Goal: Task Accomplishment & Management: Use online tool/utility

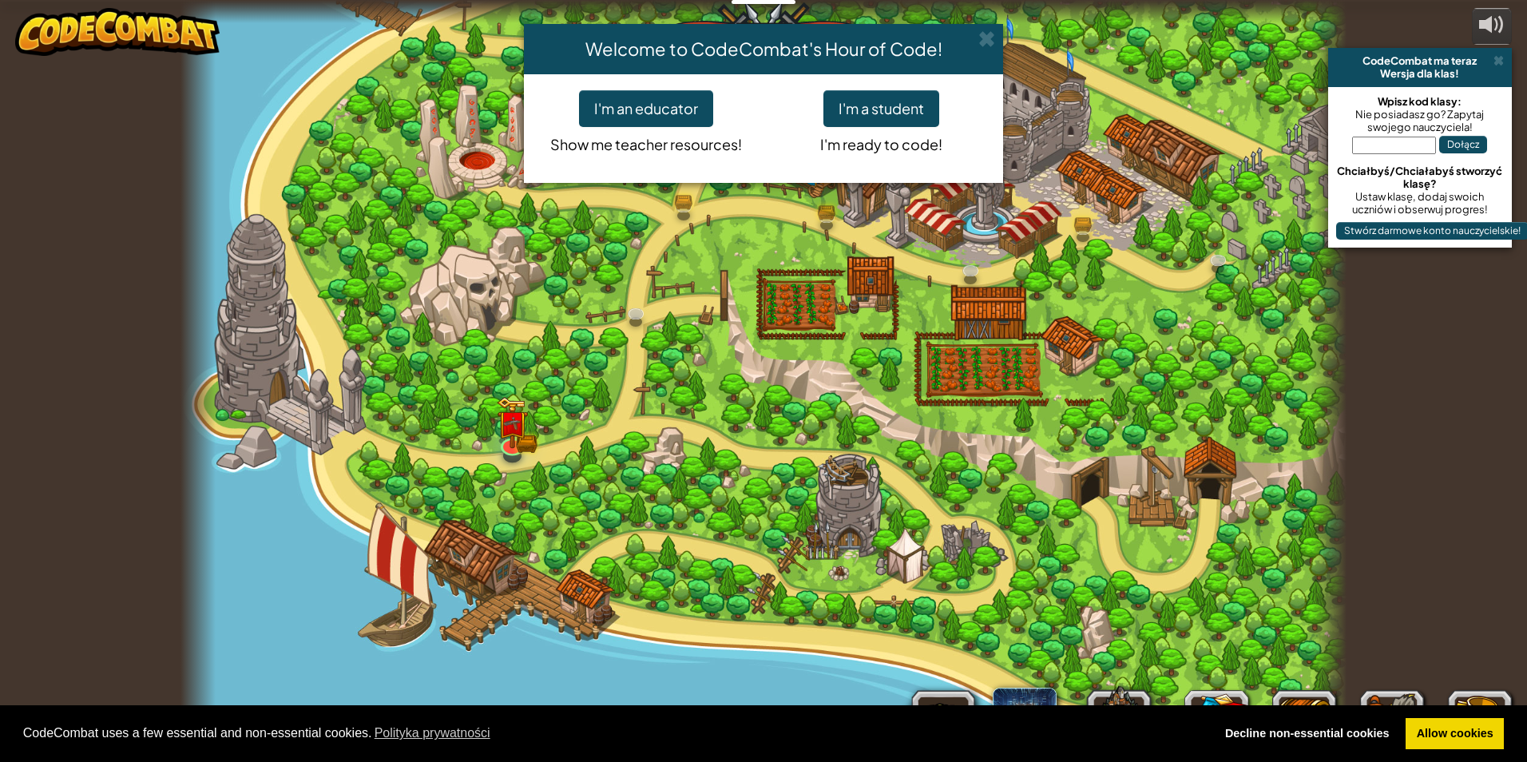
select select "pl"
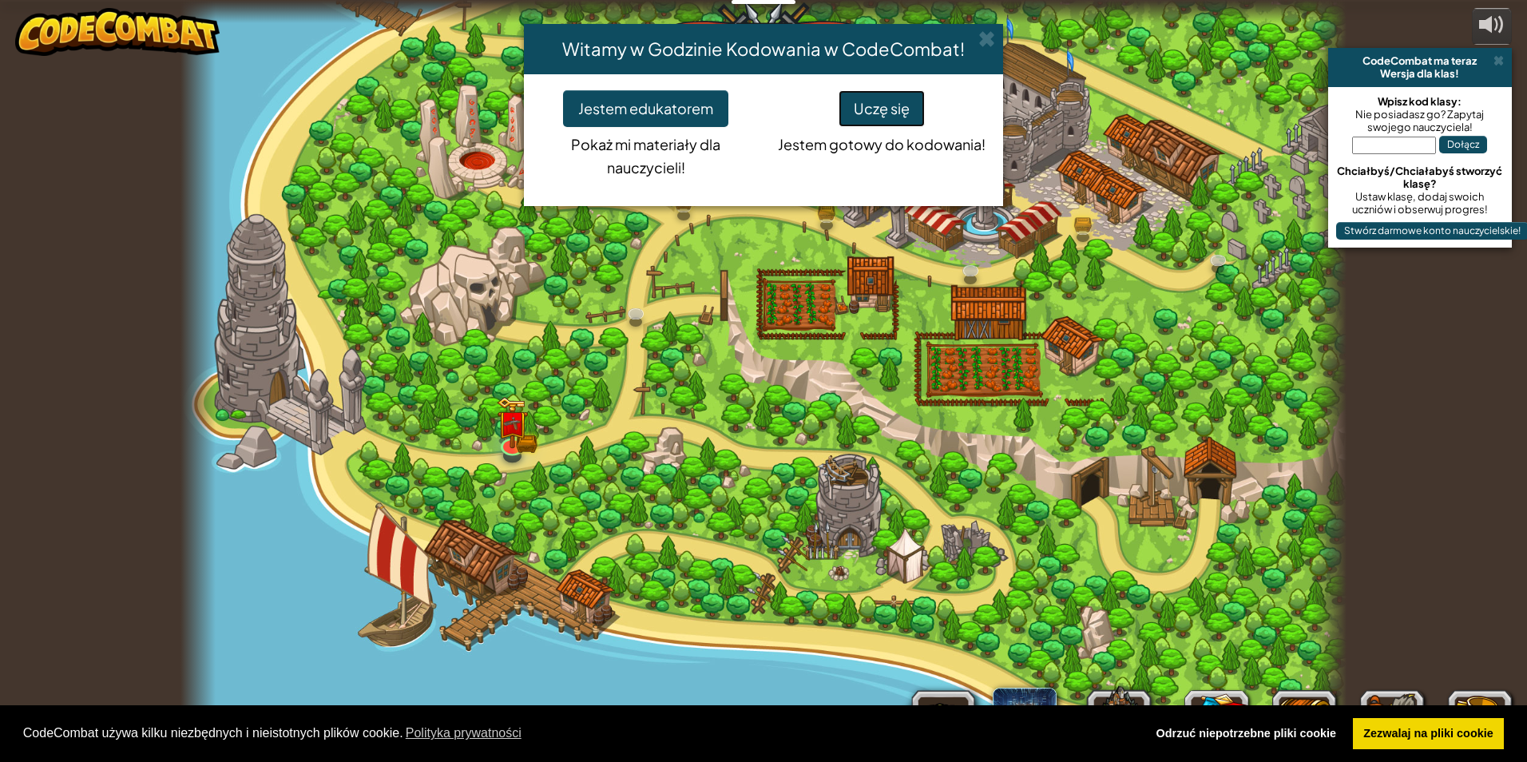
click at [865, 105] on button "Uczę się" at bounding box center [881, 108] width 86 height 37
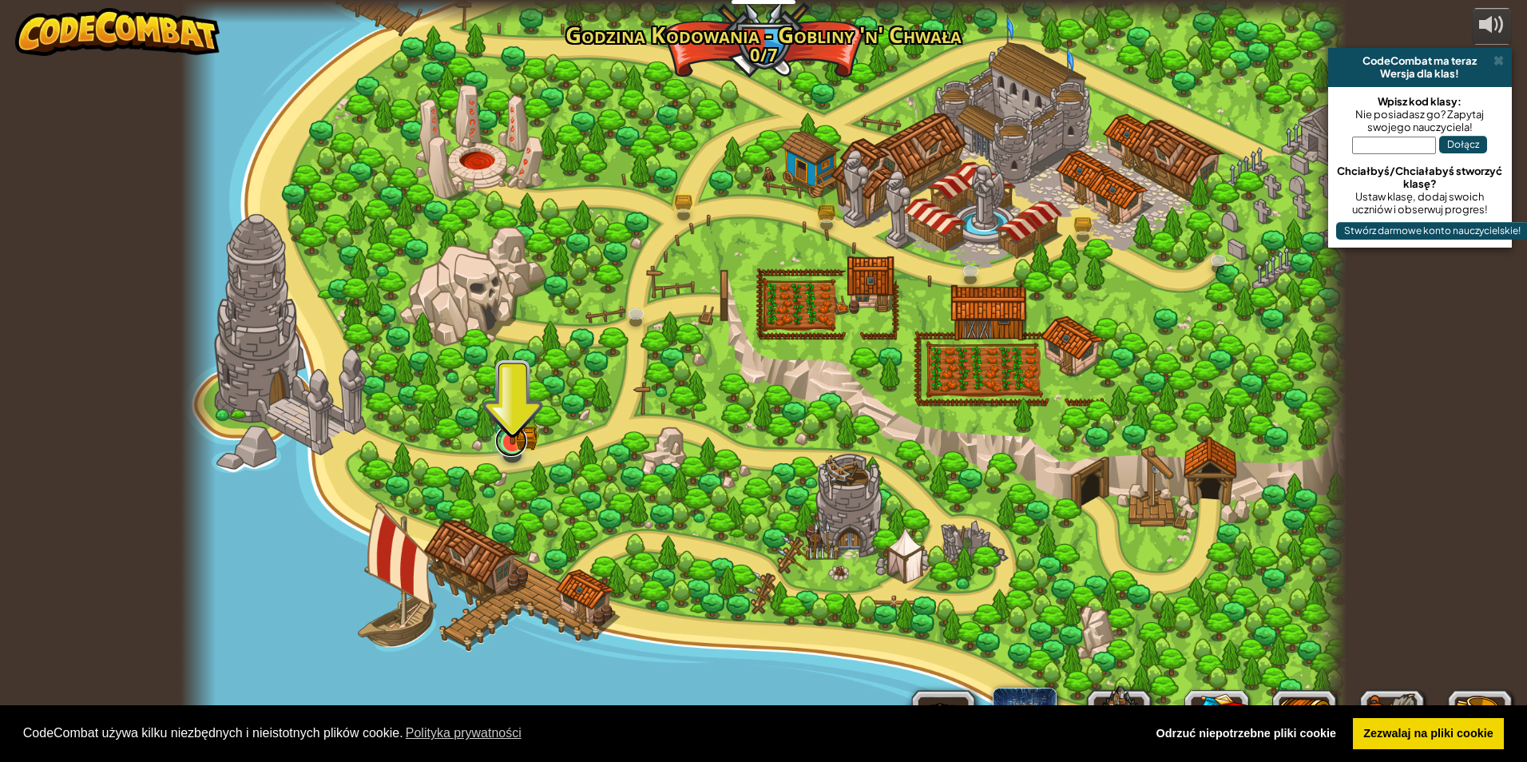
click at [510, 451] on link at bounding box center [511, 441] width 32 height 32
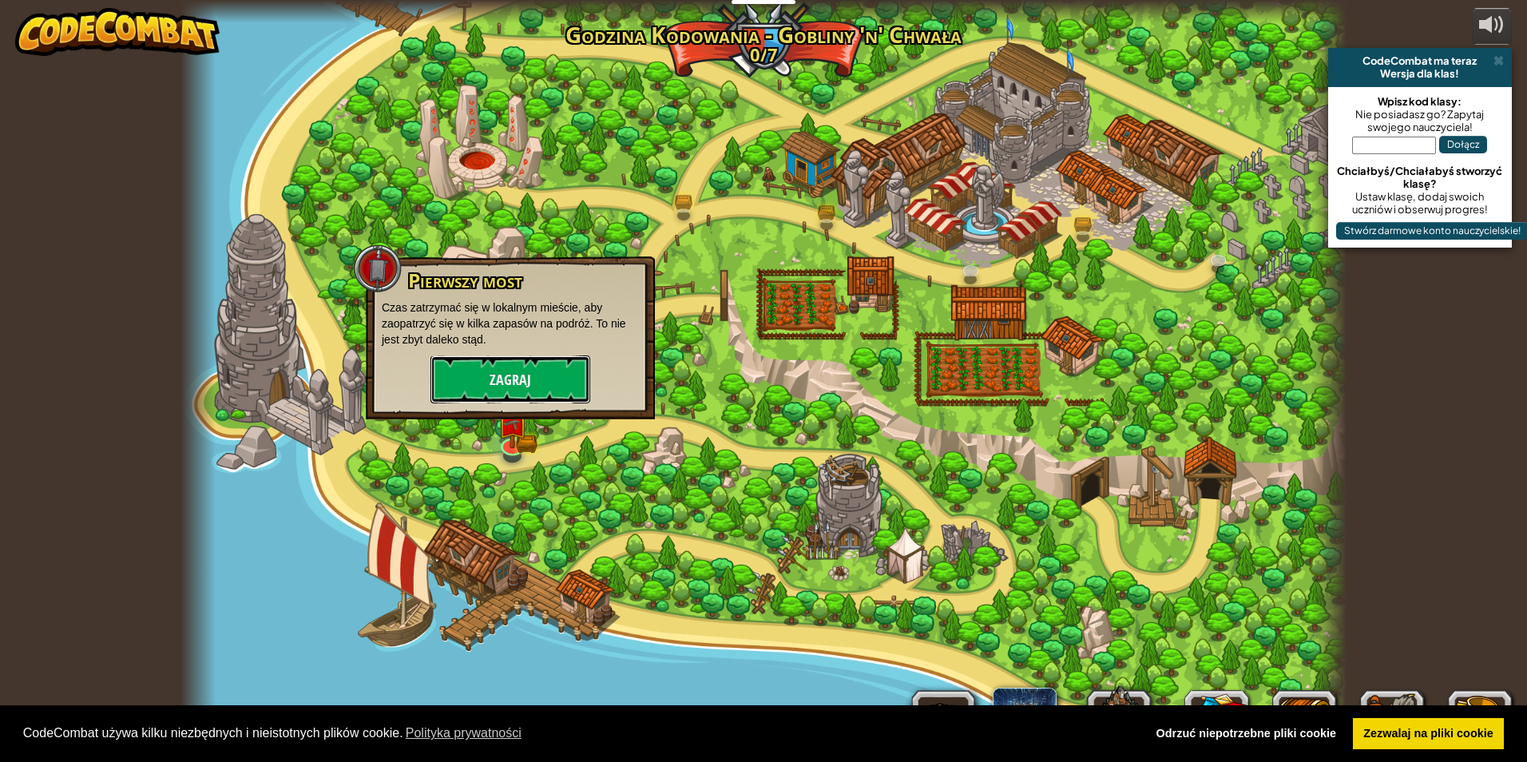
click at [469, 374] on button "Zagraj" at bounding box center [510, 379] width 160 height 48
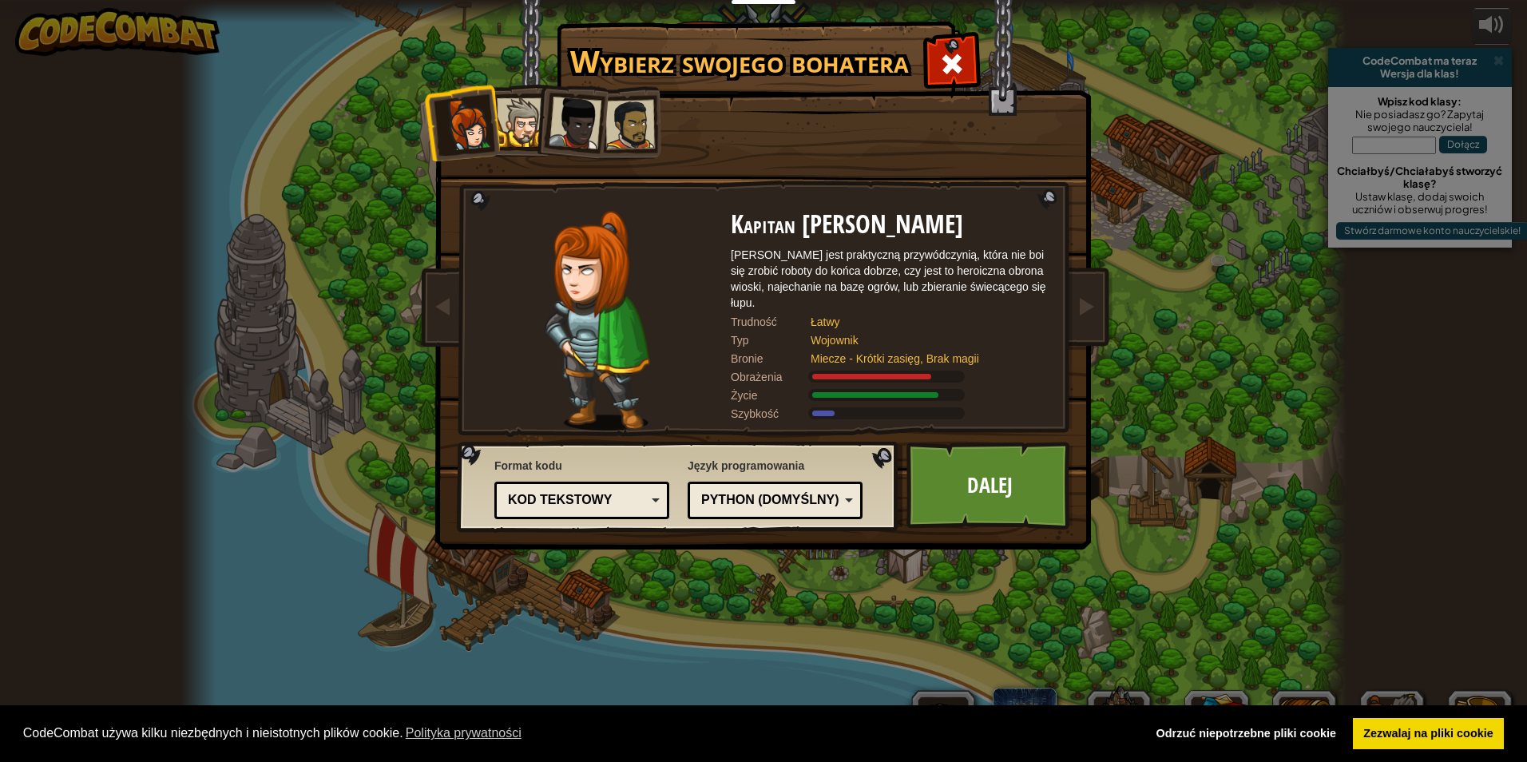
click at [511, 120] on div at bounding box center [521, 122] width 49 height 49
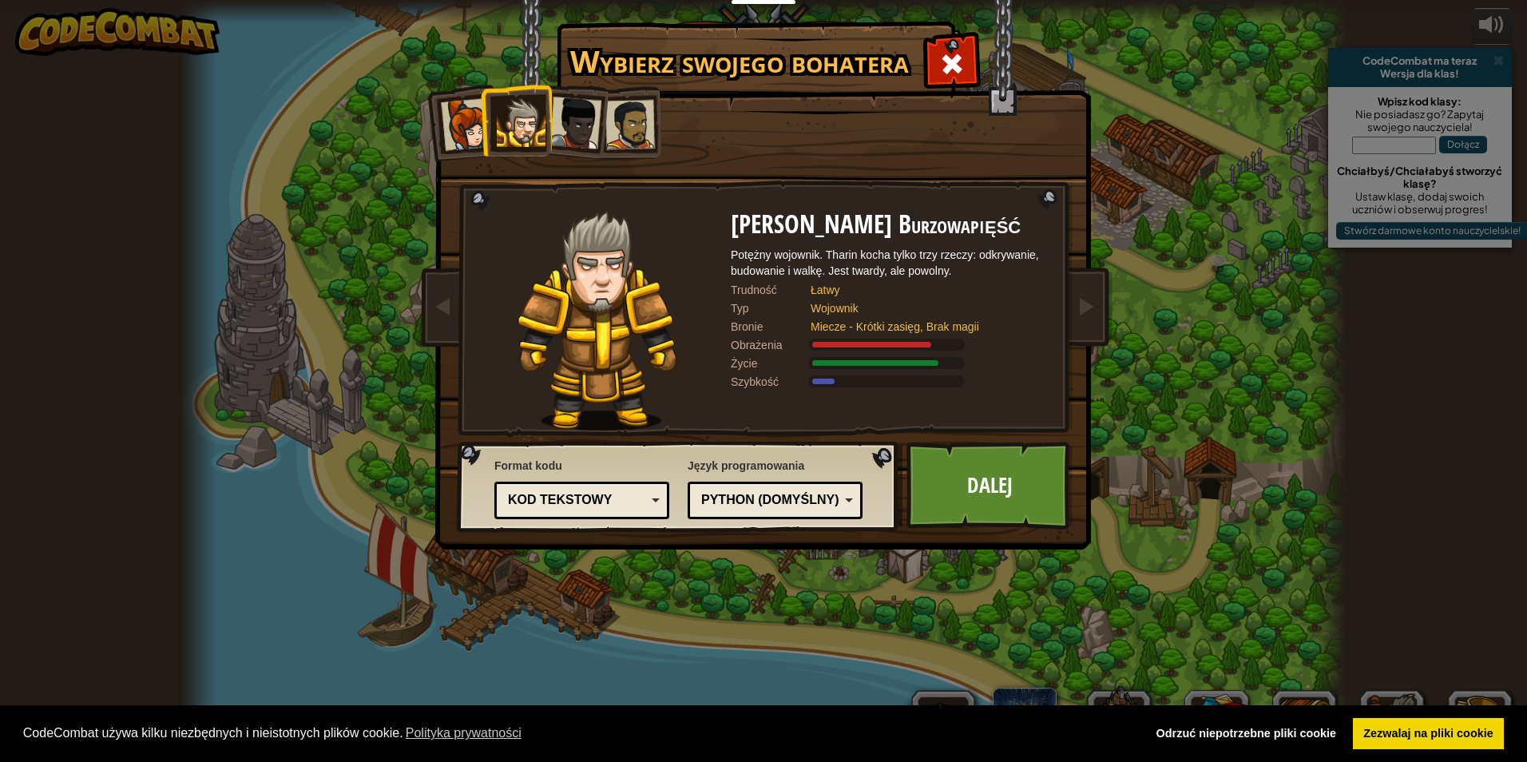
click at [461, 124] on div at bounding box center [467, 124] width 53 height 53
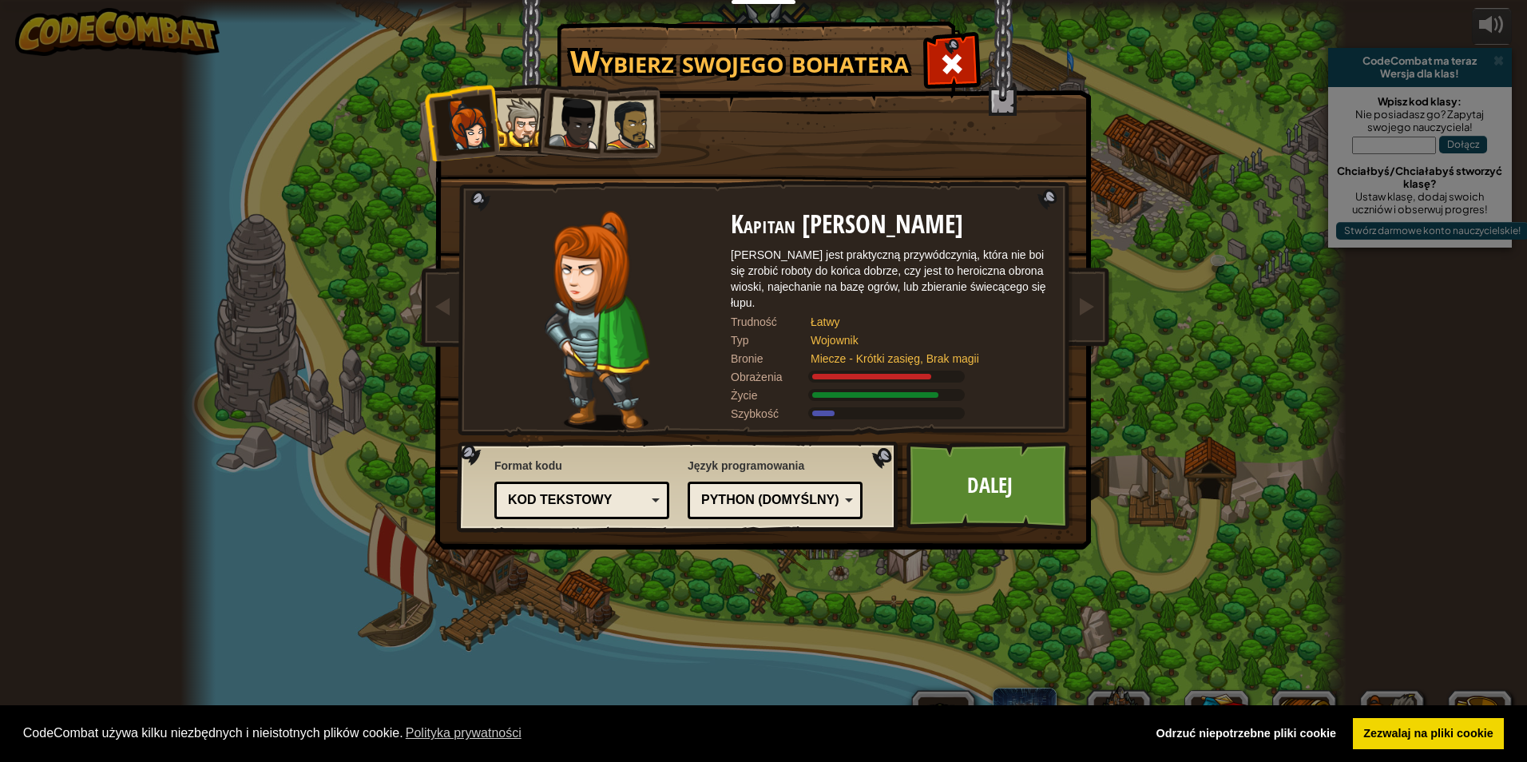
click at [575, 124] on div at bounding box center [575, 123] width 53 height 53
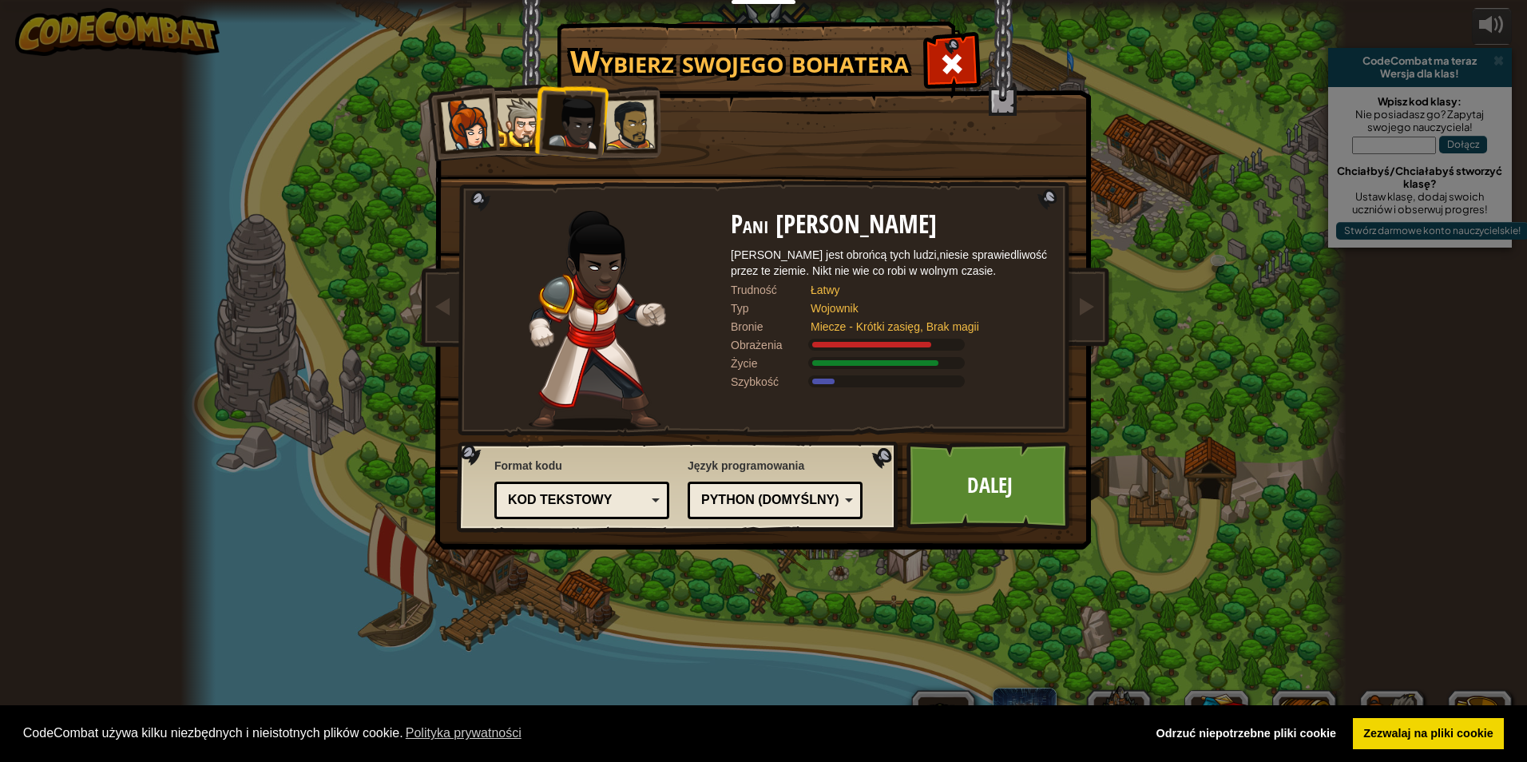
click at [641, 133] on div at bounding box center [630, 125] width 50 height 50
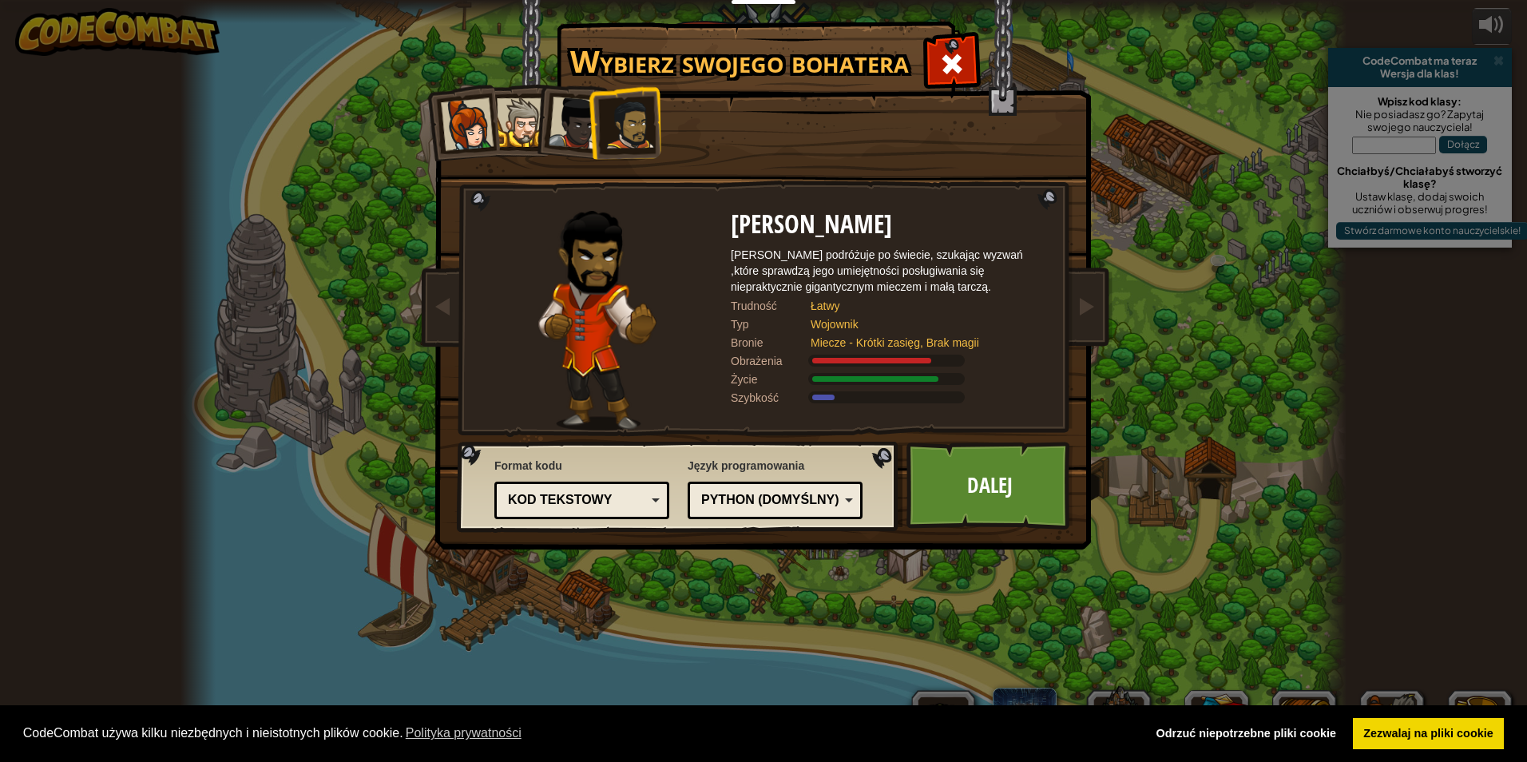
click at [585, 141] on div at bounding box center [575, 123] width 53 height 53
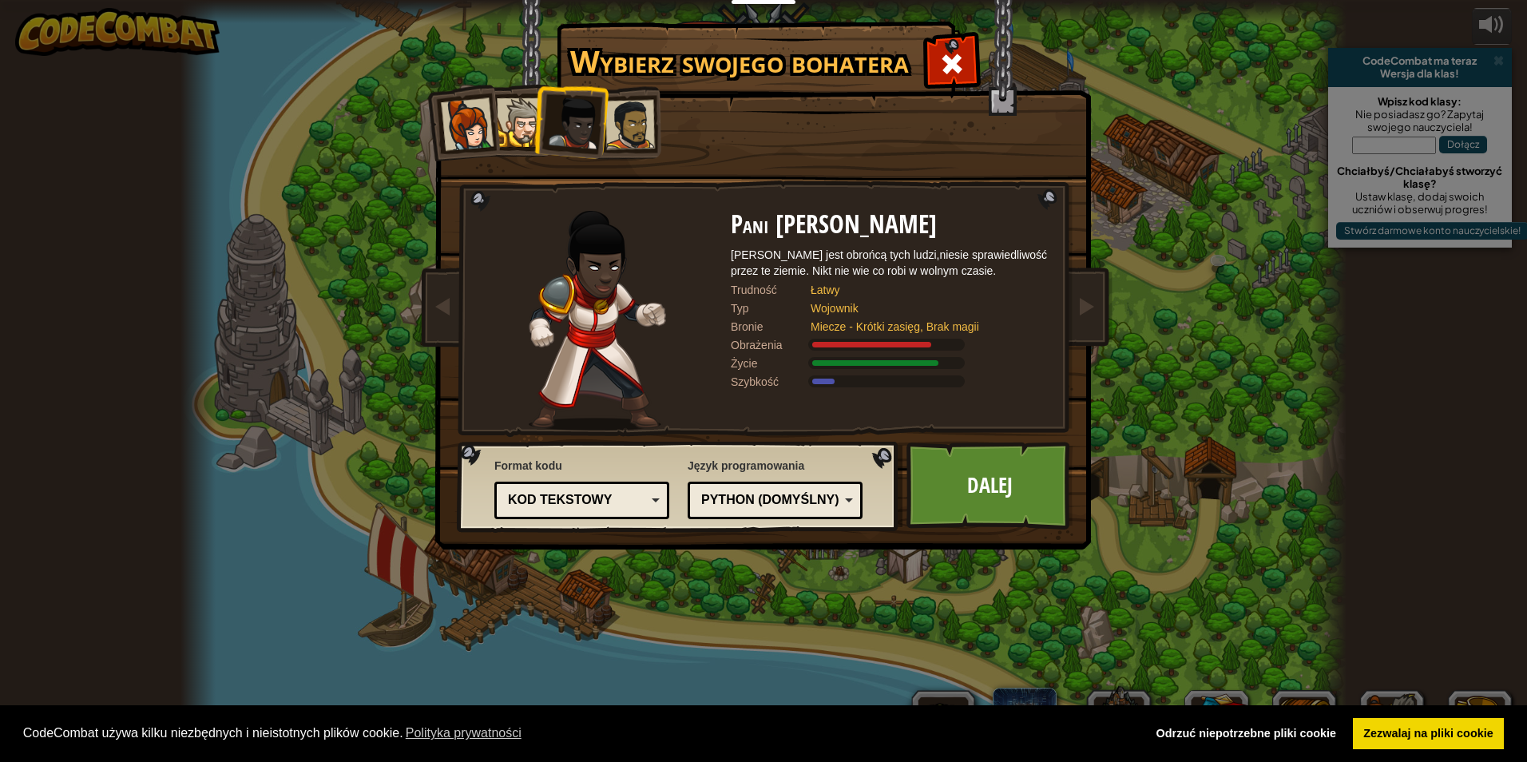
click at [565, 141] on div at bounding box center [575, 123] width 53 height 53
click at [545, 136] on li at bounding box center [570, 120] width 78 height 78
click at [526, 124] on div at bounding box center [521, 122] width 49 height 49
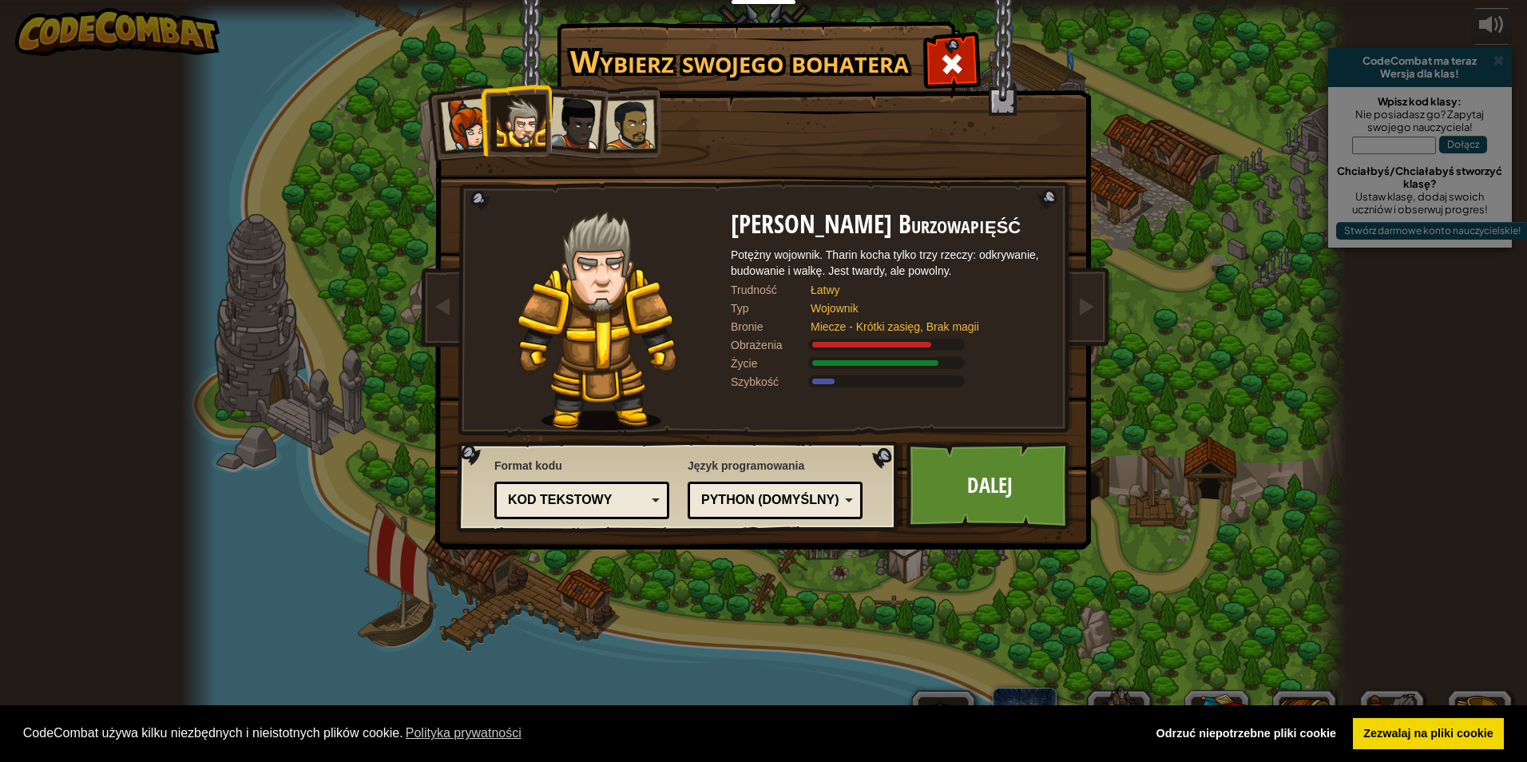
click at [586, 136] on div at bounding box center [575, 123] width 53 height 53
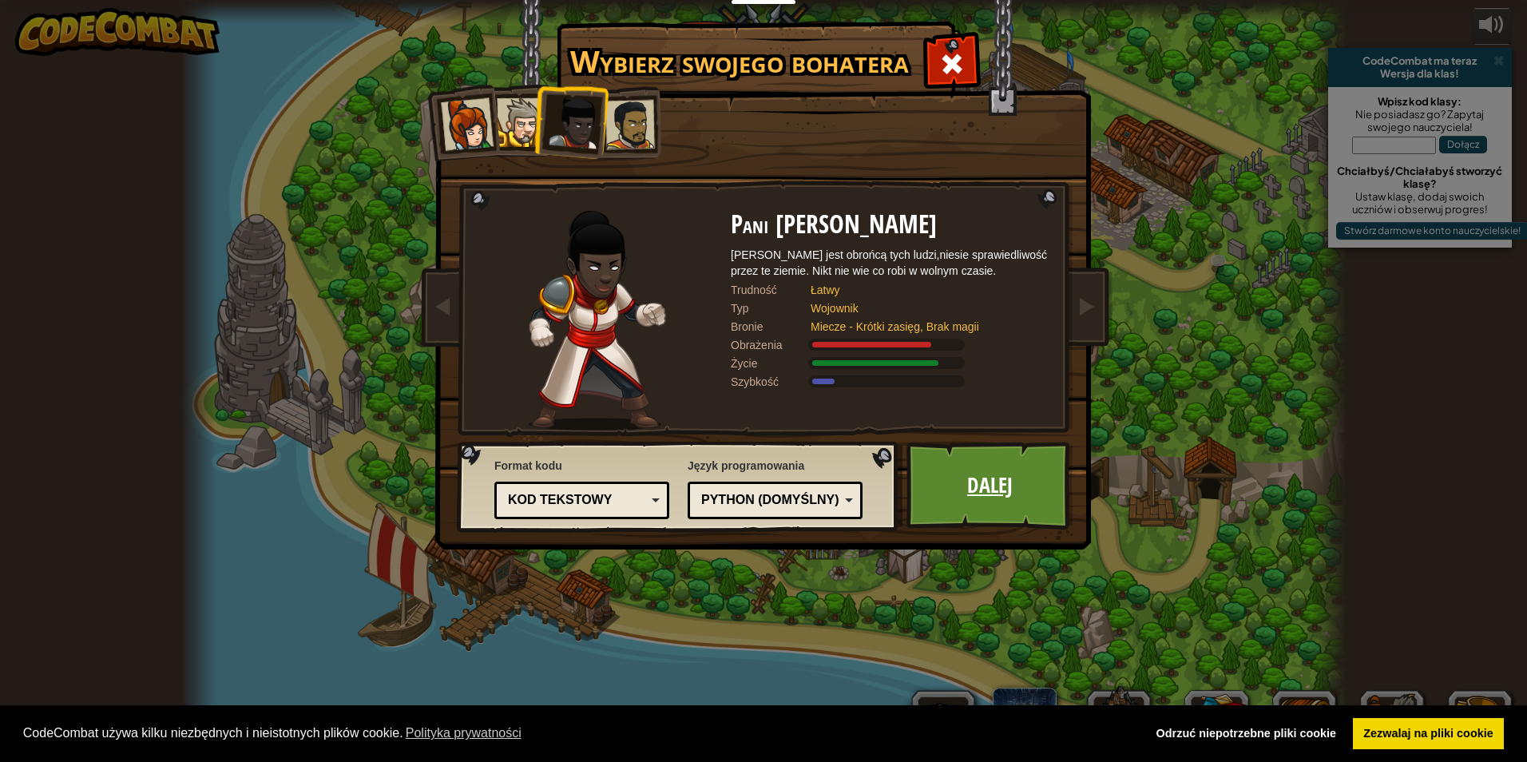
click at [940, 485] on link "Dalej" at bounding box center [989, 486] width 167 height 88
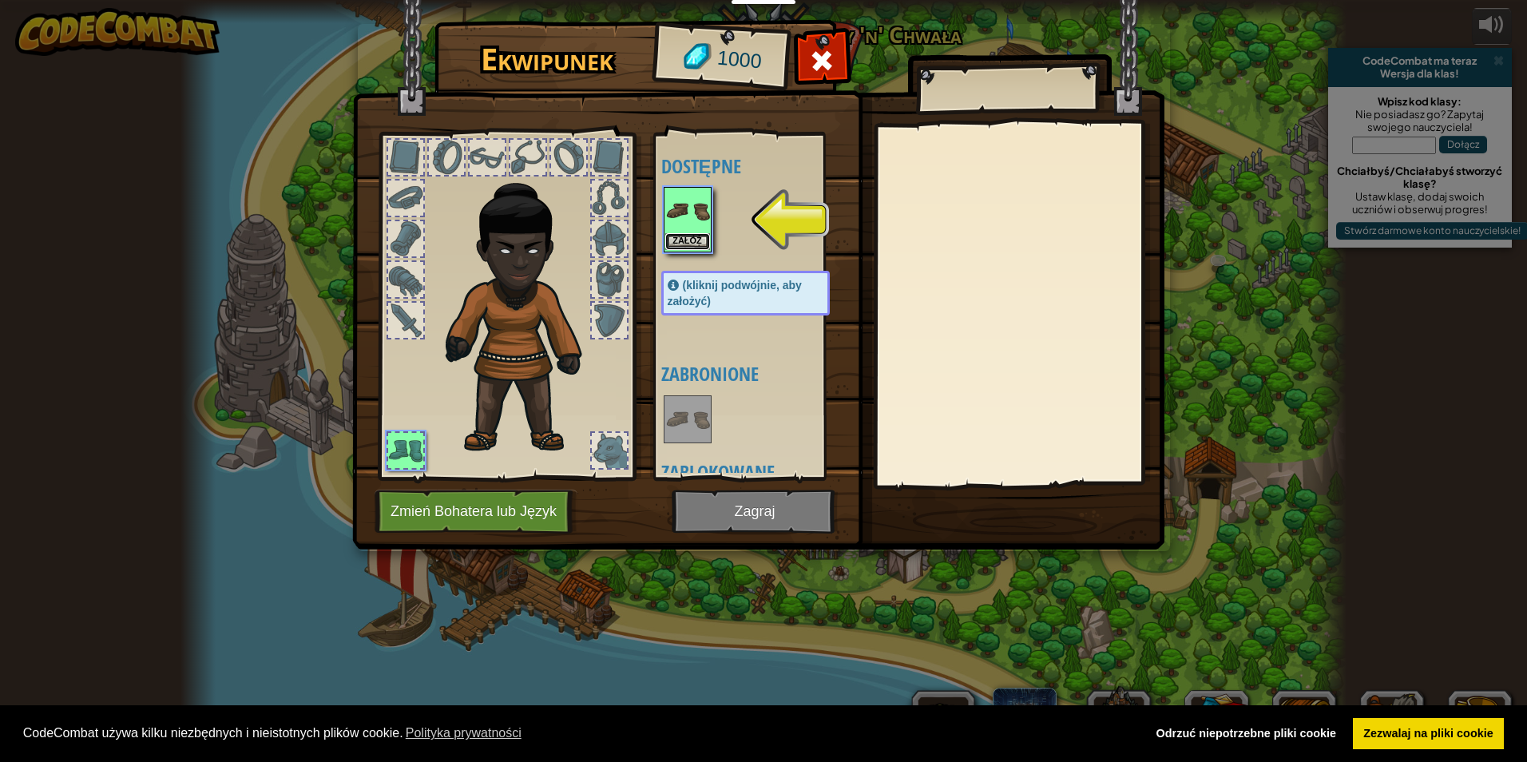
click at [705, 241] on button "Załóż" at bounding box center [687, 241] width 45 height 17
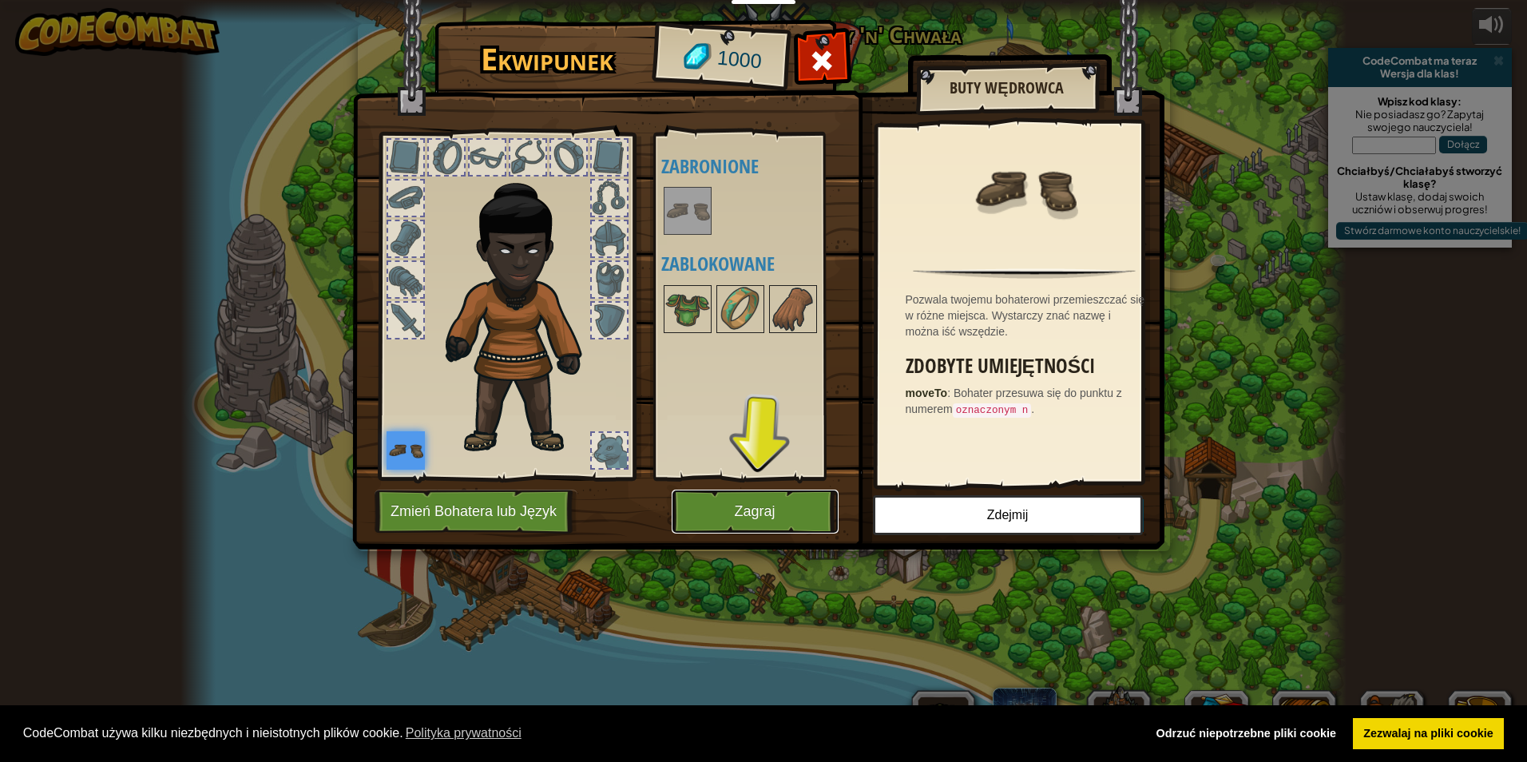
click at [775, 519] on button "Zagraj" at bounding box center [755, 511] width 167 height 44
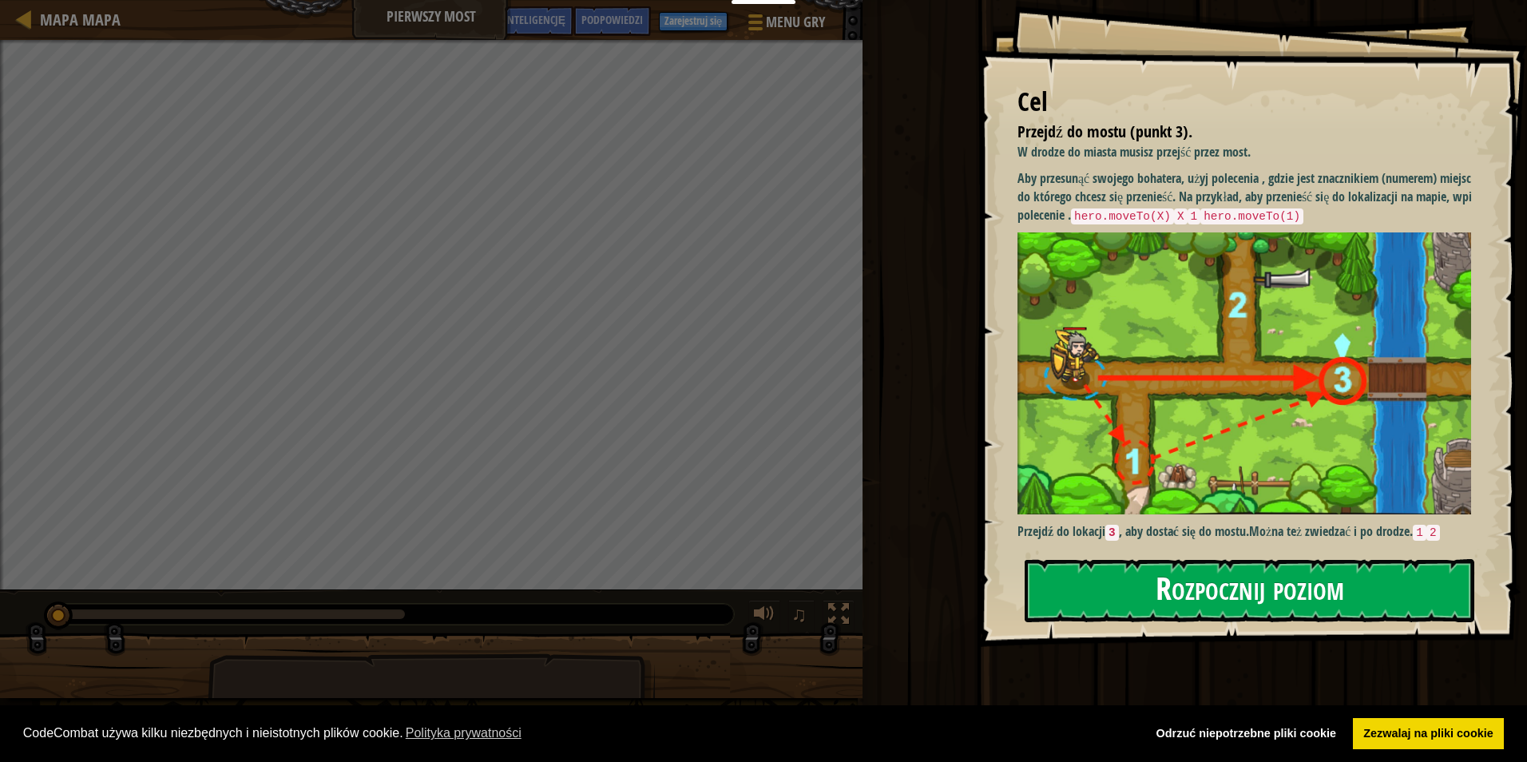
click at [1159, 608] on button "Rozpocznij poziom" at bounding box center [1249, 590] width 450 height 63
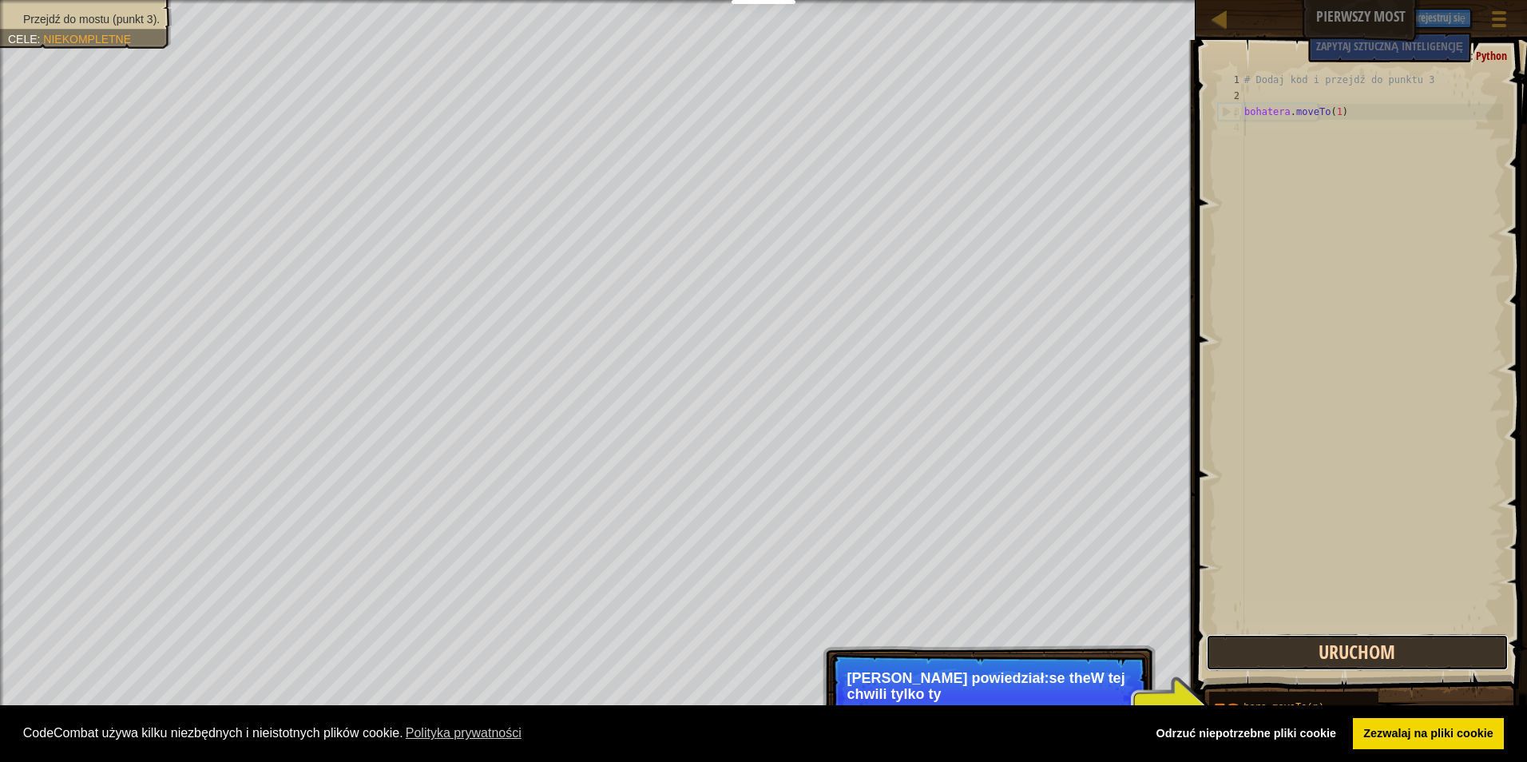
click at [1277, 662] on button "Uruchom" at bounding box center [1357, 652] width 303 height 37
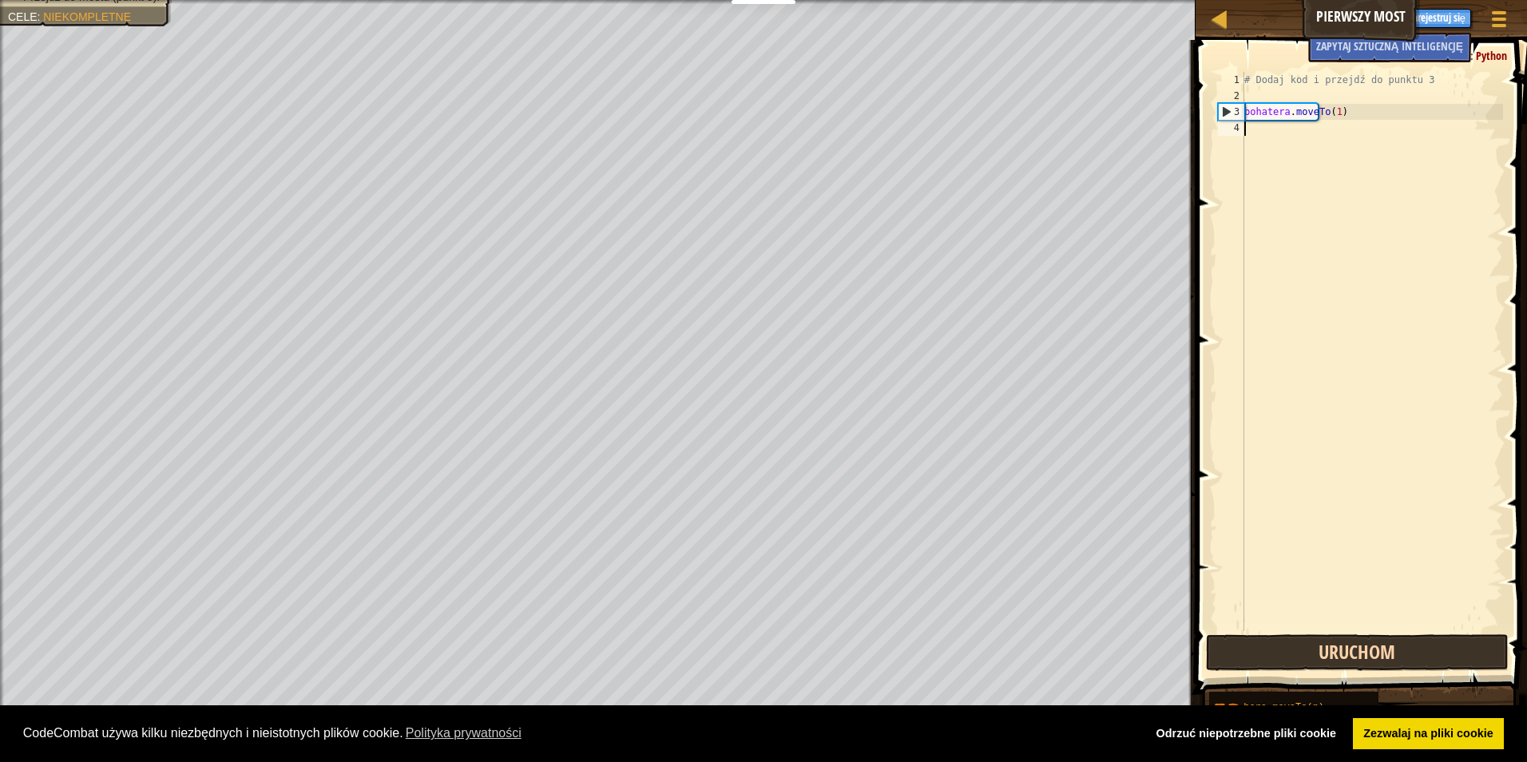
scroll to position [7, 0]
type textarea "x"
click at [1322, 126] on div "# Dodaj kod i przejdź do punktu 3 bohatera . moveTo ( 1 ) bohatera . ruszać" at bounding box center [1372, 367] width 262 height 591
click at [1325, 125] on div "# Dodaj kod i przejdź do punktu 3 bohatera . moveTo ( 1 ) bohatera . ruszać" at bounding box center [1372, 367] width 262 height 591
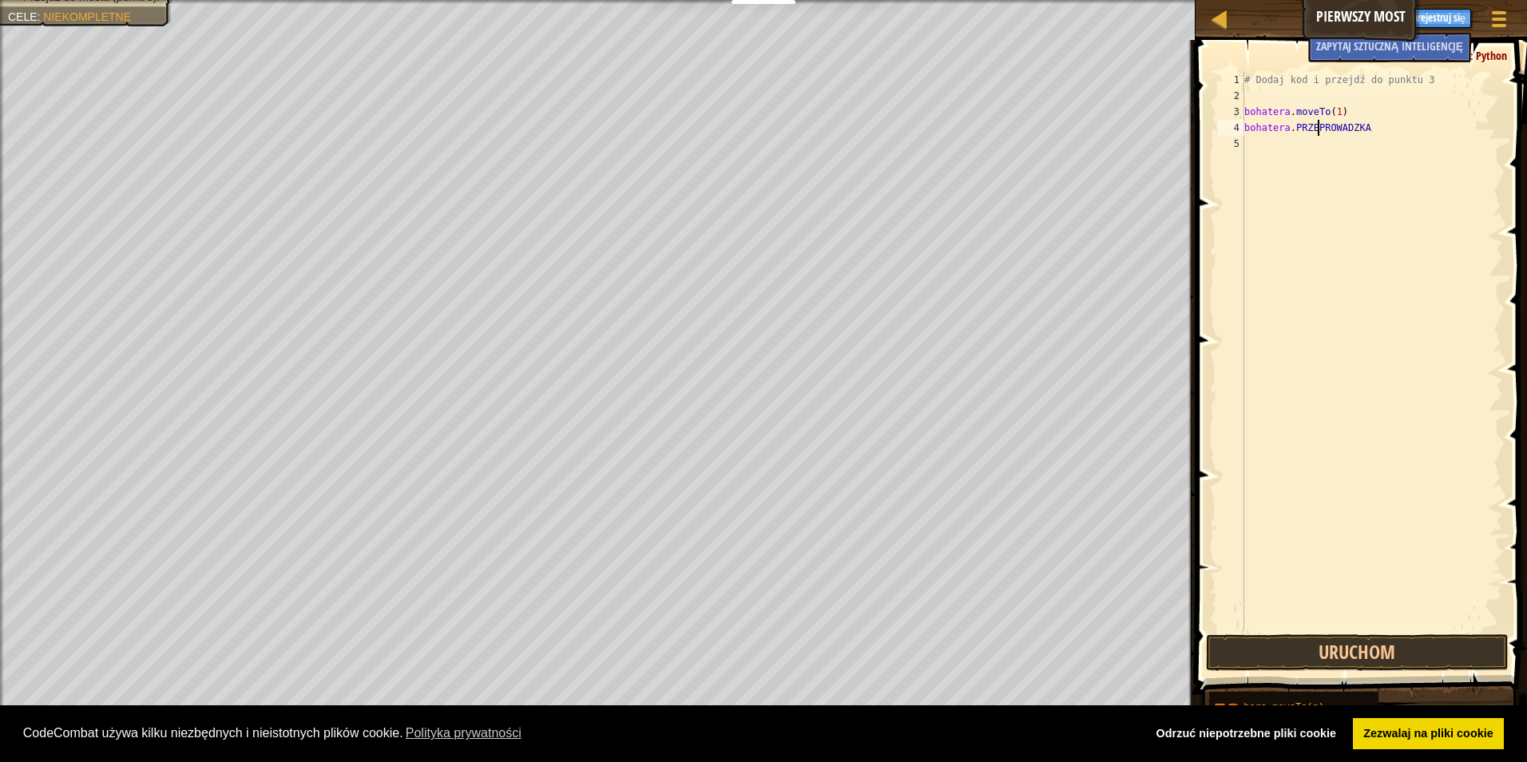
scroll to position [7, 6]
type textarea "bohatera.MOVETO2"
click at [1385, 650] on button "Uruchom" at bounding box center [1357, 652] width 303 height 37
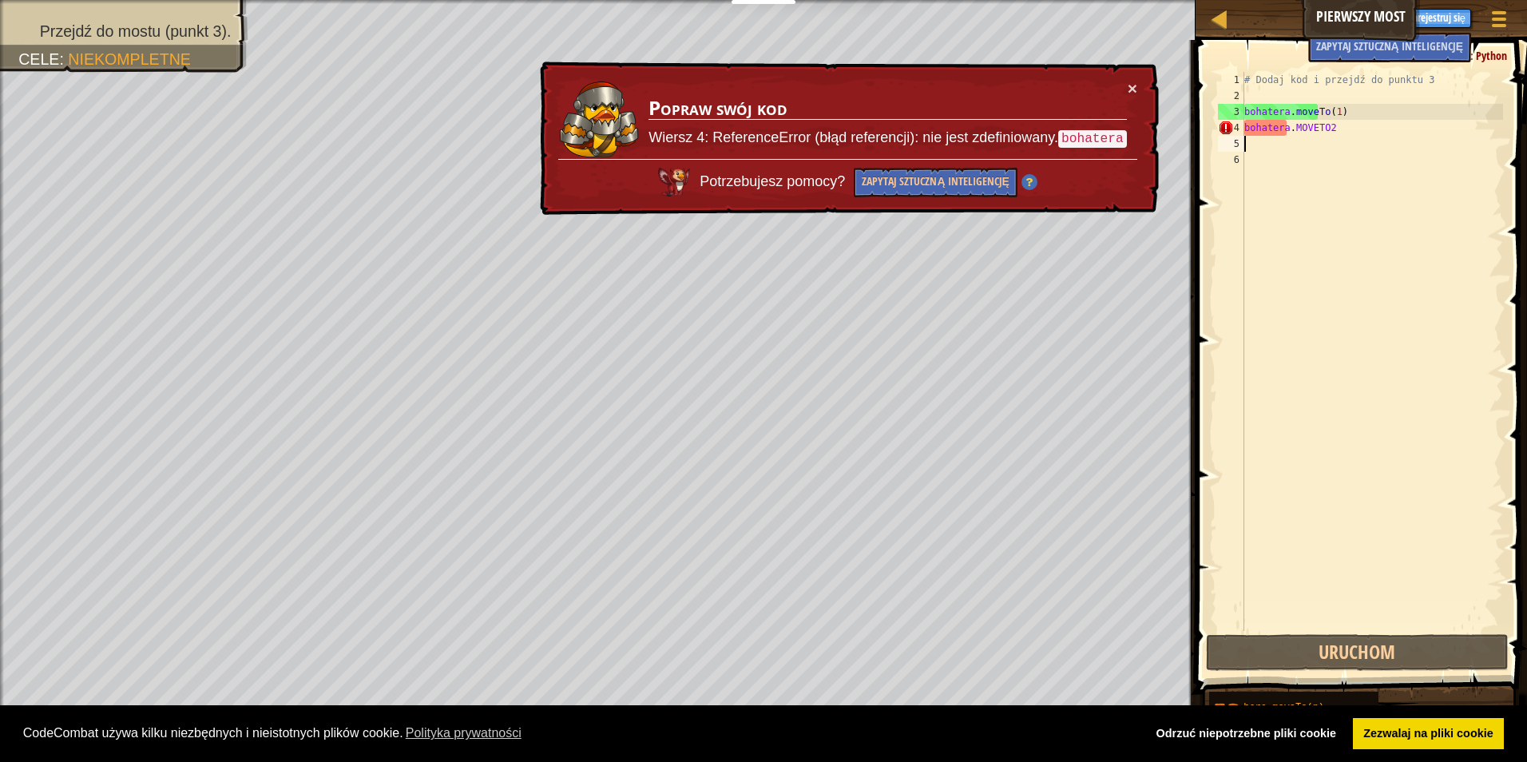
click at [1341, 126] on div "# Dodaj kod i przejdź do punktu 3 bohatera . moveTo ( 1 ) bohatera . MOVETO2" at bounding box center [1372, 367] width 262 height 591
click at [1338, 129] on div "# Dodaj kod i przejdź do punktu 3 bohatera . moveTo ( 1 ) bohatera . MOVETO2" at bounding box center [1372, 367] width 262 height 591
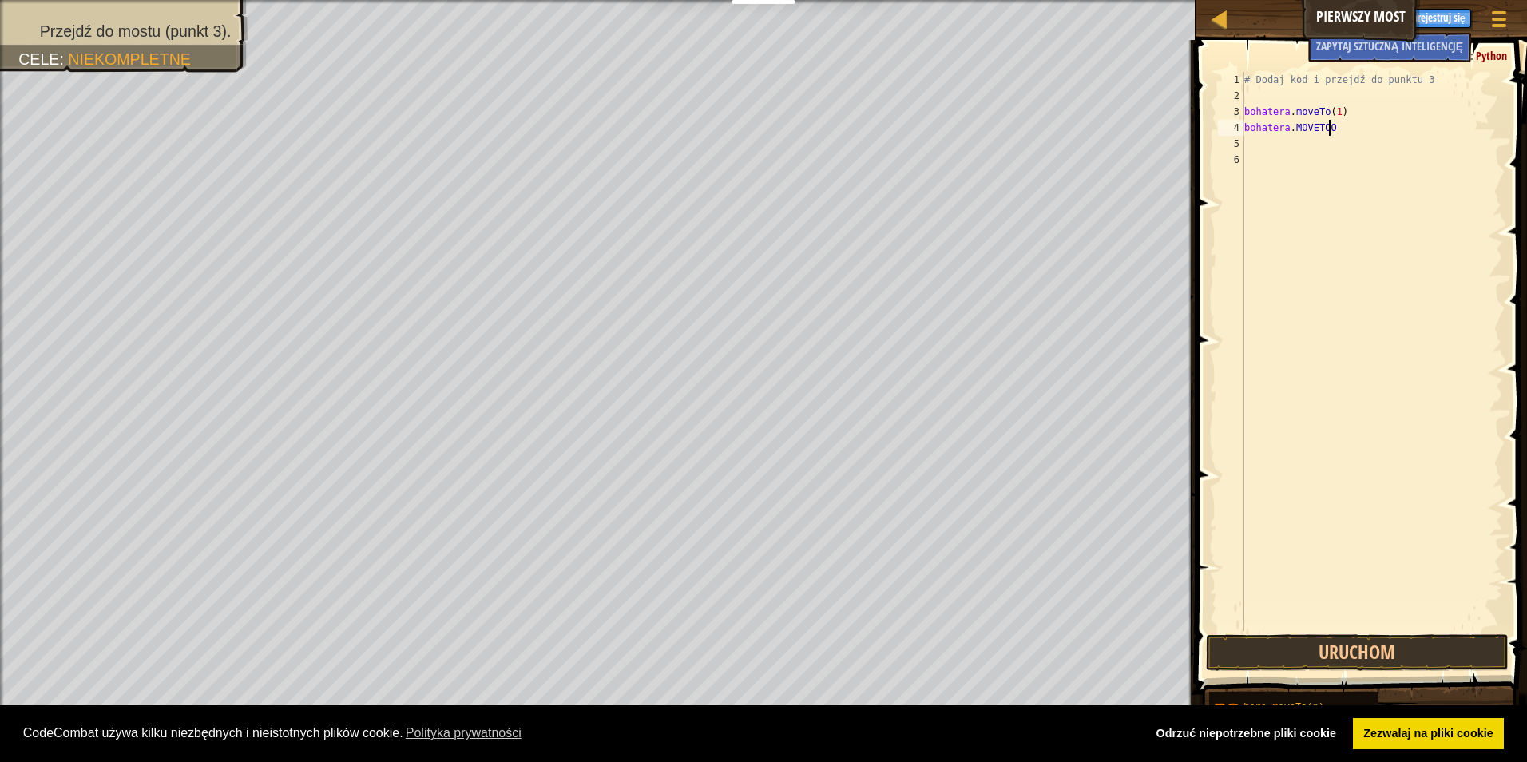
scroll to position [7, 6]
type textarea "bohatera.MOVETOO3"
click at [1299, 637] on button "Uruchom" at bounding box center [1357, 652] width 303 height 37
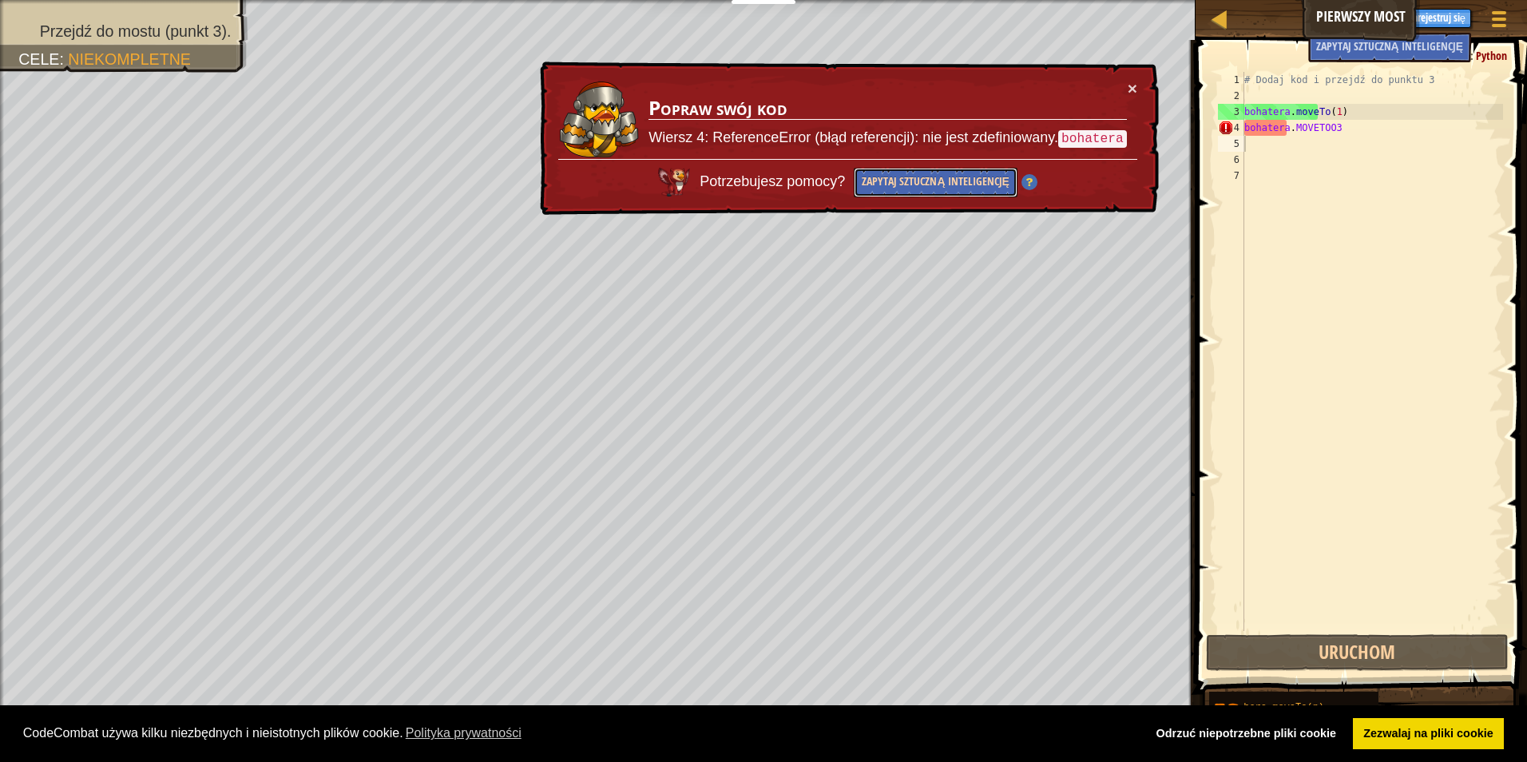
click at [998, 181] on button "Zapytaj sztuczną inteligencję" at bounding box center [935, 183] width 163 height 30
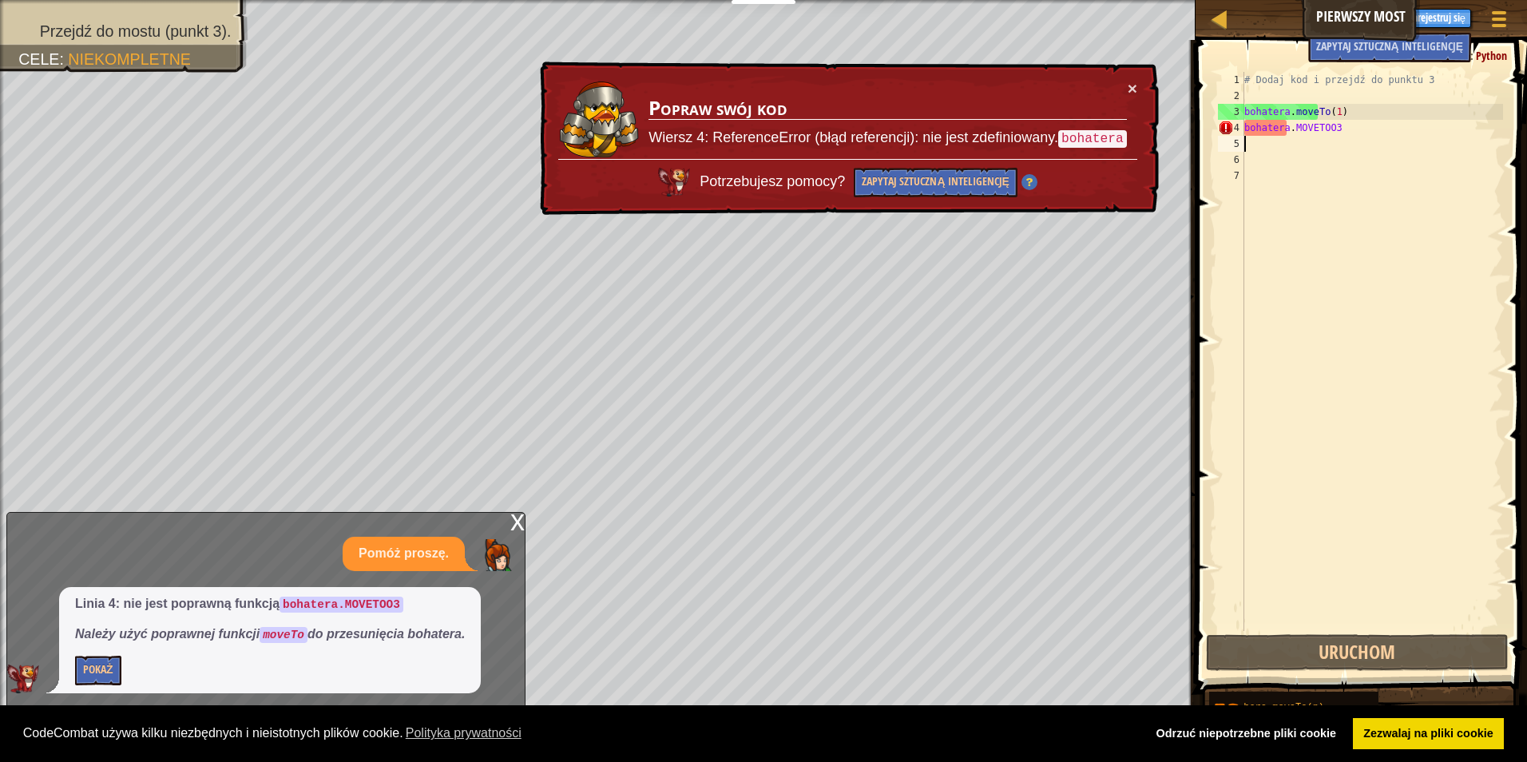
click at [1390, 130] on div "# Dodaj kod i przejdź do punktu 3 bohatera . moveTo ( 1 ) bohatera . MOVETOO3" at bounding box center [1372, 367] width 262 height 591
click at [1351, 129] on div "# Dodaj kod i przejdź do punktu 3 bohatera . moveTo ( 1 ) bohatera . MOVETOO3" at bounding box center [1372, 367] width 262 height 591
click at [1345, 125] on div "# Dodaj kod i przejdź do punktu 3 bohatera . moveTo ( 1 ) bohatera . MOVETOO3" at bounding box center [1372, 367] width 262 height 591
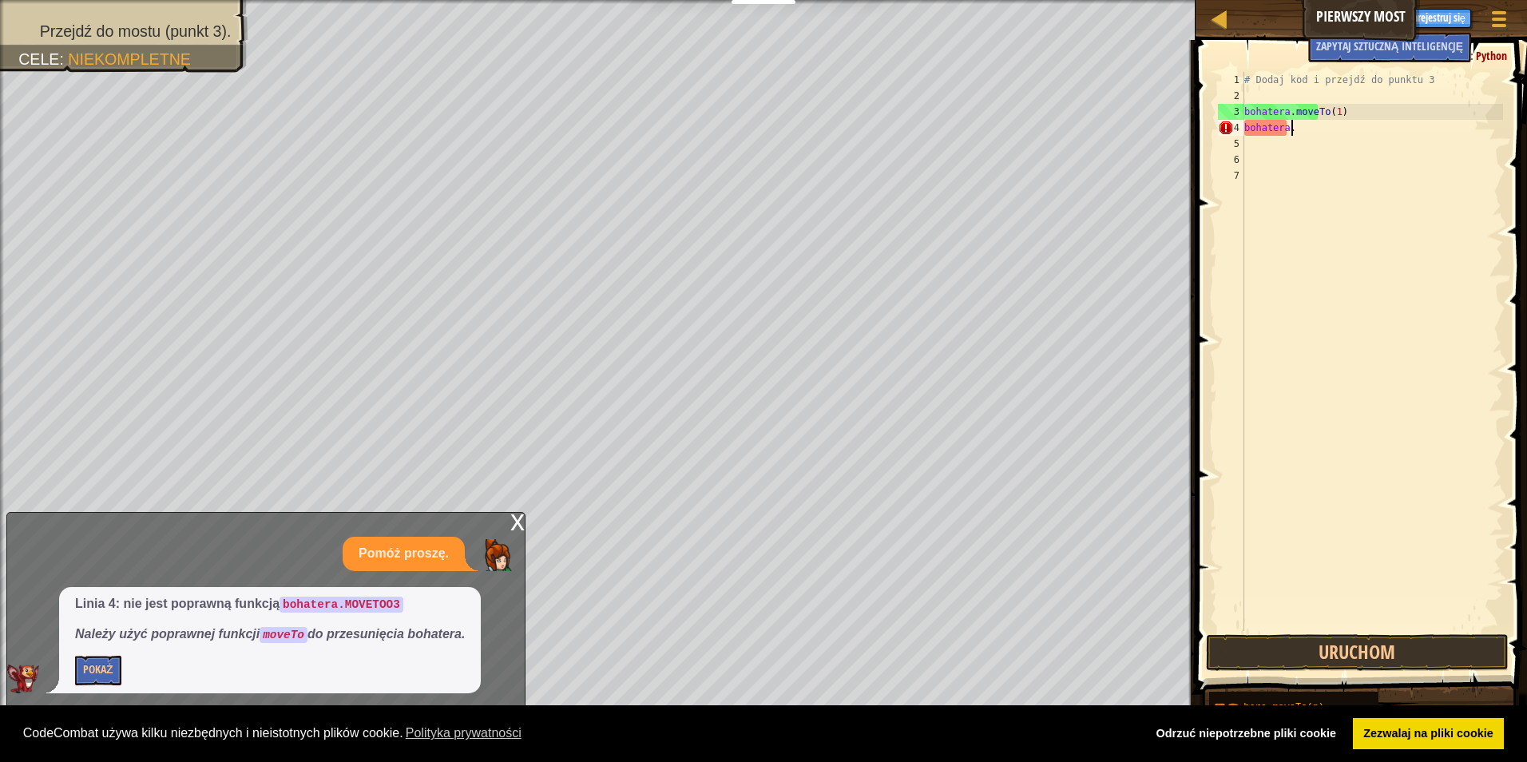
type textarea "b"
type textarea "B"
type textarea "bohatera.moveTo3"
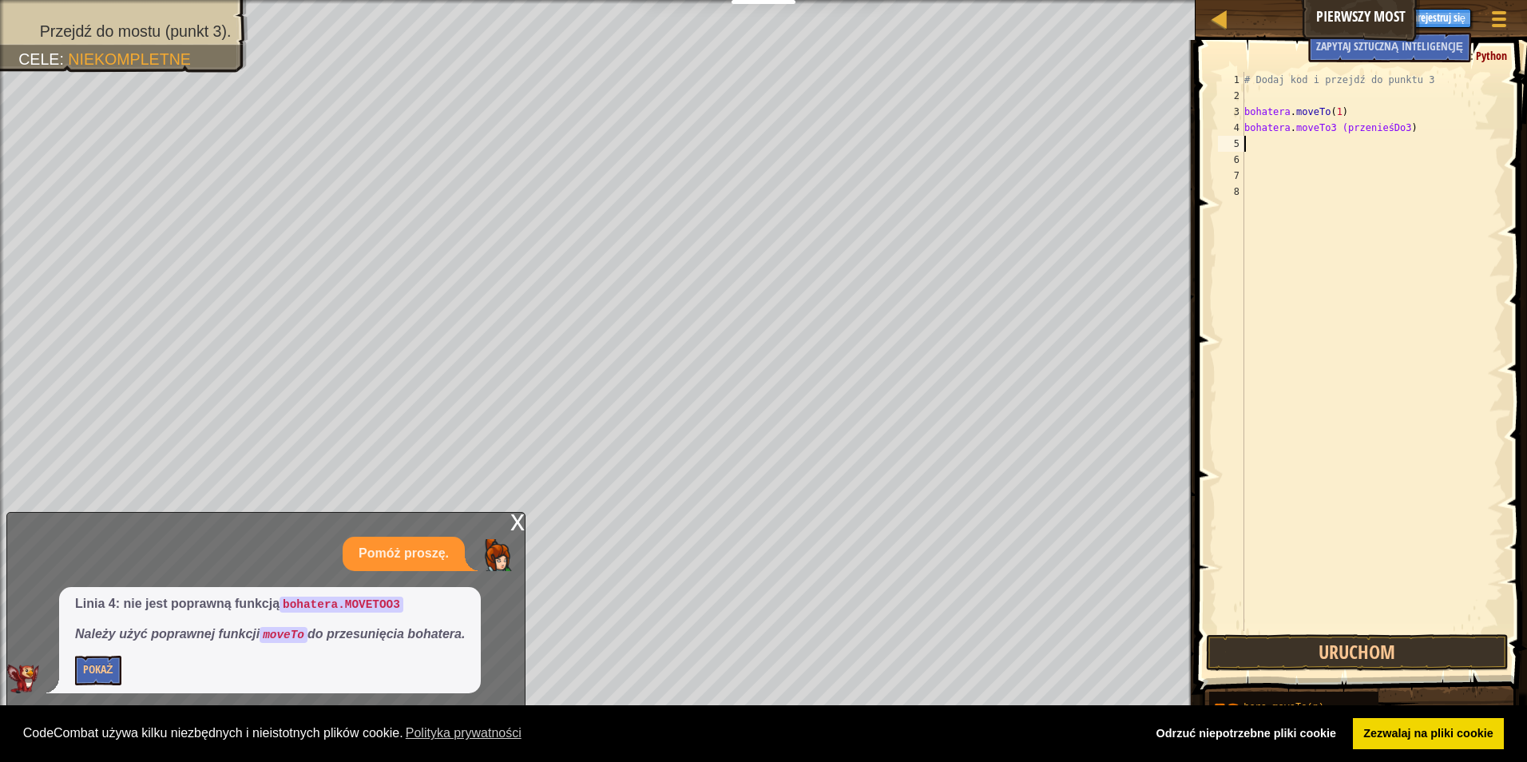
scroll to position [7, 0]
click at [1328, 128] on div "# Dodaj kod i przejdź do punktu 3 bohatera . moveTo ( 1 ) bohatera . moveTo3 (p…" at bounding box center [1372, 367] width 262 height 591
type textarea "bohatera.moveTo3"
click at [1443, 661] on button "Uruchom" at bounding box center [1357, 652] width 303 height 37
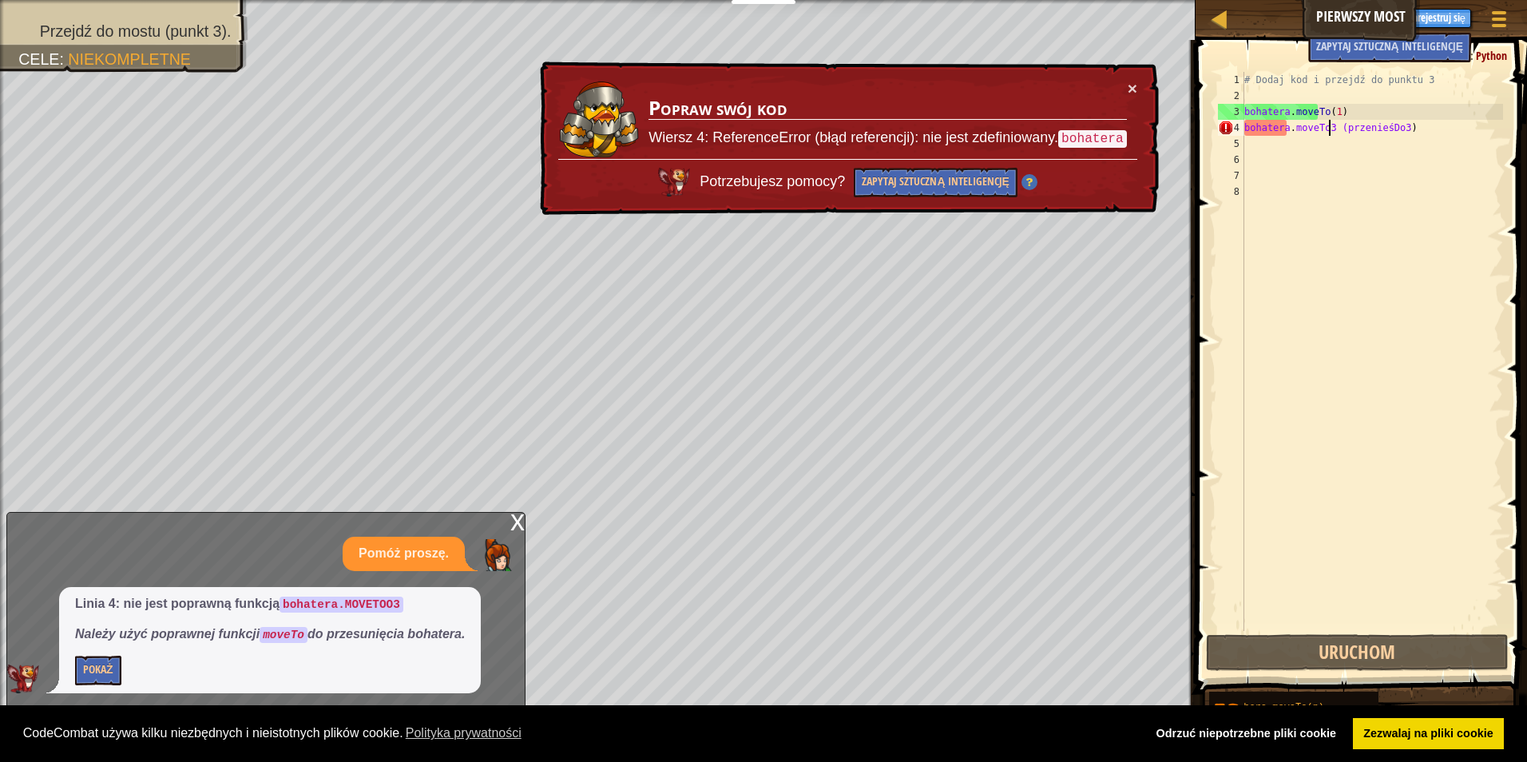
click at [1286, 126] on div "# Dodaj kod i przejdź do punktu 3 bohatera . moveTo ( 1 ) bohatera . moveTo3 (p…" at bounding box center [1372, 367] width 262 height 591
click at [96, 676] on button "Pokaż" at bounding box center [98, 671] width 46 height 30
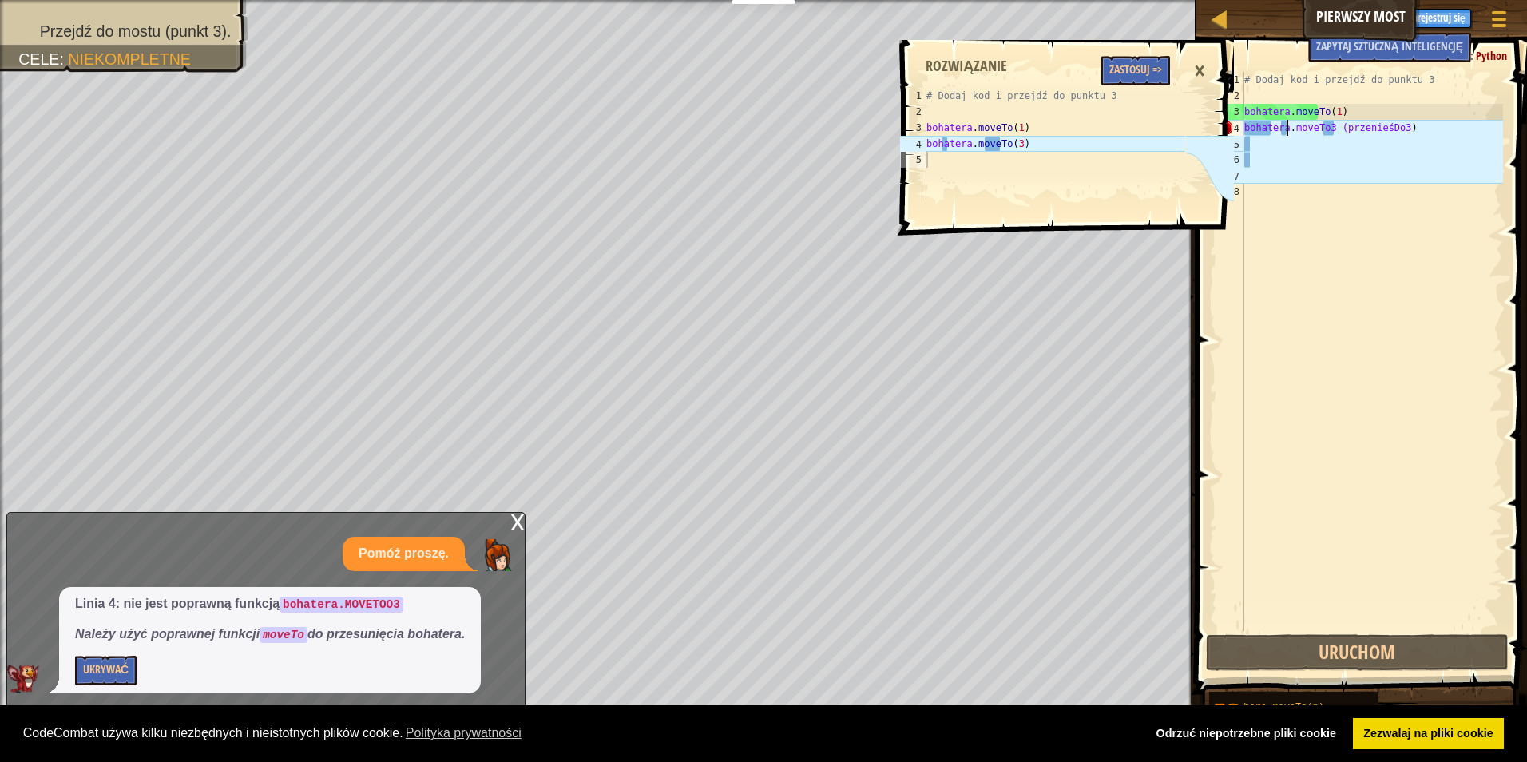
click at [1326, 129] on div "# Dodaj kod i przejdź do punktu 3 bohatera . moveTo ( 1 ) bohatera . moveTo3 (p…" at bounding box center [1372, 367] width 262 height 591
type textarea "hero.moveTo(3)"
click at [1060, 149] on div "# Dodaj kod i przejdź do punktu 3 bohatera . moveTo ( 1 ) bohatera . moveTo ( 3…" at bounding box center [1054, 160] width 262 height 144
click at [1008, 149] on div "# Dodaj kod i przejdź do punktu 3 bohatera . moveTo ( 1 ) bohatera . moveTo ( 3…" at bounding box center [1054, 160] width 262 height 144
drag, startPoint x: 1004, startPoint y: 145, endPoint x: 1032, endPoint y: 144, distance: 28.8
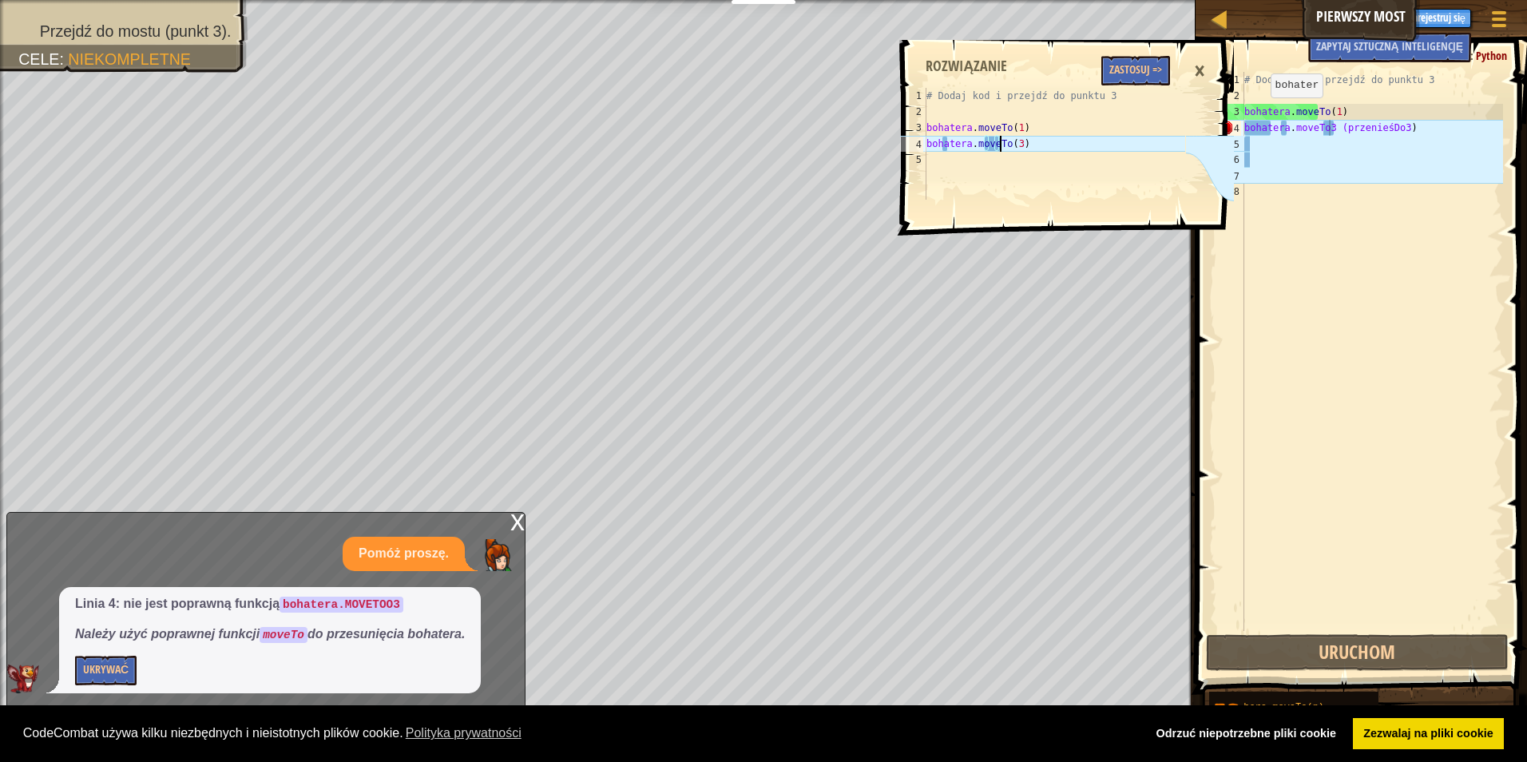
click at [1032, 144] on div "# Dodaj kod i przejdź do punktu 3 bohatera . moveTo ( 1 ) bohatera . moveTo ( 3…" at bounding box center [1054, 160] width 262 height 144
click at [96, 679] on button "Ukrywać" at bounding box center [105, 671] width 61 height 30
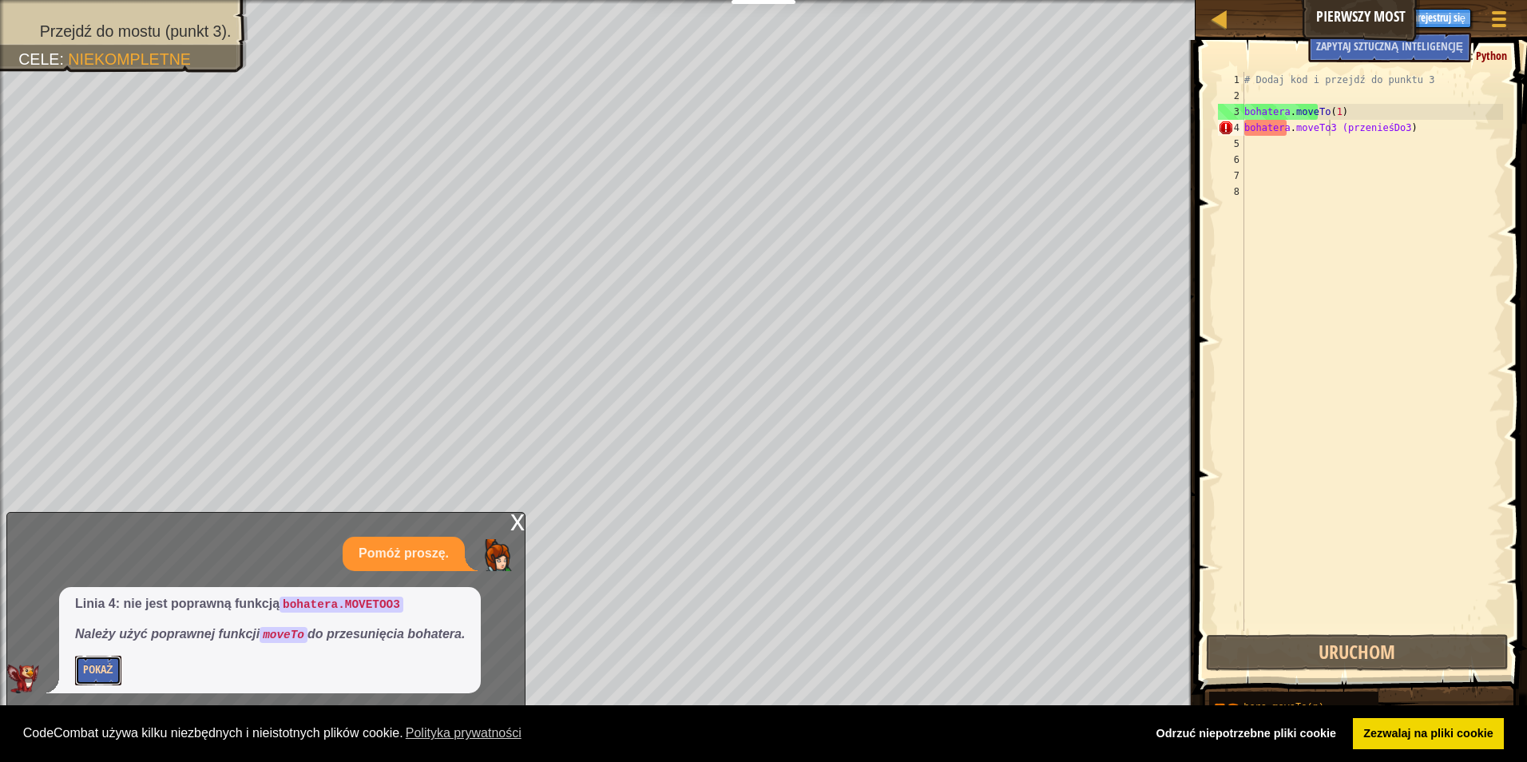
click at [114, 673] on button "Pokaż" at bounding box center [98, 671] width 46 height 30
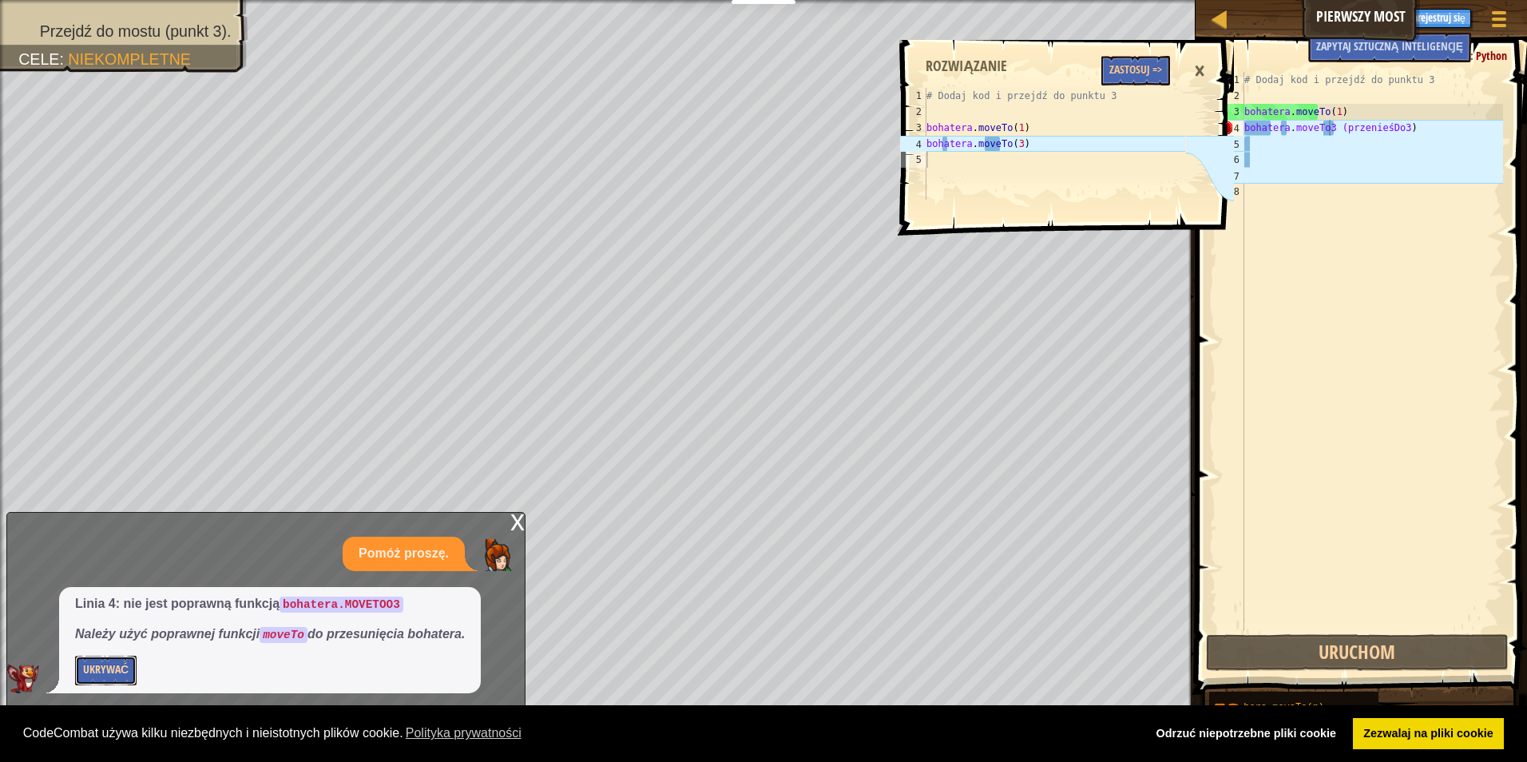
click at [114, 673] on button "Ukrywać" at bounding box center [105, 671] width 61 height 30
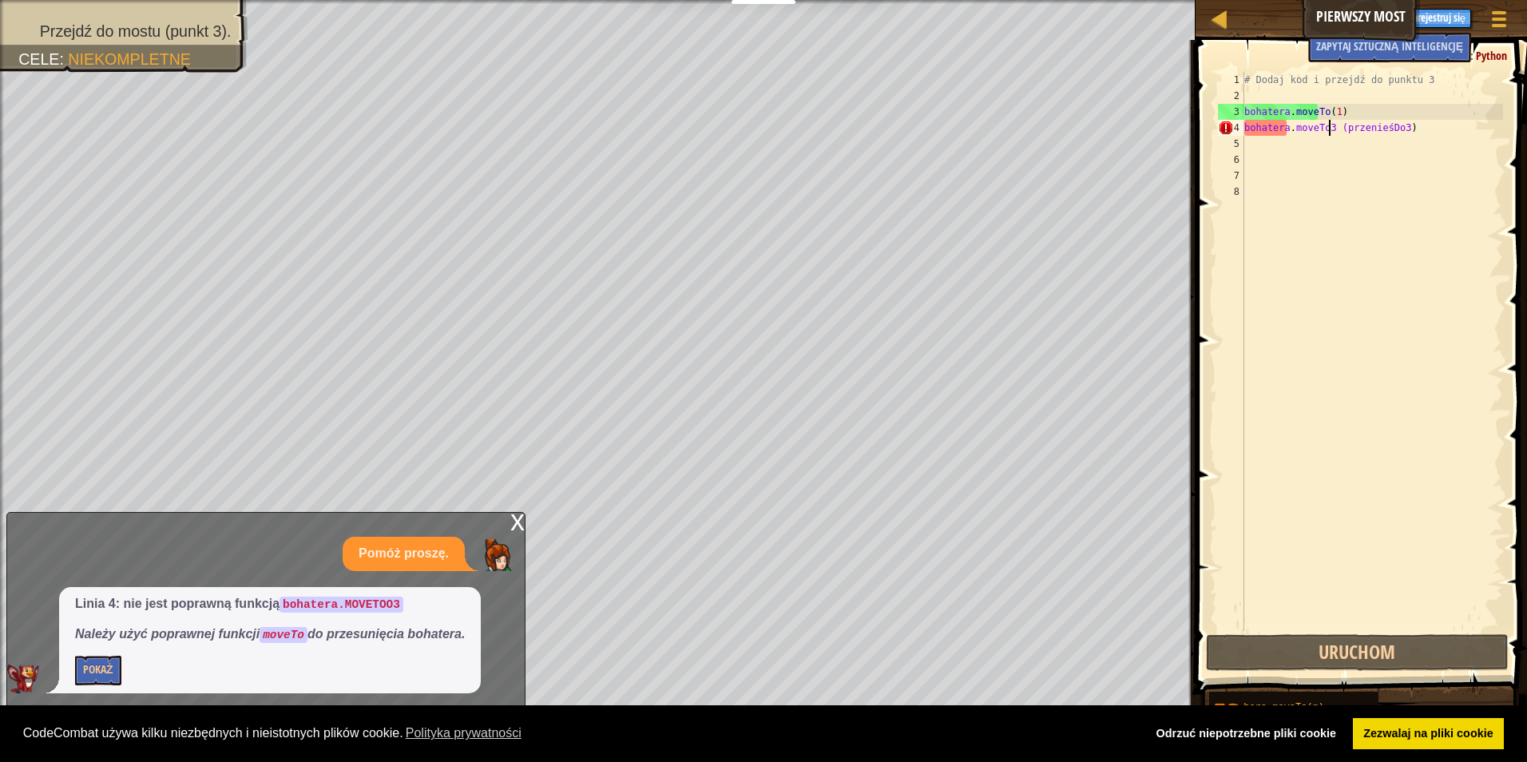
click at [1421, 122] on div "# Dodaj kod i przejdź do punktu 3 bohatera . moveTo ( 1 ) bohatera . moveTo3 (p…" at bounding box center [1372, 367] width 262 height 591
click at [1413, 129] on div "# Dodaj kod i przejdź do punktu 3 bohatera . moveTo ( 1 ) bohatera . moveTo3 (p…" at bounding box center [1372, 367] width 262 height 591
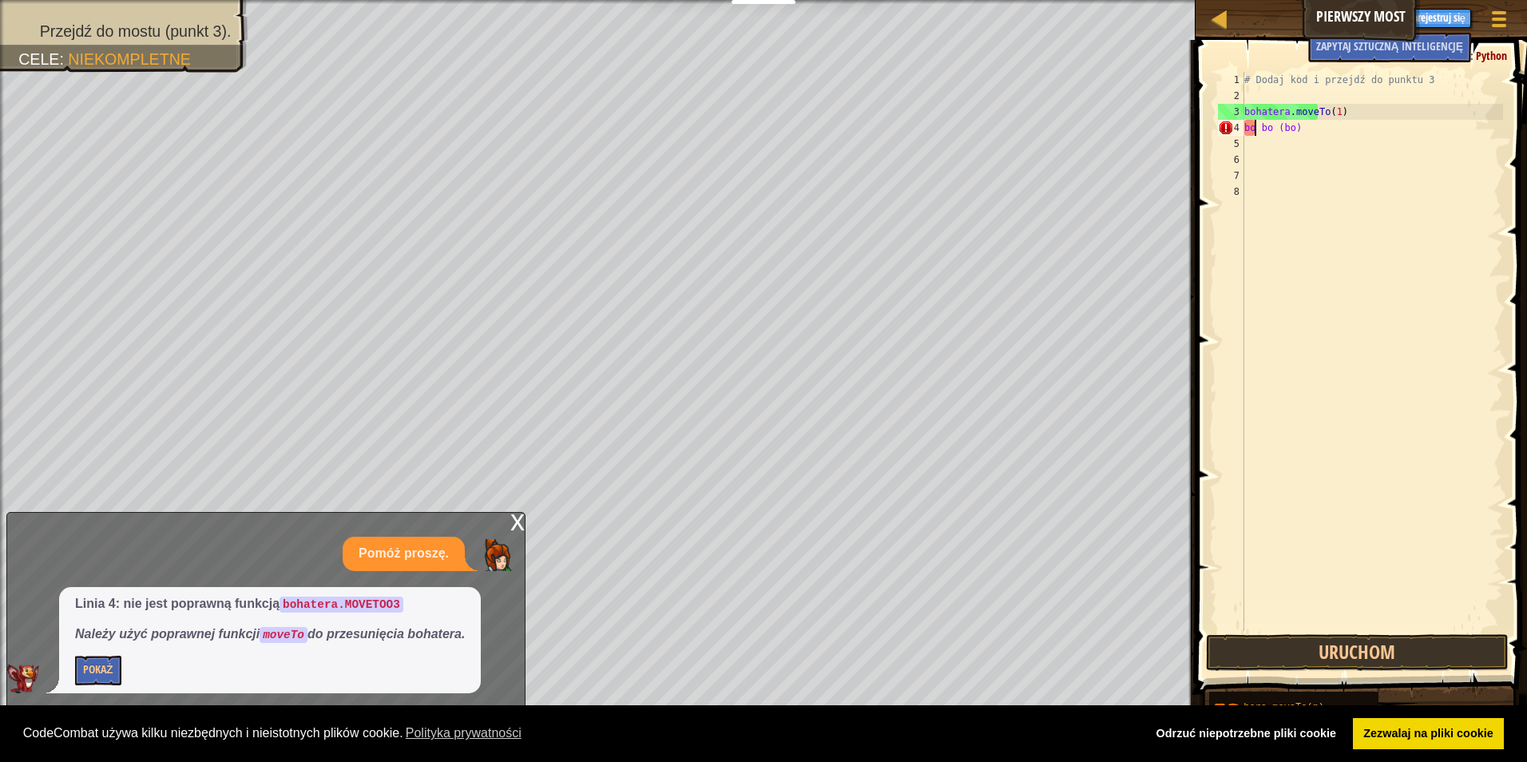
type textarea "b"
click at [1321, 128] on div "# Dodaj kod i przejdź do punktu 3 bohatera . moveTo ( 1 ) bohatera . moveto3 po…" at bounding box center [1372, 367] width 262 height 591
click at [1326, 128] on div "# Dodaj kod i przejdź do punktu 3 bohatera . moveTo ( 1 ) bohatera . movetT3 po…" at bounding box center [1372, 367] width 262 height 591
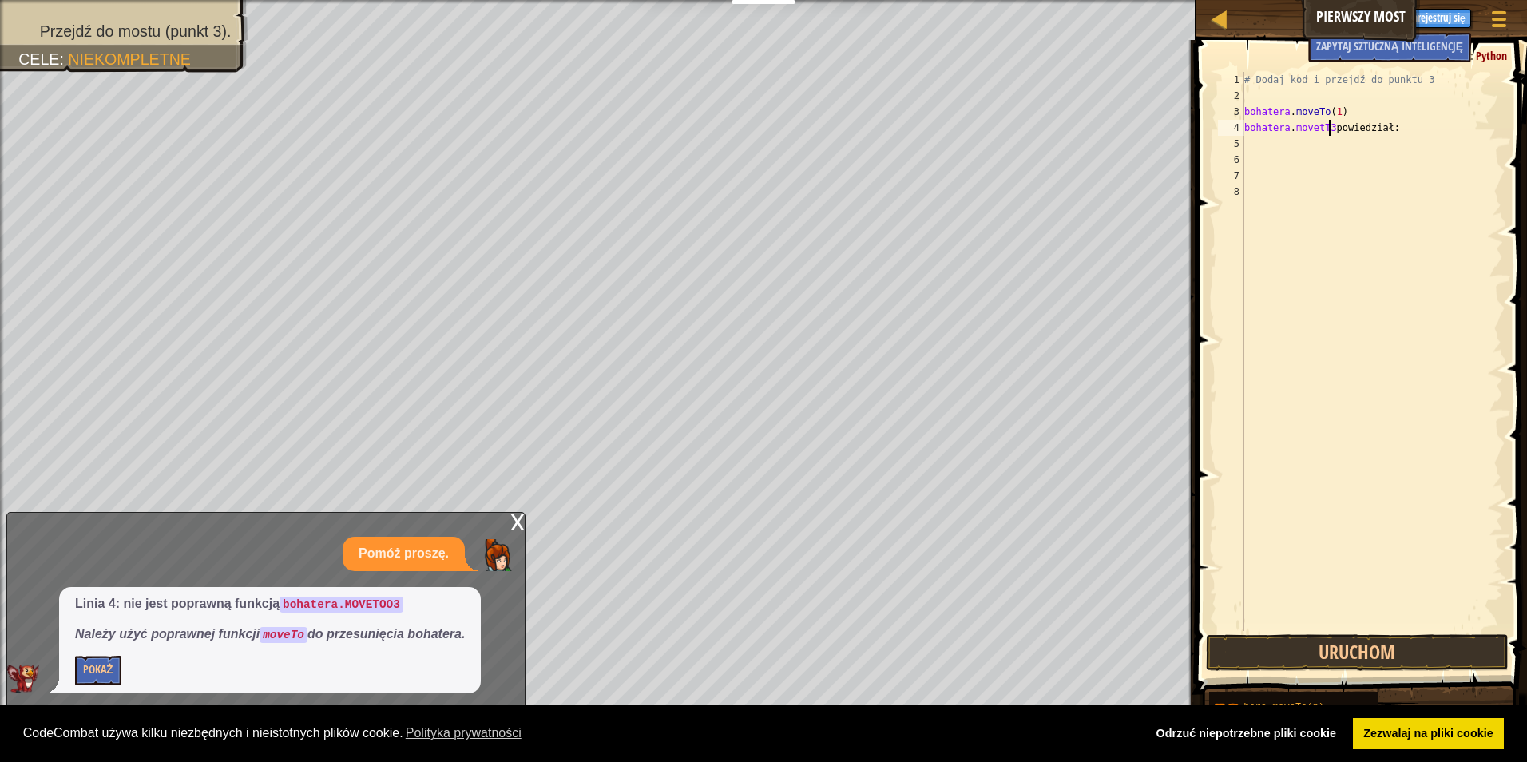
type textarea "bohatera.movetT3O"
click at [1341, 127] on div "# Dodaj kod i przejdź do punktu 3 bohatera . moveTo ( 1 ) bohatera . movetT3O" at bounding box center [1372, 367] width 262 height 591
click at [1245, 77] on div "# Dodaj kod i przejdź do punktu 3 bohatera . moveTo ( 1 ) bohatera . movetTo3 p…" at bounding box center [1372, 367] width 262 height 591
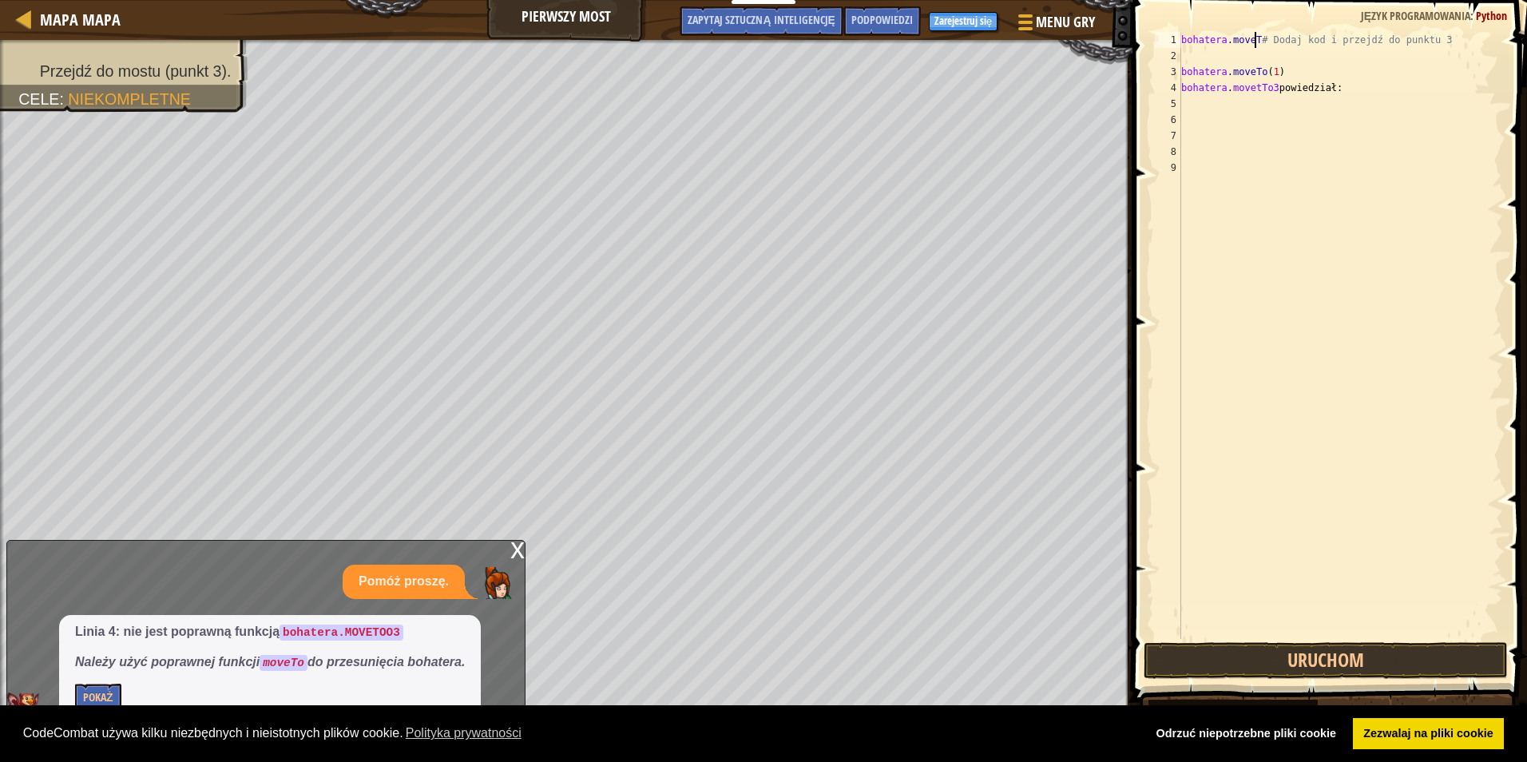
scroll to position [7, 7]
type textarea "# Add code and move to point 3"
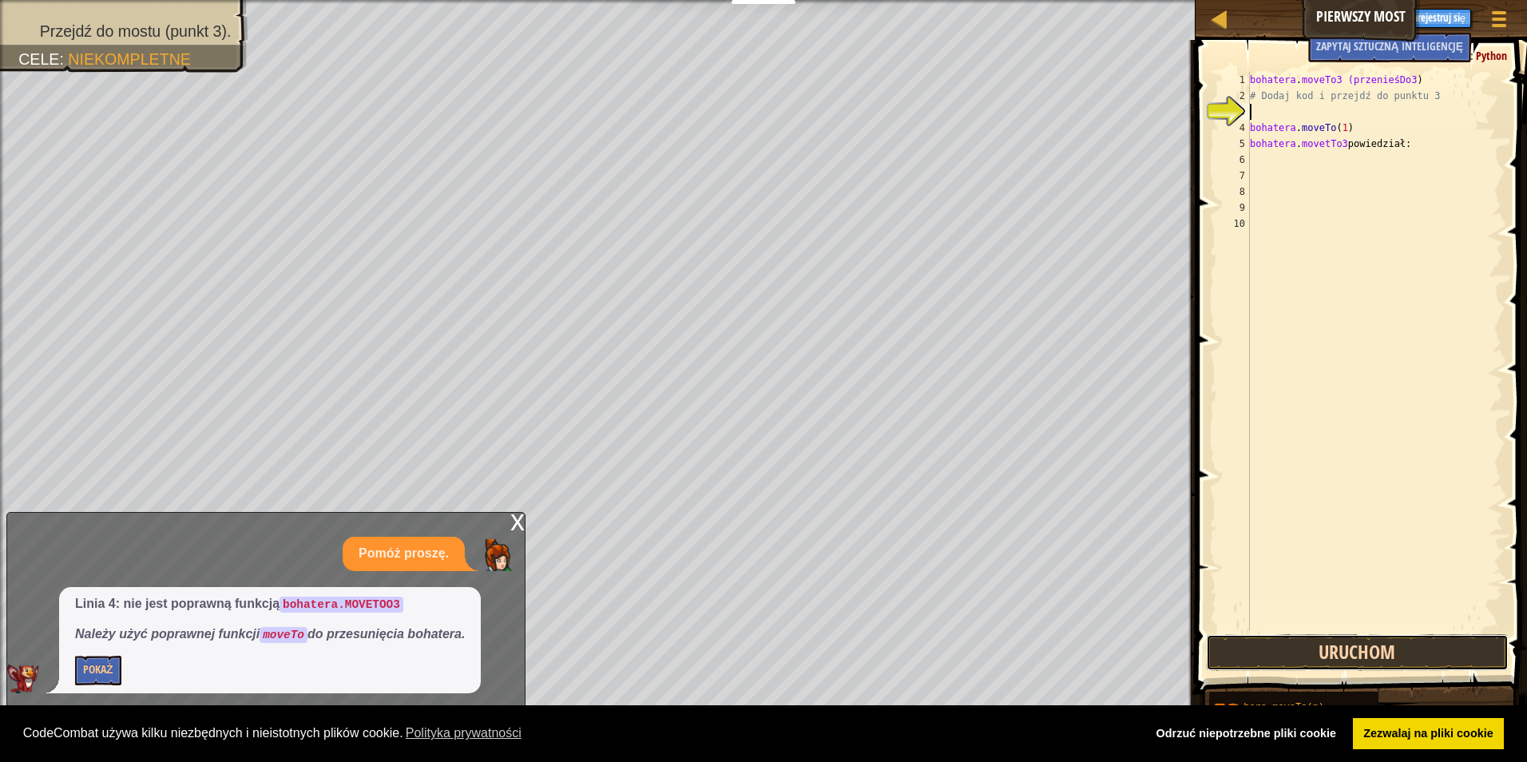
click at [1322, 652] on button "Uruchom" at bounding box center [1357, 652] width 303 height 37
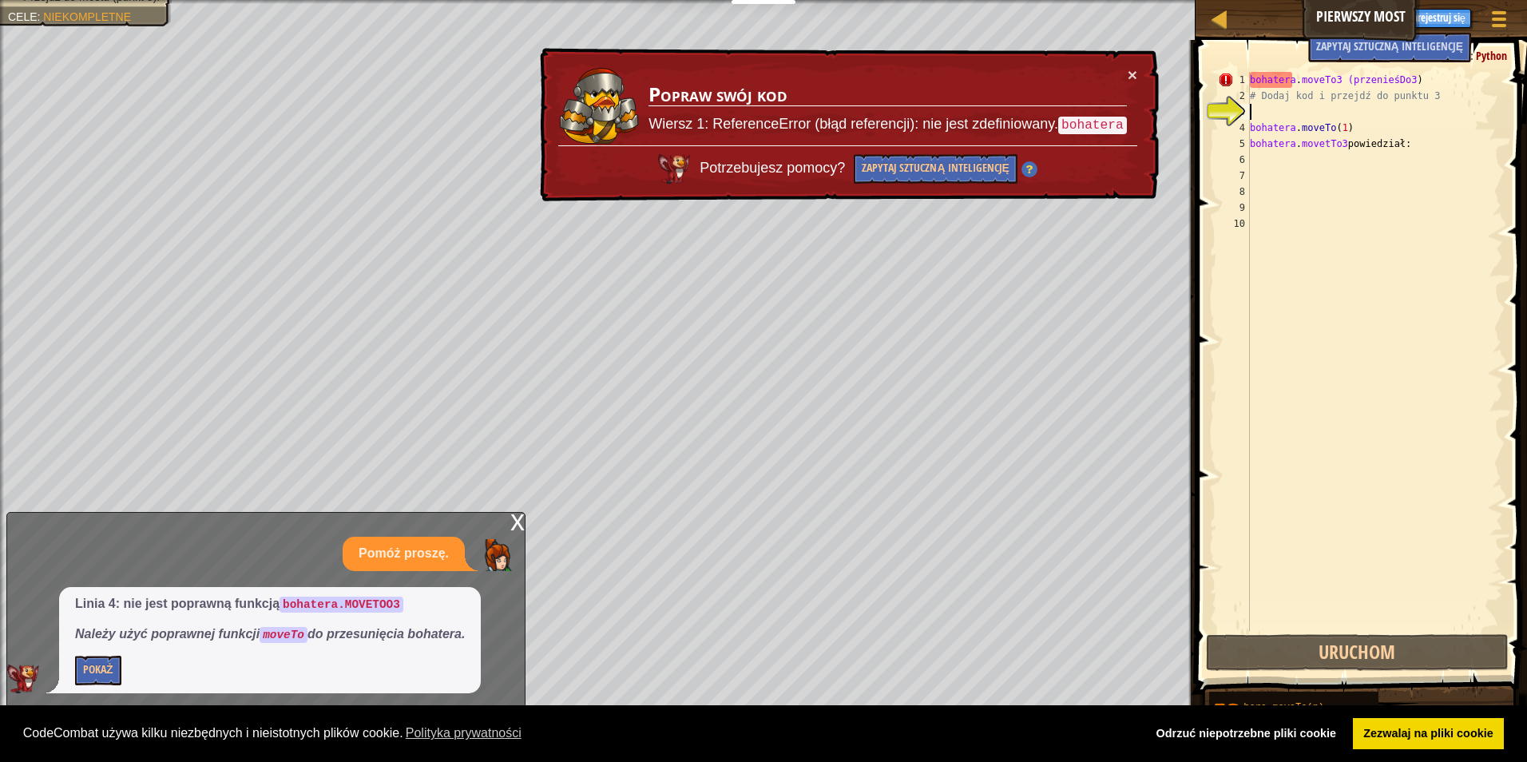
select select "pl"
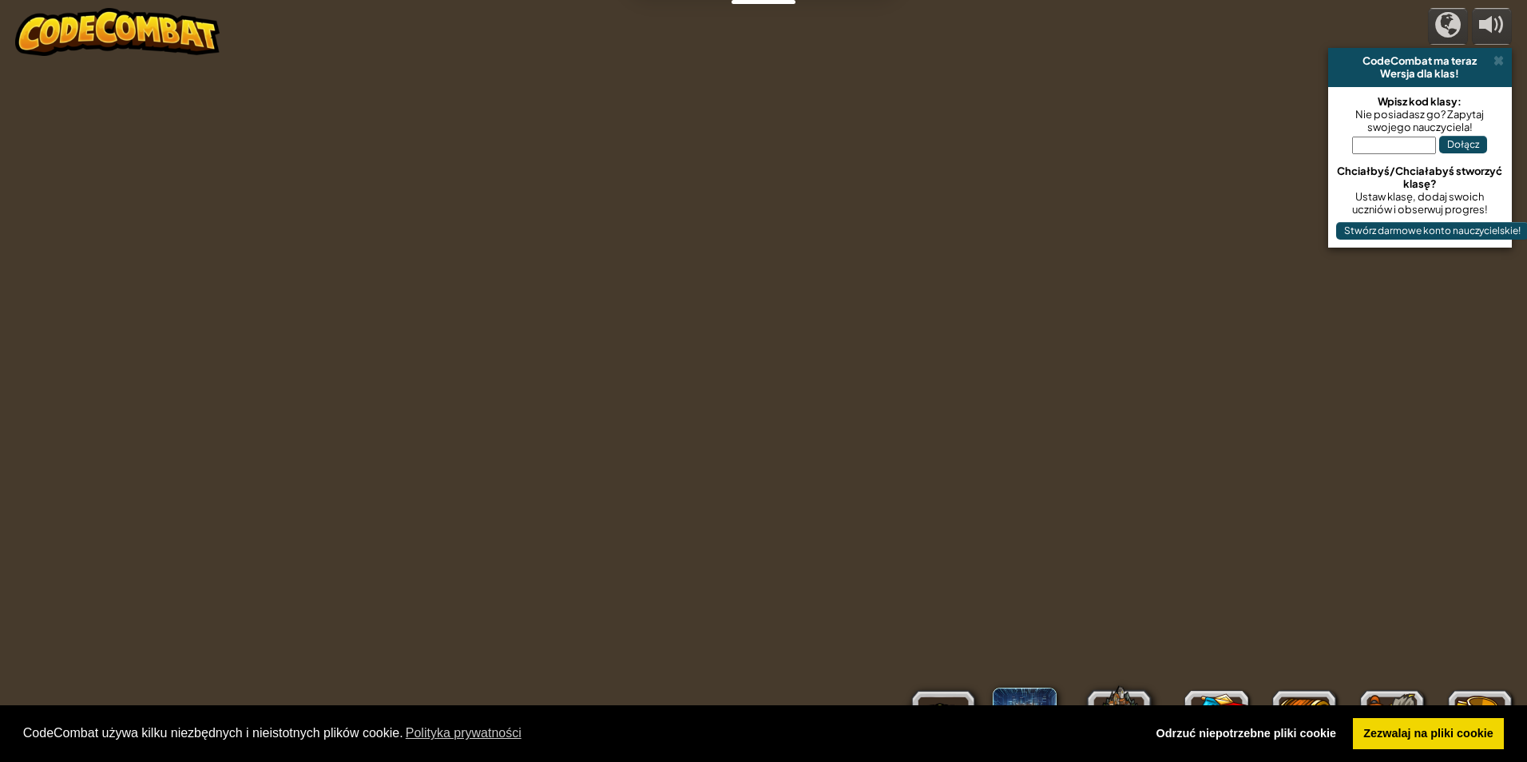
select select "pl"
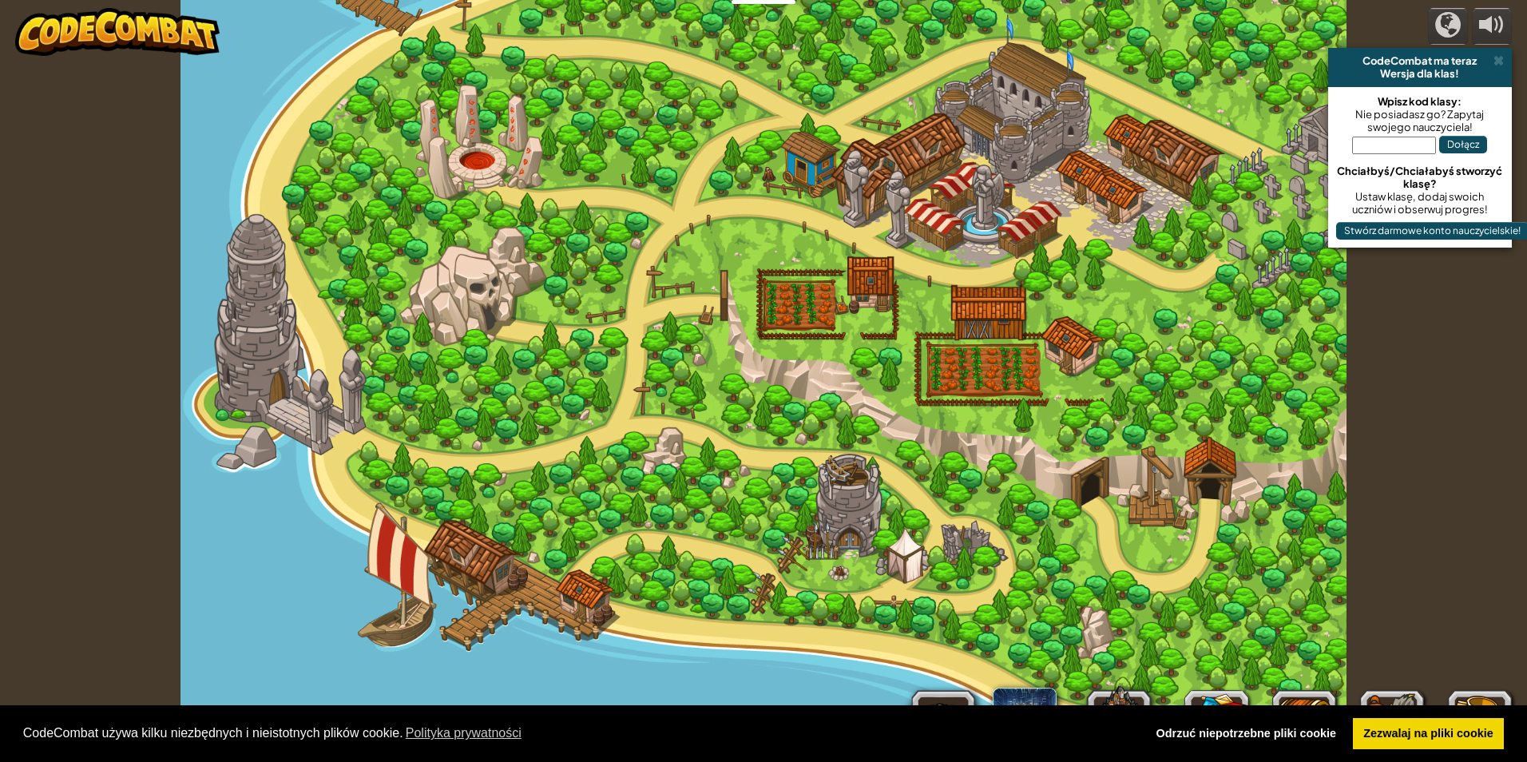
select select "pl"
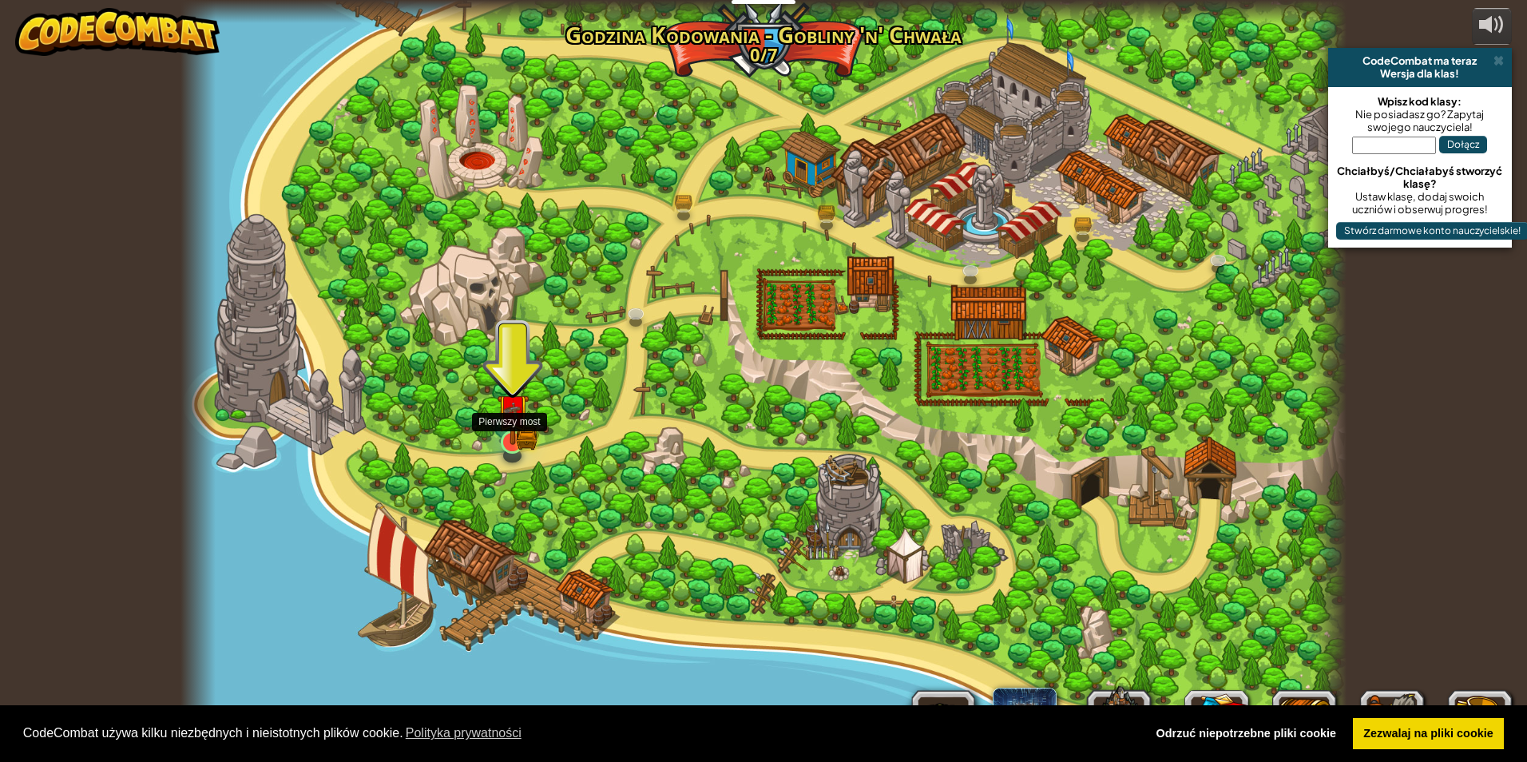
click at [516, 420] on img at bounding box center [512, 411] width 18 height 18
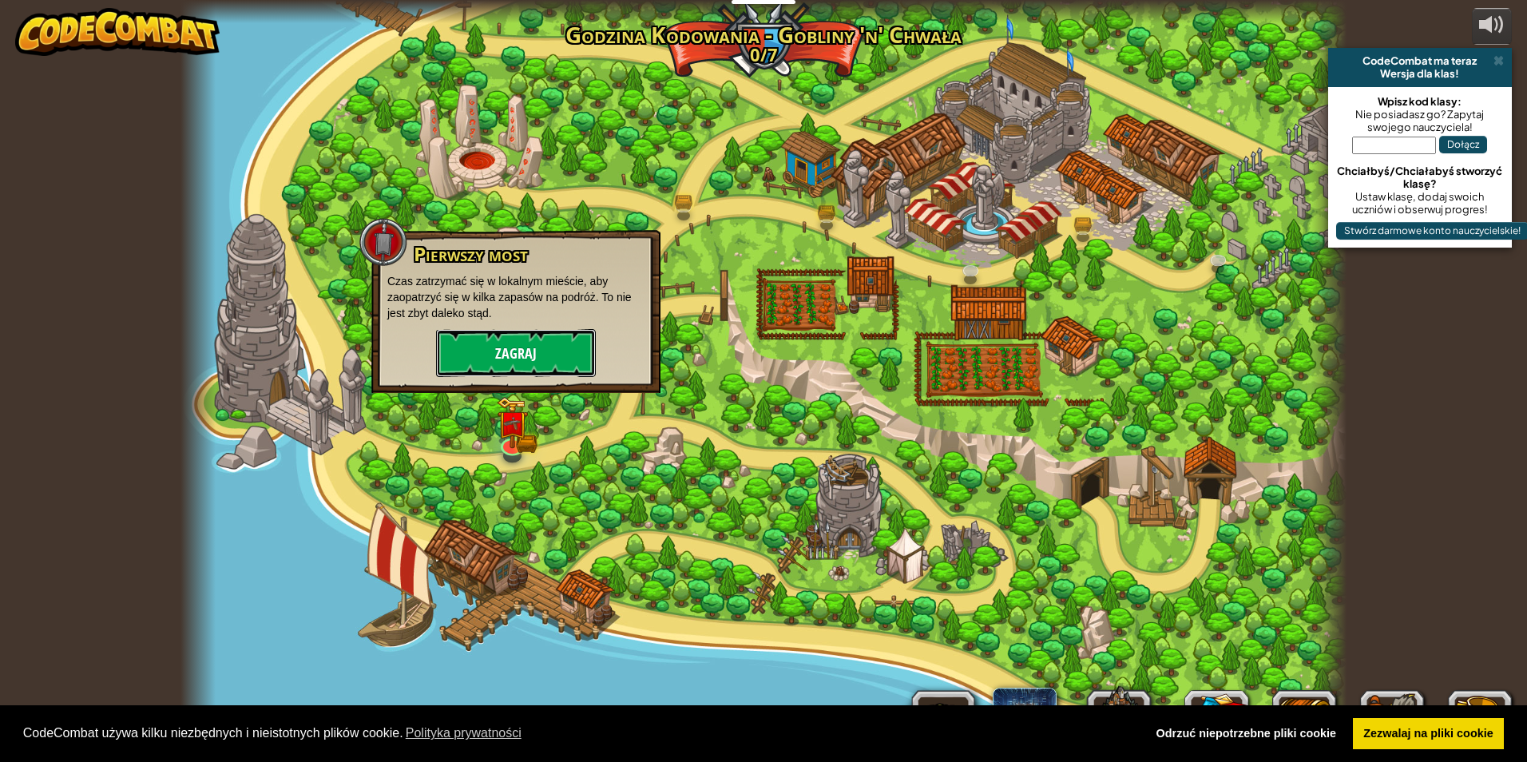
click at [525, 354] on button "Zagraj" at bounding box center [516, 353] width 160 height 48
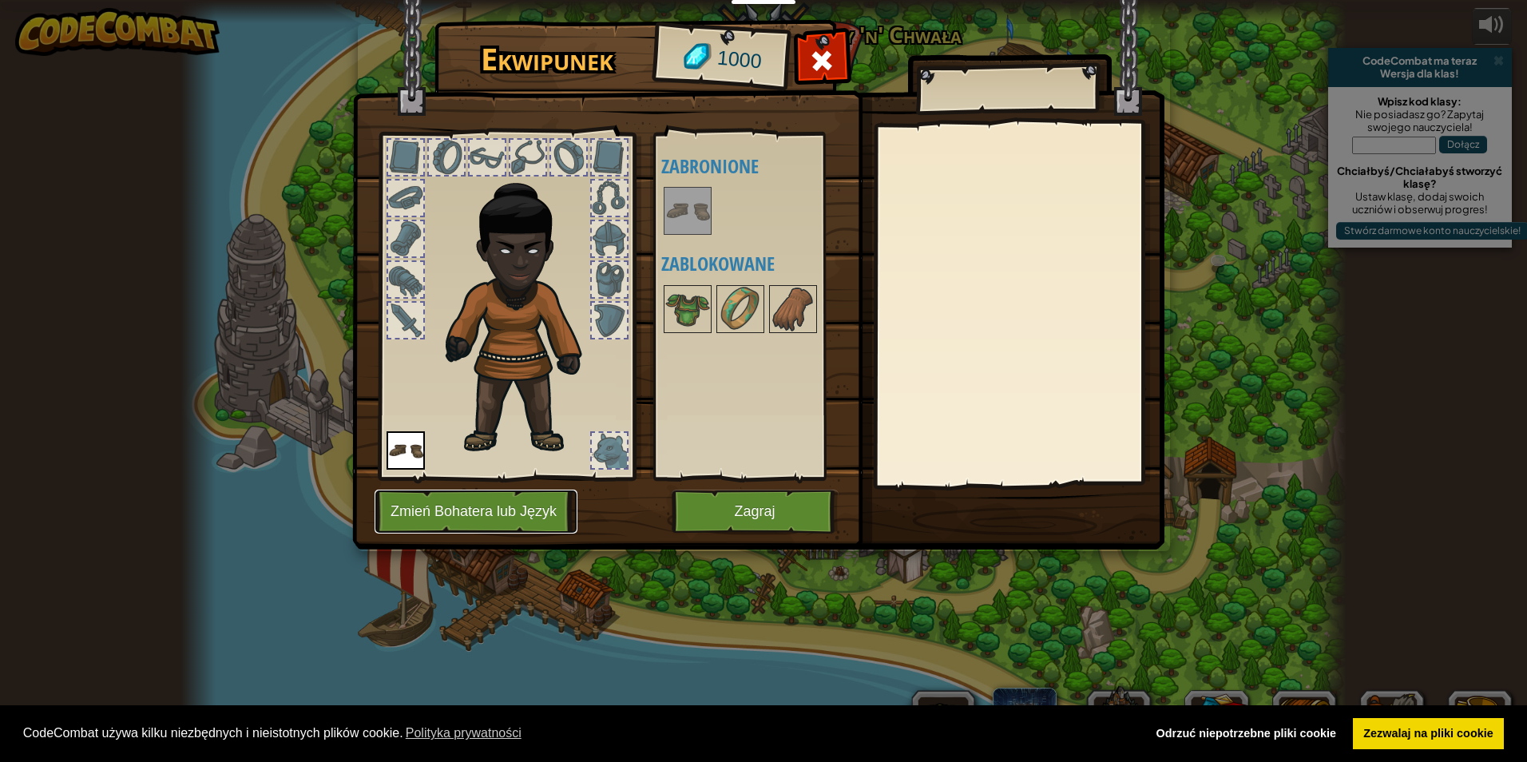
click at [486, 516] on button "Zmień Bohatera lub Język" at bounding box center [476, 511] width 203 height 44
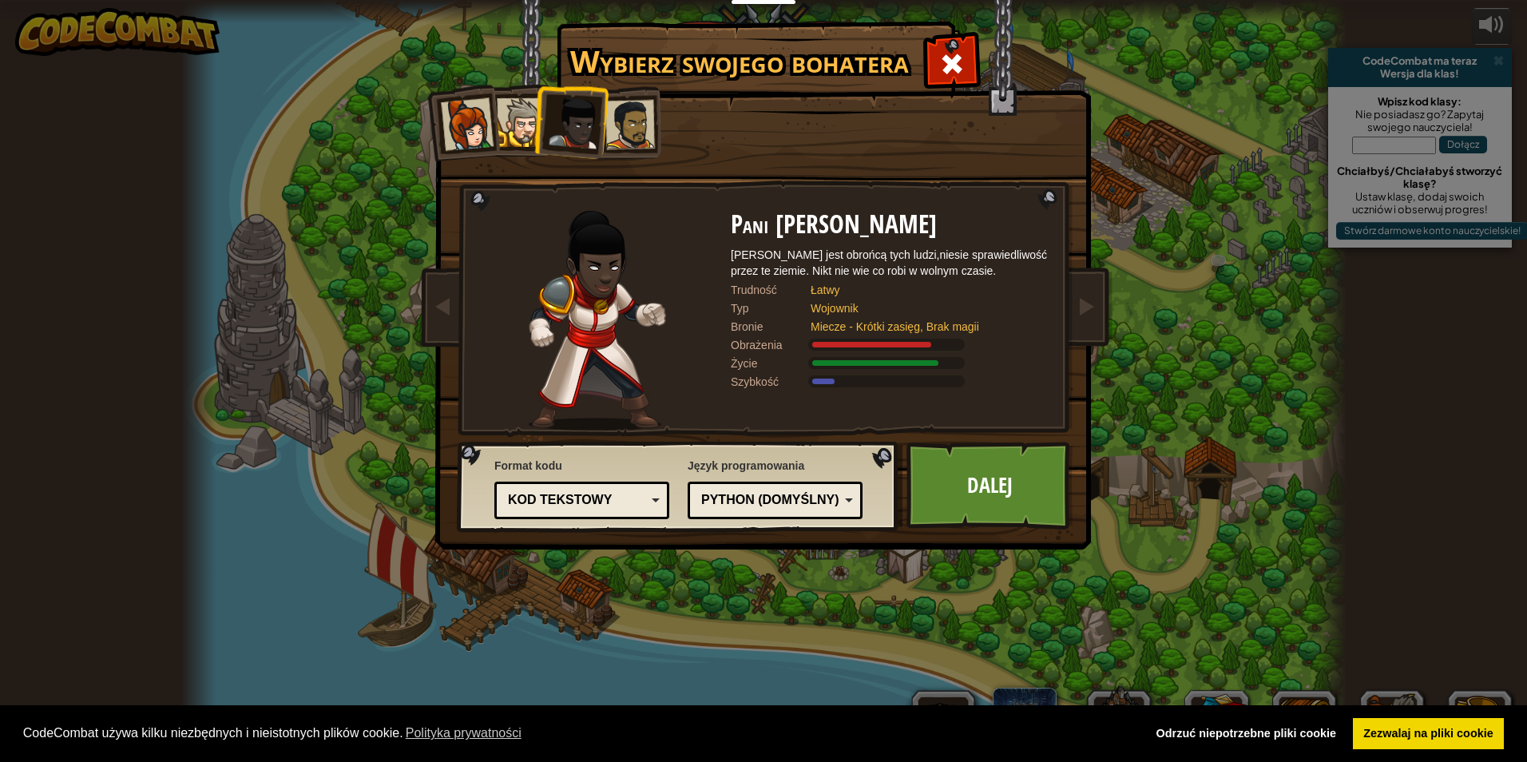
click at [455, 133] on div at bounding box center [467, 124] width 53 height 53
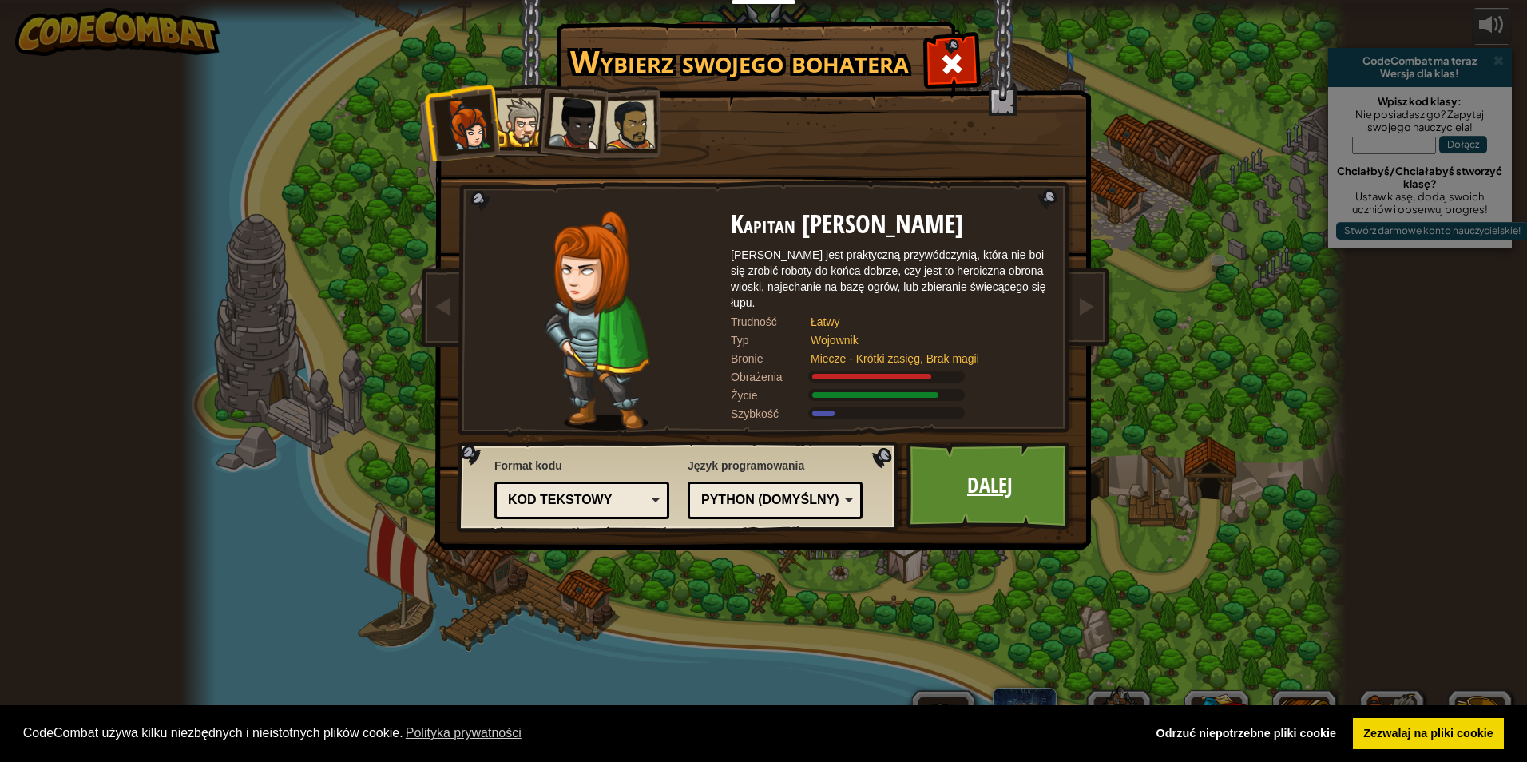
click at [998, 505] on link "Dalej" at bounding box center [989, 486] width 167 height 88
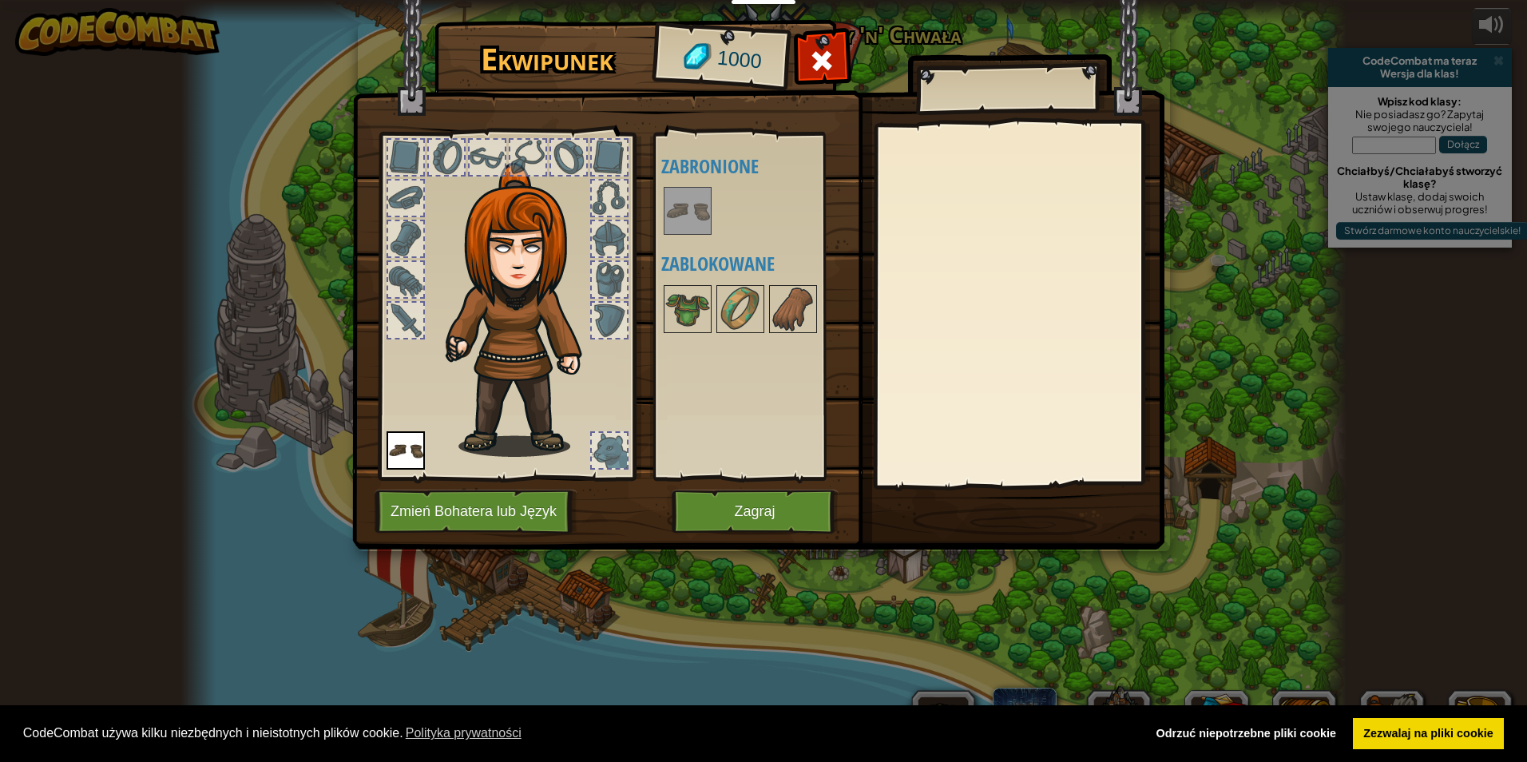
click at [695, 212] on img at bounding box center [687, 210] width 45 height 45
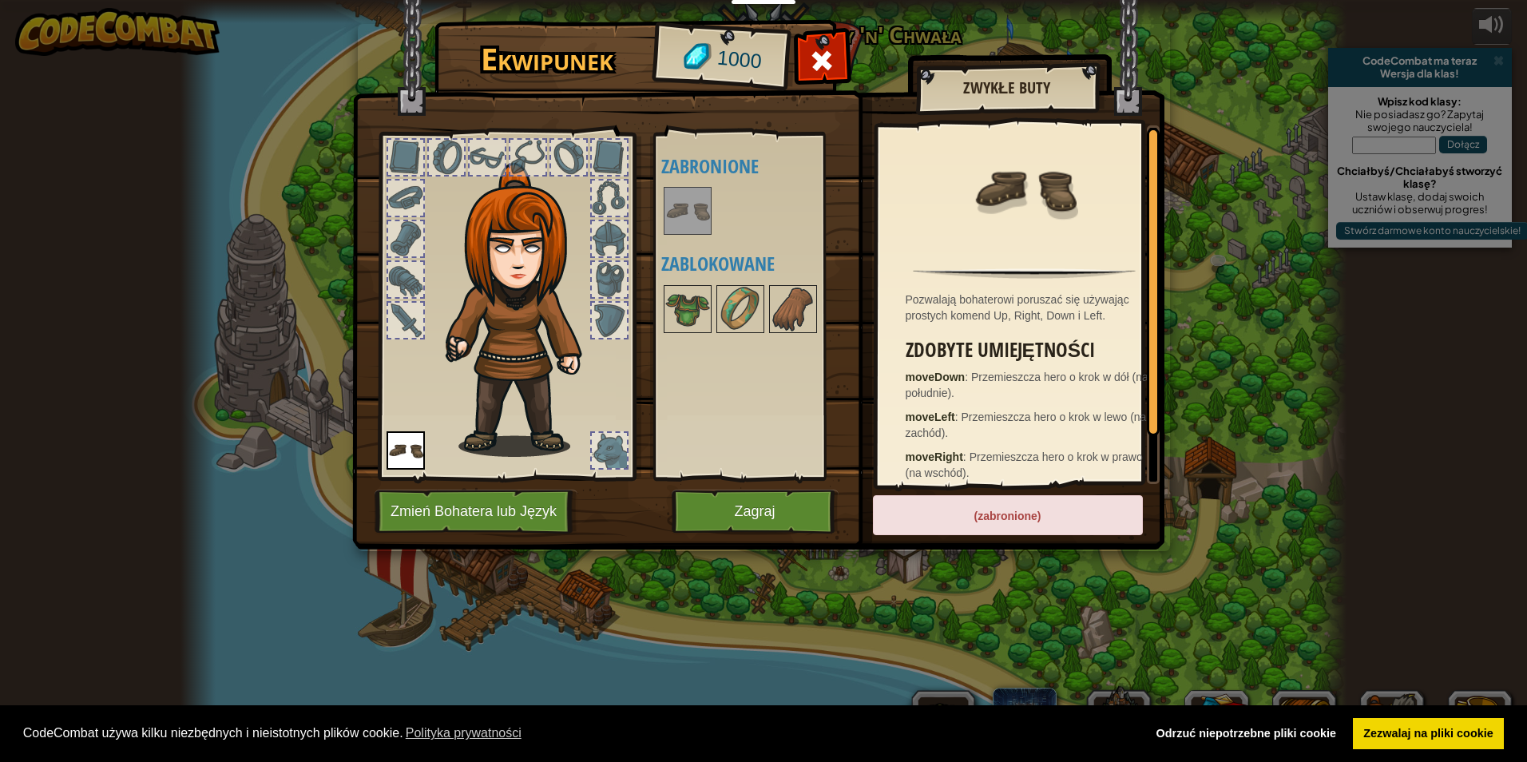
drag, startPoint x: 979, startPoint y: 522, endPoint x: 862, endPoint y: 508, distance: 118.3
click at [971, 517] on div "(zabronione)" at bounding box center [1008, 515] width 270 height 40
click at [779, 517] on button "Zagraj" at bounding box center [755, 511] width 167 height 44
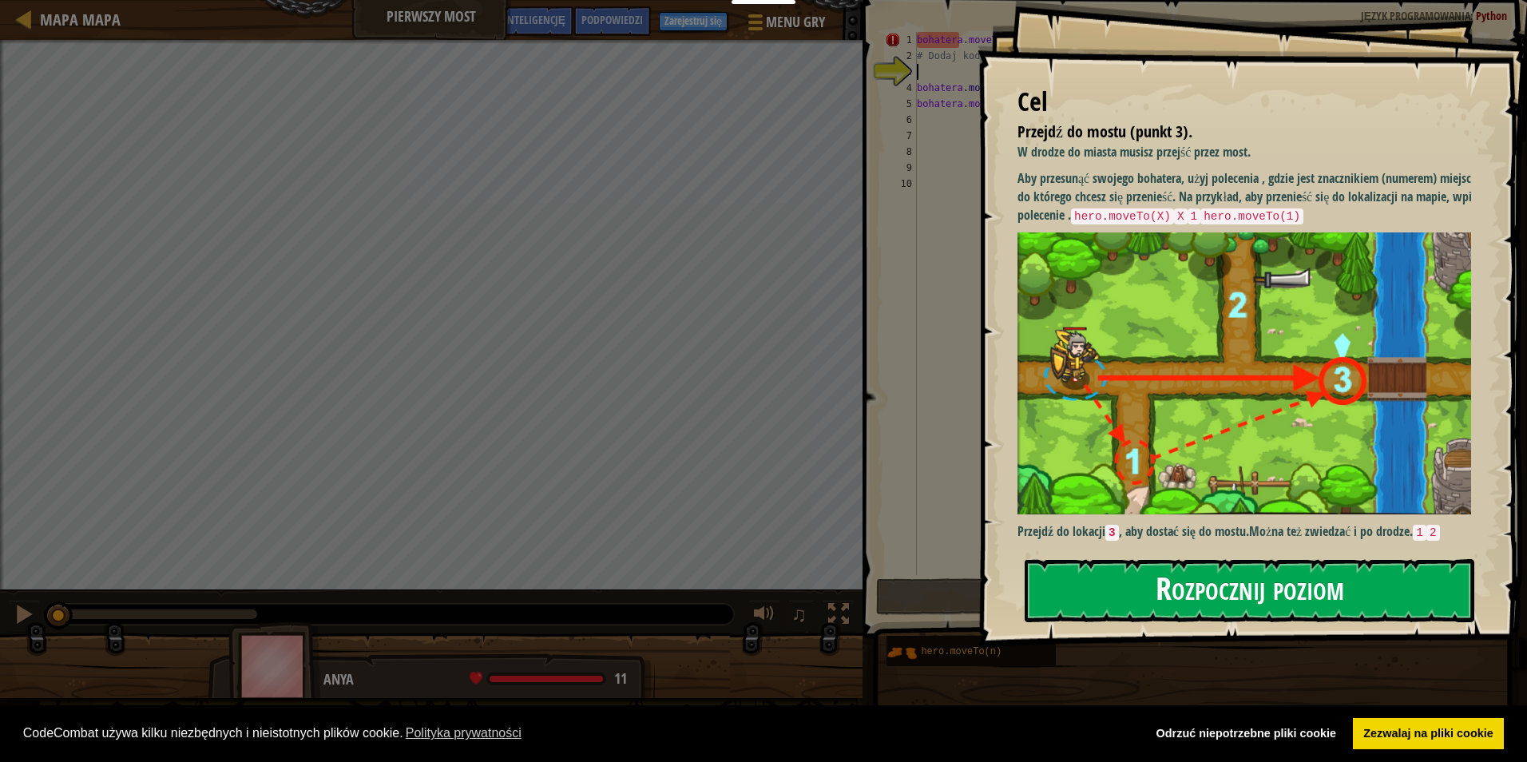
click at [1198, 589] on button "Rozpocznij poziom" at bounding box center [1249, 590] width 450 height 63
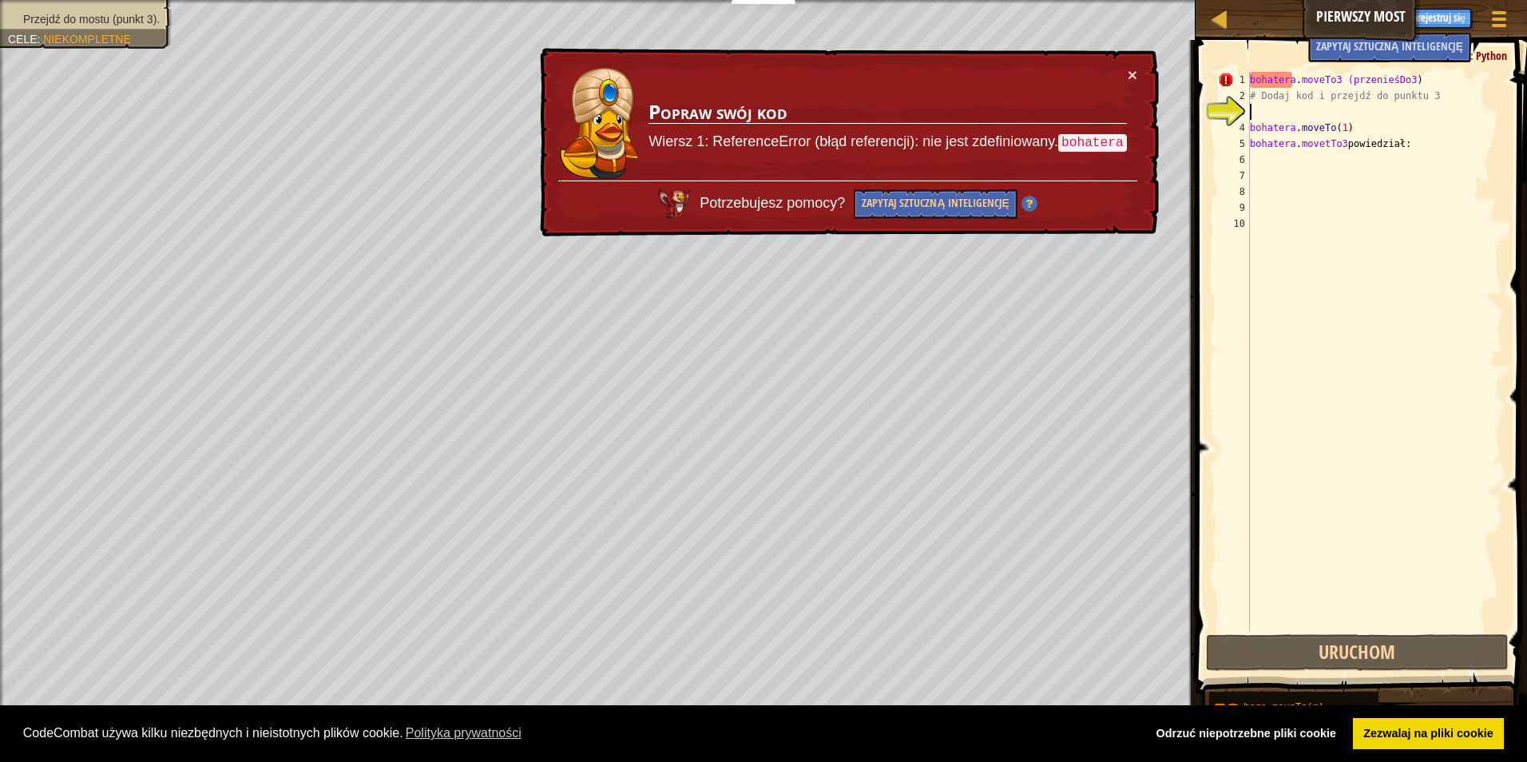
click at [1338, 125] on div "bohatera . moveTo3 (przenieśDo3 ) # Dodaj kod i przejdź do punktu 3 bohatera . …" at bounding box center [1374, 367] width 256 height 591
click at [1340, 127] on div "bohatera . moveTo3 (przenieśDo3 ) # Dodaj kod i przejdź do punktu 3 bohatera . …" at bounding box center [1374, 367] width 256 height 591
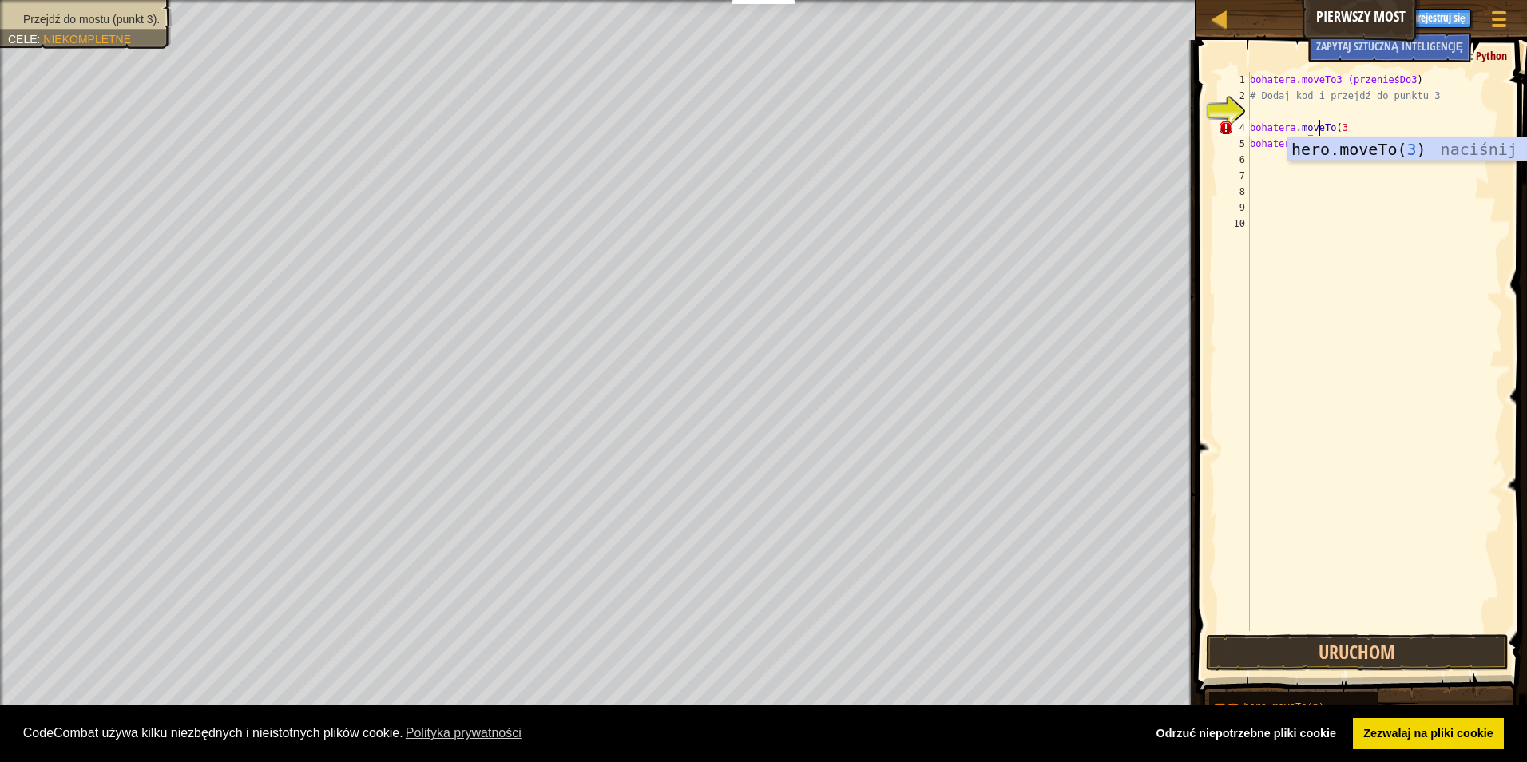
scroll to position [7, 5]
click at [1369, 149] on div "hero.moveTo( 3 ) naciśnij enter" at bounding box center [1439, 173] width 302 height 72
click at [1397, 652] on button "Uruchom" at bounding box center [1357, 652] width 303 height 37
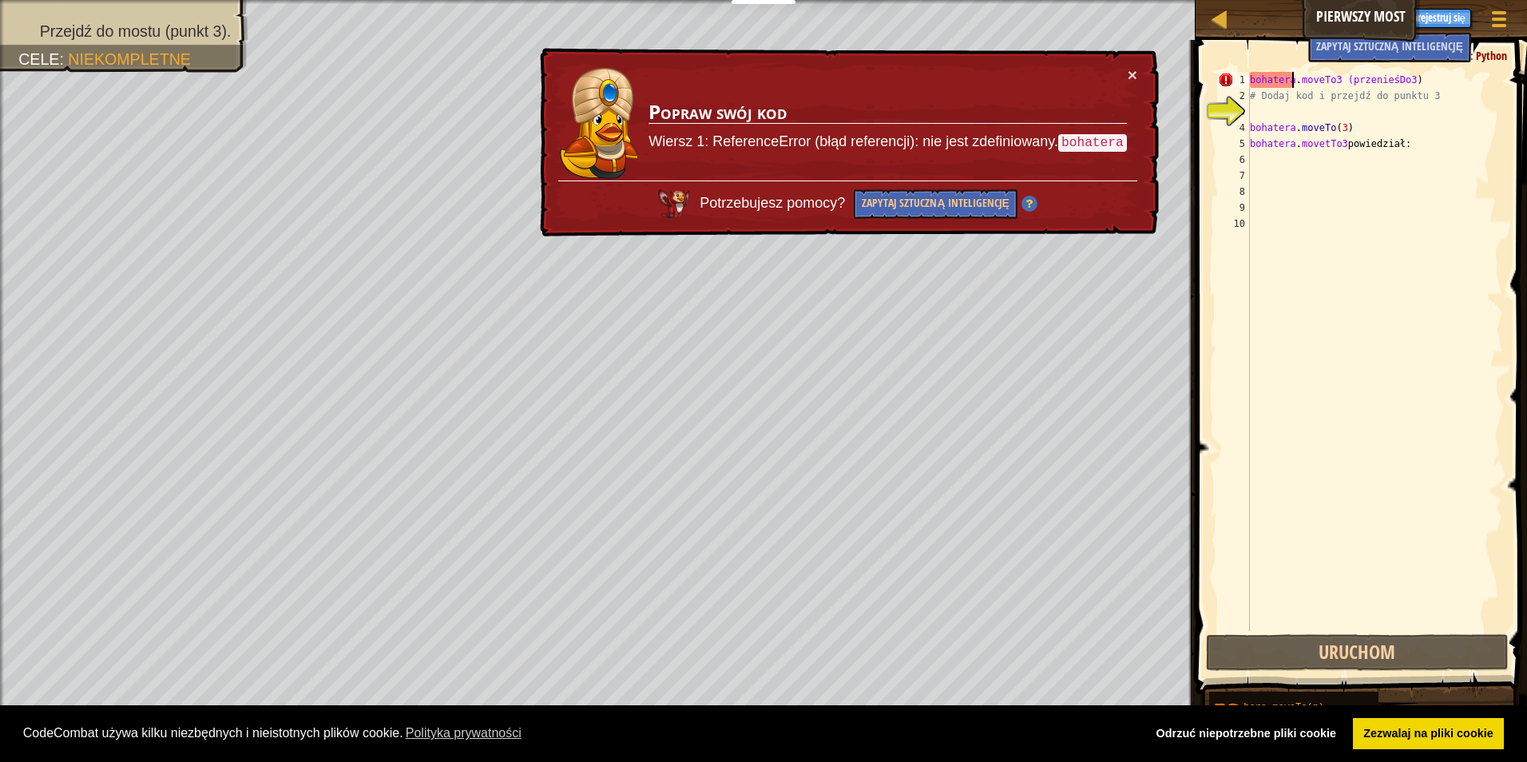
click at [1290, 80] on div "bohatera . moveTo3 (przenieśDo3 ) # Dodaj kod i przejdź do punktu 3 bohatera . …" at bounding box center [1374, 367] width 256 height 591
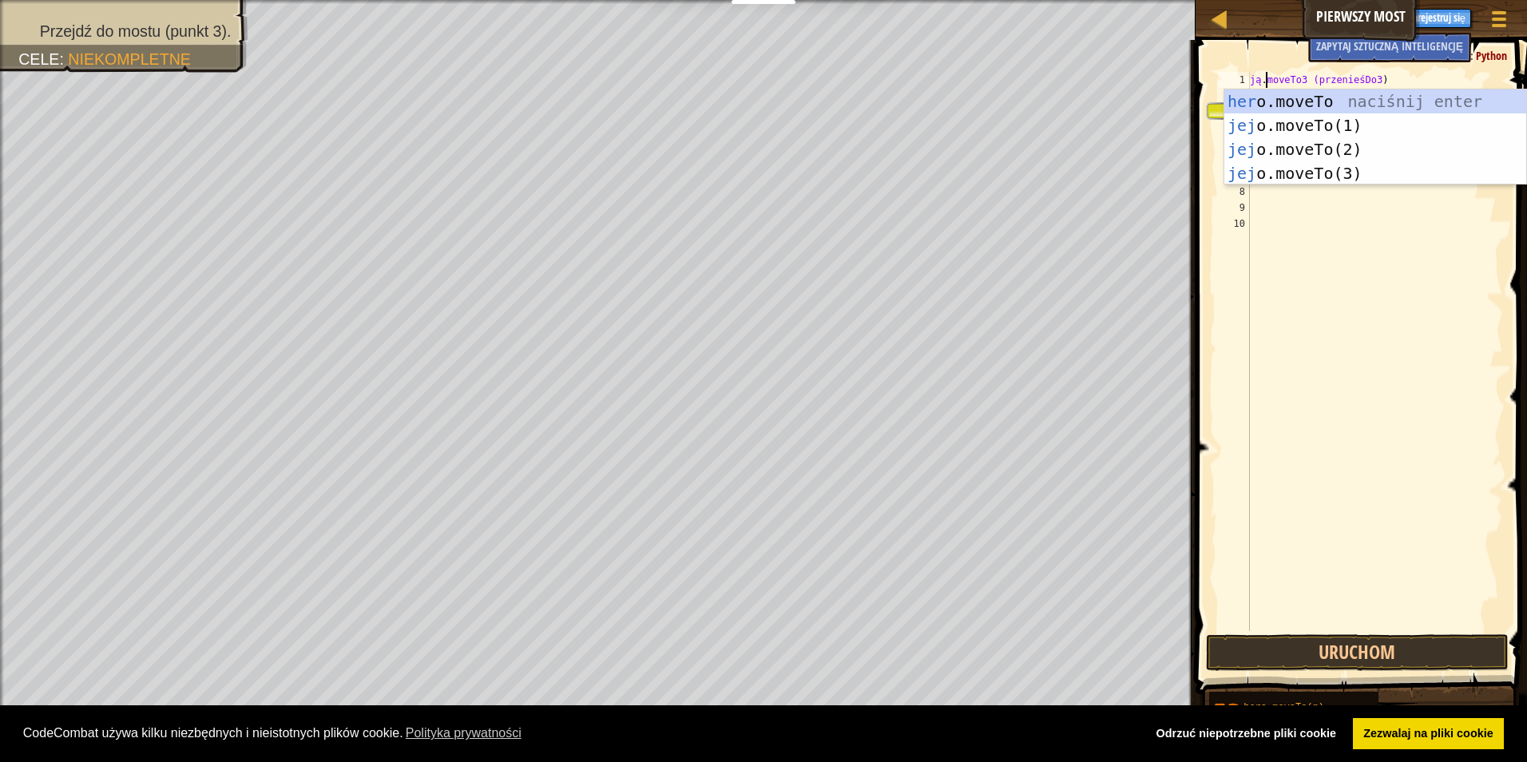
scroll to position [7, 2]
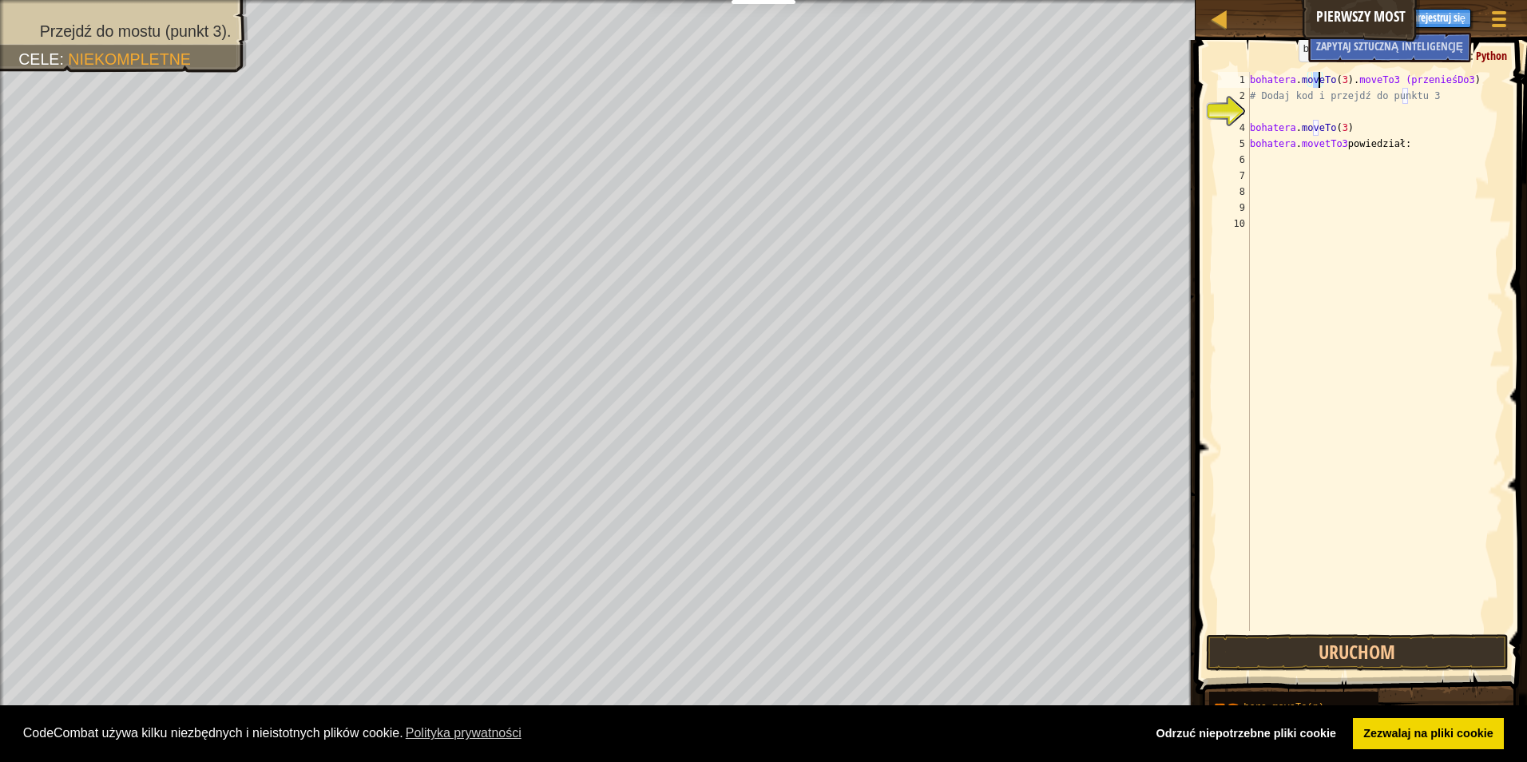
click at [1291, 77] on div "bohatera . moveTo ( 3 ) . moveTo3 (przenieśDo3 ) # Dodaj kod i przejdź do punkt…" at bounding box center [1374, 367] width 256 height 591
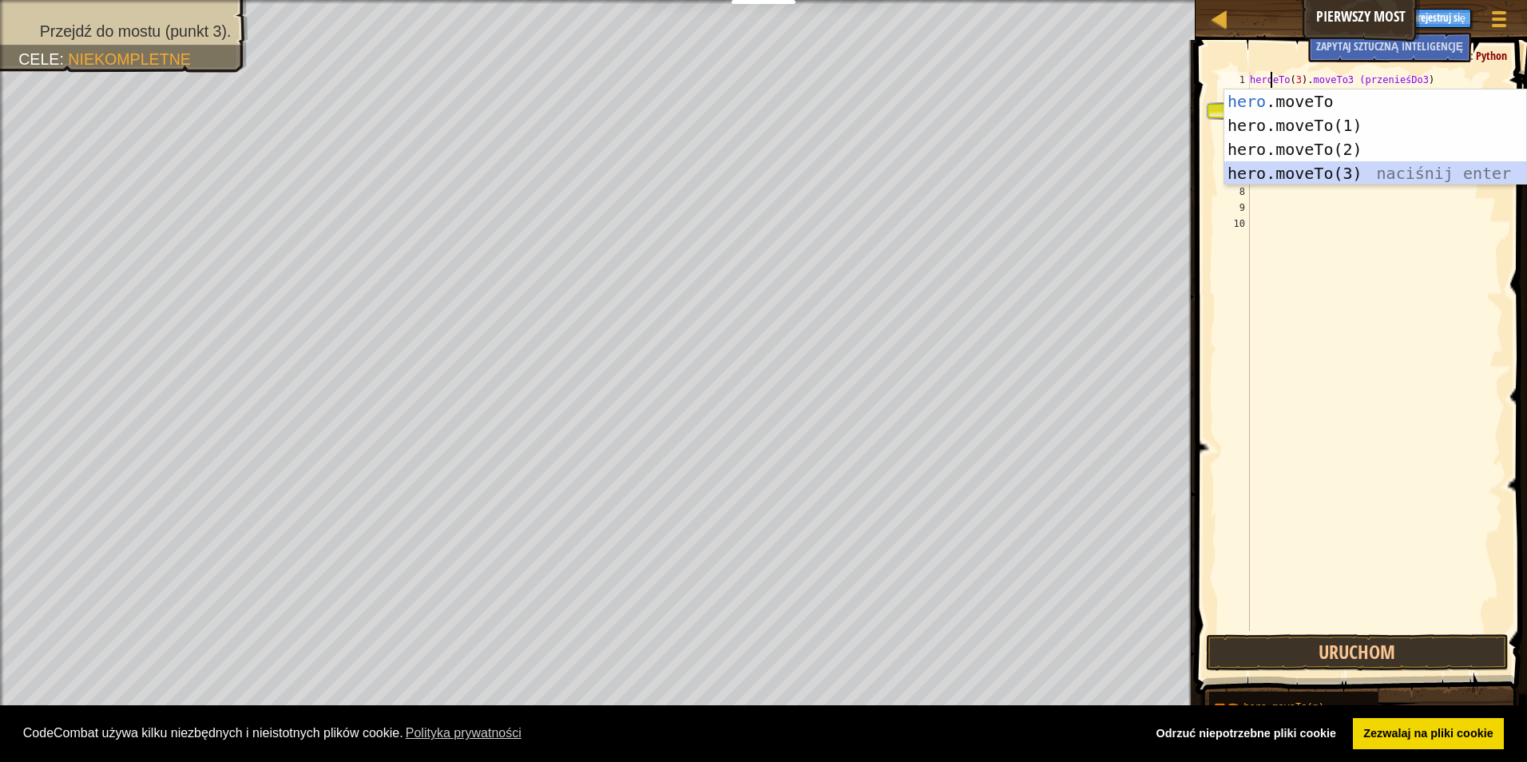
click at [1314, 174] on div "hero .moveTo naciśnij enter hero.moveTo(1) naciśnij enter hero.moveTo(2) naciśn…" at bounding box center [1375, 161] width 302 height 144
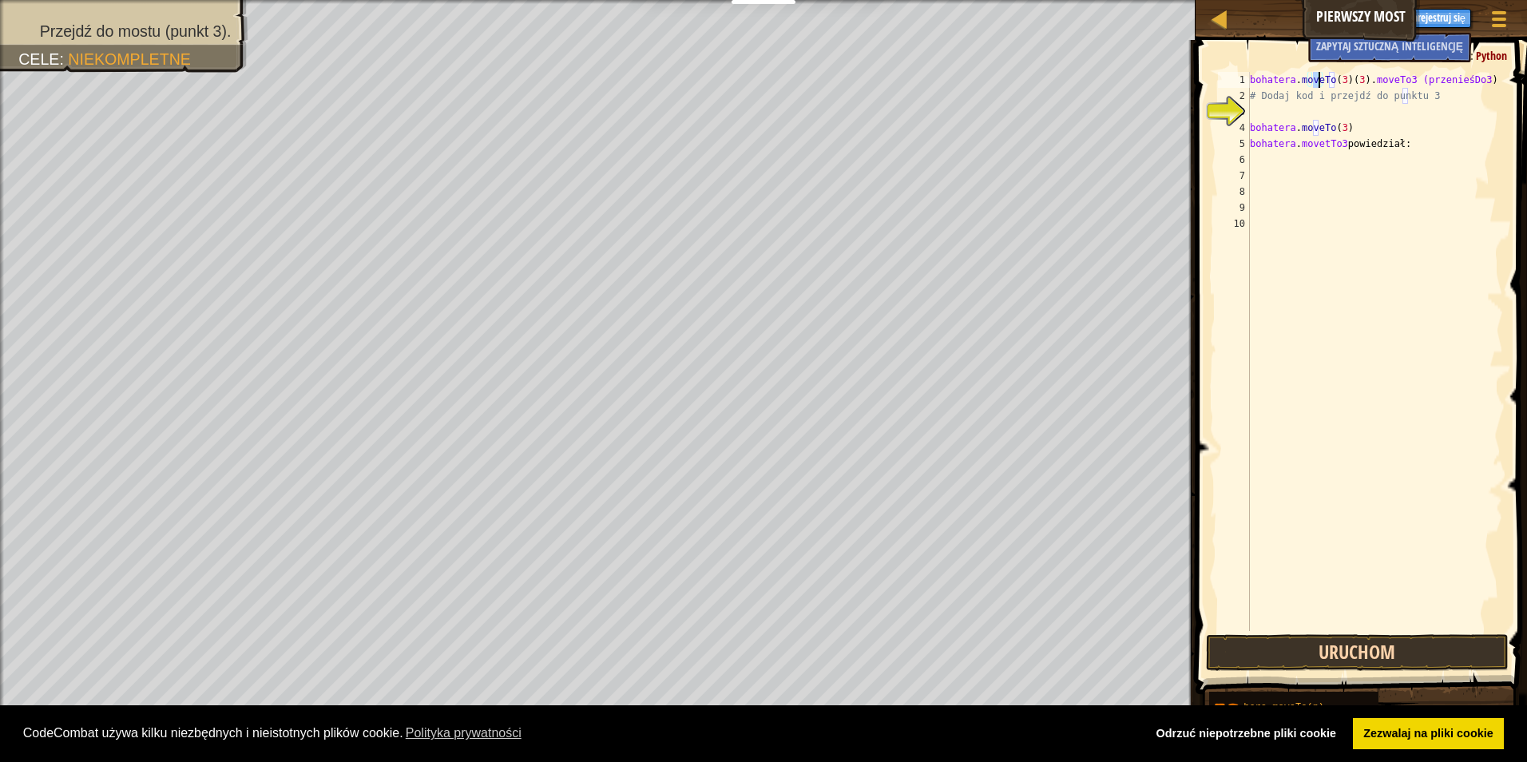
type textarea "hero.moveTo(3)(3).moveTo3"
click at [1403, 651] on button "Uruchom" at bounding box center [1357, 652] width 303 height 37
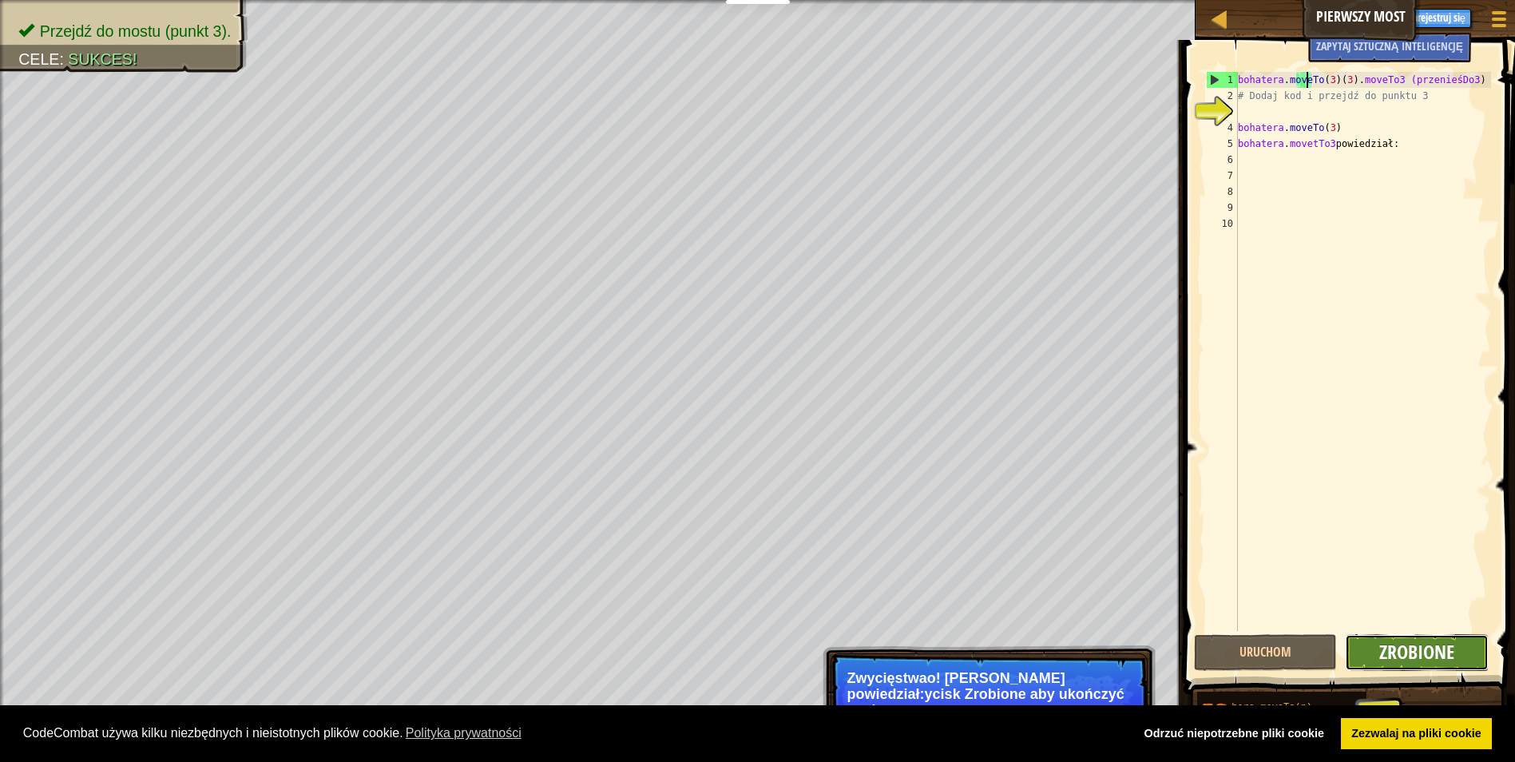
click at [1420, 657] on span "Zrobione" at bounding box center [1416, 652] width 75 height 26
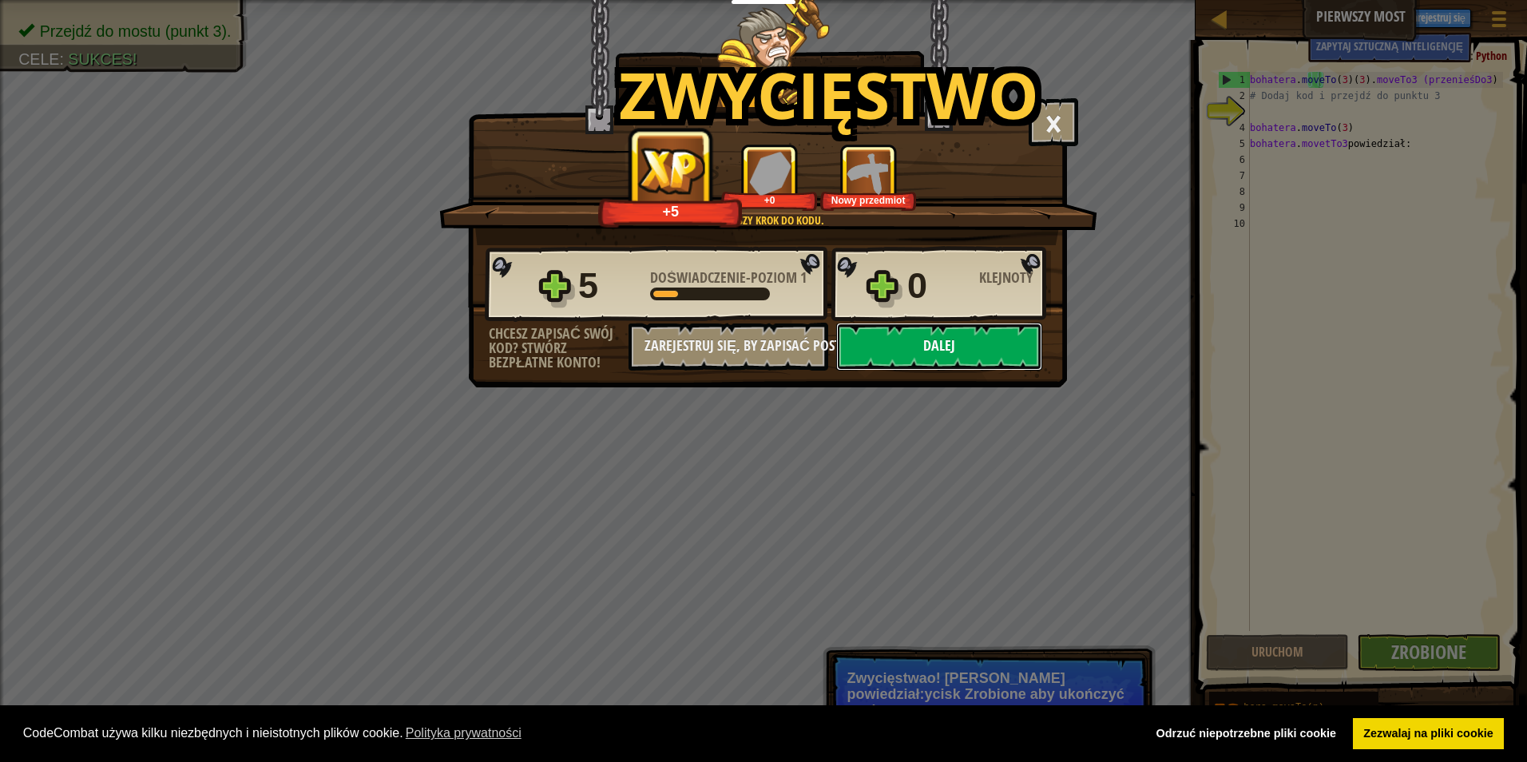
click at [934, 345] on button "Dalej" at bounding box center [939, 347] width 206 height 48
select select "pl"
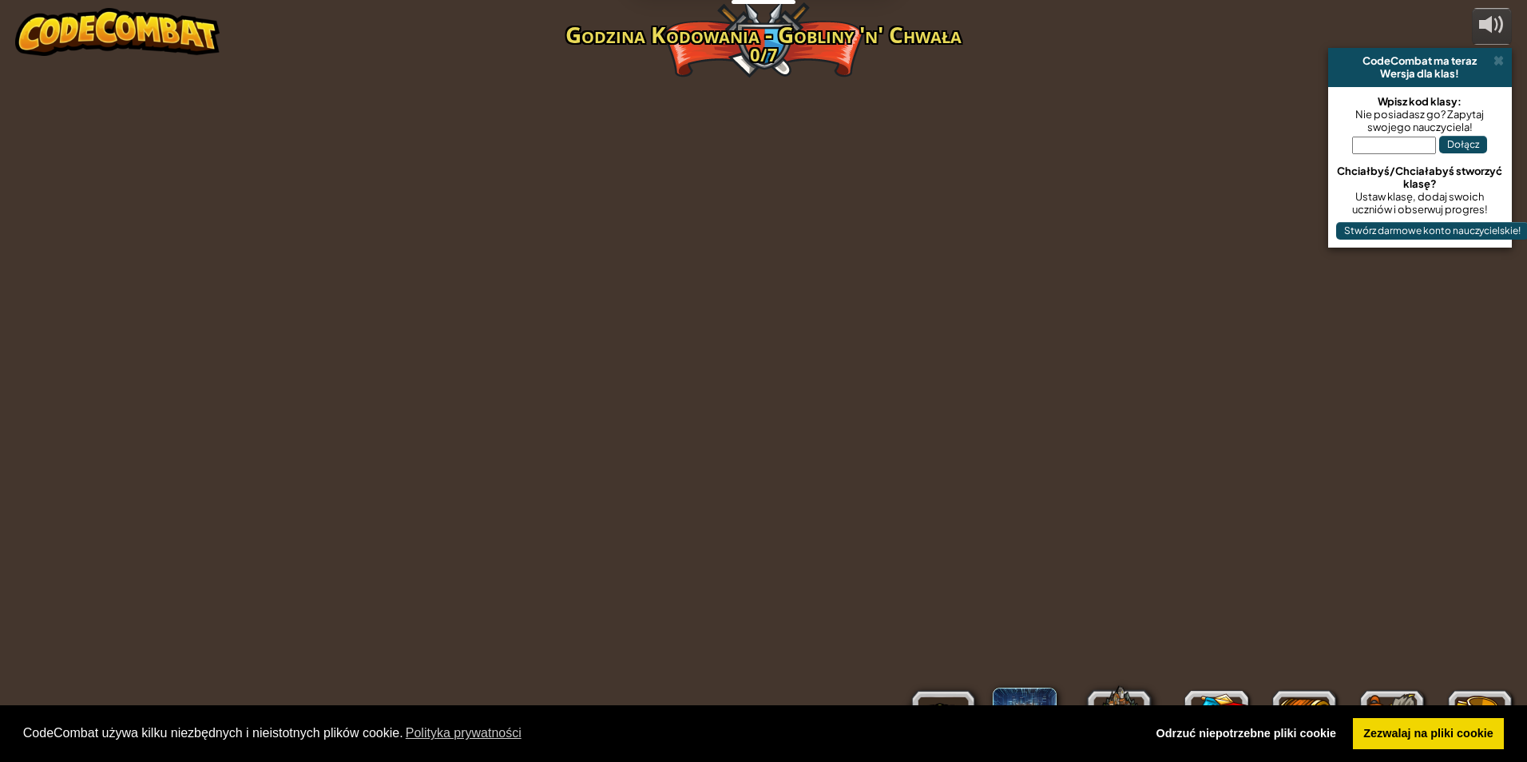
select select "pl"
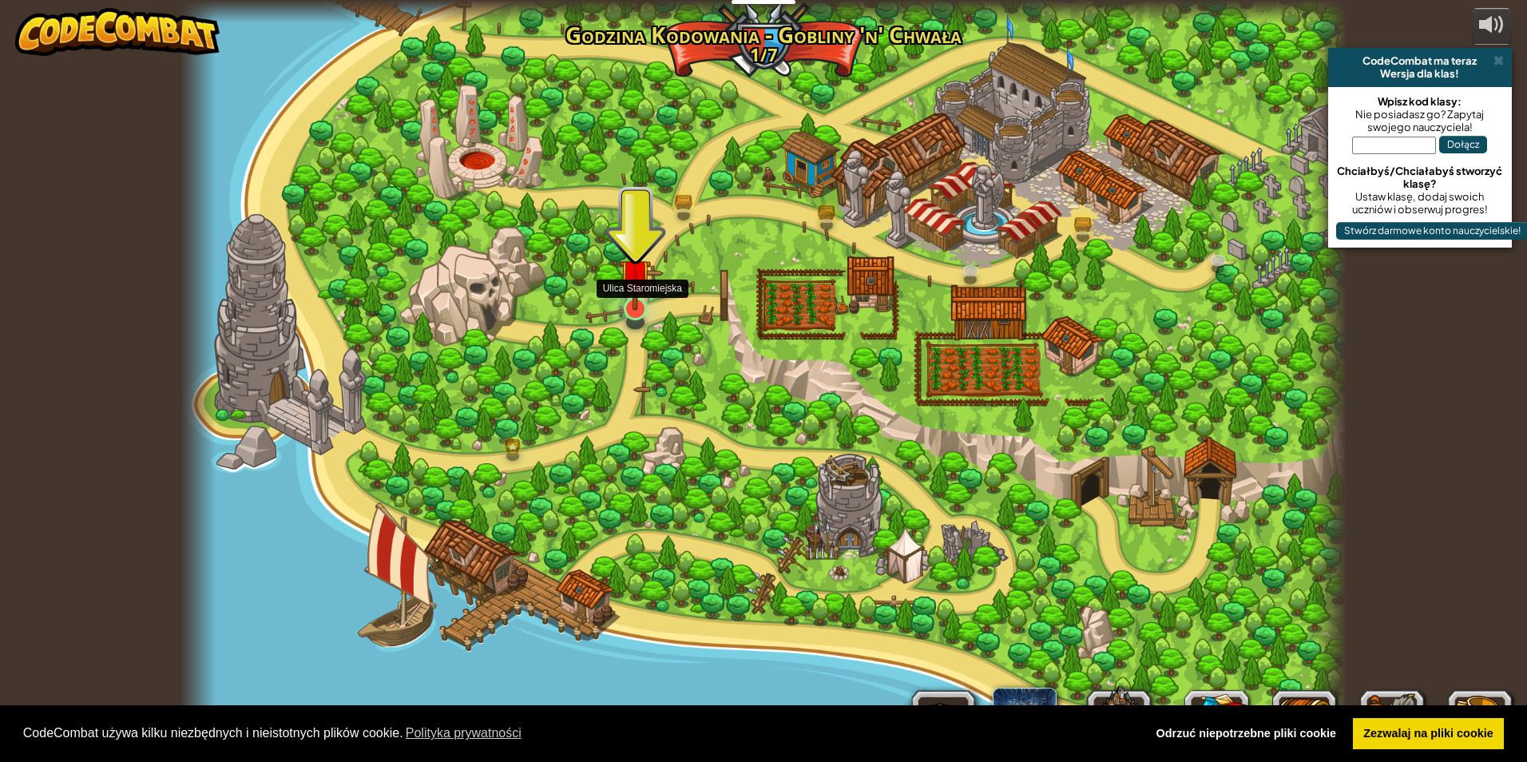
click at [637, 304] on img at bounding box center [635, 275] width 31 height 72
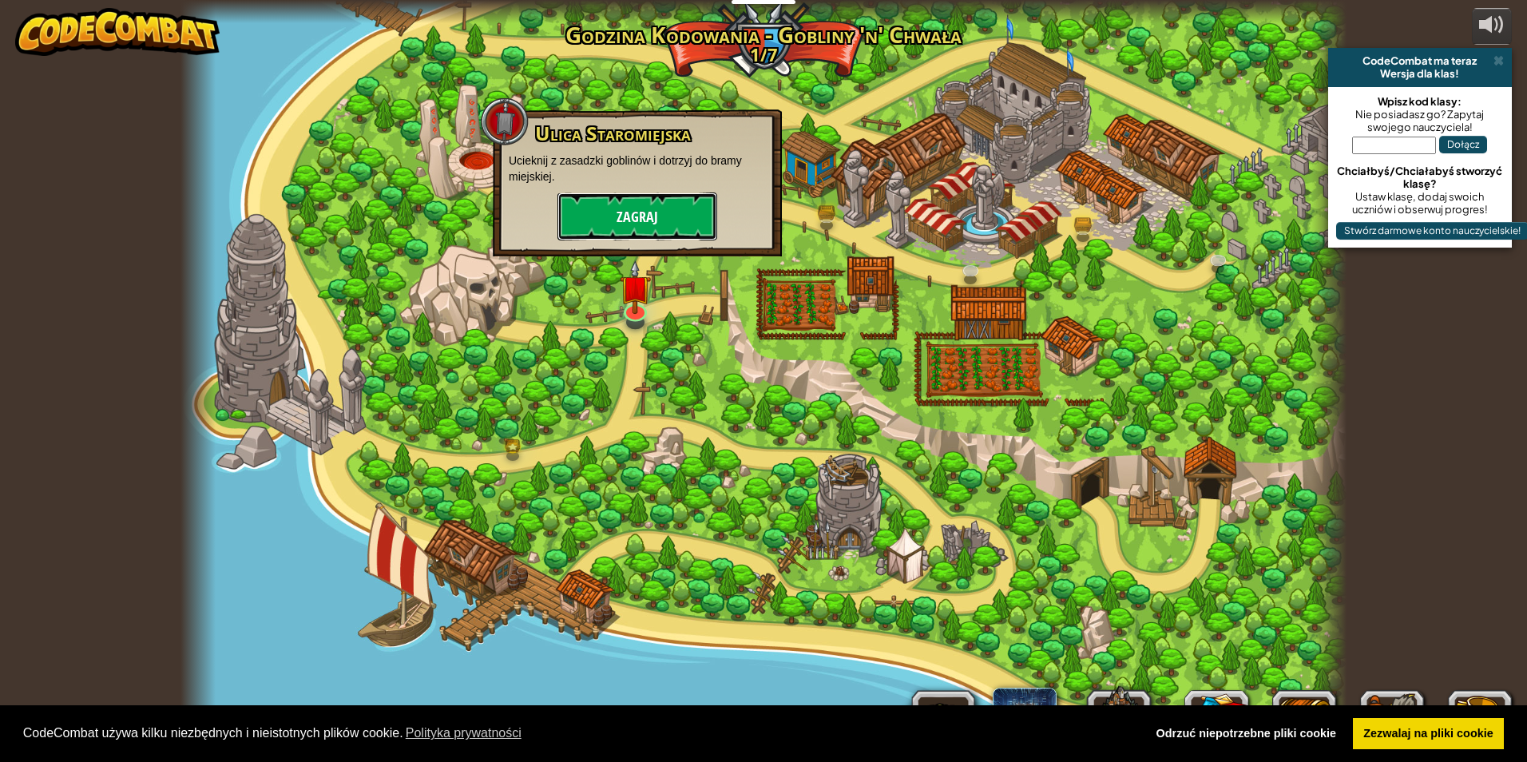
click at [640, 222] on button "Zagraj" at bounding box center [637, 216] width 160 height 48
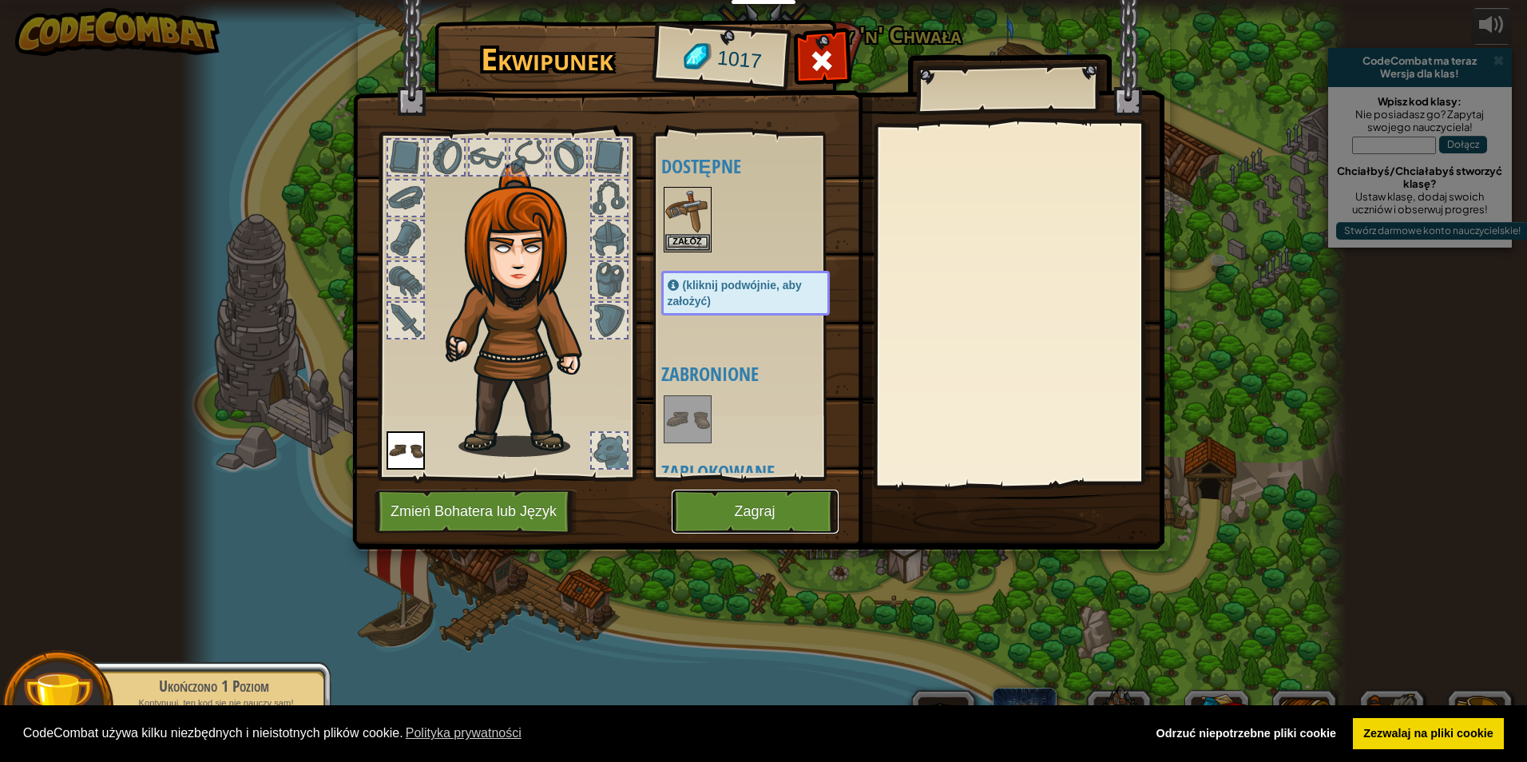
click at [747, 514] on button "Zagraj" at bounding box center [755, 511] width 167 height 44
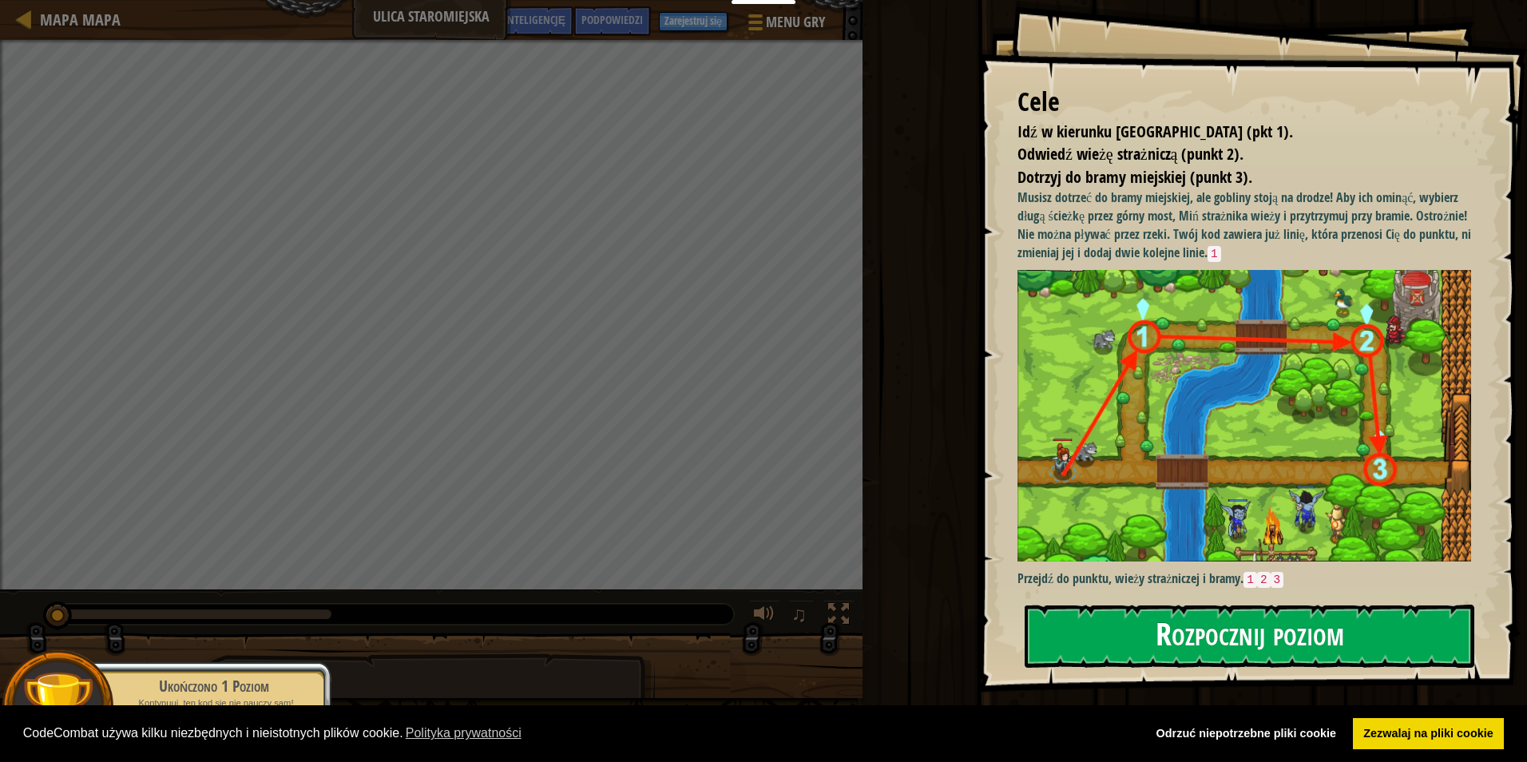
click at [1169, 633] on button "Rozpocznij poziom" at bounding box center [1249, 635] width 450 height 63
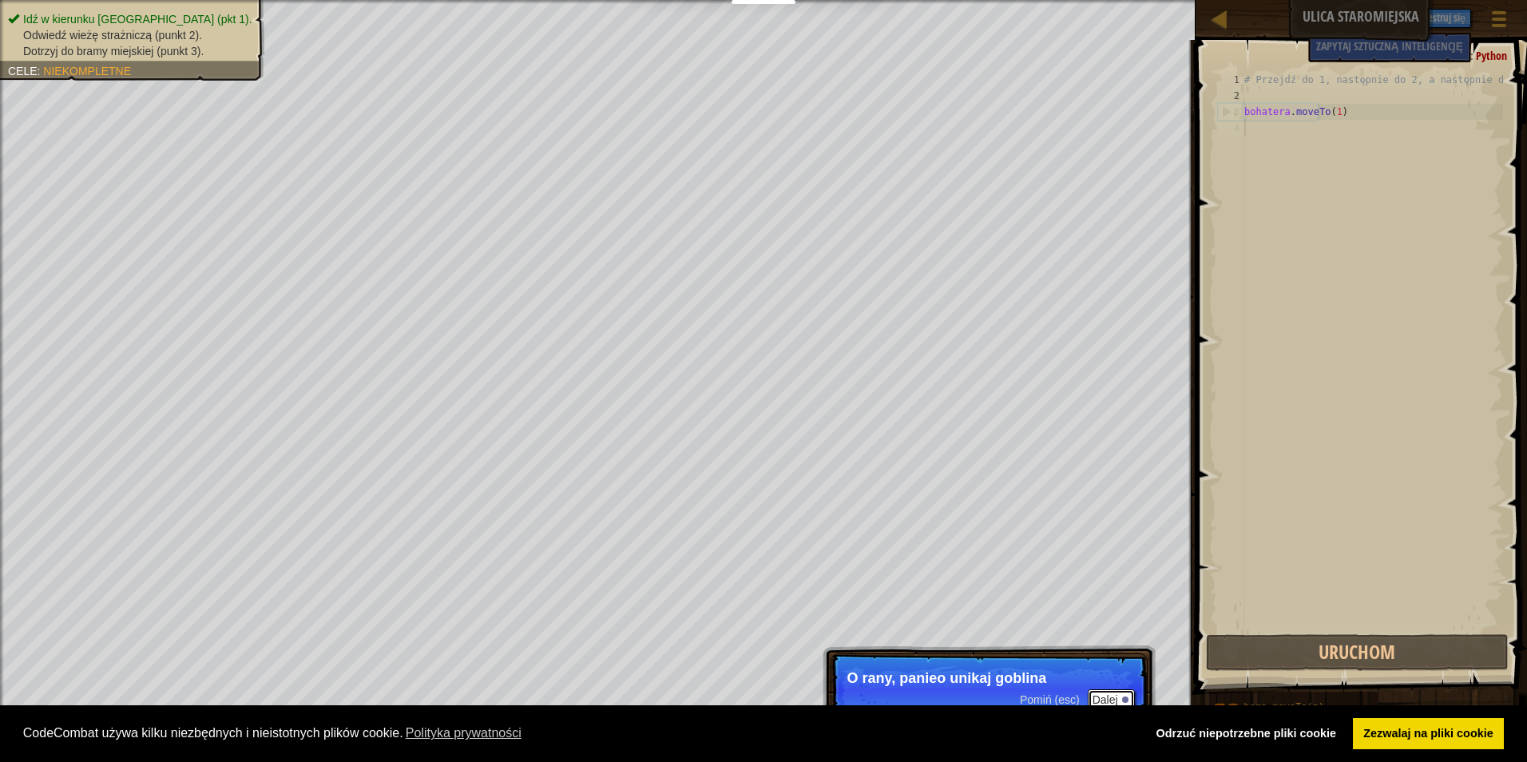
click at [1106, 693] on font "Dalej" at bounding box center [1105, 699] width 26 height 13
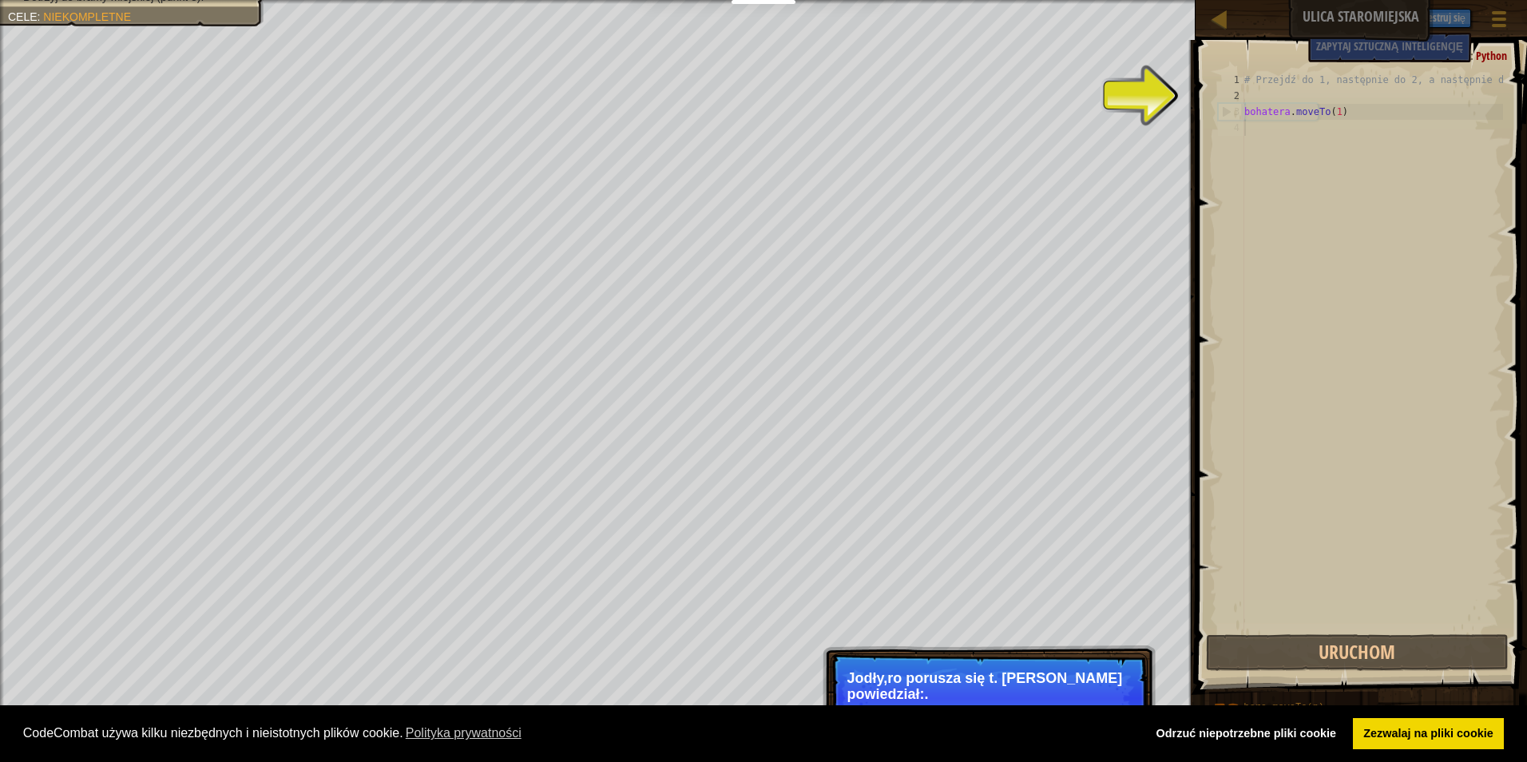
click at [1107, 709] on font "Dalej" at bounding box center [1105, 715] width 26 height 13
click at [1100, 700] on p "Wtedyowto na wieży Gudnt 2), a na koniec t)." at bounding box center [988, 686] width 283 height 32
click at [1101, 659] on p "Pomiń (esc) Dalej Wtedyowto na wieży Gudnt 2), a na koniec t)." at bounding box center [988, 697] width 317 height 89
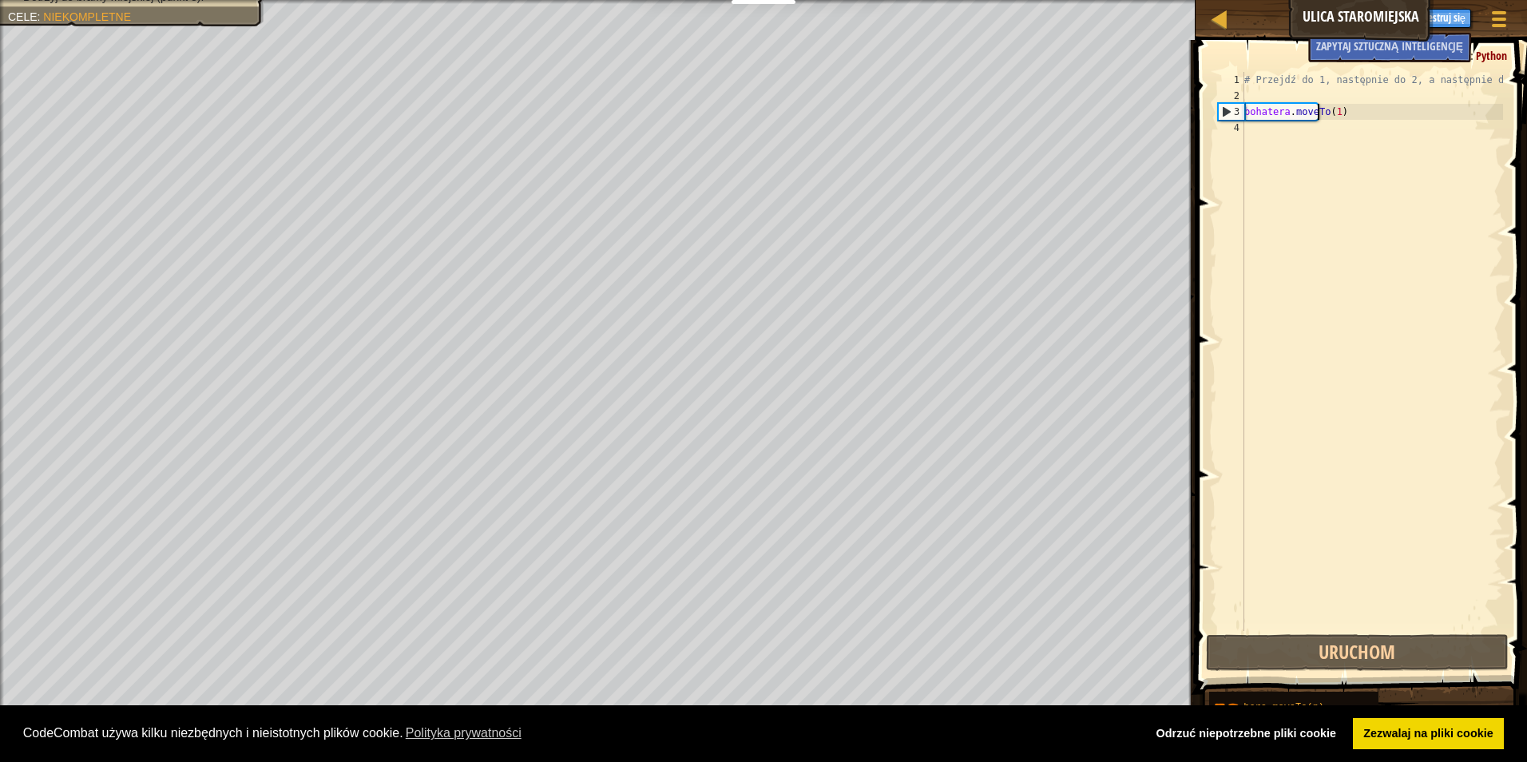
click at [1334, 112] on div "# Przejdź do 1, następnie do 2, a następnie do 3 bohatera . moveTo ( 1 )" at bounding box center [1372, 367] width 262 height 591
click at [1338, 113] on div "# Przejdź do 1, następnie do 2, a następnie do 3 bohatera . moveTo ( 1 )" at bounding box center [1372, 367] width 262 height 591
click at [1331, 114] on div "# Przejdź do 1, następnie do 2, a następnie do 3 bohatera . moveTo ( 1 )" at bounding box center [1372, 367] width 262 height 591
click at [1338, 109] on div "# Przejdź do 1, następnie do 2, a następnie do 3 bohatera . moveTo ( 1 )" at bounding box center [1372, 367] width 262 height 591
click at [1356, 109] on div "# Przejdź do 1, następnie do 2, a następnie do 3 bohatera . moveTo ( 1 )" at bounding box center [1372, 367] width 262 height 591
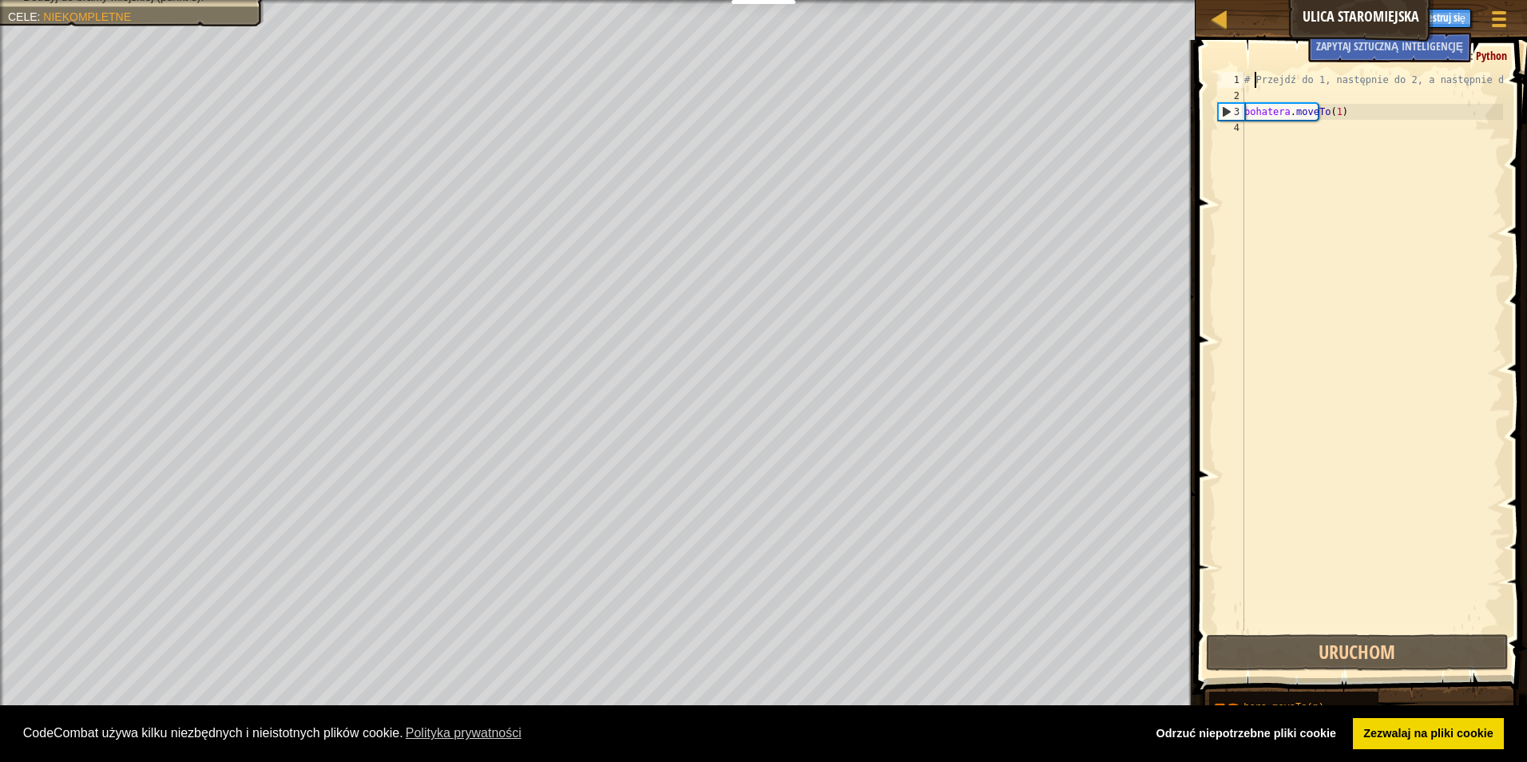
click at [1252, 81] on div "# Przejdź do 1, następnie do 2, a następnie do 3 bohatera . moveTo ( 1 )" at bounding box center [1372, 367] width 262 height 591
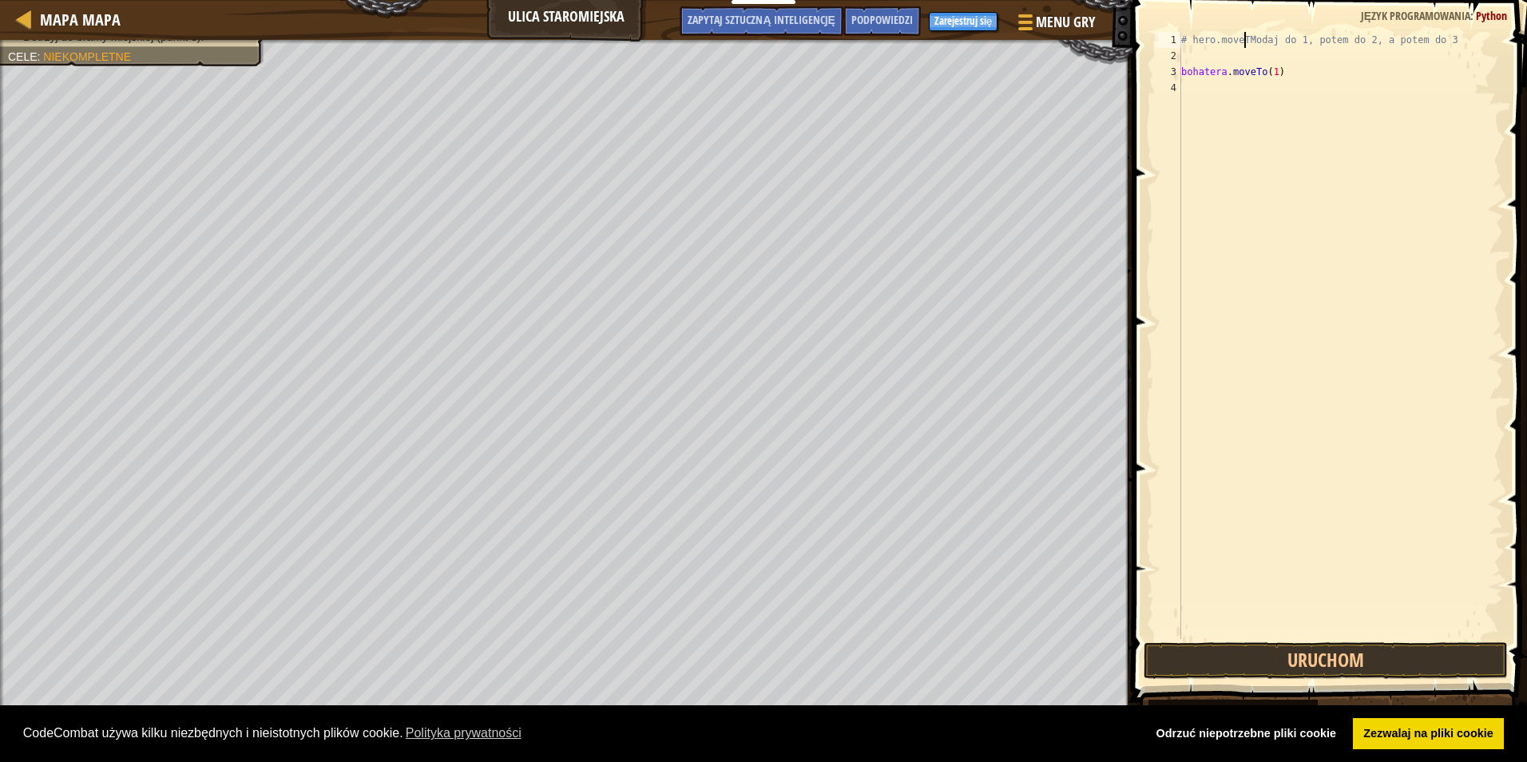
scroll to position [7, 6]
click at [1429, 38] on div "# hero.moveToMove do 1, potem do 2, a następnie do 3 bohatera . moveTo ( 1 )" at bounding box center [1340, 351] width 325 height 639
click at [1450, 37] on div "# hero.moveToMove do 1, potem do 2, a następnie do 3 bohatera . moveTo ( 1 )" at bounding box center [1340, 351] width 325 height 639
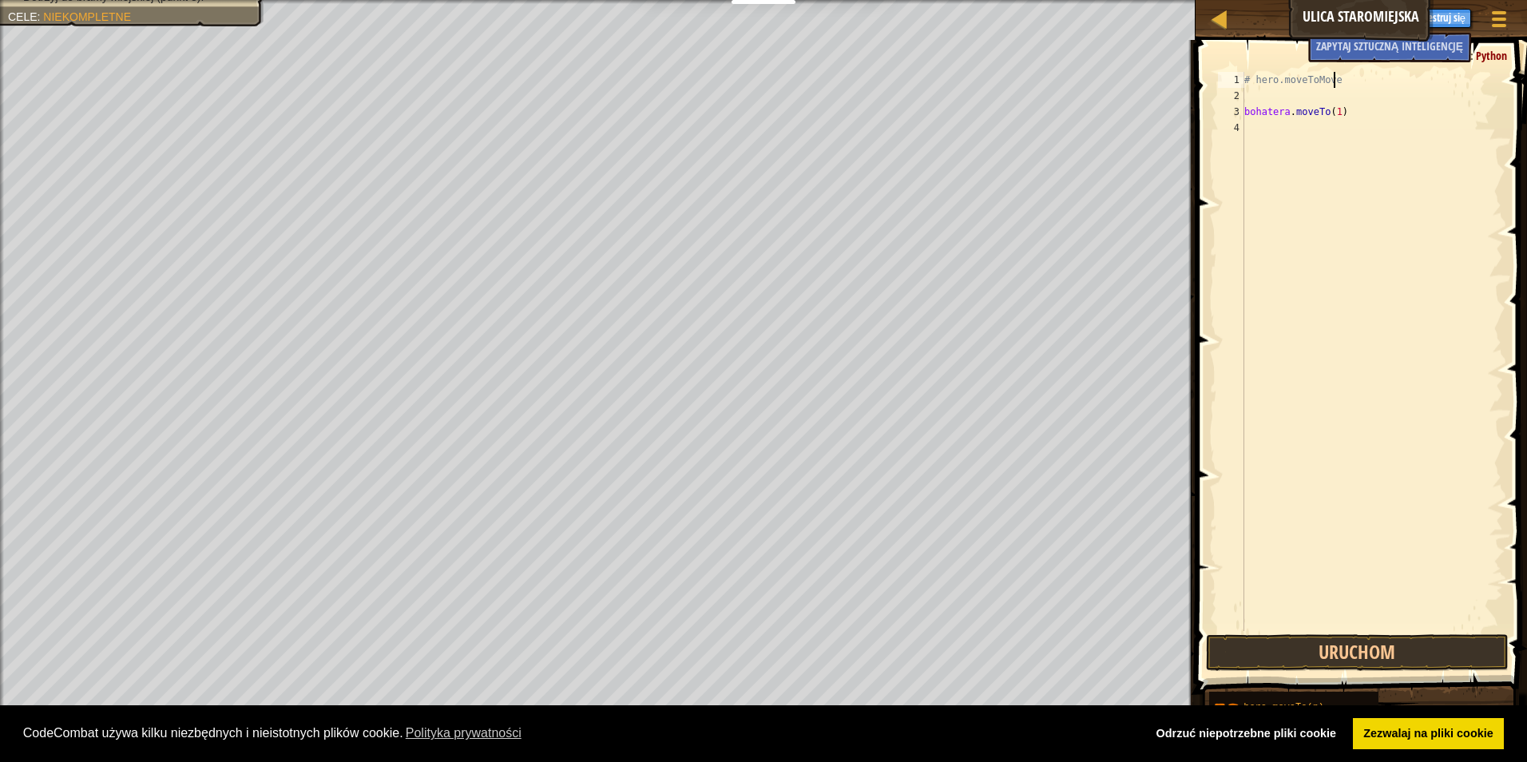
click at [1334, 113] on div "# hero.moveToMove bohatera . moveTo ( 1 )" at bounding box center [1372, 367] width 262 height 591
click at [1335, 114] on div "# hero.moveToMove bohatera . moveTo ( 1 )" at bounding box center [1372, 367] width 262 height 591
click at [1341, 133] on div "hero.moveTo( 2 ) naciśnij enter" at bounding box center [1439, 157] width 302 height 72
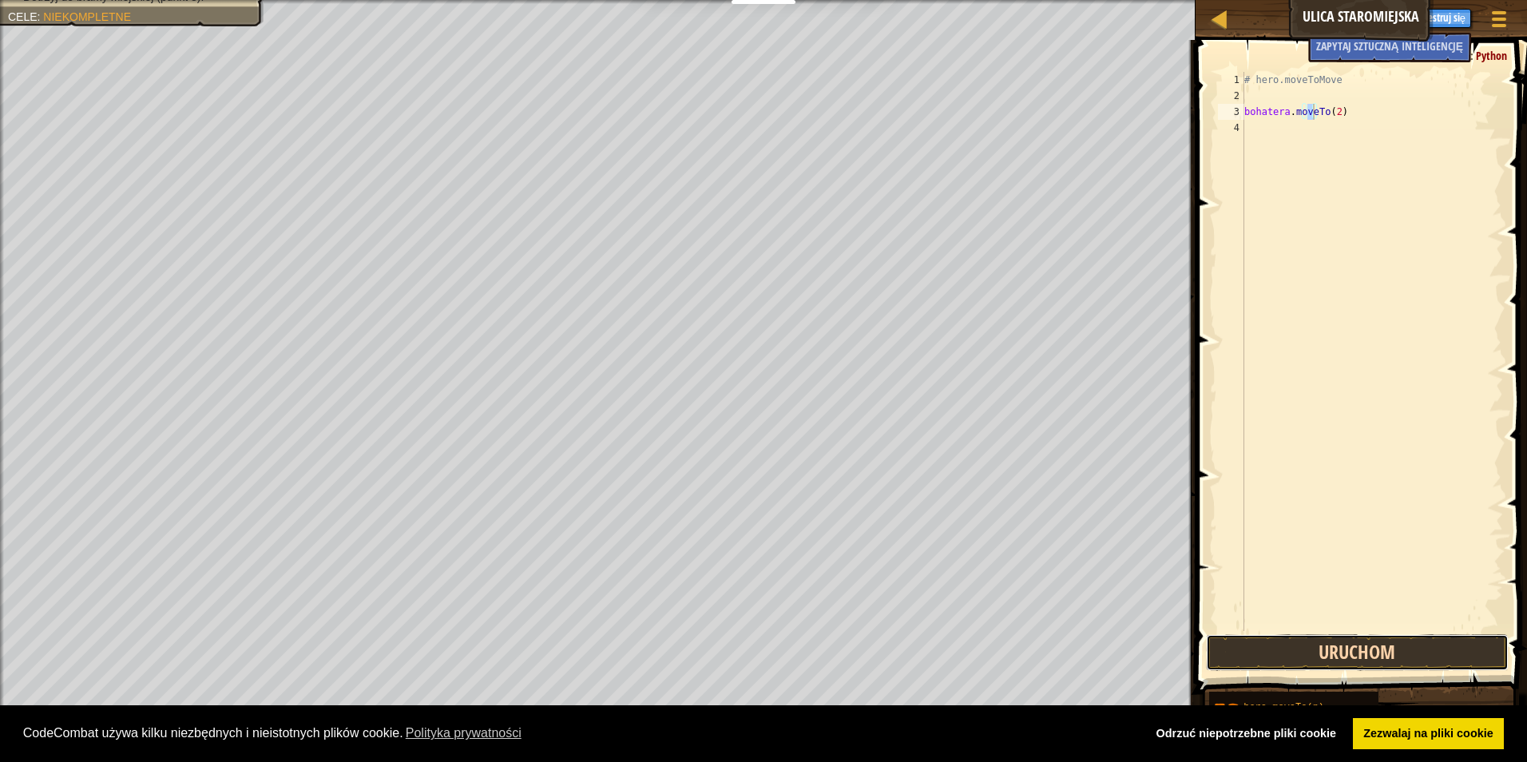
click at [1437, 650] on button "Uruchom" at bounding box center [1357, 652] width 303 height 37
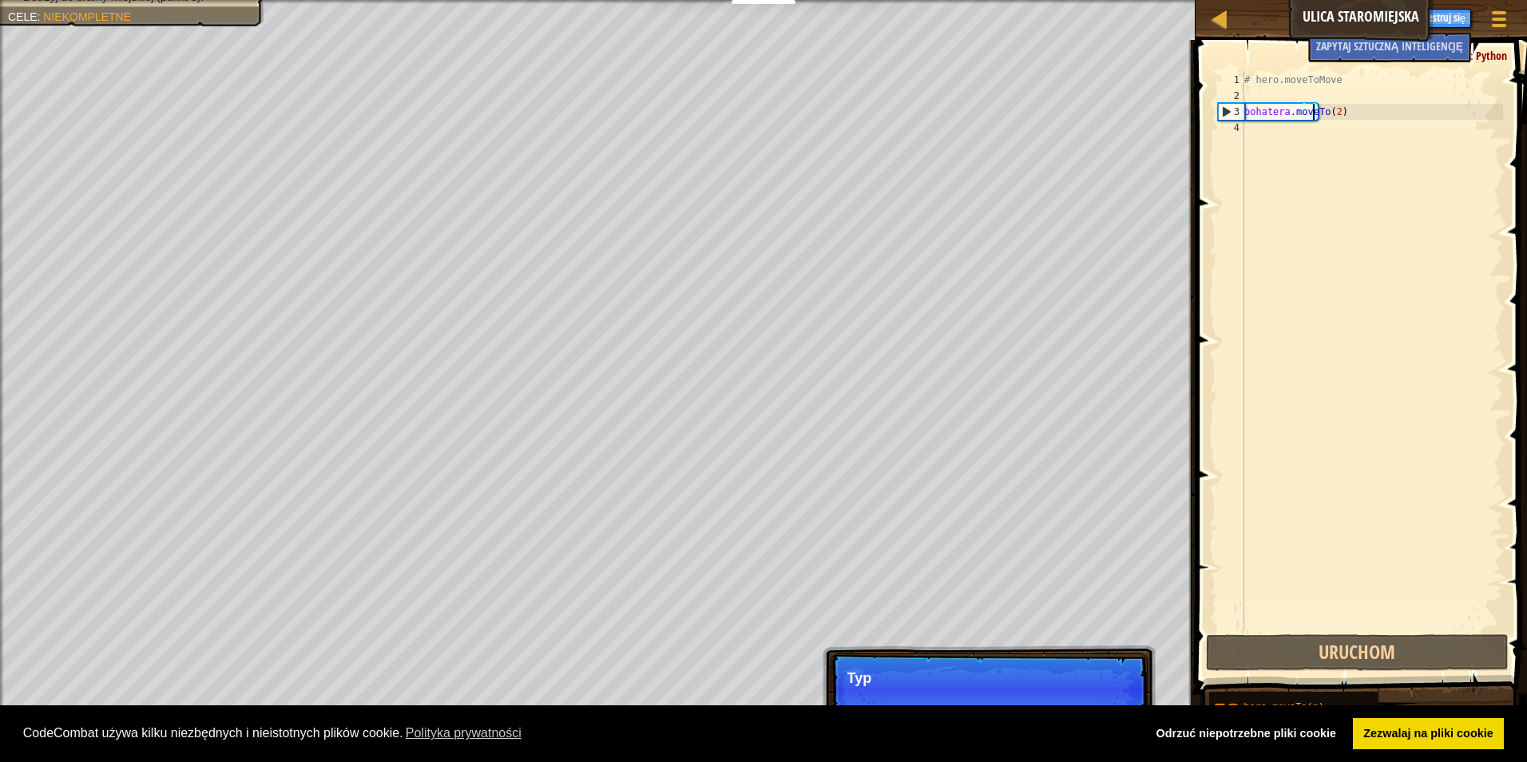
click at [1088, 674] on p "Typ" at bounding box center [988, 678] width 283 height 16
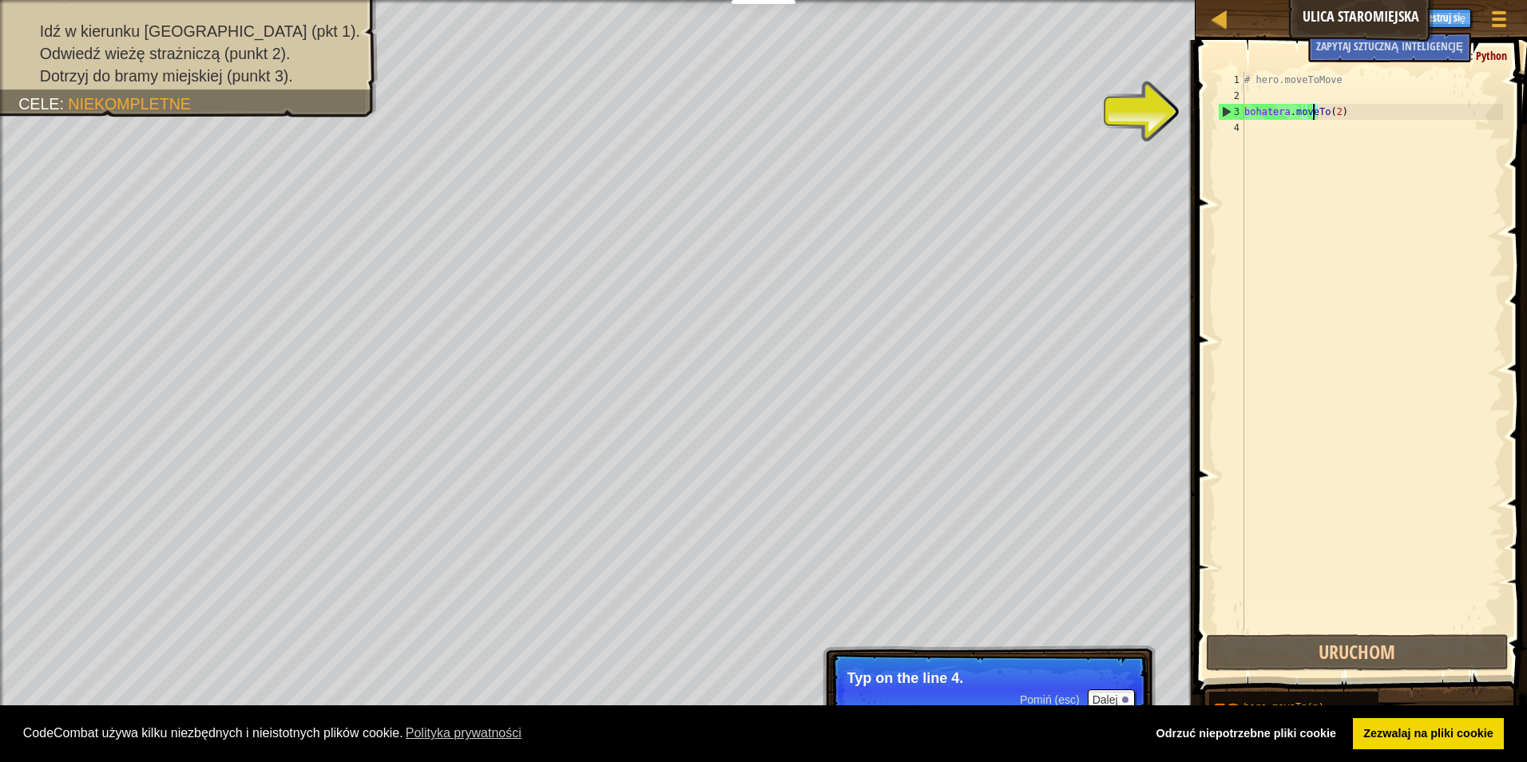
click at [1339, 112] on div "# hero.moveToMove bohatera . moveTo ( 2 )" at bounding box center [1372, 367] width 262 height 591
click at [1329, 107] on div "# hero.moveToMove bohatera . moveTo ( 2 )" at bounding box center [1372, 367] width 262 height 591
click at [1334, 109] on div "# hero.moveToMove bohatera . moveTo ( 2 )" at bounding box center [1372, 367] width 262 height 591
click at [1336, 110] on div "# hero.moveToMove bohatera . moveTo ( 2 )" at bounding box center [1372, 367] width 262 height 591
click at [1340, 112] on div "# hero.moveToMove bohatera . moveTo ( 2 )" at bounding box center [1372, 351] width 262 height 559
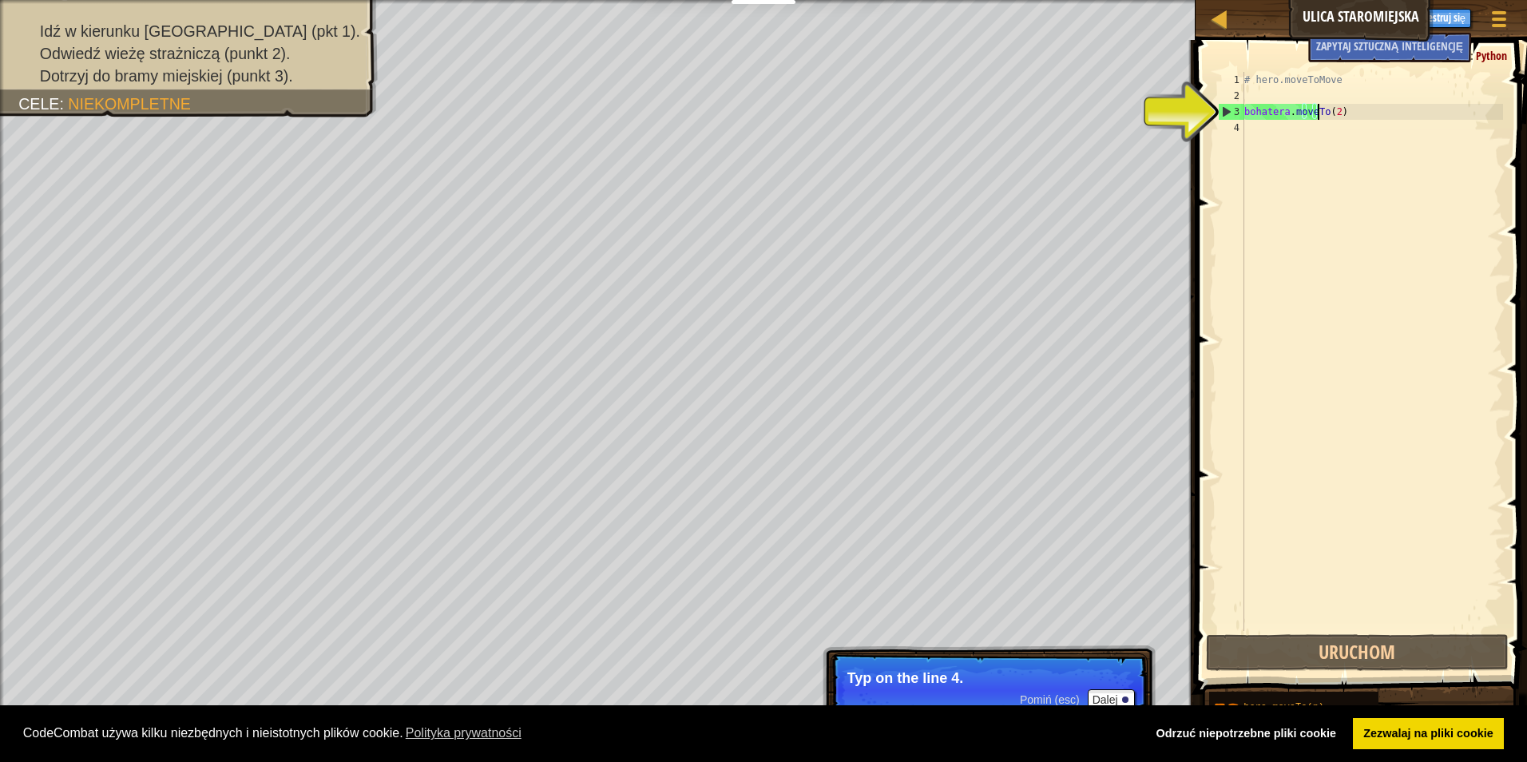
click at [1340, 112] on div "# hero.moveToMove bohatera . moveTo ( 2 )" at bounding box center [1372, 367] width 262 height 591
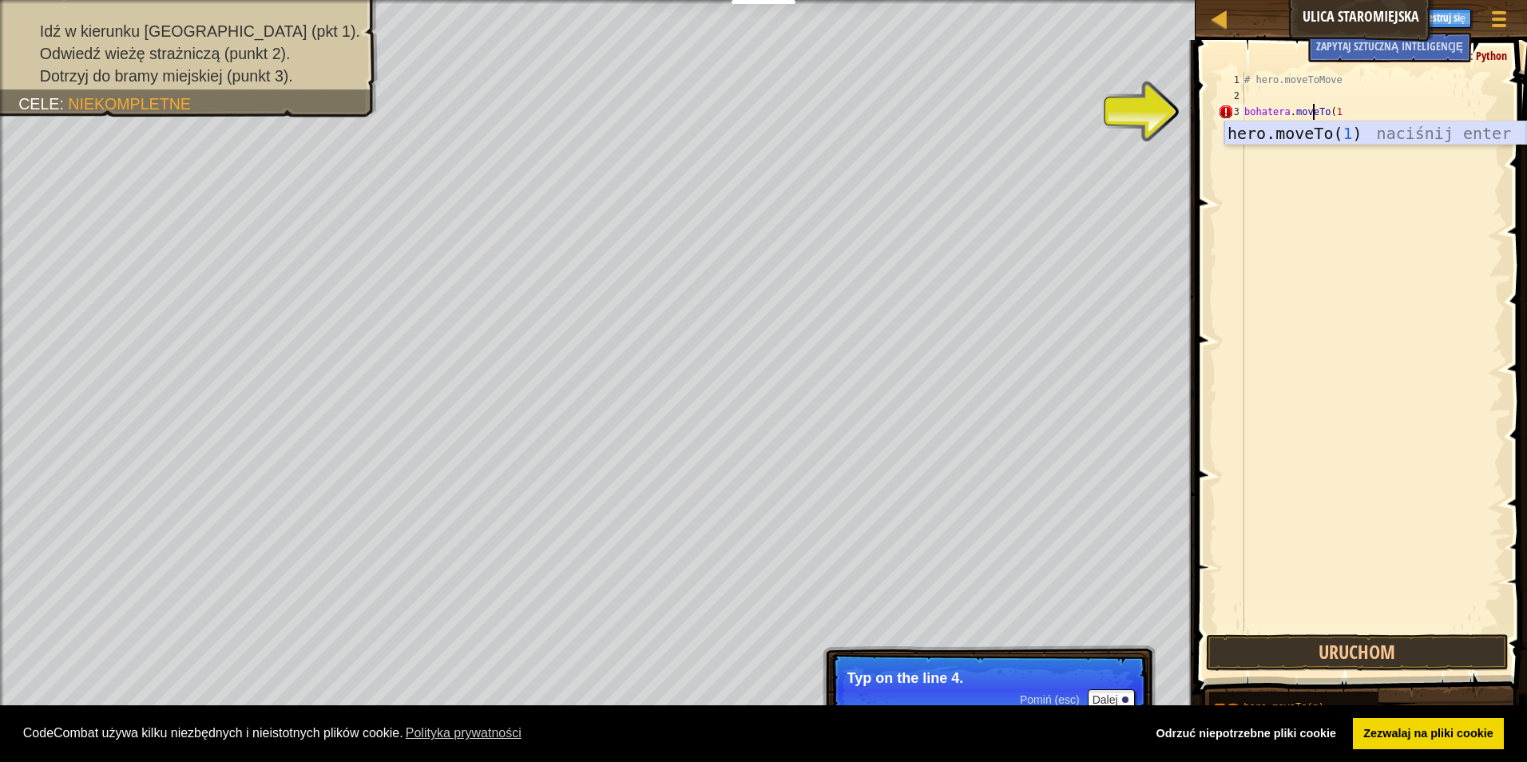
click at [1351, 135] on div "hero.moveTo( 1 ) naciśnij enter" at bounding box center [1375, 157] width 302 height 72
type textarea "hero.moveTo(1)"
click at [1246, 133] on div "# hero.moveToMove bohatera . moveTo ( 1 )" at bounding box center [1372, 367] width 262 height 591
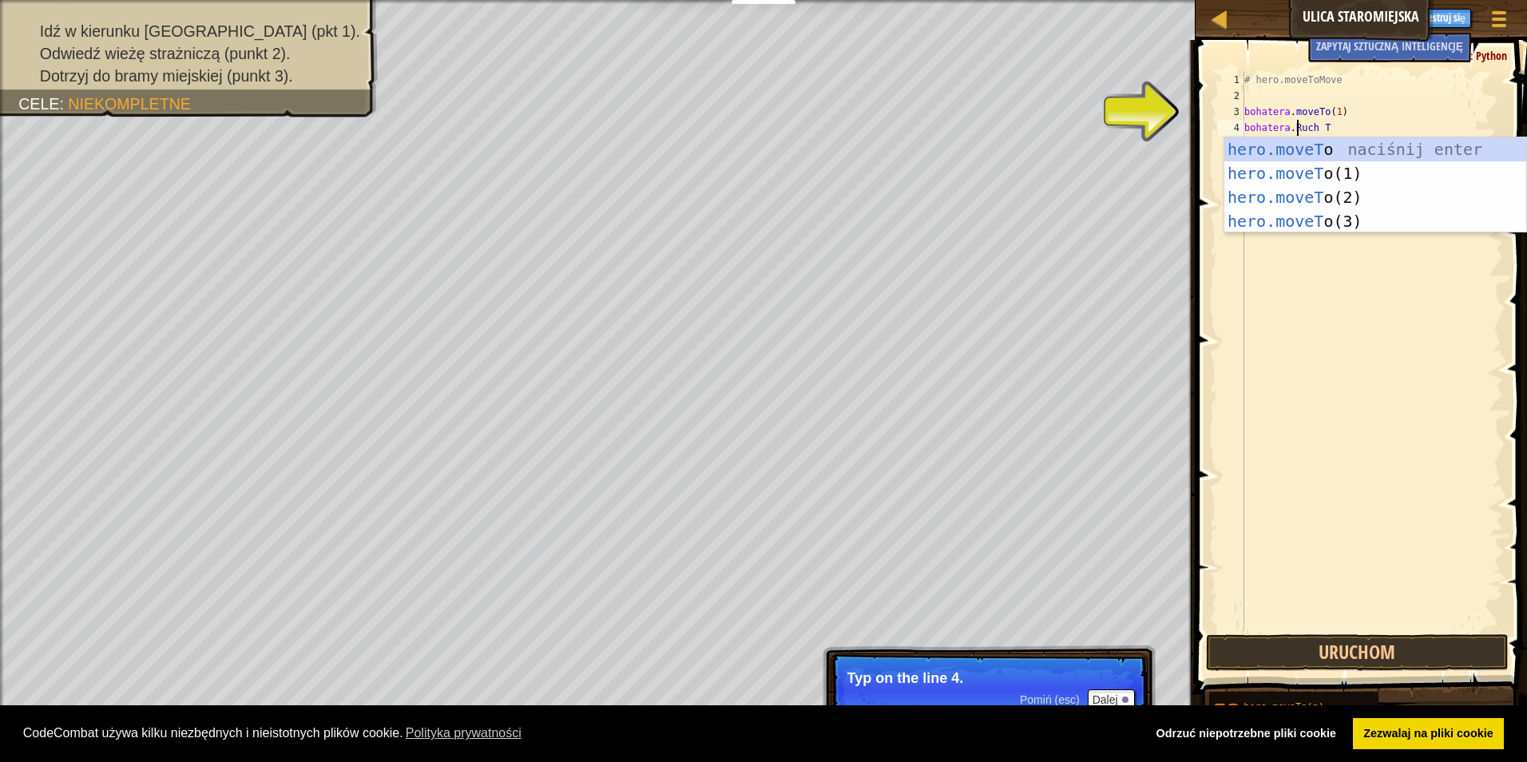
scroll to position [7, 4]
click at [1334, 195] on div "hero.moveTo naciśnij enter hero.moveTo (1) naciśnij enter hero.moveTo (2) naciś…" at bounding box center [1375, 209] width 302 height 144
type textarea "hero.moveTo(2)"
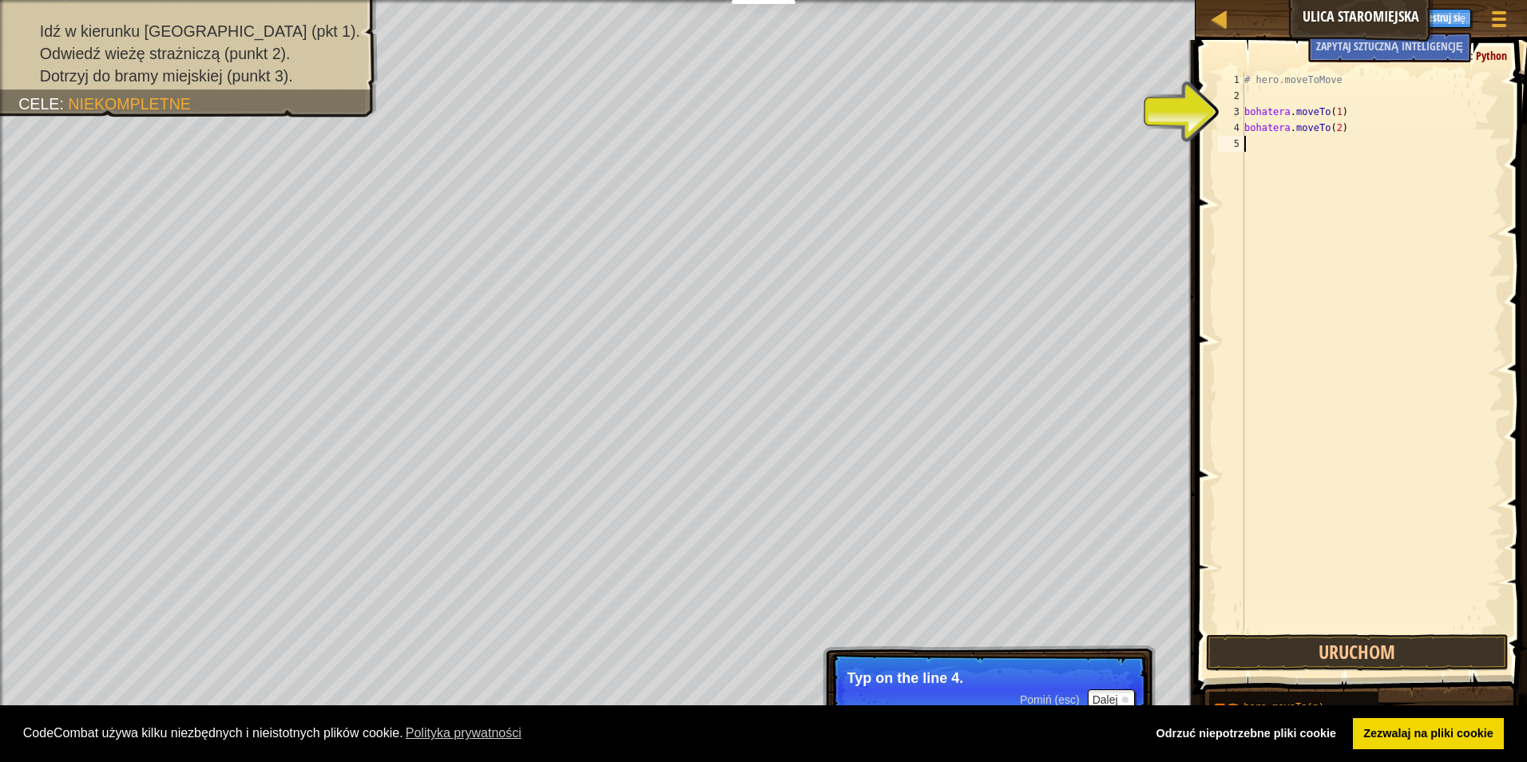
click at [1247, 143] on div "# hero.moveToMove bohatera . moveTo ( 1 ) bohatera . moveTo ( 2 )" at bounding box center [1372, 367] width 262 height 591
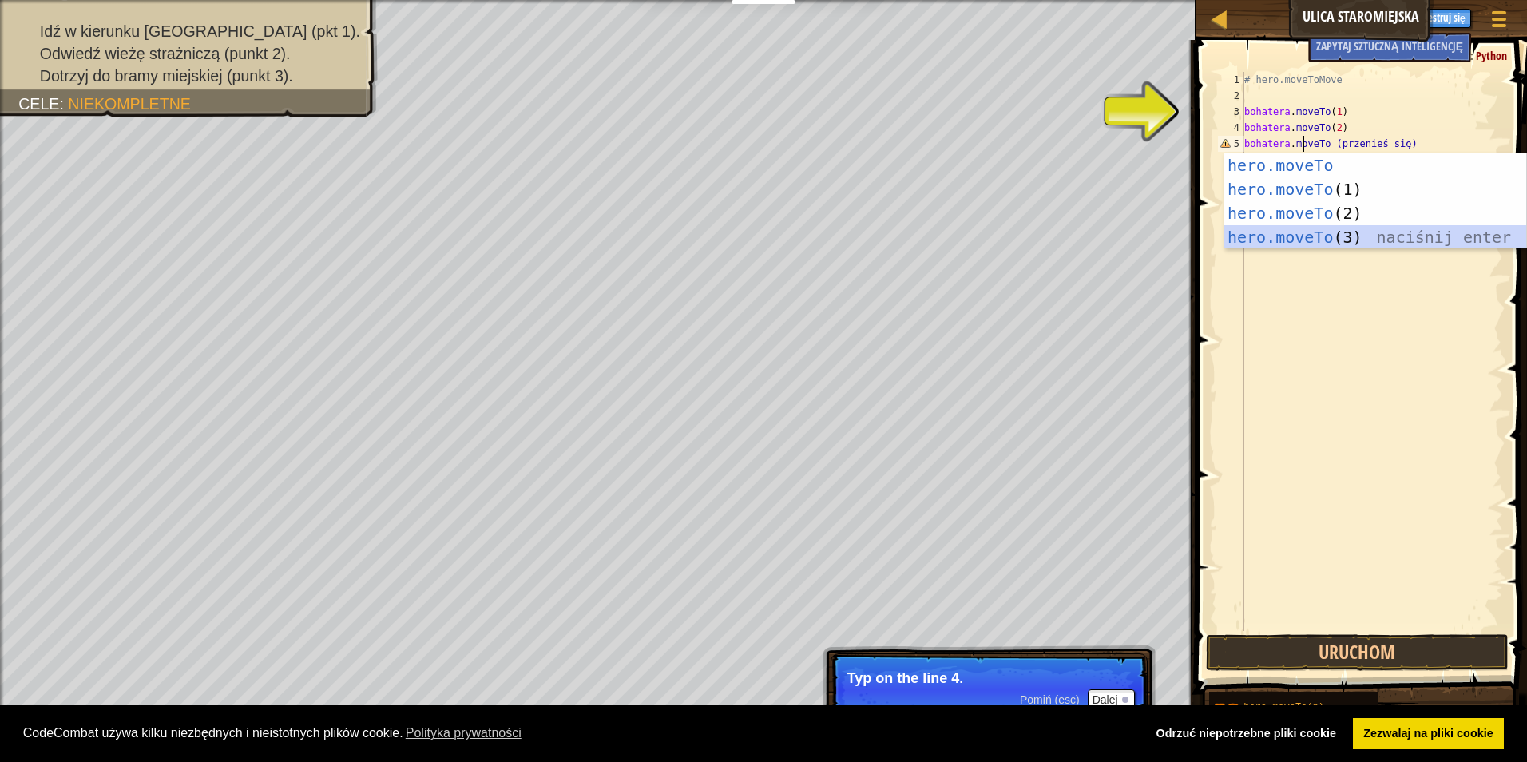
click at [1302, 232] on div "hero.moveTo naciśnij enter hero.moveTo (1) naciśnij enter hero.moveTo (2) naciś…" at bounding box center [1375, 225] width 302 height 144
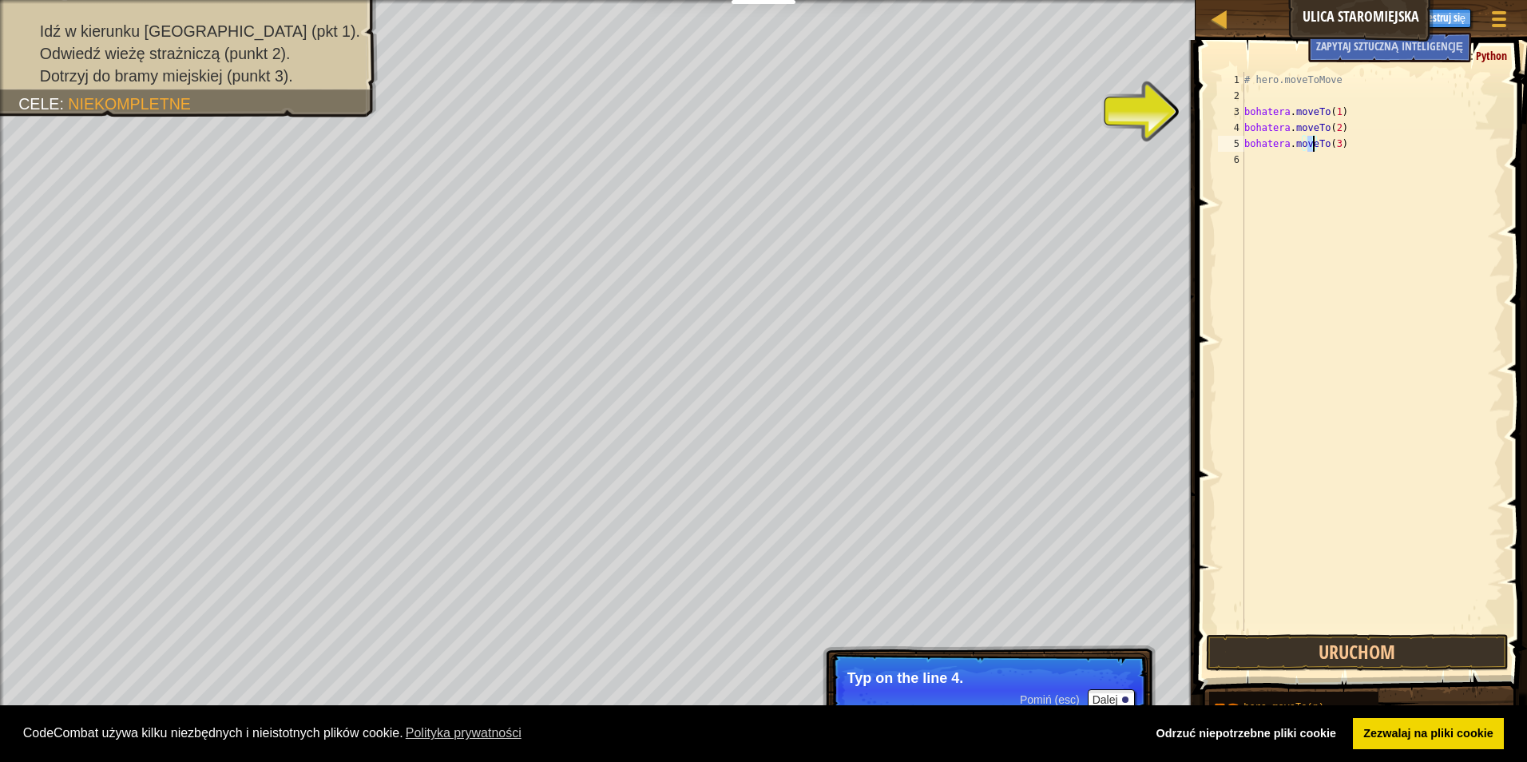
click at [1348, 77] on div "# hero.moveToMove bohatera . moveTo ( 1 ) bohatera . moveTo ( 2 ) bohatera . mo…" at bounding box center [1372, 367] width 262 height 591
type textarea "#"
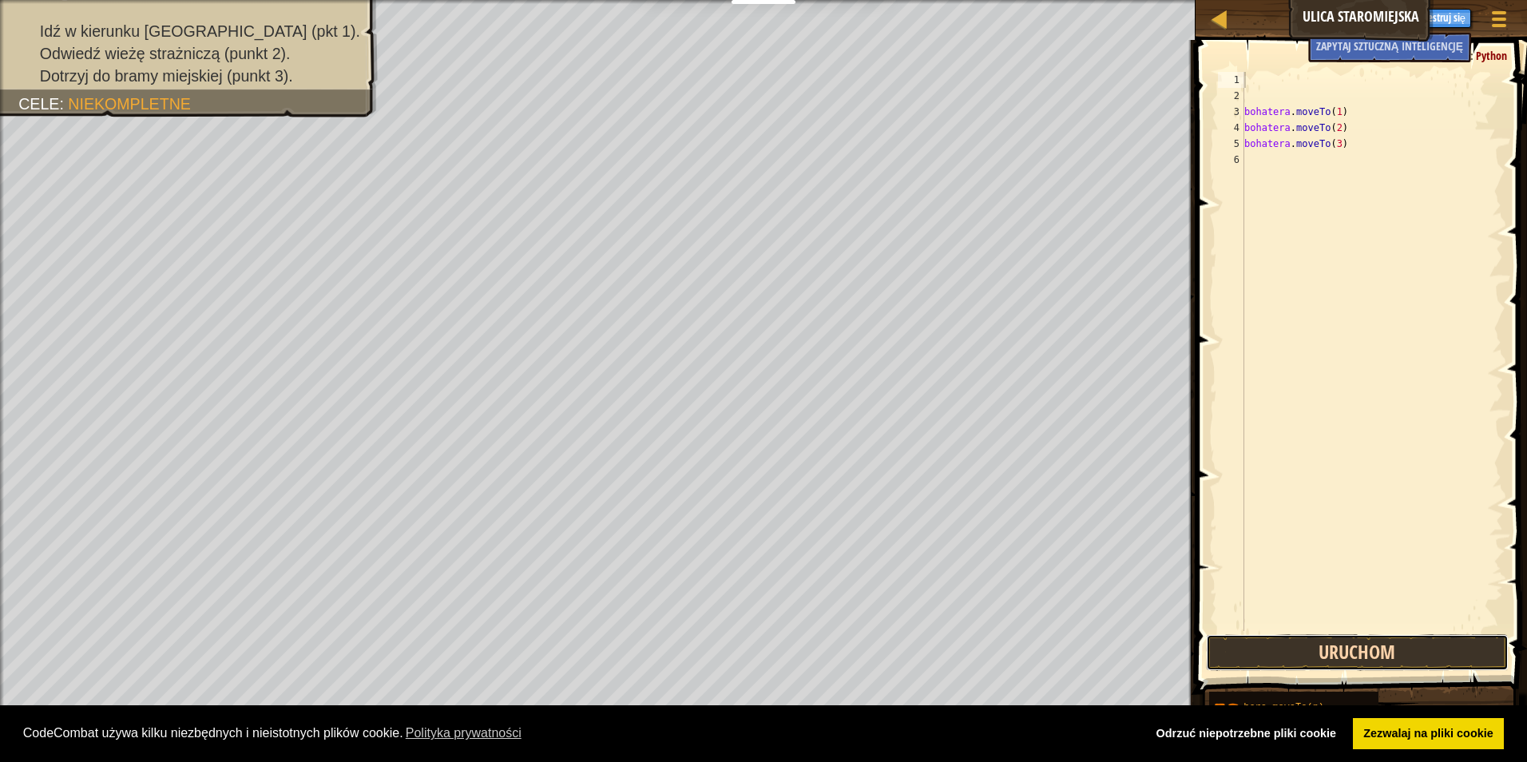
click at [1314, 655] on button "Uruchom" at bounding box center [1357, 652] width 303 height 37
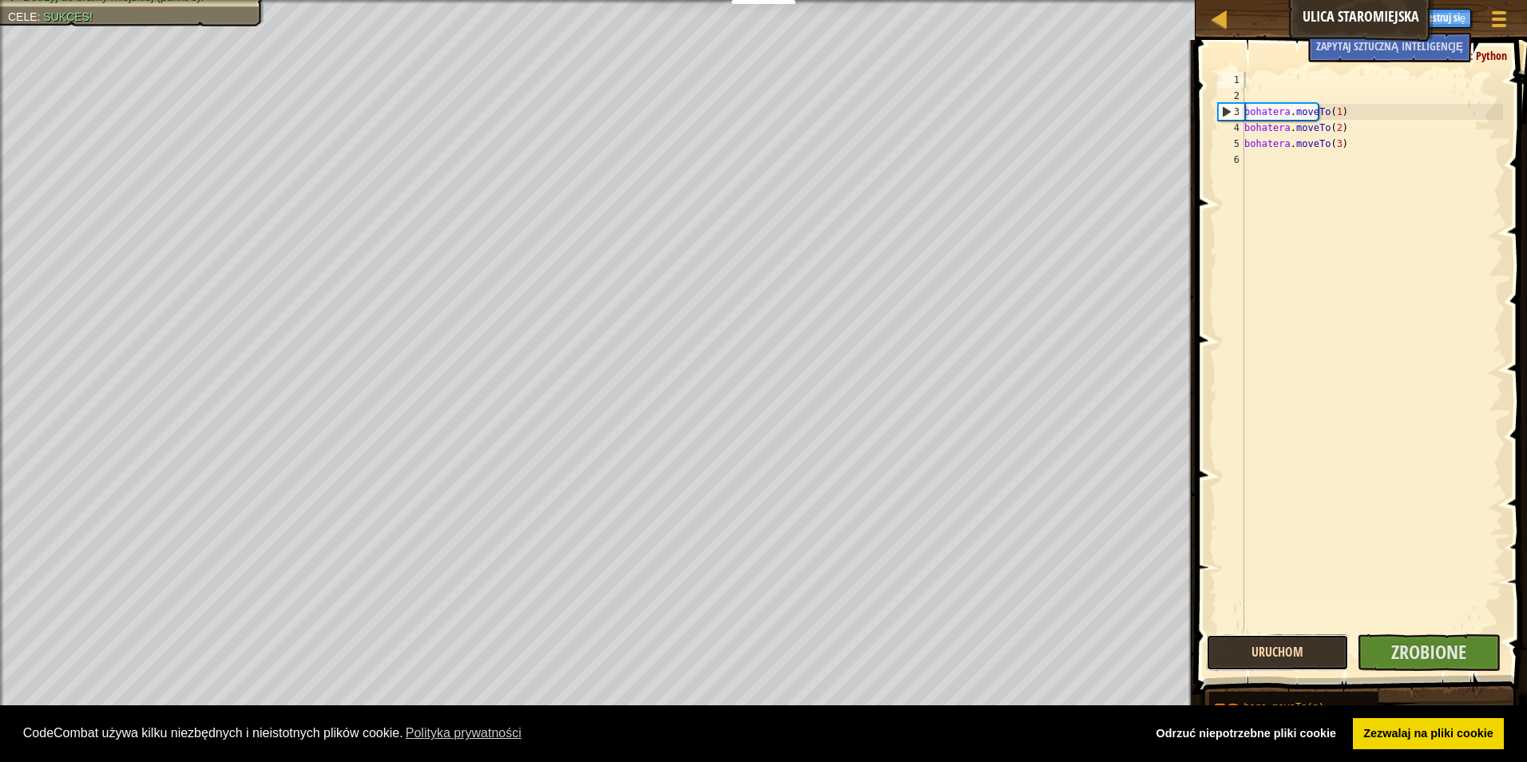
click at [1315, 655] on button "Uruchom" at bounding box center [1278, 652] width 144 height 37
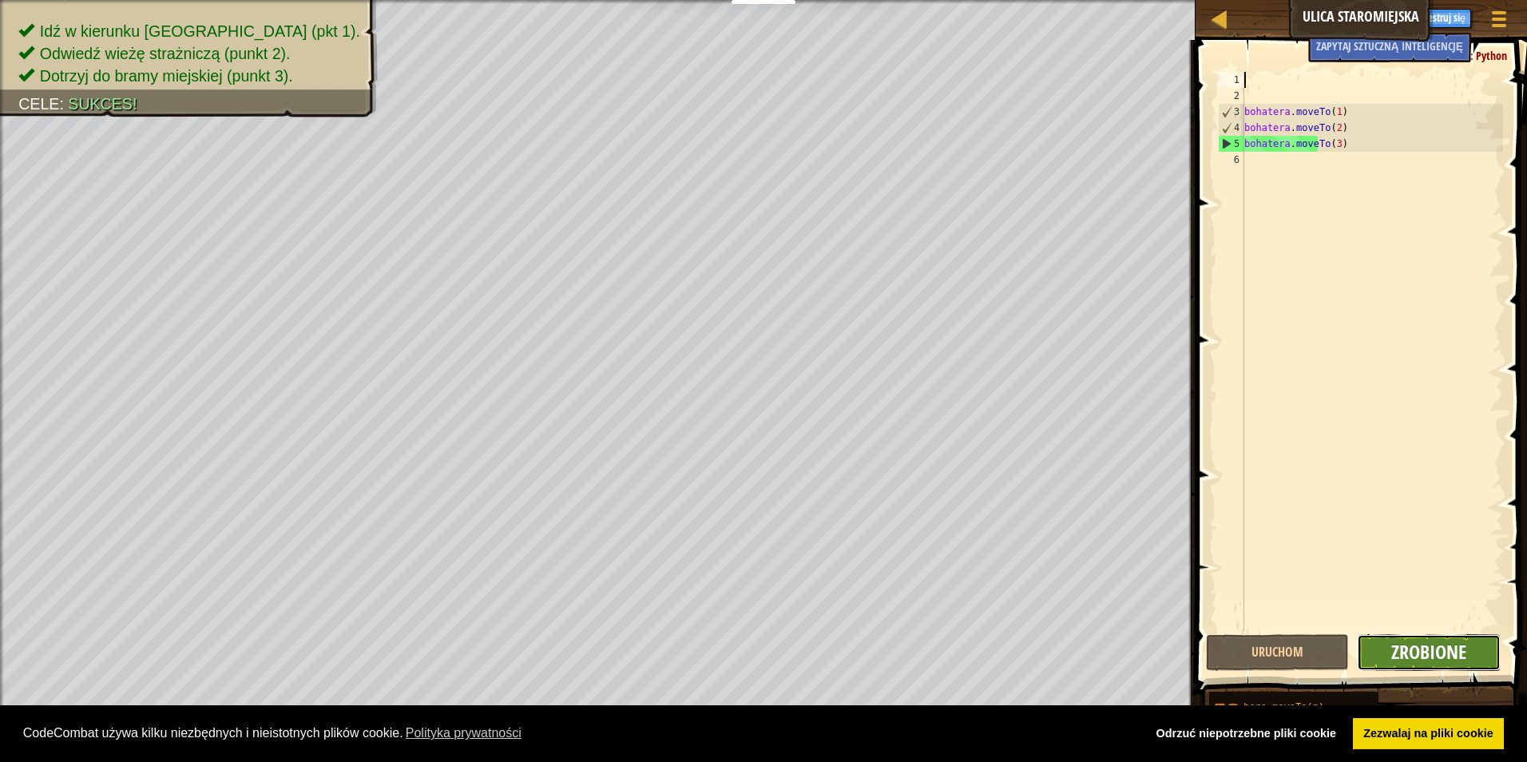
click at [1428, 649] on span "Zrobione" at bounding box center [1428, 652] width 75 height 26
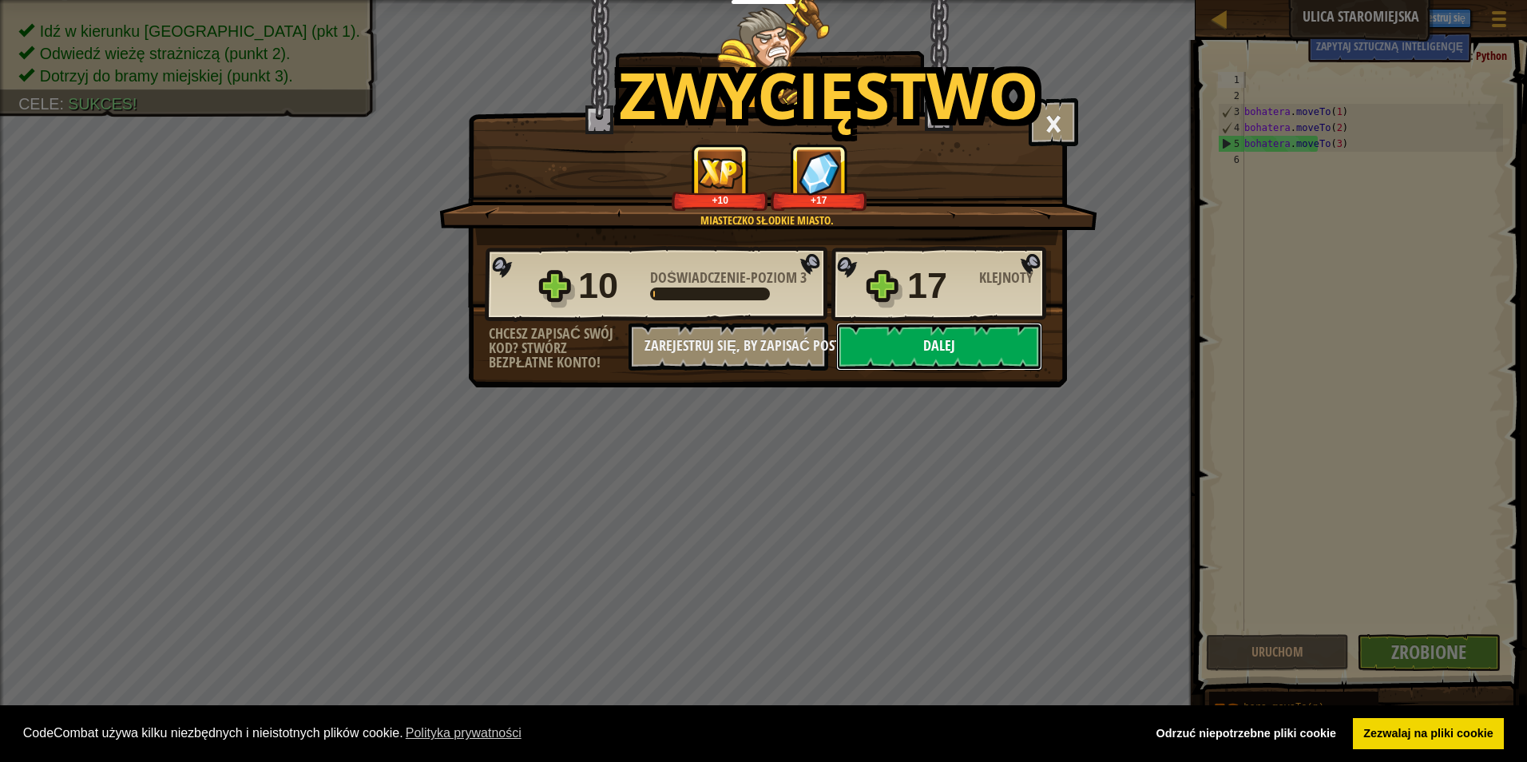
click at [970, 347] on button "Dalej" at bounding box center [939, 347] width 206 height 48
select select "pl"
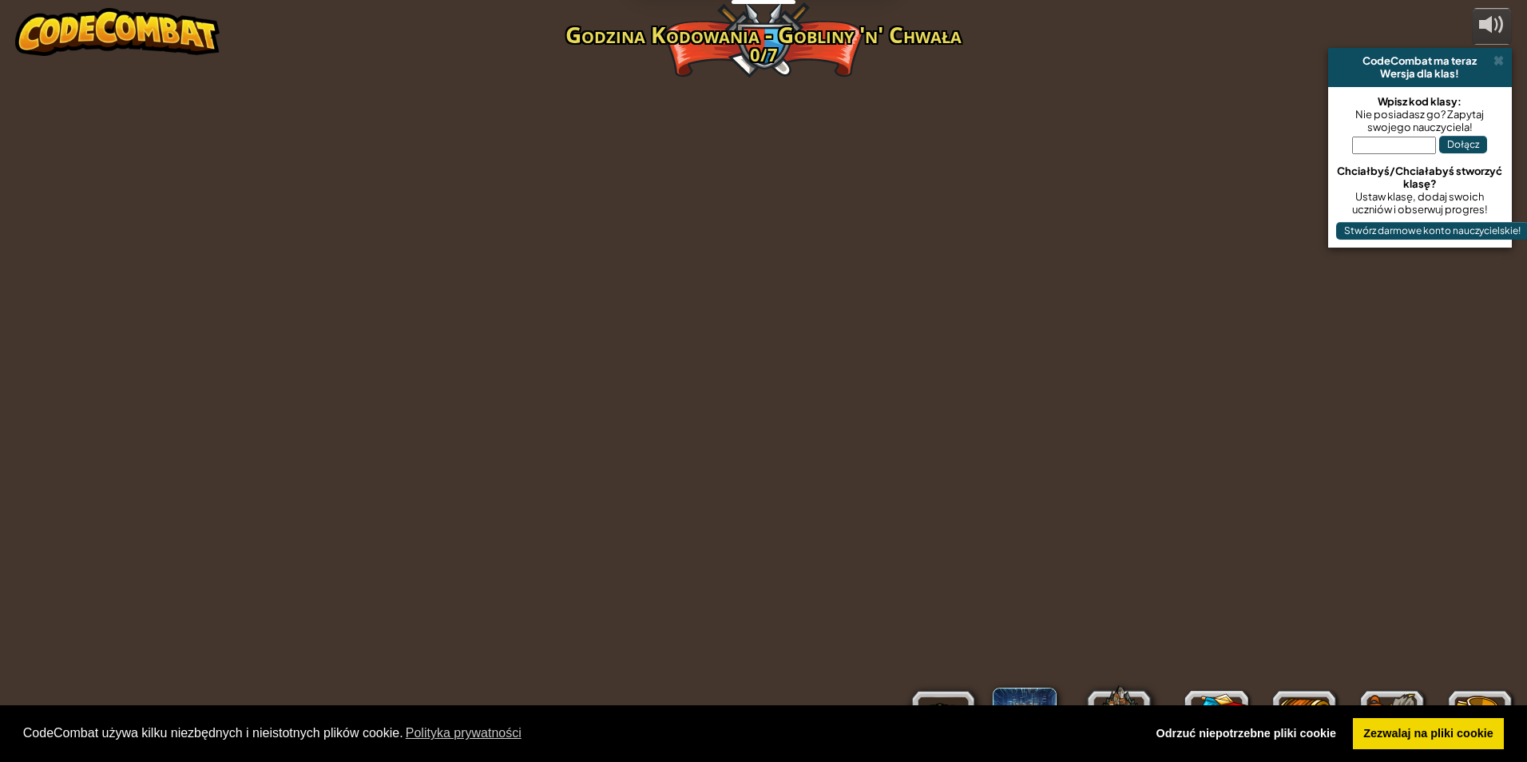
select select "pl"
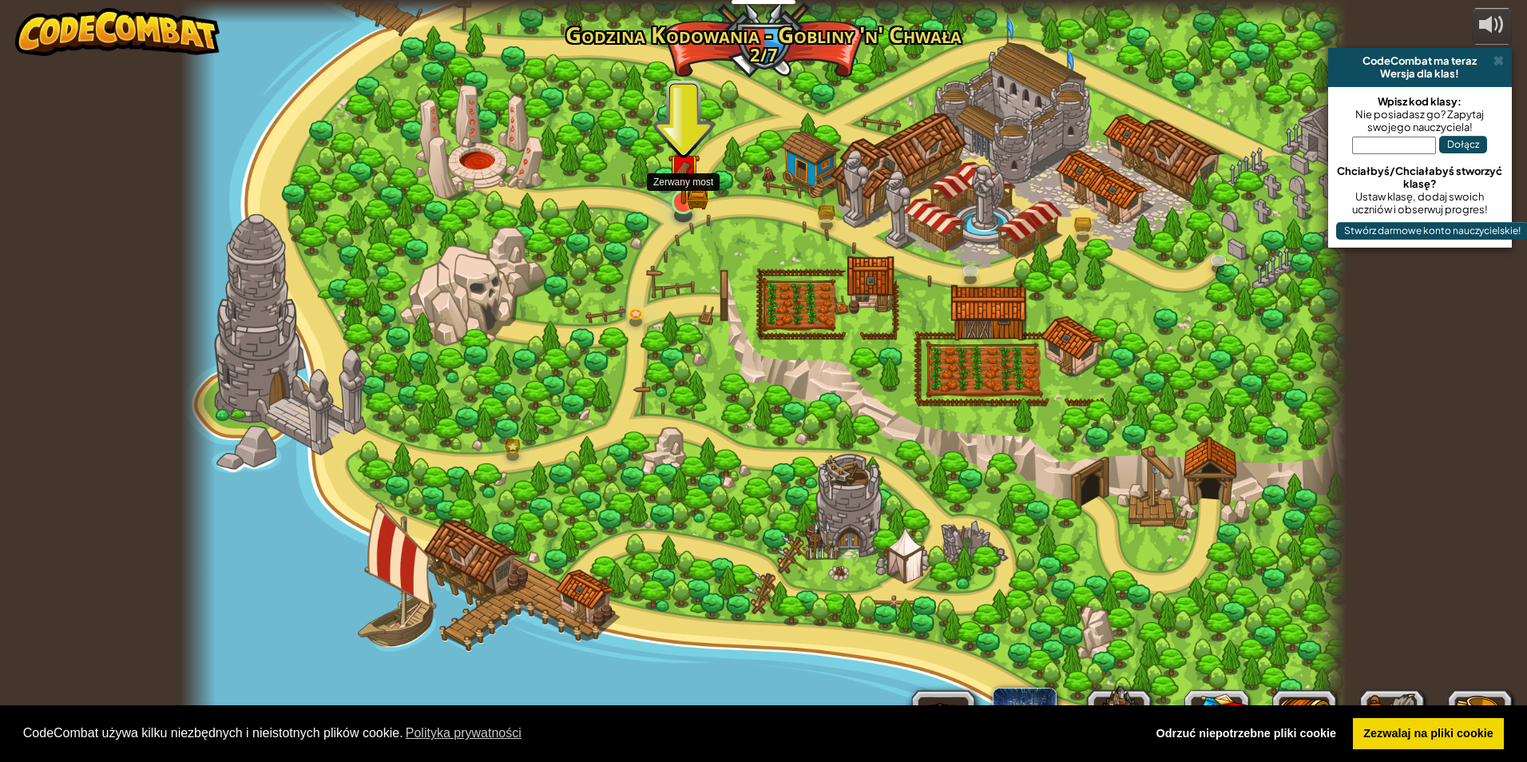
click at [685, 192] on img at bounding box center [683, 169] width 31 height 69
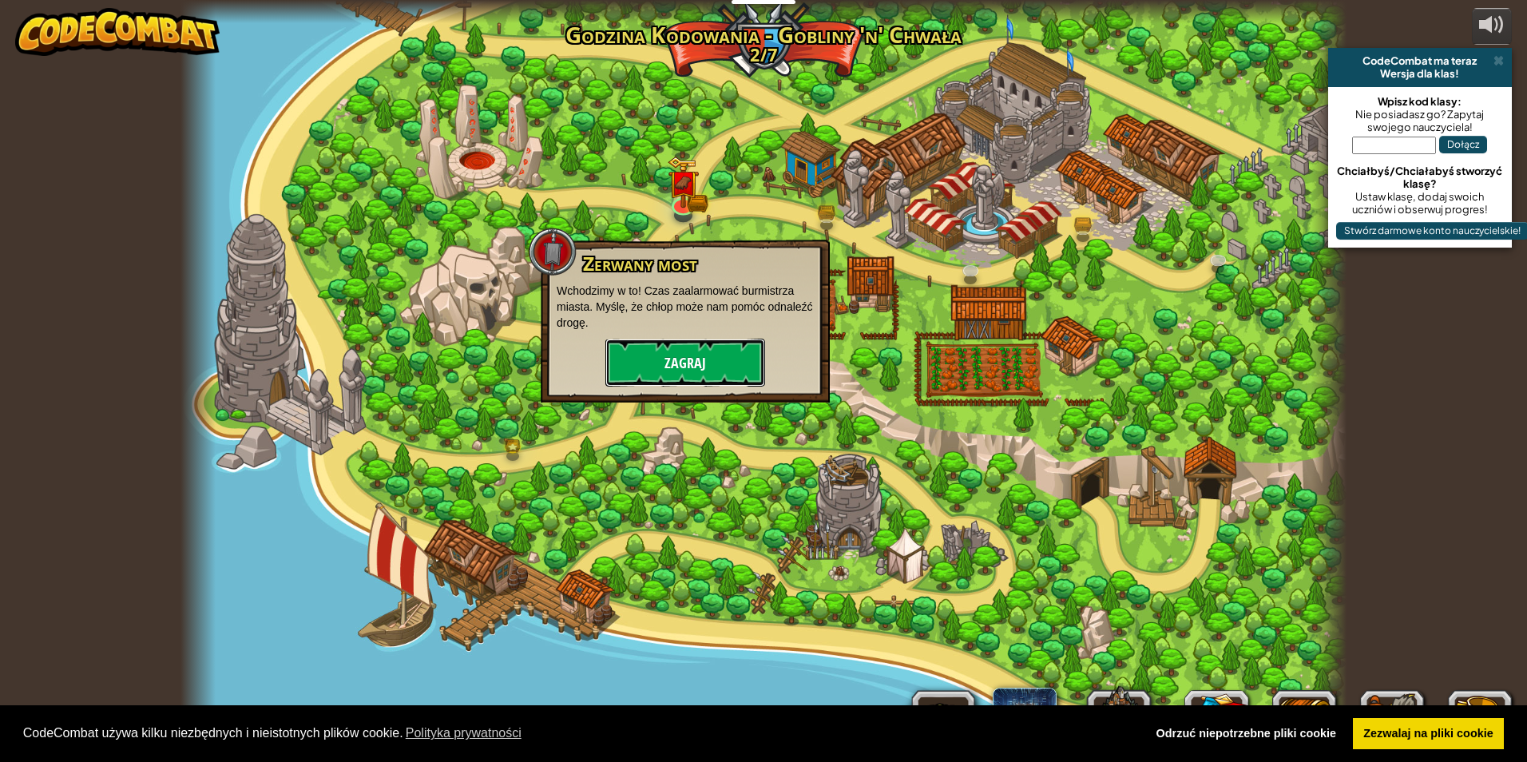
click at [681, 368] on button "Zagraj" at bounding box center [685, 363] width 160 height 48
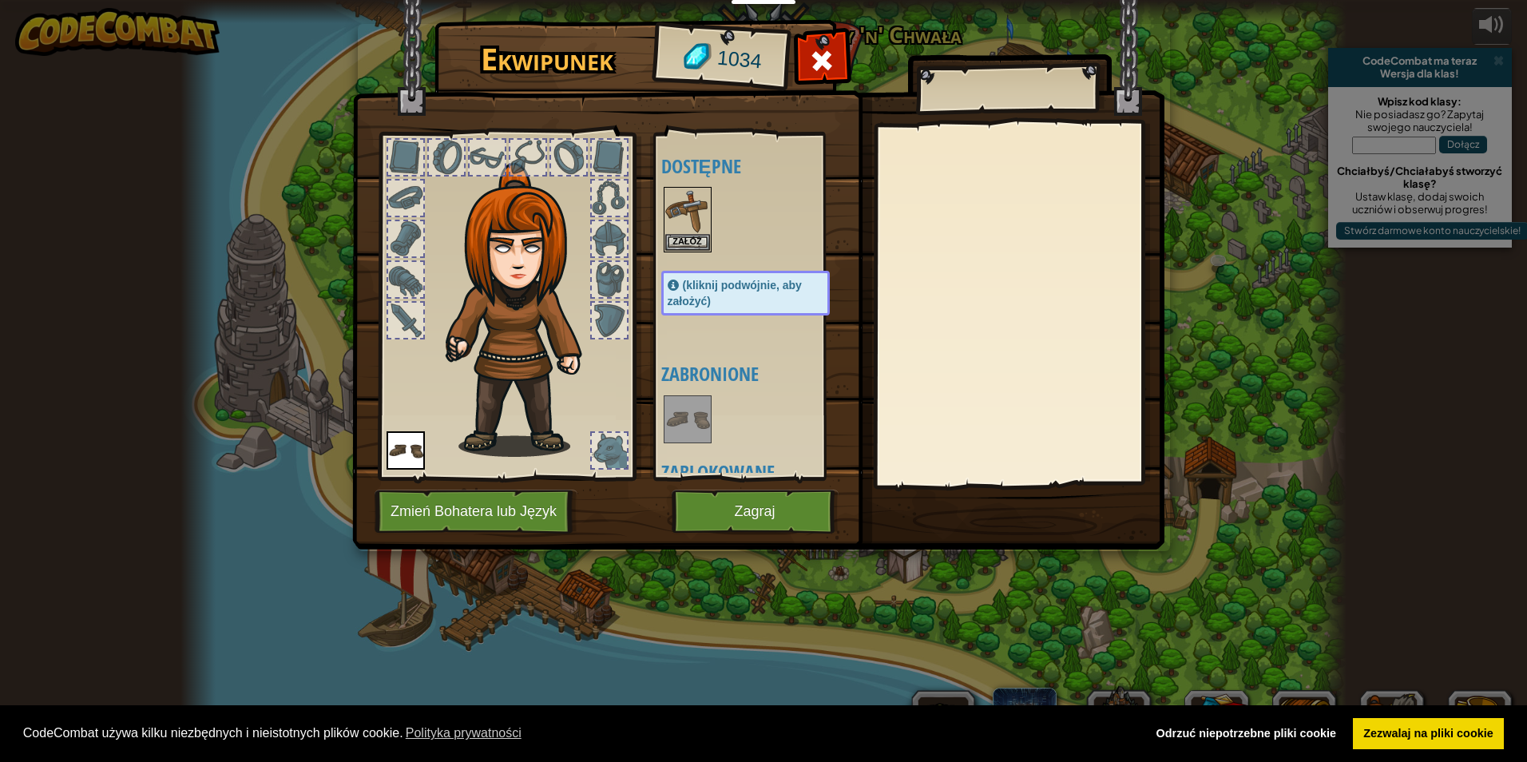
click at [1276, 450] on div "Ekwipunek 1034 Dostępne Załóż (kliknij podwójnie, aby założyć) Zabronione Zablo…" at bounding box center [763, 381] width 1527 height 762
click at [777, 523] on button "Zagraj" at bounding box center [755, 511] width 167 height 44
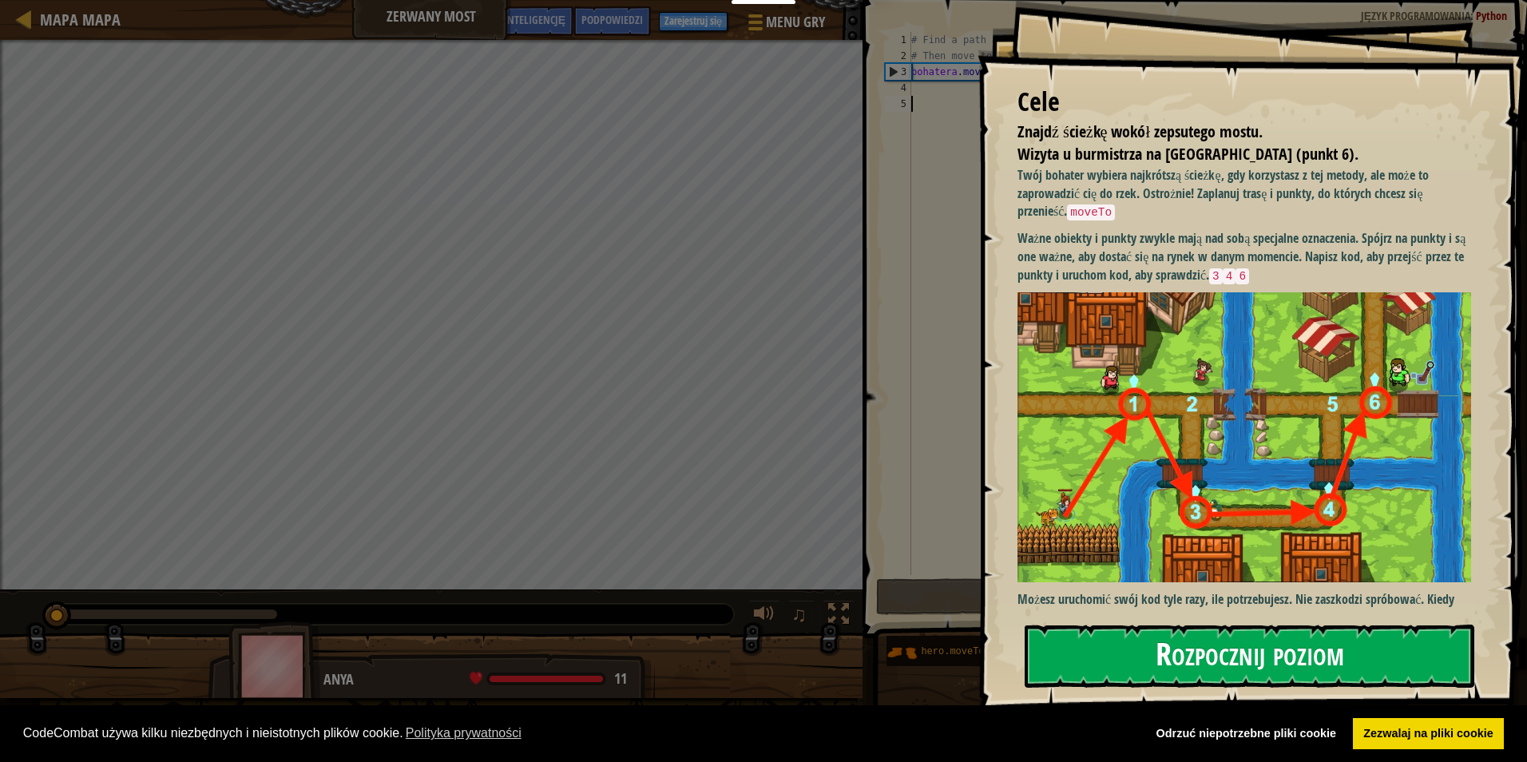
click at [1178, 657] on button "Rozpocznij poziom" at bounding box center [1249, 655] width 450 height 63
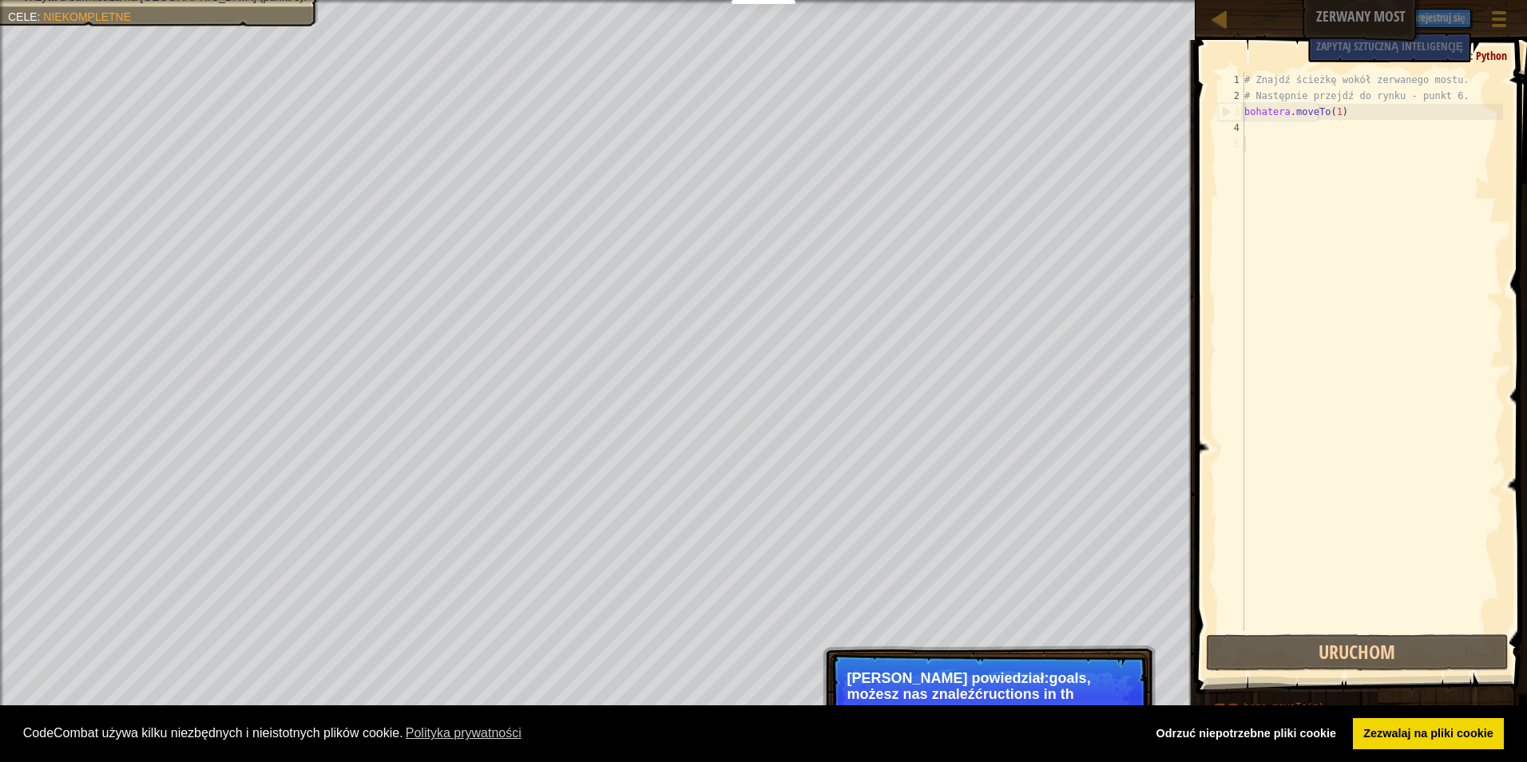
click at [1443, 85] on div "# Znajdź ścieżkę wokół zerwanego mostu. # Następnie przejdź do rynku - punkt 6.…" at bounding box center [1372, 367] width 262 height 591
click at [1442, 93] on div "# Znajdź ścieżkę wokół zerwanego mostu. # Następnie przejdź do rynku - punkt 6.…" at bounding box center [1372, 367] width 262 height 591
click at [1446, 79] on div "# Znajdź ścieżkę wokół zerwanego mostu. # Następnie przejdź do rynku - punkt 6.…" at bounding box center [1372, 367] width 262 height 591
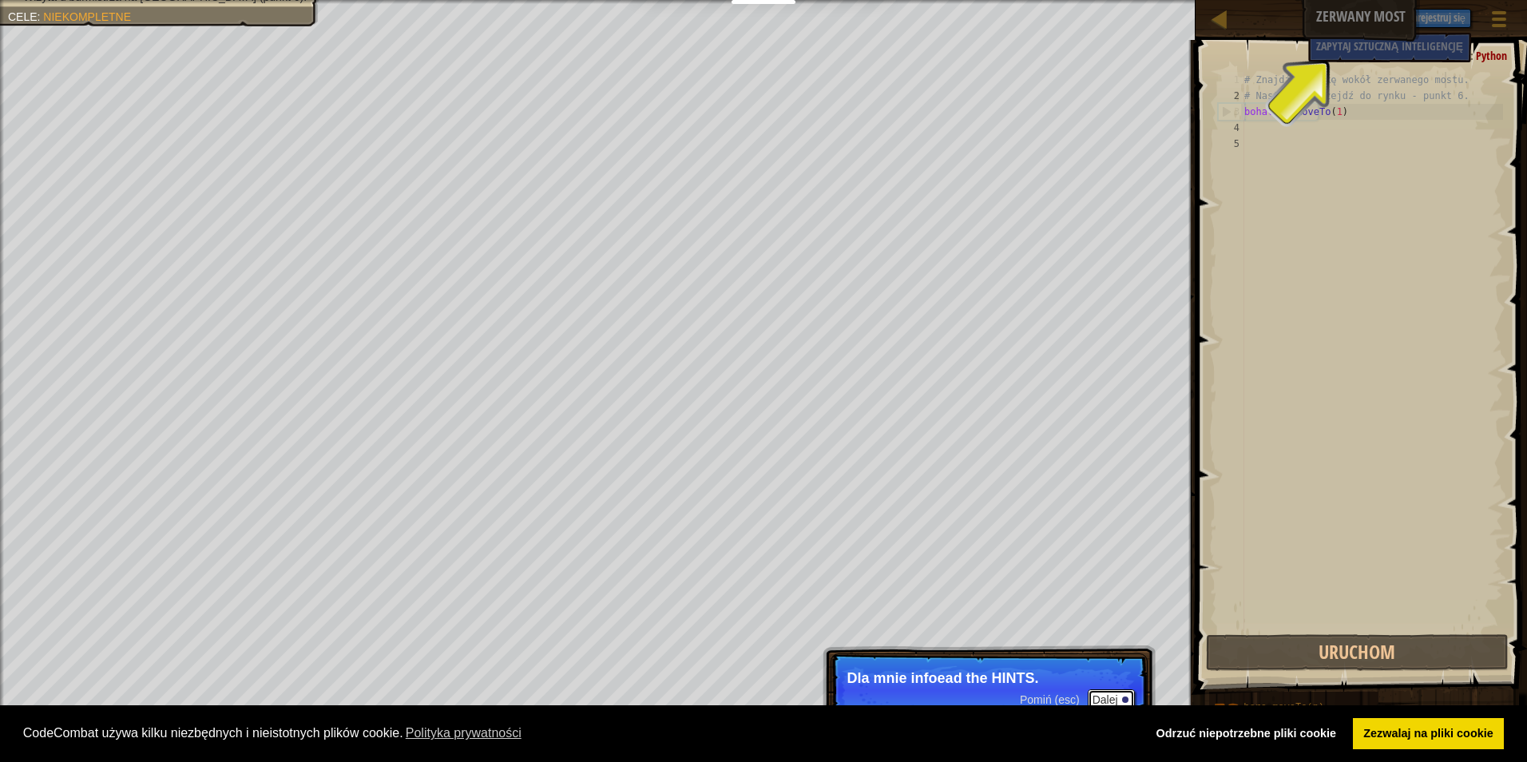
click at [1100, 696] on font "Dalej" at bounding box center [1105, 699] width 26 height 13
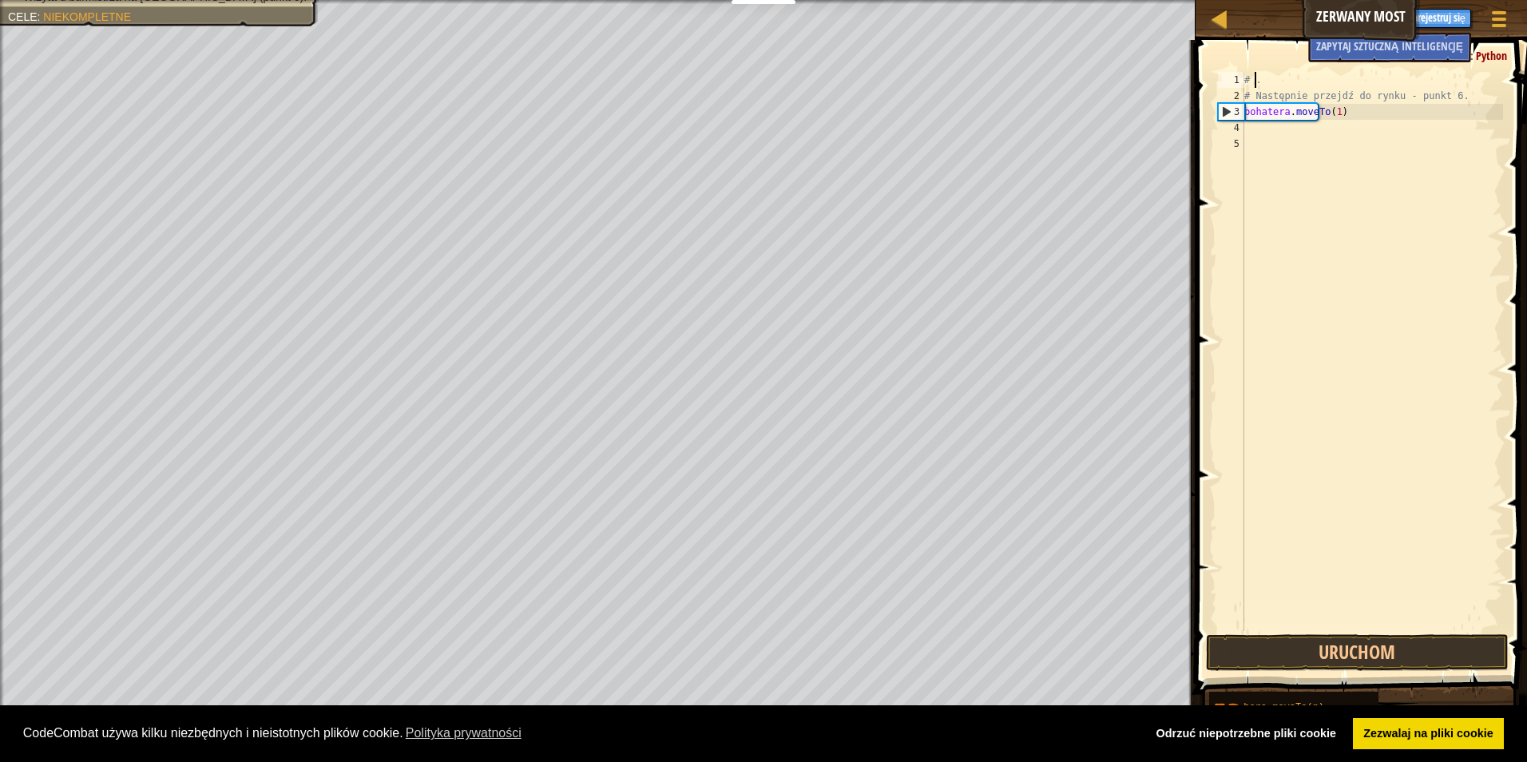
scroll to position [7, 0]
click at [1457, 85] on div ". # Następnie przejdź do rynku - punkt 6. bohatera . moveTo ( 1 )" at bounding box center [1372, 367] width 262 height 591
click at [1459, 97] on div ". # Następnie przejdź do rynku - punkt 6. bohatera . moveTo ( 1 )" at bounding box center [1372, 367] width 262 height 591
type textarea "#"
click at [1246, 79] on div ". bohatera . moveTo ( 1 )" at bounding box center [1372, 367] width 262 height 591
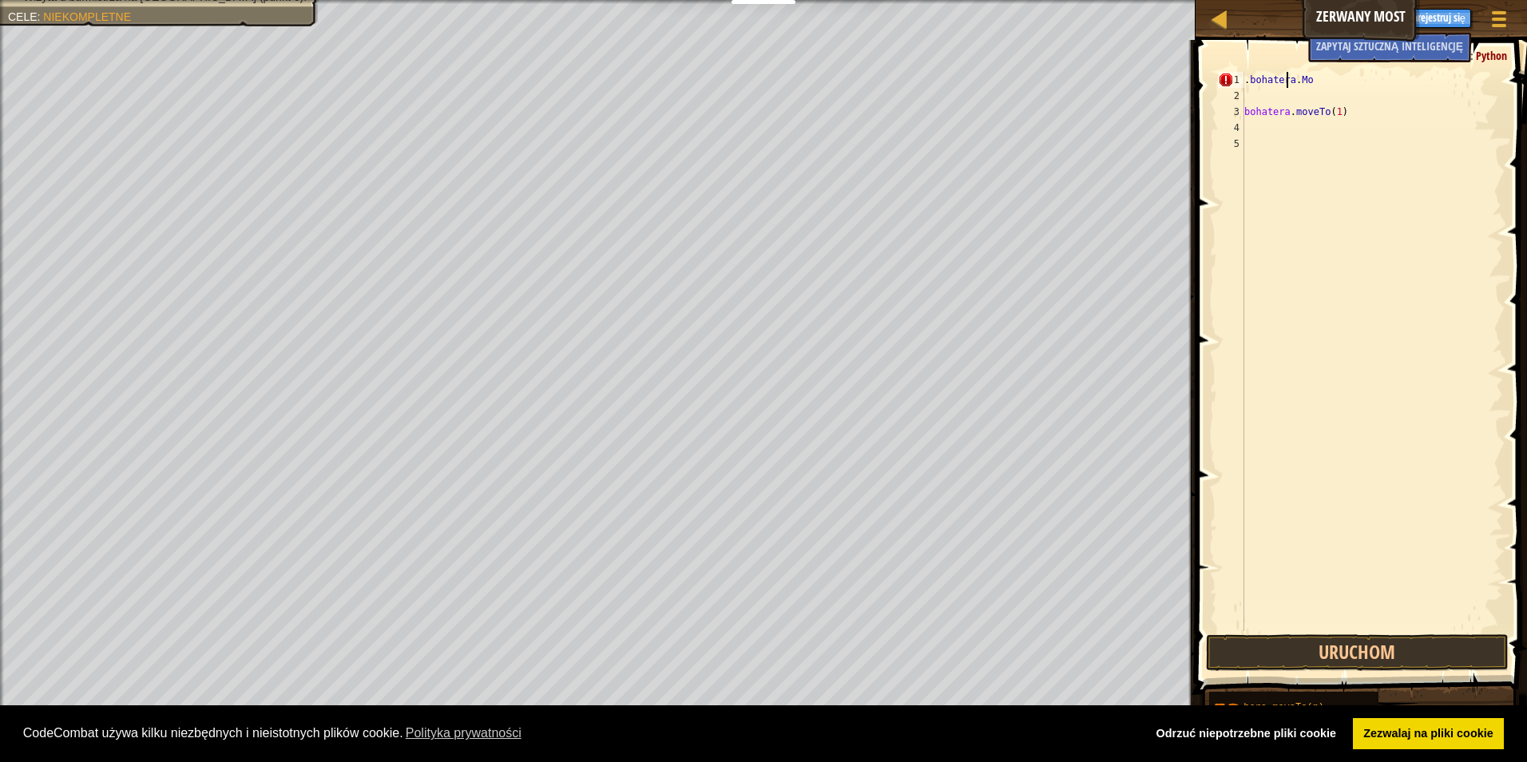
scroll to position [7, 1]
type textarea "."
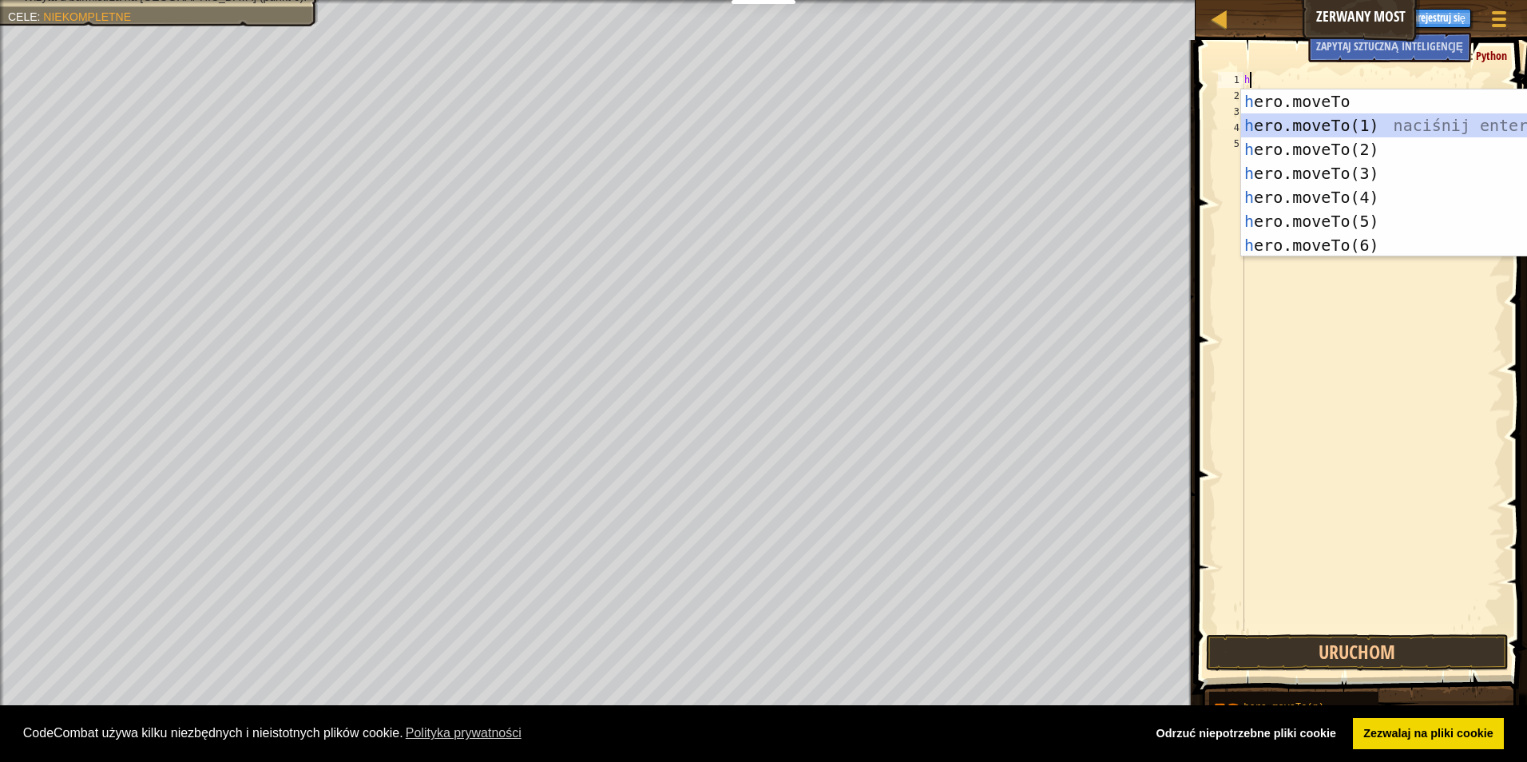
click at [1306, 116] on div "h ero.moveTo naciśnij enter h ero.moveTo(1) naciśnij enter h ero.moveTo(2) naci…" at bounding box center [1392, 197] width 302 height 216
type textarea "hero.moveTo(1)"
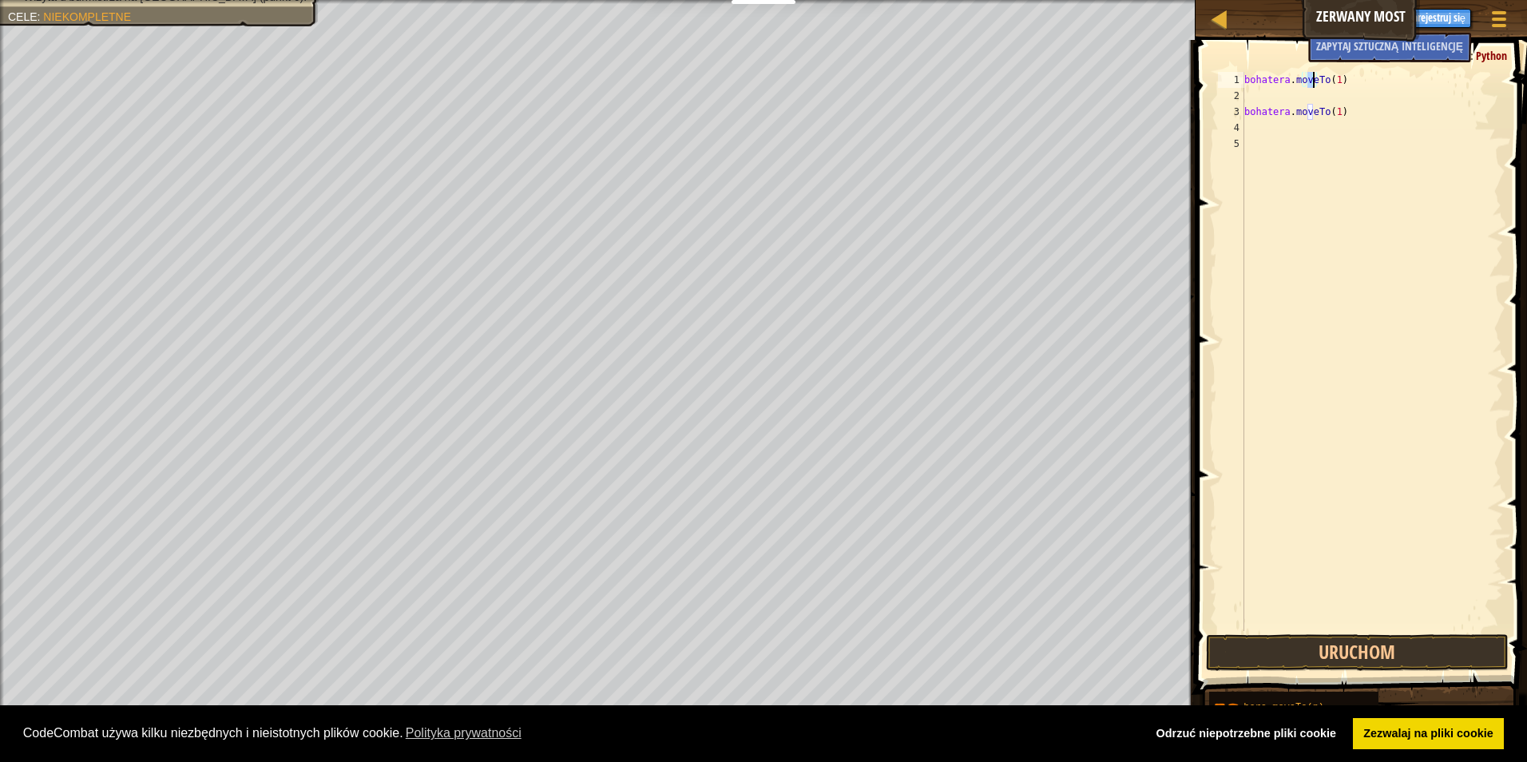
click at [1246, 97] on div "bohatera . moveTo ( 1 ) bohatera . moveTo ( 1 )" at bounding box center [1372, 367] width 262 height 591
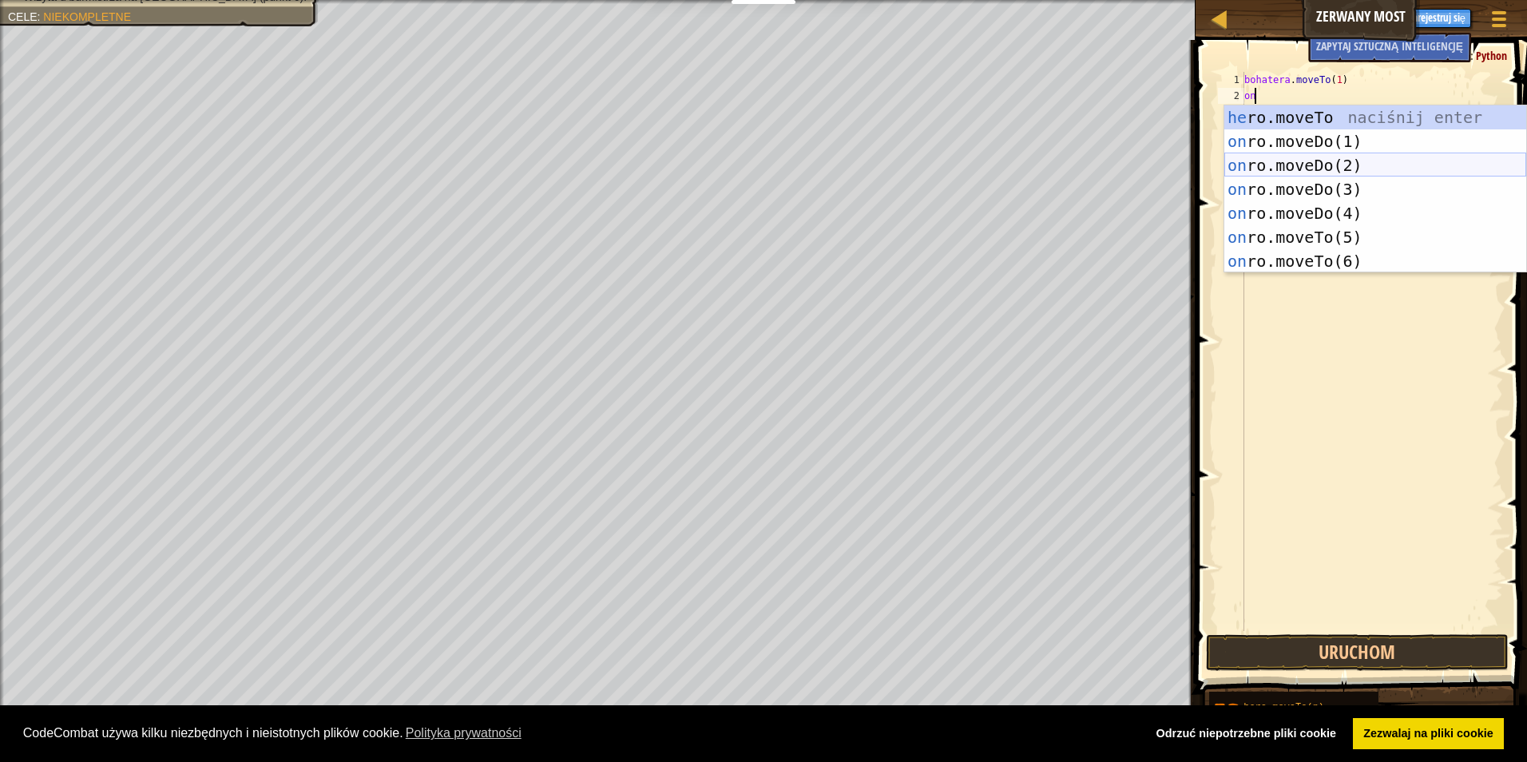
click at [1348, 162] on div "he ro.moveTo naciśnij enter on ro.moveDo(1) naciśnij enter on ro.moveDo(2) naci…" at bounding box center [1375, 213] width 302 height 216
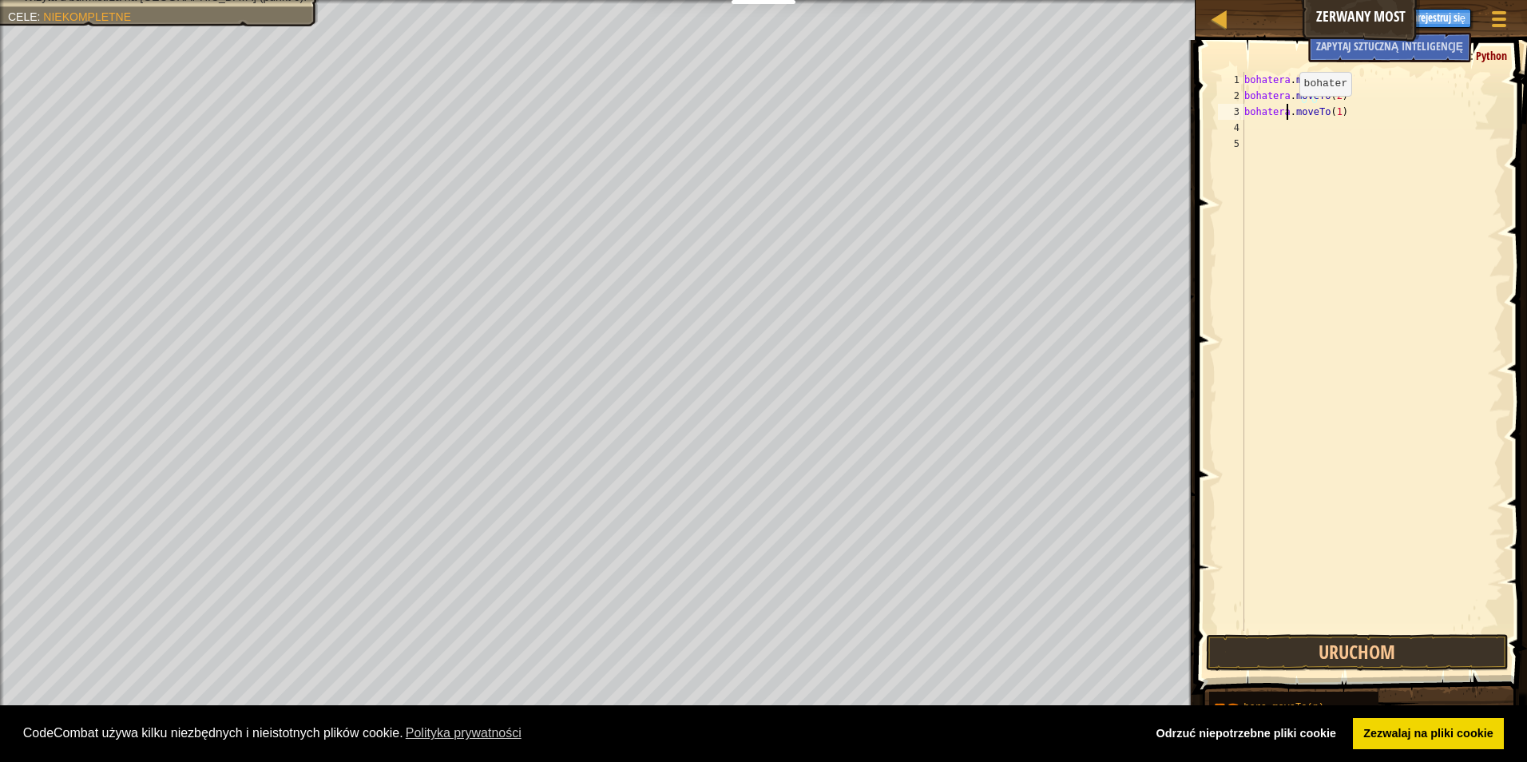
click at [1286, 112] on div "bohatera . moveTo ( 1 ) bohatera . moveTo ( 2 ) bohatera . moveTo ( 1 )" at bounding box center [1372, 367] width 262 height 591
click at [1336, 113] on div "bohatera . moveTo ( 1 ) bohatera . moveTo ( 2 ) bohatera . moveTo ( 1 )" at bounding box center [1372, 367] width 262 height 591
click at [1334, 110] on div "bohatera . moveTo ( 1 ) bohatera . moveTo ( 2 ) bohatera . moveTo ( 1 )" at bounding box center [1372, 367] width 262 height 591
click at [1344, 109] on div "bohatera . moveTo ( 1 ) bohatera . moveTo ( 2 ) bohatera . moveTo ( 1 )" at bounding box center [1372, 367] width 262 height 591
type textarea "h"
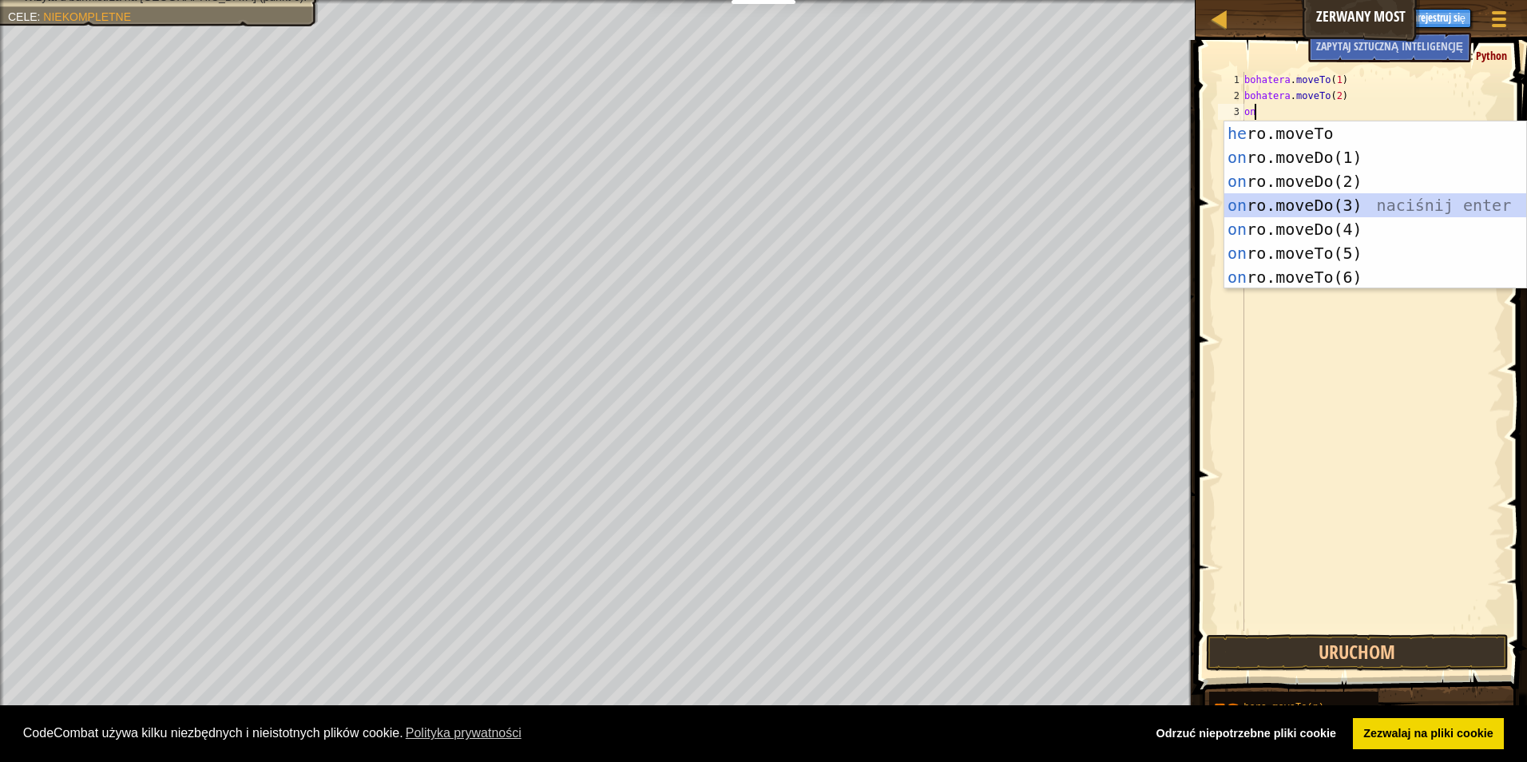
click at [1294, 199] on div "he ro.moveTo naciśnij enter on ro.moveDo(1) naciśnij enter on ro.moveDo(2) naci…" at bounding box center [1375, 229] width 302 height 216
type textarea "hero.moveTo(3)"
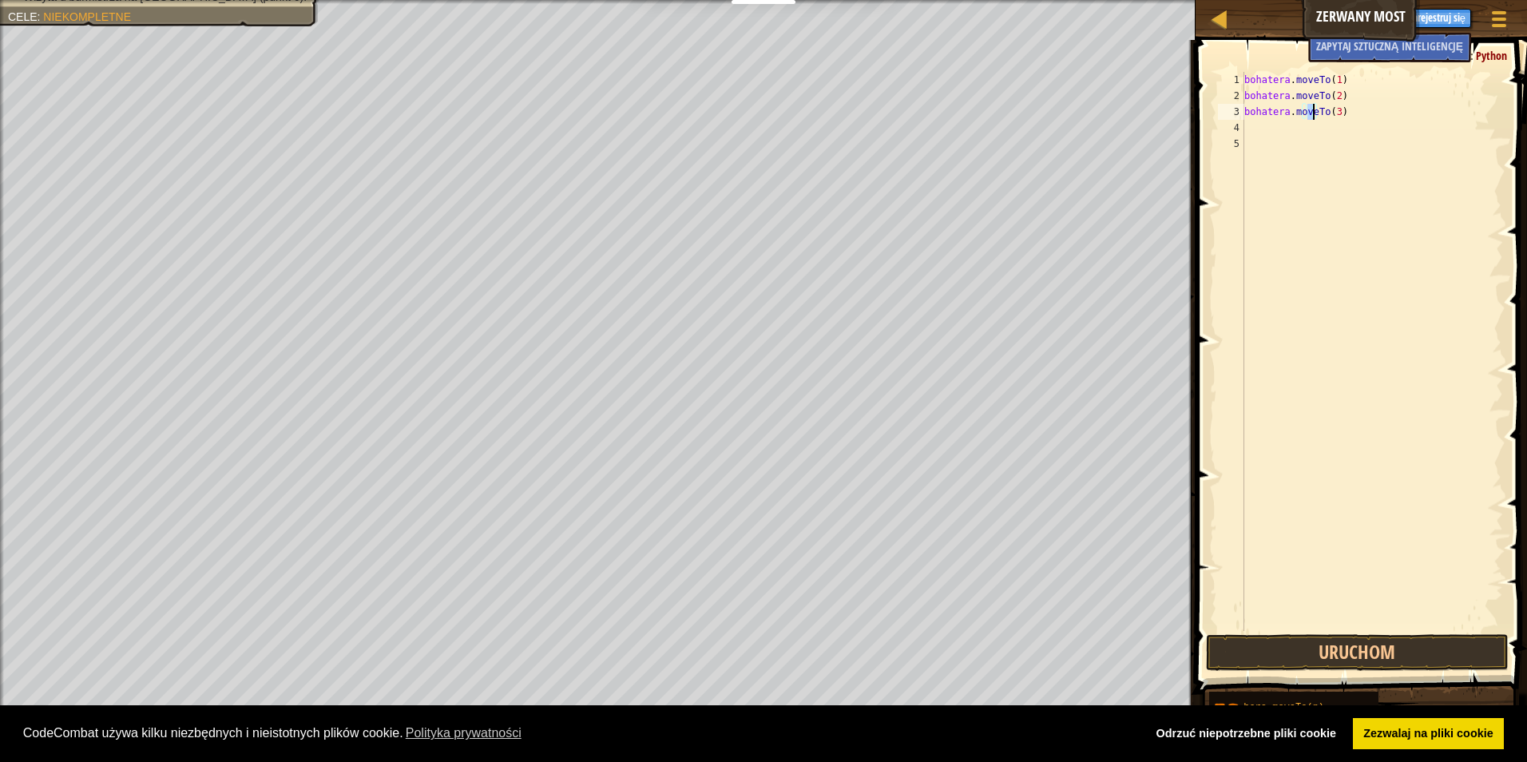
click at [1242, 127] on div "4" at bounding box center [1231, 128] width 26 height 16
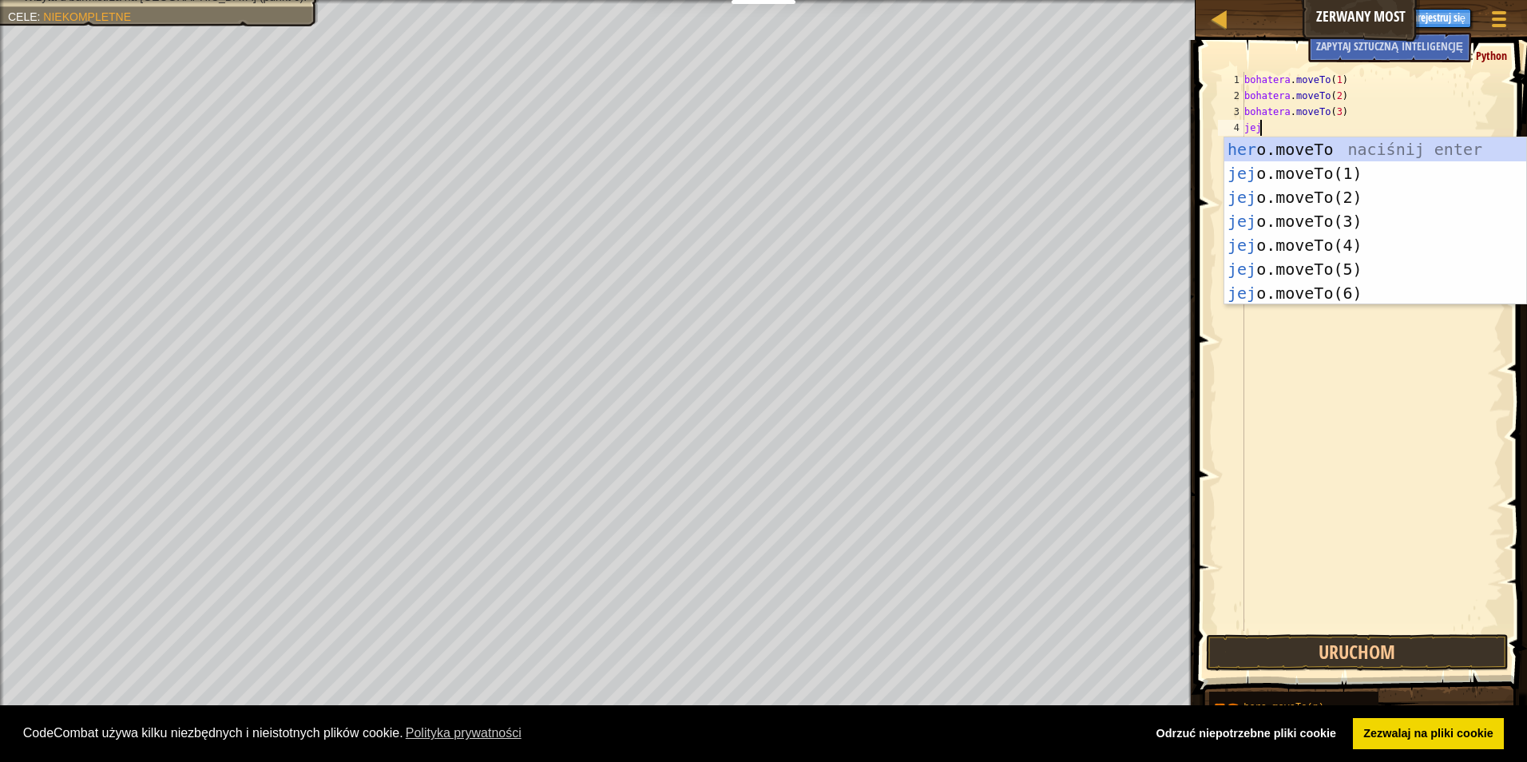
scroll to position [7, 1]
click at [1330, 248] on div "hero .moveTo naciśnij enter hero.moveTo(1) naciśnij enter hero.moveTo(2) naciśn…" at bounding box center [1375, 245] width 302 height 216
type textarea "hero.moveTo(4)"
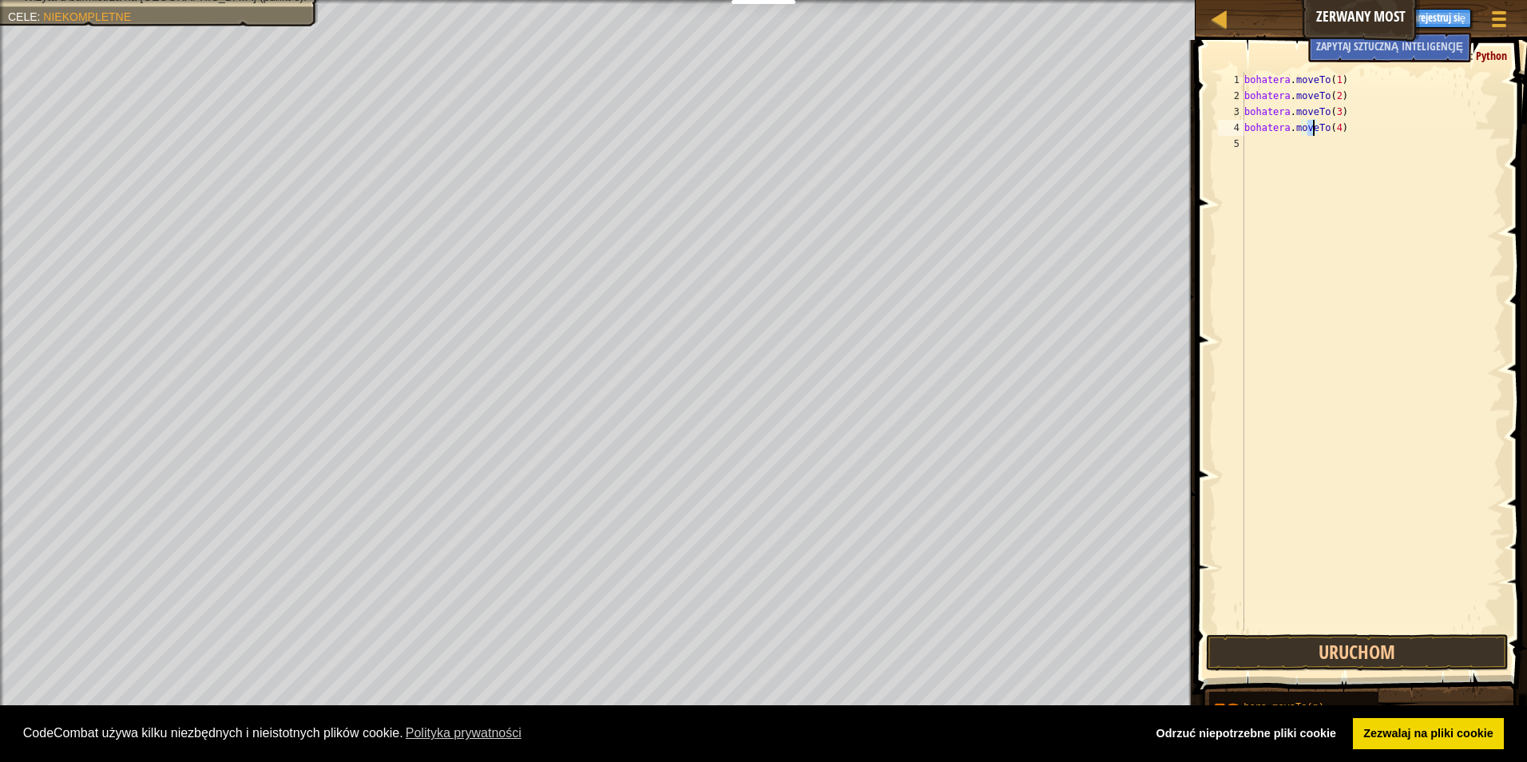
click at [1244, 136] on div "bohatera . moveTo ( 1 ) bohatera . moveTo ( 2 ) bohatera . moveTo ( 3 ) bohater…" at bounding box center [1372, 367] width 262 height 591
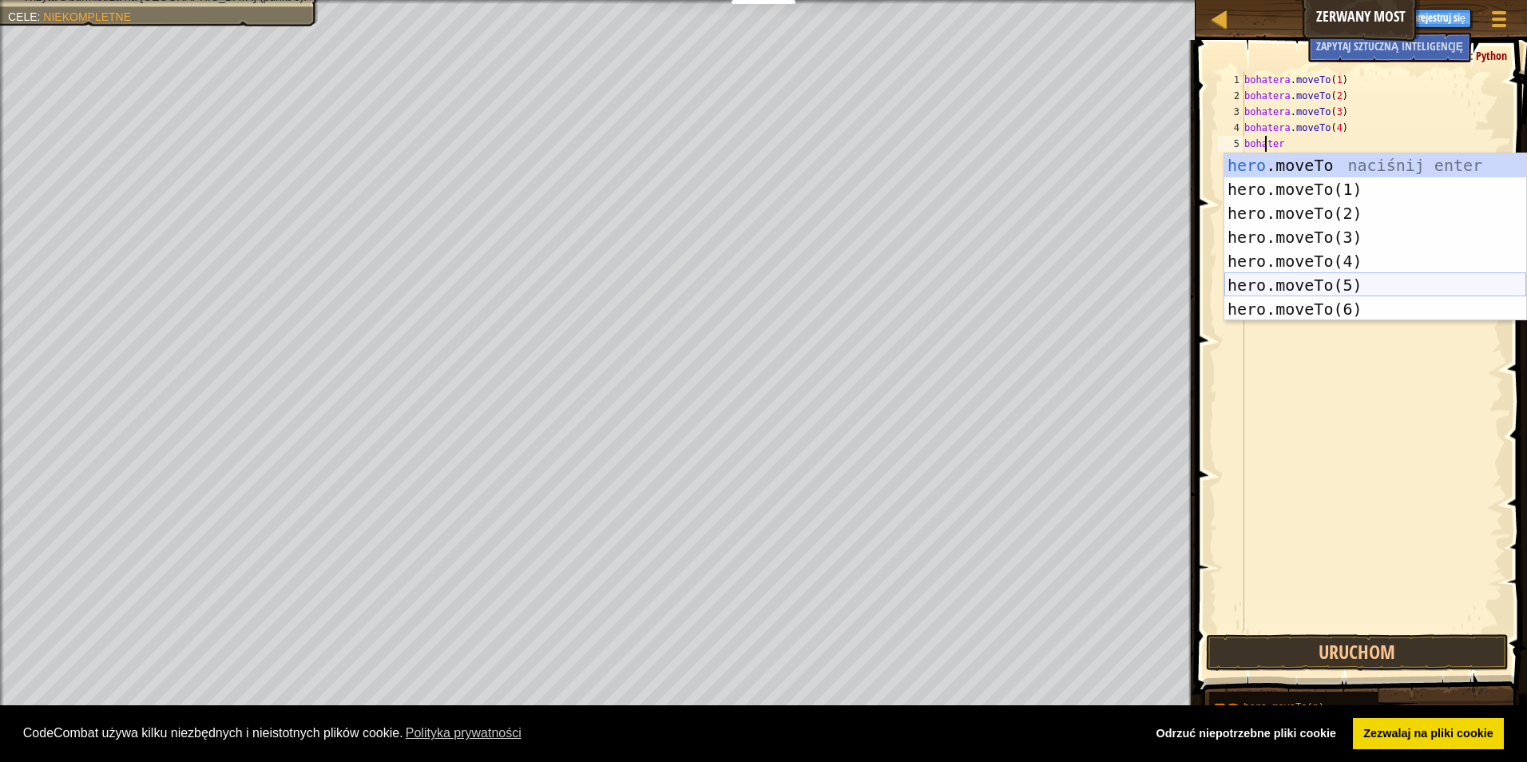
click at [1300, 283] on div "hero .moveTo naciśnij enter hero.moveTo(1) naciśnij enter hero.moveTo(2) naciśn…" at bounding box center [1375, 261] width 302 height 216
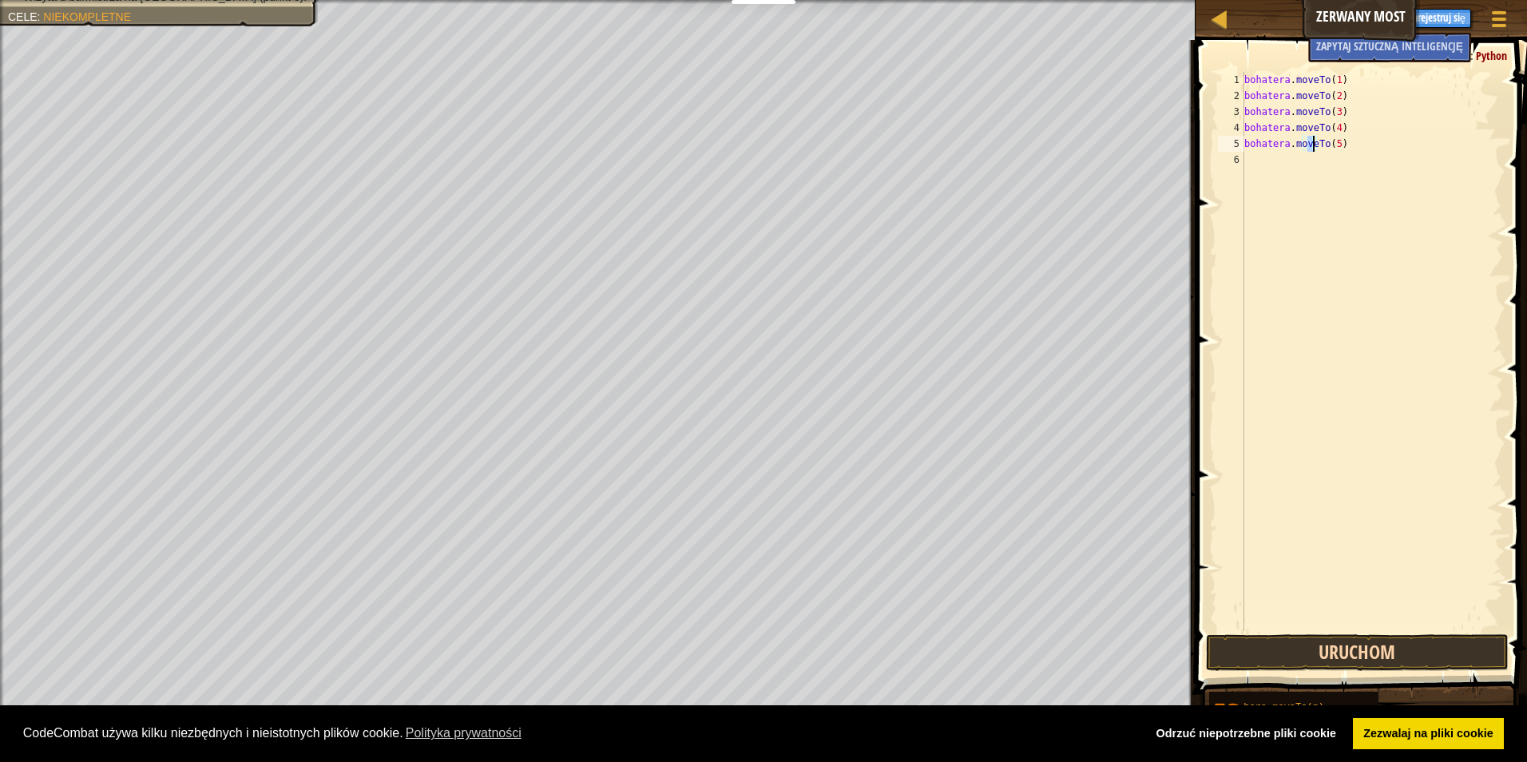
type textarea "hero.moveTo(5)"
click at [1384, 657] on button "Uruchom" at bounding box center [1357, 652] width 303 height 37
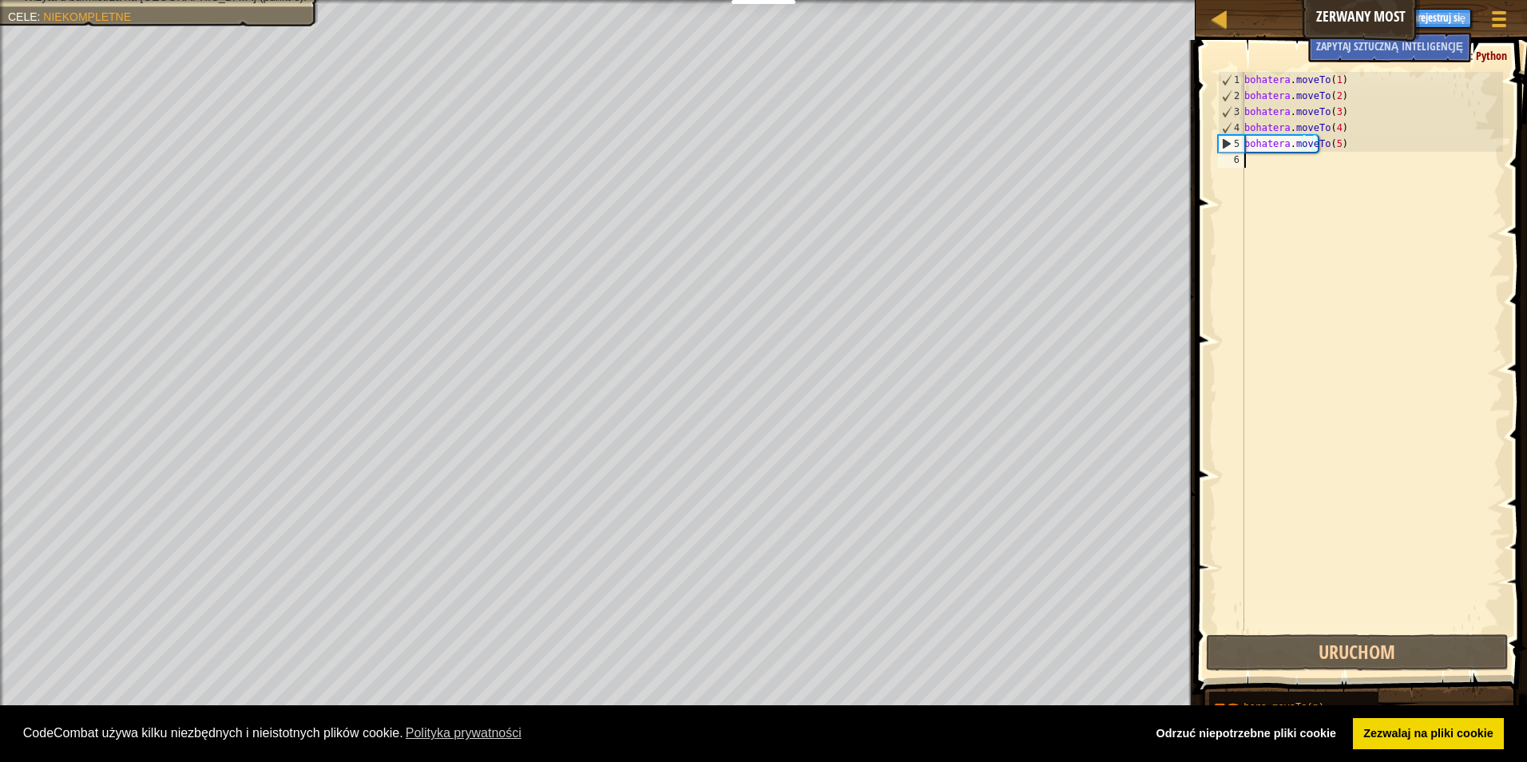
click at [1245, 162] on div "bohatera . moveTo ( 1 ) bohatera . moveTo ( 2 ) bohatera . moveTo ( 3 ) bohater…" at bounding box center [1372, 367] width 262 height 591
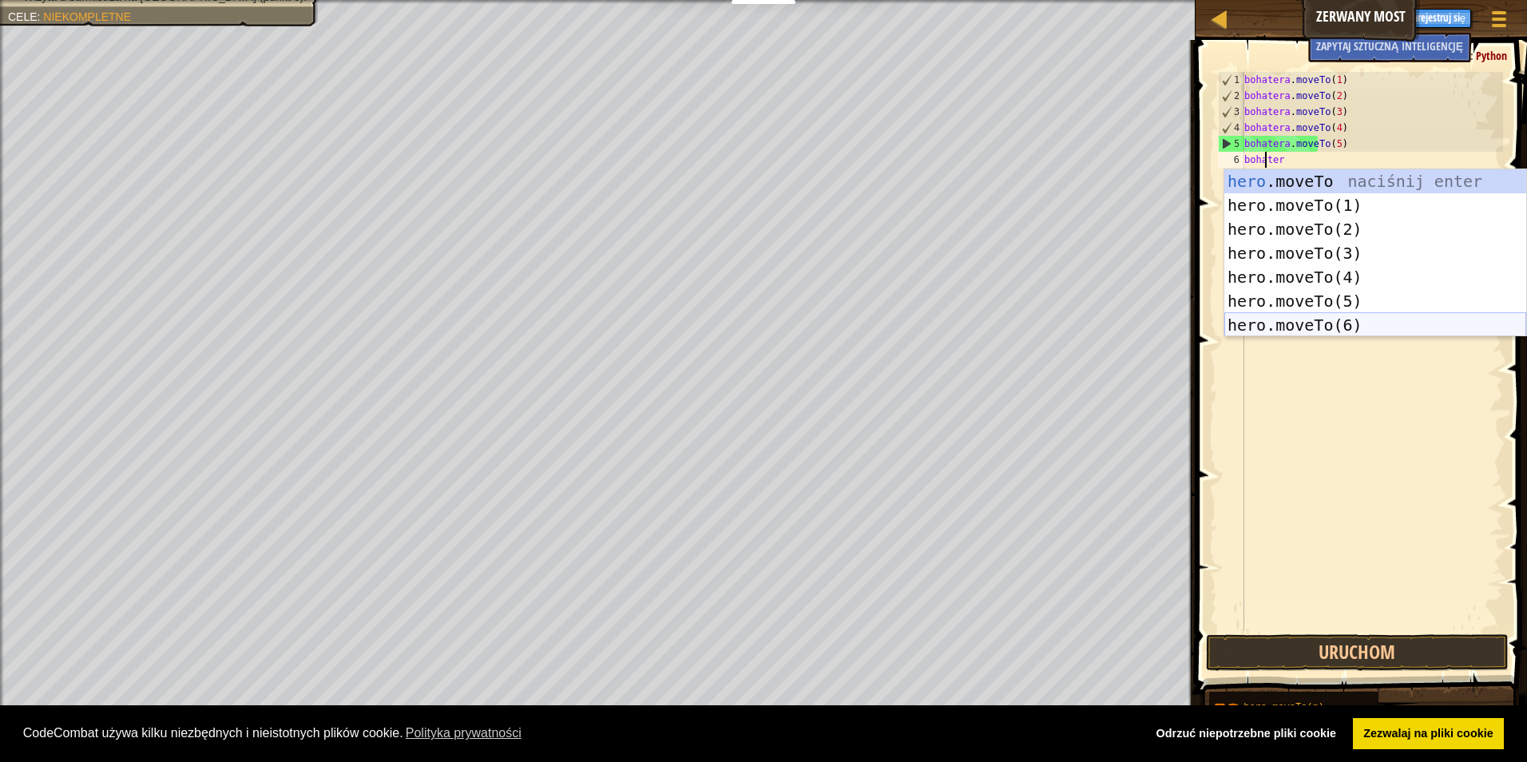
click at [1260, 326] on div "hero .moveTo naciśnij enter hero.moveTo(1) naciśnij enter hero.moveTo(2) naciśn…" at bounding box center [1375, 277] width 302 height 216
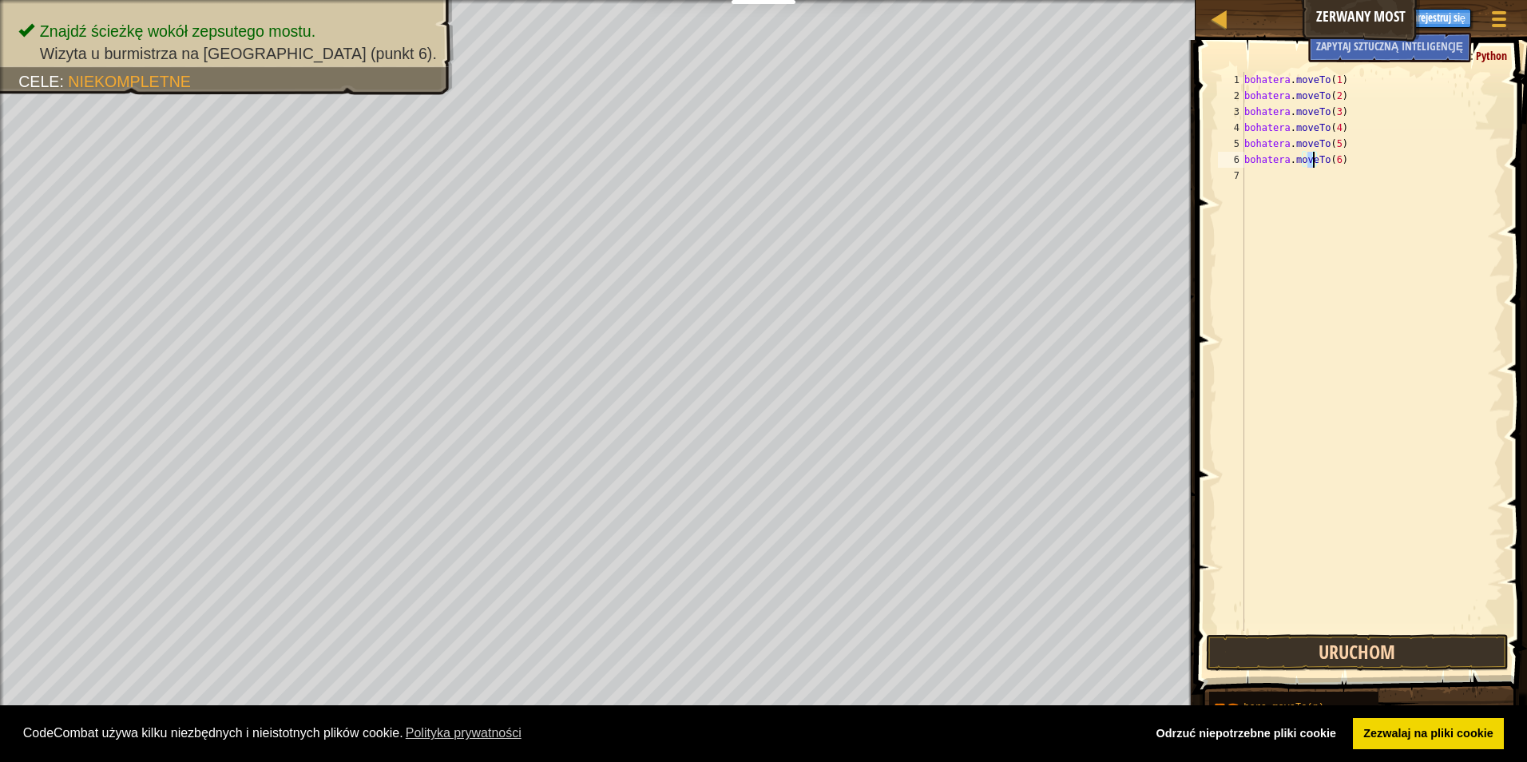
type textarea "hero.moveTo(6)"
click at [1409, 652] on button "Uruchom" at bounding box center [1357, 652] width 303 height 37
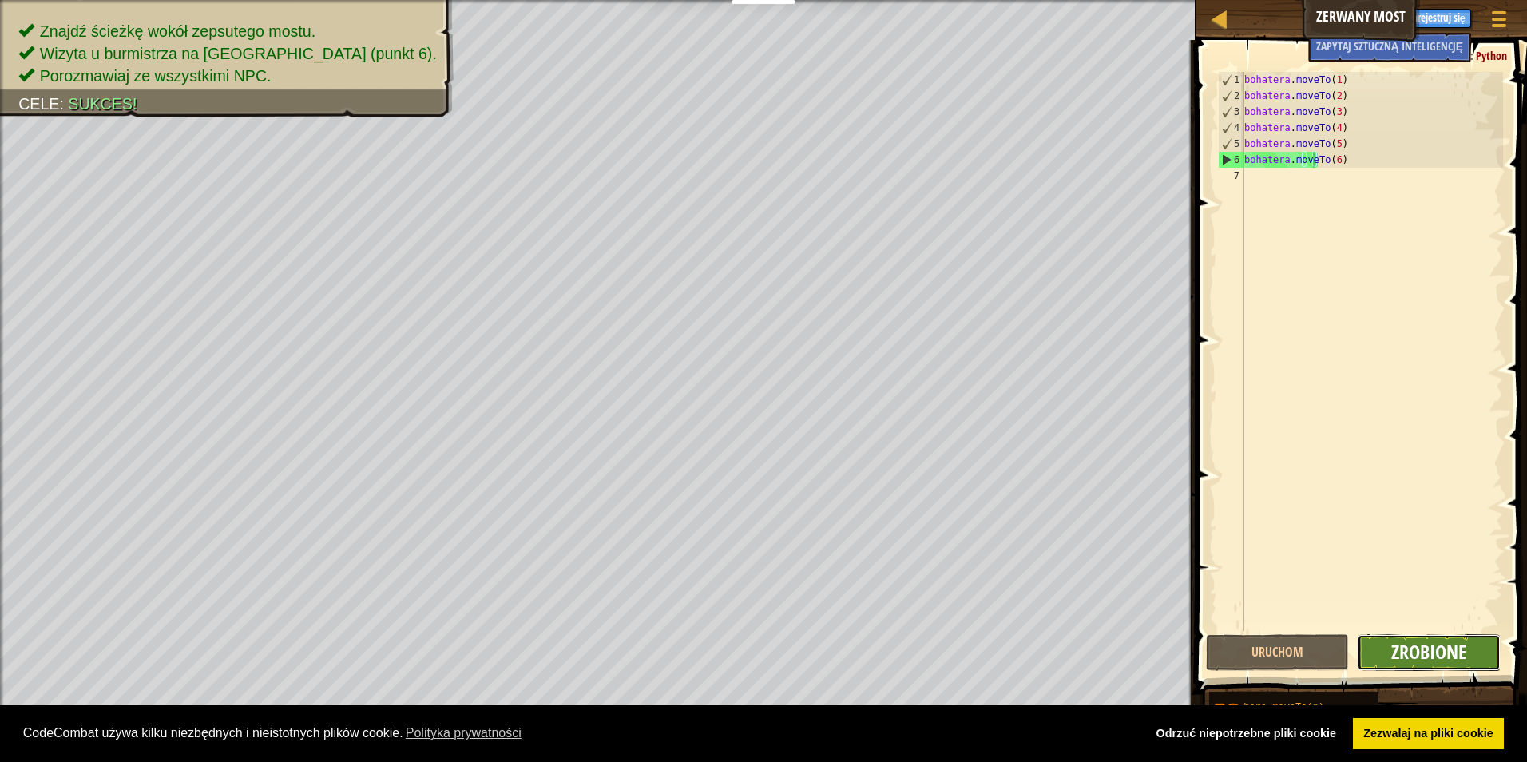
click at [1430, 646] on span "Zrobione" at bounding box center [1428, 652] width 75 height 26
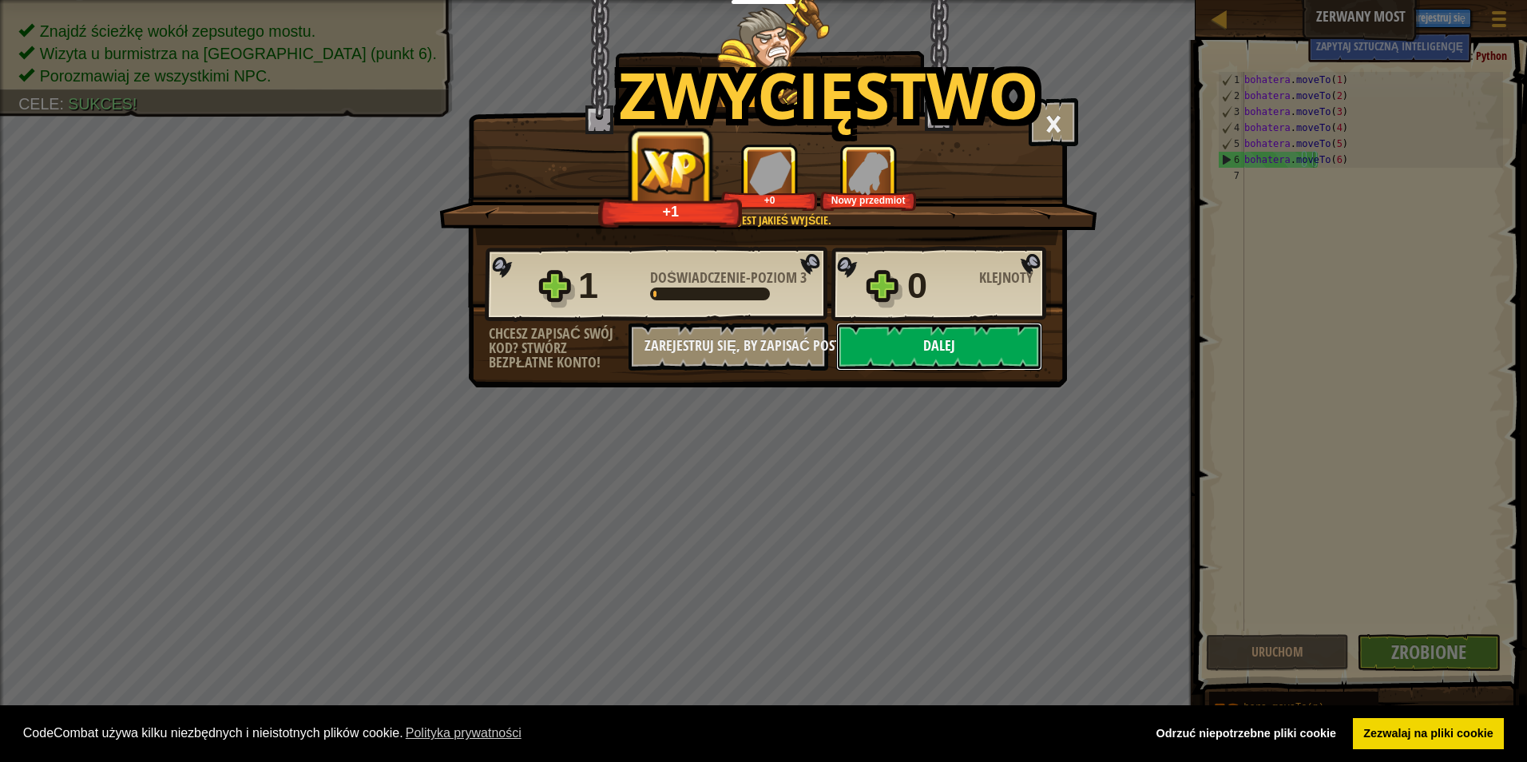
click at [925, 339] on button "Dalej" at bounding box center [939, 347] width 206 height 48
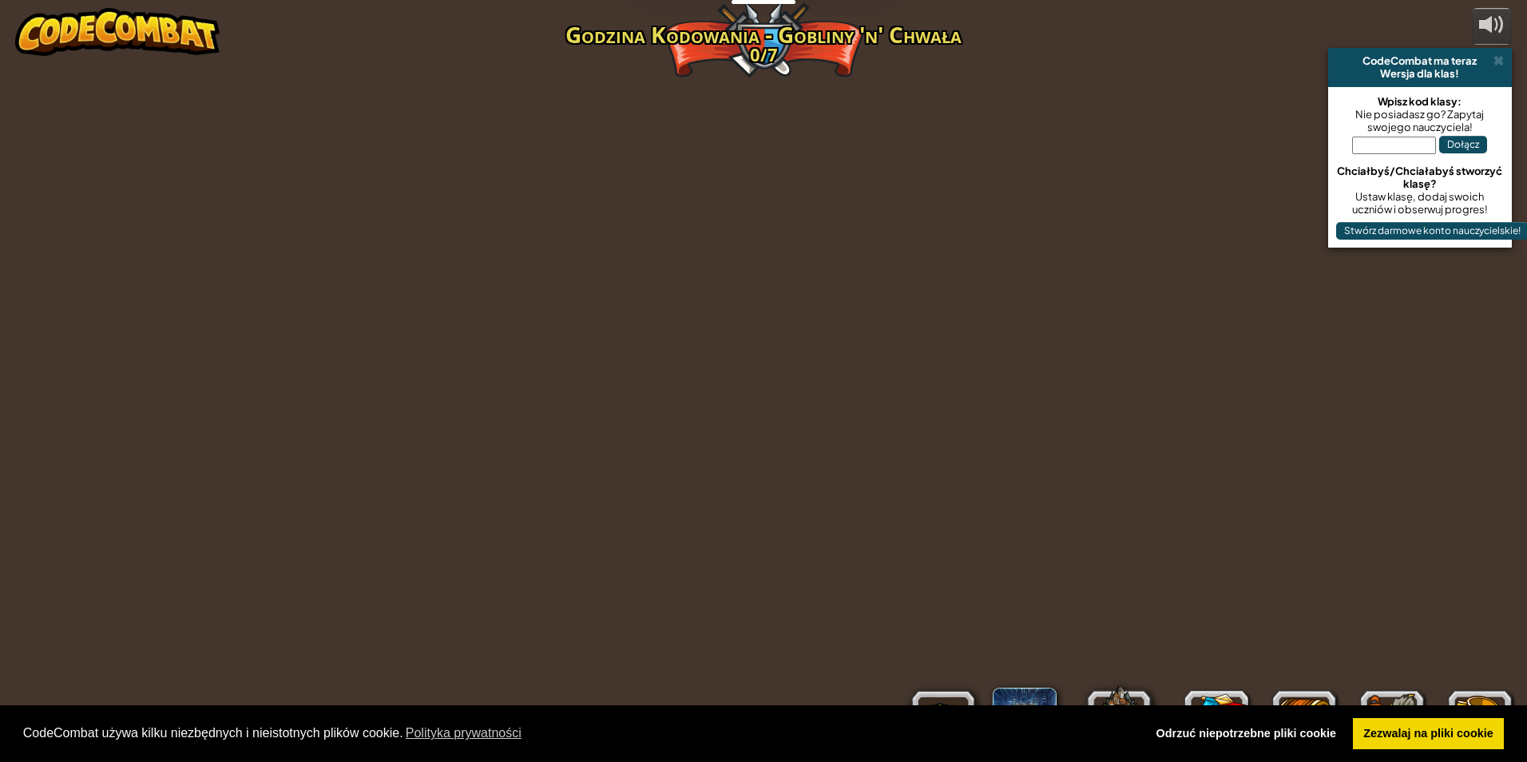
select select "pl"
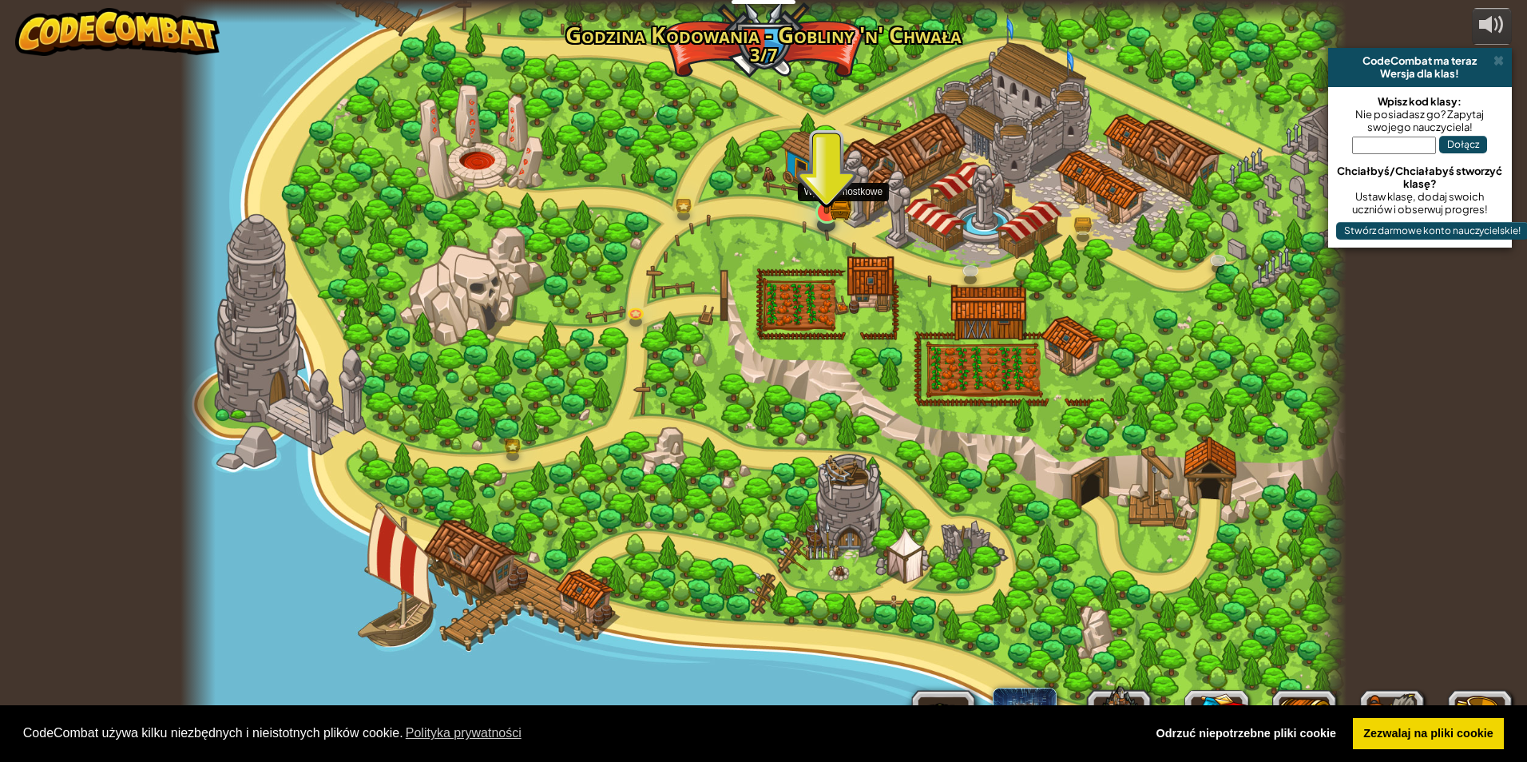
click at [824, 203] on img at bounding box center [825, 179] width 31 height 69
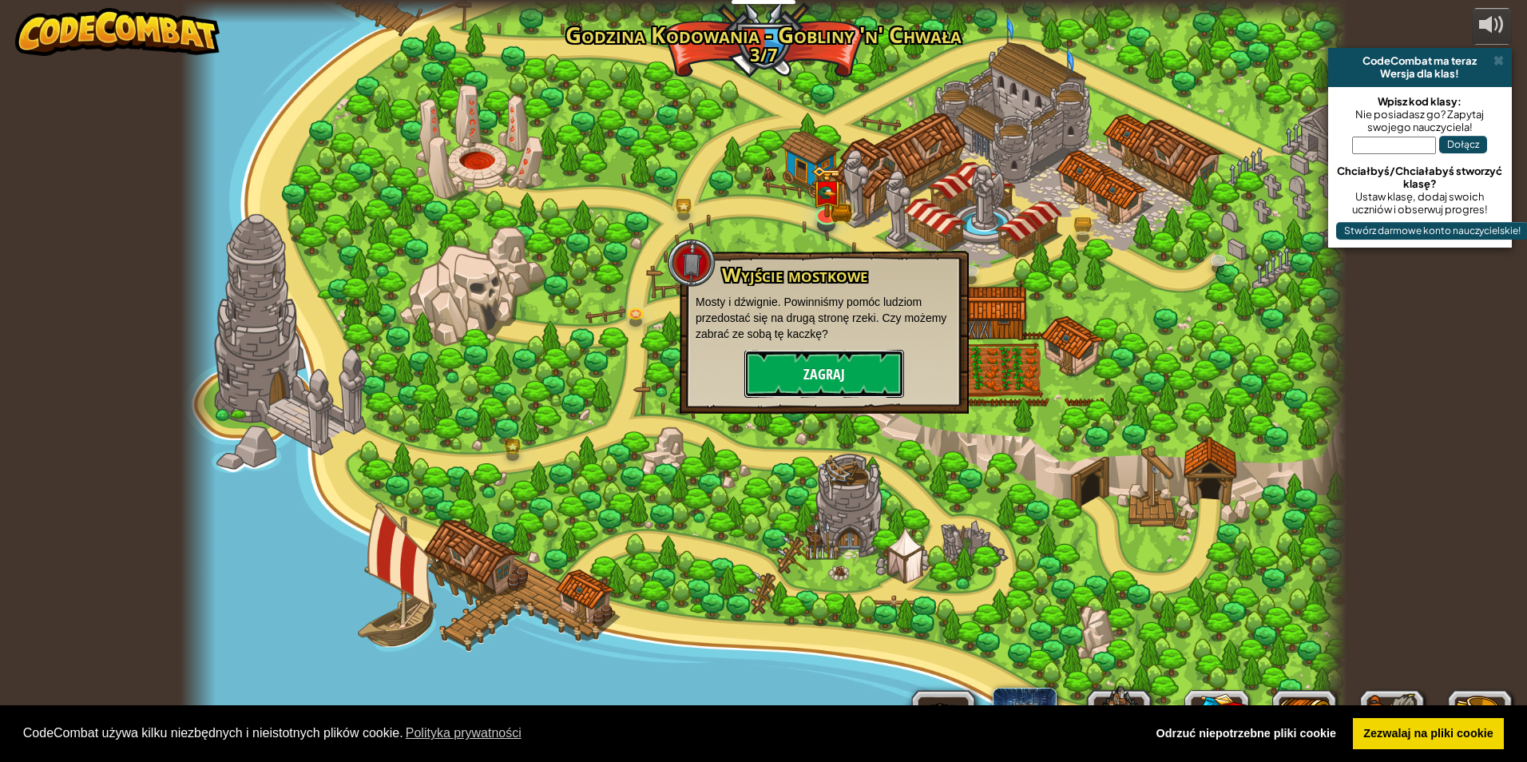
click at [837, 370] on button "Zagraj" at bounding box center [824, 374] width 160 height 48
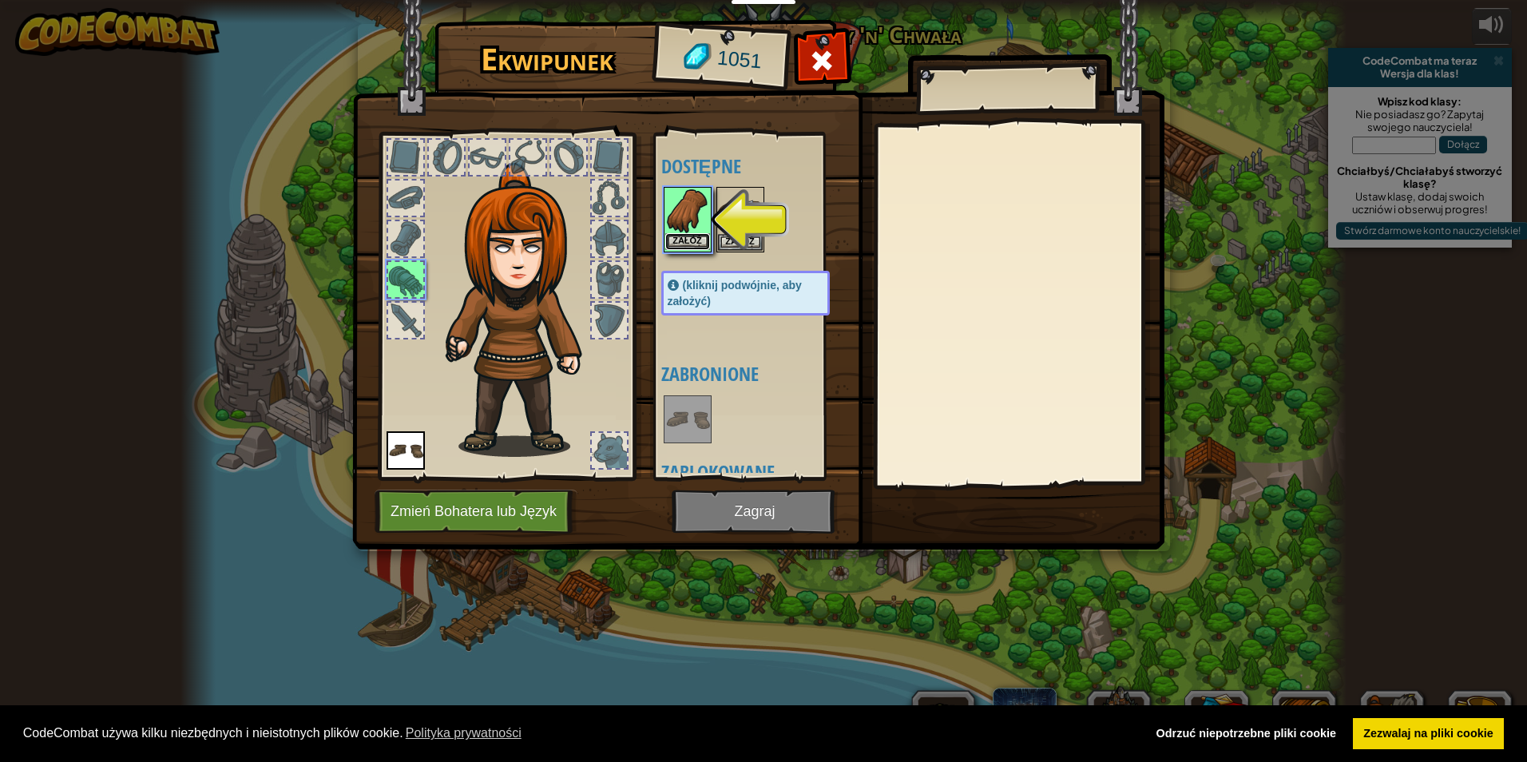
click at [685, 247] on button "Załóż" at bounding box center [687, 241] width 45 height 17
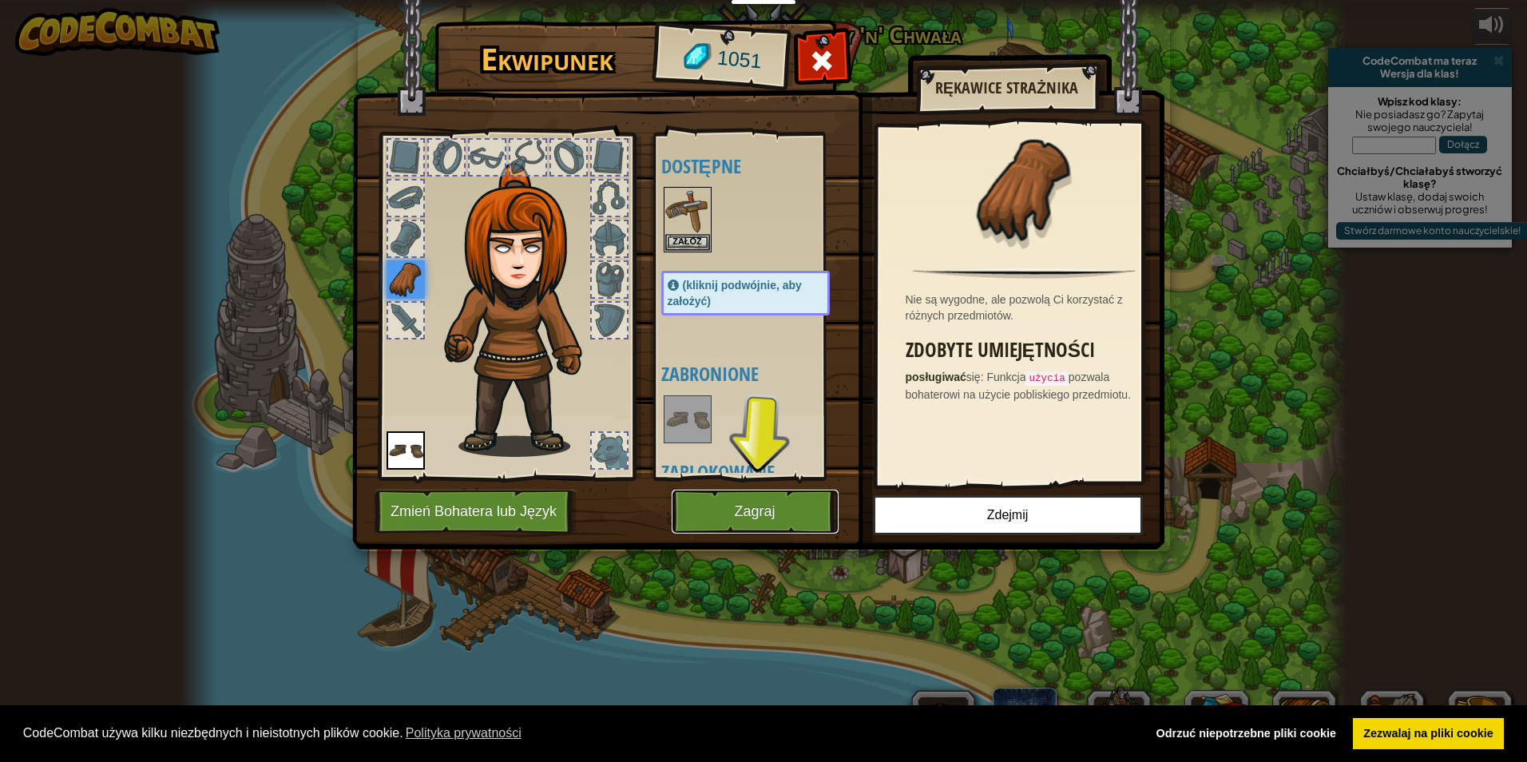
click at [785, 510] on button "Zagraj" at bounding box center [755, 511] width 167 height 44
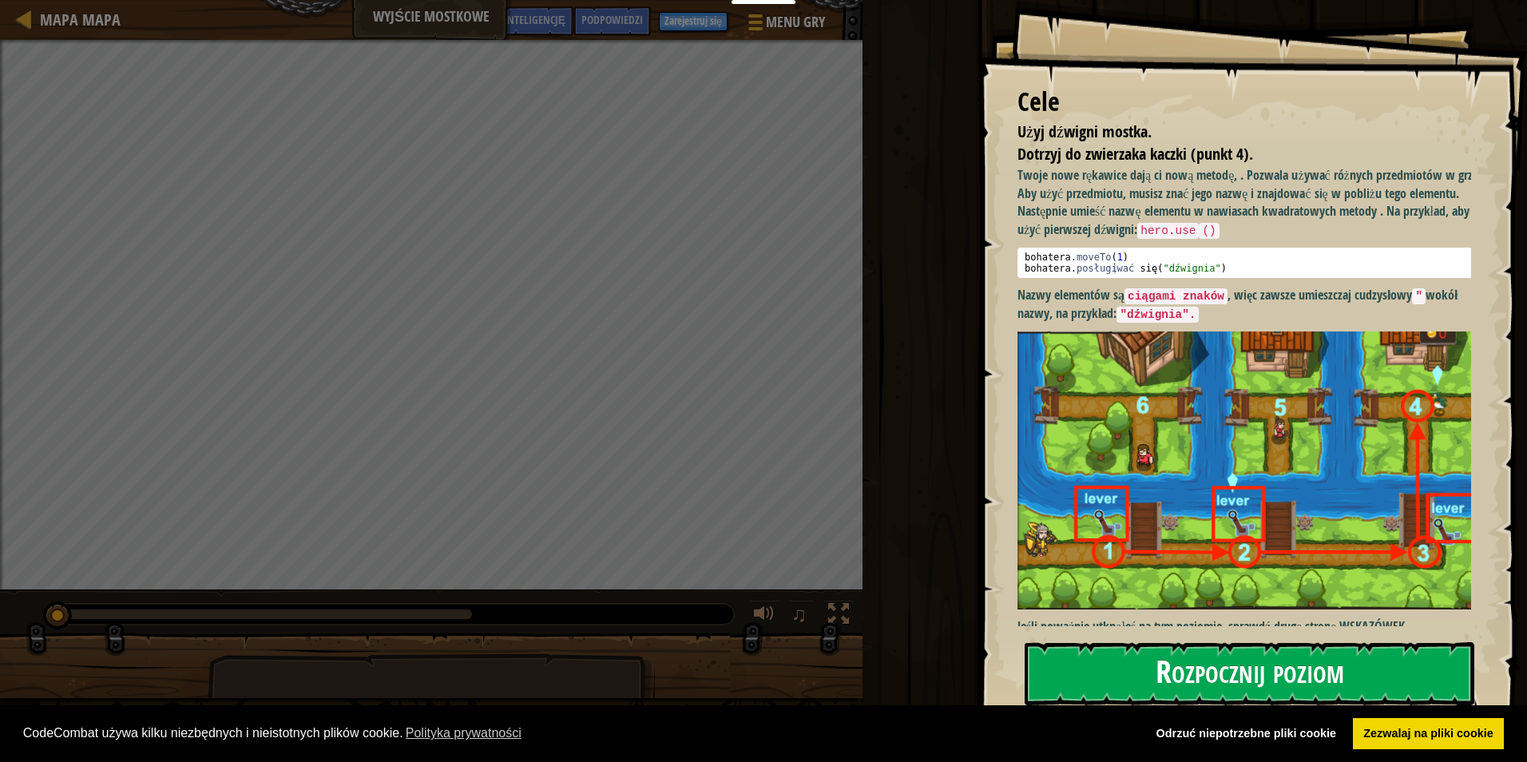
click at [1337, 684] on button "Rozpocznij poziom" at bounding box center [1249, 673] width 450 height 63
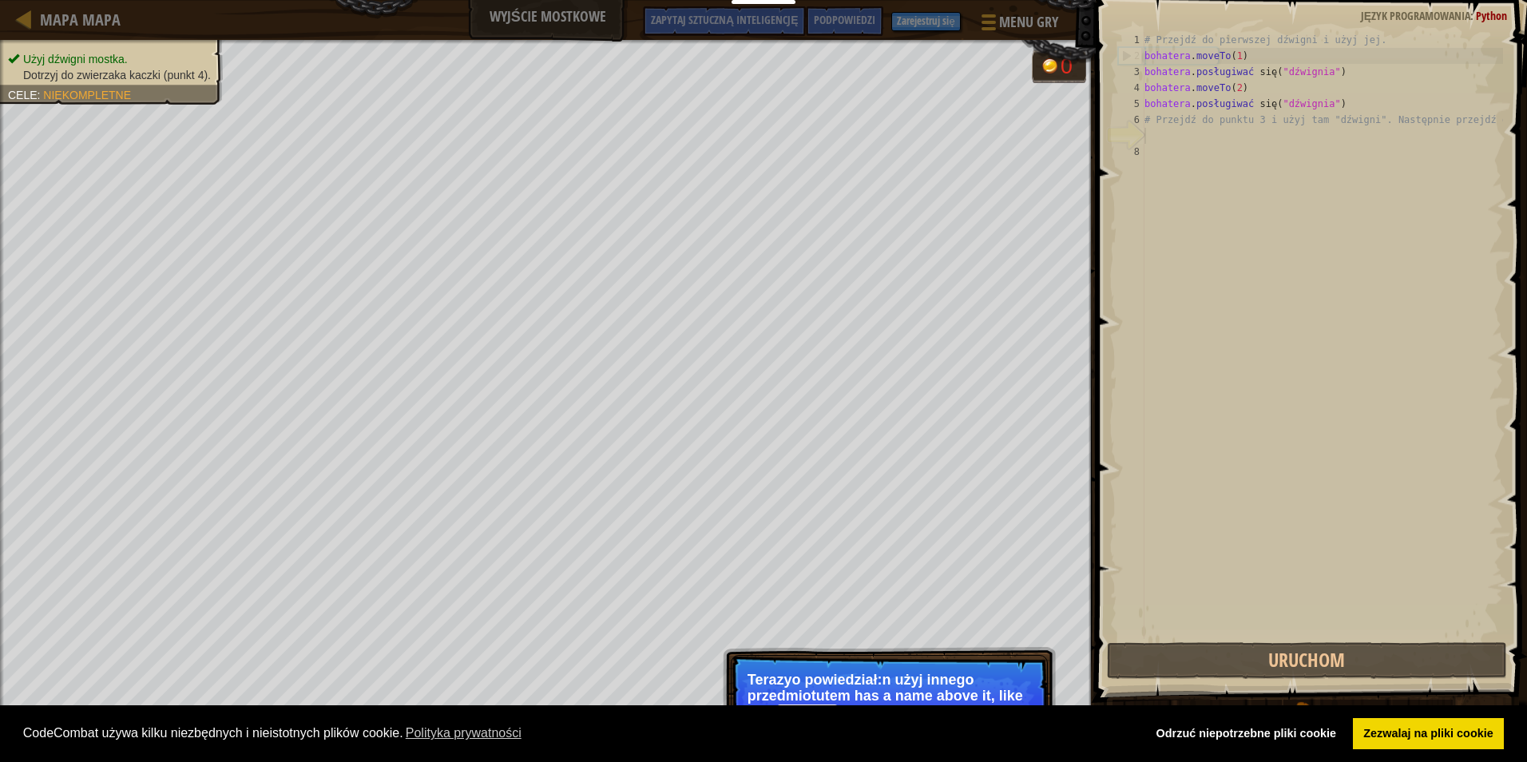
click at [1005, 681] on p "Terazyo powiedział:n użyj innego przedmiotutem has a name above it, like this .…" at bounding box center [888, 697] width 283 height 50
click at [1005, 680] on p "Terazyo powiedział:n użyj innego przedmiotutem has a name above it, like this .…" at bounding box center [888, 697] width 283 height 50
click at [1028, 685] on p "Terazyo powiedział:n użyj innego przedmiotutem has a name above it, like this .…" at bounding box center [888, 697] width 283 height 50
click at [1038, 672] on p "Pomiń (esc) [PERSON_NAME] powiedział:n użyj innego przedmiotutem ma nazwę nad n…" at bounding box center [889, 708] width 317 height 107
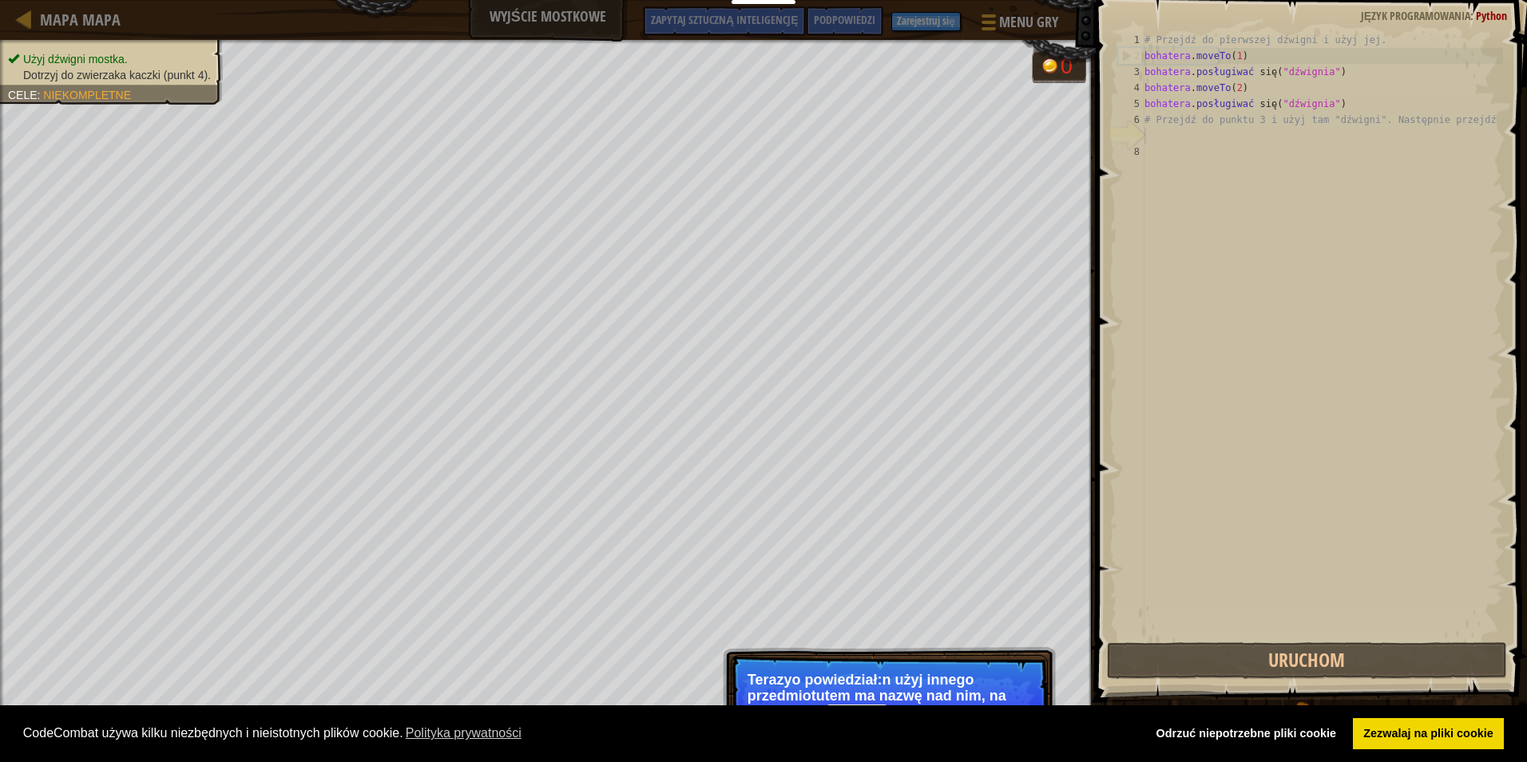
click at [1038, 672] on p "Pomiń (esc) [PERSON_NAME] powiedział:n użyj innego przedmiotutem ma nazwę nad n…" at bounding box center [889, 708] width 317 height 107
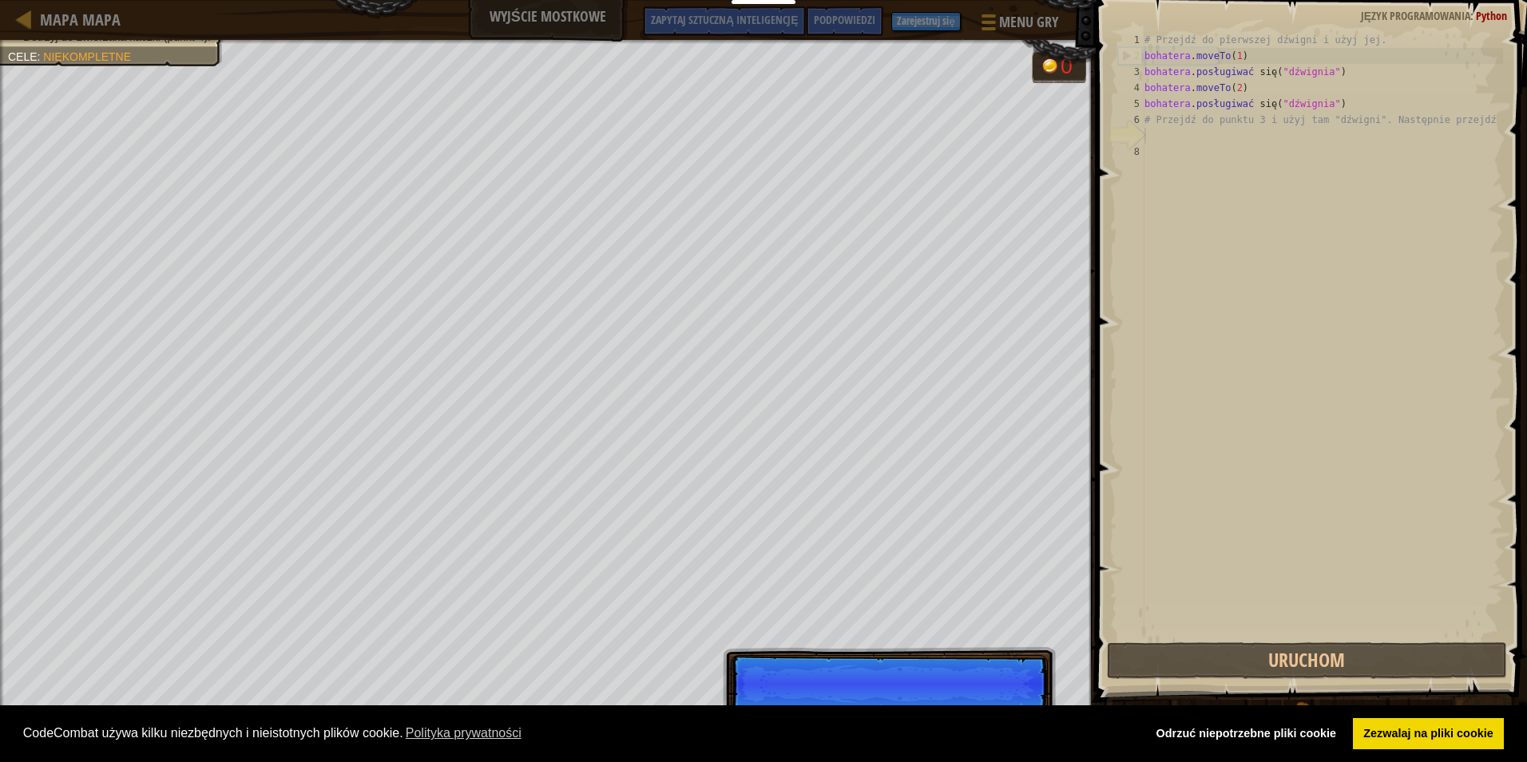
scroll to position [7, 0]
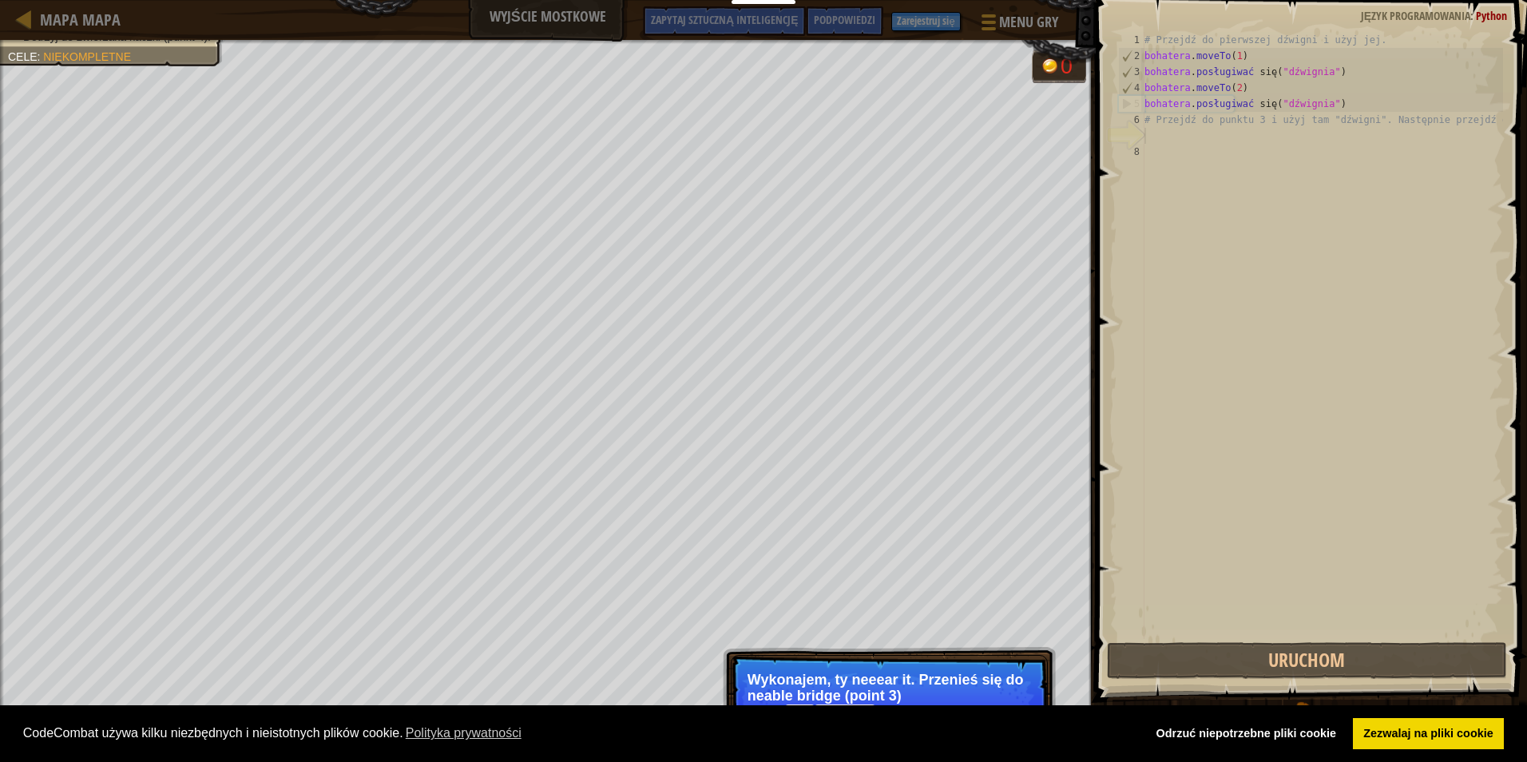
click at [987, 672] on font "Wykonajem, ty neeear it. Przenieś się do neable bridge (point 3) and" at bounding box center [885, 696] width 276 height 48
click at [987, 656] on p "Pomiń (esc) [PERSON_NAME], ty neeear it. Przenieś się do neable bridge (punkt 3…" at bounding box center [889, 700] width 317 height 91
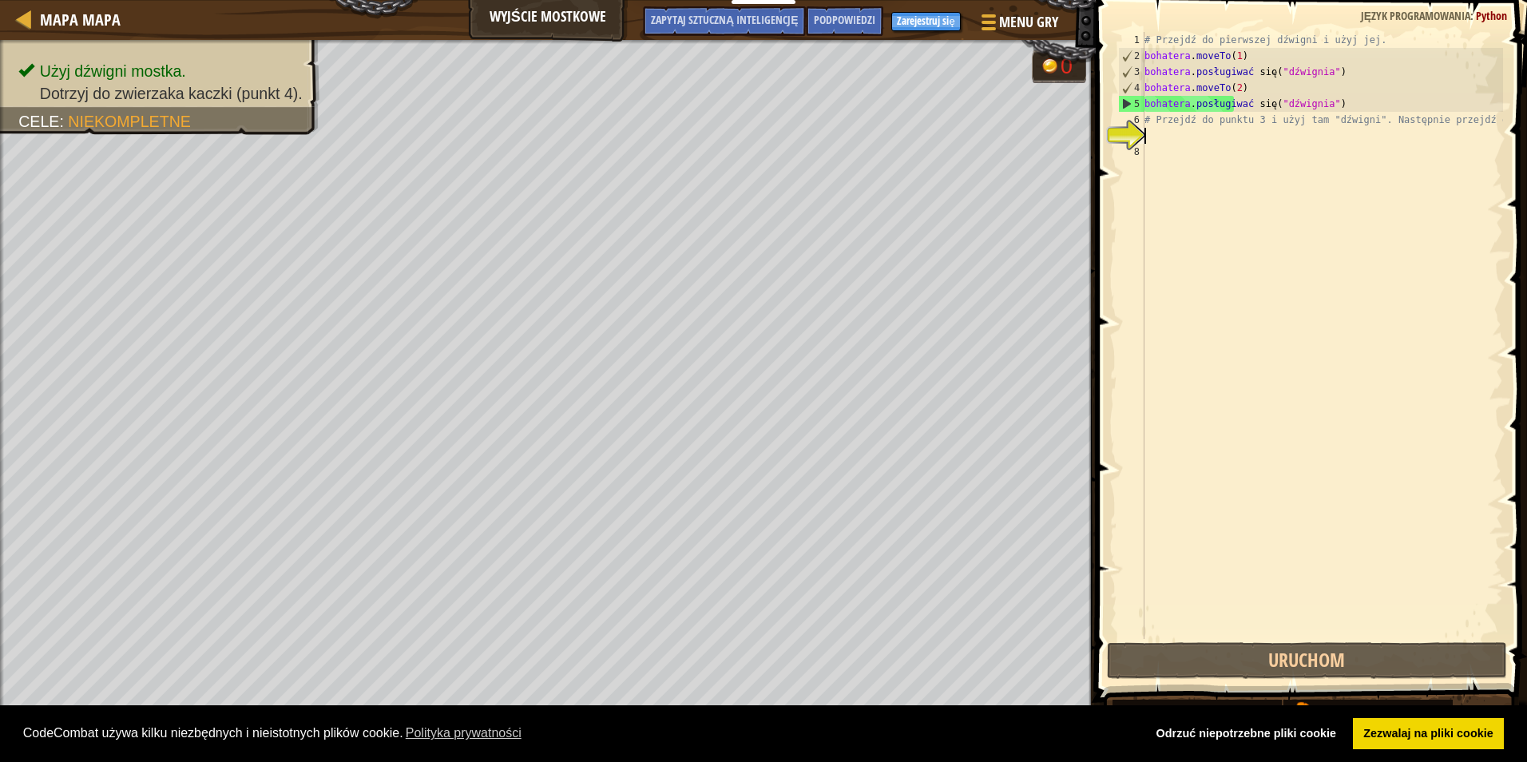
click at [1504, 121] on span at bounding box center [1313, 328] width 444 height 749
click at [1500, 119] on div "# Przejdź do pierwszej dźwigni i użyj jej. bohatera . moveTo ( 1 ) bohatera . p…" at bounding box center [1322, 351] width 362 height 639
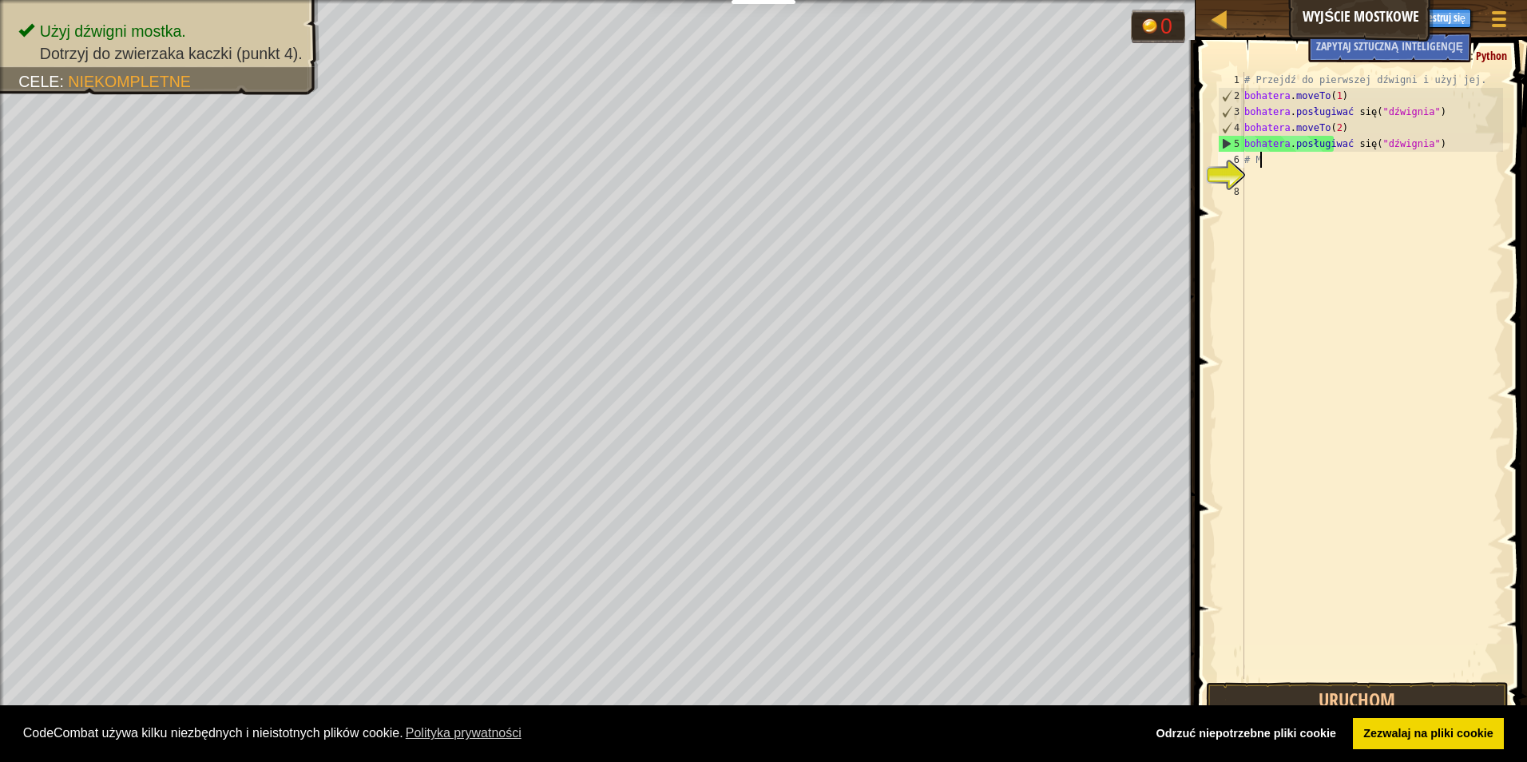
type textarea "#"
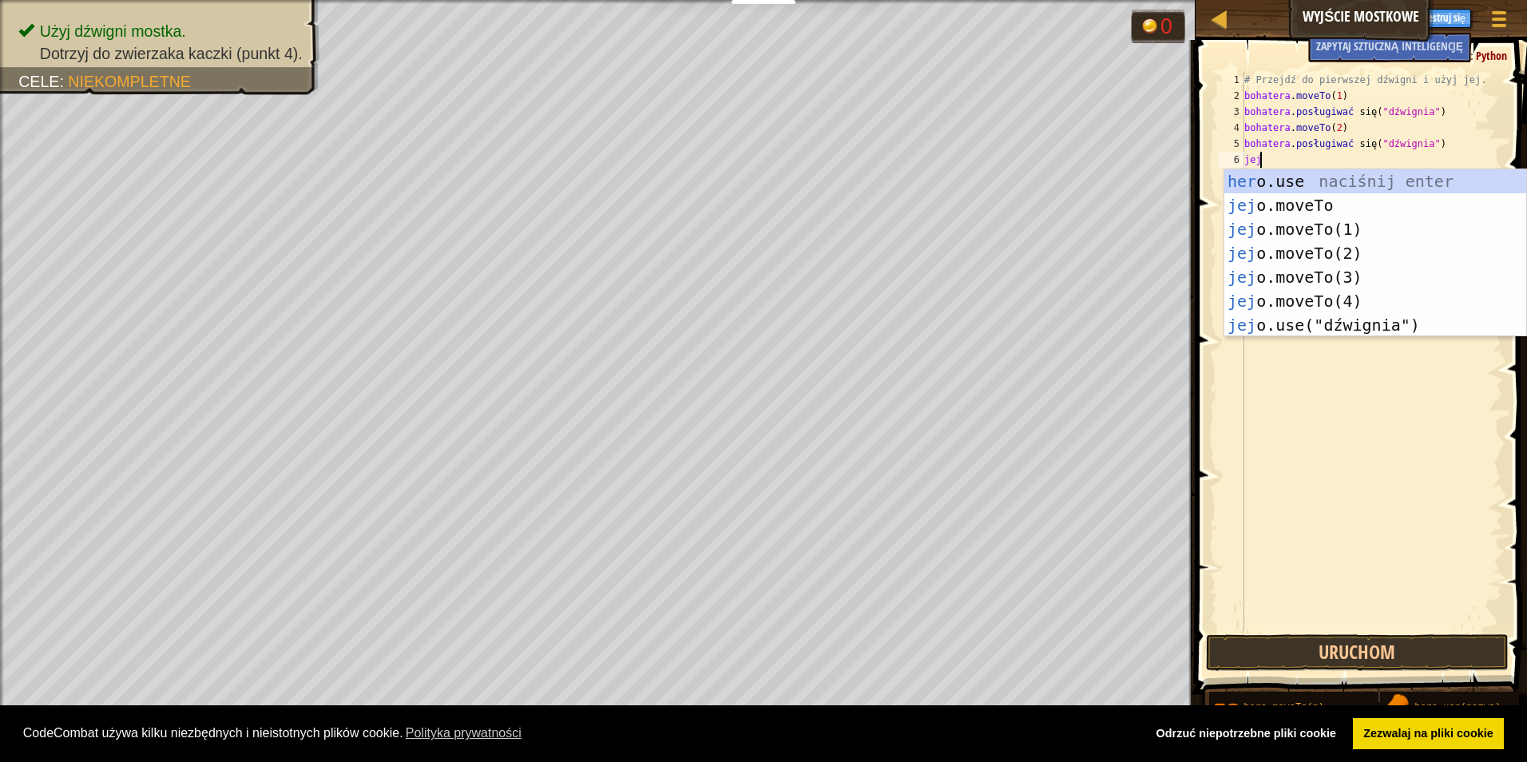
scroll to position [7, 1]
click at [1358, 271] on div "hero .use naciśnij enter hero.moveTo naciśnij enter hero.moveTo(1) naciśnij ent…" at bounding box center [1375, 277] width 302 height 216
type textarea "hero.moveTo(3)"
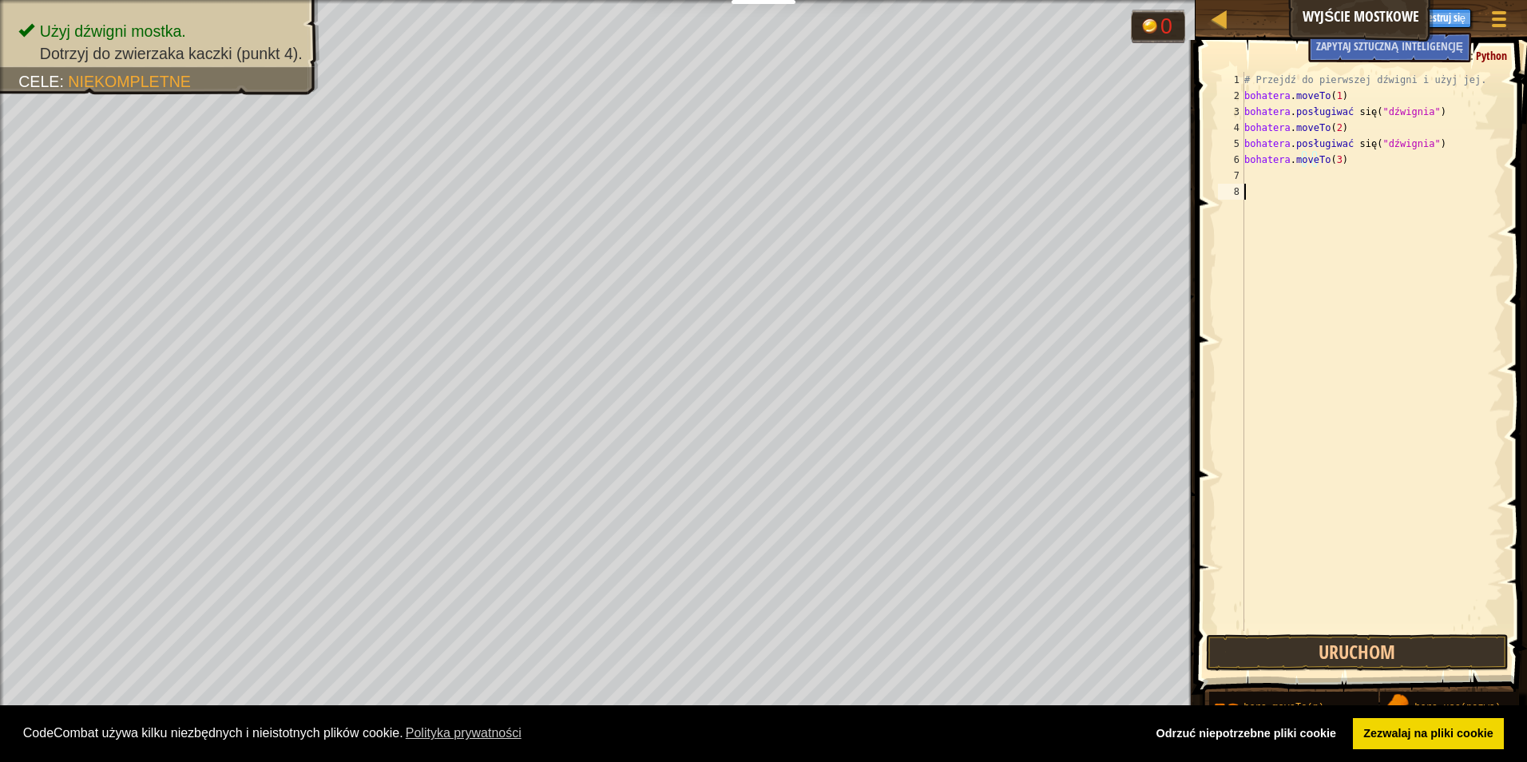
click at [1253, 184] on div "# Przejdź do pierwszej dźwigni i użyj jej. bohatera . moveTo ( 1 ) bohatera . p…" at bounding box center [1372, 367] width 262 height 591
click at [1251, 177] on div "# Przejdź do pierwszej dźwigni i użyj jej. bohatera . moveTo ( 1 ) bohatera . p…" at bounding box center [1372, 367] width 262 height 591
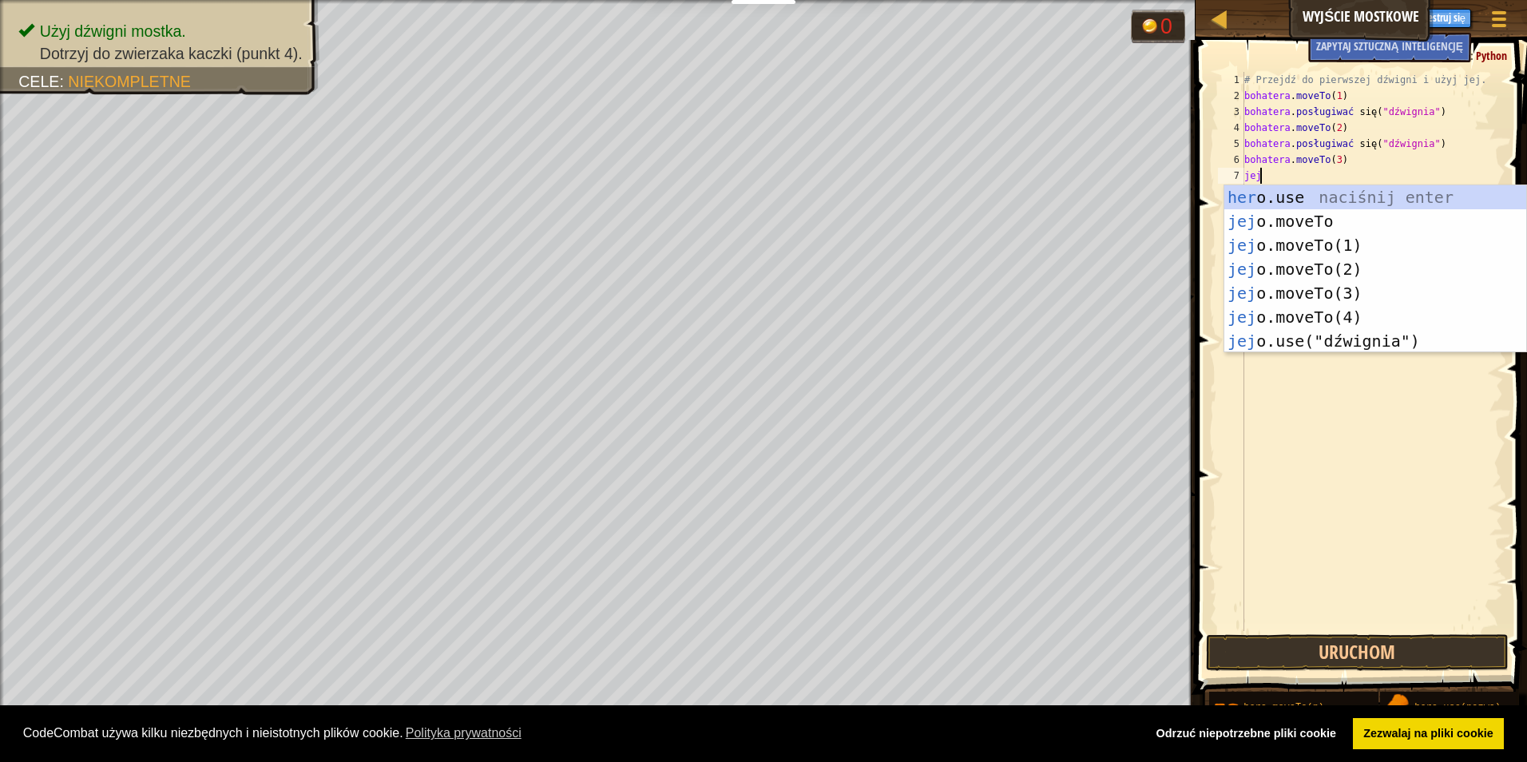
scroll to position [7, 1]
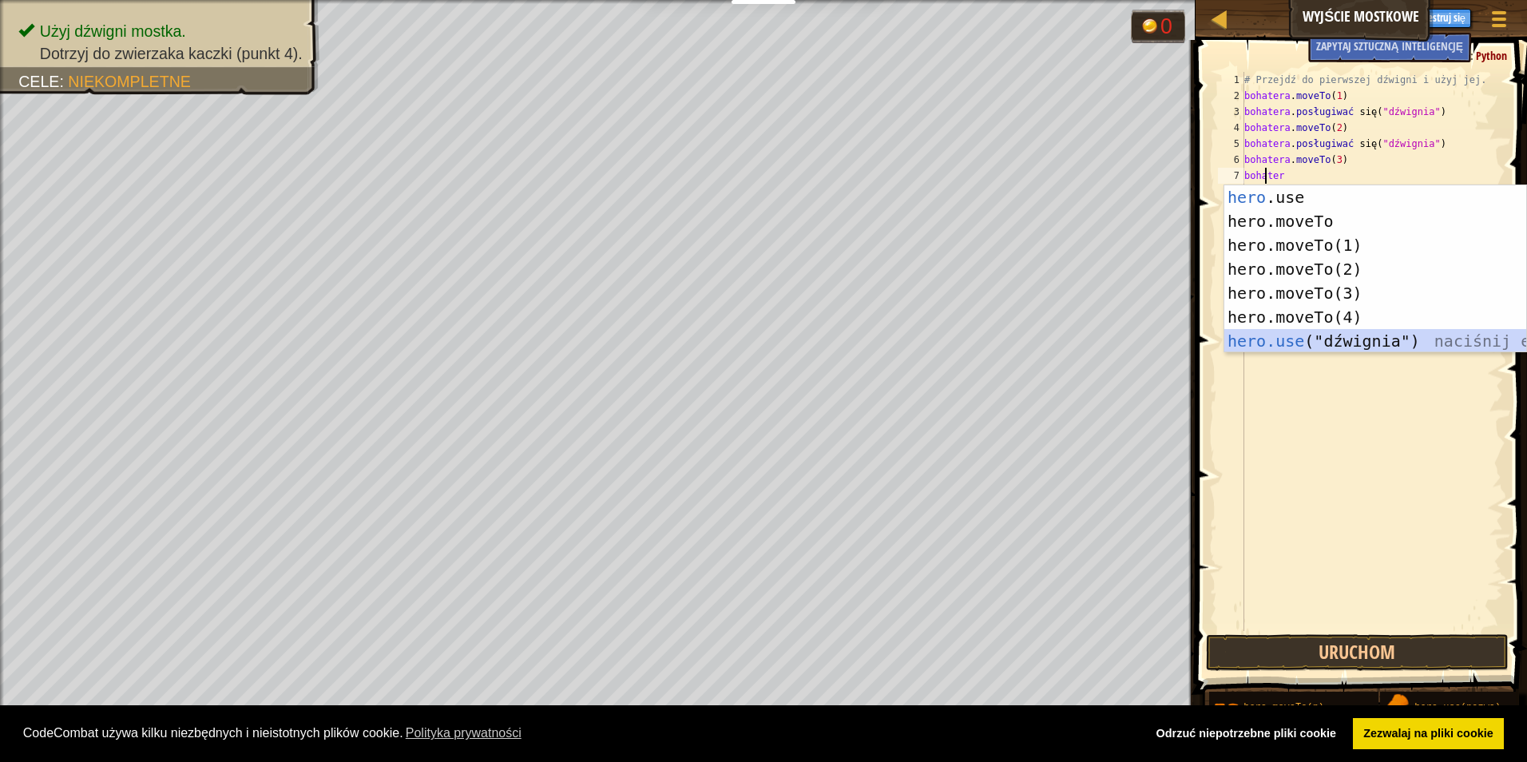
click at [1381, 347] on div "hero .use naciśnij enter hero.moveTo naciśnij enter hero.moveTo(1) naciśnij ent…" at bounding box center [1375, 293] width 302 height 216
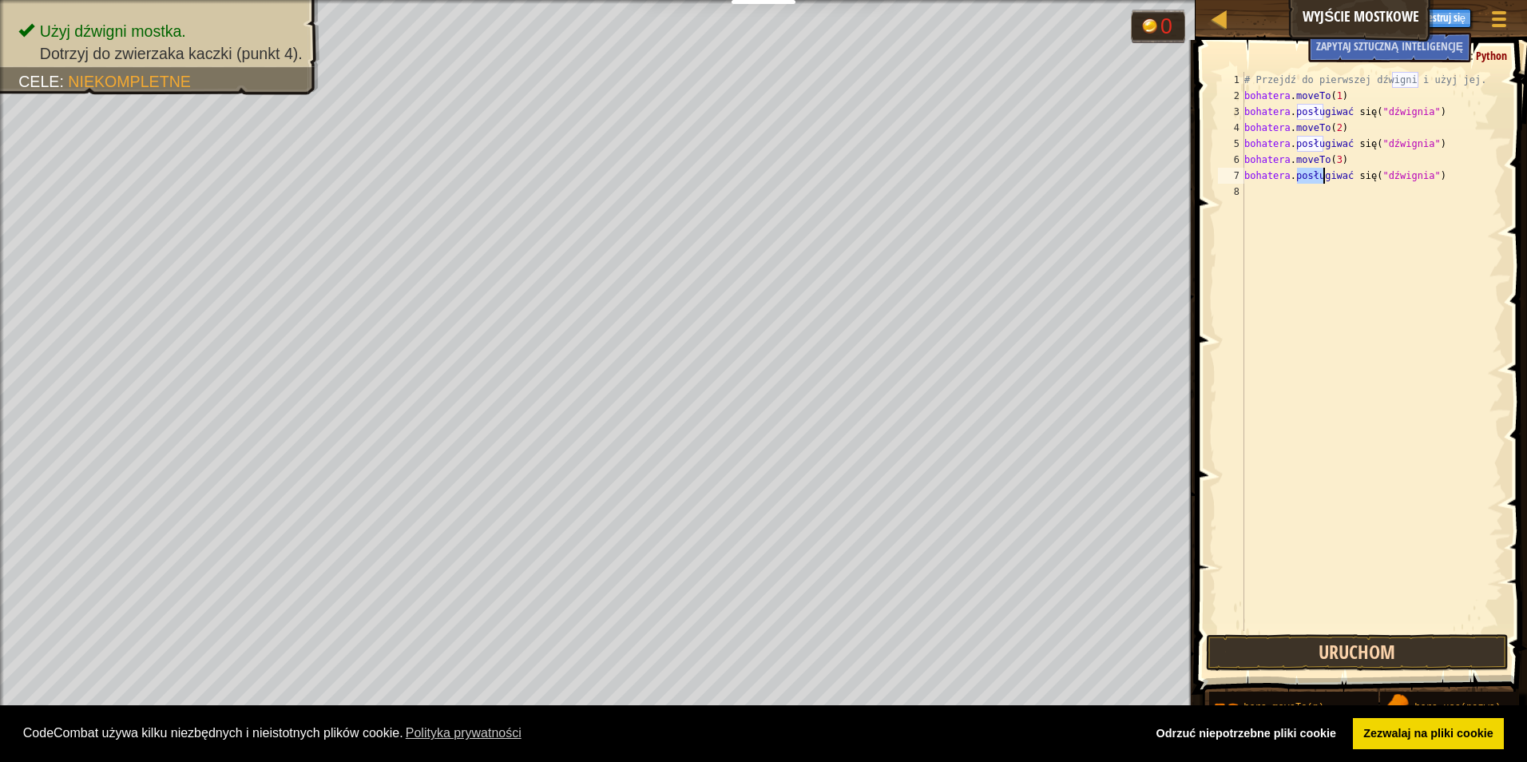
type textarea "hero.use("lever")"
click at [1318, 646] on button "Uruchom" at bounding box center [1357, 652] width 303 height 37
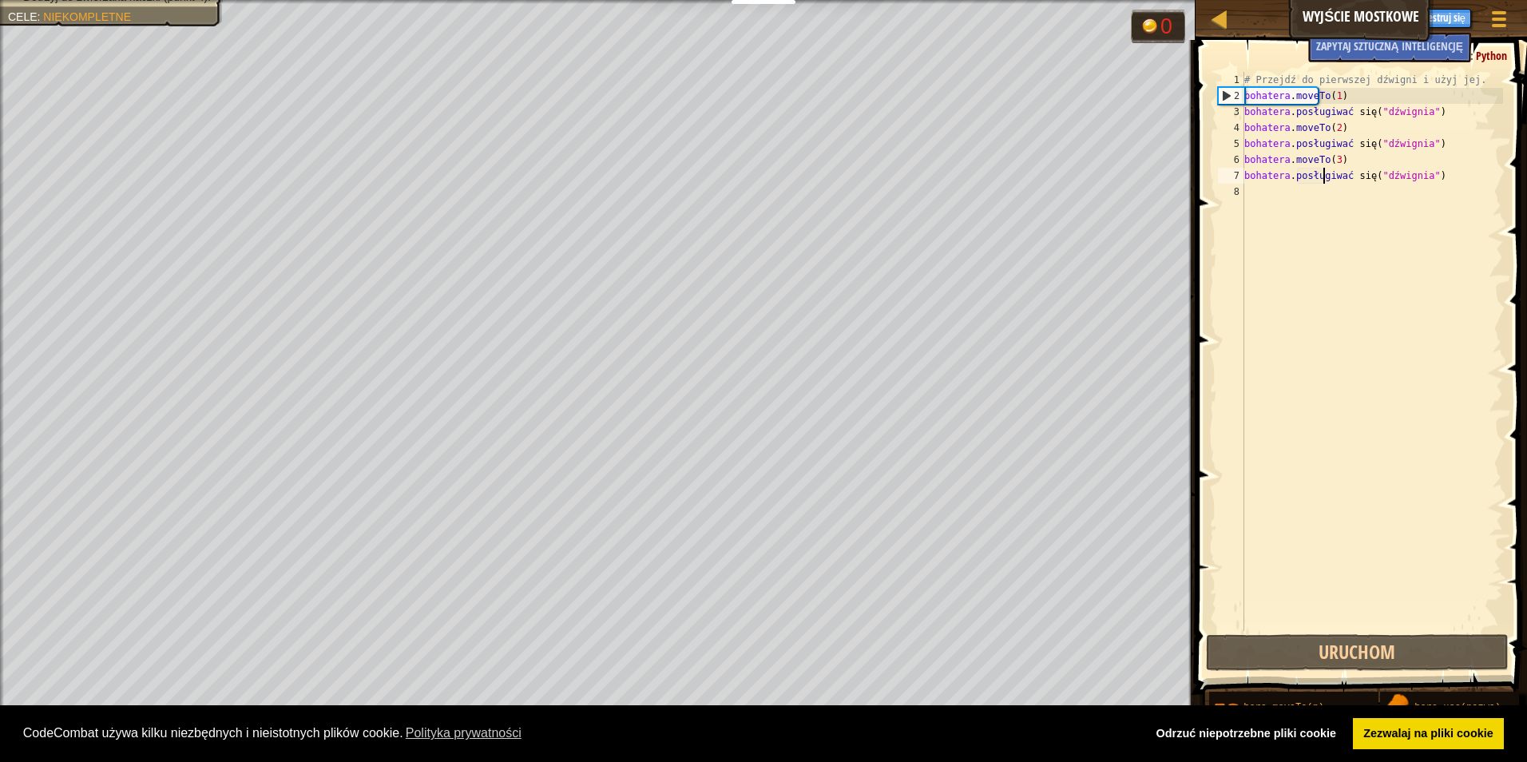
click at [1252, 193] on div "# Przejdź do pierwszej dźwigni i użyj jej. bohatera . moveTo ( 1 ) bohatera . p…" at bounding box center [1372, 367] width 262 height 591
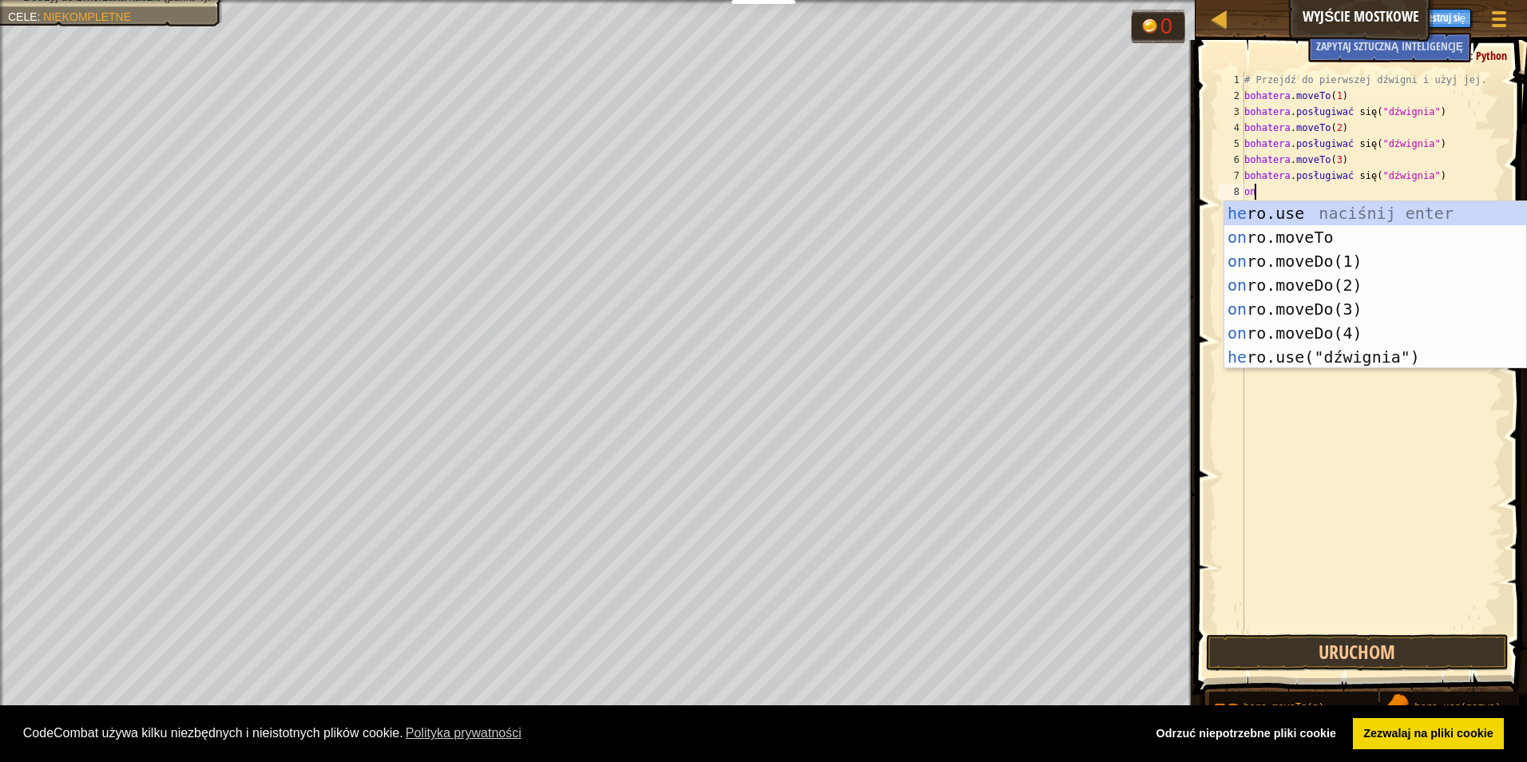
type textarea "h"
click at [1369, 331] on div "hero .use naciśnij enter hero.moveTo naciśnij enter hero.moveTo(1) naciśnij ent…" at bounding box center [1375, 309] width 302 height 216
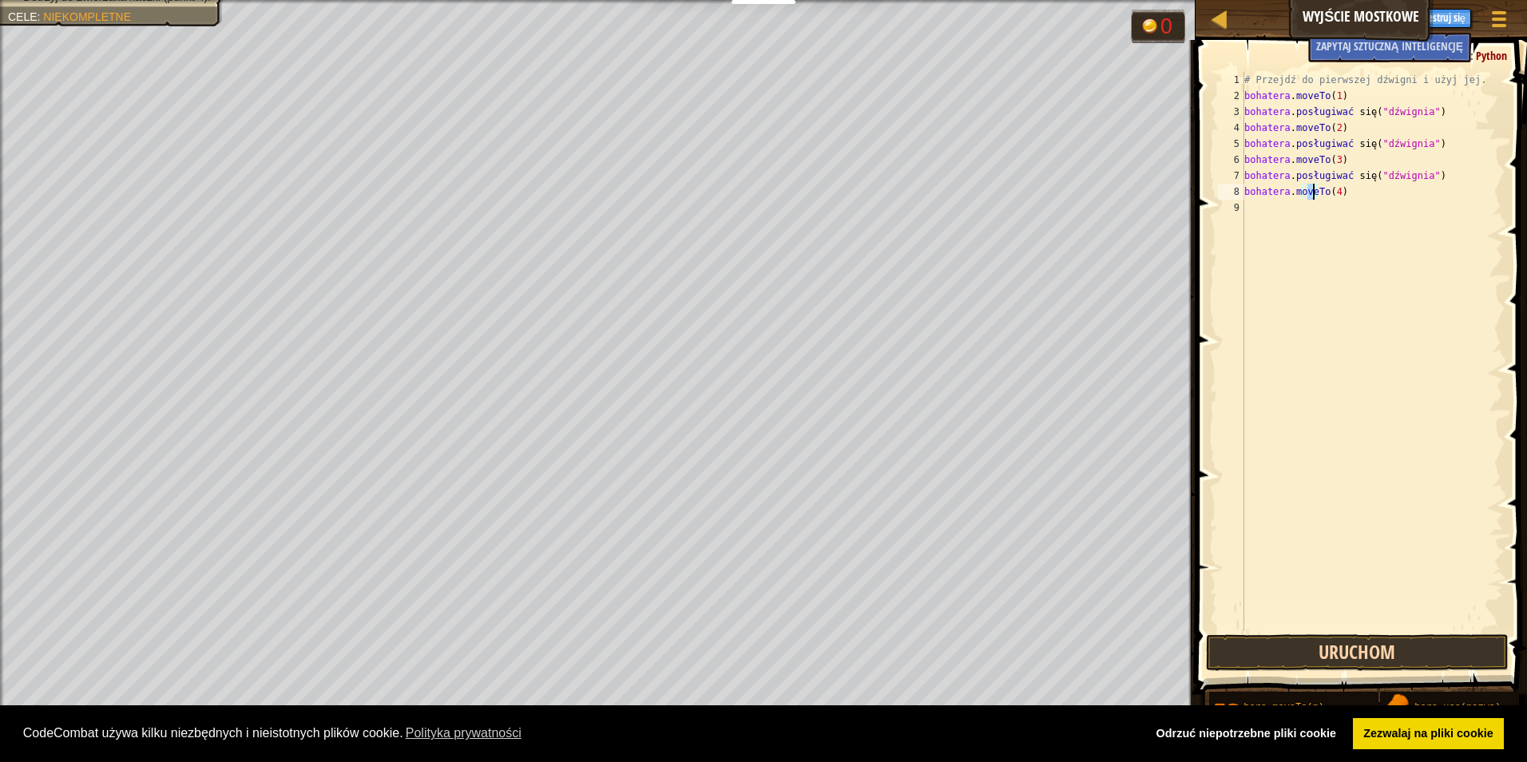
type textarea "hero.moveTo(4)"
click at [1353, 663] on button "Uruchom" at bounding box center [1357, 652] width 303 height 37
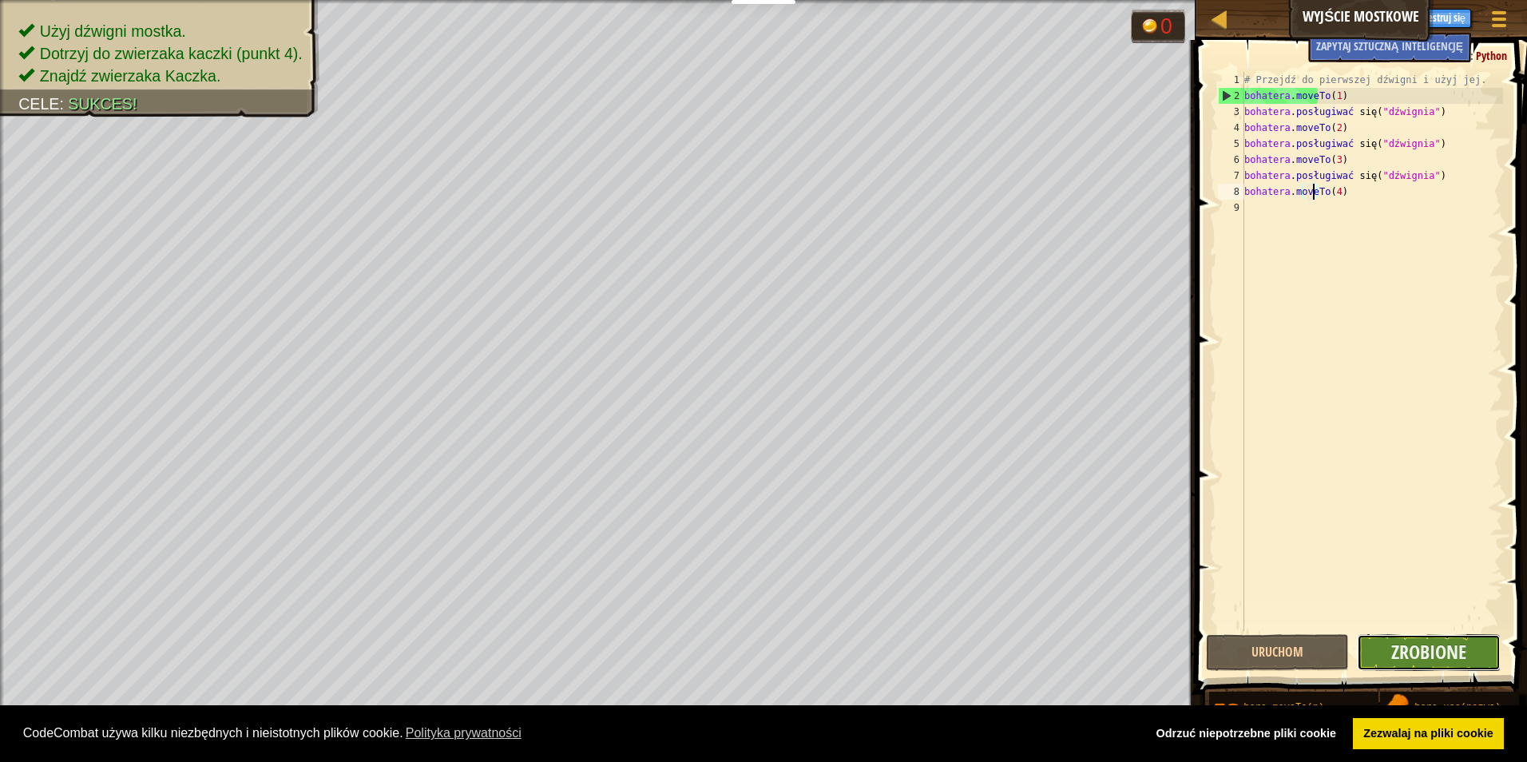
click at [1382, 659] on button "Zrobione" at bounding box center [1429, 652] width 144 height 37
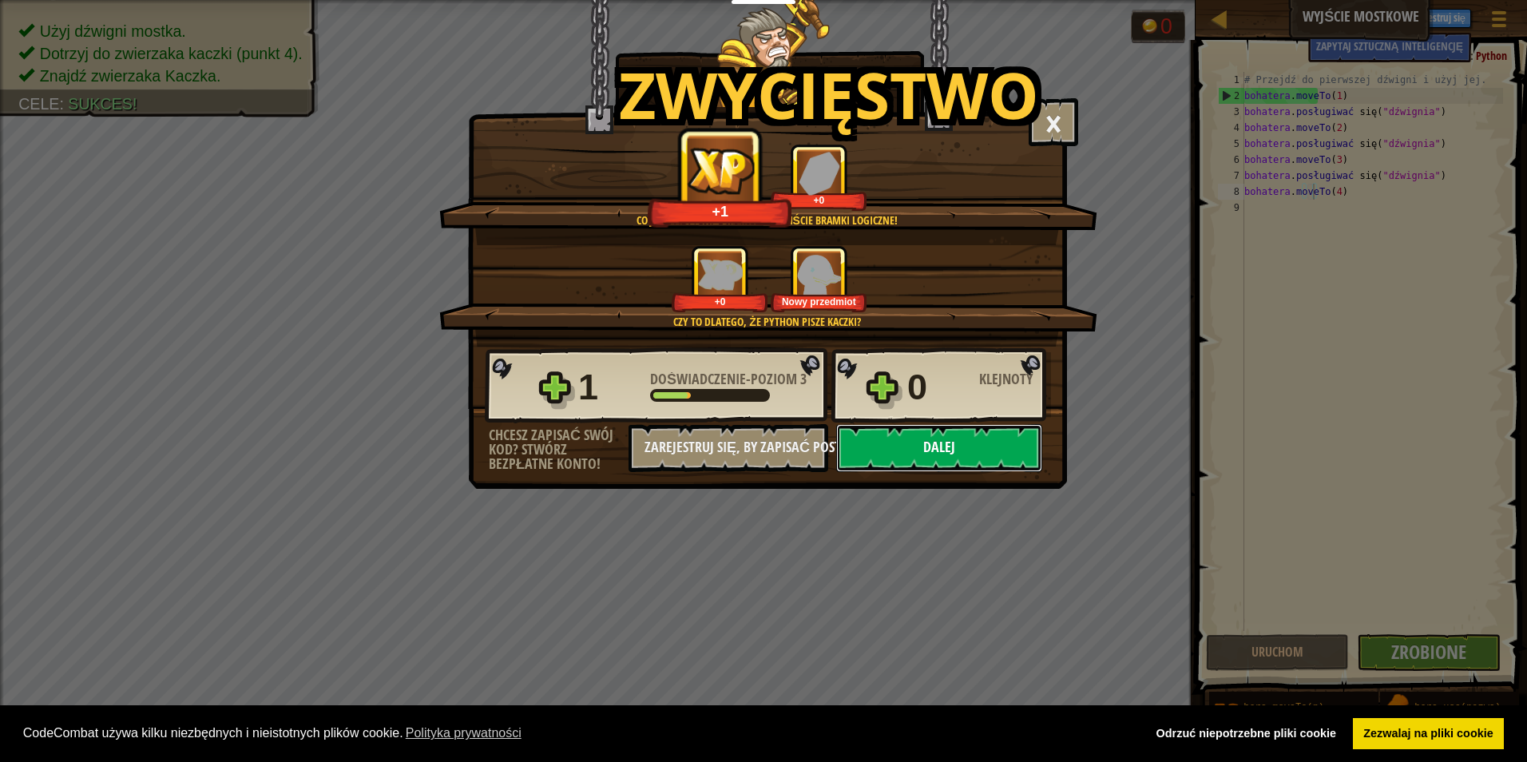
click at [1019, 444] on button "Dalej" at bounding box center [939, 448] width 206 height 48
select select "pl"
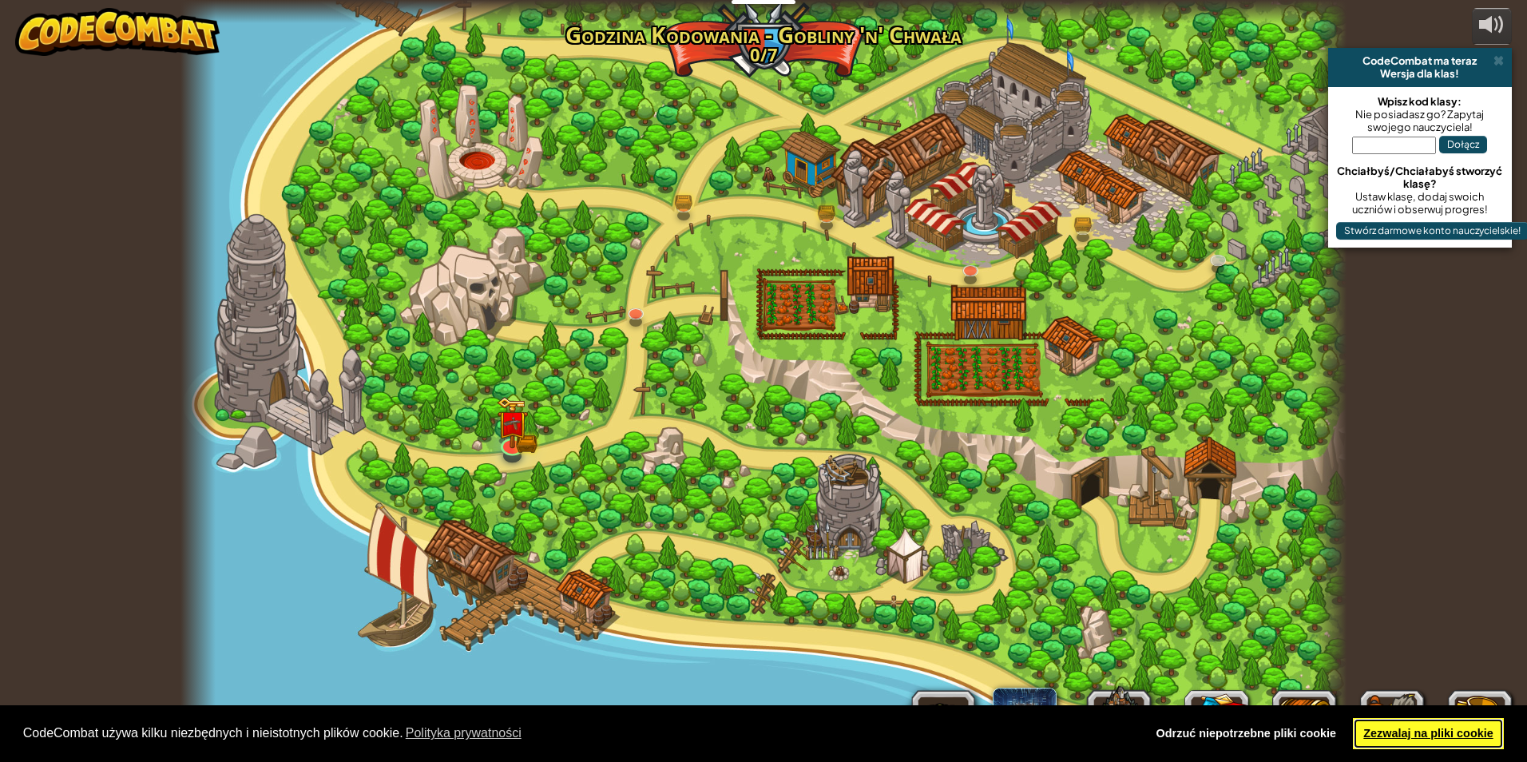
click at [1492, 733] on link "Zezwalaj na pliki cookie" at bounding box center [1428, 734] width 151 height 32
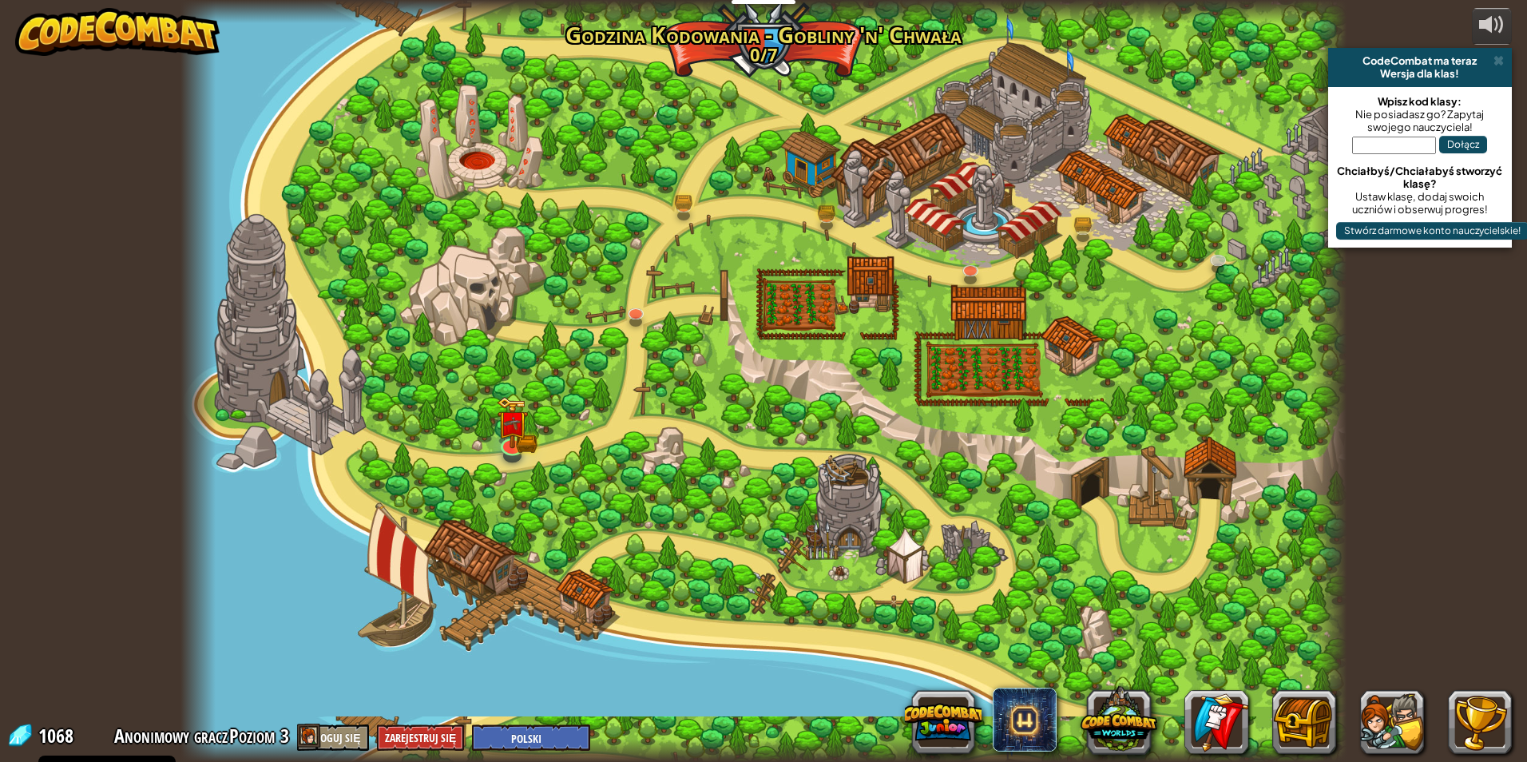
select select "pl"
click at [961, 255] on img at bounding box center [969, 232] width 31 height 72
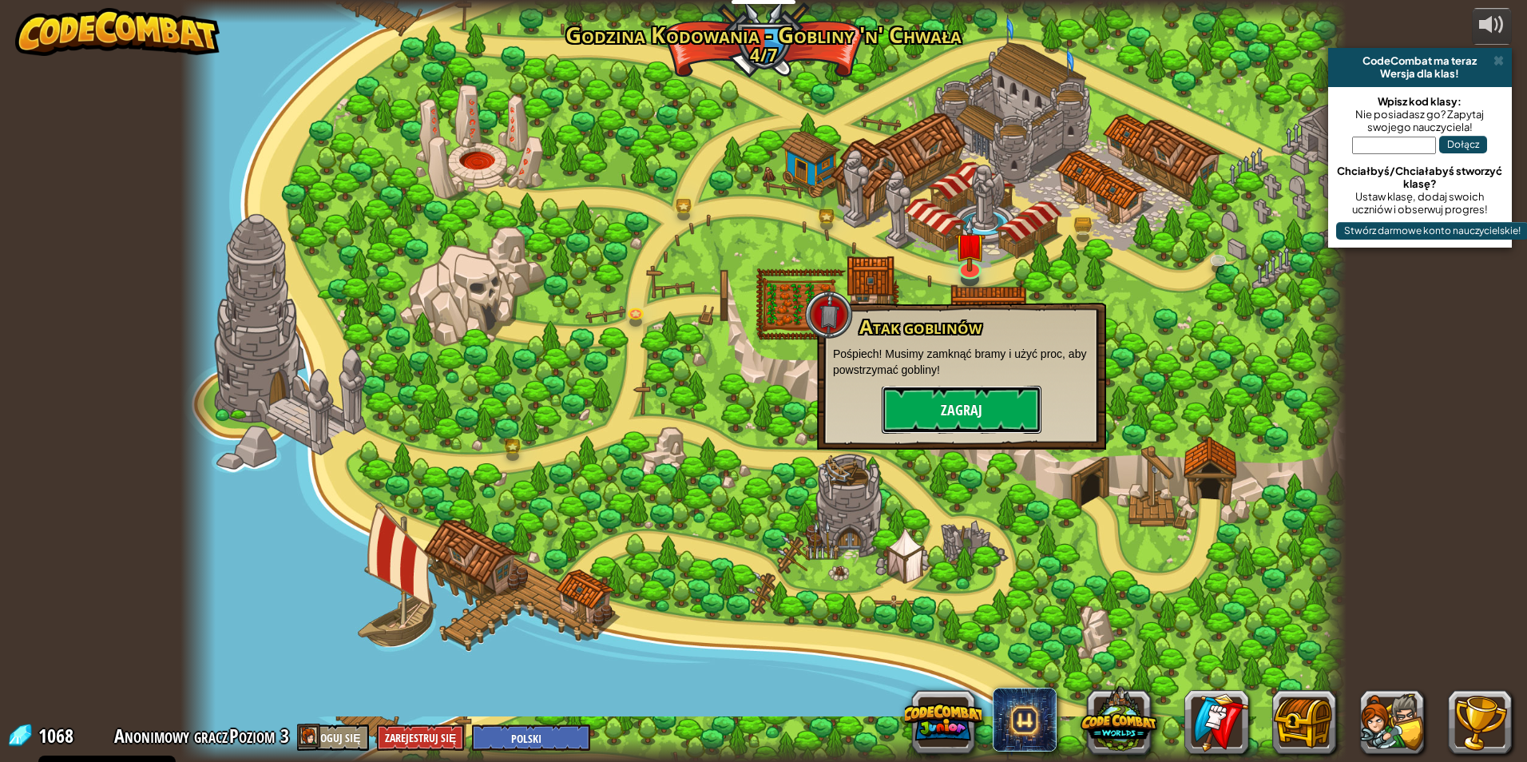
click at [980, 409] on button "Zagraj" at bounding box center [962, 410] width 160 height 48
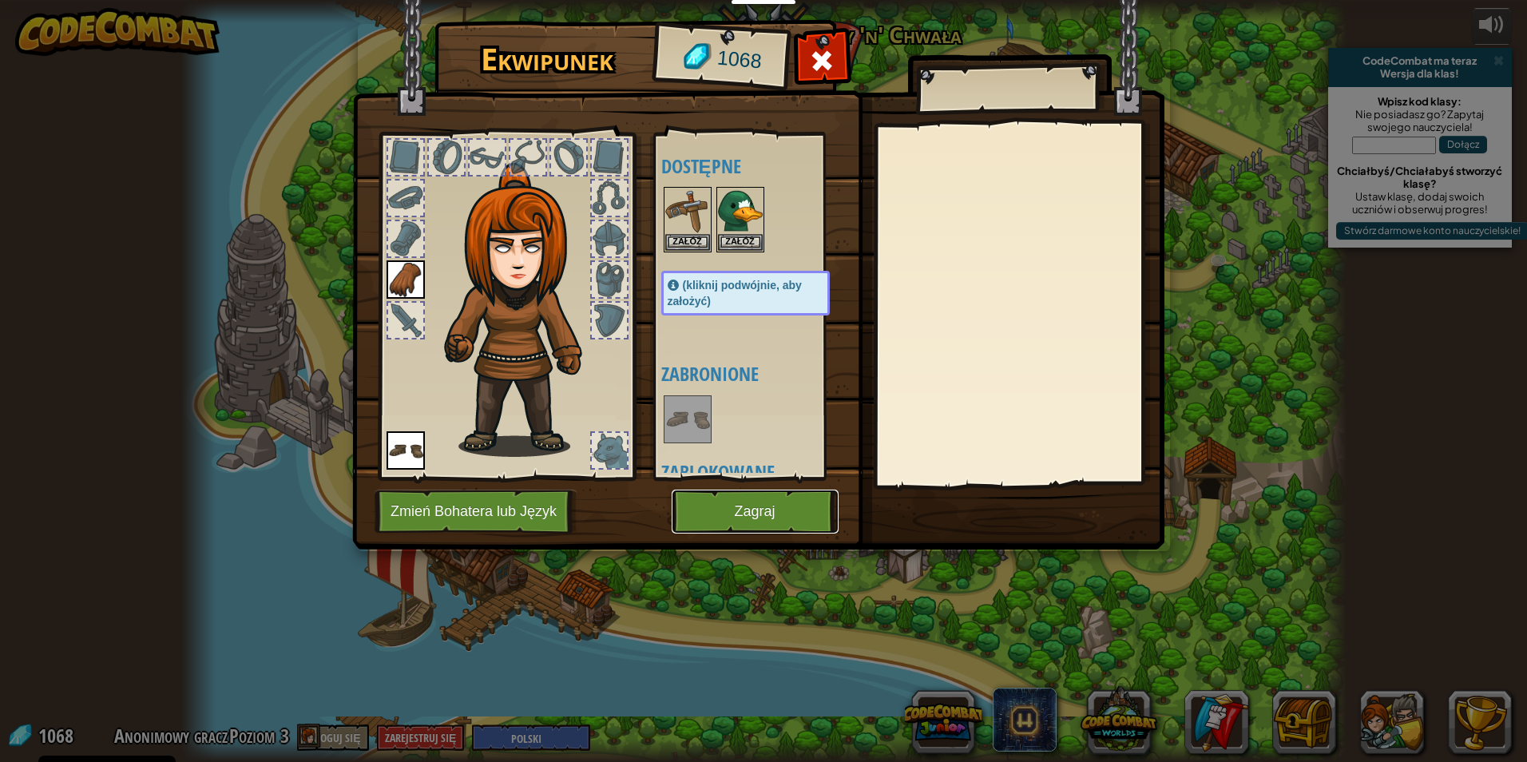
click at [780, 521] on button "Zagraj" at bounding box center [755, 511] width 167 height 44
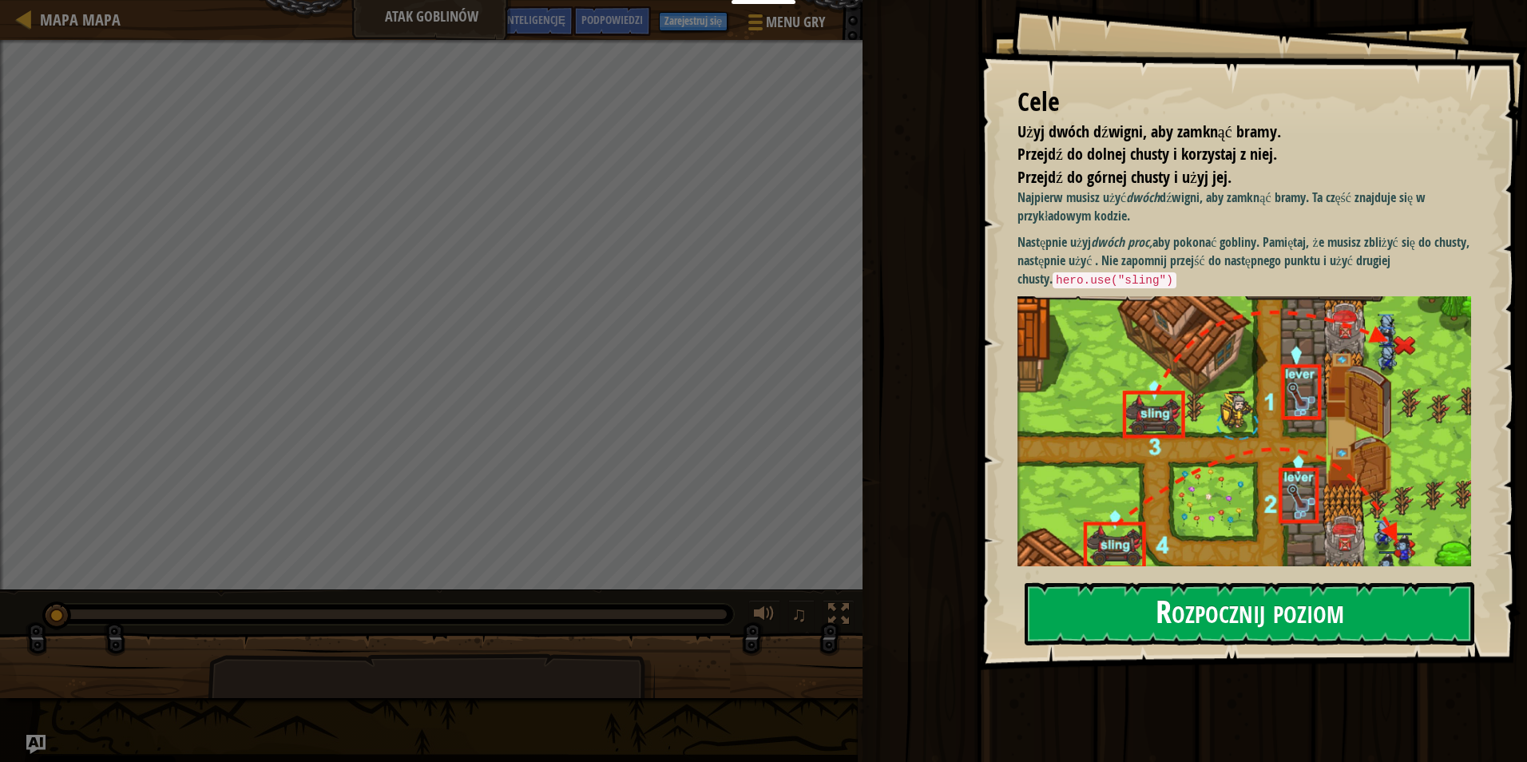
click at [1179, 628] on button "Rozpocznij poziom" at bounding box center [1249, 613] width 450 height 63
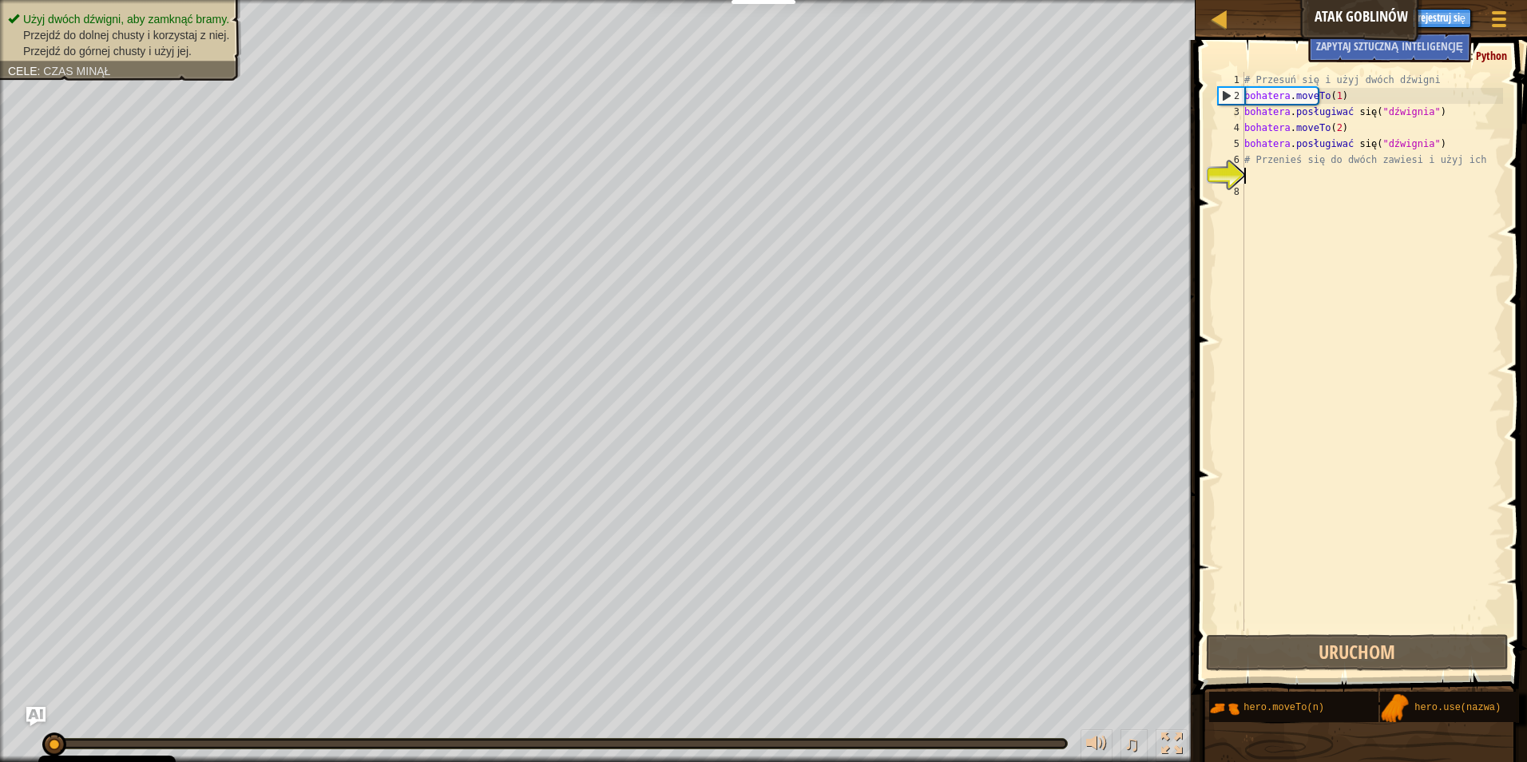
click at [1468, 159] on div "# Przesuń się i użyj dwóch dźwigni bohatera . moveTo ( 1 ) bohatera . posługiwa…" at bounding box center [1372, 367] width 262 height 591
type textarea "#"
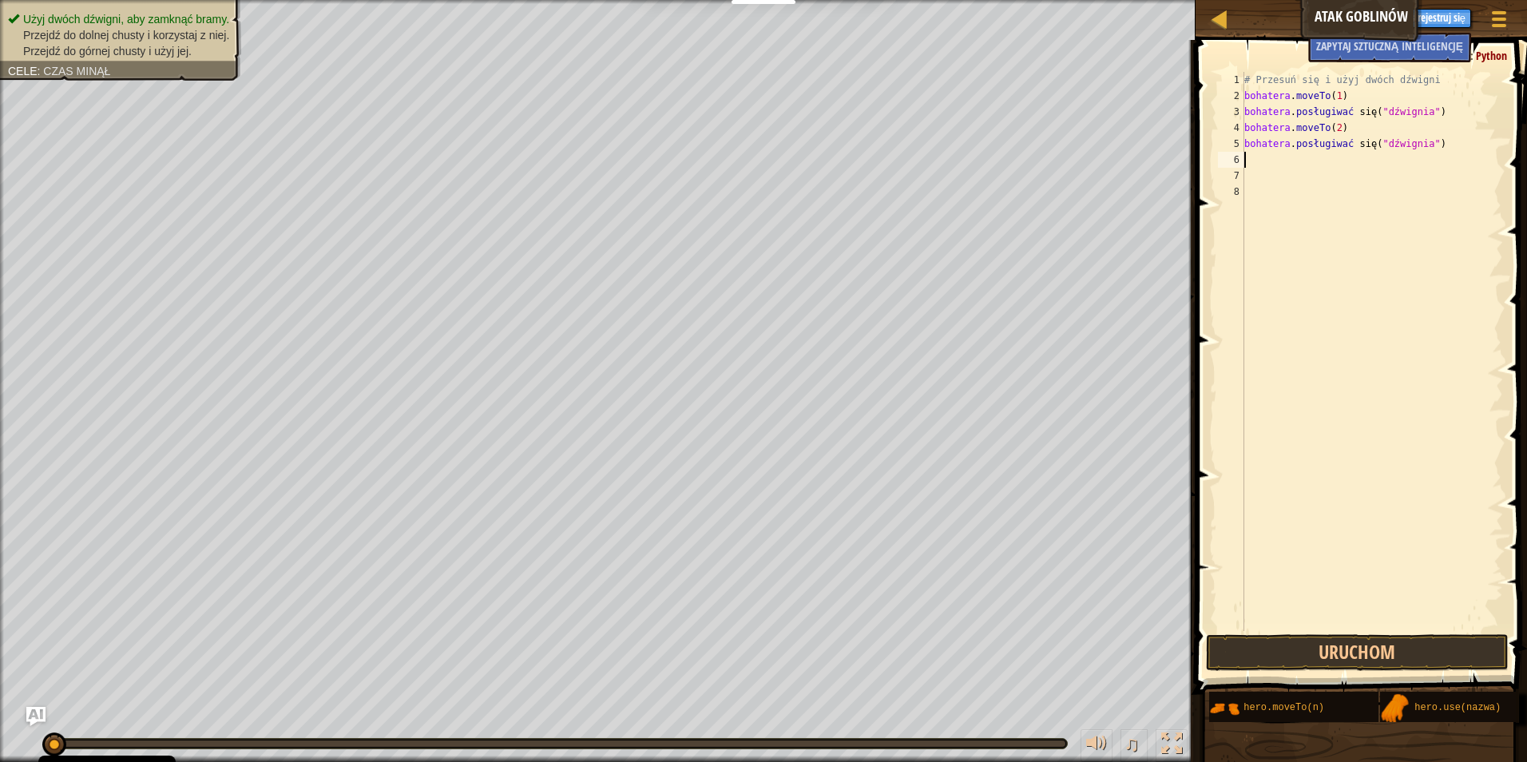
type textarea "b"
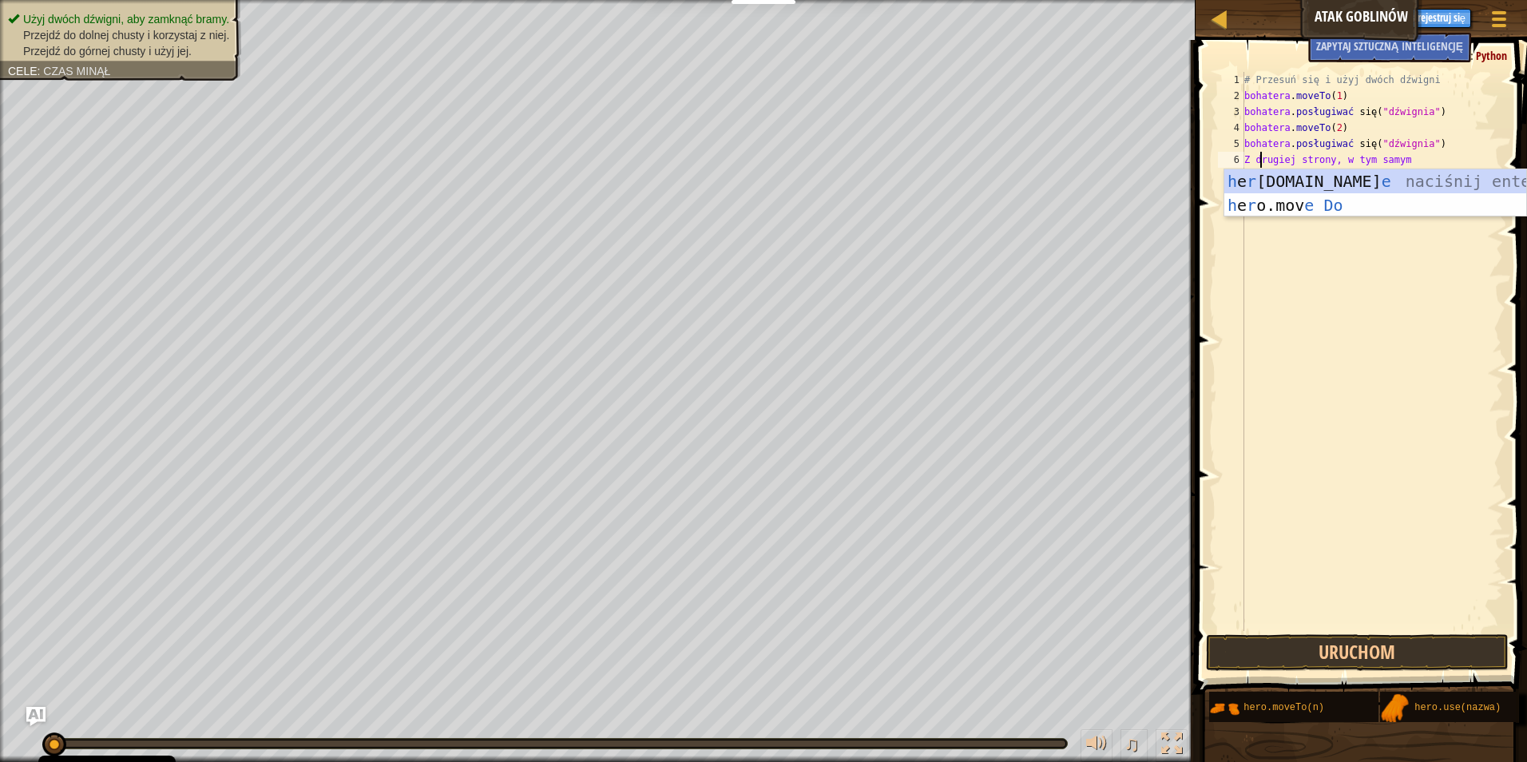
scroll to position [7, 0]
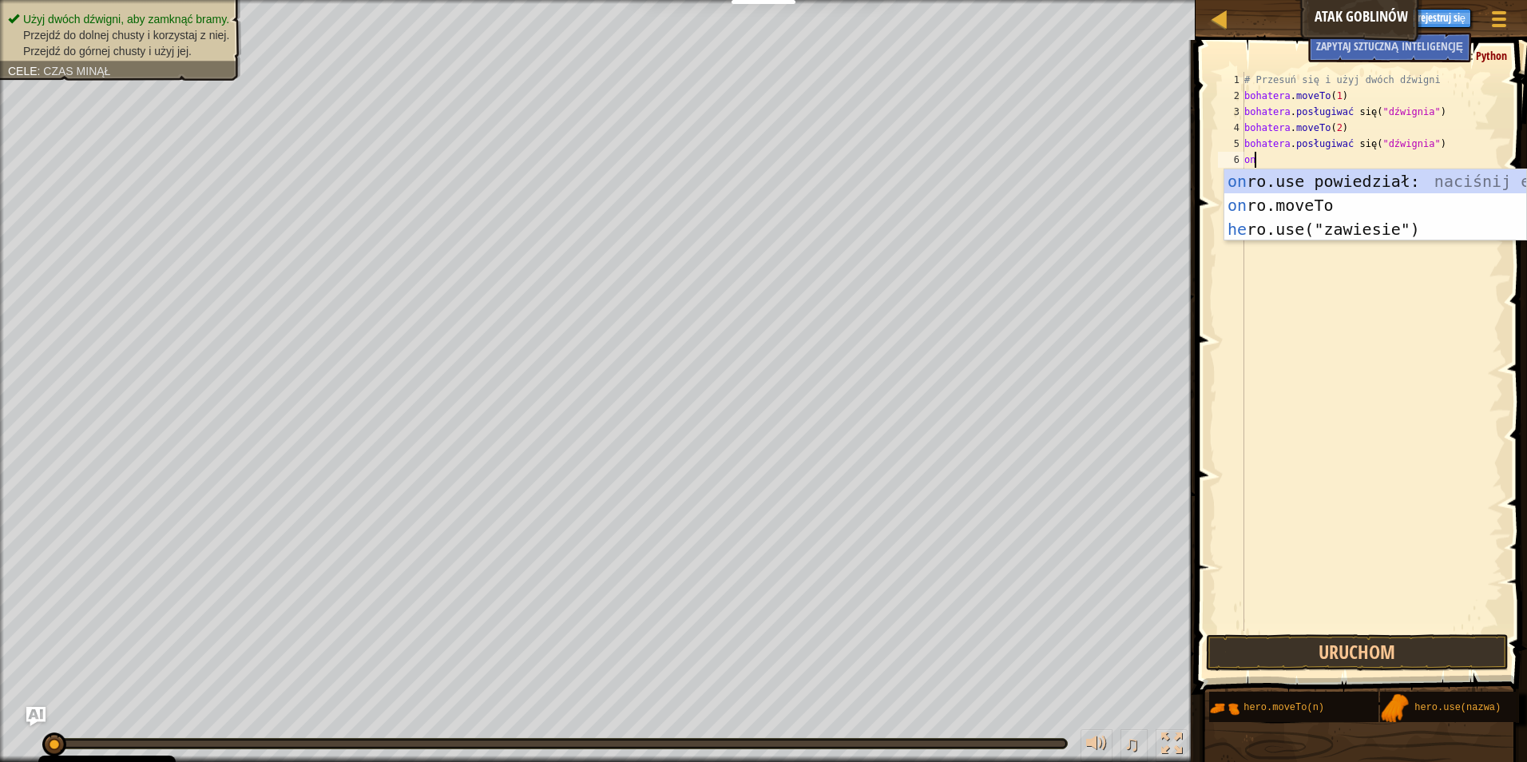
type textarea "h"
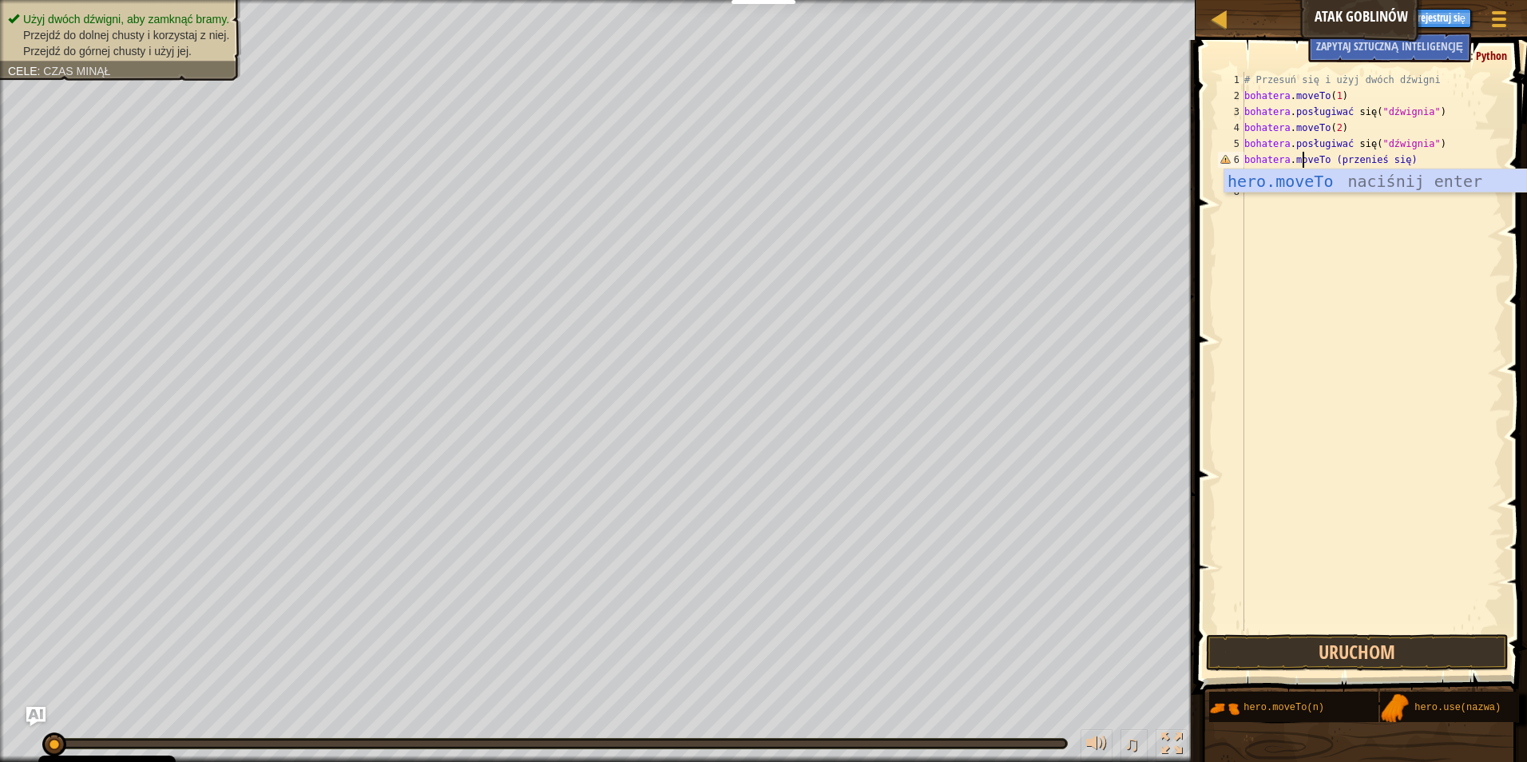
scroll to position [7, 4]
type textarea "hero.moveTo4"
click at [1330, 159] on div "# Przesuń się i użyj dwóch dźwigni bohatera . moveTo ( 1 ) bohatera . posługiwa…" at bounding box center [1372, 367] width 262 height 591
click at [1325, 159] on div "# Przesuń się i użyj dwóch dźwigni bohatera . moveTo ( 1 ) bohatera . posługiwa…" at bounding box center [1372, 367] width 262 height 591
click at [1334, 159] on div "# Przesuń się i użyj dwóch dźwigni bohatera . moveTo ( 1 ) bohatera . posługiwa…" at bounding box center [1372, 367] width 262 height 591
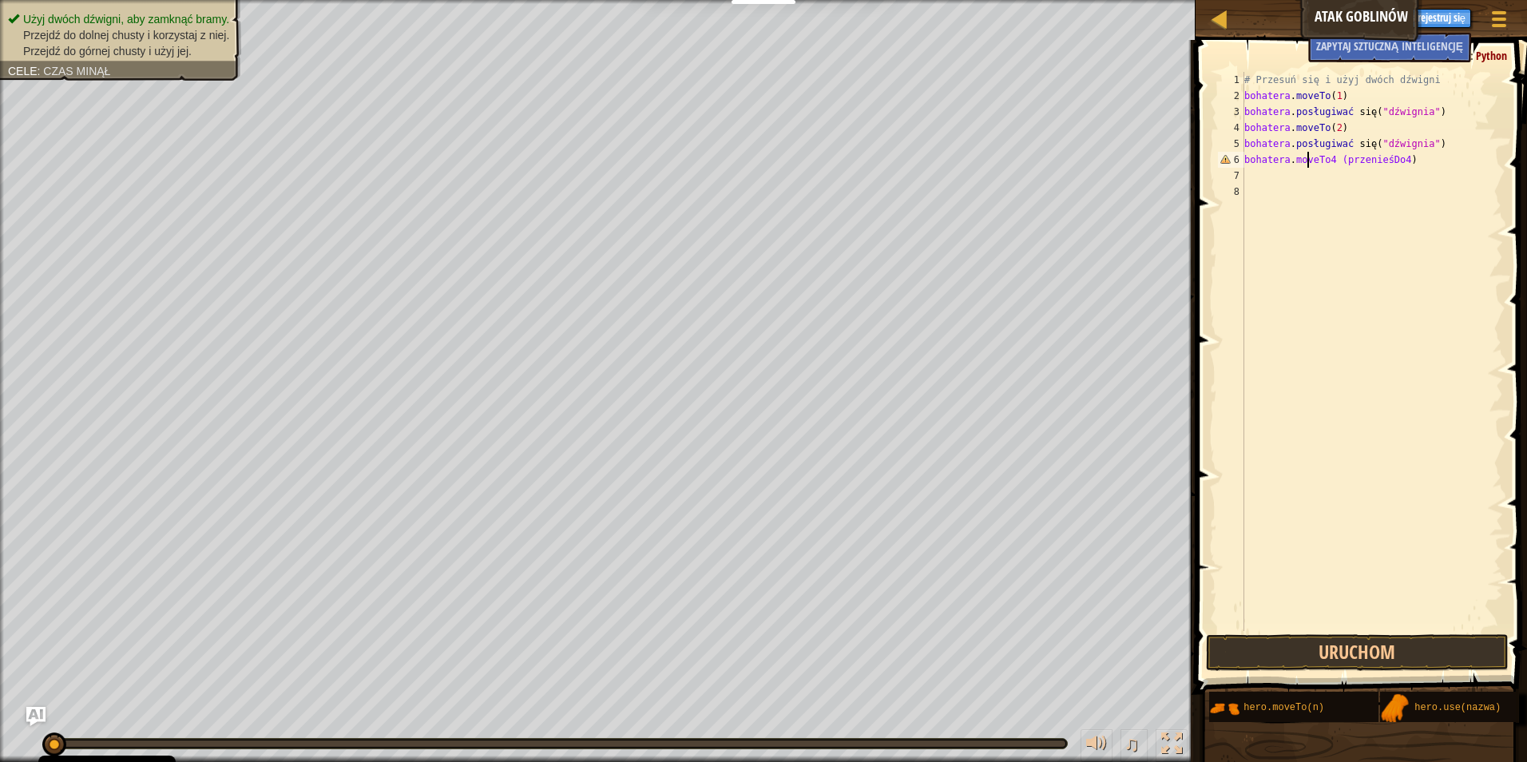
click at [1341, 153] on div "# Przesuń się i użyj dwóch dźwigni bohatera . moveTo ( 1 ) bohatera . posługiwa…" at bounding box center [1372, 367] width 262 height 591
drag, startPoint x: 1335, startPoint y: 160, endPoint x: 1263, endPoint y: 245, distance: 111.6
click at [1263, 245] on div "# Przesuń się i użyj dwóch dźwigni bohatera . moveTo ( 1 ) bohatera . posługiwa…" at bounding box center [1372, 367] width 262 height 591
click at [1335, 158] on div "# Przesuń się i użyj dwóch dźwigni bohatera . moveTo ( 1 ) bohatera . posługiwa…" at bounding box center [1372, 367] width 262 height 591
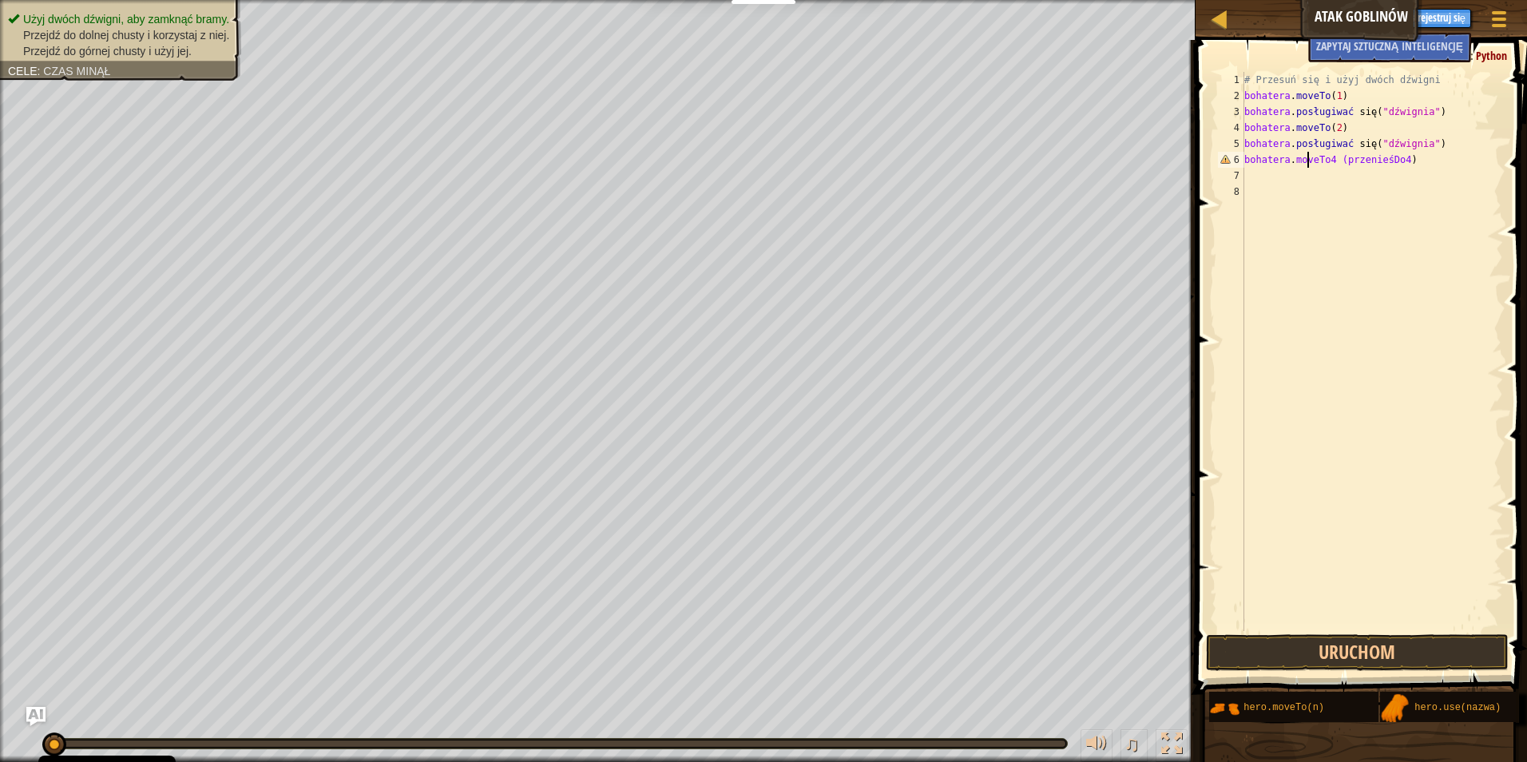
click at [1334, 162] on div "# Przesuń się i użyj dwóch dźwigni bohatera . moveTo ( 1 ) bohatera . posługiwa…" at bounding box center [1372, 367] width 262 height 591
click at [1294, 157] on div "# Przesuń się i użyj dwóch dźwigni bohatera . moveTo ( 1 ) bohatera . posługiwa…" at bounding box center [1372, 367] width 262 height 591
click at [1297, 159] on div "# Przesuń się i użyj dwóch dźwigni bohatera . moveTo ( 1 ) bohatera . posługiwa…" at bounding box center [1372, 367] width 262 height 591
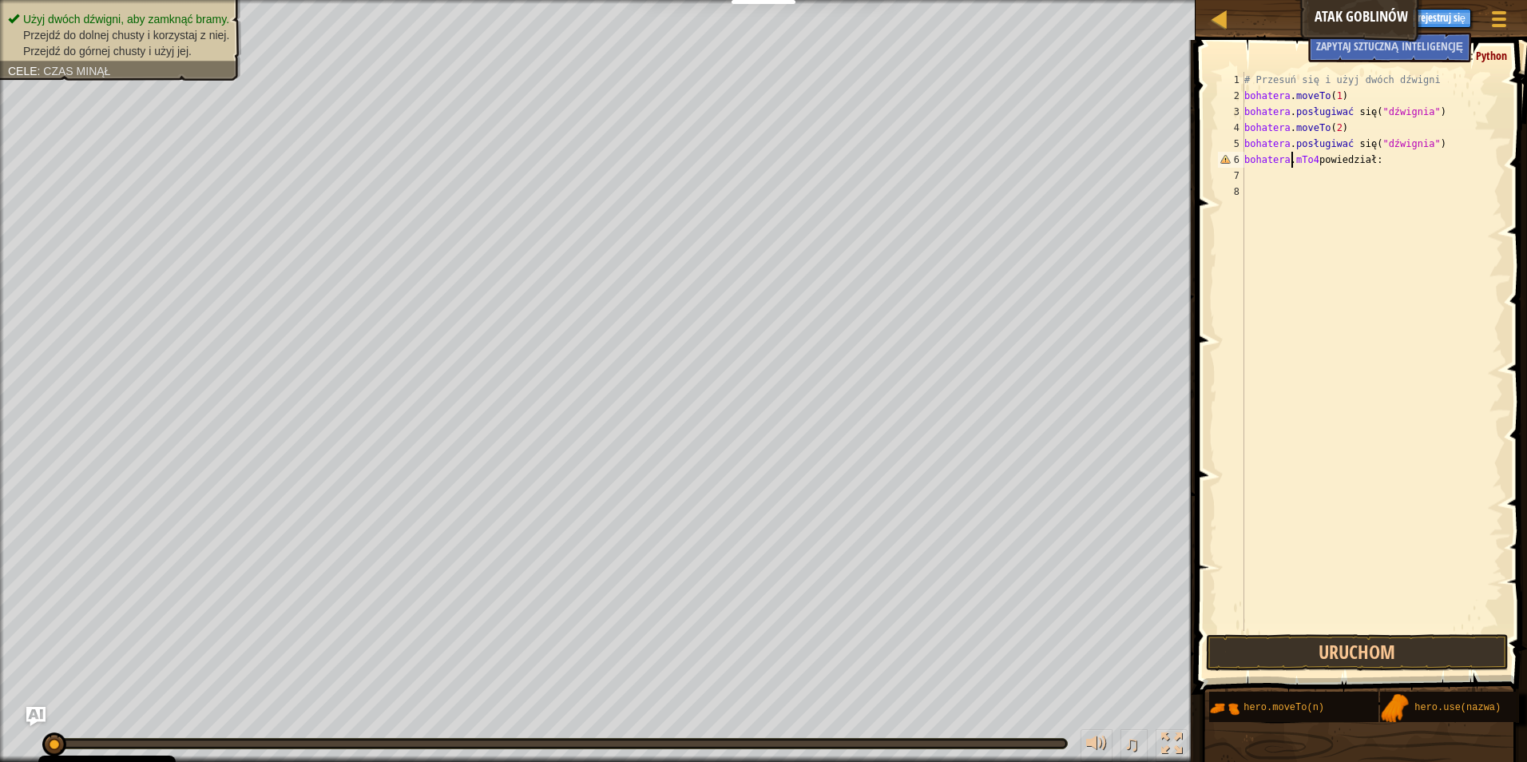
click at [1297, 159] on div "# Przesuń się i użyj dwóch dźwigni bohatera . moveTo ( 1 ) bohatera . posługiwa…" at bounding box center [1372, 367] width 262 height 591
click at [1302, 158] on div "# Przesuń się i użyj dwóch dźwigni bohatera . moveTo ( 1 ) bohatera . posługiwa…" at bounding box center [1372, 367] width 262 height 591
click at [1293, 164] on div "# Przesuń się i użyj dwóch dźwigni bohatera . moveTo ( 1 ) bohatera . posługiwa…" at bounding box center [1372, 367] width 262 height 591
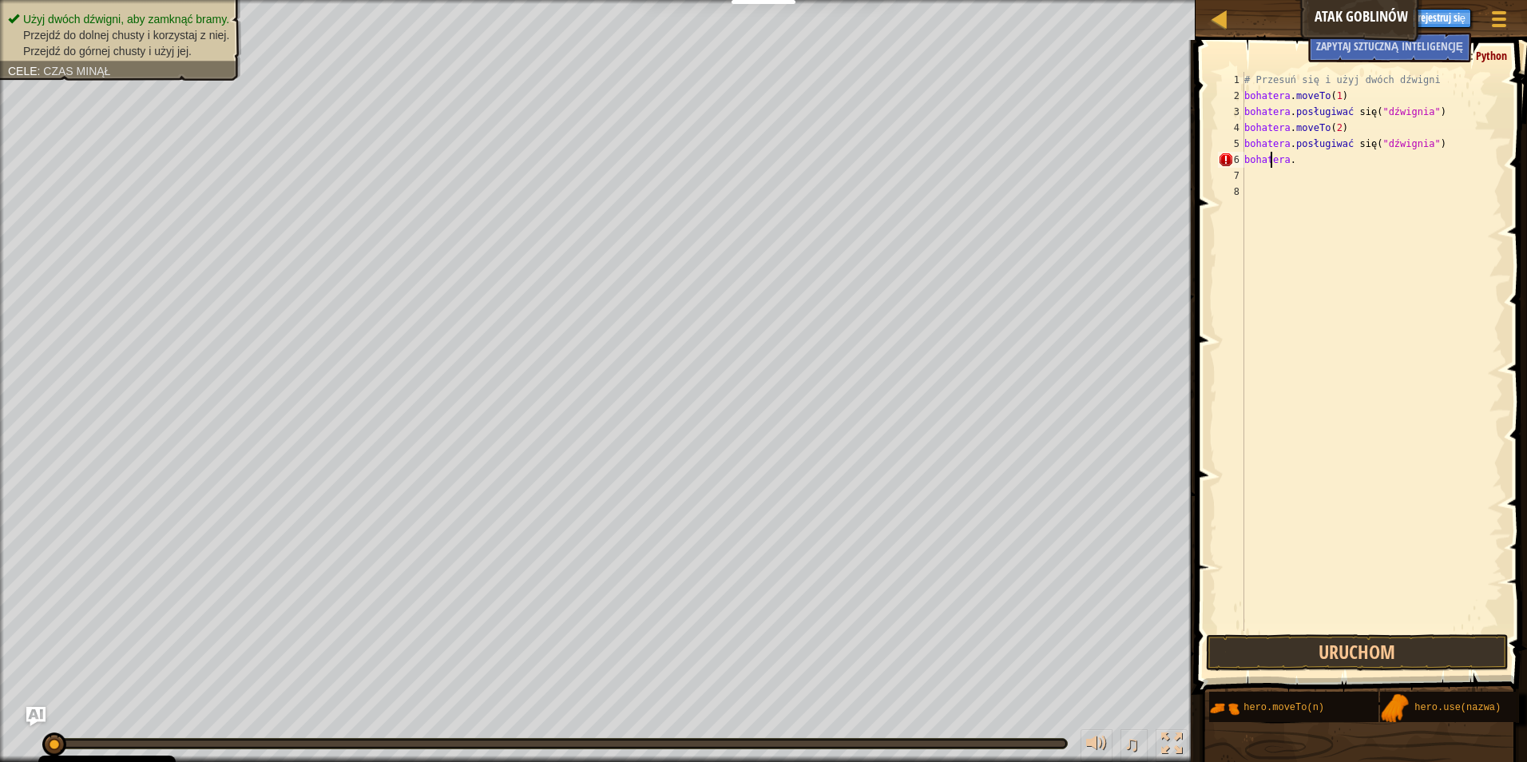
click at [1290, 158] on div "# Przesuń się i użyj dwóch dźwigni bohatera . moveTo ( 1 ) bohatera . posługiwa…" at bounding box center [1372, 367] width 262 height 591
type textarea "h"
click at [1292, 184] on div "hero.move To naciśnij enter" at bounding box center [1375, 205] width 302 height 72
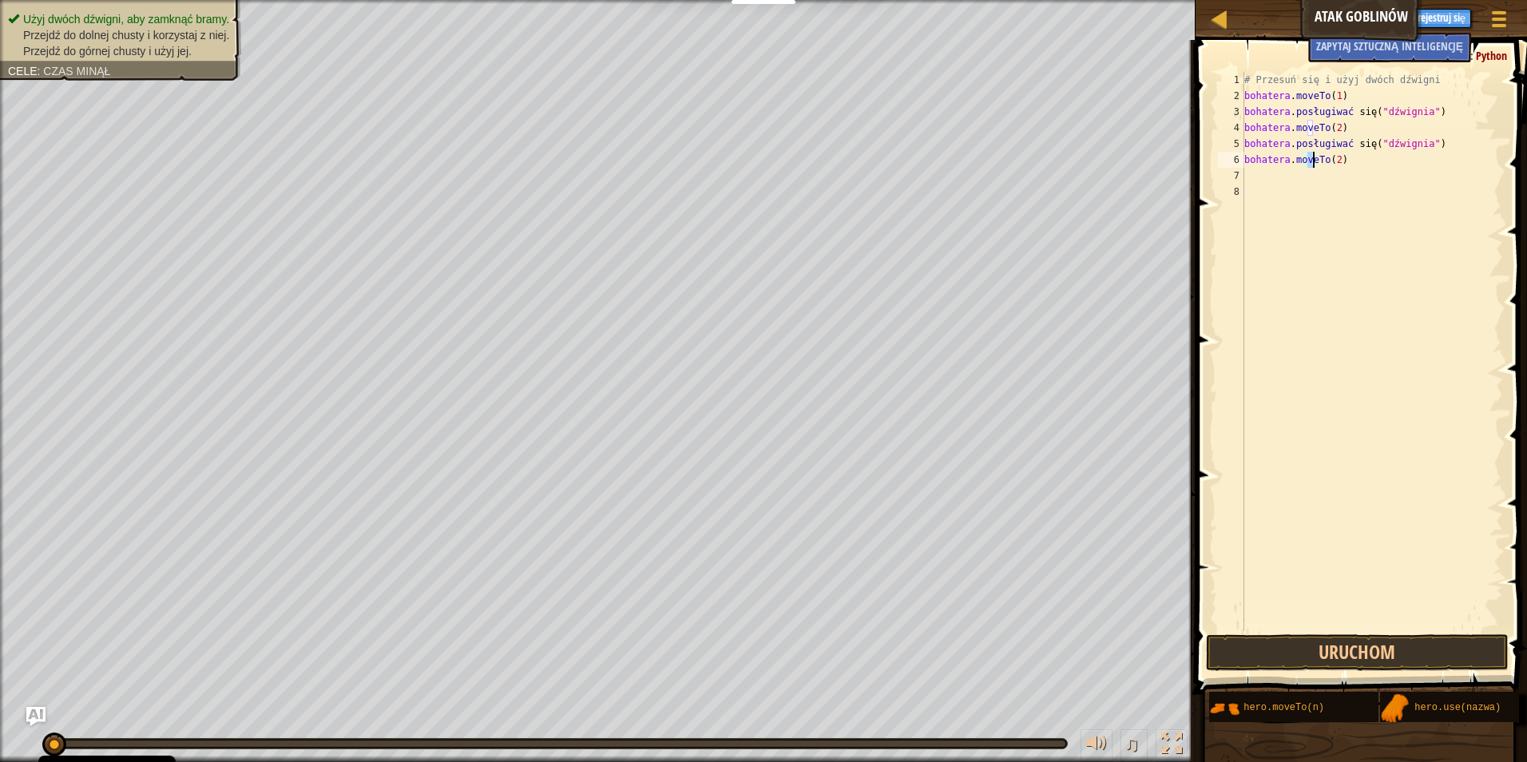
click at [1333, 157] on div "# Przesuń się i użyj dwóch dźwigni bohatera . moveTo ( 1 ) bohatera . posługiwa…" at bounding box center [1372, 367] width 262 height 591
click at [1338, 157] on div "# Przesuń się i użyj dwóch dźwigni bohatera . moveTo ( 1 ) bohatera . posługiwa…" at bounding box center [1372, 367] width 262 height 591
type textarea "hero.moveTo(4"
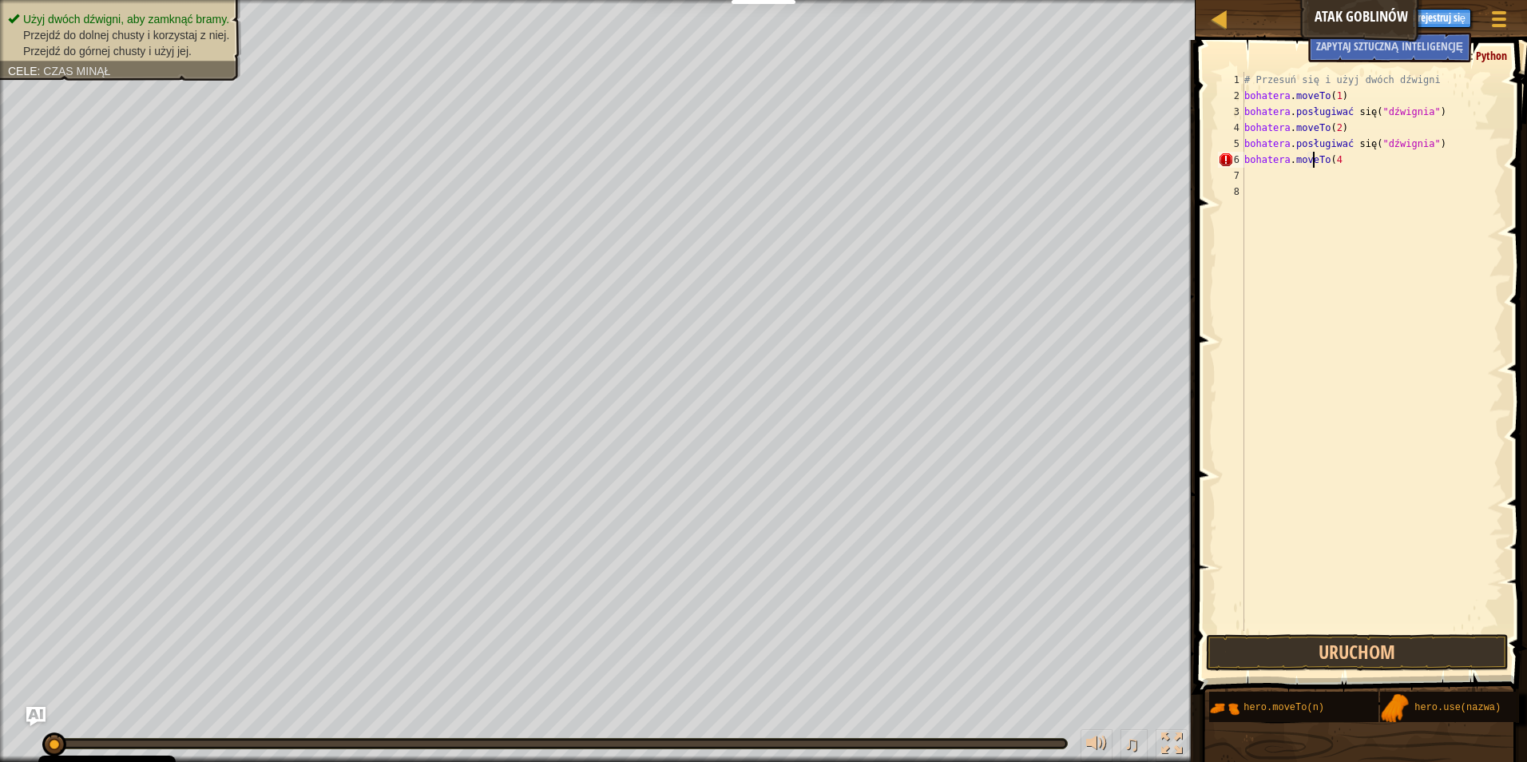
click at [1250, 171] on div "# Przesuń się i użyj dwóch dźwigni bohatera . moveTo ( 1 ) bohatera . posługiwa…" at bounding box center [1372, 367] width 262 height 591
click at [1362, 656] on button "Uruchom" at bounding box center [1357, 652] width 303 height 37
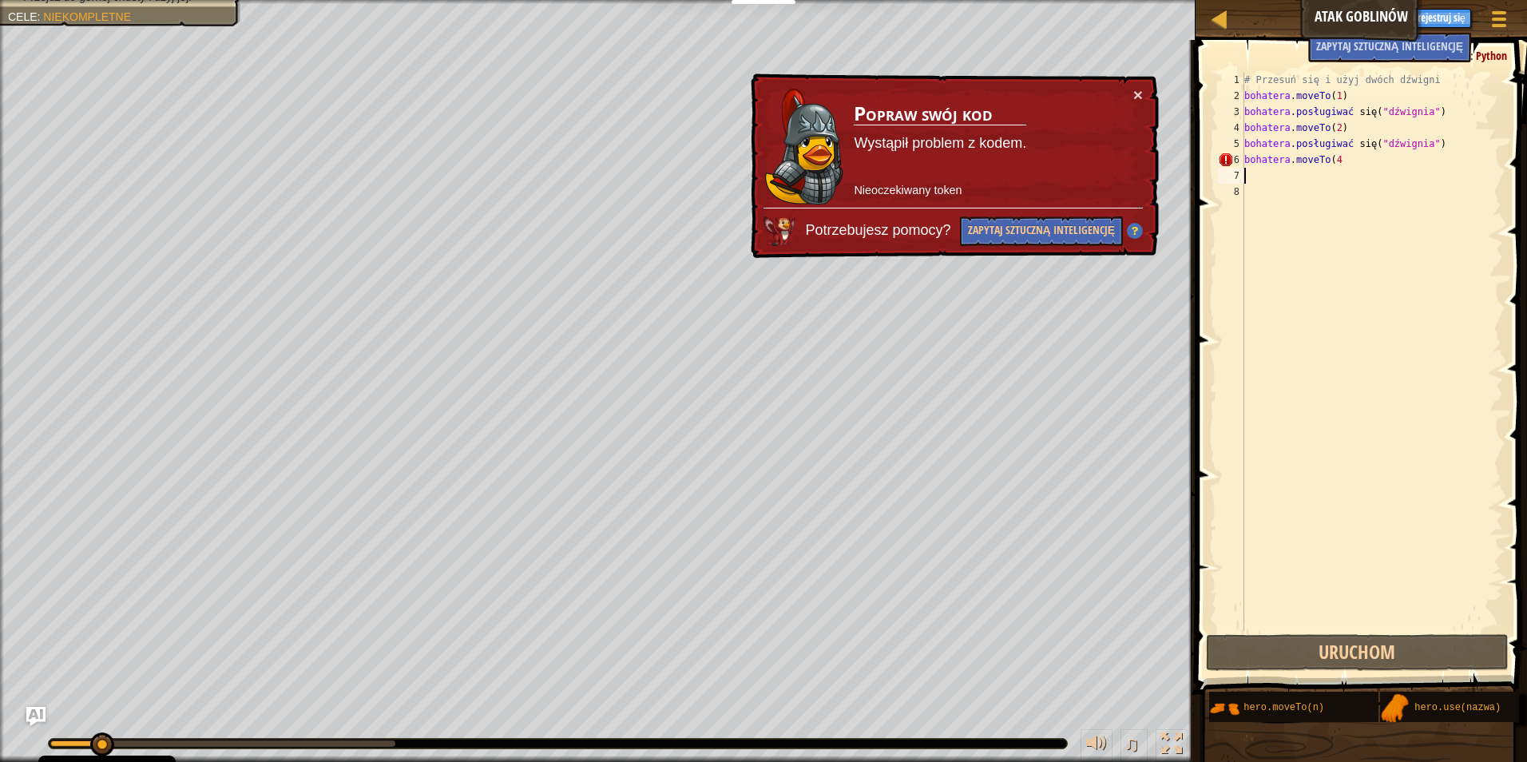
click at [1349, 157] on div "# Przesuń się i użyj dwóch dźwigni bohatera . moveTo ( 1 ) bohatera . posługiwa…" at bounding box center [1372, 367] width 262 height 591
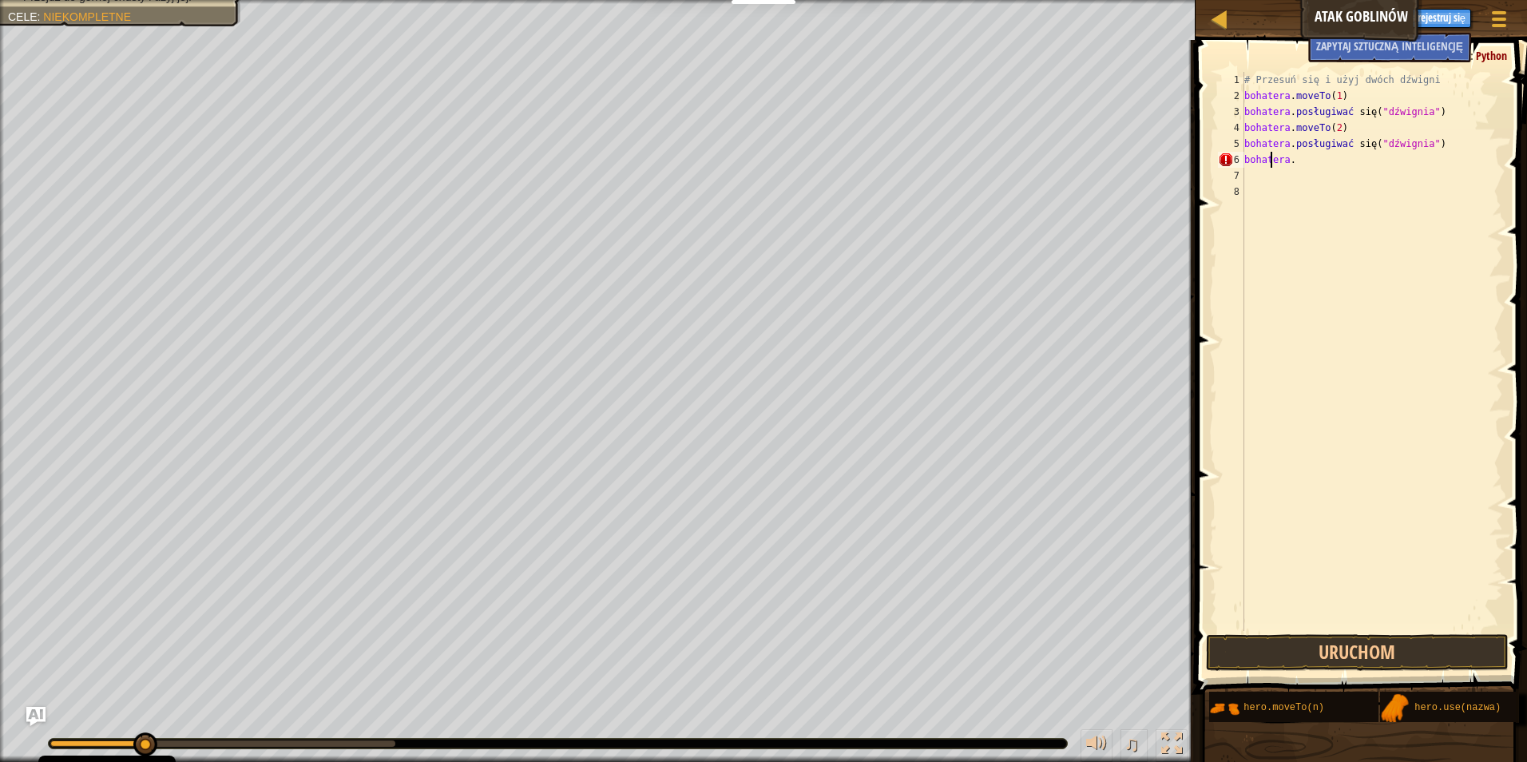
type textarea "h"
click at [1453, 654] on button "Uruchom" at bounding box center [1357, 652] width 303 height 37
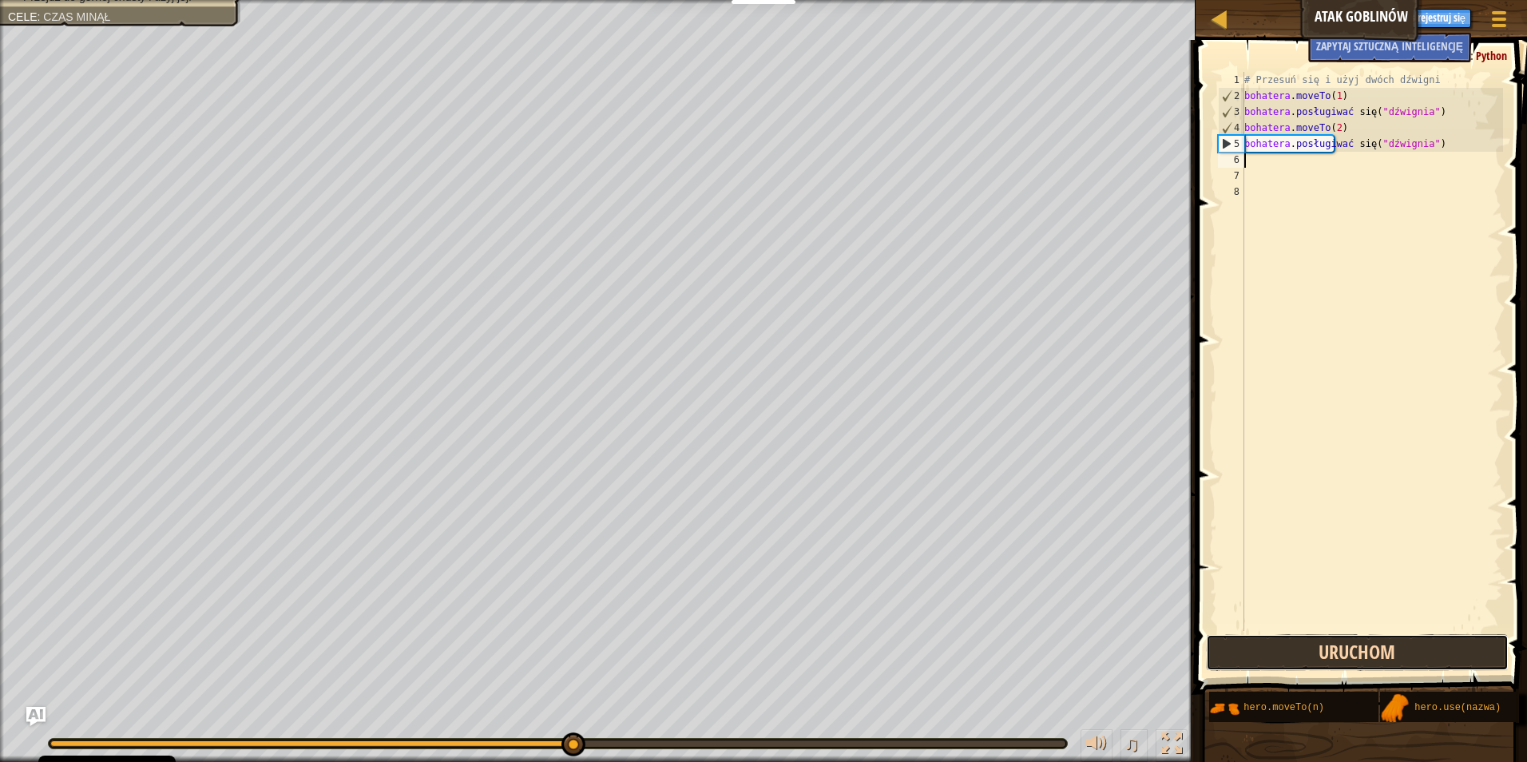
click at [1346, 648] on button "Uruchom" at bounding box center [1357, 652] width 303 height 37
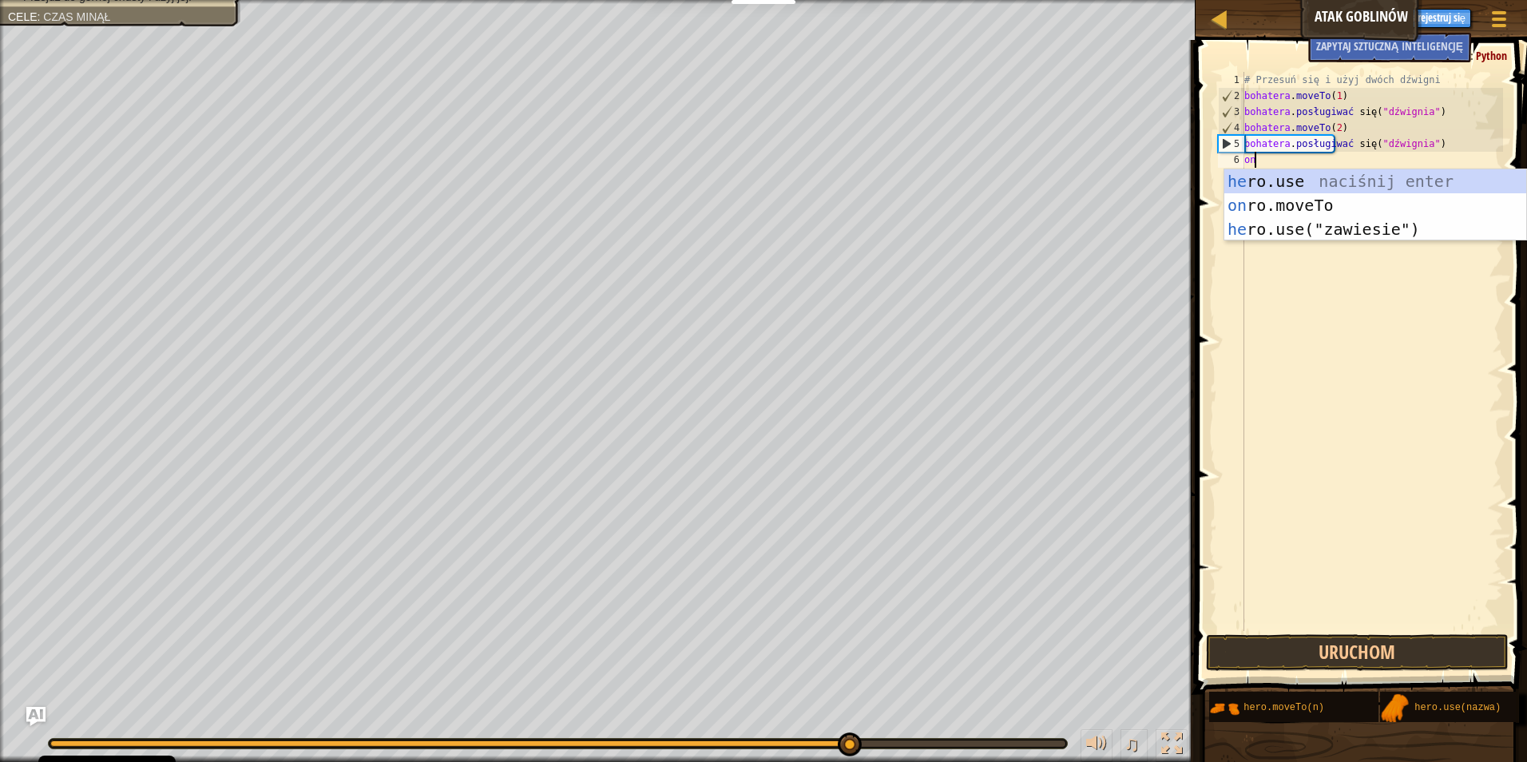
type textarea "h"
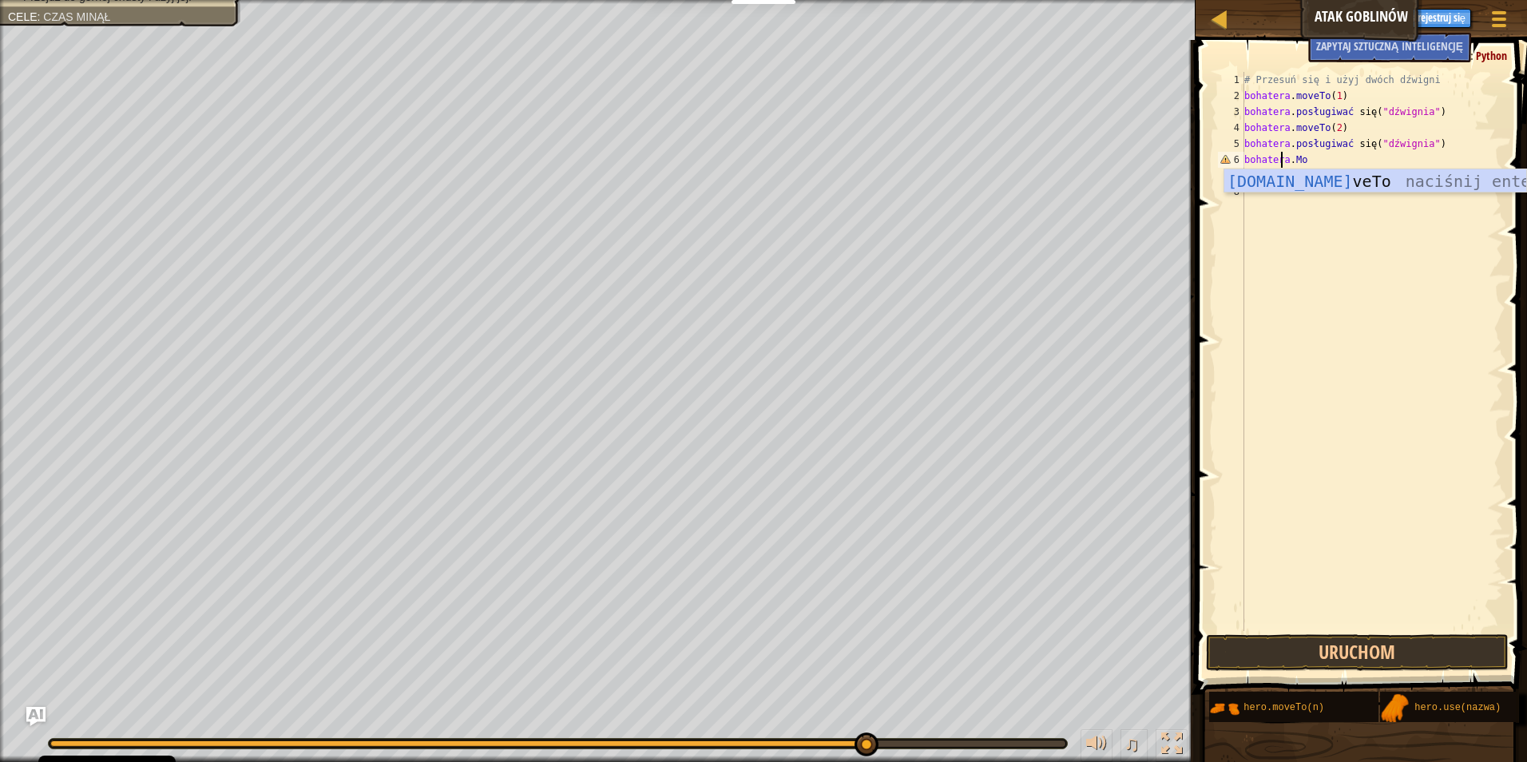
scroll to position [7, 2]
click at [1281, 184] on div "hero.move To naciśnij enter" at bounding box center [1375, 205] width 302 height 72
click at [1332, 157] on div "# Przesuń się i użyj dwóch dźwigni bohatera . moveTo ( 1 ) bohatera . posługiwa…" at bounding box center [1372, 367] width 262 height 591
click at [1336, 160] on div "# Przesuń się i użyj dwóch dźwigni bohatera . moveTo ( 1 ) bohatera . posługiwa…" at bounding box center [1372, 367] width 262 height 591
click at [1346, 163] on div "# Przesuń się i użyj dwóch dźwigni bohatera . moveTo ( 1 ) bohatera . posługiwa…" at bounding box center [1372, 367] width 262 height 591
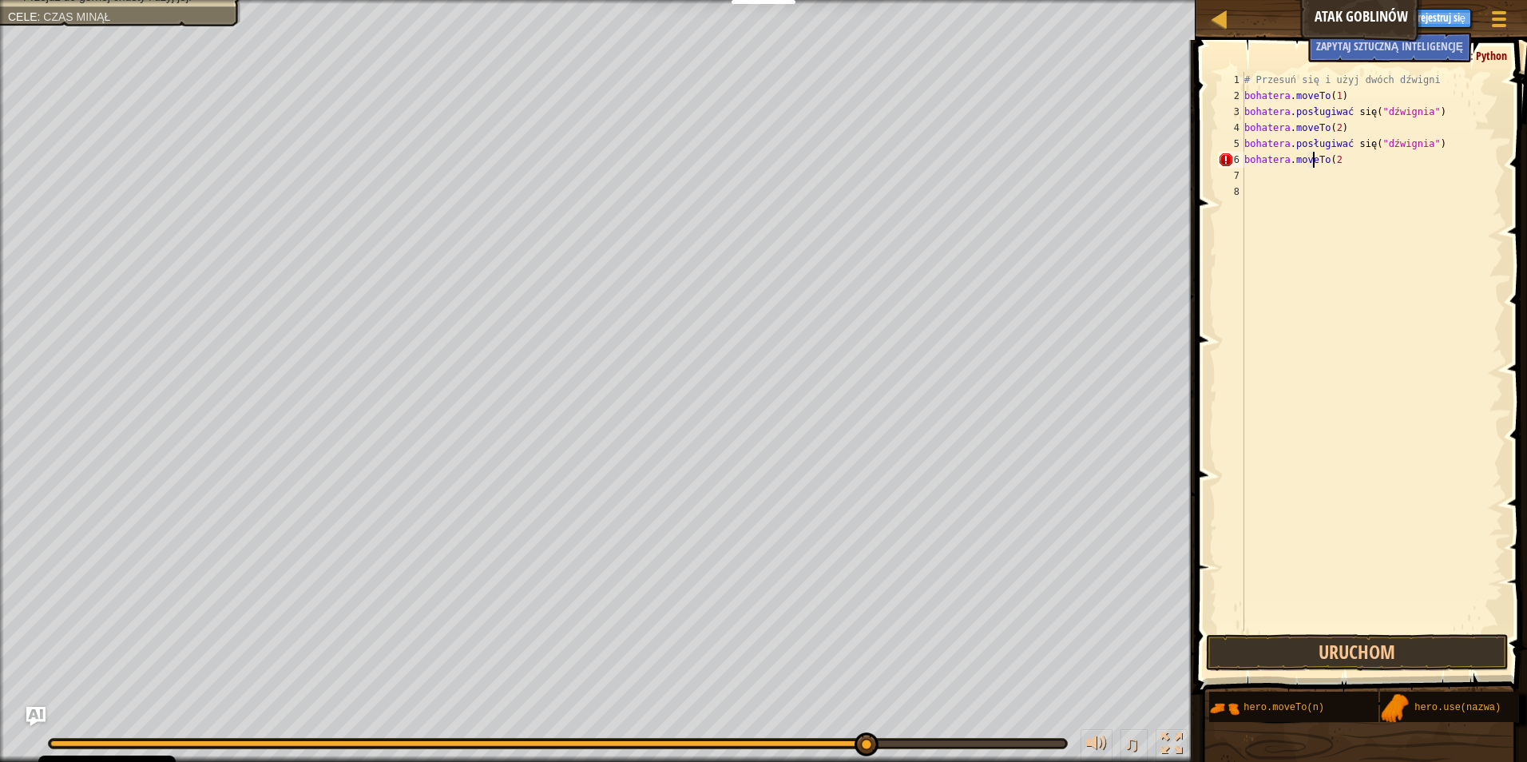
scroll to position [7, 5]
type textarea "hero.moveTo(4"
click at [1245, 168] on div "# Przesuń się i użyj dwóch dźwigni bohatera . moveTo ( 1 ) bohatera . posługiwa…" at bounding box center [1372, 367] width 262 height 591
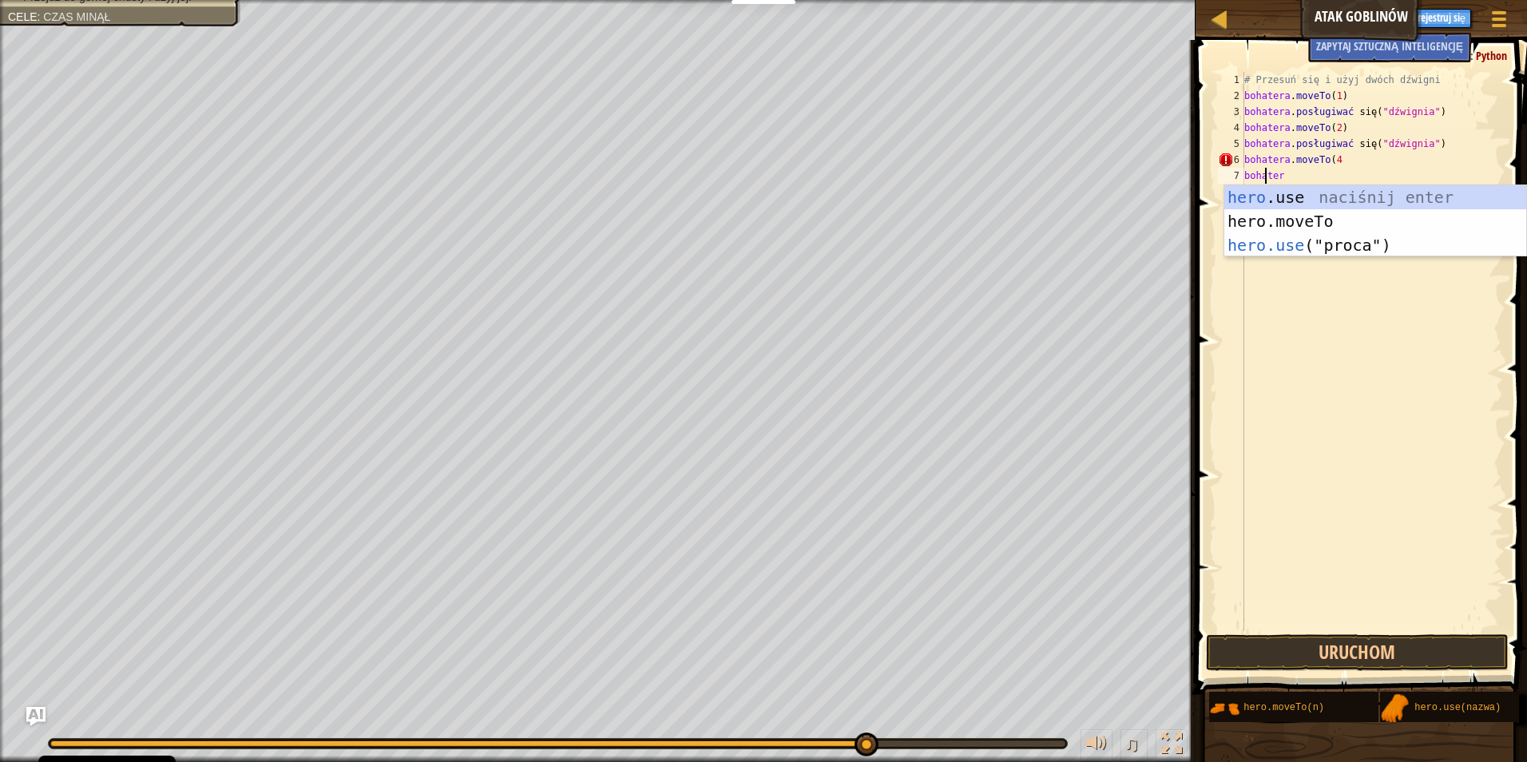
scroll to position [7, 1]
click at [1292, 244] on div "hero .use naciśnij enter hero.moveTo naciśnij enter hero.use ("proca") naciśnij…" at bounding box center [1375, 245] width 302 height 120
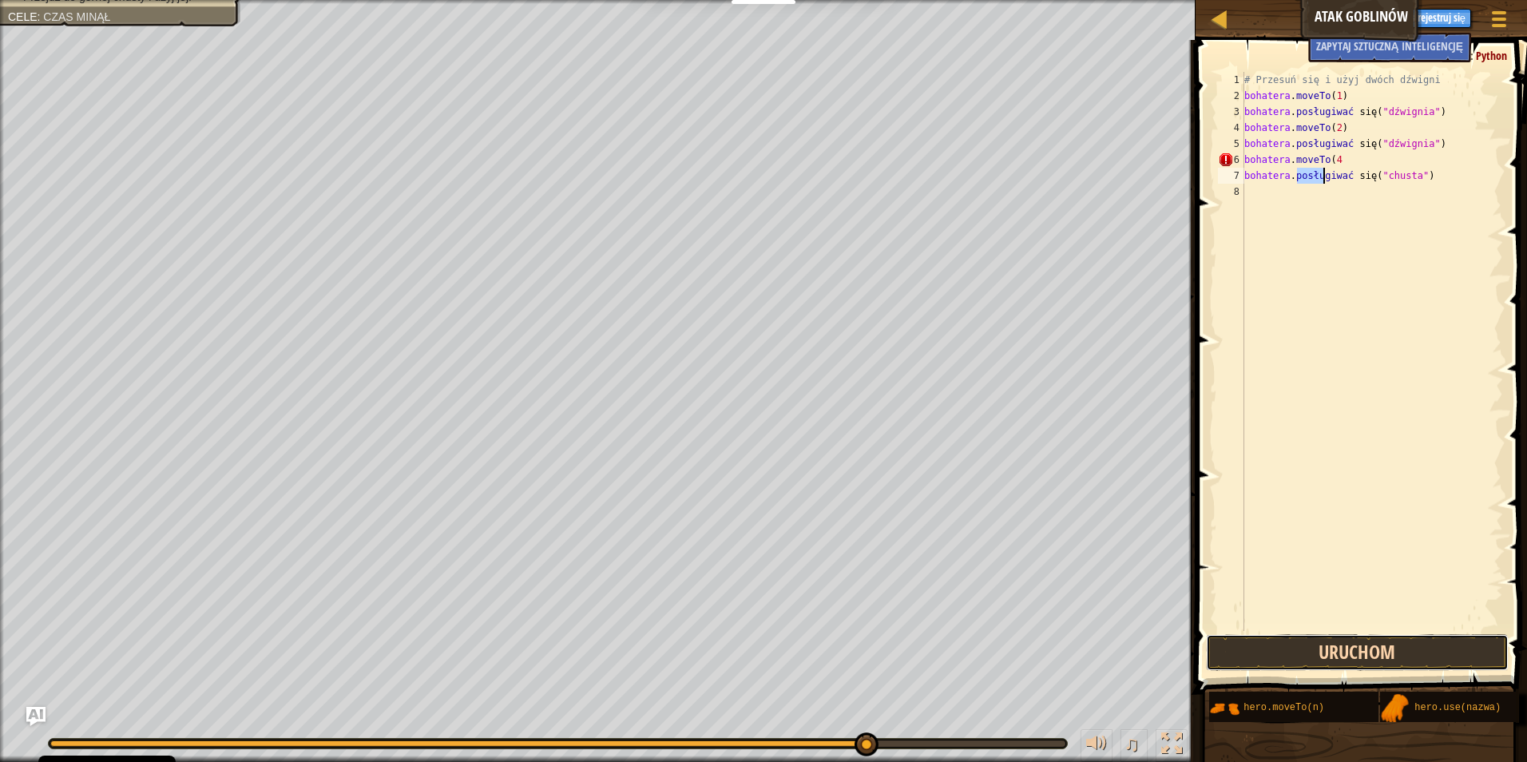
click at [1442, 661] on button "Uruchom" at bounding box center [1357, 652] width 303 height 37
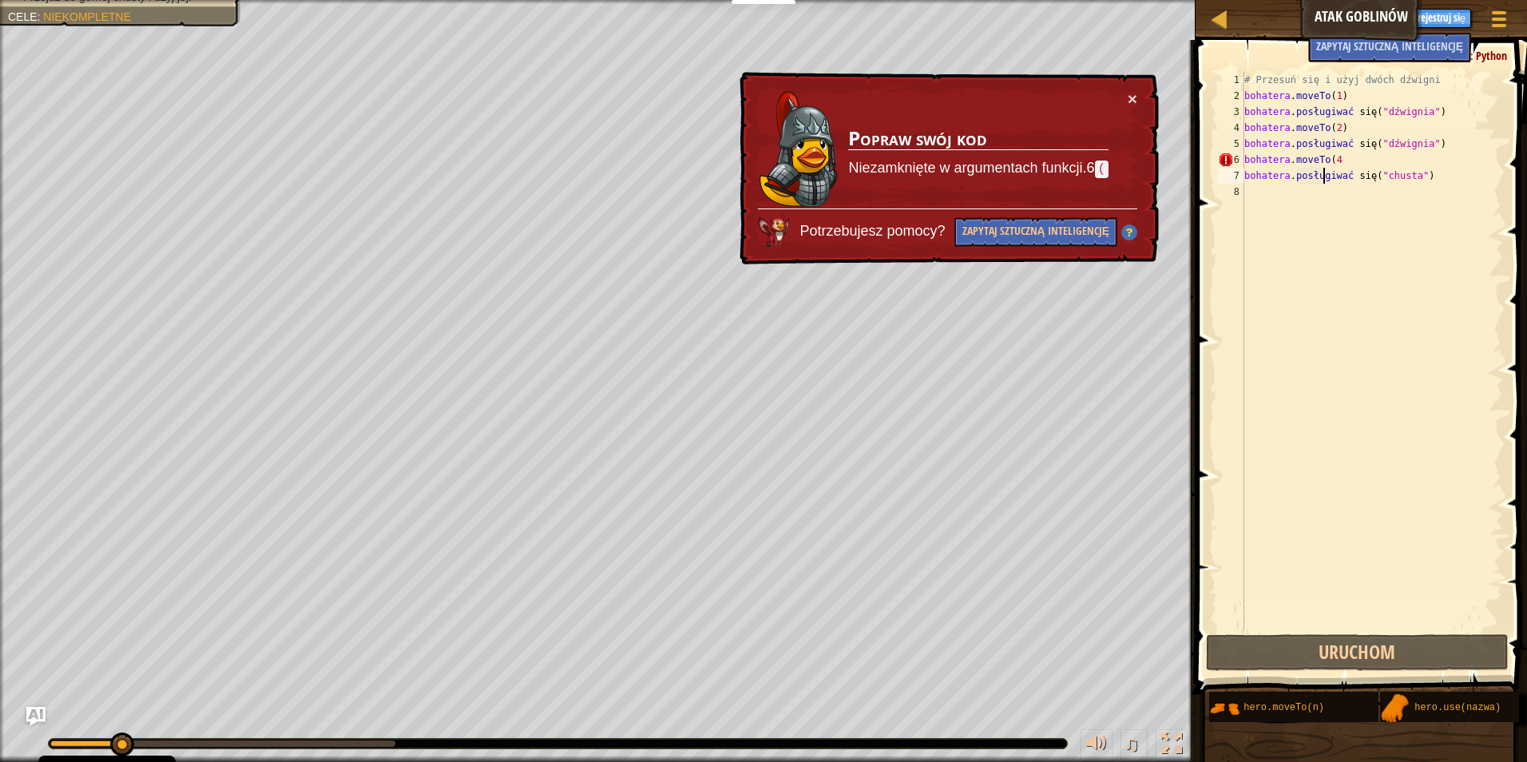
click at [1333, 159] on div "# Przesuń się i użyj dwóch dźwigni bohatera . moveTo ( 1 ) bohatera . posługiwa…" at bounding box center [1372, 367] width 262 height 591
click at [1335, 159] on div "# Przesuń się i użyj dwóch dźwigni bohatera . moveTo ( 1 ) bohatera . posługiwa…" at bounding box center [1372, 367] width 262 height 591
click at [1342, 155] on div "# Przesuń się i użyj dwóch dźwigni bohatera . moveTo ( 1 ) bohatera . posługiwa…" at bounding box center [1372, 367] width 262 height 591
click at [1054, 226] on button "Zapytaj sztuczną inteligencję" at bounding box center [1035, 232] width 163 height 30
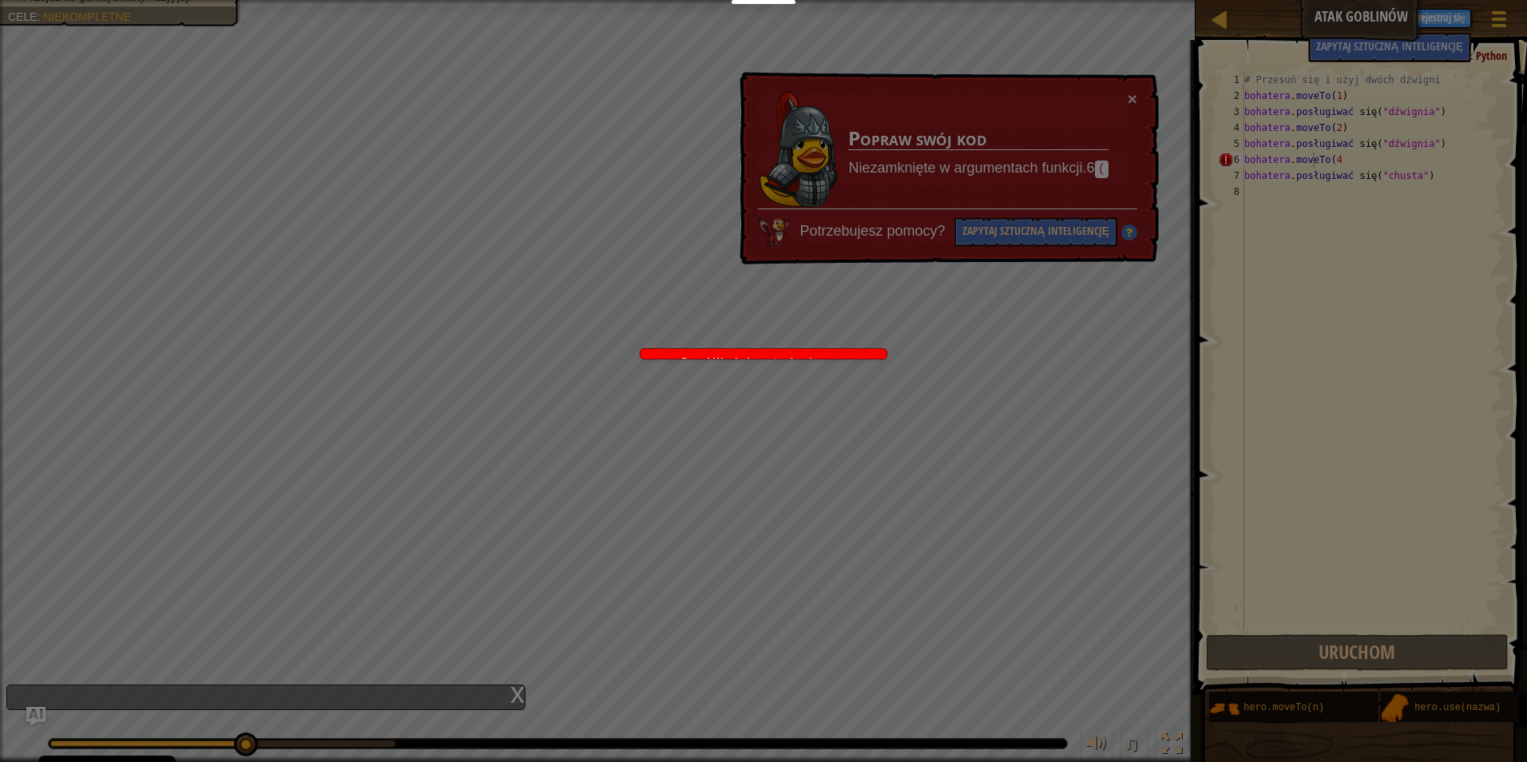
click at [1054, 18] on body "Polityka plików cookie CodeCombat używa kilku niezbędnych i nieistotnych plików…" at bounding box center [763, 9] width 1527 height 18
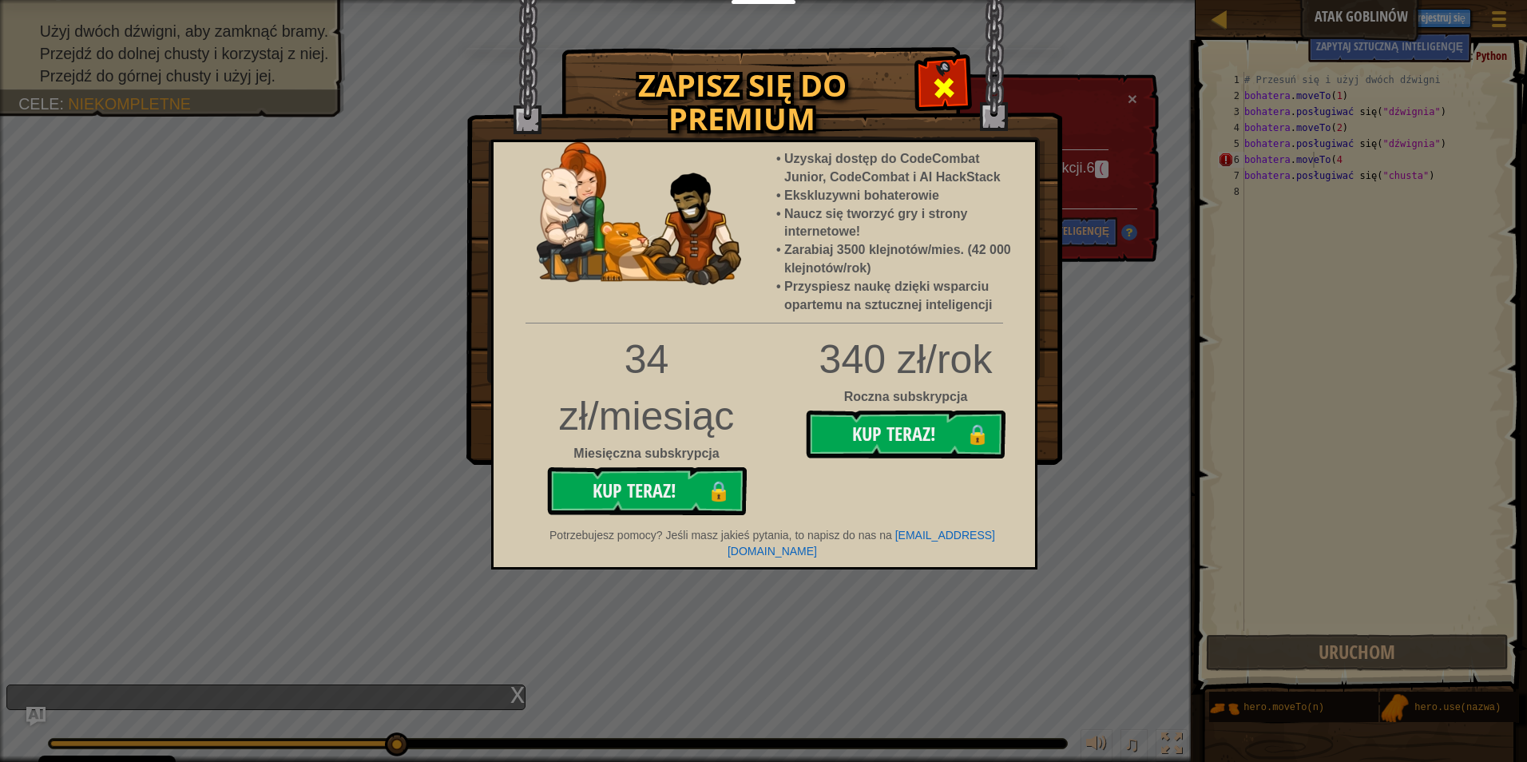
click at [929, 87] on div at bounding box center [943, 86] width 50 height 50
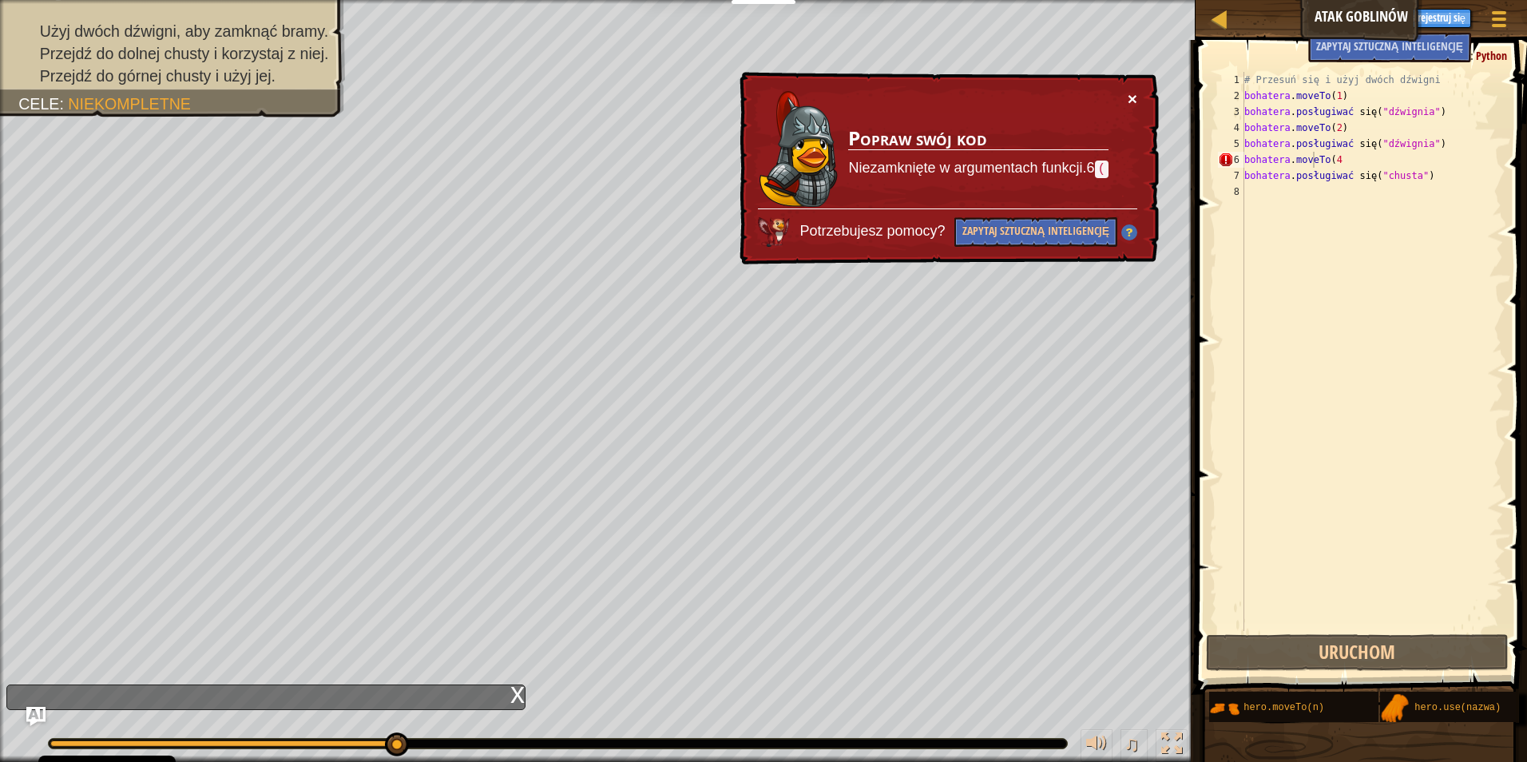
click at [1127, 94] on button "×" at bounding box center [1132, 98] width 10 height 17
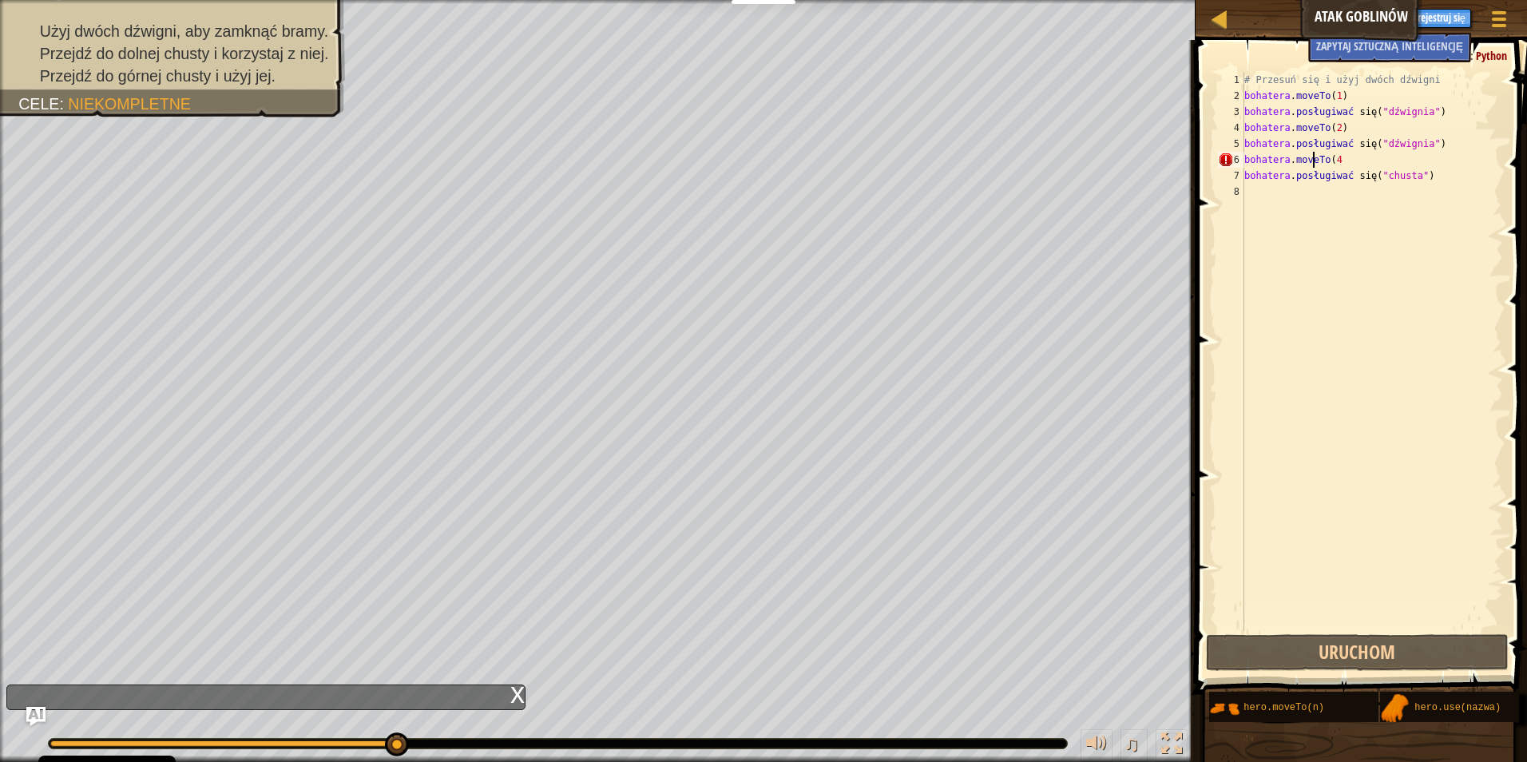
click at [1341, 157] on div "# Przesuń się i użyj dwóch dźwigni bohatera . moveTo ( 1 ) bohatera . posługiwa…" at bounding box center [1372, 367] width 262 height 591
click at [1330, 158] on div "# Przesuń się i użyj dwóch dźwigni bohatera . moveTo ( 1 ) bohatera . posługiwa…" at bounding box center [1372, 351] width 262 height 559
click at [1338, 161] on div "# Przesuń się i użyj dwóch dźwigni bohatera . moveTo ( 1 ) bohatera . posługiwa…" at bounding box center [1372, 367] width 262 height 591
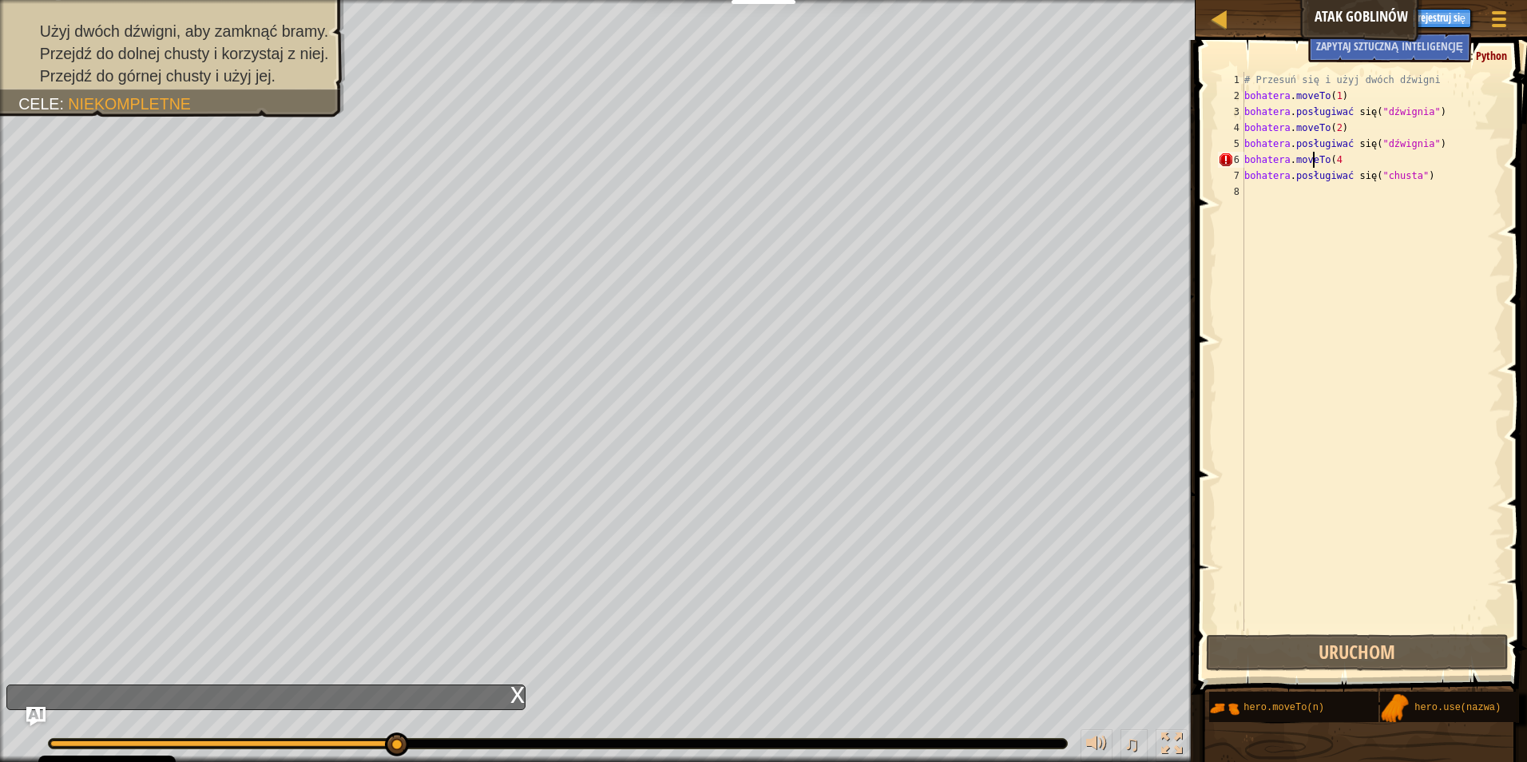
click at [1338, 161] on div "# Przesuń się i użyj dwóch dźwigni bohatera . moveTo ( 1 ) bohatera . posługiwa…" at bounding box center [1372, 367] width 262 height 591
click at [1338, 162] on div "# Przesuń się i użyj dwóch dźwigni bohatera . moveTo ( 1 ) bohatera . posługiwa…" at bounding box center [1372, 367] width 262 height 591
click at [1421, 145] on div "# Przesuń się i użyj dwóch dźwigni bohatera . moveTo ( 1 ) bohatera . posługiwa…" at bounding box center [1372, 367] width 262 height 591
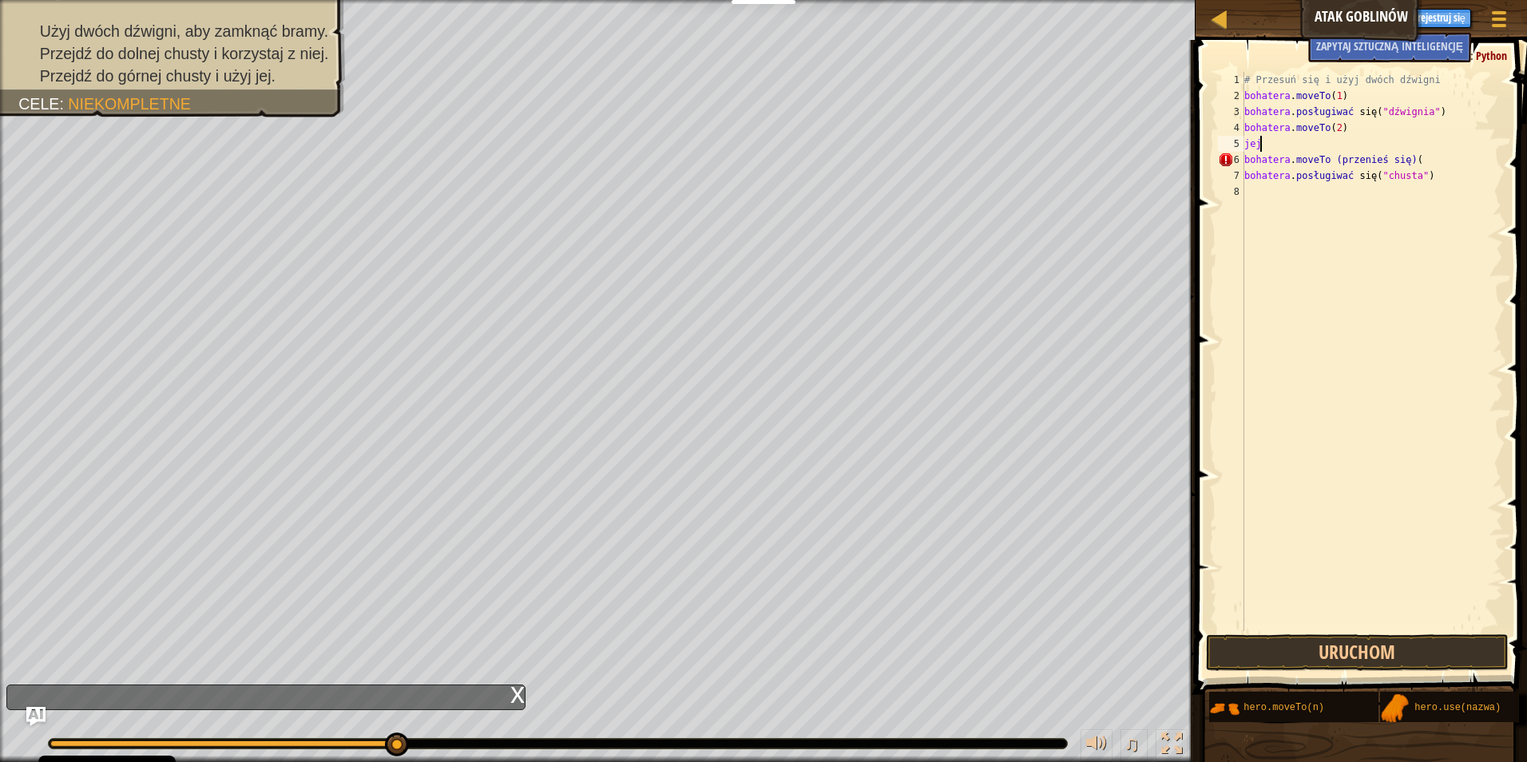
scroll to position [7, 0]
type textarea "h"
click at [1407, 157] on div "# Przesuń się i użyj dwóch dźwigni bohatera . moveTo ( 1 ) bohatera . posługiwa…" at bounding box center [1372, 367] width 262 height 591
type textarea "hero.moveTo(4"
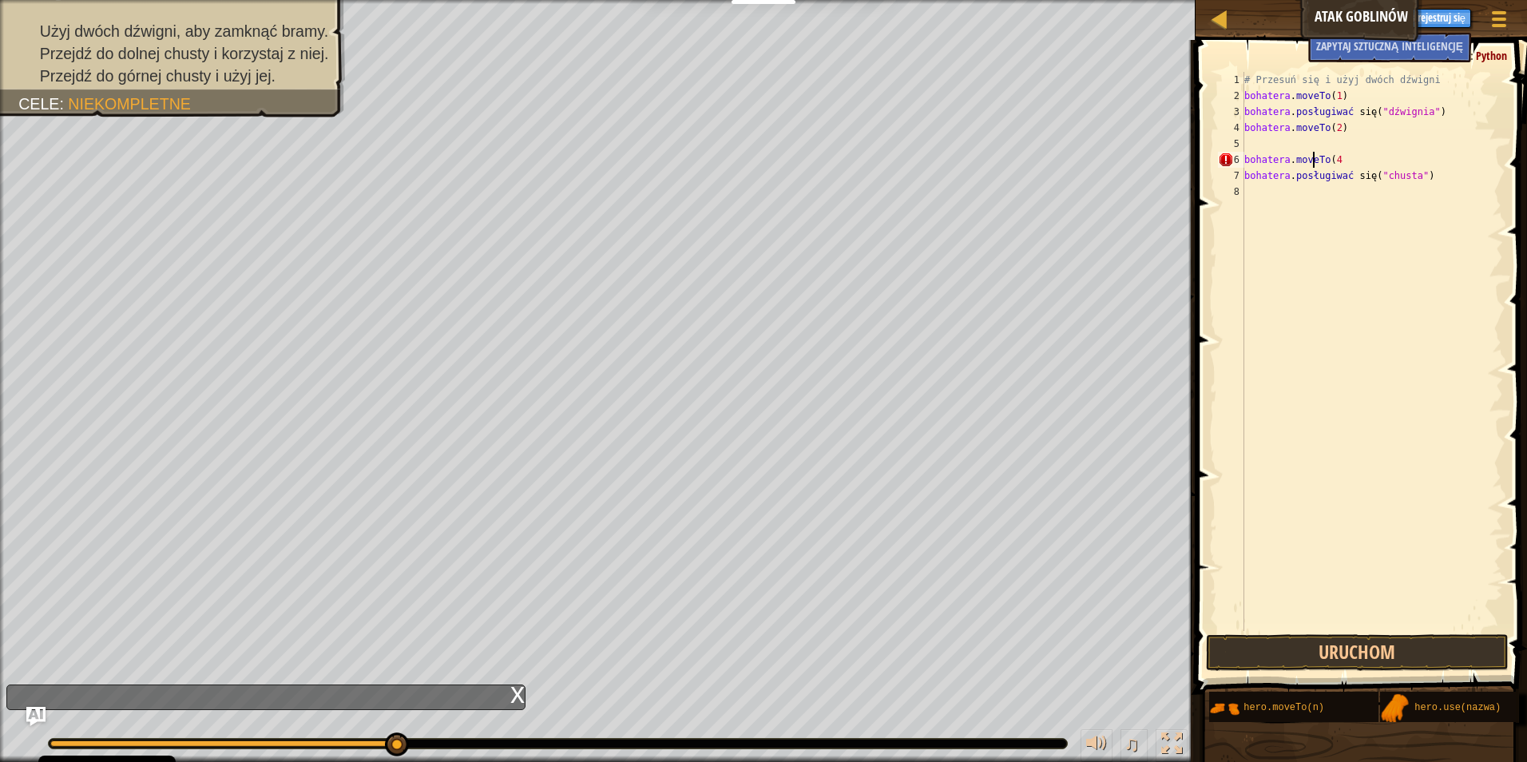
click at [1332, 158] on div "# Przesuń się i użyj dwóch dźwigni bohatera . moveTo ( 1 ) bohatera . posługiwa…" at bounding box center [1372, 367] width 262 height 591
click at [1335, 160] on div "# Przesuń się i użyj dwóch dźwigni bohatera . moveTo ( 1 ) bohatera . posługiwa…" at bounding box center [1372, 367] width 262 height 591
type textarea "hero.moveTo(4"
click at [1316, 183] on div "# Przesuń się i użyj dwóch dźwigni bohatera . moveTo ( 1 ) bohatera . posługiwa…" at bounding box center [1372, 367] width 262 height 591
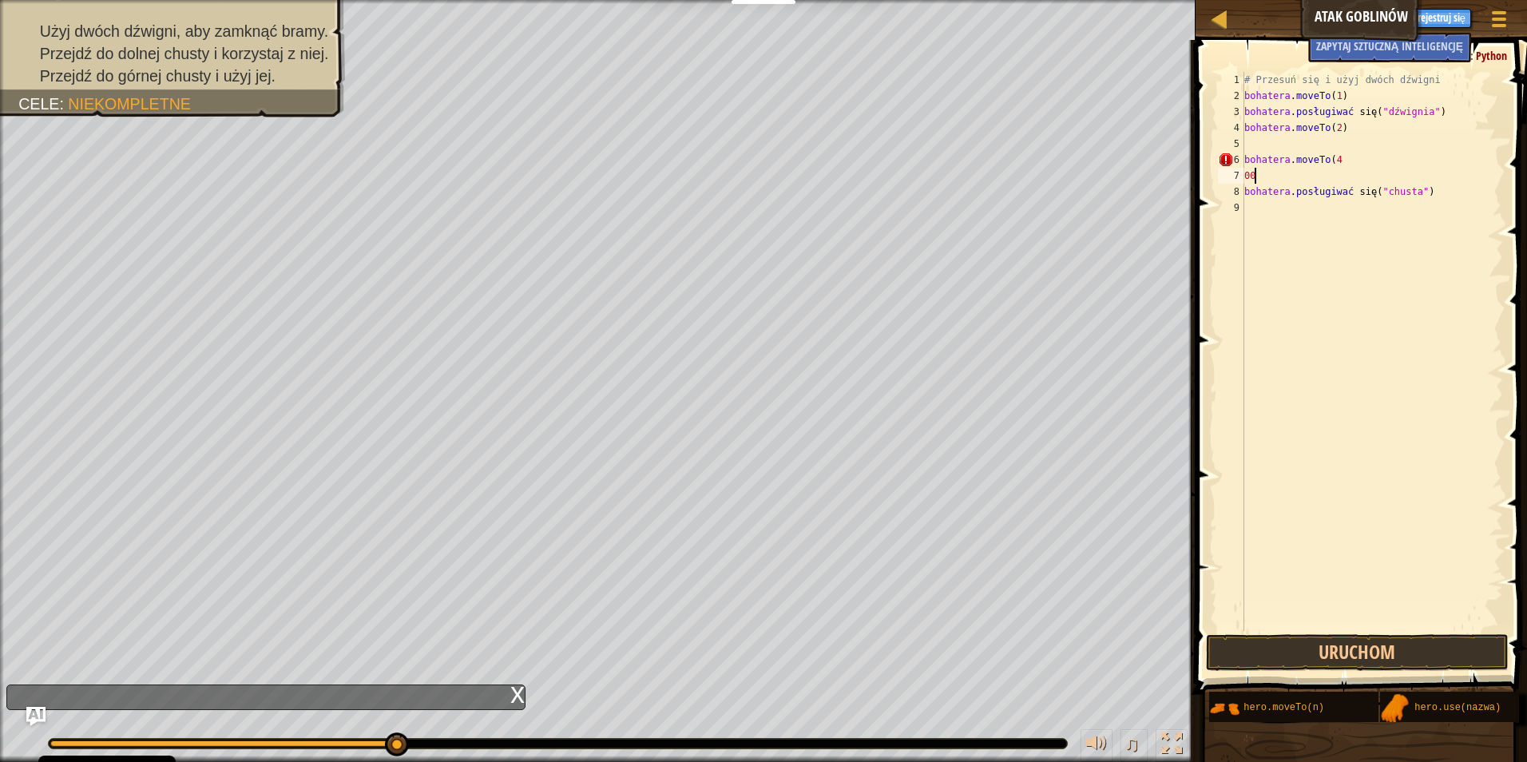
type textarea "0"
type textarea "hero.moveTo(4"
click at [1336, 160] on div "# Przesuń się i użyj dwóch dźwigni bohatera . moveTo ( 1 ) bohatera . posługiwa…" at bounding box center [1372, 367] width 262 height 591
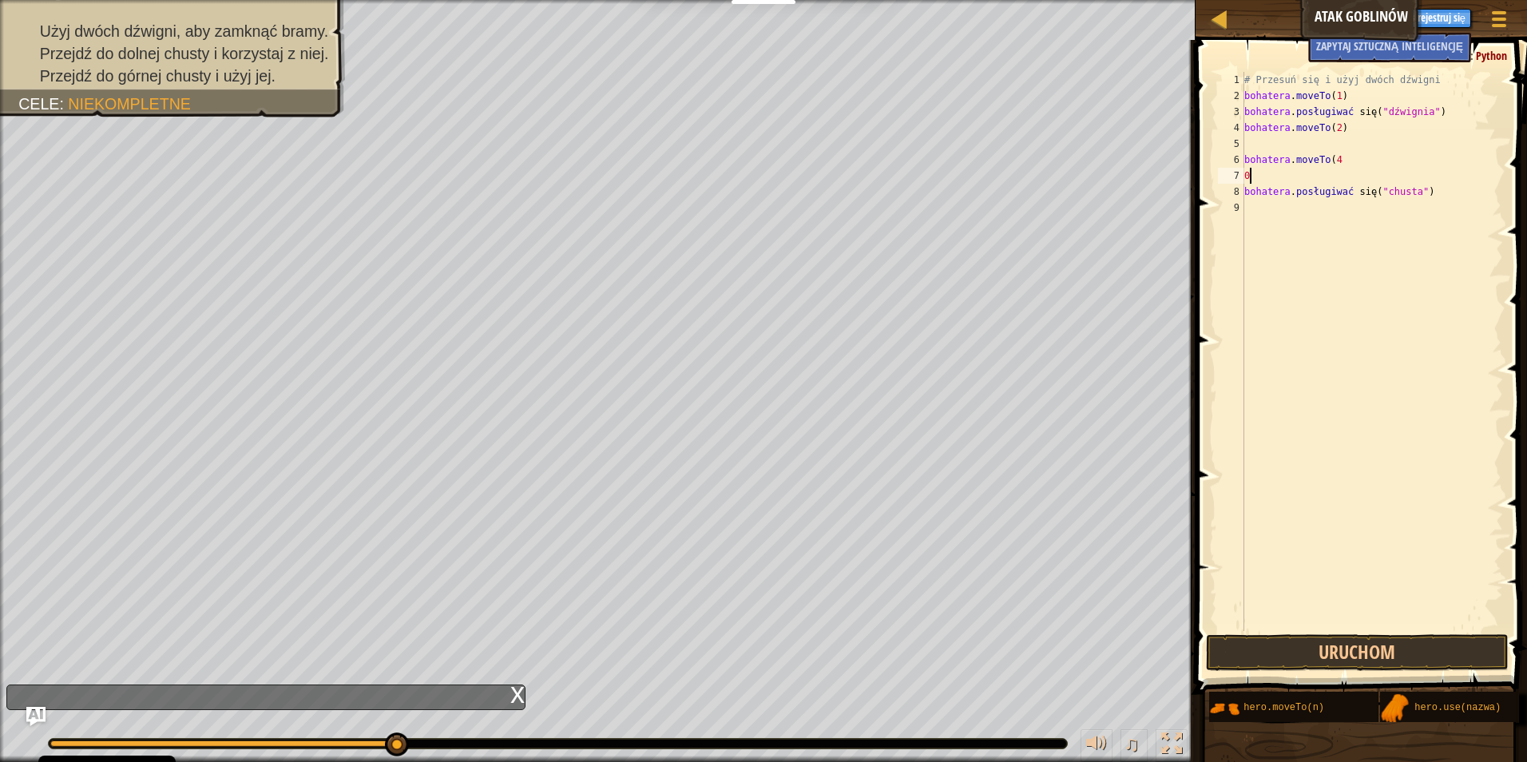
type textarea "0"
type textarea "9"
click at [1245, 205] on div "# Przesuń się i użyj dwóch dźwigni bohatera . moveTo ( 1 ) bohatera . posługiwa…" at bounding box center [1372, 367] width 262 height 591
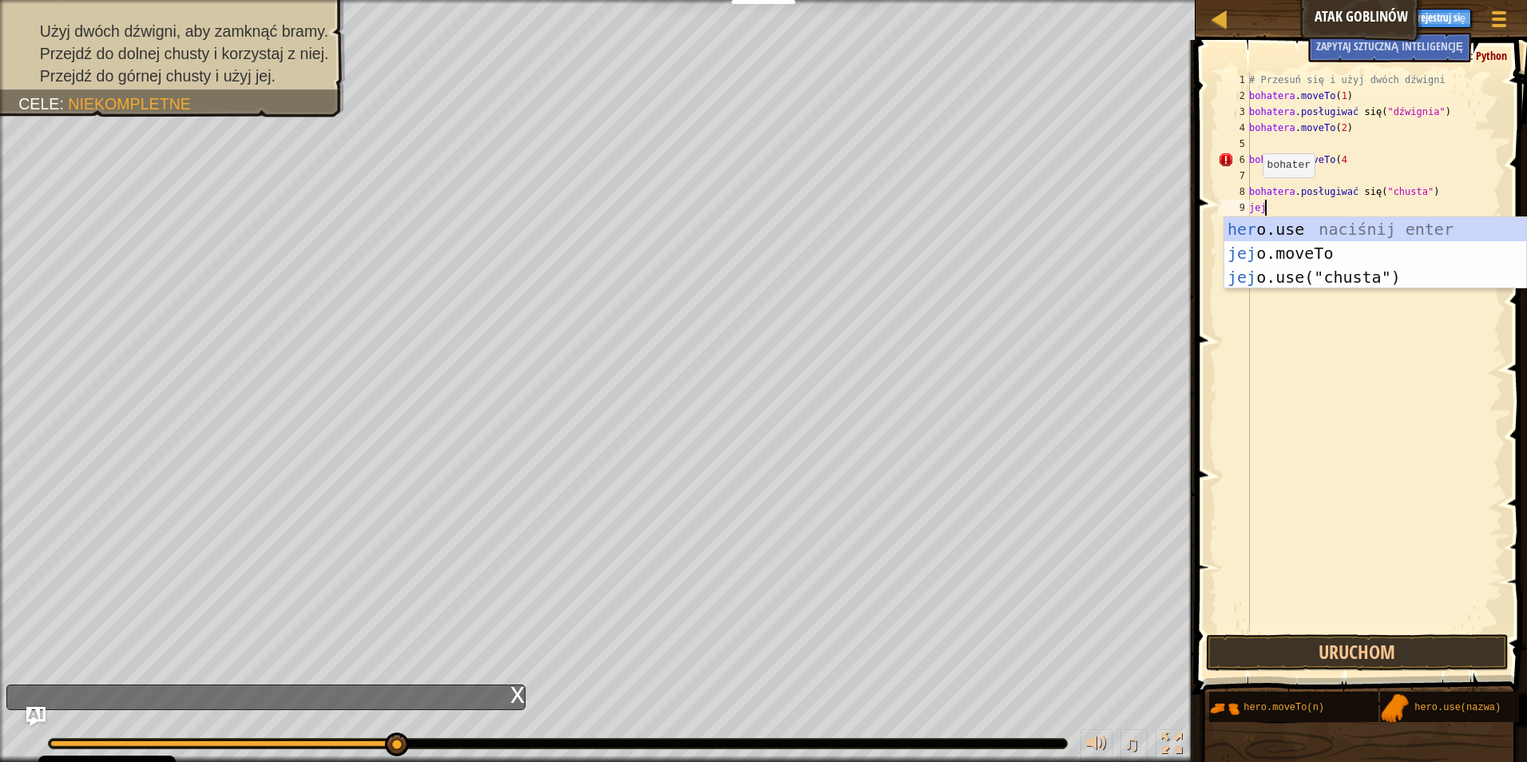
scroll to position [7, 1]
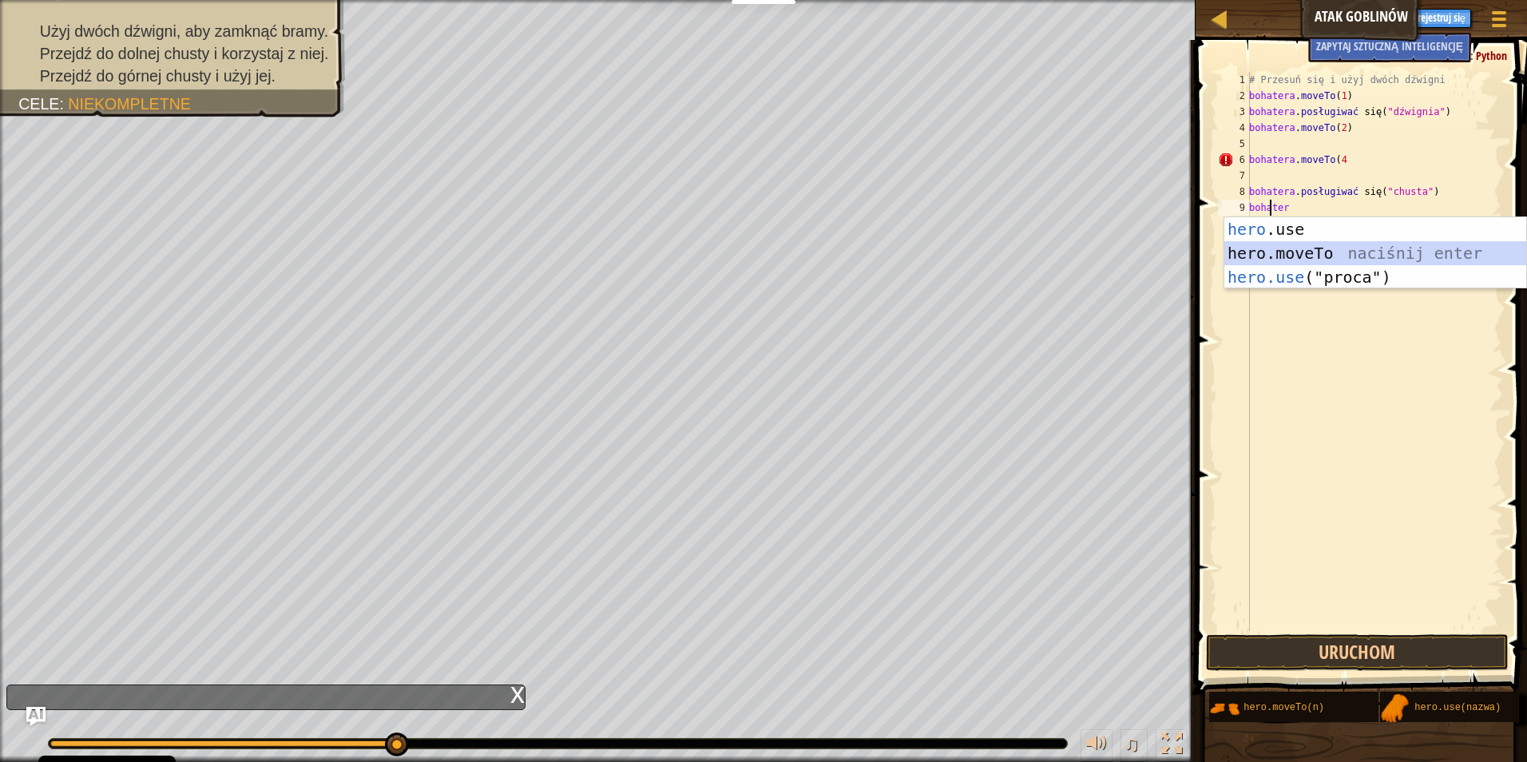
click at [1331, 254] on div "hero .use naciśnij enter hero.moveTo naciśnij enter hero.use ("proca") naciśnij…" at bounding box center [1375, 277] width 302 height 120
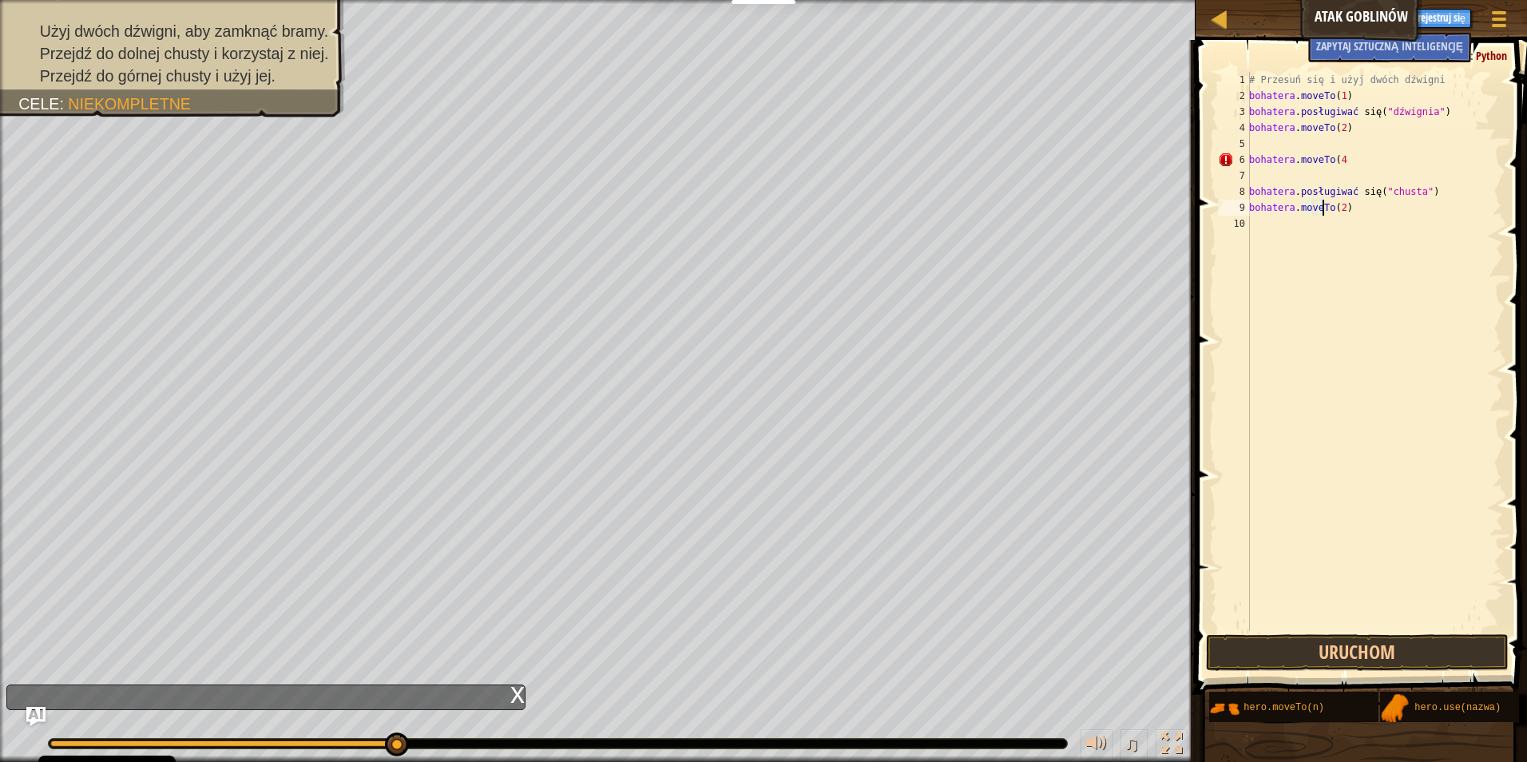
click at [1336, 206] on div "# Przesuń się i użyj dwóch dźwigni bohatera . moveTo ( 1 ) bohatera . posługiwa…" at bounding box center [1374, 367] width 257 height 591
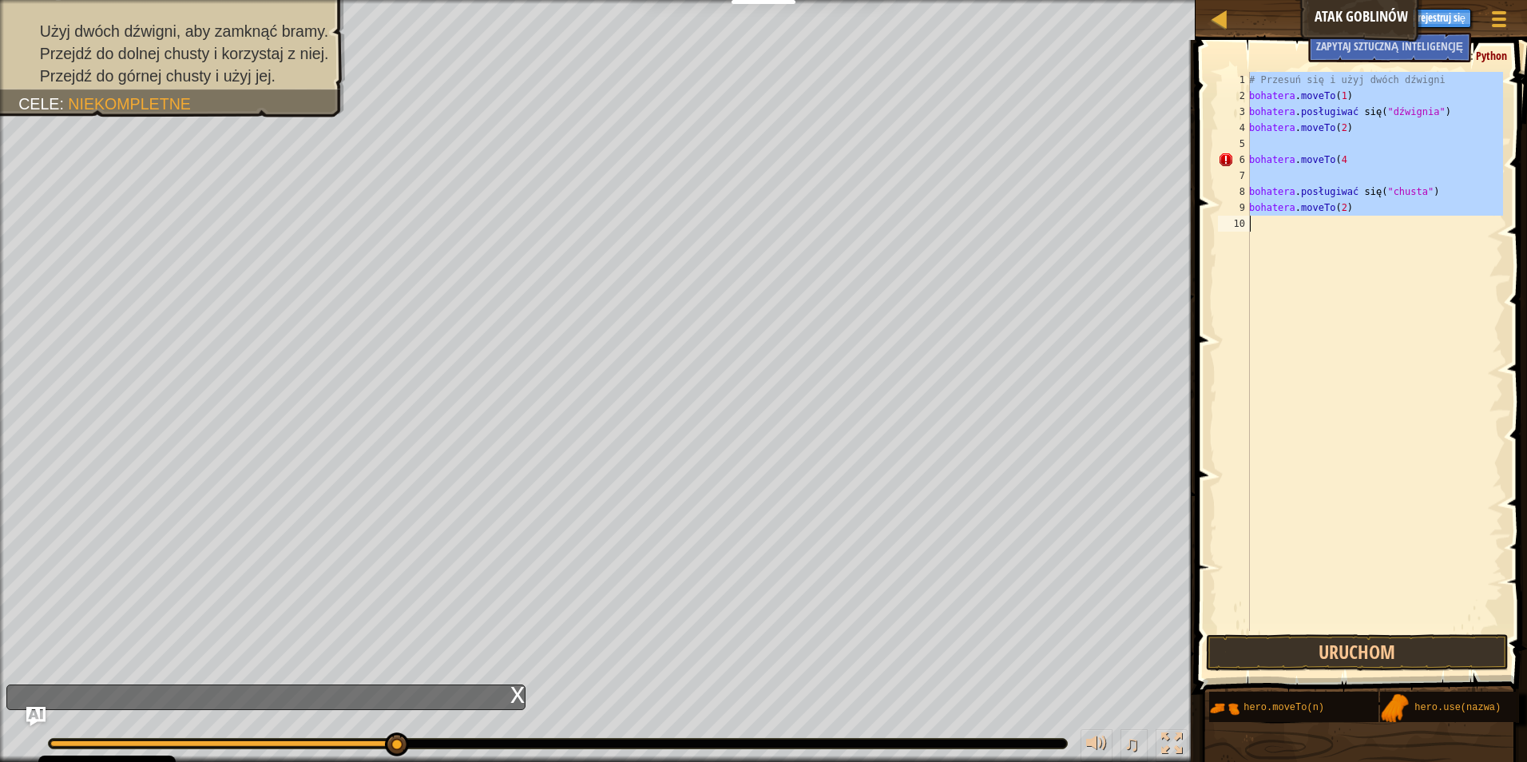
type textarea "hero.moveTo(2)"
click at [1400, 263] on div "# Przesuń się i użyj dwóch dźwigni bohatera . moveTo ( 1 ) bohatera . posługiwa…" at bounding box center [1374, 351] width 257 height 559
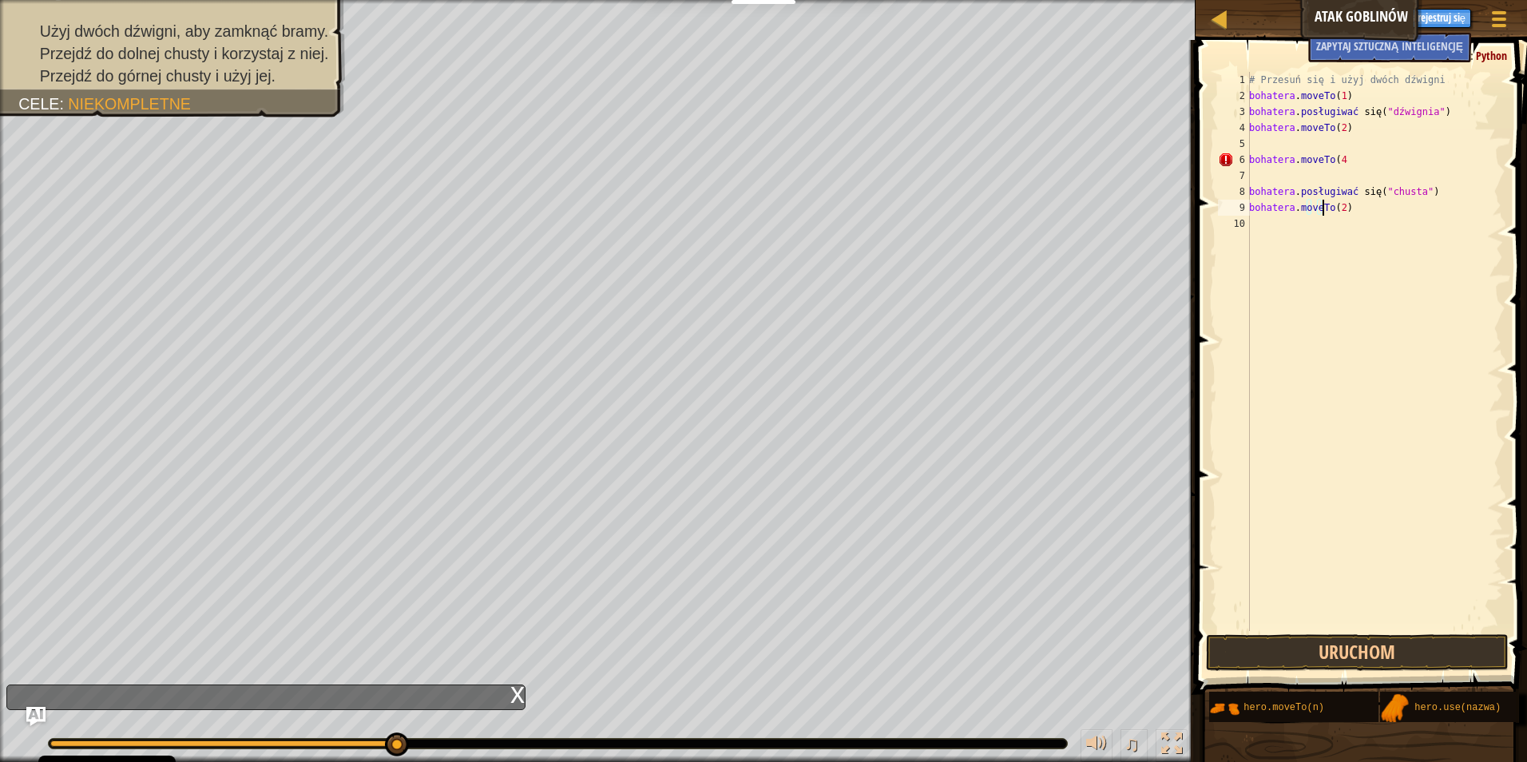
click at [1338, 207] on div "# Przesuń się i użyj dwóch dźwigni bohatera . moveTo ( 1 ) bohatera . posługiwa…" at bounding box center [1374, 367] width 257 height 591
type textarea "hero.moveTo(2)"
drag, startPoint x: 1338, startPoint y: 207, endPoint x: 1231, endPoint y: 349, distance: 177.4
click at [1341, 207] on div "# Przesuń się i użyj dwóch dźwigni bohatera . moveTo ( 1 ) bohatera . posługiwa…" at bounding box center [1374, 367] width 257 height 591
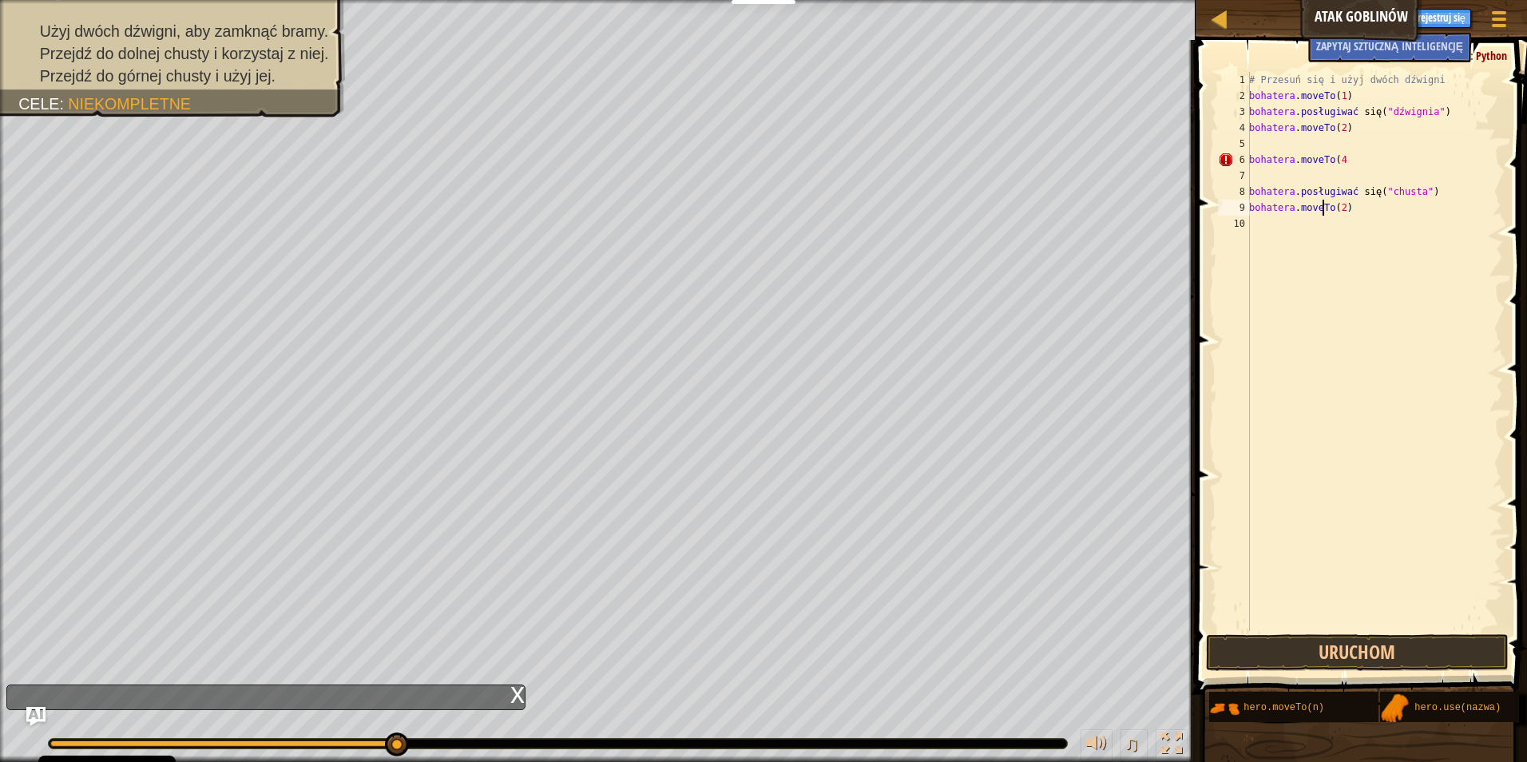
type textarea "hero.moveTo(2)"
drag, startPoint x: 1336, startPoint y: 207, endPoint x: 1286, endPoint y: 367, distance: 168.0
click at [1286, 367] on div "# Przesuń się i użyj dwóch dźwigni bohatera . moveTo ( 1 ) bohatera . posługiwa…" at bounding box center [1374, 367] width 257 height 591
drag, startPoint x: 1327, startPoint y: 210, endPoint x: 1359, endPoint y: 209, distance: 32.0
click at [1359, 209] on div "# Przesuń się i użyj dwóch dźwigni bohatera . moveTo ( 1 ) bohatera . posługiwa…" at bounding box center [1374, 367] width 257 height 591
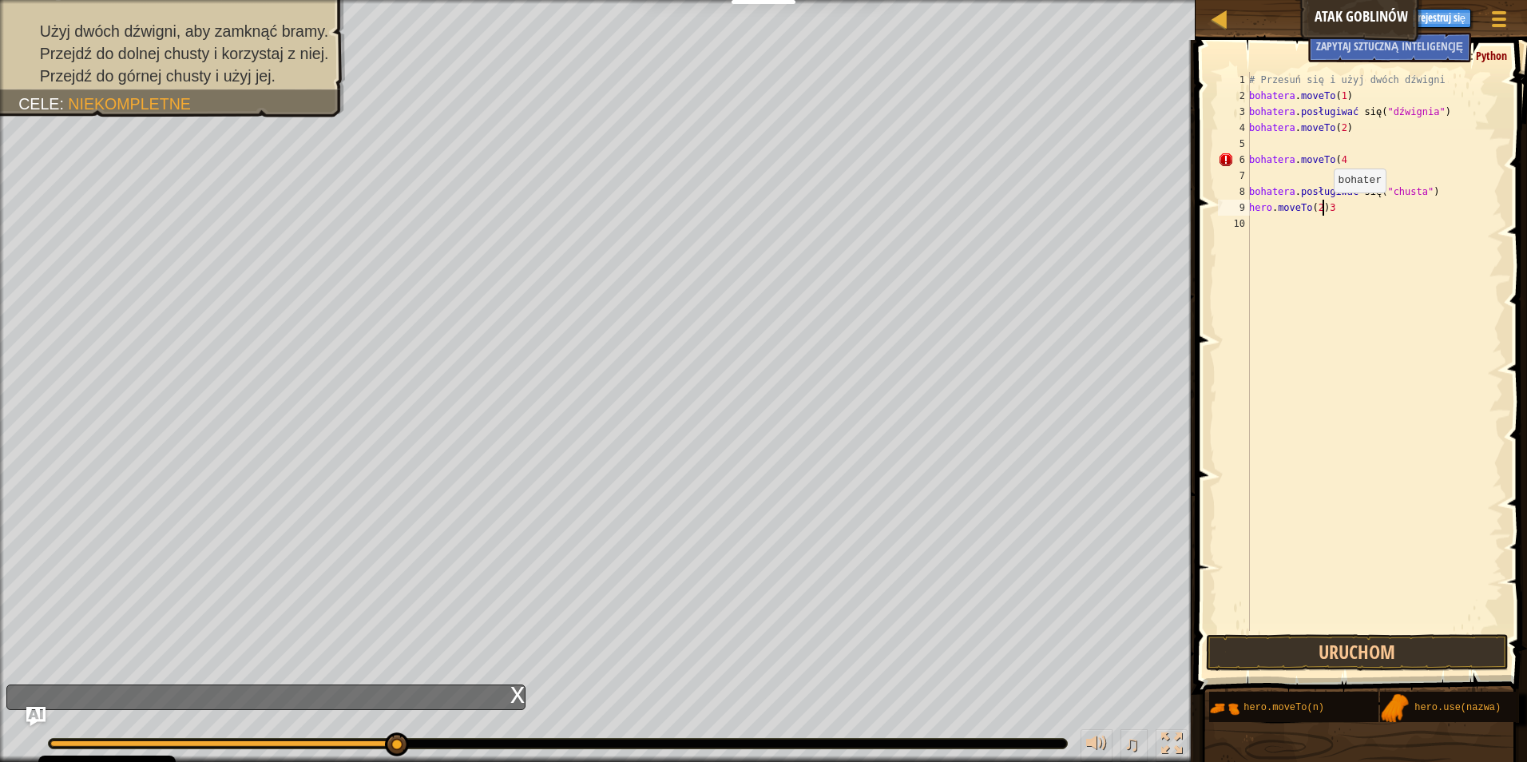
click at [1325, 208] on div "# Przesuń się i użyj dwóch dźwigni bohatera . moveTo ( 1 ) bohatera . posługiwa…" at bounding box center [1374, 367] width 257 height 591
click at [1334, 208] on div "# Przesuń się i użyj dwóch dźwigni bohatera . moveTo ( 1 ) bohatera . posługiwa…" at bounding box center [1374, 367] width 257 height 591
click at [1337, 209] on div "# Przesuń się i użyj dwóch dźwigni bohatera . moveTo ( 1 ) bohatera . posługiwa…" at bounding box center [1374, 367] width 257 height 591
drag, startPoint x: 1337, startPoint y: 209, endPoint x: 1339, endPoint y: 195, distance: 14.6
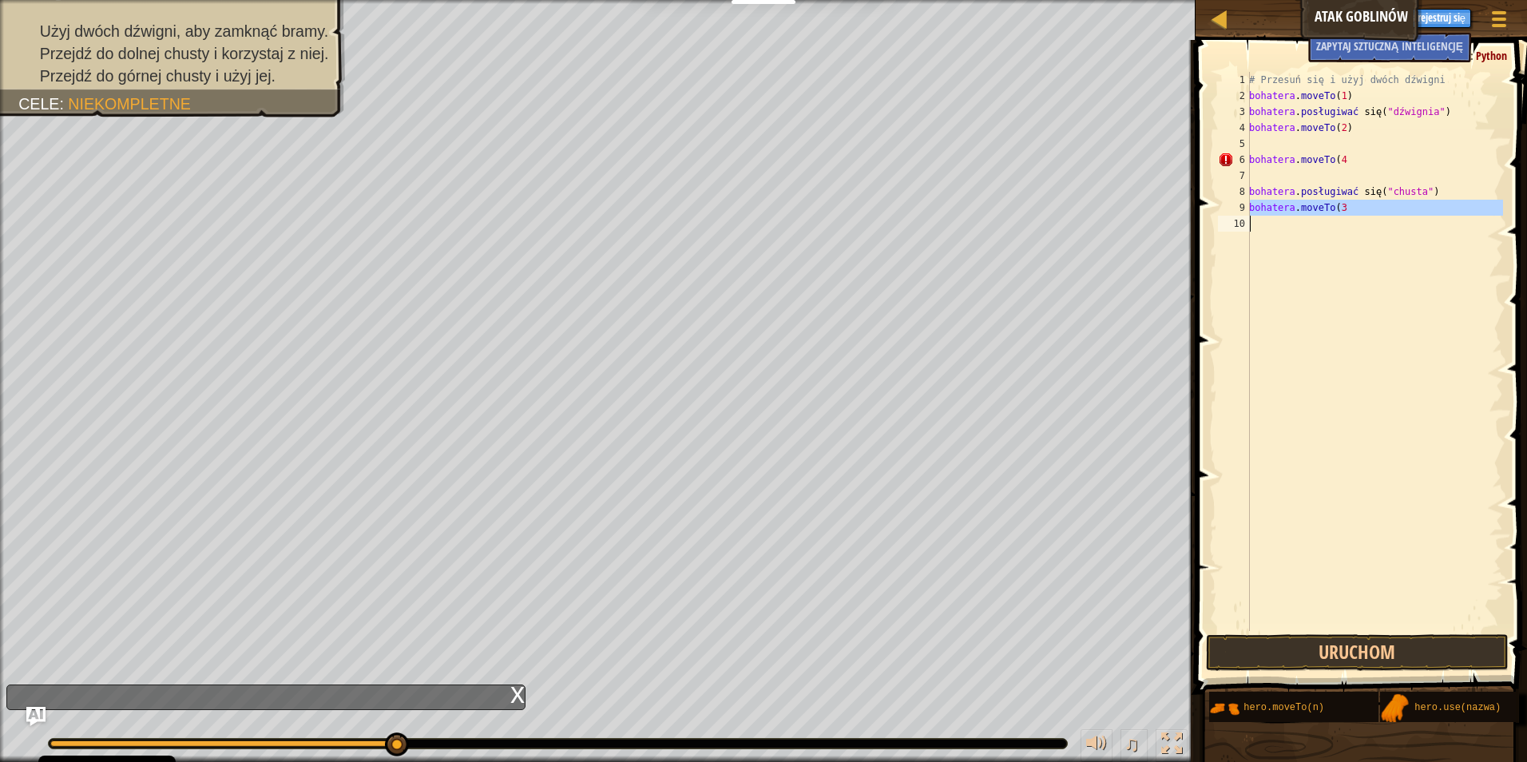
click at [1338, 199] on div "# Przesuń się i użyj dwóch dźwigni bohatera . moveTo ( 1 ) bohatera . posługiwa…" at bounding box center [1374, 367] width 257 height 591
type textarea "hero.use("sling") hero.moveTo(3"
click at [1349, 294] on div "# Przesuń się i użyj dwóch dźwigni bohatera . moveTo ( 1 ) bohatera . posługiwa…" at bounding box center [1374, 351] width 257 height 559
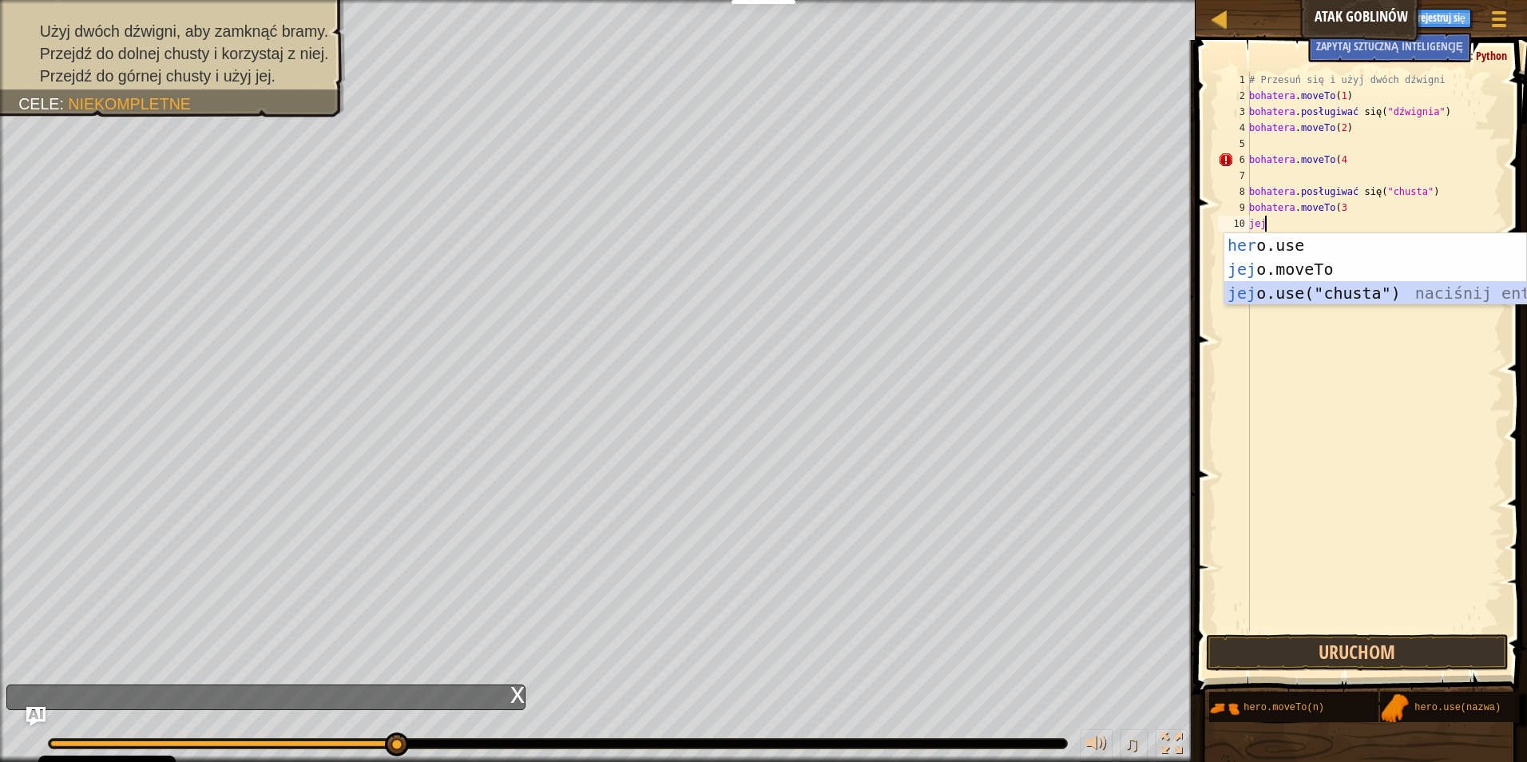
click at [1349, 293] on div "her o.use naciśnij enter jej o.moveTo naciśnij enter jej o.use("chusta") naciśn…" at bounding box center [1375, 293] width 302 height 120
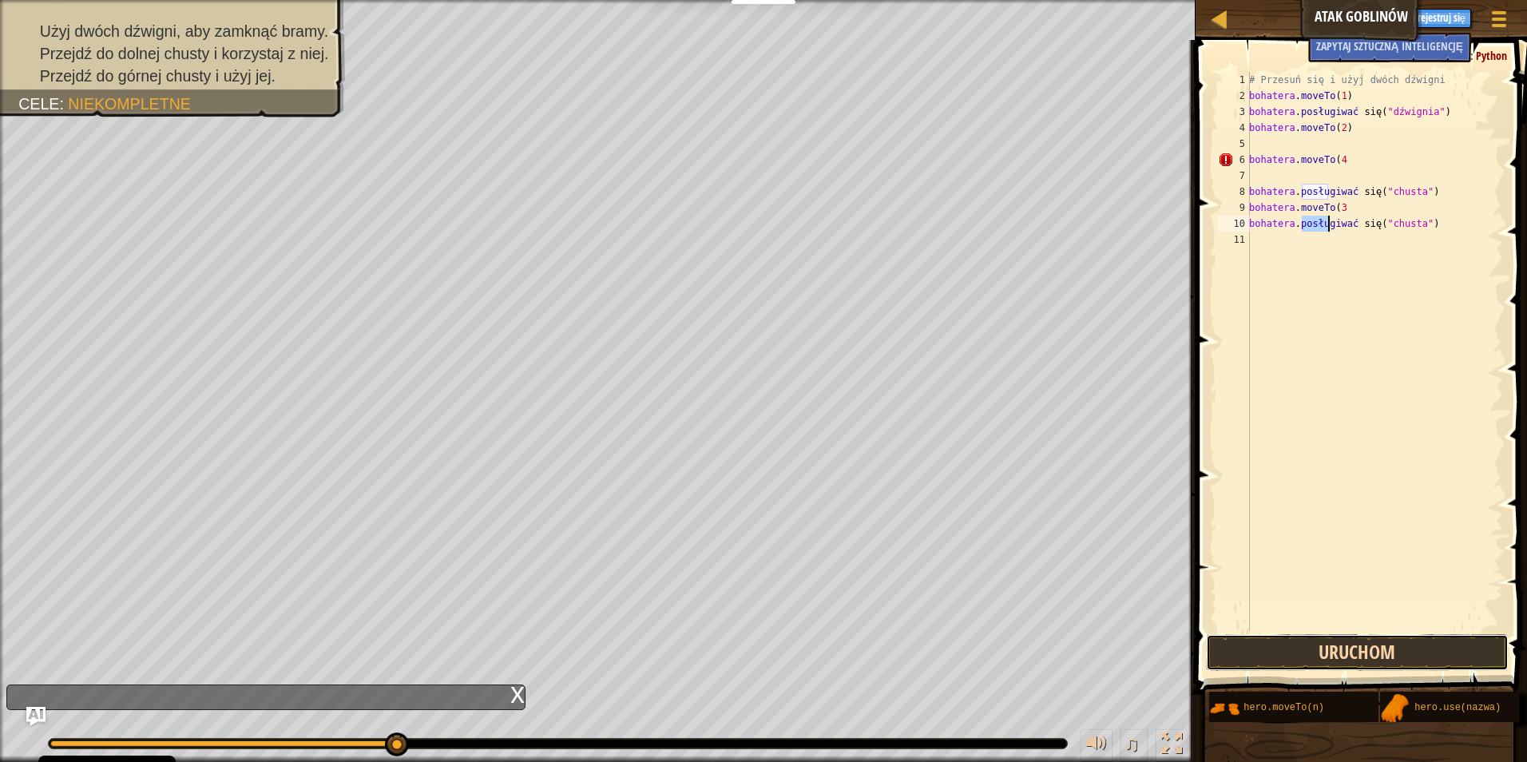
click at [1385, 656] on button "Uruchom" at bounding box center [1357, 652] width 303 height 37
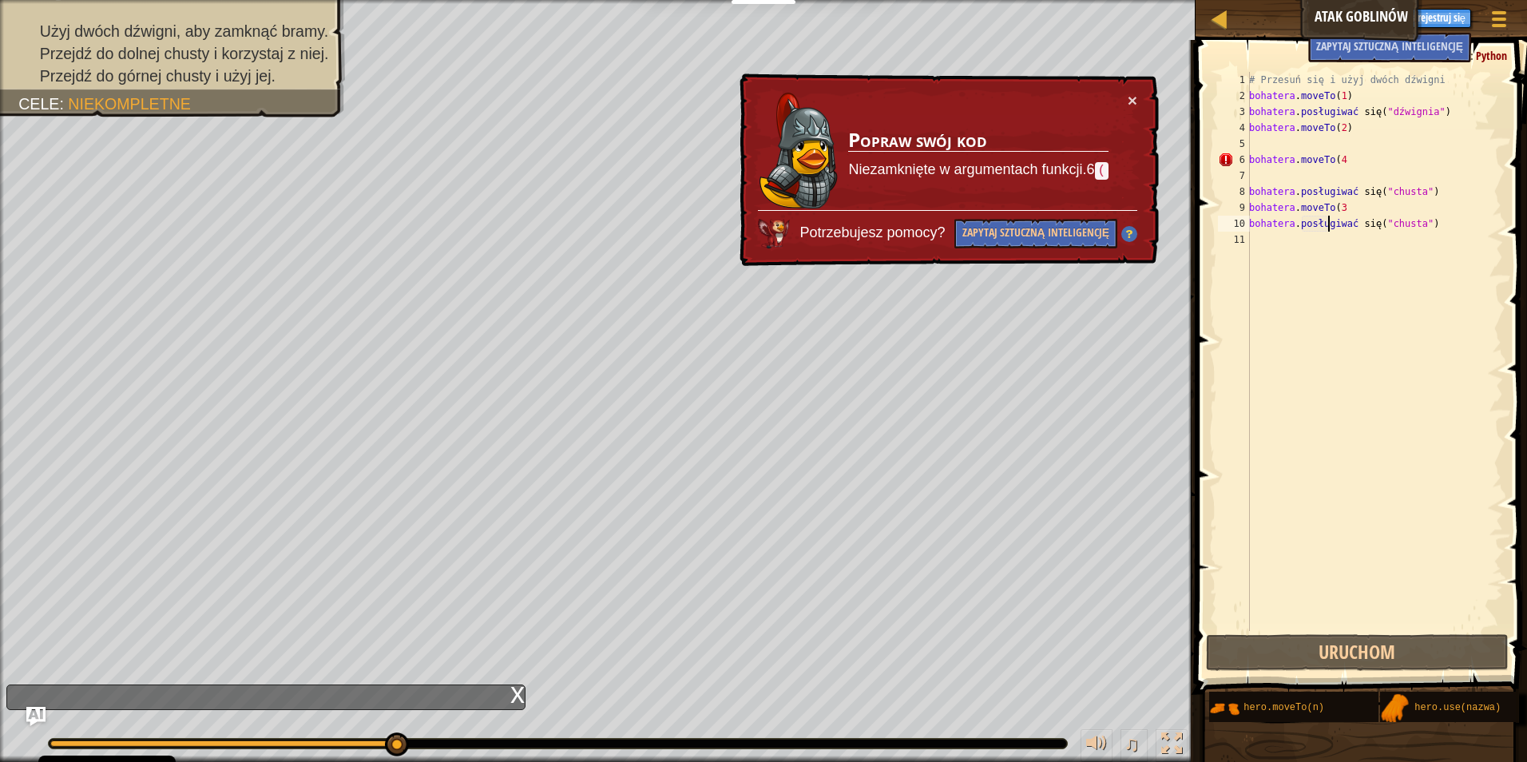
click at [1343, 157] on div "# Przesuń się i użyj dwóch dźwigni bohatera . moveTo ( 1 ) bohatera . posługiwa…" at bounding box center [1374, 367] width 257 height 591
drag, startPoint x: 1343, startPoint y: 157, endPoint x: 1397, endPoint y: 116, distance: 68.4
click at [1397, 116] on div "# Przesuń się i użyj dwóch dźwigni bohatera . moveTo ( 1 ) bohatera . posługiwa…" at bounding box center [1374, 367] width 257 height 591
click at [1377, 157] on div "# Przesuń się i użyj dwóch dźwigni bohatera . moveTo ( 1 ) bohatera . posługiwa…" at bounding box center [1374, 367] width 257 height 591
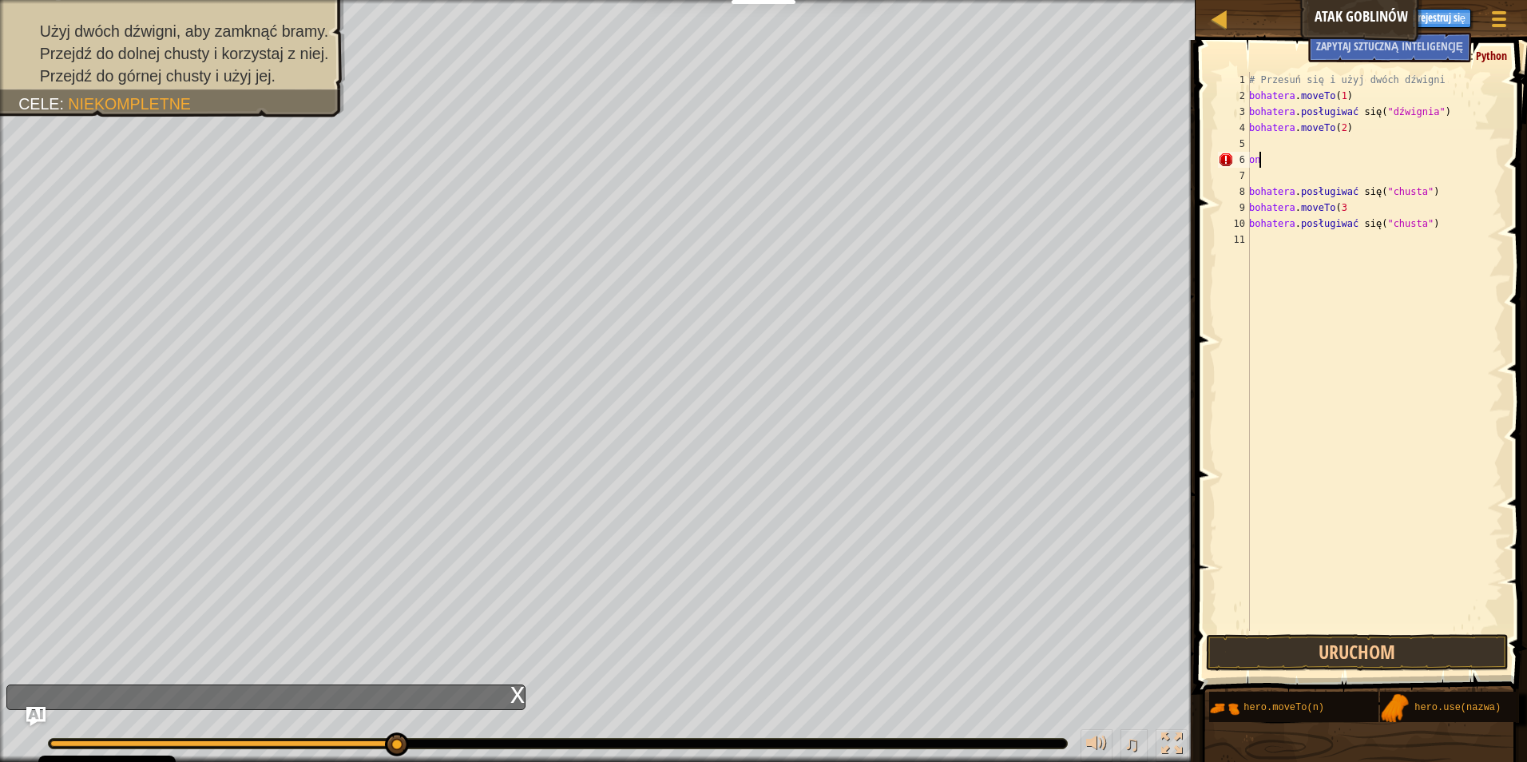
type textarea "h"
click at [1349, 654] on button "Uruchom" at bounding box center [1357, 652] width 303 height 37
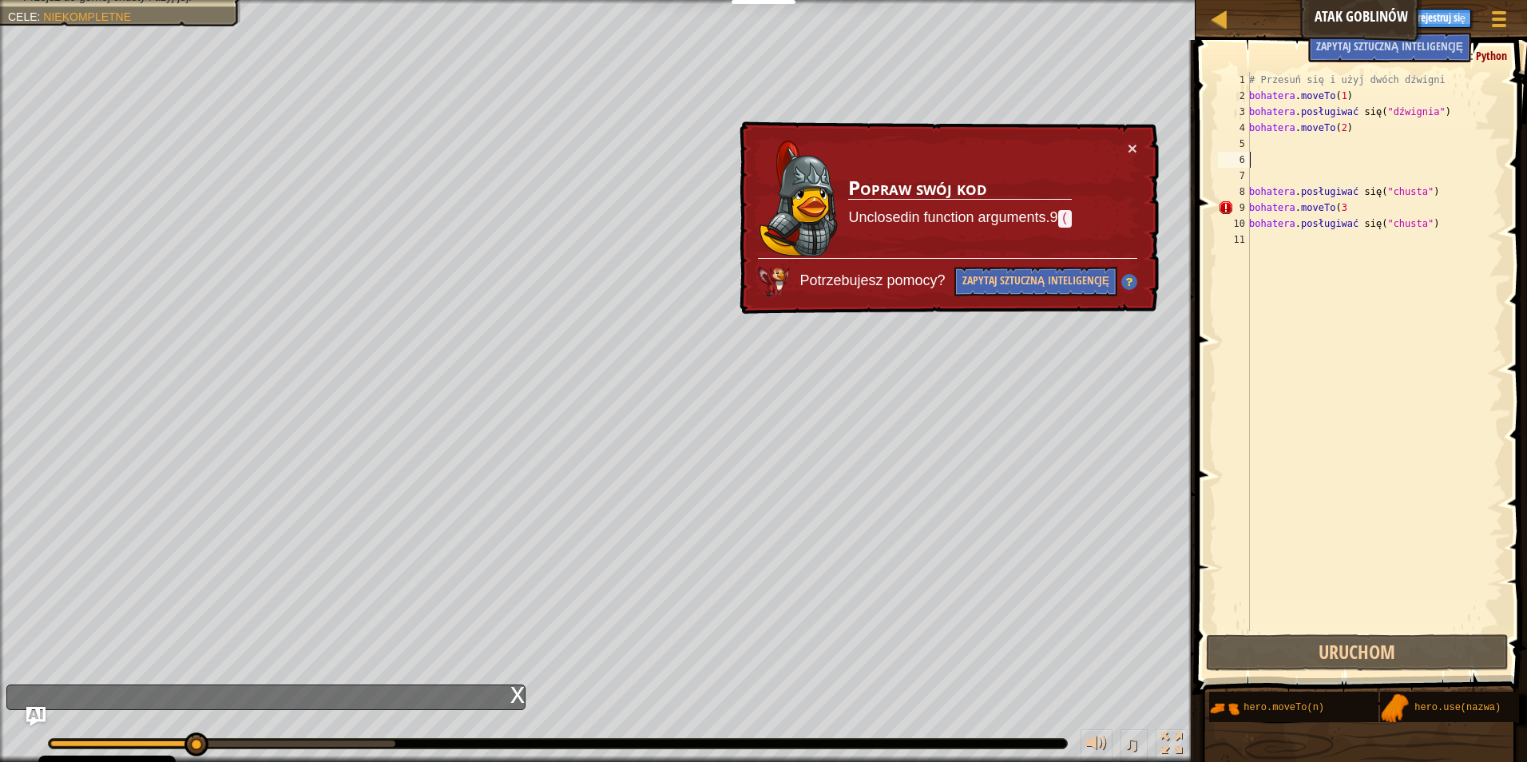
click at [1359, 205] on div "# Przesuń się i użyj dwóch dźwigni bohatera . moveTo ( 1 ) bohatera . posługiwa…" at bounding box center [1374, 367] width 257 height 591
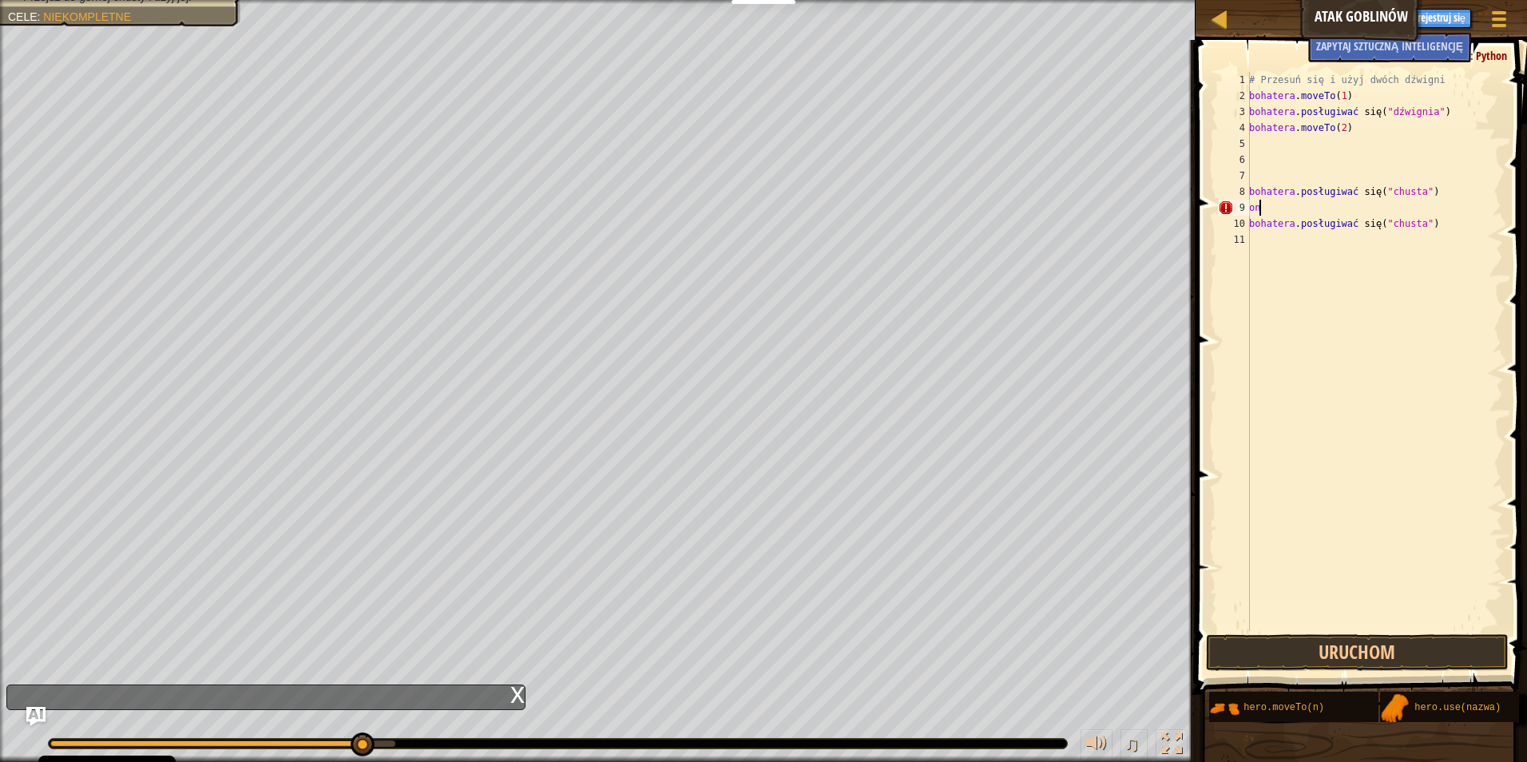
type textarea "h"
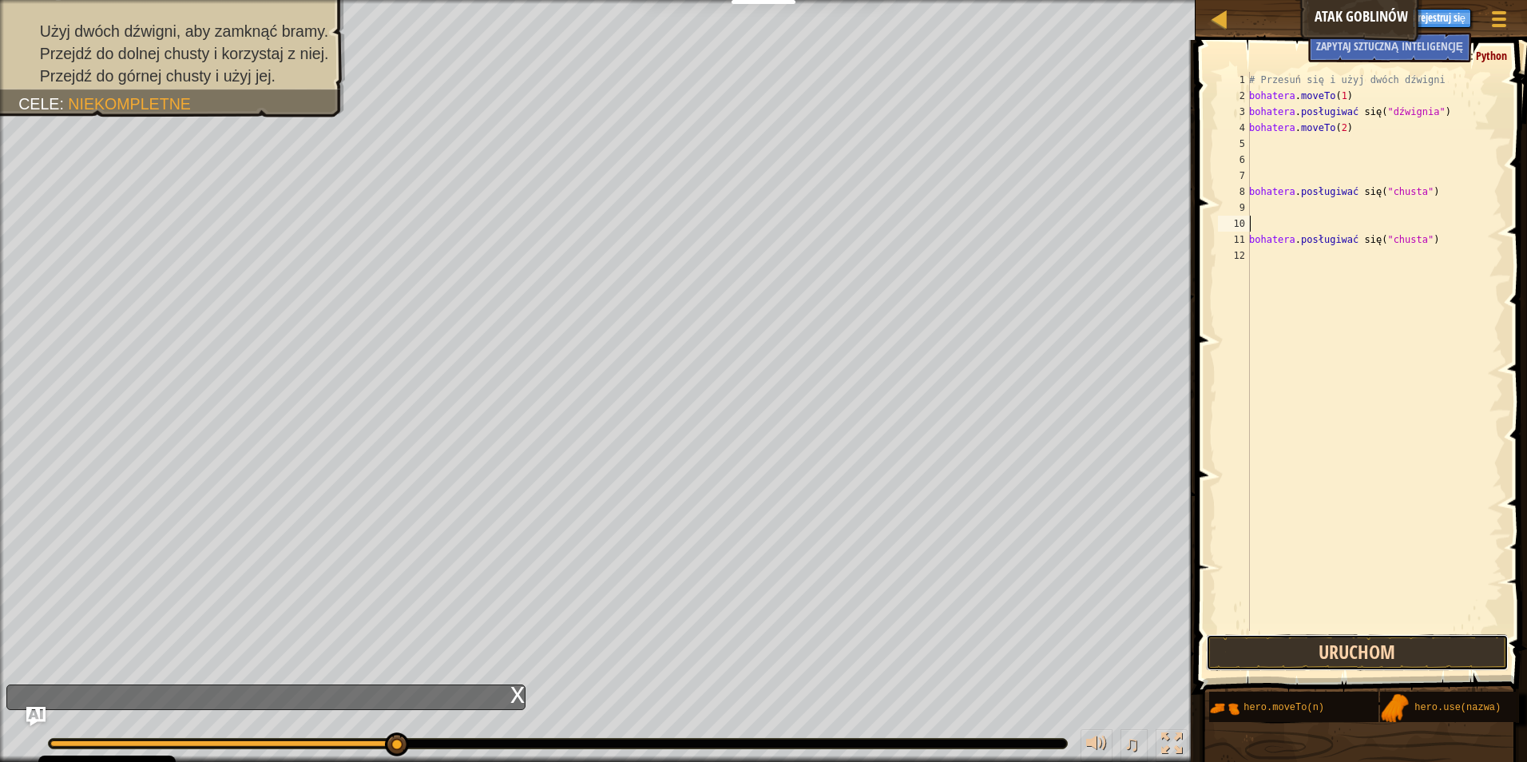
click at [1340, 643] on button "Uruchom" at bounding box center [1357, 652] width 303 height 37
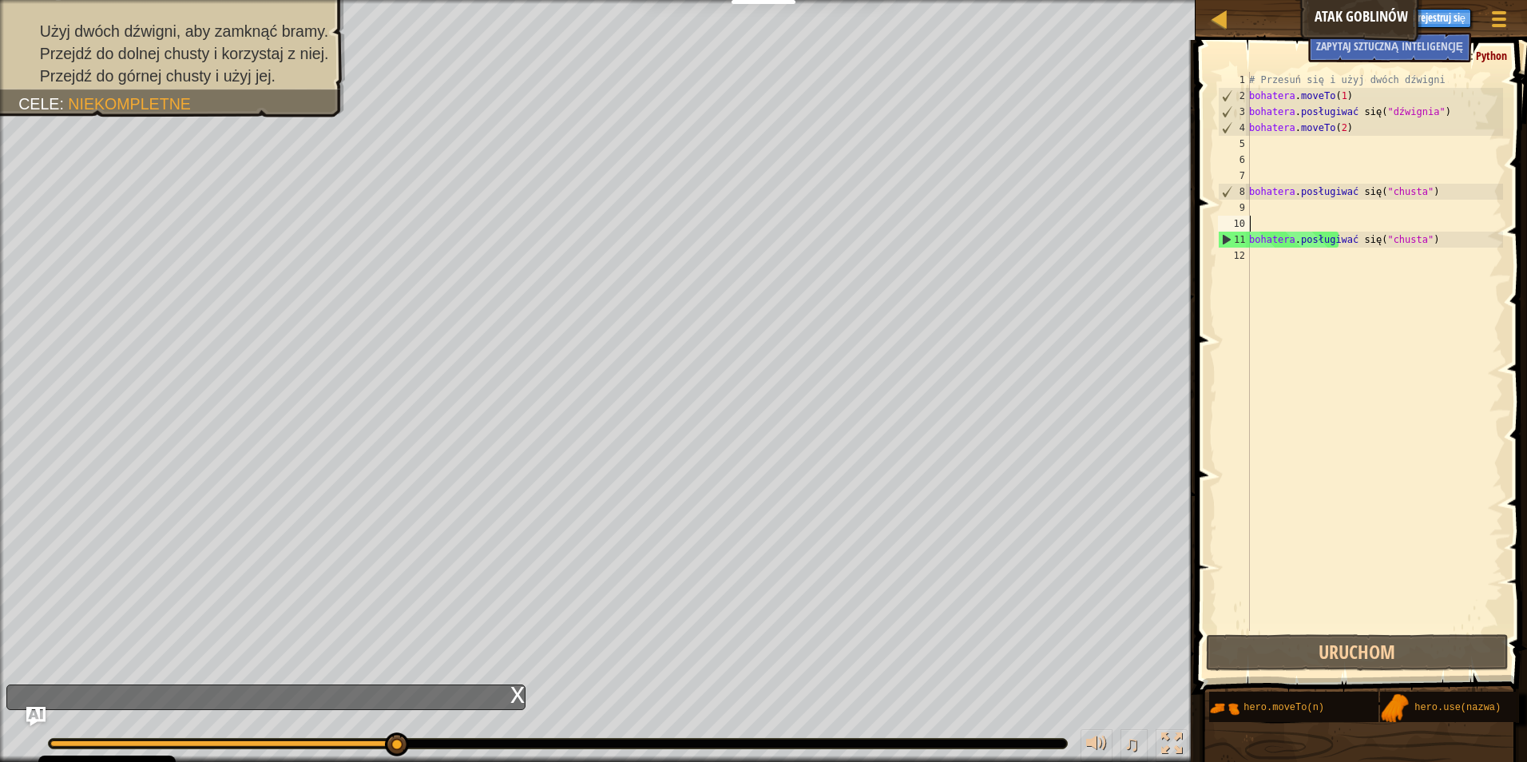
click at [1260, 139] on div "# Przesuń się i użyj dwóch dźwigni bohatera . moveTo ( 1 ) bohatera . posługiwa…" at bounding box center [1374, 367] width 257 height 591
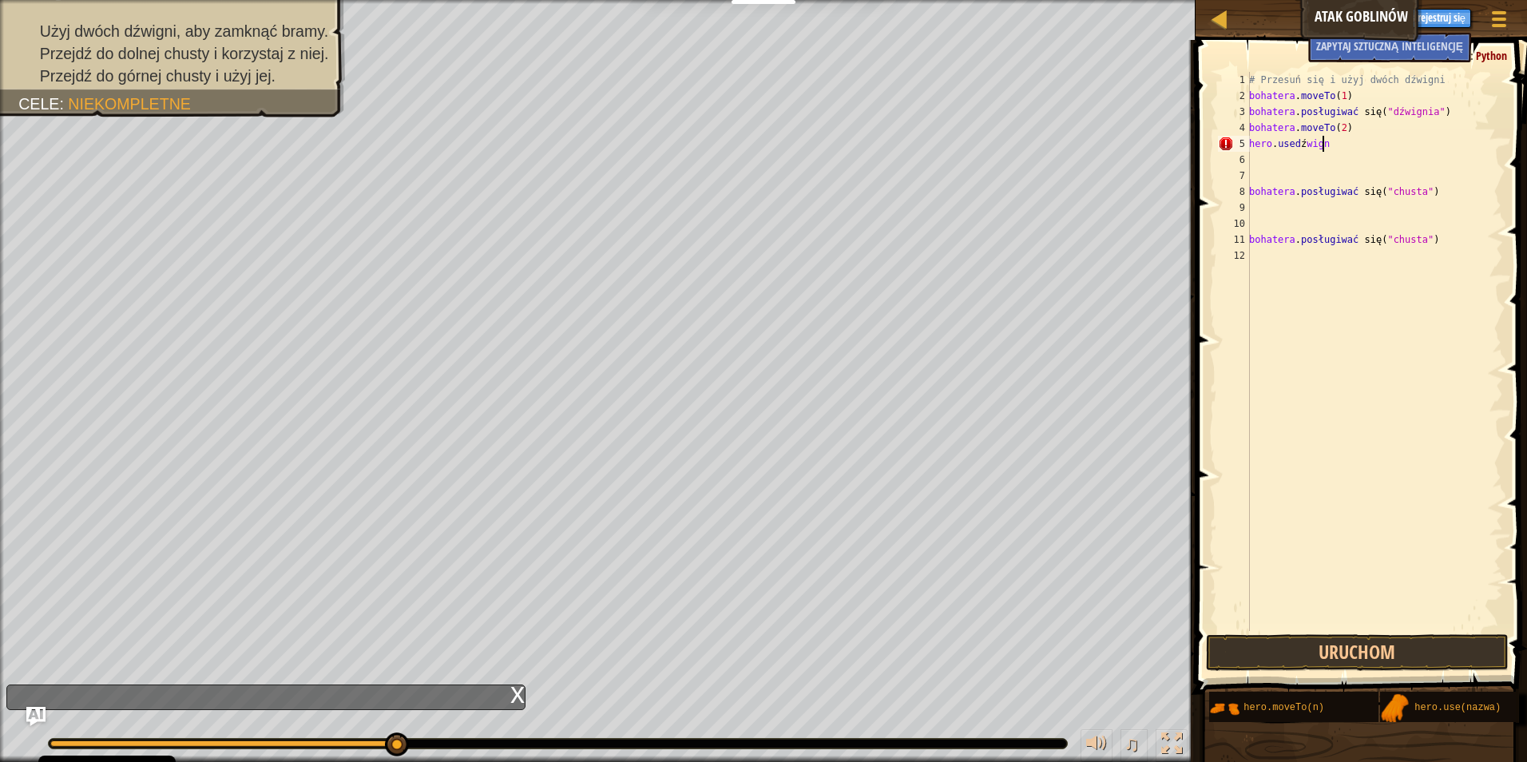
scroll to position [7, 6]
click at [1290, 142] on div "# Przesuń się i użyj dwóch dźwigni bohatera . moveTo ( 1 ) bohatera . posługiwa…" at bounding box center [1374, 367] width 257 height 591
click at [1430, 649] on button "Uruchom" at bounding box center [1357, 652] width 303 height 37
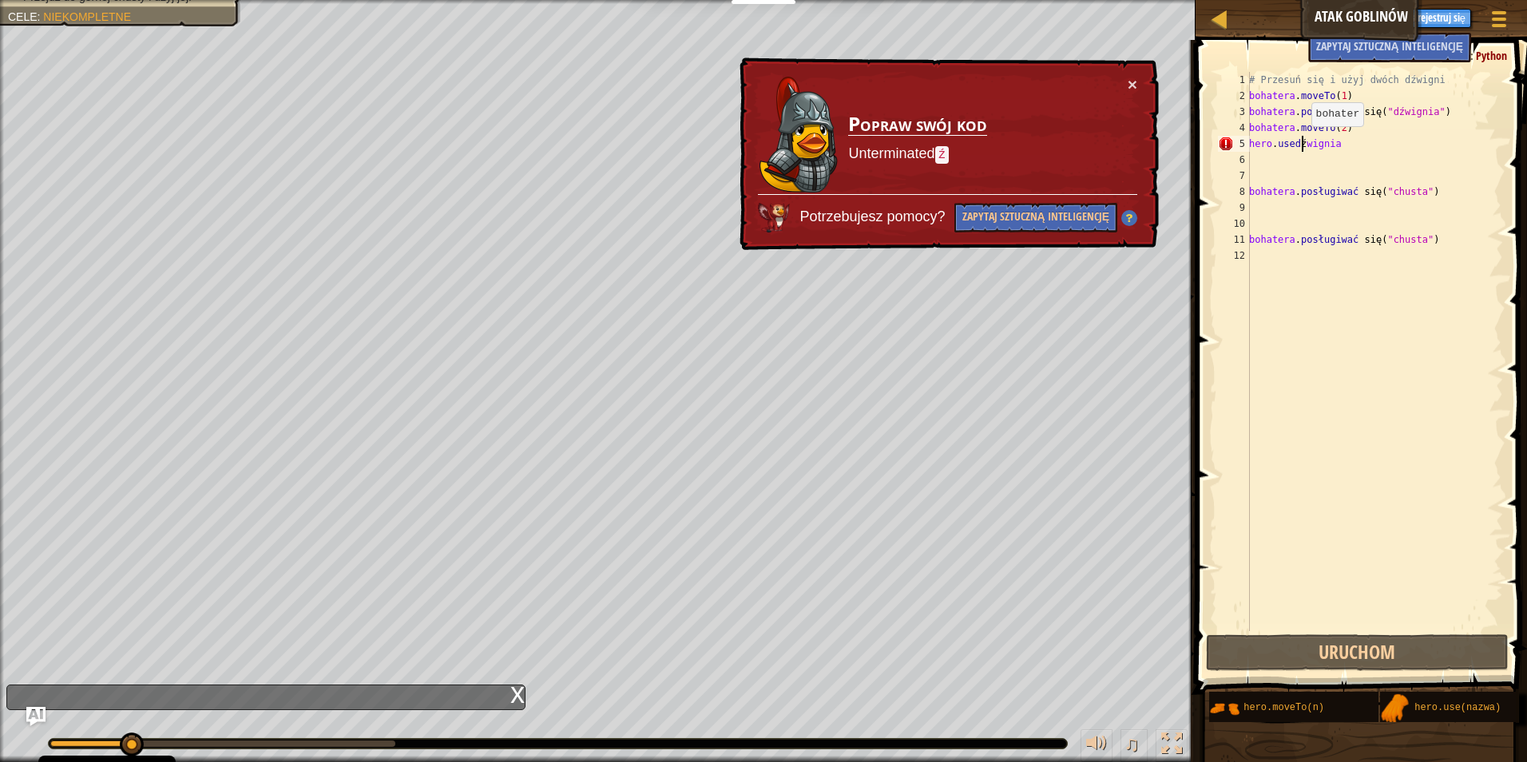
click at [1302, 142] on div "# Przesuń się i użyj dwóch dźwigni bohatera . moveTo ( 1 ) bohatera . posługiwa…" at bounding box center [1374, 367] width 257 height 591
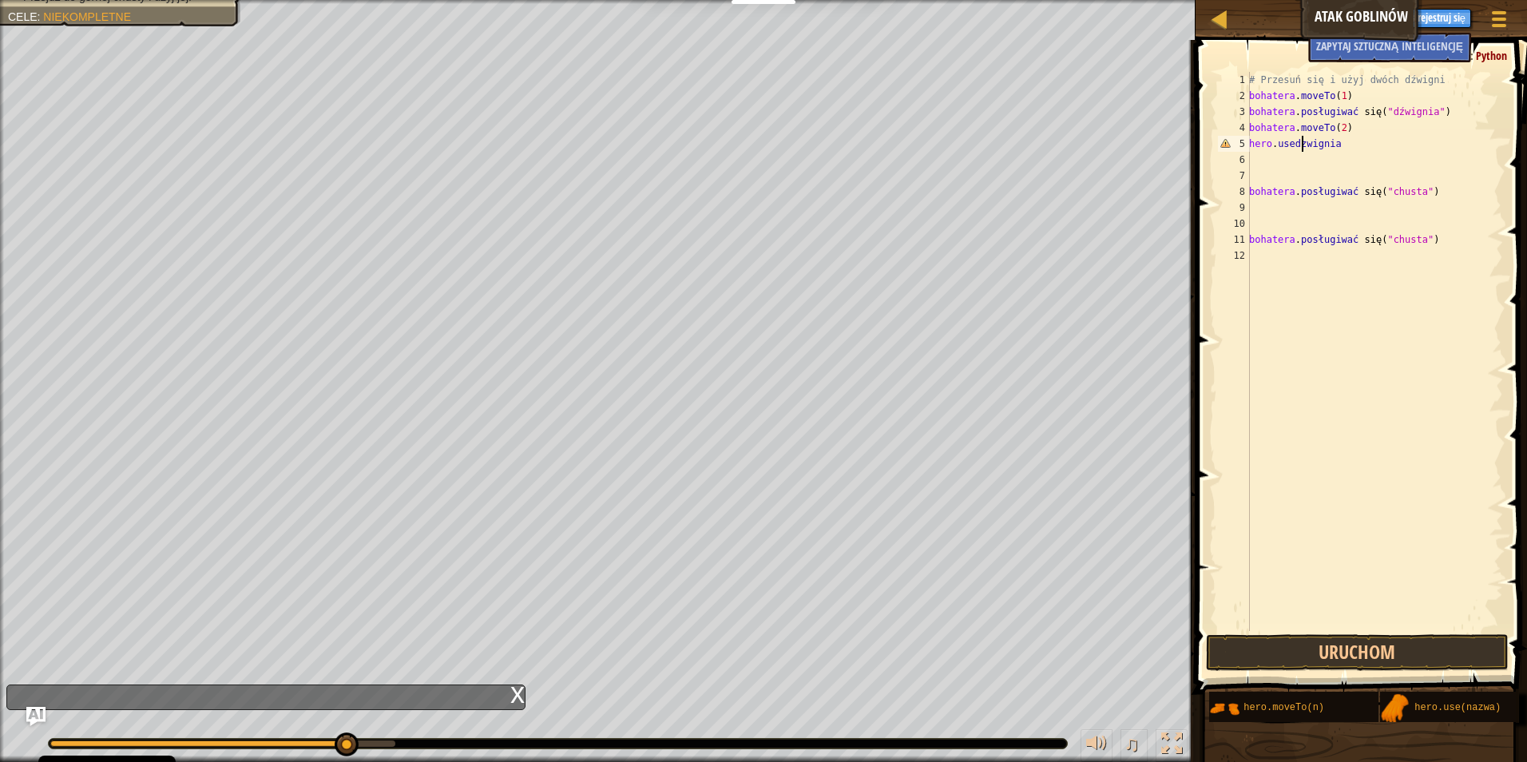
scroll to position [7, 2]
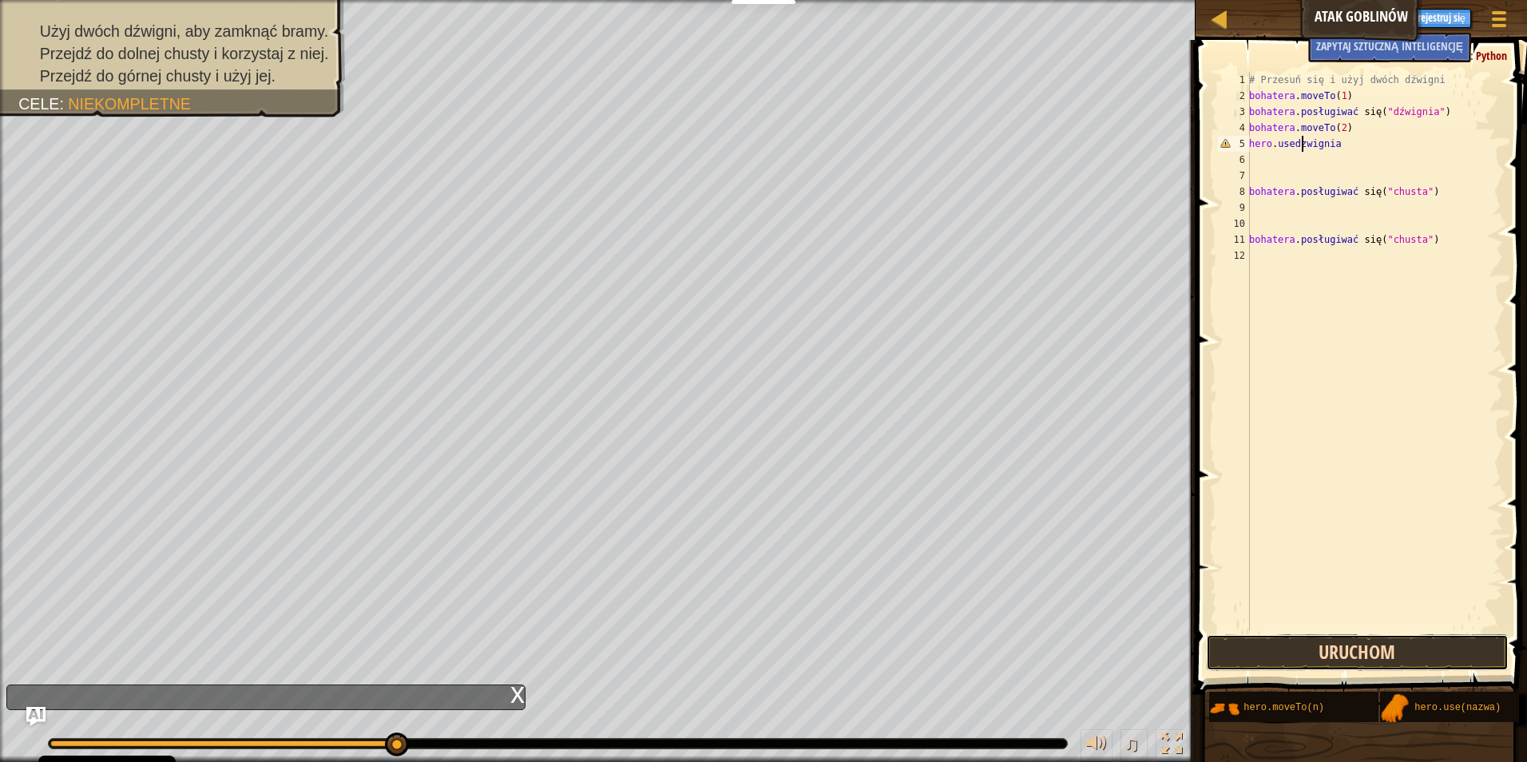
click at [1416, 658] on button "Uruchom" at bounding box center [1357, 652] width 303 height 37
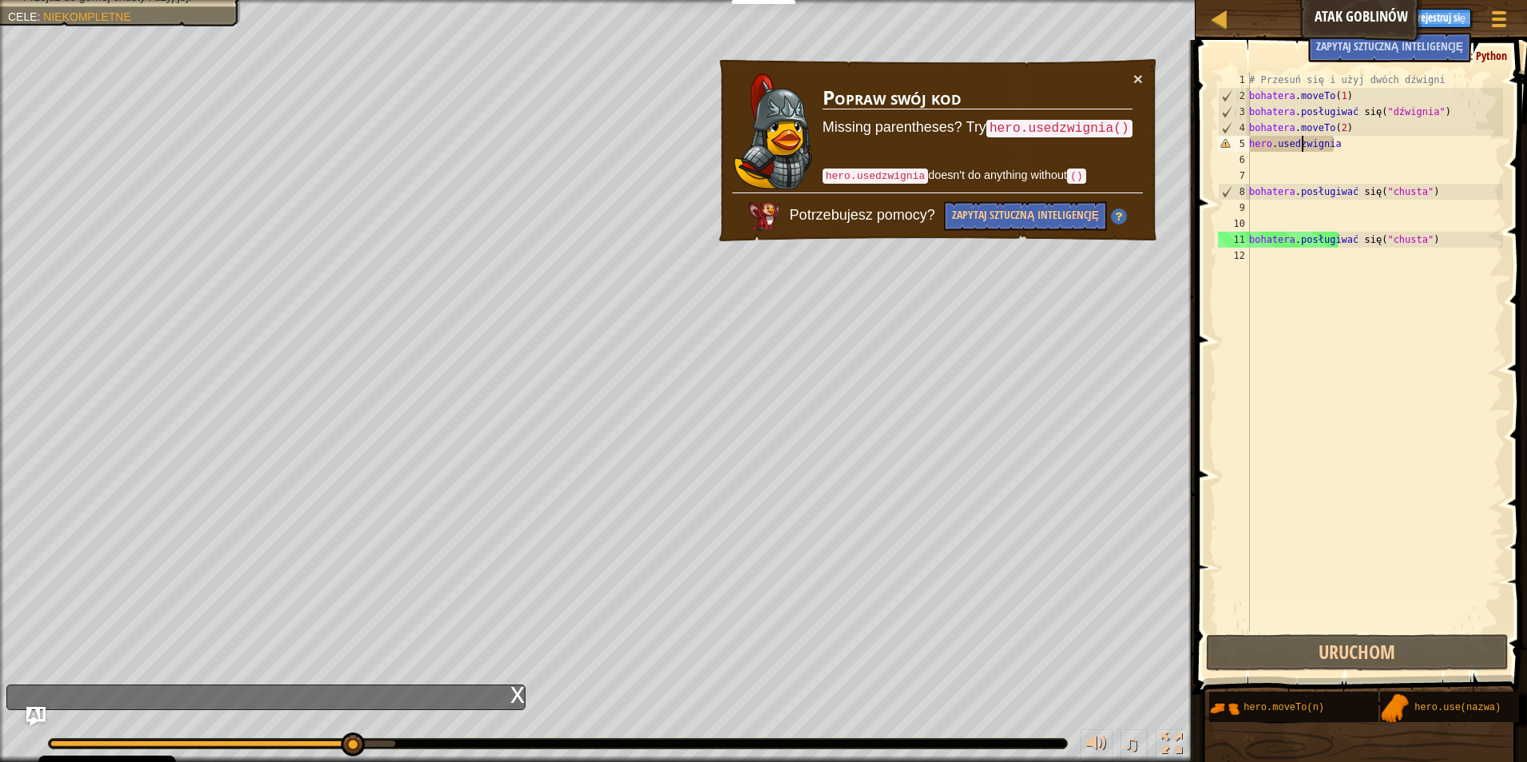
click at [1290, 146] on div "# Przesuń się i użyj dwóch dźwigni bohatera . moveTo ( 1 ) bohatera . posługiwa…" at bounding box center [1374, 367] width 257 height 591
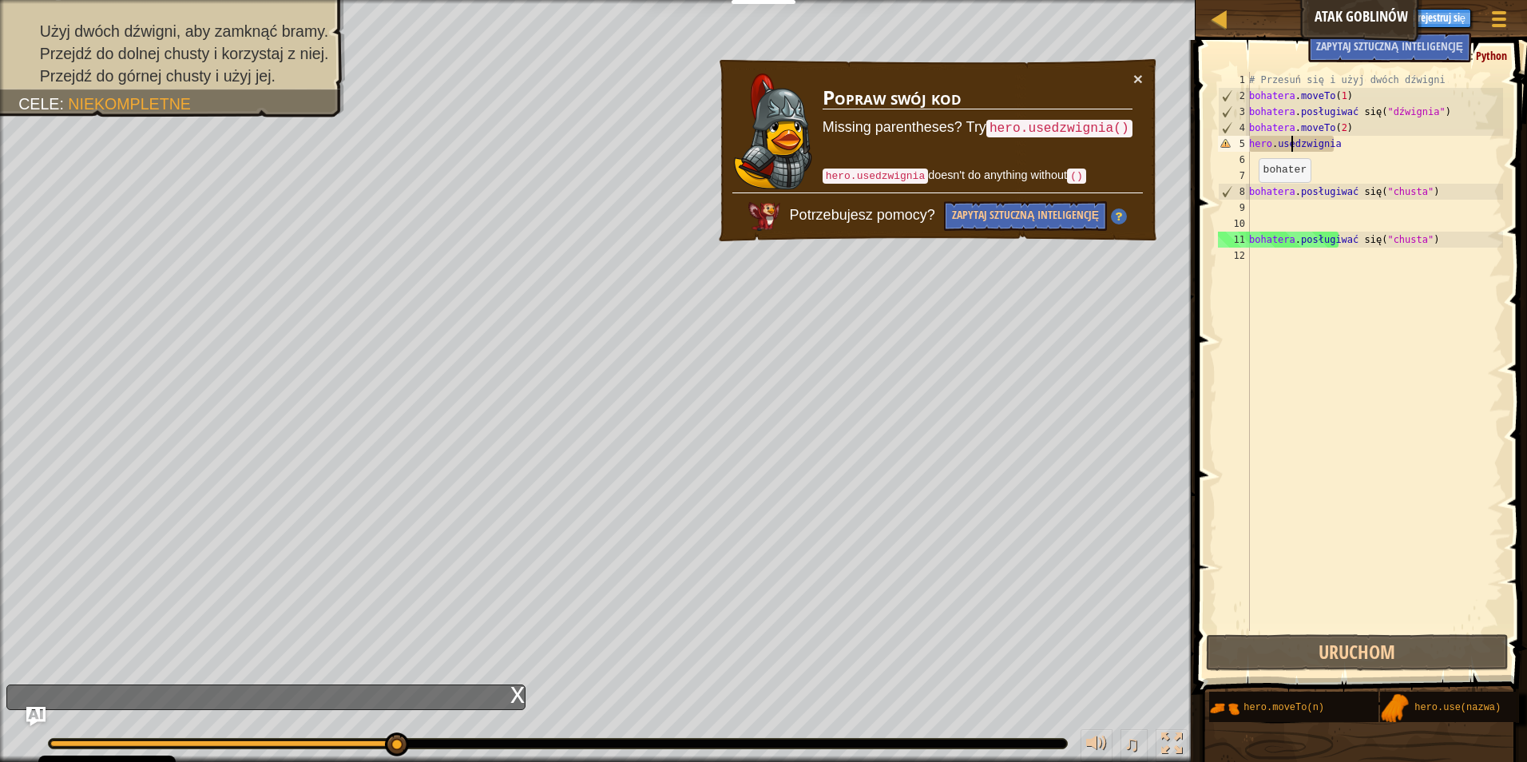
click at [1249, 198] on div "8" at bounding box center [1234, 192] width 31 height 16
type textarea "hero.use("sling")"
click at [1421, 192] on div "# Przesuń się i użyj dwóch dźwigni bohatera . moveTo ( 1 ) bohatera . posługiwa…" at bounding box center [1374, 367] width 257 height 591
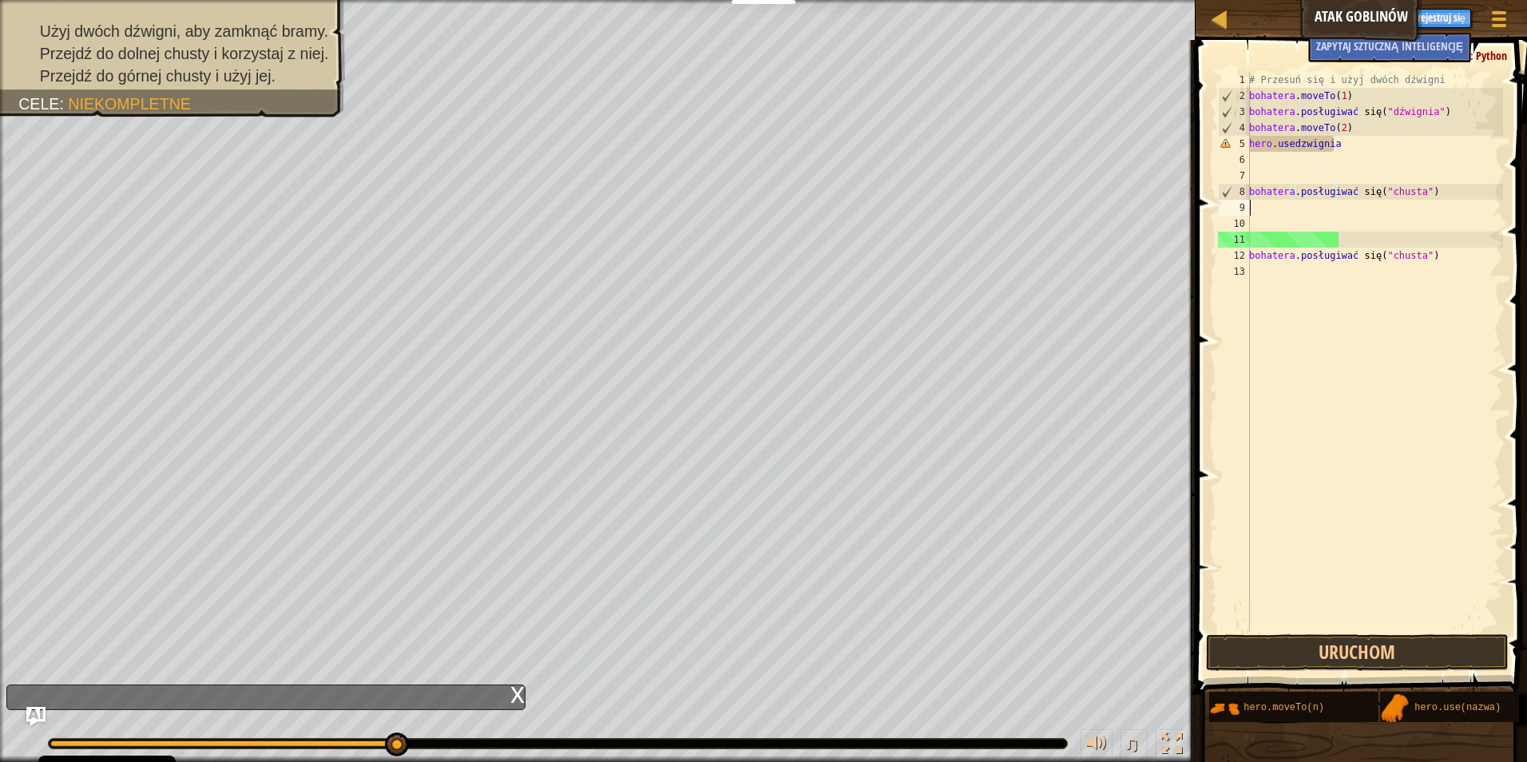
scroll to position [7, 0]
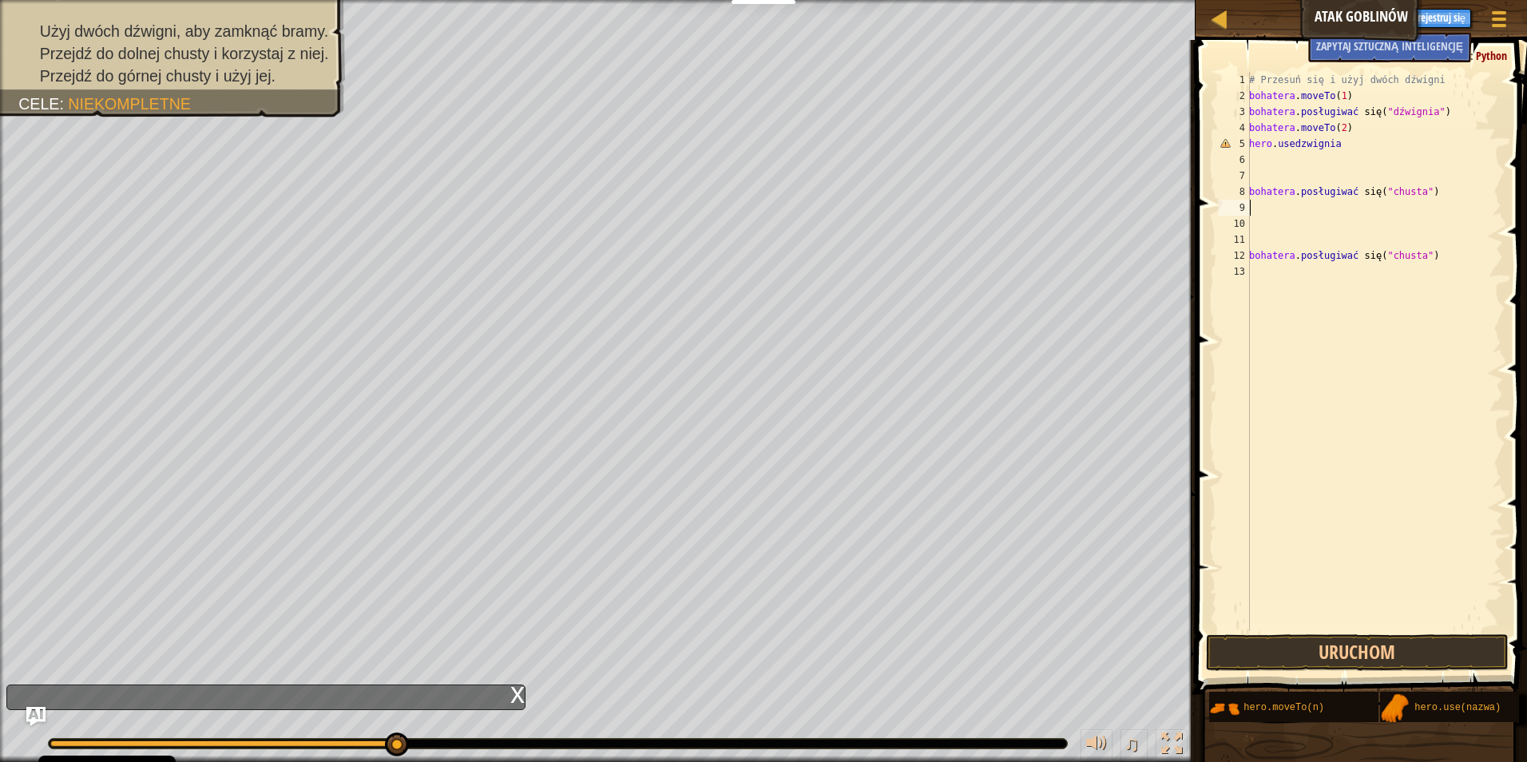
click at [1421, 266] on div "# Przesuń się i użyj dwóch dźwigni bohatera . moveTo ( 1 ) bohatera . posługiwa…" at bounding box center [1374, 367] width 257 height 591
click at [1429, 256] on div "# Przesuń się i użyj dwóch dźwigni bohatera . moveTo ( 1 ) bohatera . posługiwa…" at bounding box center [1374, 367] width 257 height 591
type textarea "h"
click at [1424, 195] on div "# Przesuń się i użyj dwóch dźwigni bohatera . moveTo ( 1 ) bohatera . posługiwa…" at bounding box center [1374, 367] width 257 height 591
type textarea "h"
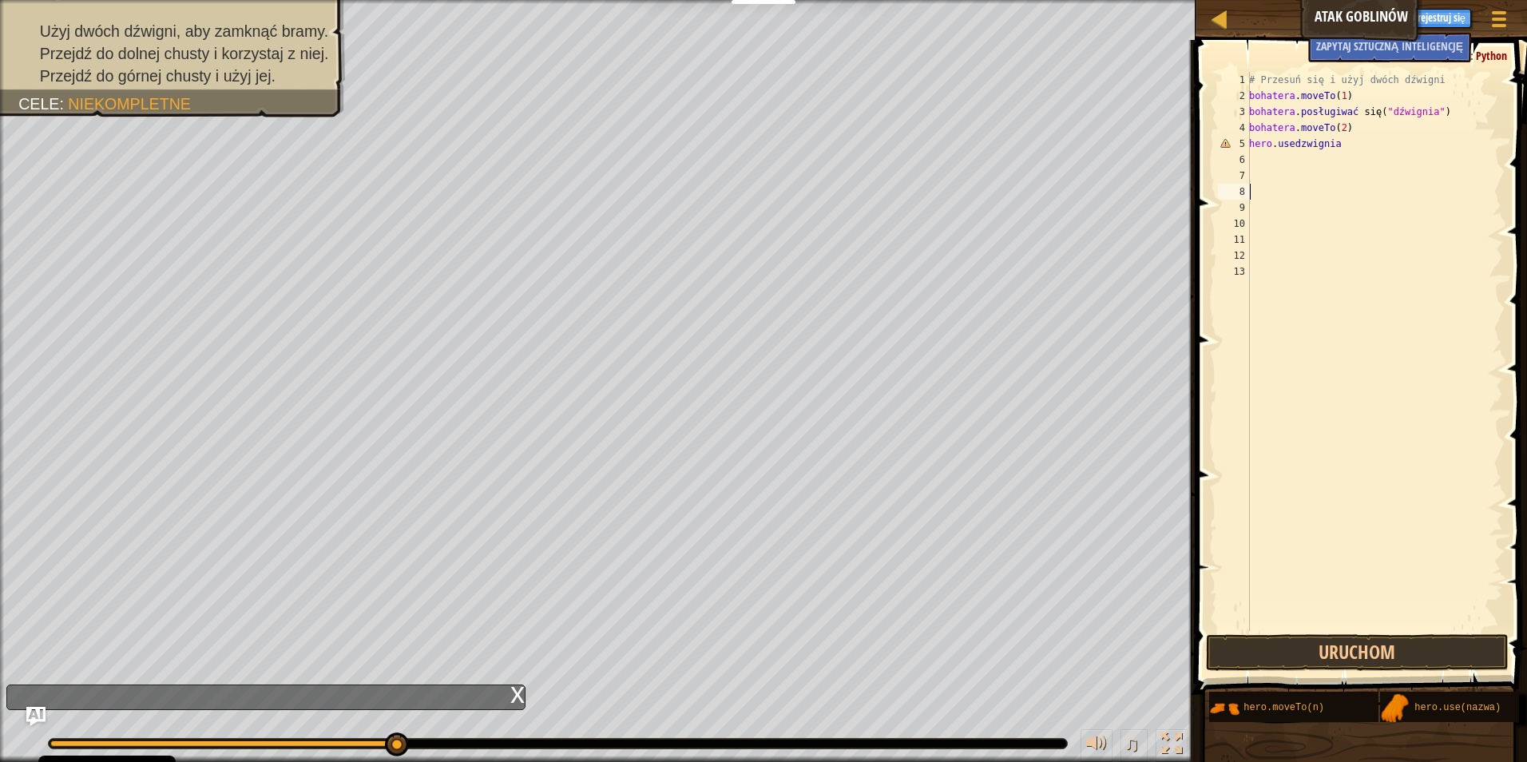
click at [1345, 141] on div "# Przesuń się i użyj dwóch dźwigni bohatera . moveTo ( 1 ) bohatera . posługiwa…" at bounding box center [1374, 367] width 257 height 591
type textarea "h"
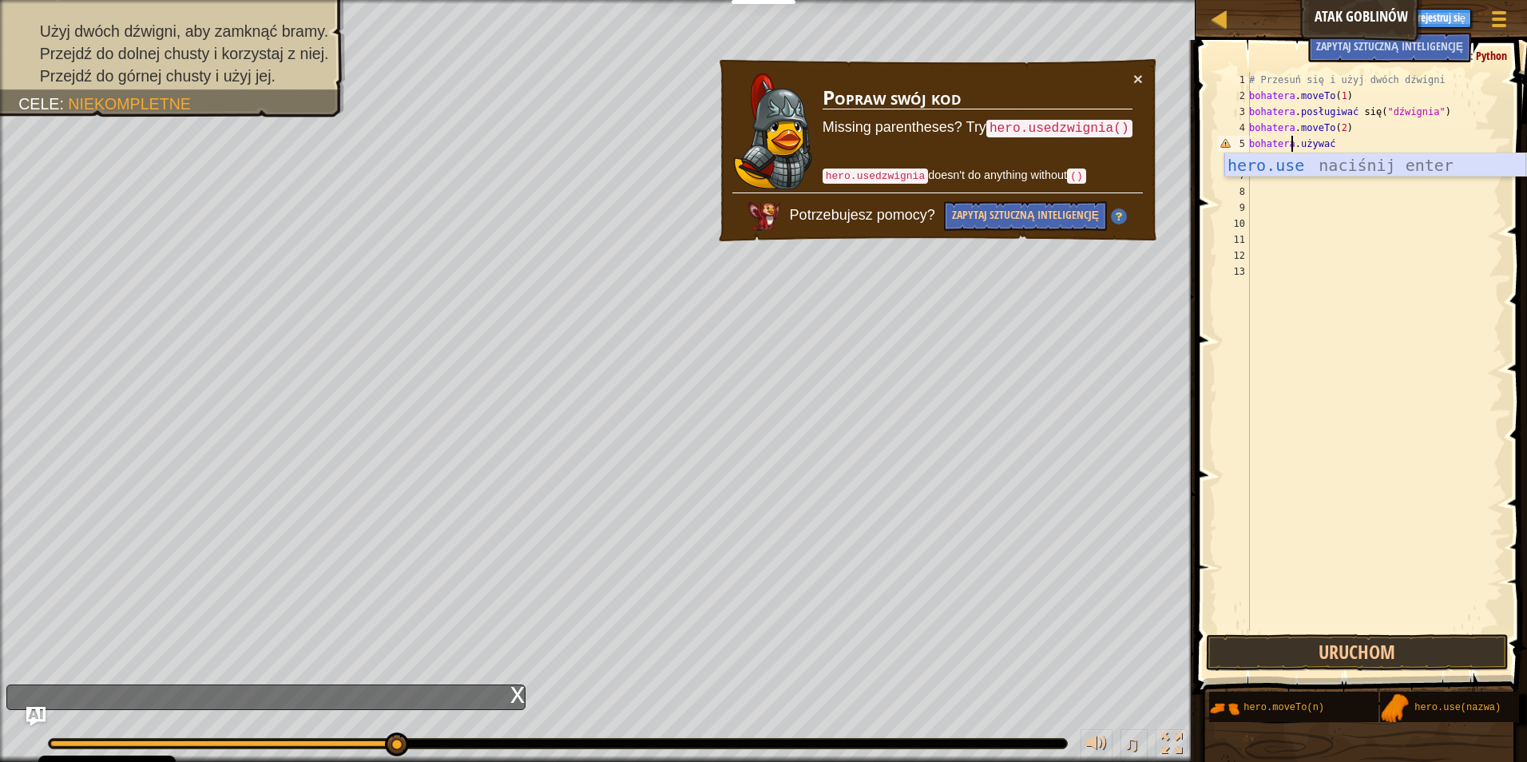
click at [1327, 162] on div "hero.use naciśnij enter" at bounding box center [1375, 189] width 302 height 72
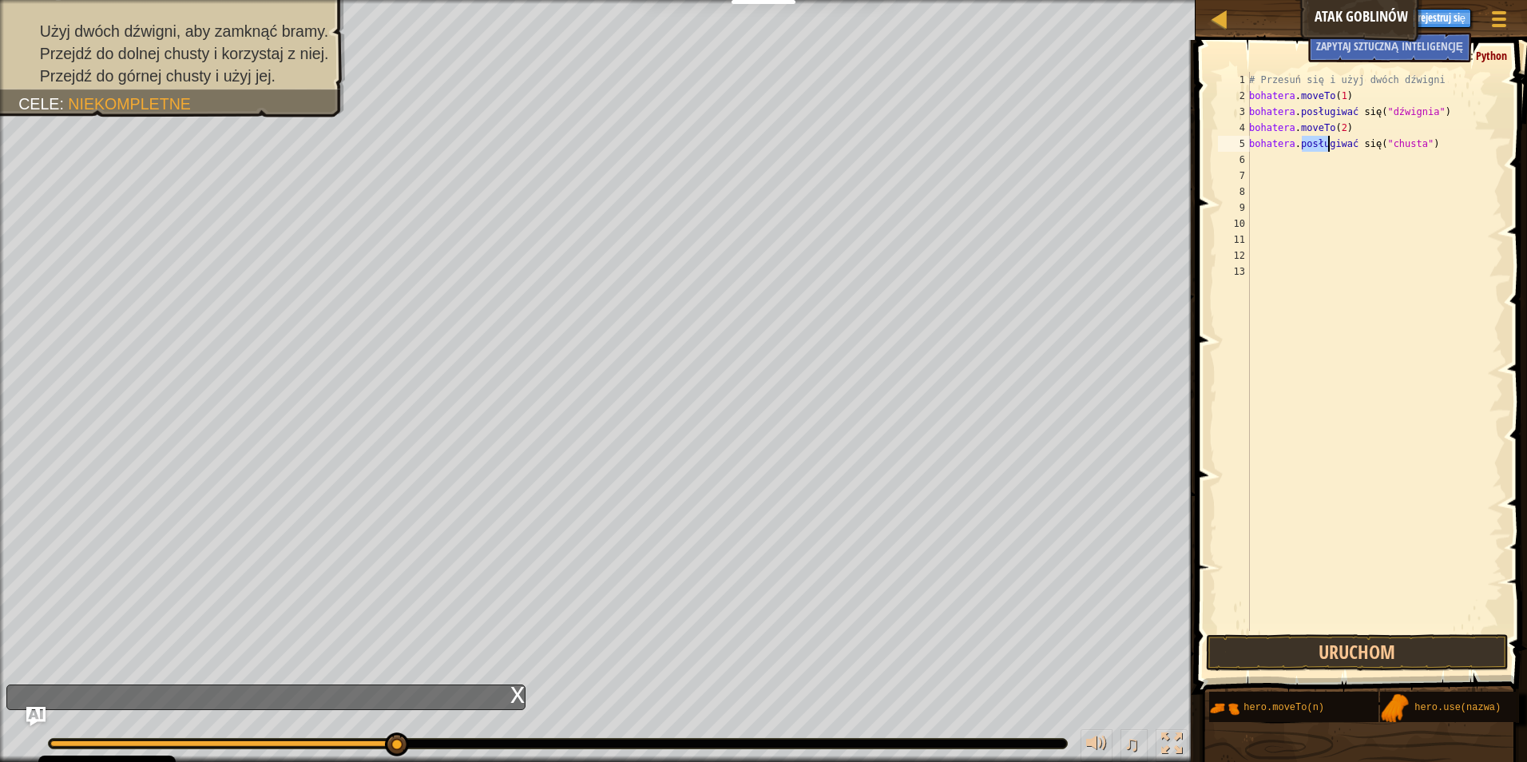
click at [1413, 142] on div "# Przesuń się i użyj dwóch dźwigni bohatera . moveTo ( 1 ) bohatera . posługiwa…" at bounding box center [1374, 367] width 257 height 591
type textarea "hero.use("dzwignia"
click at [1418, 643] on button "Uruchom" at bounding box center [1357, 652] width 303 height 37
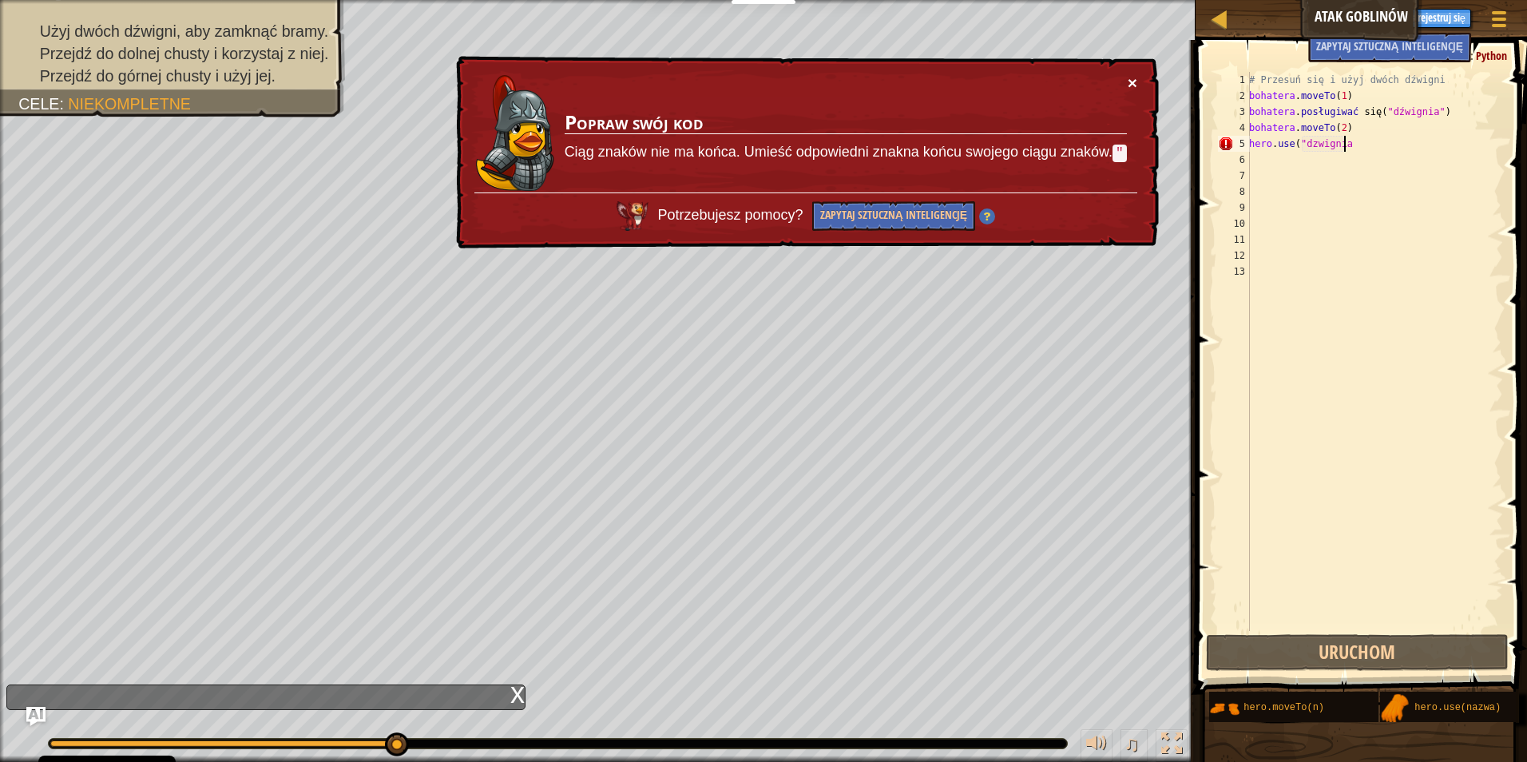
click at [1135, 81] on button "×" at bounding box center [1132, 82] width 10 height 17
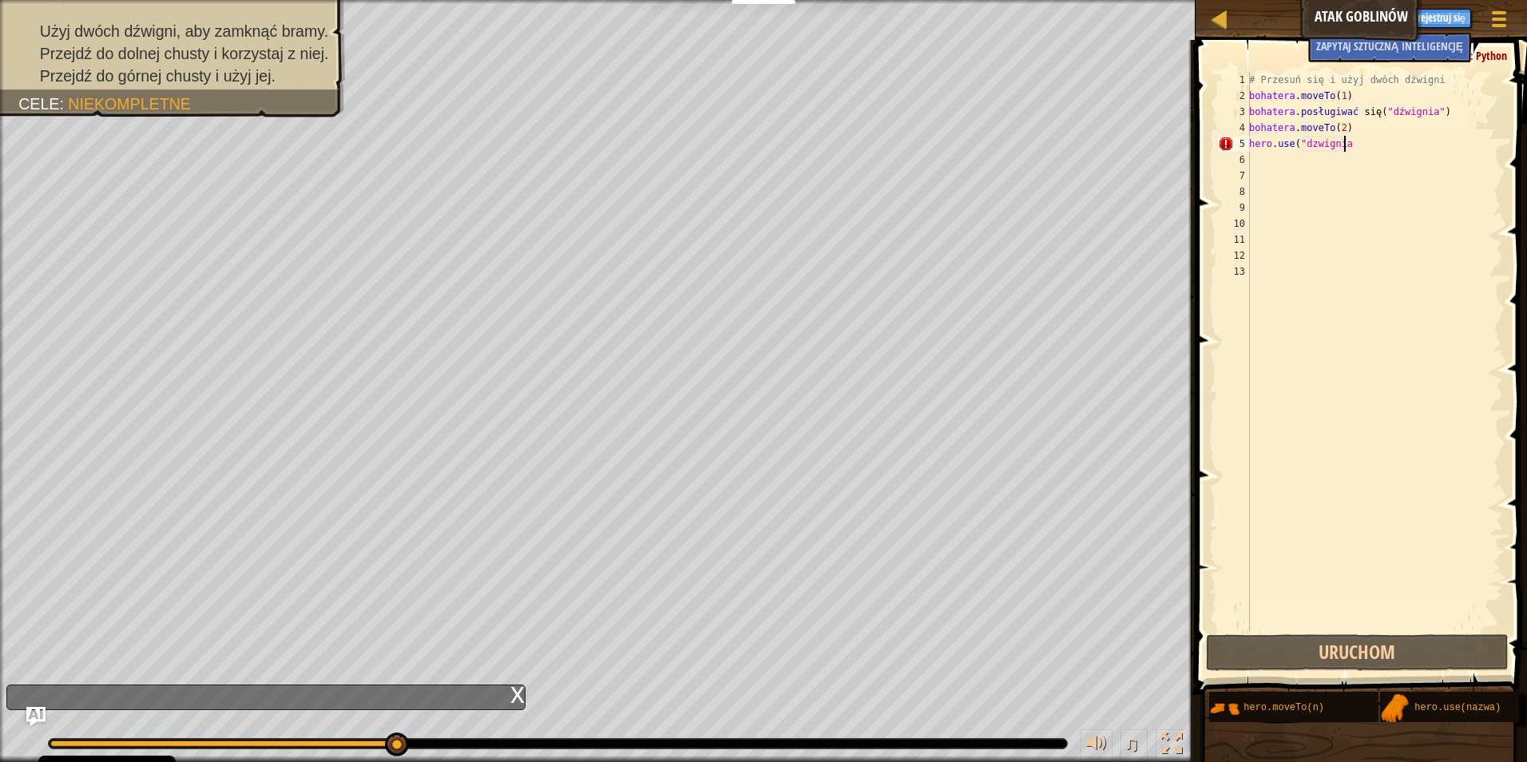
click at [1250, 161] on div "# Przesuń się i użyj dwóch dźwigni bohatera . moveTo ( 1 ) bohatera . posługiwa…" at bounding box center [1374, 367] width 257 height 591
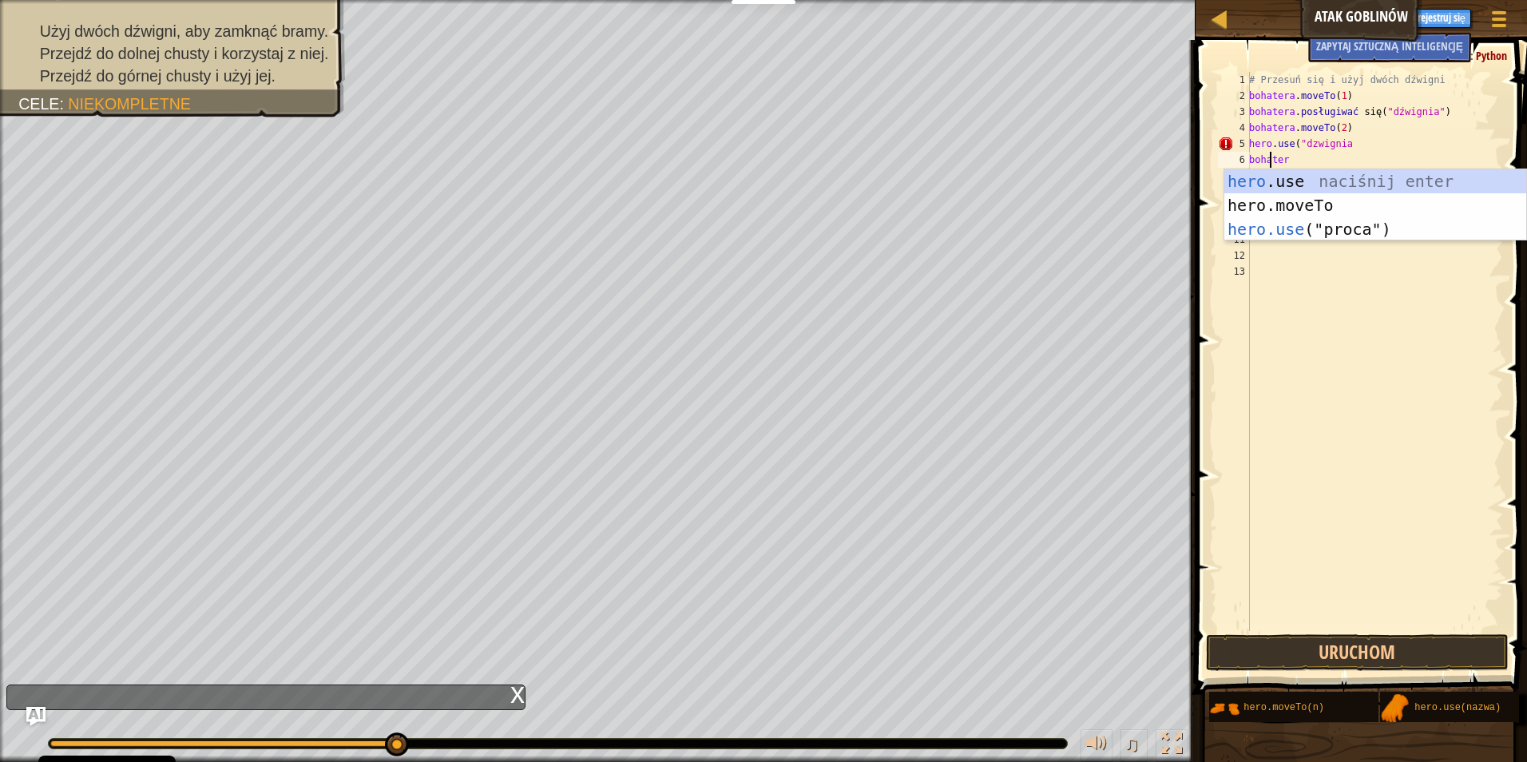
scroll to position [7, 1]
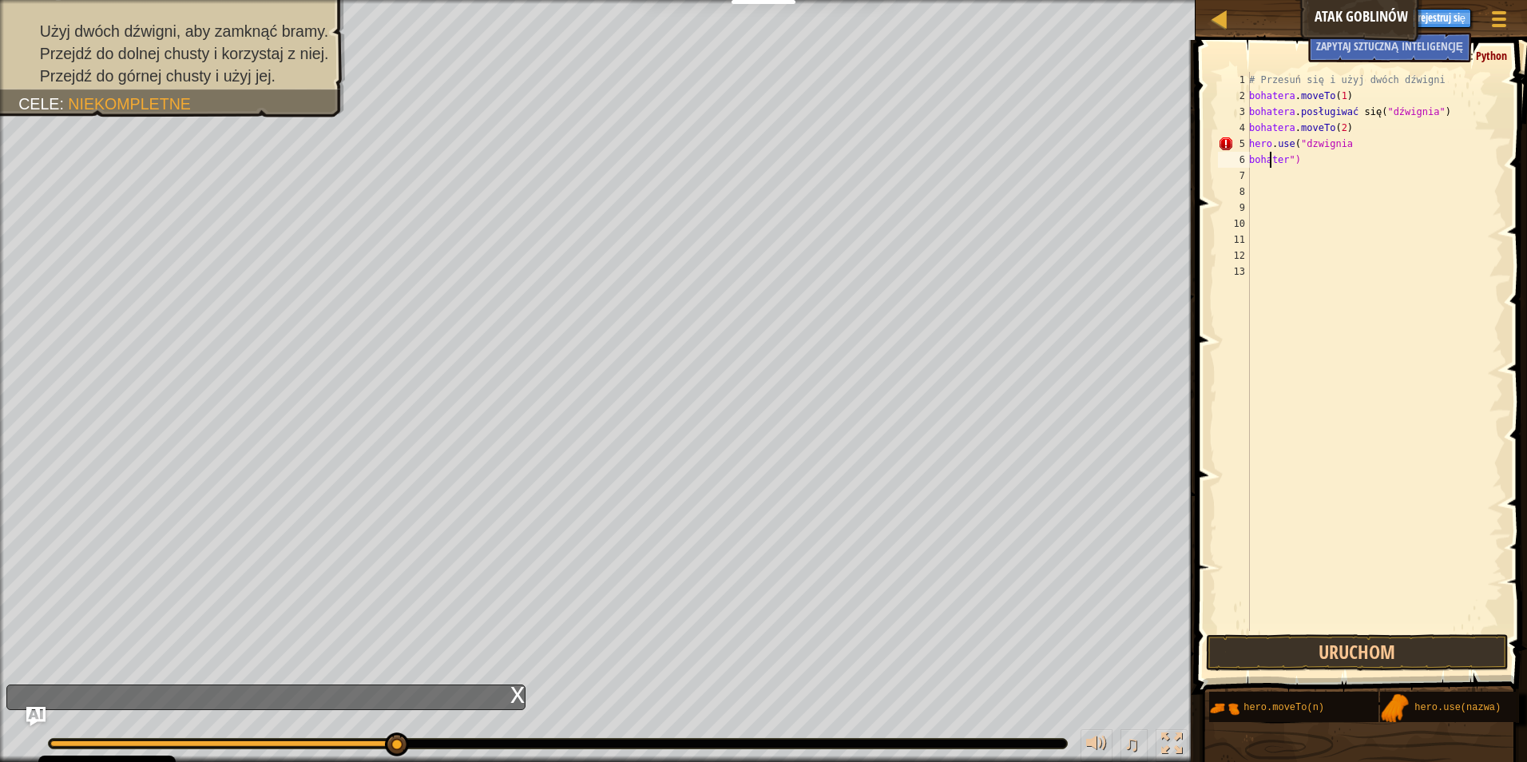
type textarea "")"
click at [1261, 159] on div "# Przesuń się i użyj dwóch dźwigni bohatera . moveTo ( 1 ) bohatera . posługiwa…" at bounding box center [1374, 367] width 257 height 591
type textarea """
click at [1355, 142] on div "# Przesuń się i użyj dwóch dźwigni bohatera . moveTo ( 1 ) bohatera . posługiwa…" at bounding box center [1374, 367] width 257 height 591
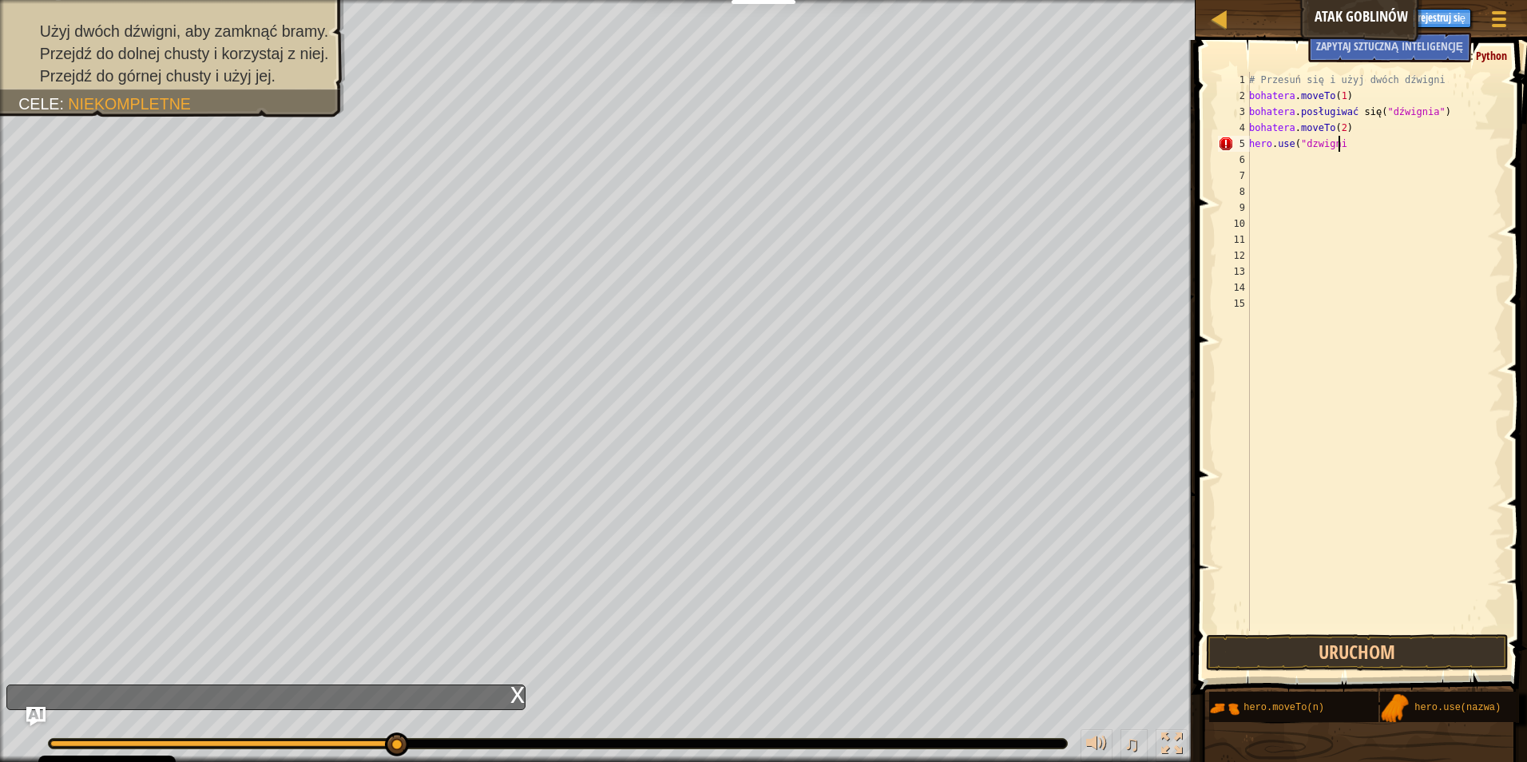
scroll to position [7, 6]
type textarea "hero.use("dzwignia"
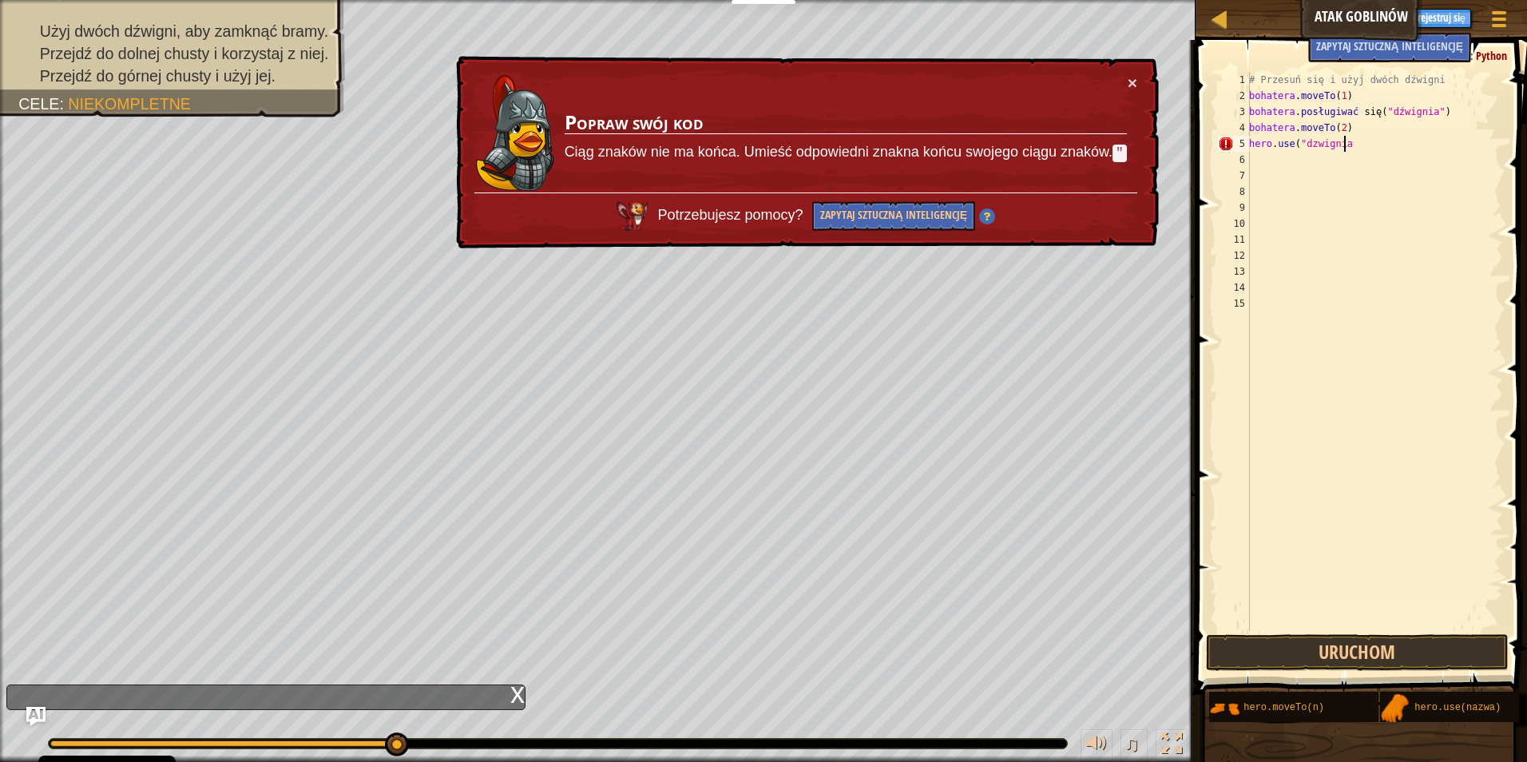
click at [1258, 160] on div "# Przesuń się i użyj dwóch dźwigni bohatera . moveTo ( 1 ) bohatera . posługiwa…" at bounding box center [1374, 367] width 257 height 591
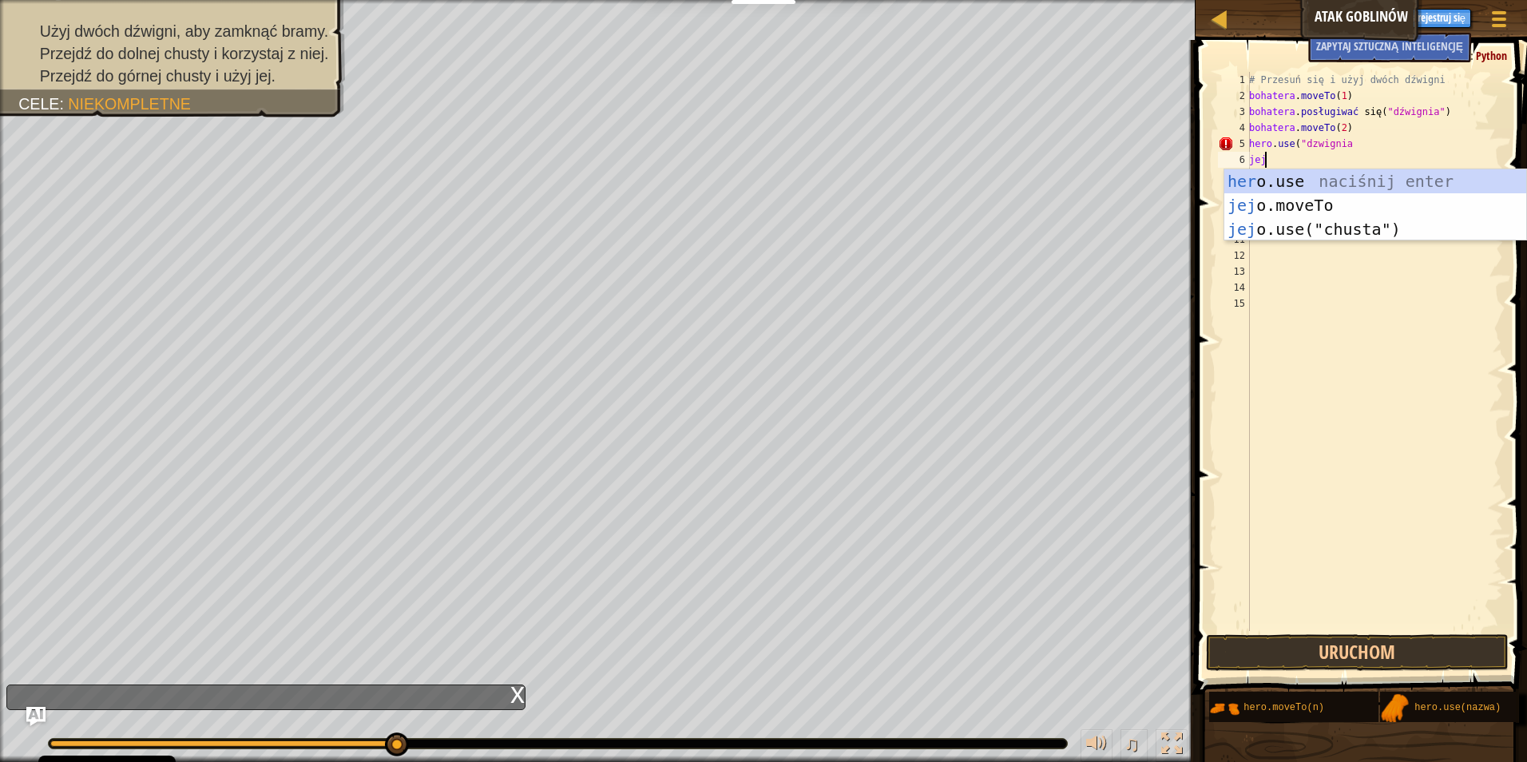
type textarea "hero"
click at [1310, 240] on div "# Przesuń się i użyj dwóch dźwigni bohatera . moveTo ( 1 ) bohatera . posługiwa…" at bounding box center [1374, 367] width 257 height 591
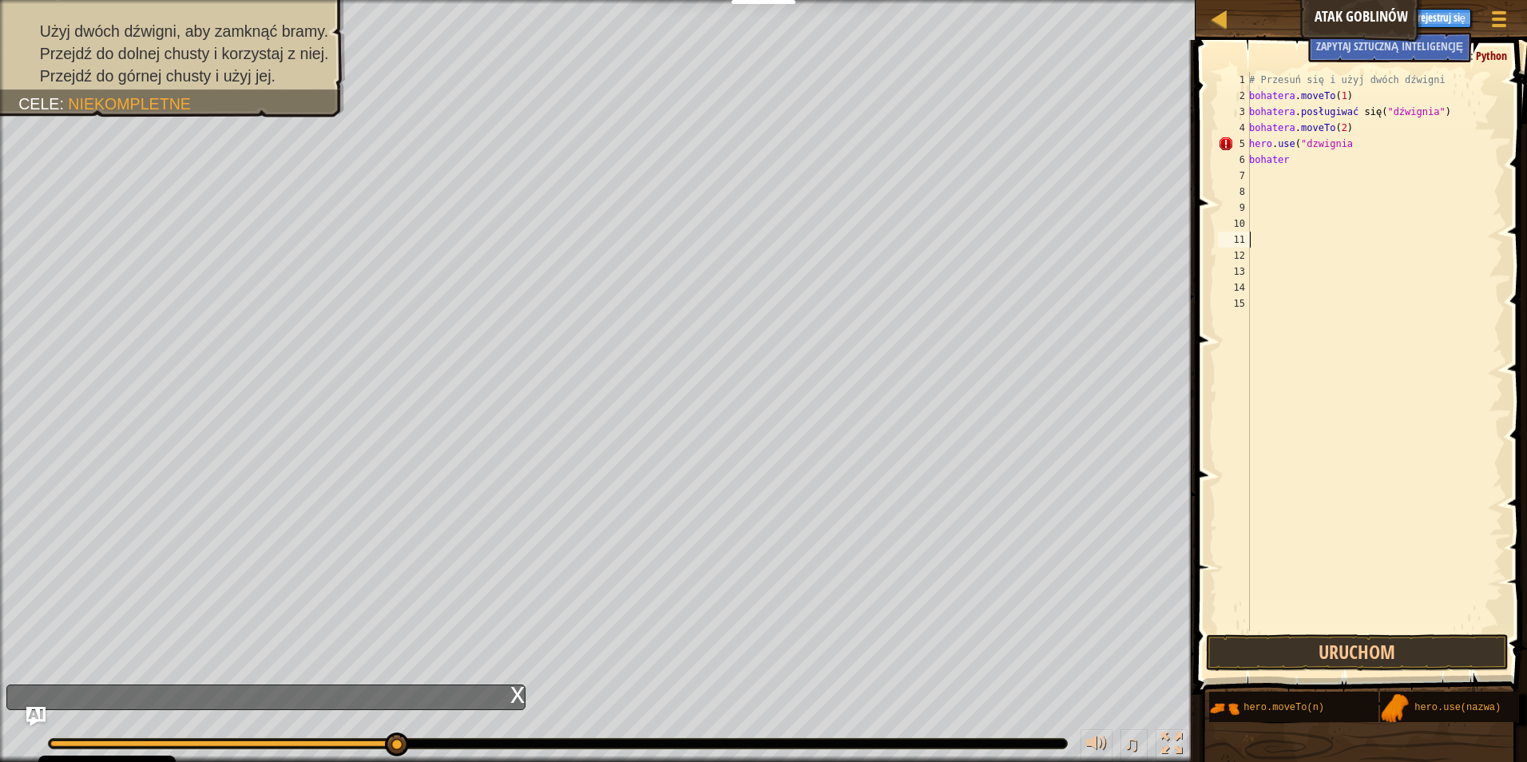
scroll to position [7, 0]
click at [1251, 176] on div "# Przesuń się i użyj dwóch dźwigni bohatera . moveTo ( 1 ) bohatera . posługiwa…" at bounding box center [1374, 367] width 257 height 591
click at [1288, 159] on div "# Przesuń się i użyj dwóch dźwigni bohatera . moveTo ( 1 ) bohatera . posługiwa…" at bounding box center [1374, 367] width 257 height 591
type textarea "hero"
click at [1288, 159] on div "# Przesuń się i użyj dwóch dźwigni bohatera . moveTo ( 1 ) bohatera . posługiwa…" at bounding box center [1374, 367] width 257 height 591
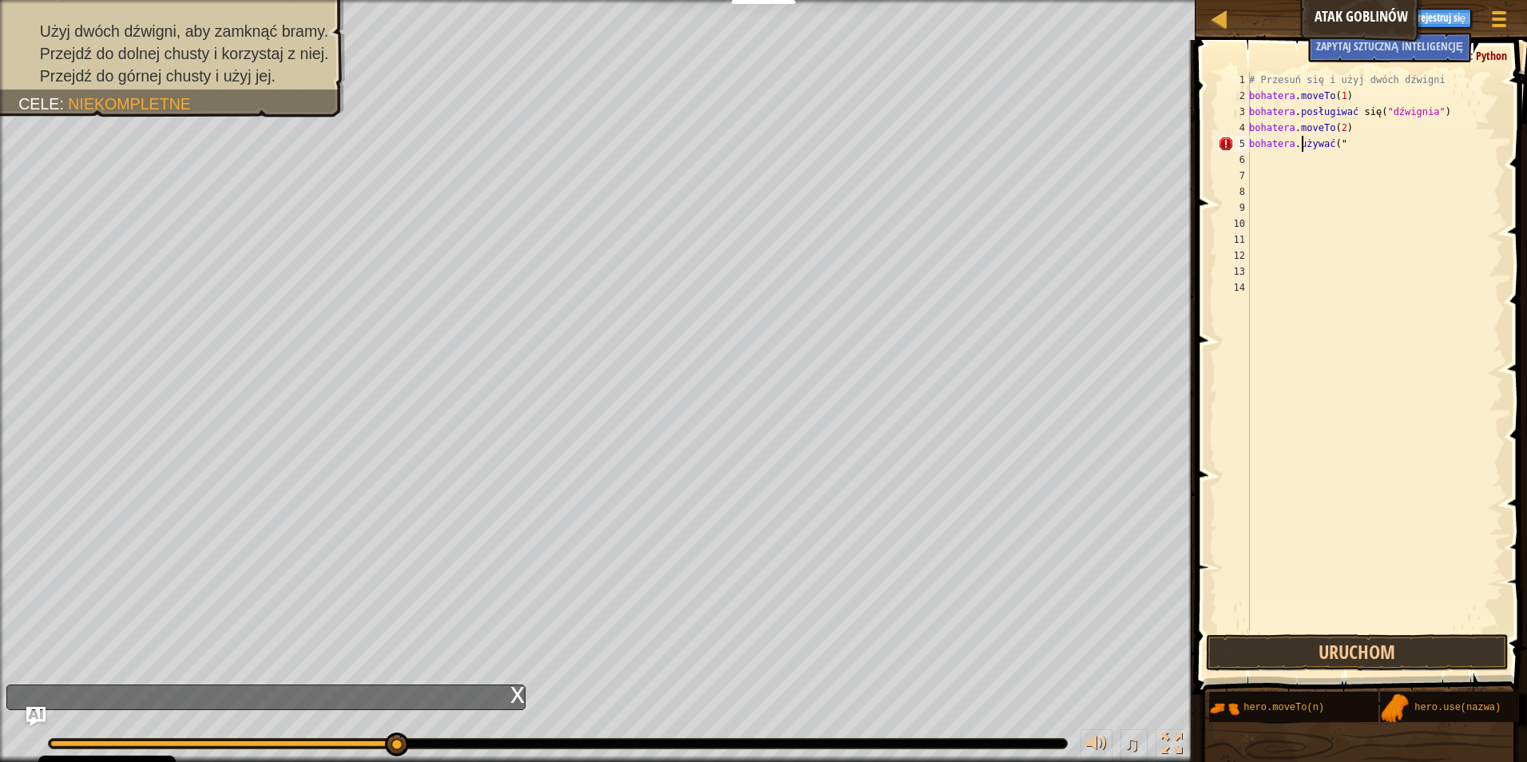
click at [1330, 146] on div "# Przesuń się i użyj dwóch dźwigni bohatera . moveTo ( 1 ) bohatera . posługiwa…" at bounding box center [1374, 367] width 257 height 591
click at [1326, 141] on div "# Przesuń się i użyj dwóch dźwigni bohatera . moveTo ( 1 ) bohatera . posługiwa…" at bounding box center [1374, 367] width 257 height 591
click at [1322, 144] on div "# Przesuń się i użyj dwóch dźwigni bohatera . moveTo ( 1 ) bohatera . posługiwa…" at bounding box center [1374, 367] width 257 height 591
click at [1337, 144] on div "# Przesuń się i użyj dwóch dźwigni bohatera . moveTo ( 1 ) bohatera . posługiwa…" at bounding box center [1374, 367] width 257 height 591
click at [1341, 144] on div "# Przesuń się i użyj dwóch dźwigni bohatera . moveTo ( 1 ) bohatera . posługiwa…" at bounding box center [1374, 367] width 257 height 591
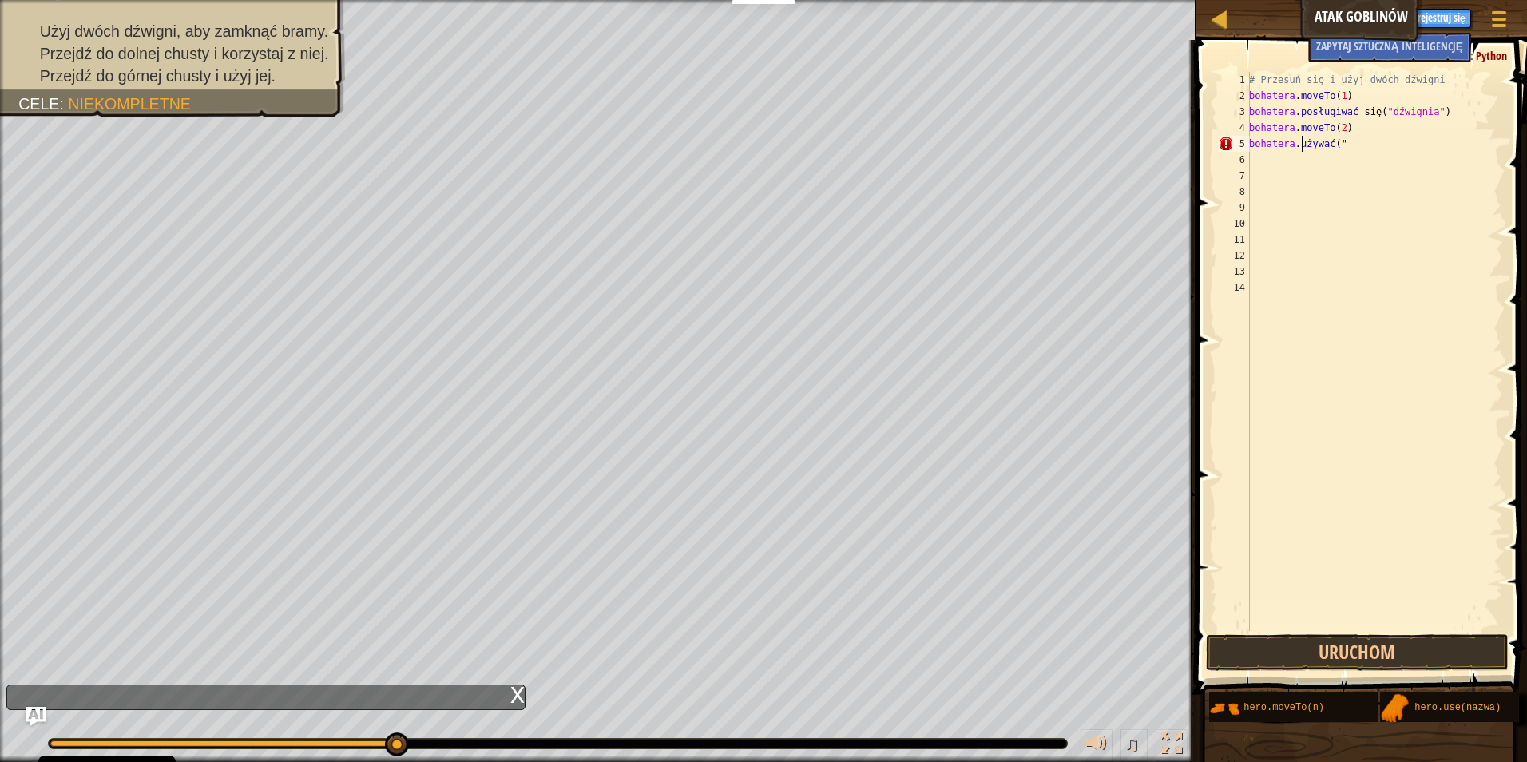
click at [1365, 145] on div "# Przesuń się i użyj dwóch dźwigni bohatera . moveTo ( 1 ) bohatera . posługiwa…" at bounding box center [1374, 367] width 257 height 591
type textarea "h"
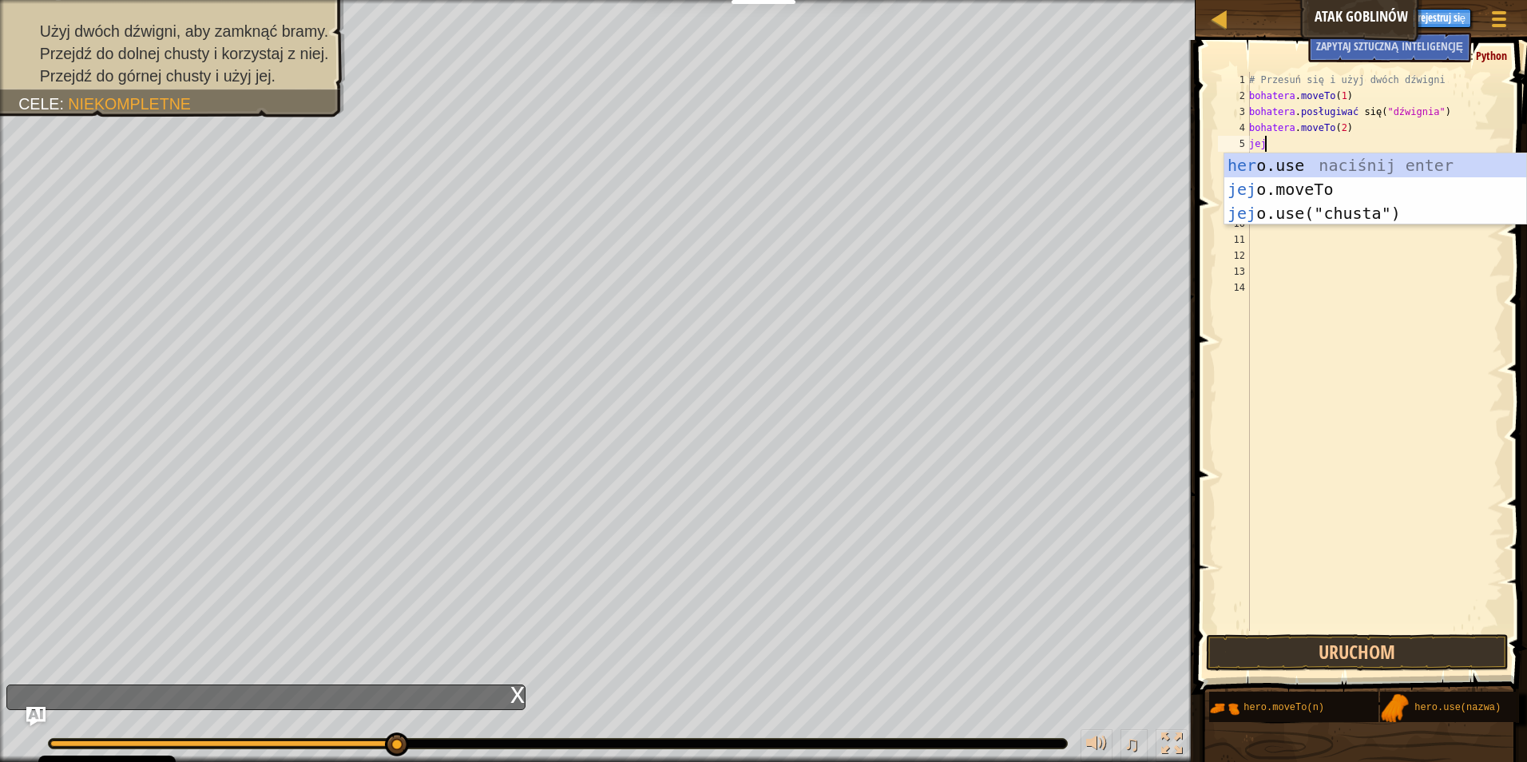
scroll to position [7, 1]
click at [1351, 207] on div "hero .use naciśnij enter hero.moveTo naciśnij enter hero.use ("proca") naciśnij…" at bounding box center [1375, 213] width 302 height 120
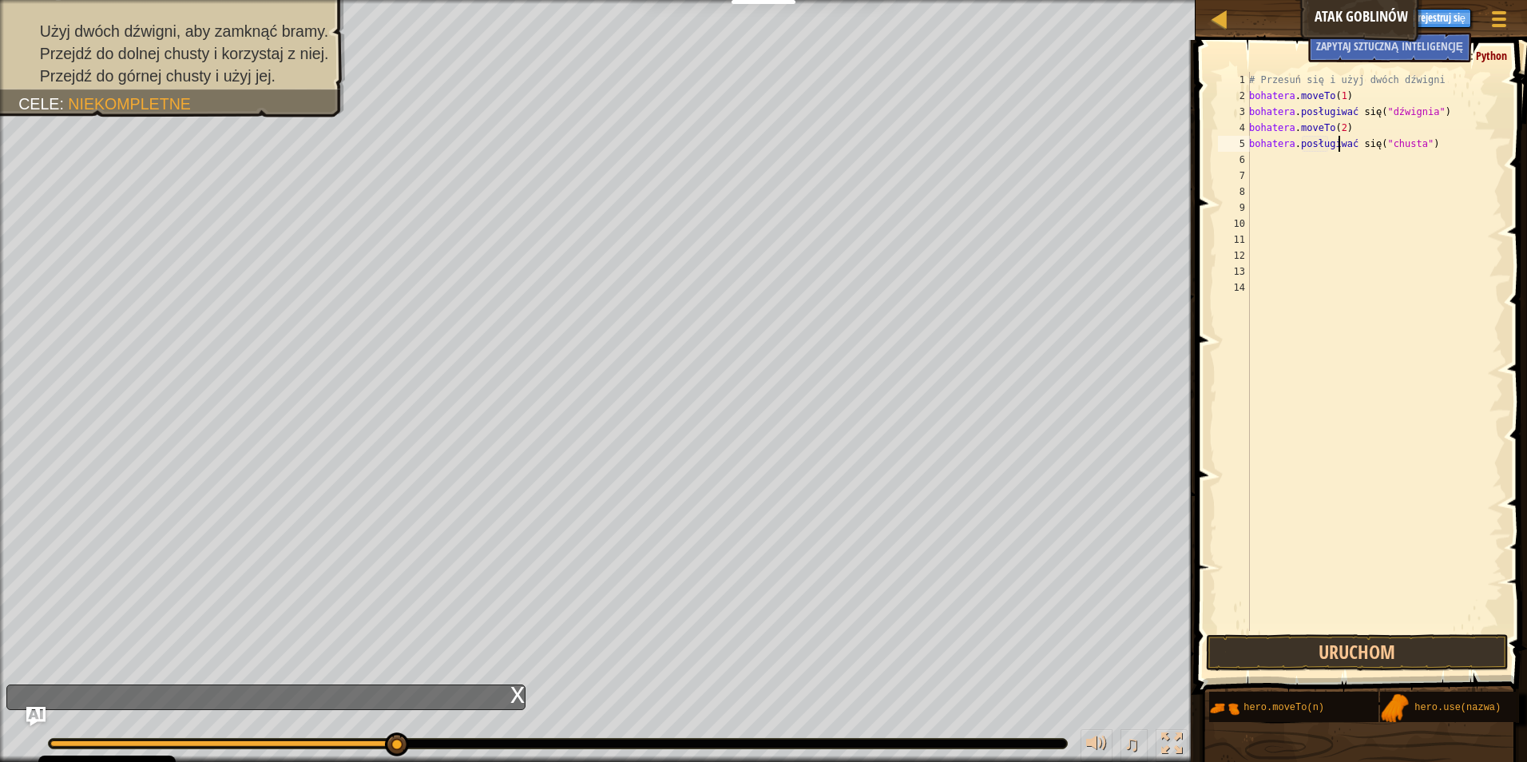
click at [1385, 147] on div "# Przesuń się i użyj dwóch dźwigni bohatera . moveTo ( 1 ) bohatera . posługiwa…" at bounding box center [1374, 367] width 257 height 591
click at [1365, 145] on div "# Przesuń się i użyj dwóch dźwigni bohatera . moveTo ( 1 ) bohatera . posługiwa…" at bounding box center [1374, 367] width 257 height 591
type textarea "hero.use("sling""
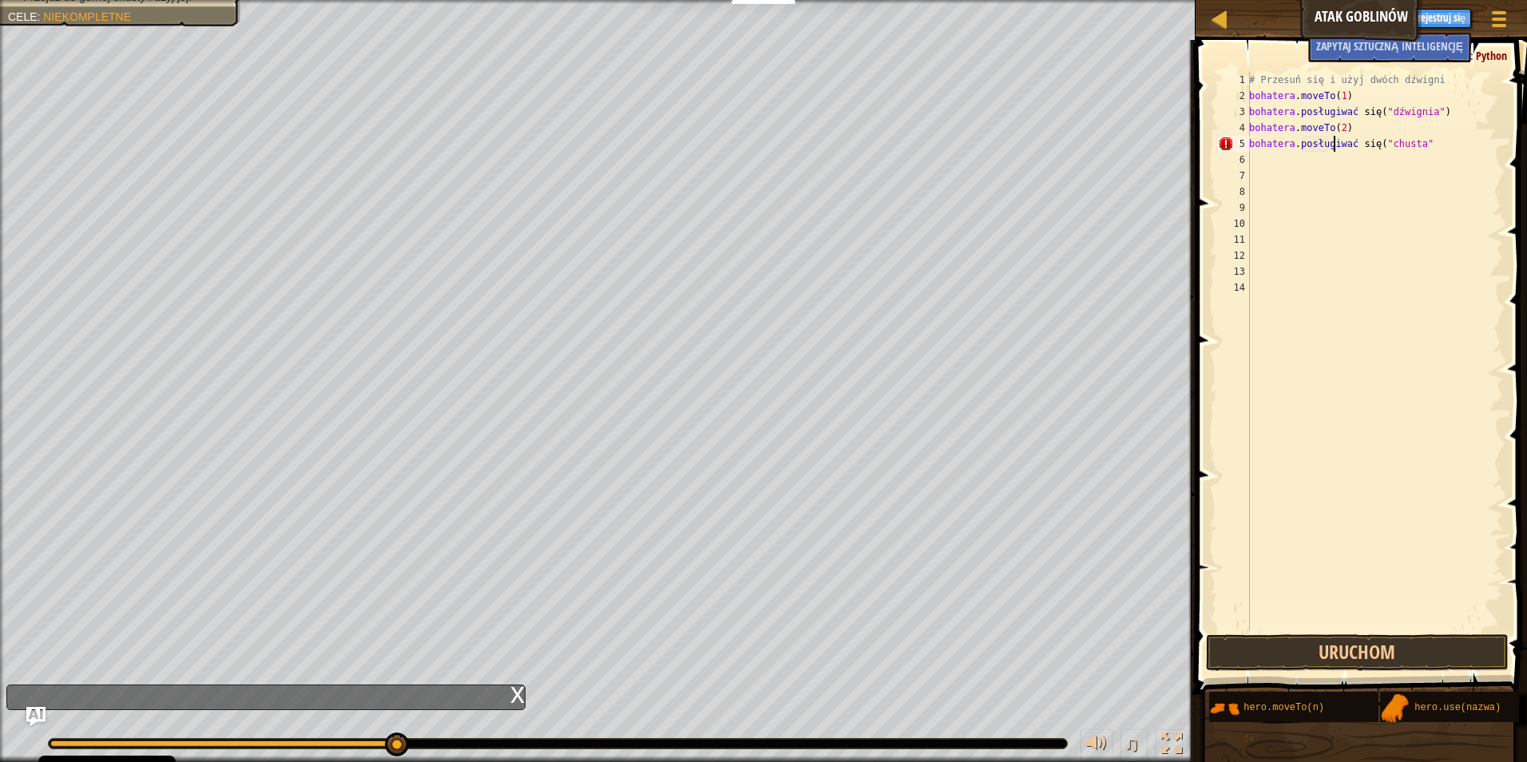
select select "pl"
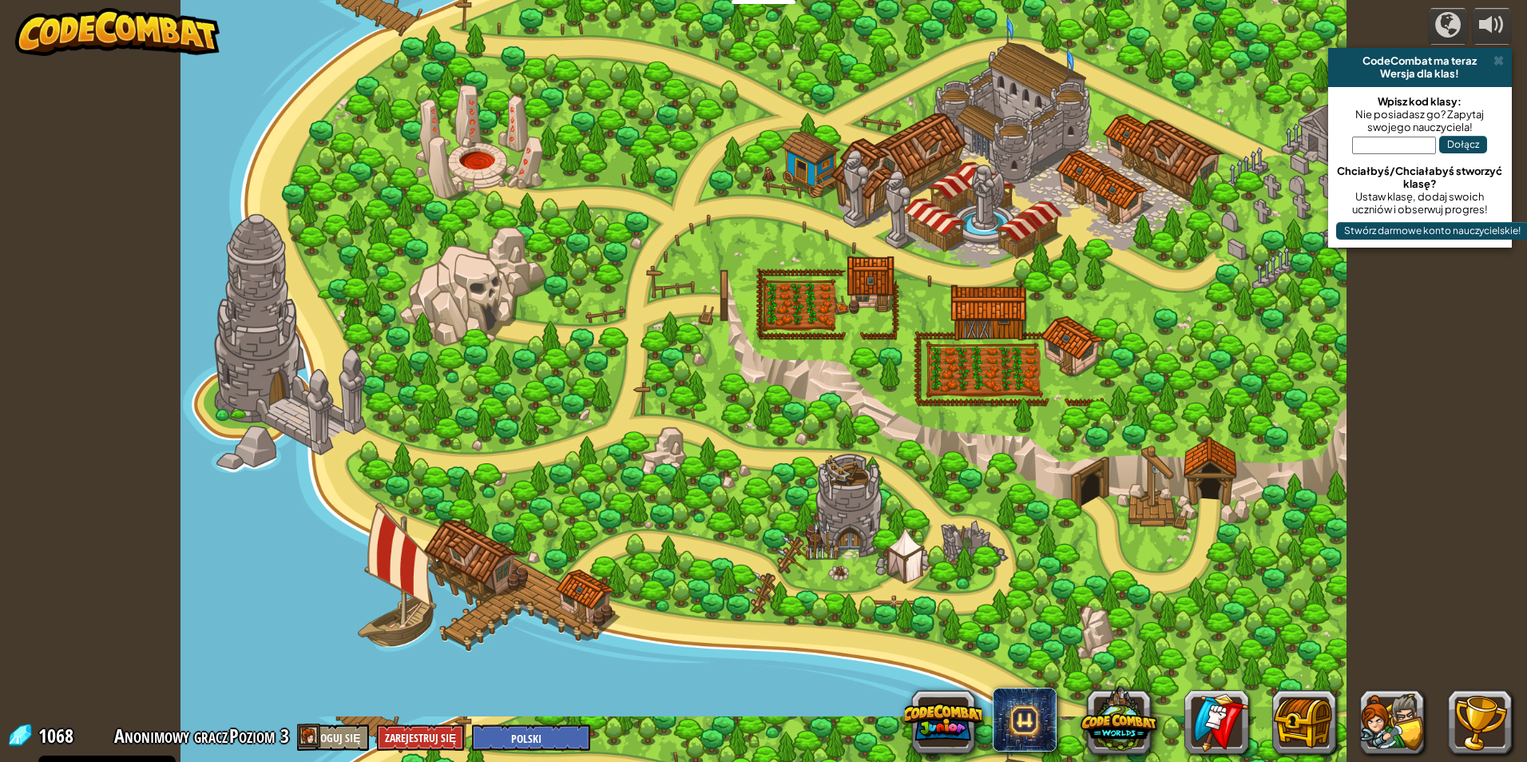
select select "pl"
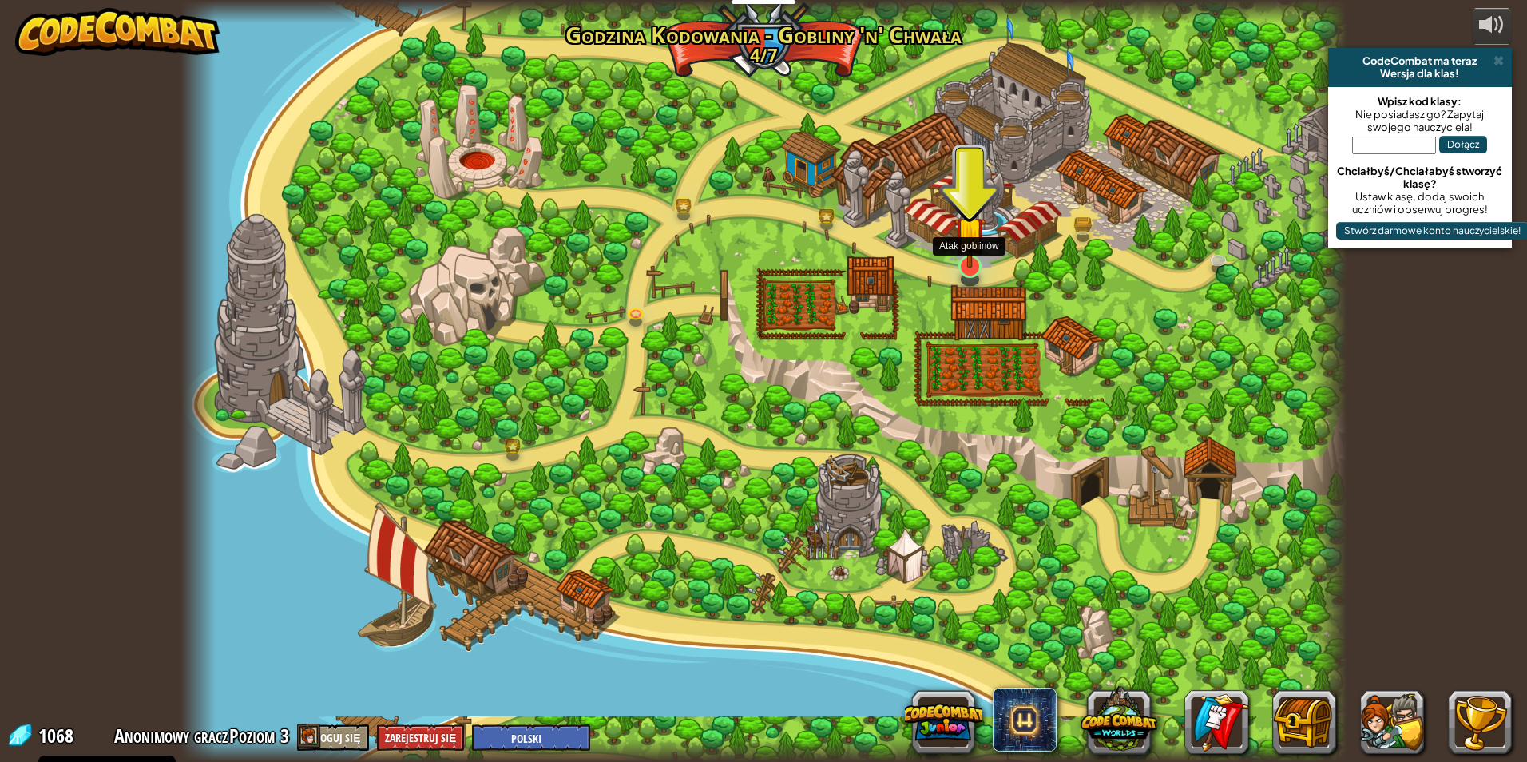
click at [971, 261] on img at bounding box center [969, 232] width 31 height 72
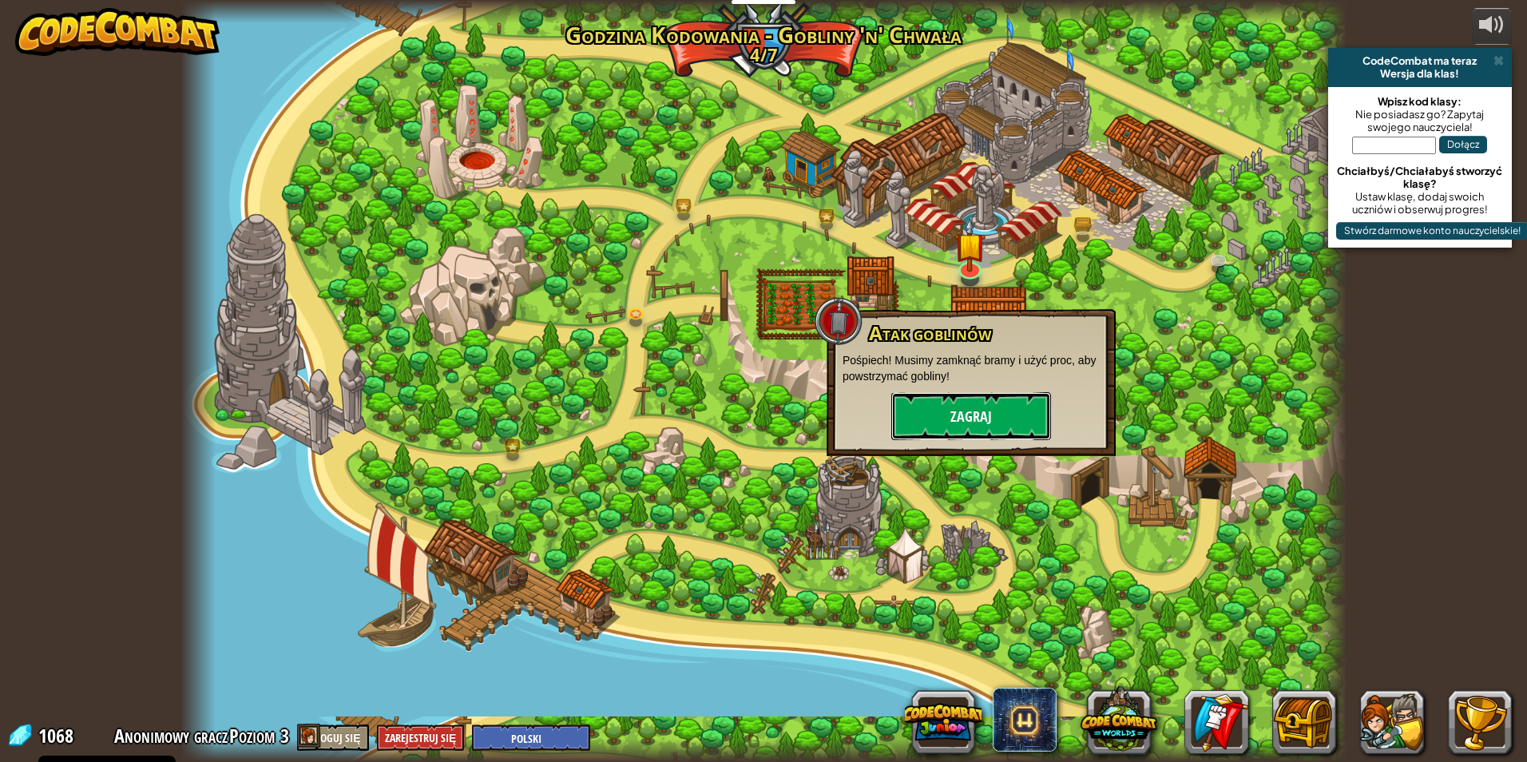
click at [965, 418] on button "Zagraj" at bounding box center [971, 416] width 160 height 48
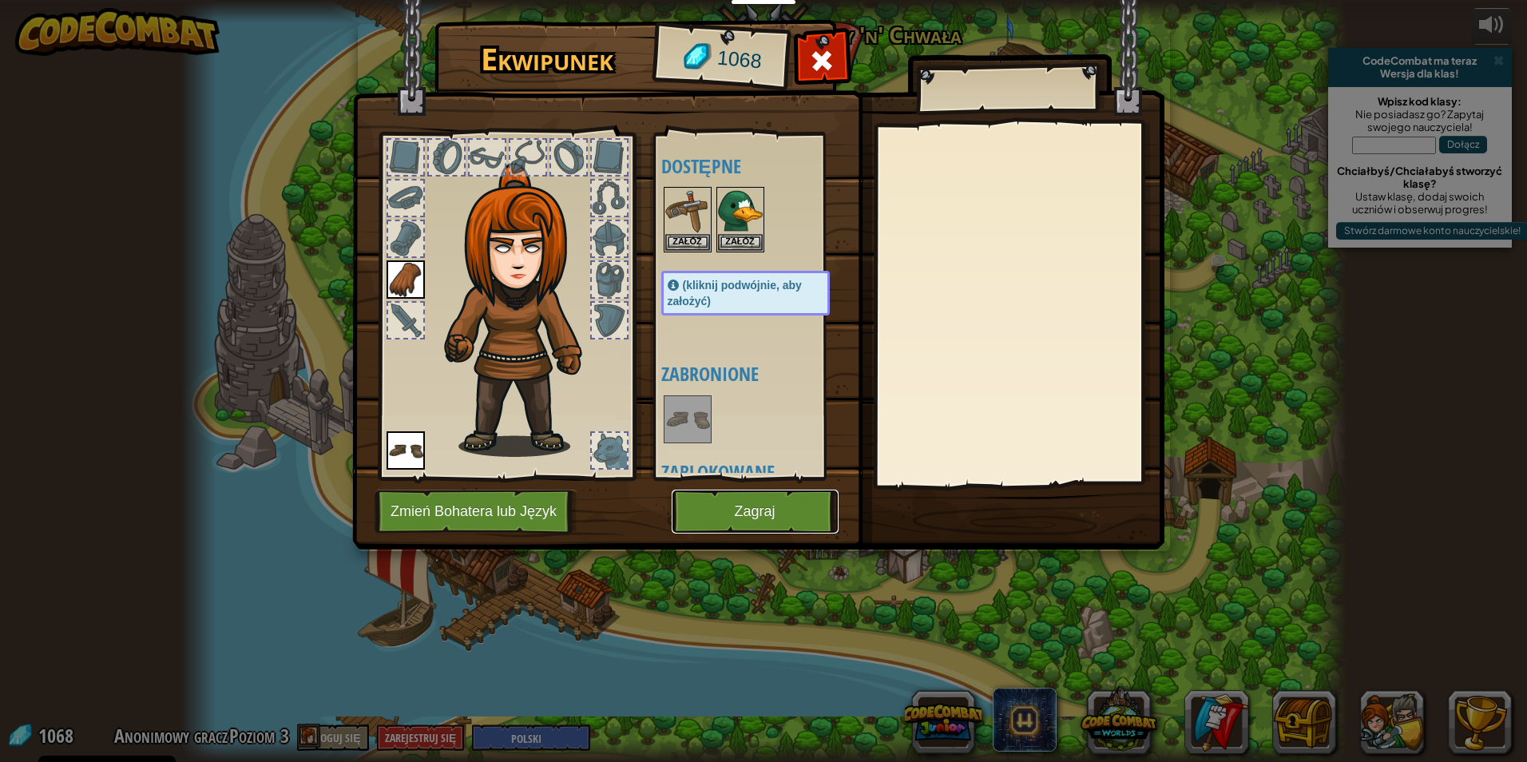
click at [799, 506] on button "Zagraj" at bounding box center [755, 511] width 167 height 44
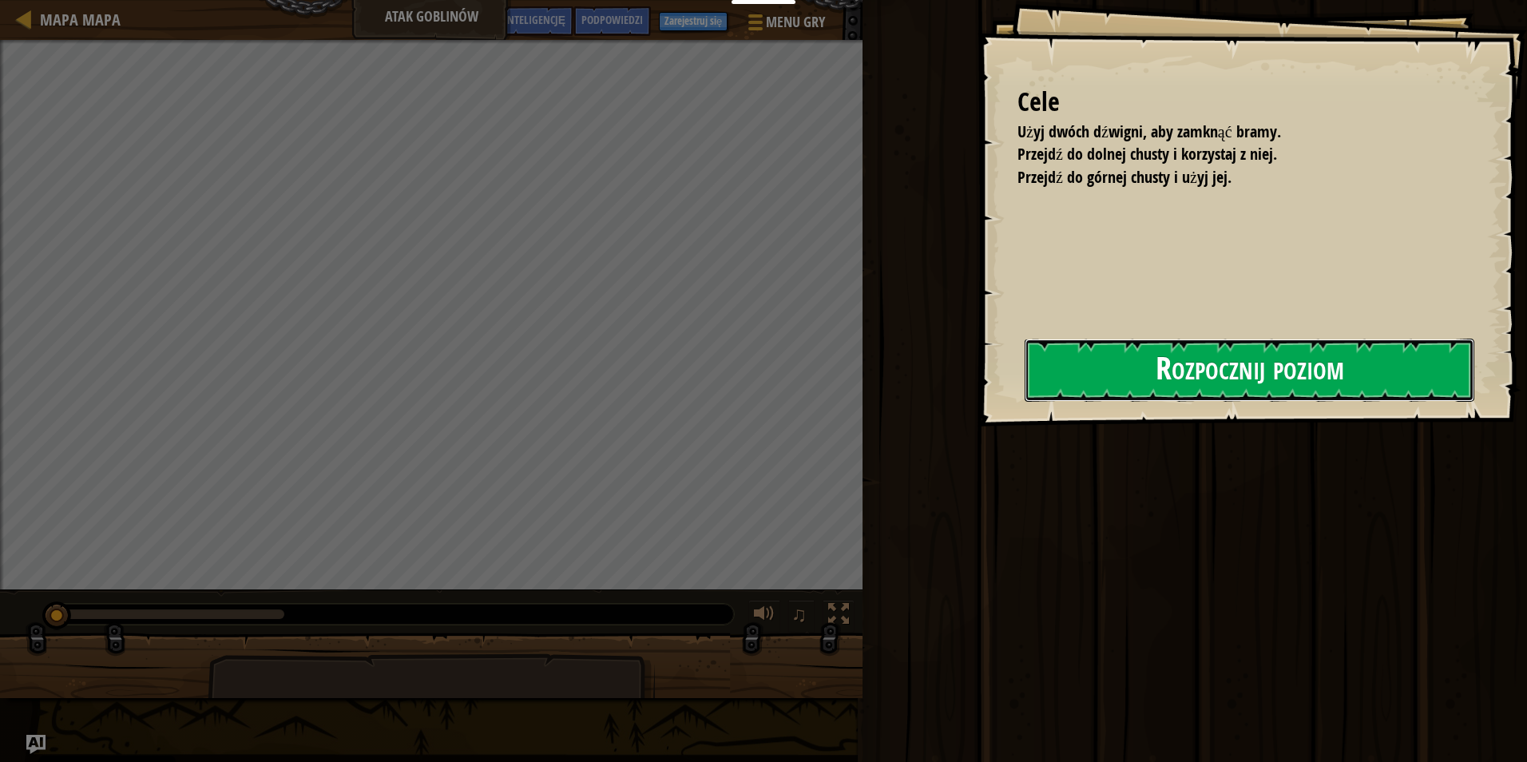
click at [1270, 364] on button "Rozpocznij poziom" at bounding box center [1249, 370] width 450 height 63
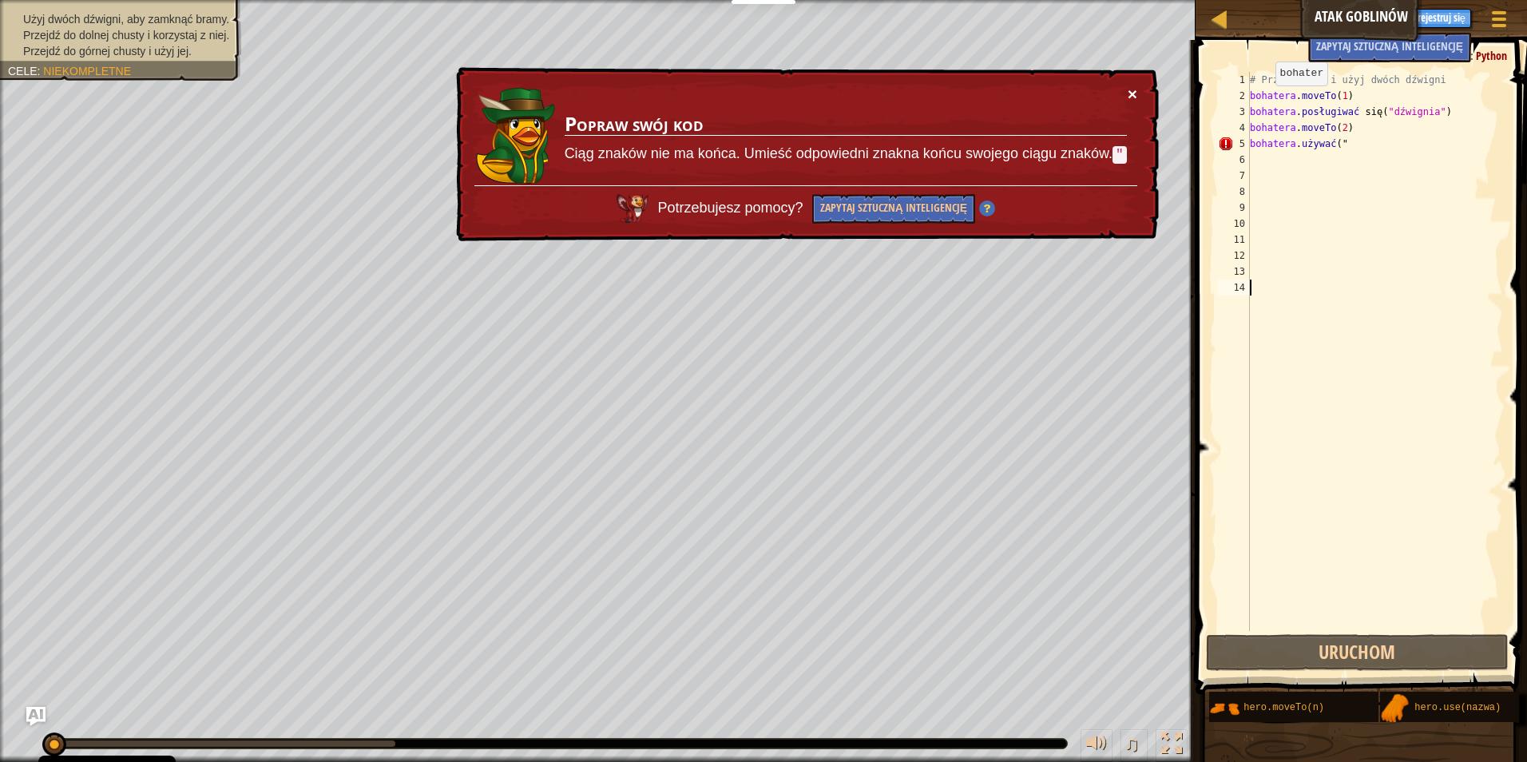
click at [1131, 92] on button "×" at bounding box center [1132, 93] width 10 height 17
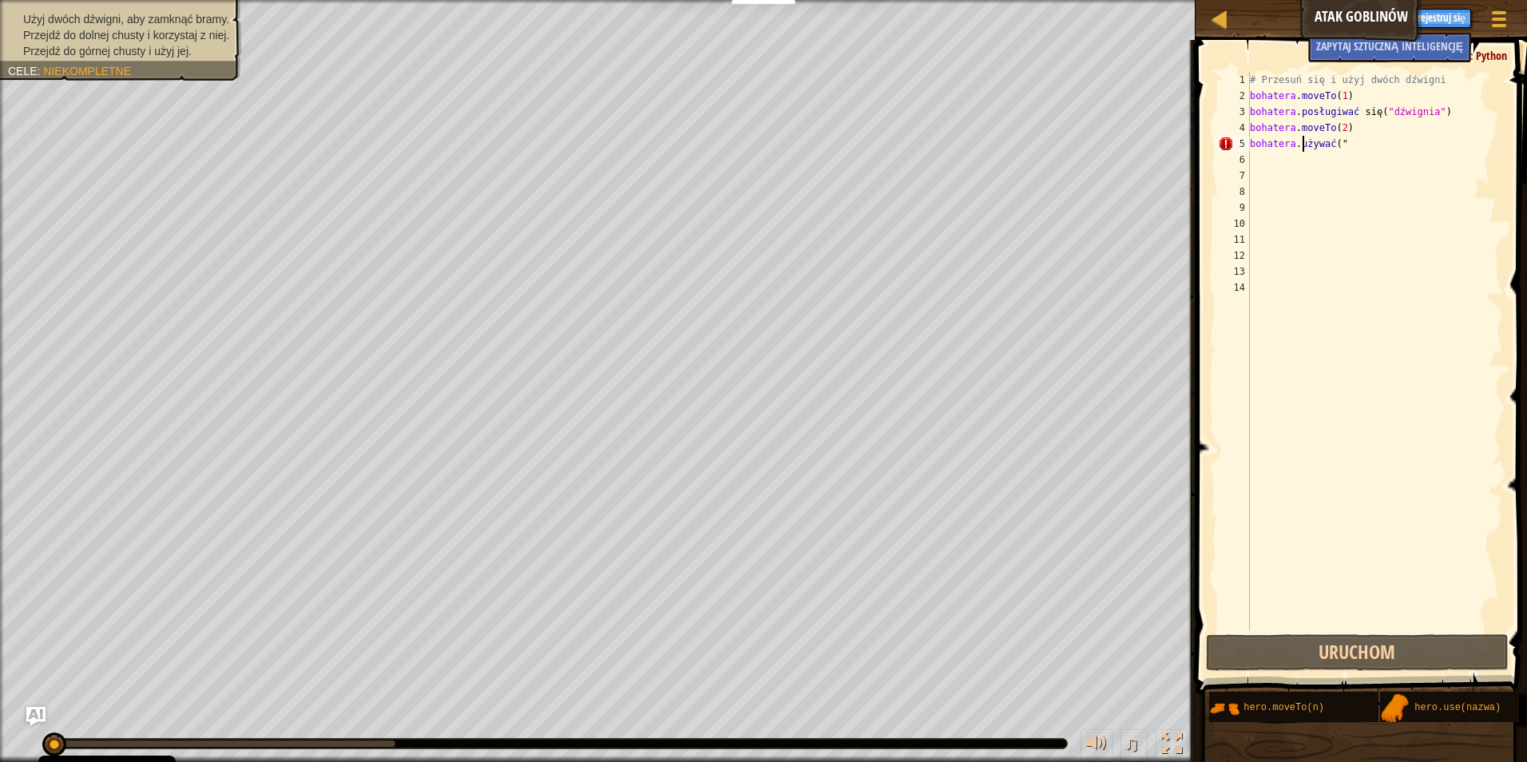
click at [1337, 145] on div "# Przesuń się i użyj dwóch dźwigni bohatera . moveTo ( 1 ) bohatera . posługiwa…" at bounding box center [1374, 367] width 256 height 591
click at [1357, 145] on div "# Przesuń się i użyj dwóch dźwigni bohatera . moveTo ( 1 ) bohatera . posługiwa…" at bounding box center [1374, 367] width 256 height 591
type textarea "h"
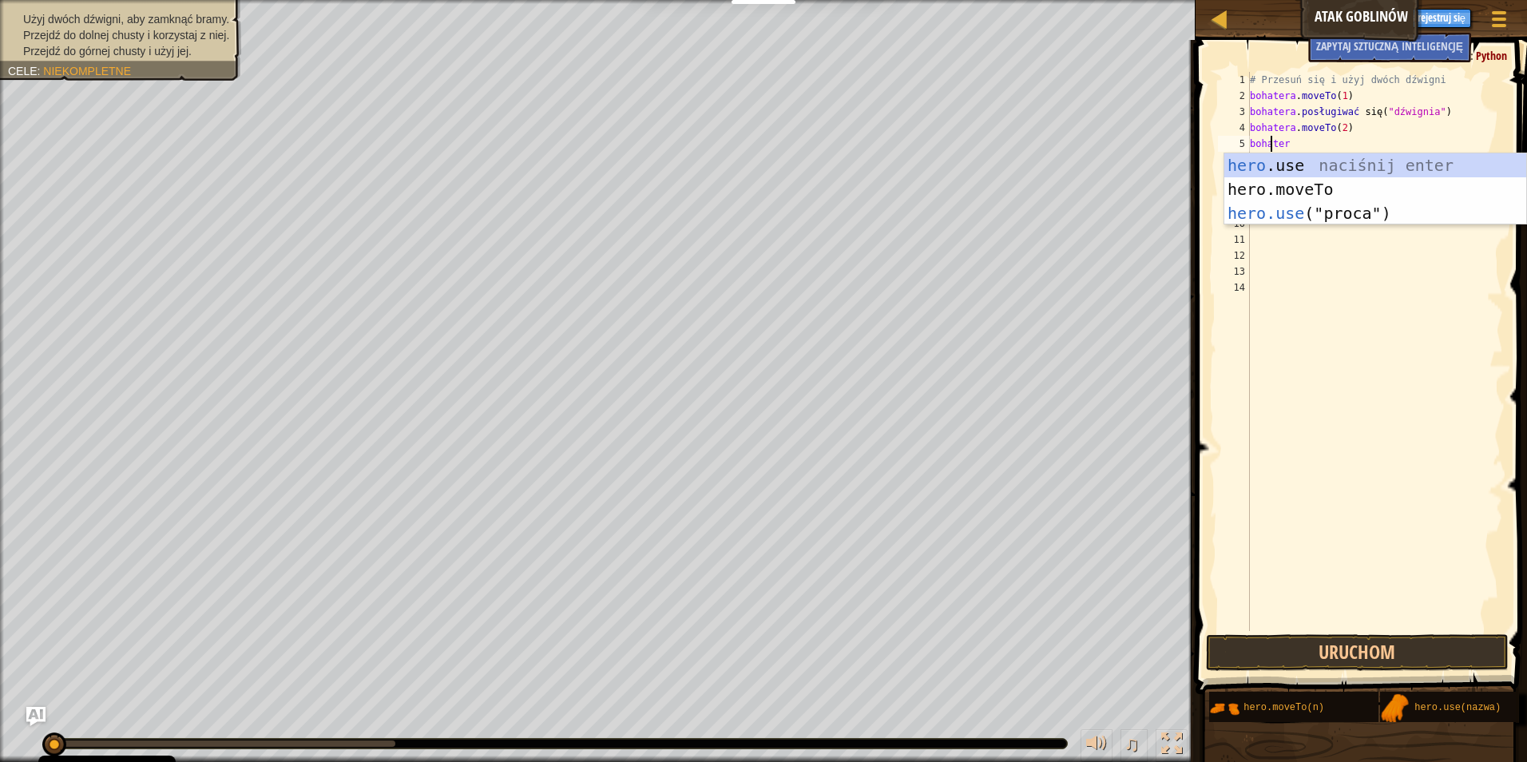
scroll to position [7, 1]
click at [1314, 216] on div "hero .use naciśnij enter hero.moveTo naciśnij enter hero.use ("proca") naciśnij…" at bounding box center [1375, 213] width 302 height 120
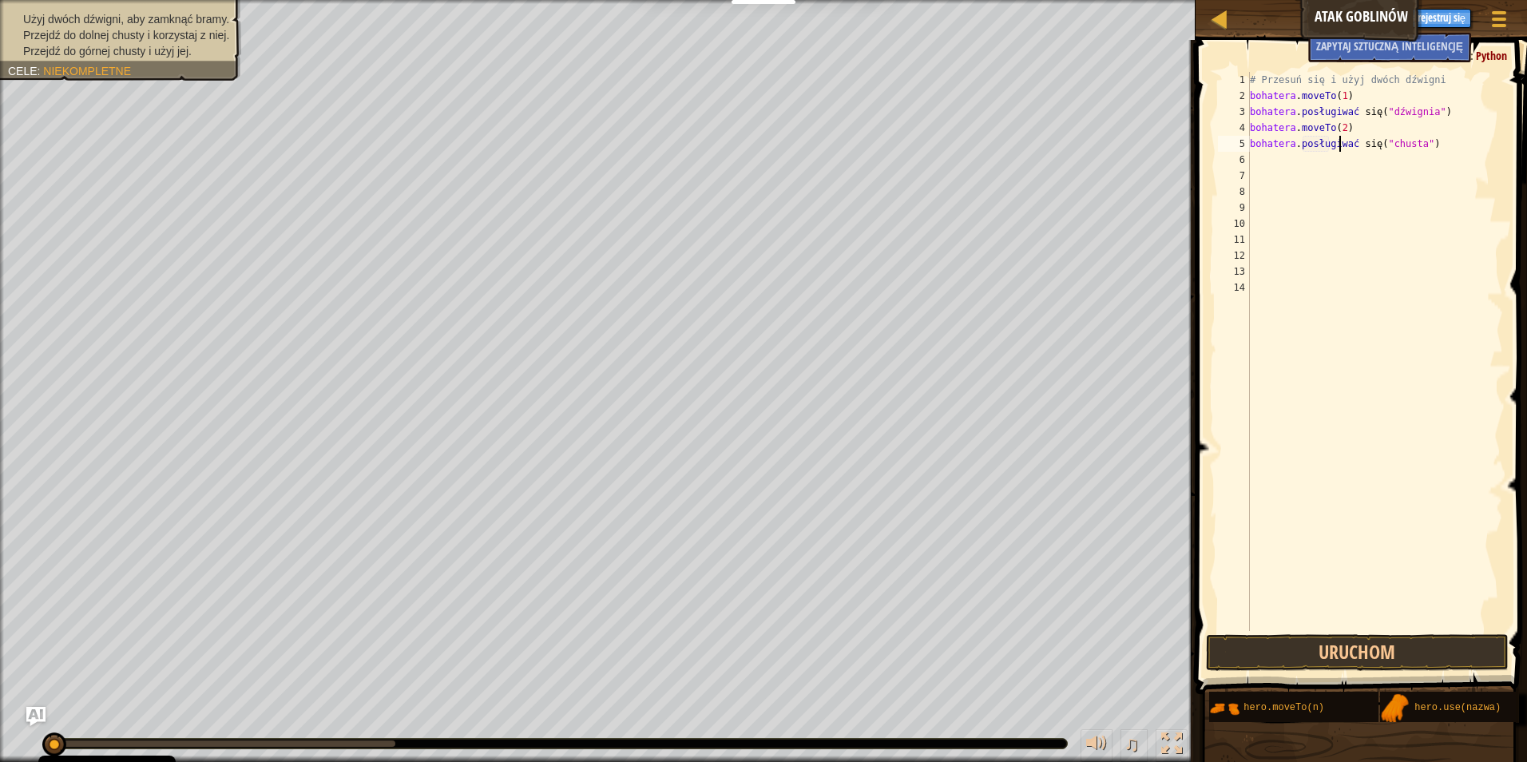
drag, startPoint x: 1393, startPoint y: 145, endPoint x: 1471, endPoint y: 139, distance: 77.7
click at [1471, 139] on div "# Przesuń się i użyj dwóch dźwigni bohatera . moveTo ( 1 ) bohatera . posługiwa…" at bounding box center [1374, 367] width 256 height 591
click at [1394, 137] on div "# Przesuń się i użyj dwóch dźwigni bohatera . moveTo ( 1 ) bohatera . posługiwa…" at bounding box center [1374, 367] width 256 height 591
click at [1395, 137] on div "# Przesuń się i użyj dwóch dźwigni bohatera . moveTo ( 1 ) bohatera . posługiwa…" at bounding box center [1374, 367] width 256 height 591
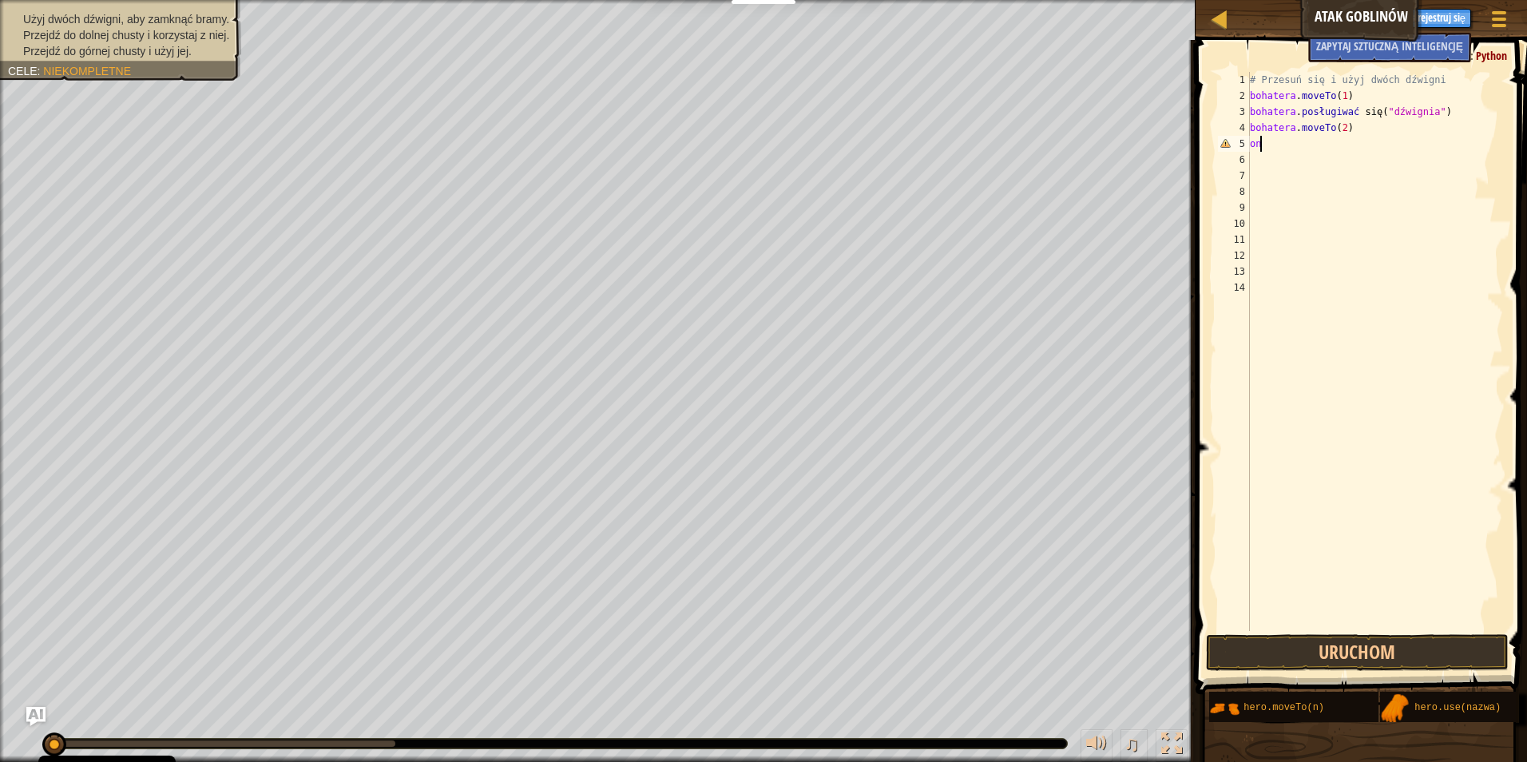
type textarea "h"
click at [1390, 165] on div "her o .moveT o naciśnij enter" at bounding box center [1375, 189] width 302 height 72
type textarea "hero.moveTo(2)"
drag, startPoint x: 1338, startPoint y: 142, endPoint x: 1334, endPoint y: 133, distance: 10.1
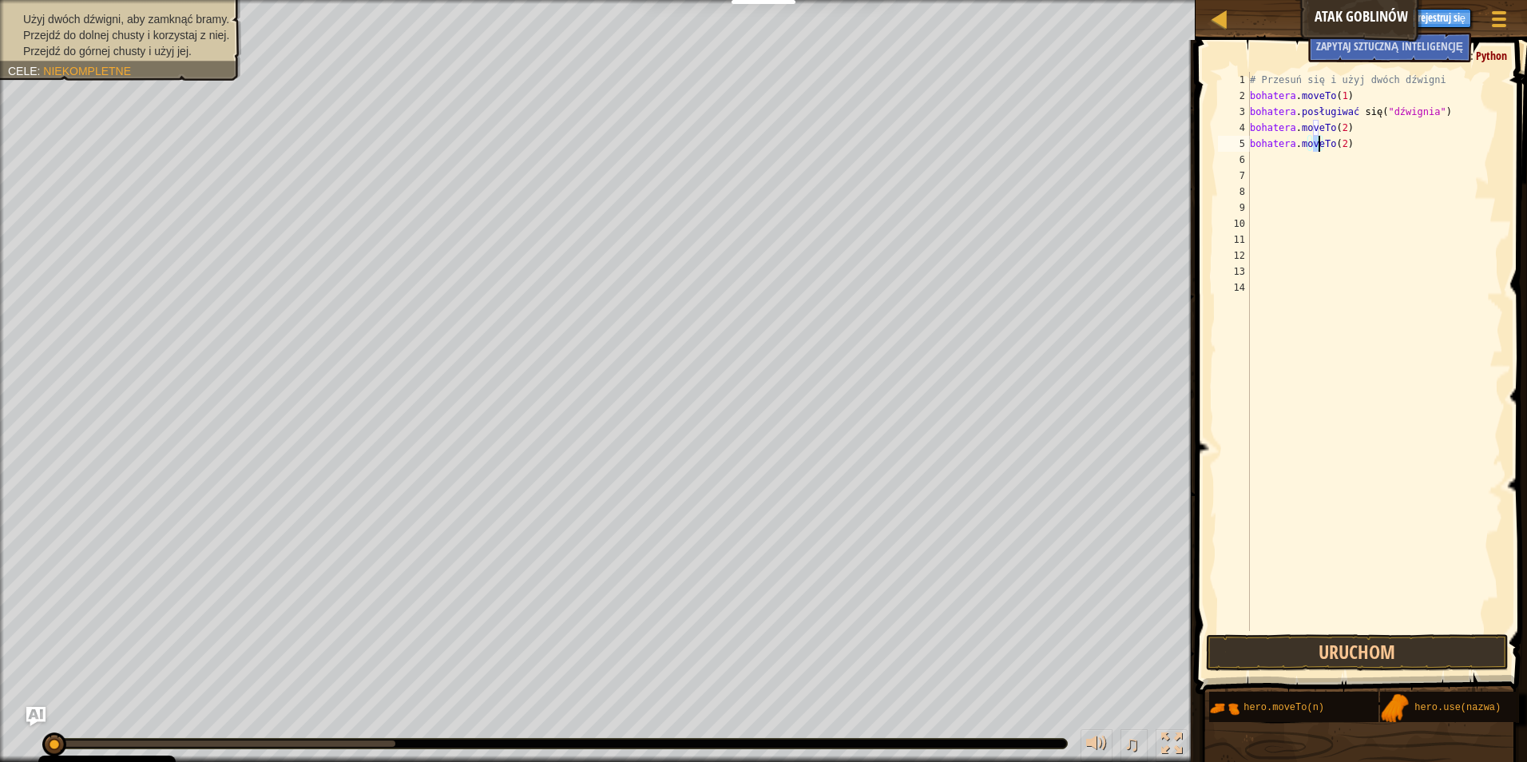
click at [1332, 132] on div "# Przesuń się i użyj dwóch dźwigni bohatera . moveTo ( 1 ) bohatera . posługiwa…" at bounding box center [1374, 367] width 256 height 591
click at [1333, 145] on div "# Przesuń się i użyj dwóch dźwigni bohatera . moveTo ( 1 ) bohatera . posługiwa…" at bounding box center [1374, 367] width 256 height 591
drag, startPoint x: 1338, startPoint y: 142, endPoint x: 1266, endPoint y: 259, distance: 137.0
click at [1266, 259] on div "# Przesuń się i użyj dwóch dźwigni bohatera . moveTo ( 1 ) bohatera . posługiwa…" at bounding box center [1374, 367] width 256 height 591
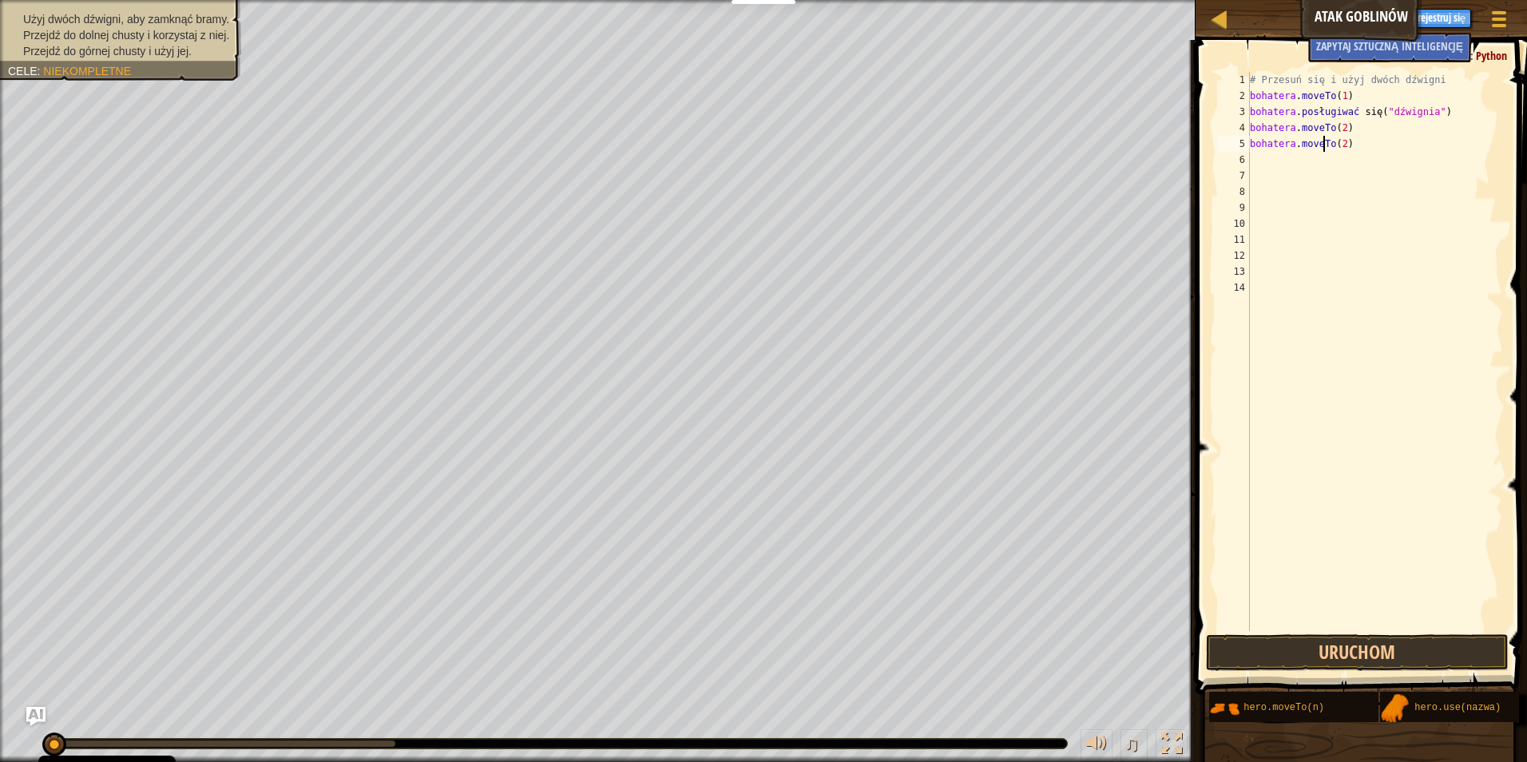
click at [1337, 146] on div "# Przesuń się i użyj dwóch dźwigni bohatera . moveTo ( 1 ) bohatera . posługiwa…" at bounding box center [1374, 367] width 256 height 591
click at [1342, 144] on div "# Przesuń się i użyj dwóch dźwigni bohatera . moveTo ( 1 ) bohatera . posługiwa…" at bounding box center [1374, 351] width 256 height 559
click at [1339, 143] on div "# Przesuń się i użyj dwóch dźwigni bohatera . moveTo ( 1 ) bohatera . posługiwa…" at bounding box center [1374, 367] width 256 height 591
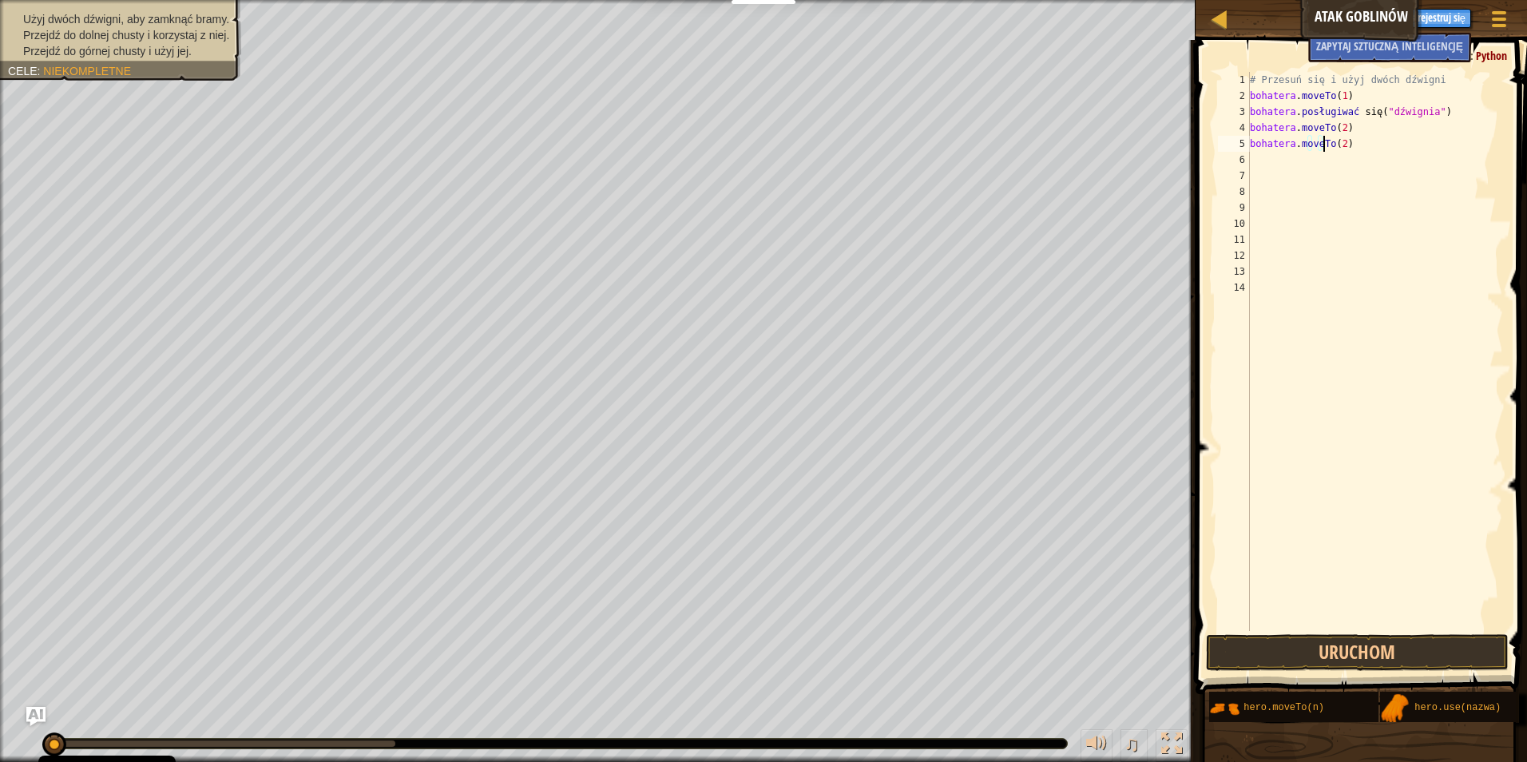
click at [1339, 143] on div "# Przesuń się i użyj dwóch dźwigni bohatera . moveTo ( 1 ) bohatera . posługiwa…" at bounding box center [1374, 367] width 256 height 591
type textarea "hero.moveTo(2)"
click at [1339, 142] on div "# Przesuń się i użyj dwóch dźwigni bohatera . moveTo ( 1 ) bohatera . posługiwa…" at bounding box center [1374, 367] width 256 height 591
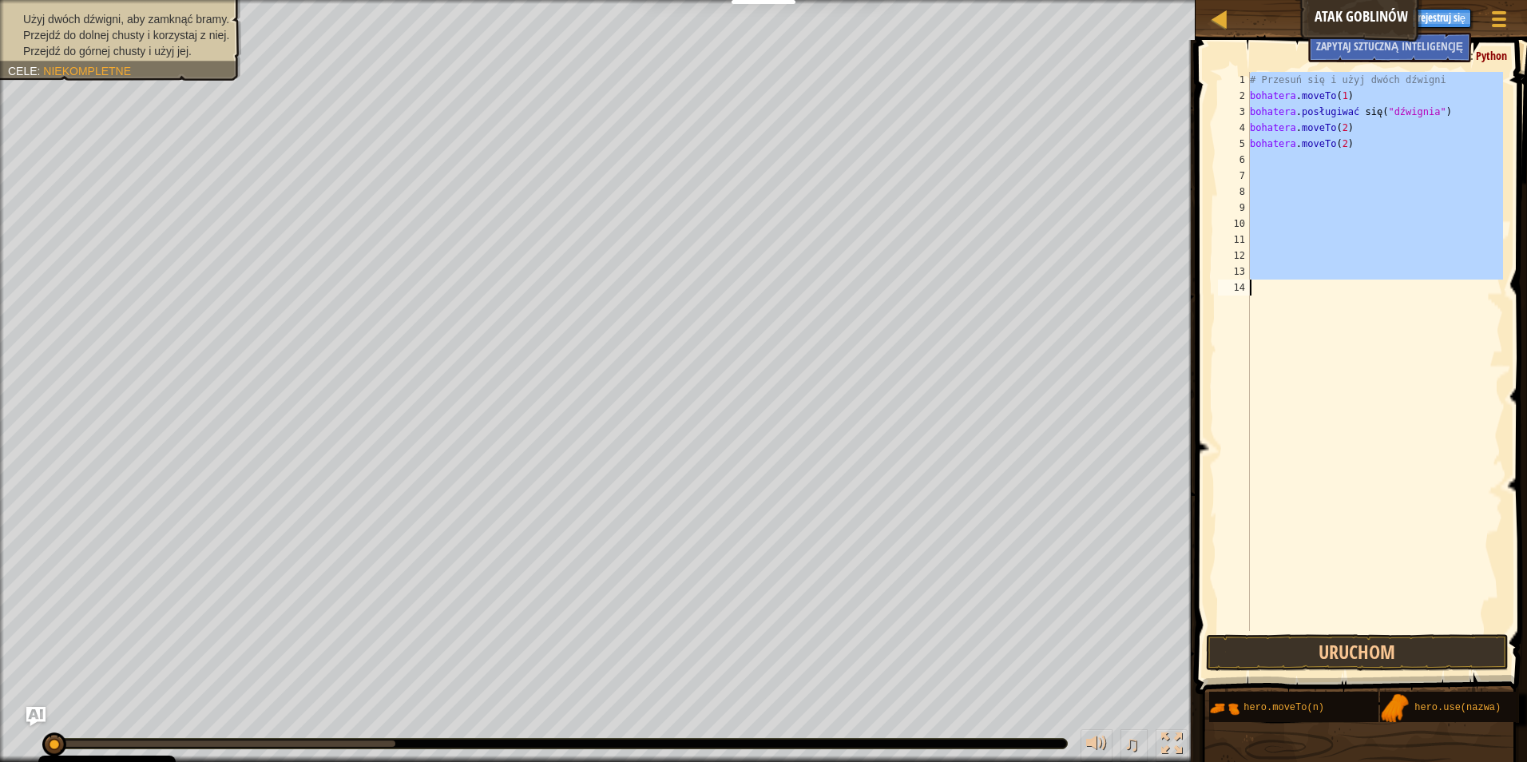
click at [1340, 140] on div "# Przesuń się i użyj dwóch dźwigni bohatera . moveTo ( 1 ) bohatera . posługiwa…" at bounding box center [1374, 351] width 256 height 559
type textarea "hero.moveTo(2)"
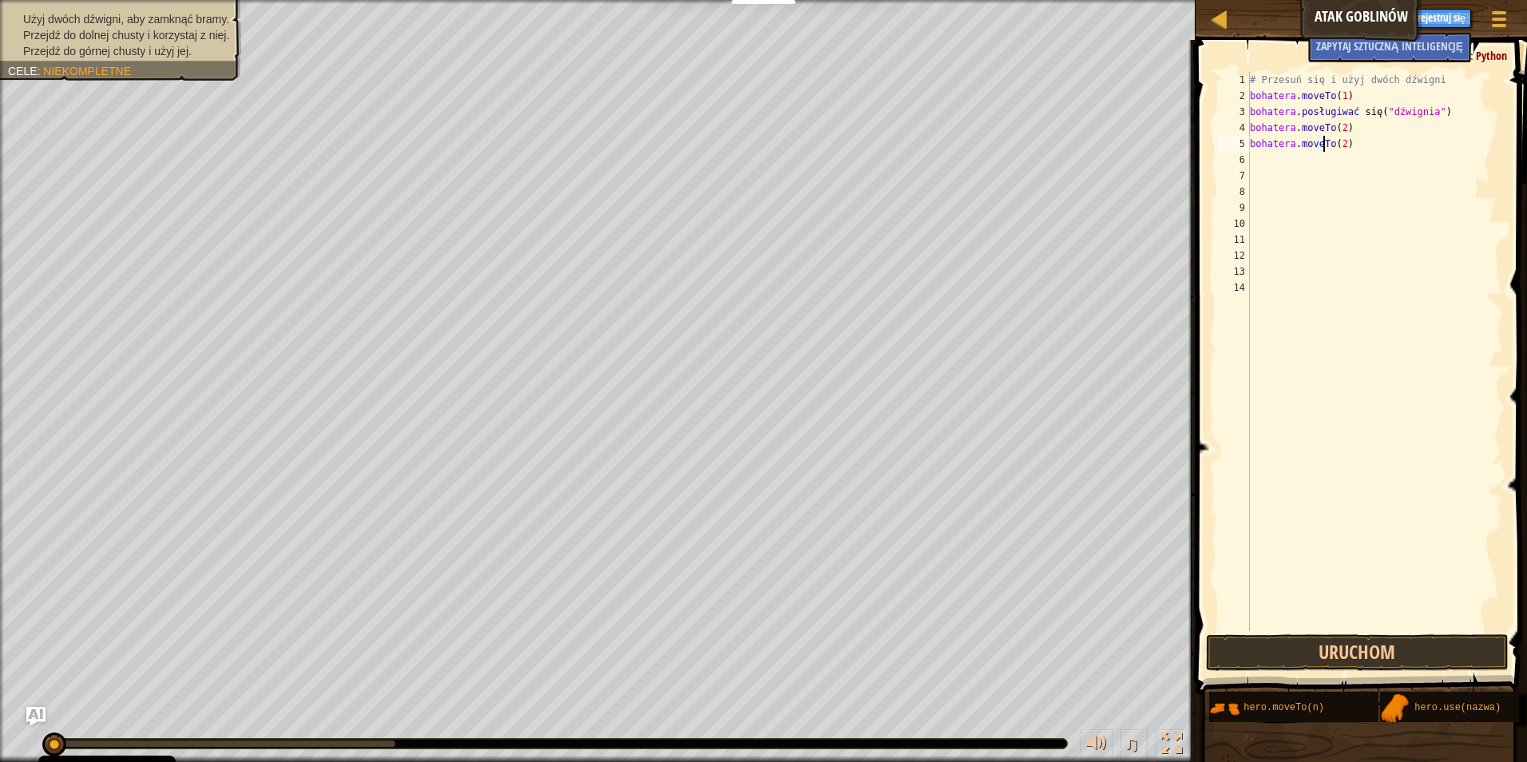
drag, startPoint x: 1339, startPoint y: 144, endPoint x: 1370, endPoint y: 543, distance: 400.5
click at [1370, 543] on div "# Przesuń się i użyj dwóch dźwigni bohatera . moveTo ( 1 ) bohatera . posługiwa…" at bounding box center [1374, 367] width 256 height 591
click at [1338, 143] on div "# Przesuń się i użyj dwóch dźwigni bohatera . moveTo ( 1 ) bohatera . posługiwa…" at bounding box center [1374, 367] width 256 height 591
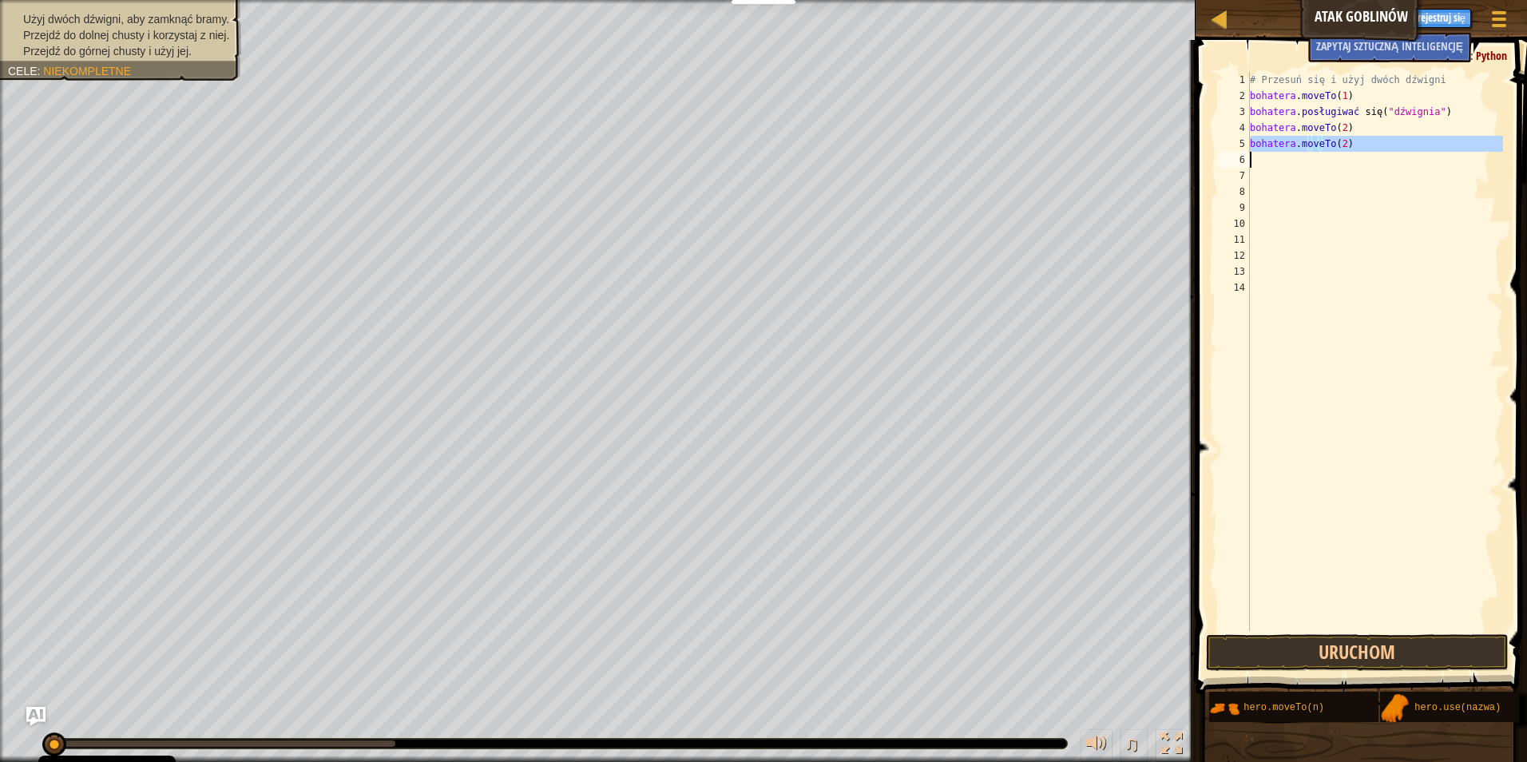
type textarea "hero.moveTo(2)"
click at [1338, 143] on div "# Przesuń się i użyj dwóch dźwigni bohatera . moveTo ( 1 ) bohatera . posługiwa…" at bounding box center [1374, 367] width 256 height 591
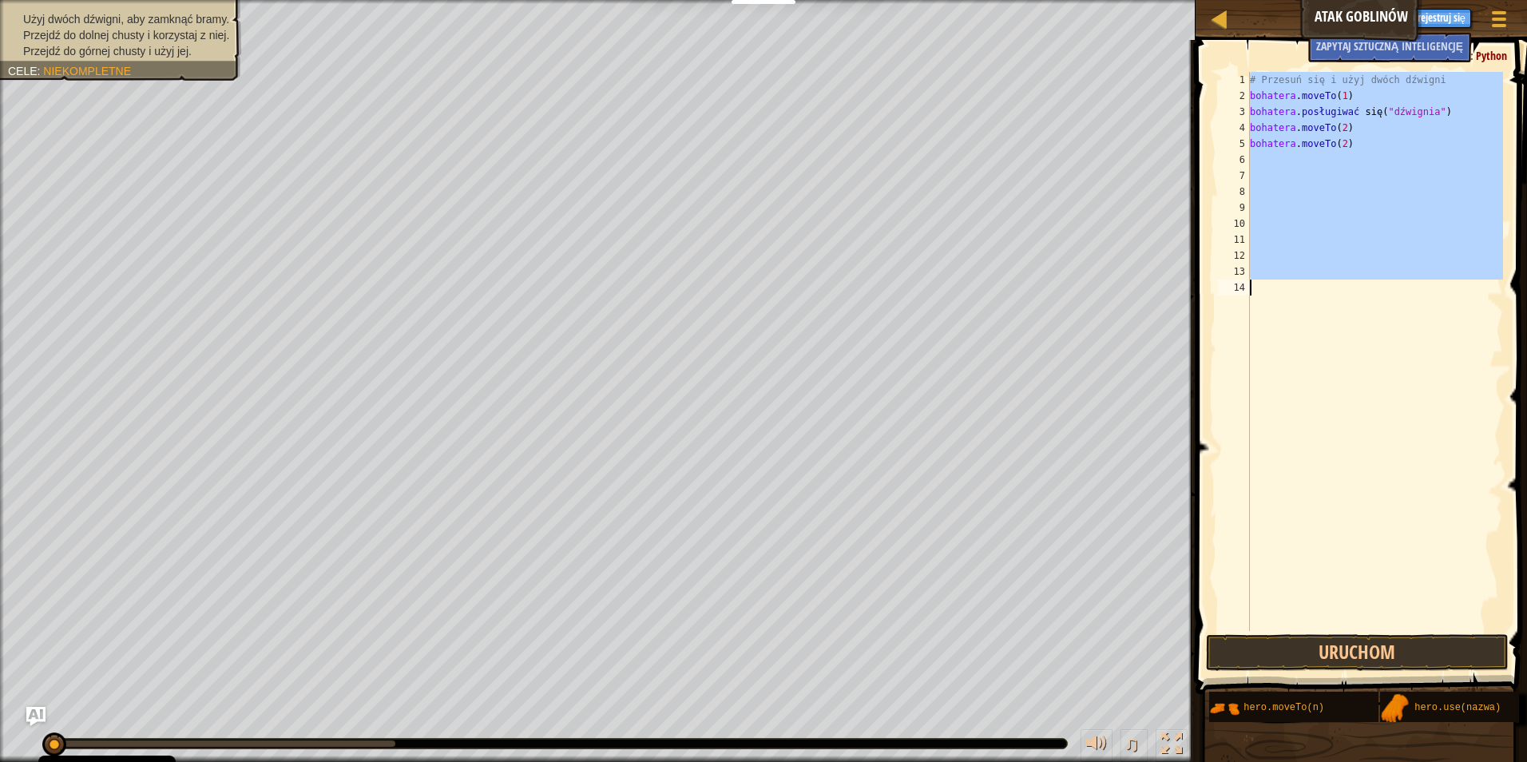
drag, startPoint x: 1338, startPoint y: 143, endPoint x: 1326, endPoint y: 432, distance: 289.3
click at [1332, 456] on div "# Przesuń się i użyj dwóch dźwigni bohatera . moveTo ( 1 ) bohatera . posługiwa…" at bounding box center [1374, 351] width 256 height 559
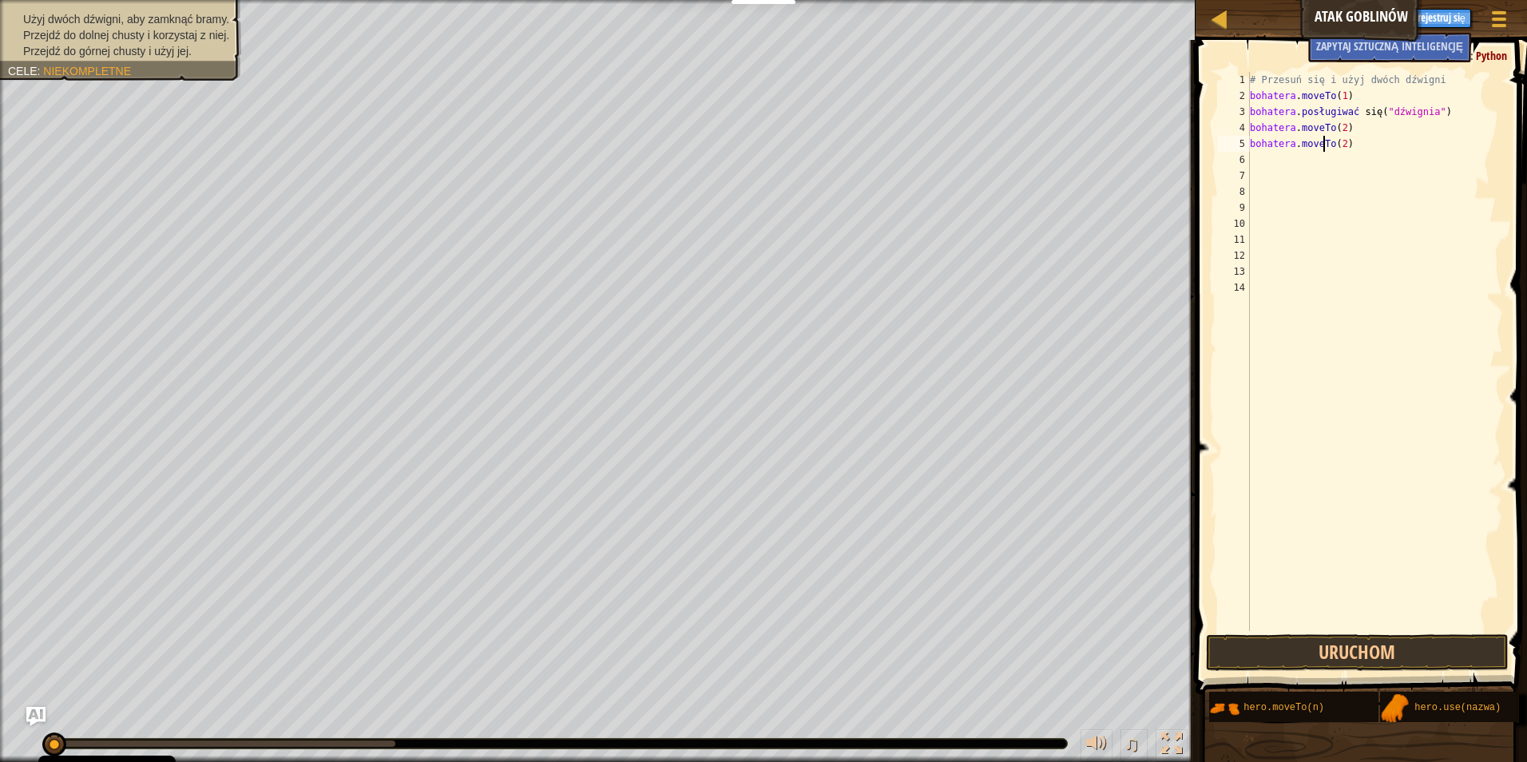
click at [1350, 141] on div "# Przesuń się i użyj dwóch dźwigni bohatera . moveTo ( 1 ) bohatera . posługiwa…" at bounding box center [1374, 367] width 256 height 591
type textarea "hero.moveTo(2)"
click at [1379, 647] on button "Uruchom" at bounding box center [1357, 652] width 303 height 37
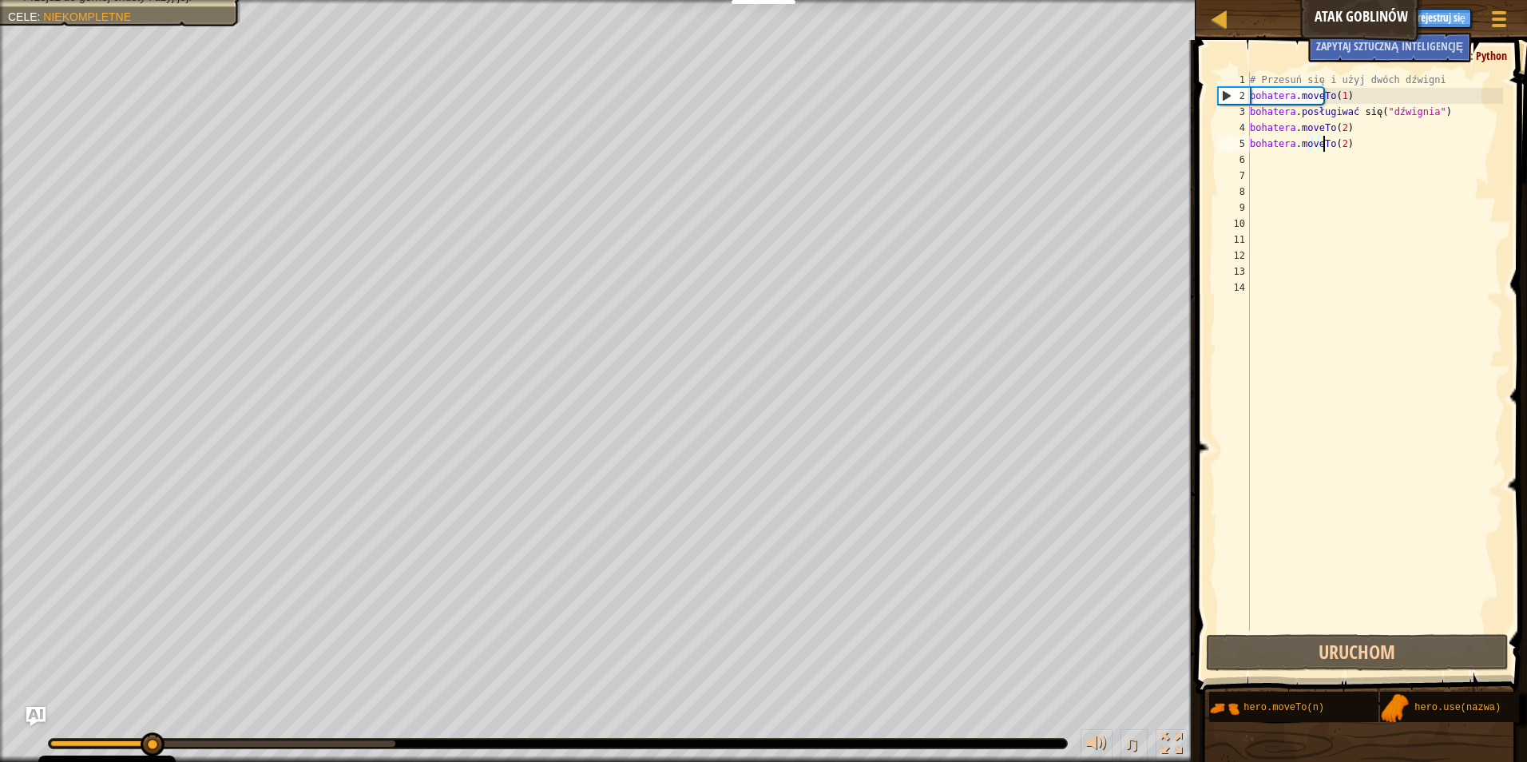
click at [1246, 165] on div "6" at bounding box center [1234, 160] width 32 height 16
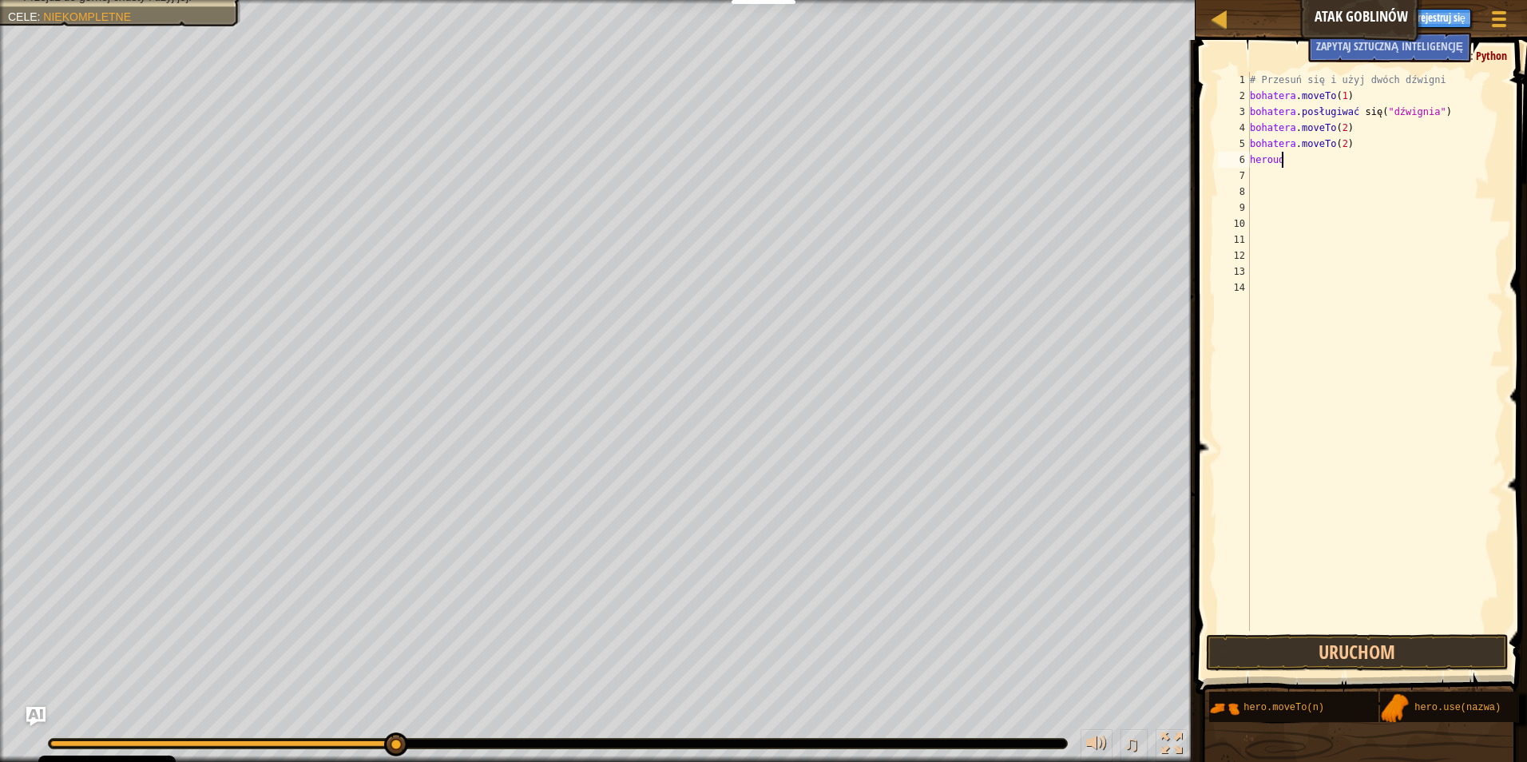
scroll to position [7, 2]
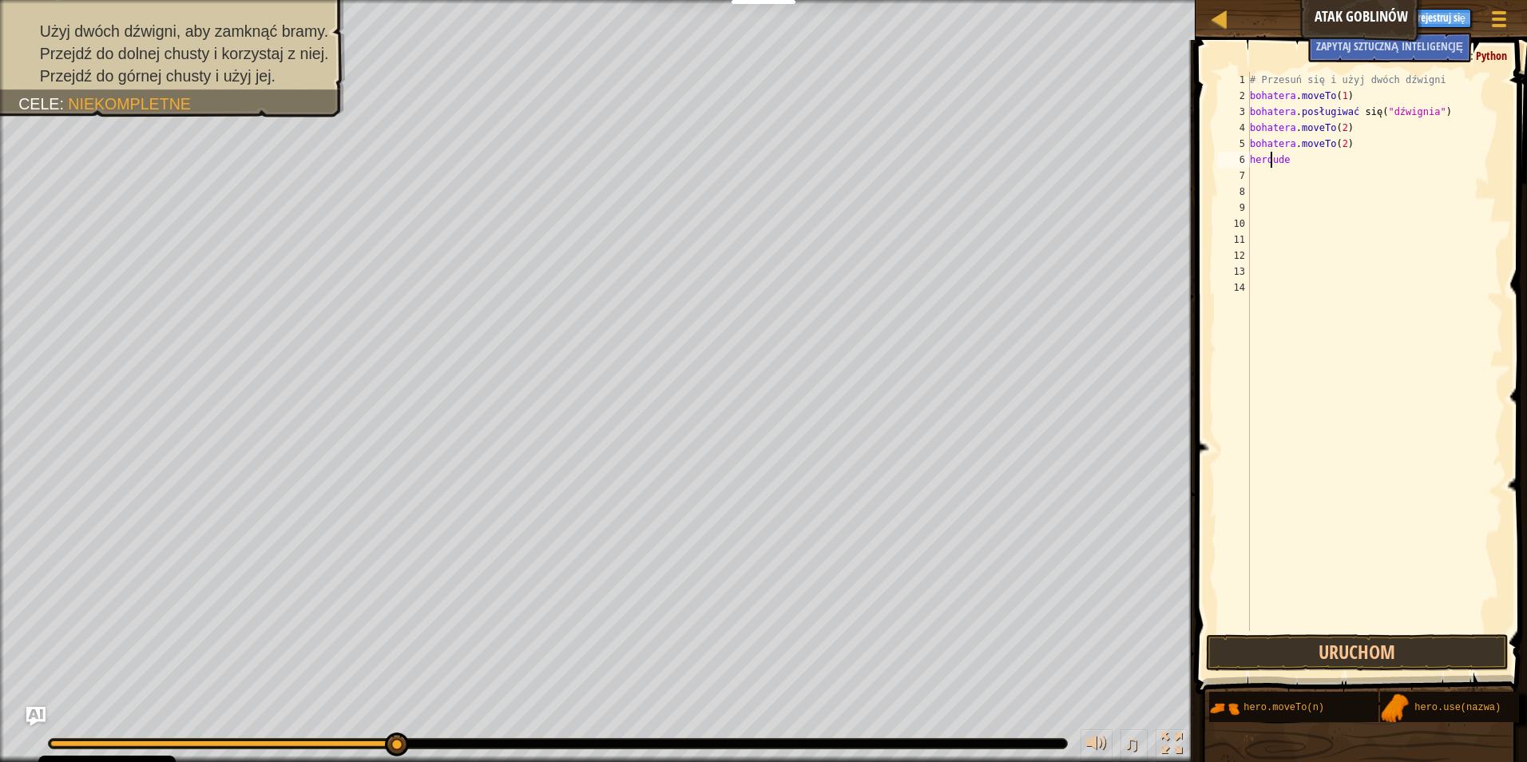
click at [1270, 161] on div "# Przesuń się i użyj dwóch dźwigni bohatera . moveTo ( 1 ) bohatera . posługiwa…" at bounding box center [1374, 367] width 256 height 591
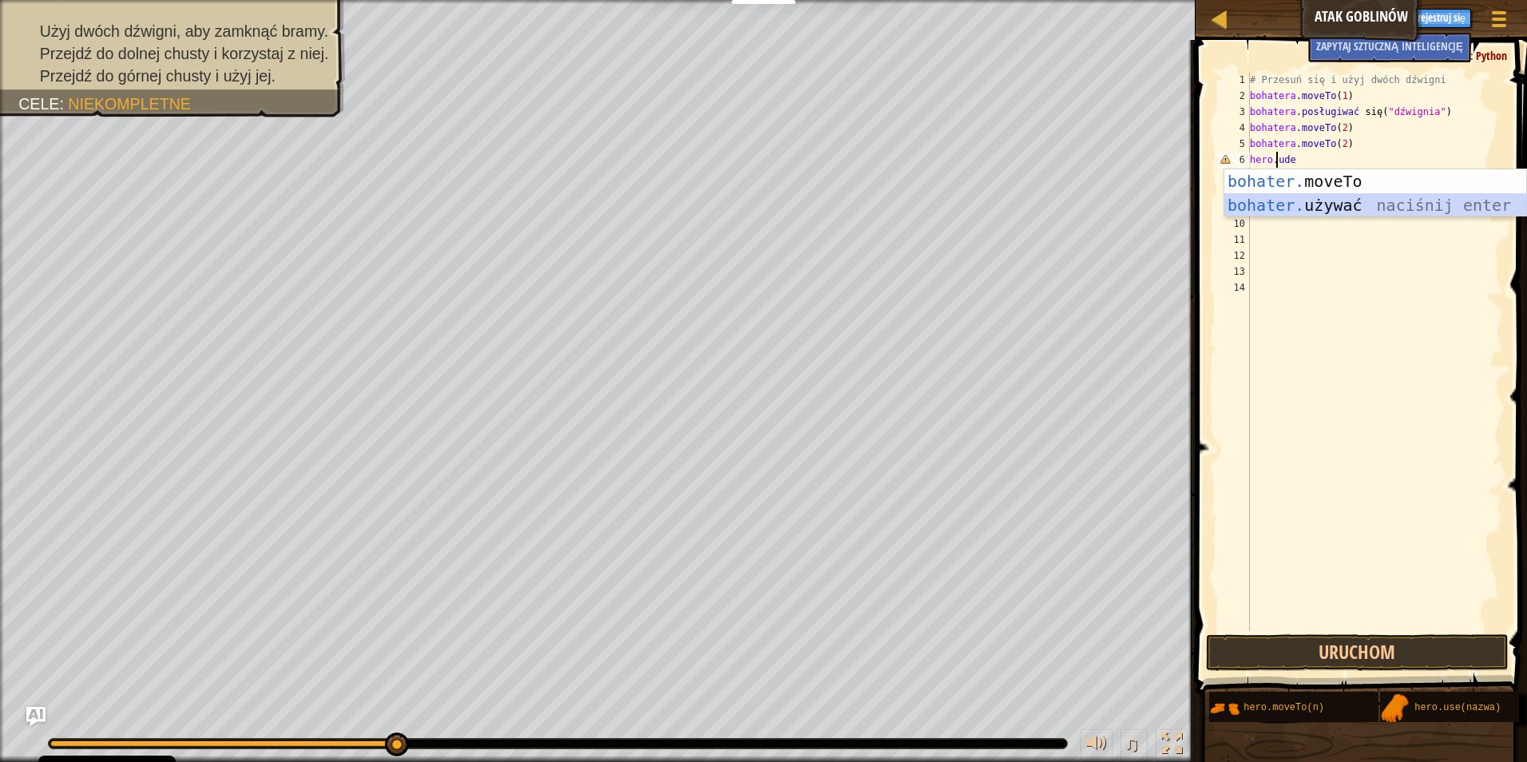
click at [1385, 206] on div "bohater. moveTo naciśnij enter bohater. używać naciśnij enter" at bounding box center [1375, 217] width 302 height 96
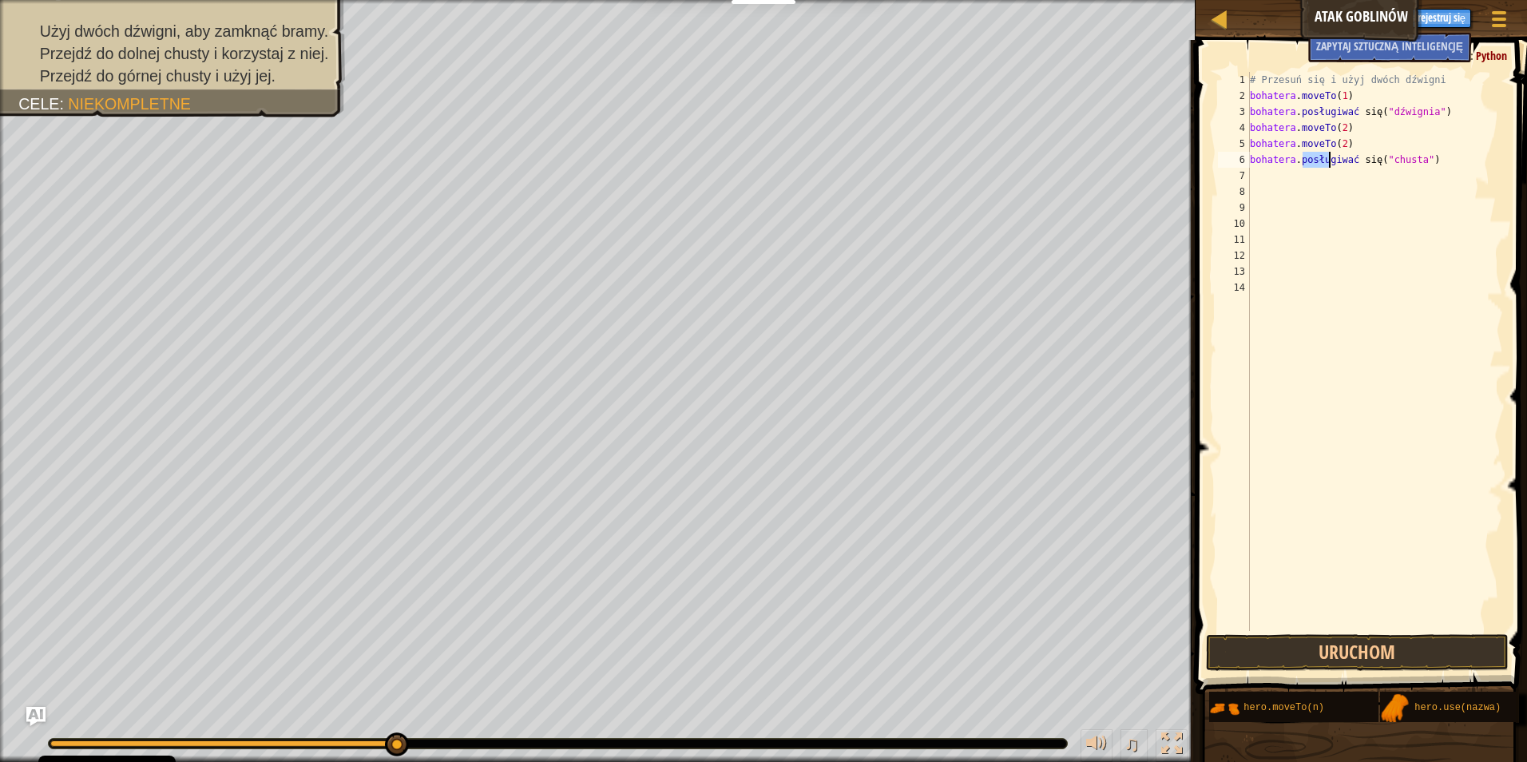
click at [1383, 161] on div "# Przesuń się i użyj dwóch dźwigni bohatera . moveTo ( 1 ) bohatera . posługiwa…" at bounding box center [1374, 367] width 256 height 591
drag, startPoint x: 1389, startPoint y: 159, endPoint x: 1438, endPoint y: 136, distance: 54.7
click at [1437, 136] on div "# Przesuń się i użyj dwóch dźwigni bohatera . moveTo ( 1 ) bohatera . posługiwa…" at bounding box center [1374, 367] width 256 height 591
type textarea "hero.moveTo(2)"
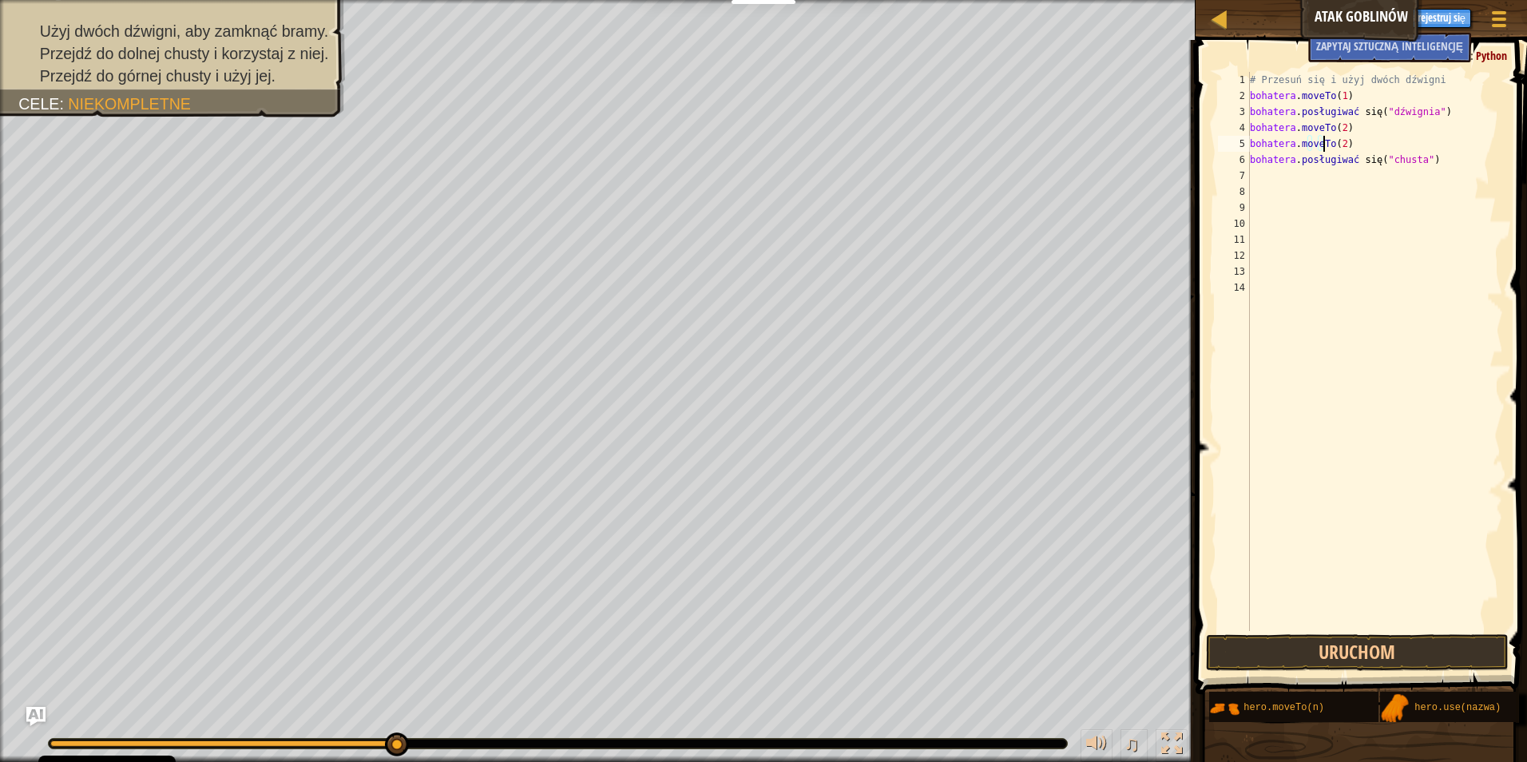
click at [1415, 168] on div "# Przesuń się i użyj dwóch dźwigni bohatera . moveTo ( 1 ) bohatera . posługiwa…" at bounding box center [1374, 367] width 256 height 591
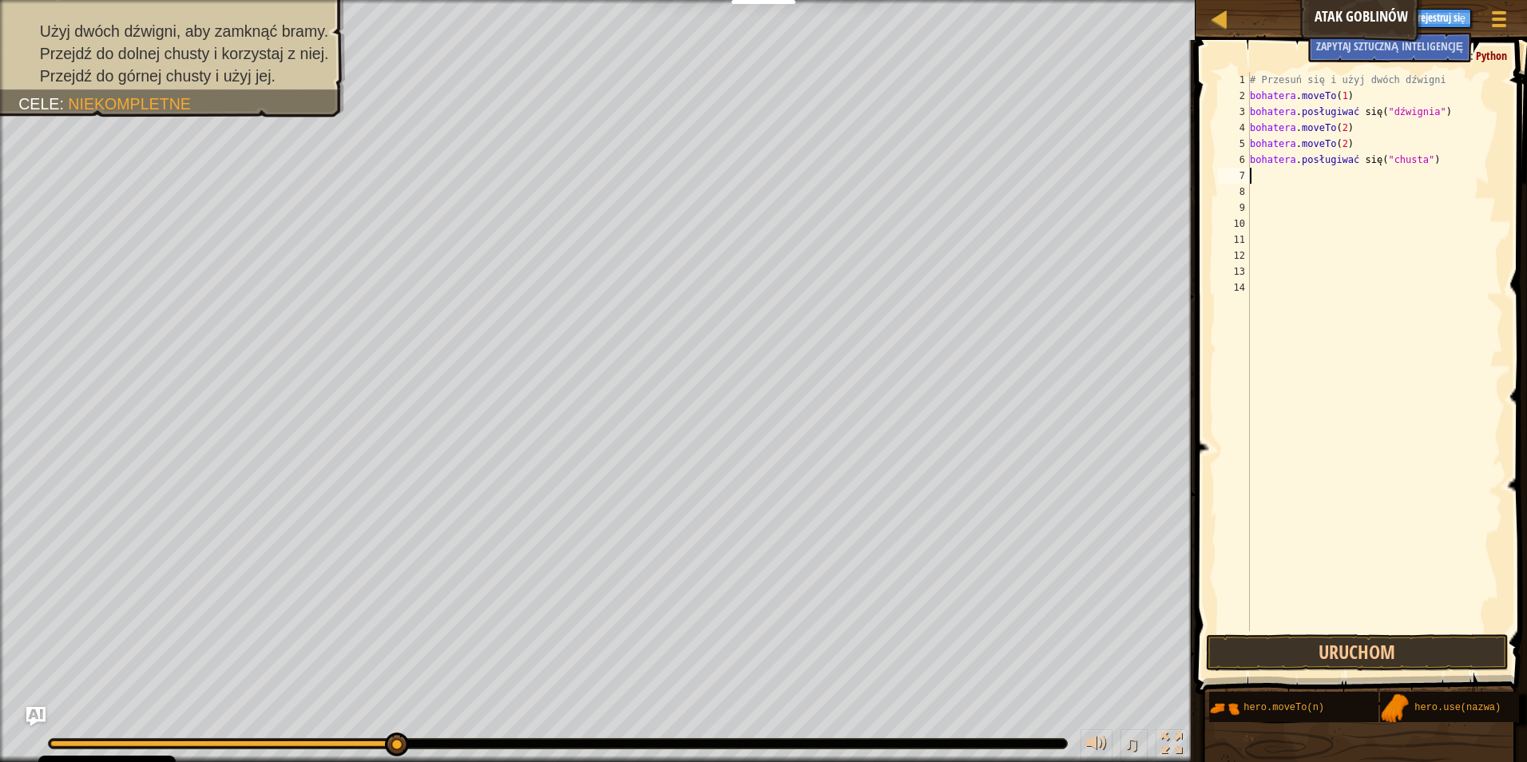
click at [1411, 147] on div "# Przesuń się i użyj dwóch dźwigni bohatera . moveTo ( 1 ) bohatera . posługiwa…" at bounding box center [1374, 367] width 256 height 591
click at [1408, 157] on div "# Przesuń się i użyj dwóch dźwigni bohatera . moveTo ( 1 ) bohatera . posługiwa…" at bounding box center [1374, 367] width 256 height 591
type textarea "hero.use("sling")"
click at [1409, 168] on div "# Przesuń się i użyj dwóch dźwigni bohatera . moveTo ( 1 ) bohatera . posługiwa…" at bounding box center [1374, 367] width 256 height 591
click at [1414, 157] on div "# Przesuń się i użyj dwóch dźwigni bohatera . moveTo ( 1 ) bohatera . posługiwa…" at bounding box center [1374, 367] width 256 height 591
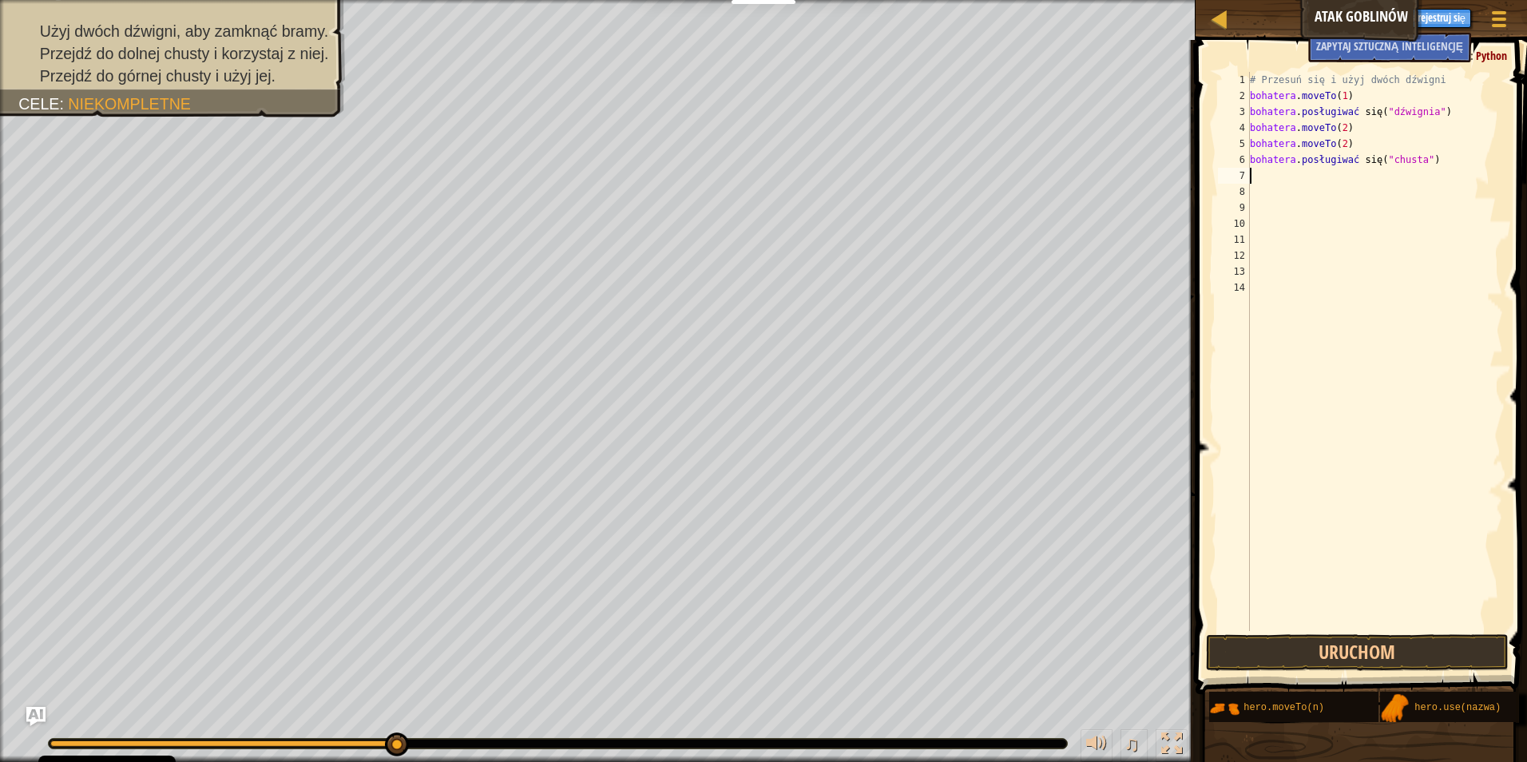
type textarea "hero.use("sling")"
drag, startPoint x: 1414, startPoint y: 157, endPoint x: 1355, endPoint y: 541, distance: 388.6
click at [1355, 541] on div "# Przesuń się i użyj dwóch dźwigni bohatera . moveTo ( 1 ) bohatera . posługiwa…" at bounding box center [1374, 367] width 256 height 591
click at [1399, 154] on div "# Przesuń się i użyj dwóch dźwigni bohatera . moveTo ( 1 ) bohatera . posługiwa…" at bounding box center [1374, 367] width 256 height 591
drag, startPoint x: 1399, startPoint y: 154, endPoint x: 1476, endPoint y: 118, distance: 85.4
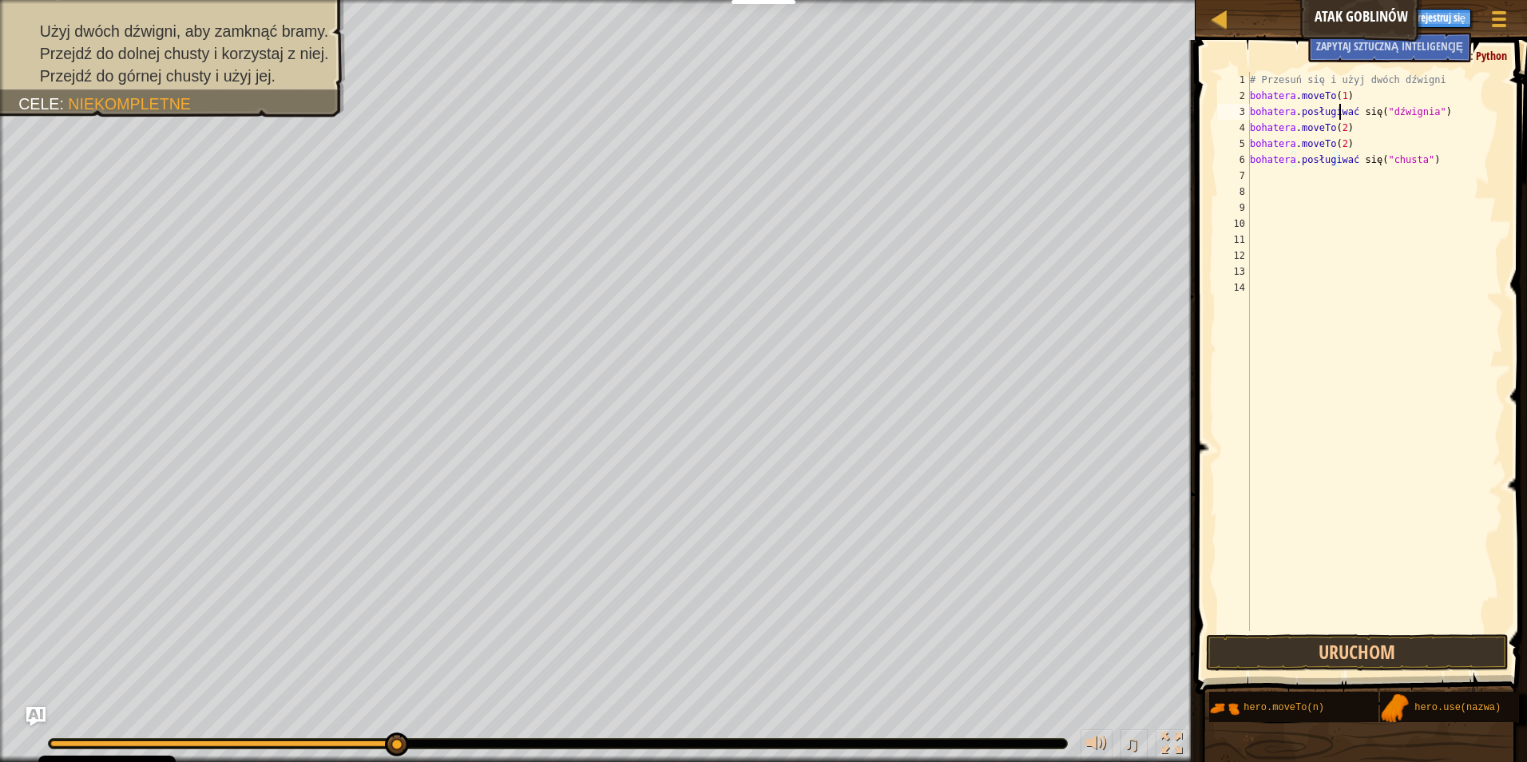
click at [1476, 118] on div "# Przesuń się i użyj dwóch dźwigni bohatera . moveTo ( 1 ) bohatera . posługiwa…" at bounding box center [1374, 367] width 256 height 591
click at [1412, 162] on div "hero.use("sling") 1 2 3 4 5 6 7 8 9 10 11 12 13 14 # Przesuń się i użyj dwóch d…" at bounding box center [1359, 351] width 288 height 559
drag, startPoint x: 1412, startPoint y: 162, endPoint x: 1429, endPoint y: 133, distance: 33.7
click at [1429, 133] on div "# Przesuń się i użyj dwóch dźwigni bohatera . moveTo ( 1 ) bohatera . posługiwa…" at bounding box center [1374, 367] width 256 height 591
click at [1414, 164] on div "# Przesuń się i użyj dwóch dźwigni bohatera . moveTo ( 1 ) bohatera . posługiwa…" at bounding box center [1374, 367] width 256 height 591
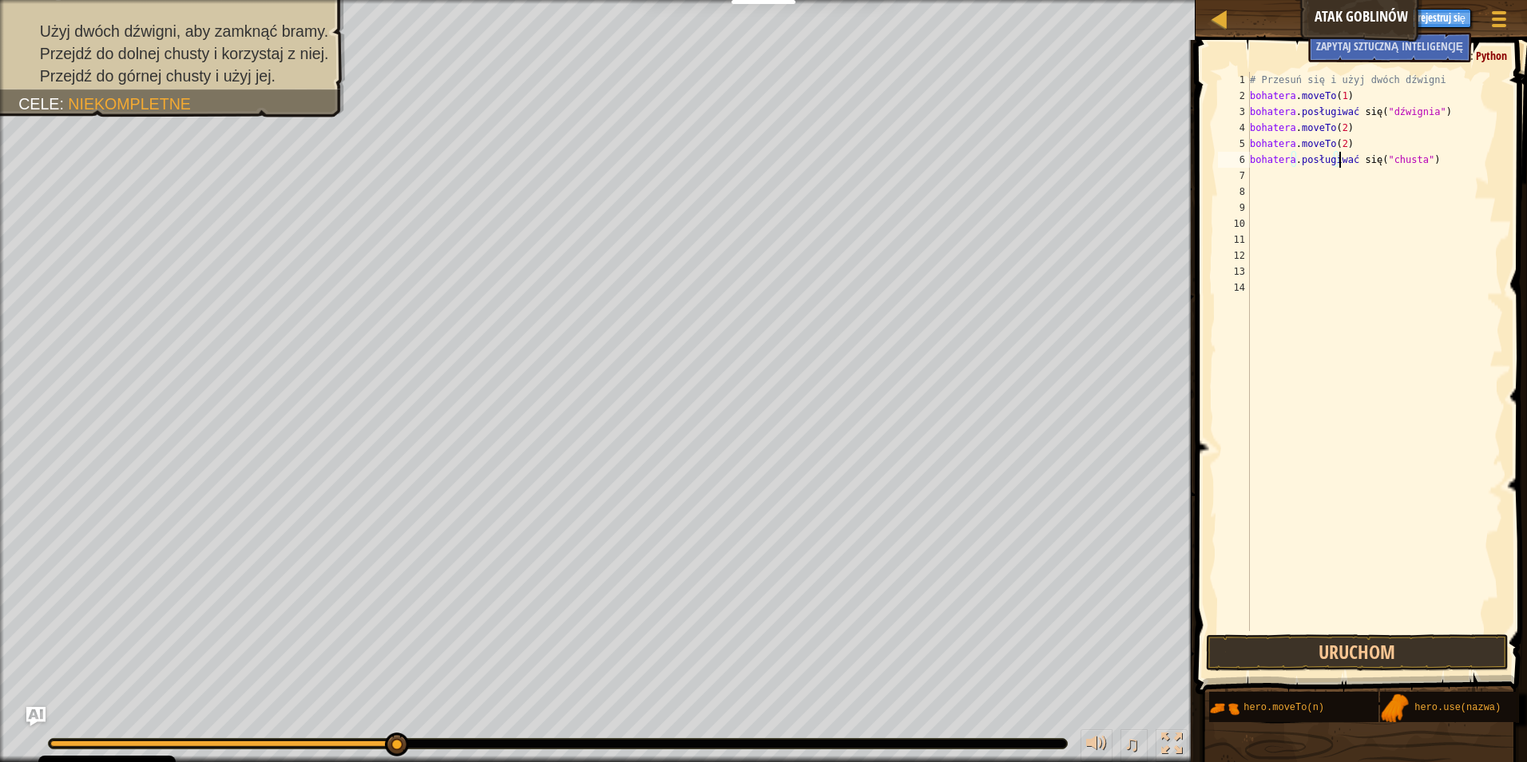
click at [1414, 164] on div "# Przesuń się i użyj dwóch dźwigni bohatera . moveTo ( 1 ) bohatera . posługiwa…" at bounding box center [1374, 367] width 256 height 591
drag, startPoint x: 1414, startPoint y: 164, endPoint x: 1466, endPoint y: 134, distance: 59.7
click at [1466, 134] on div "# Przesuń się i użyj dwóch dźwigni bohatera . moveTo ( 1 ) bohatera . posługiwa…" at bounding box center [1374, 367] width 256 height 591
click at [1413, 163] on div "# Przesuń się i użyj dwóch dźwigni bohatera . moveTo ( 1 ) bohatera . posługiwa…" at bounding box center [1374, 367] width 256 height 591
type textarea "hero.use("sling")"
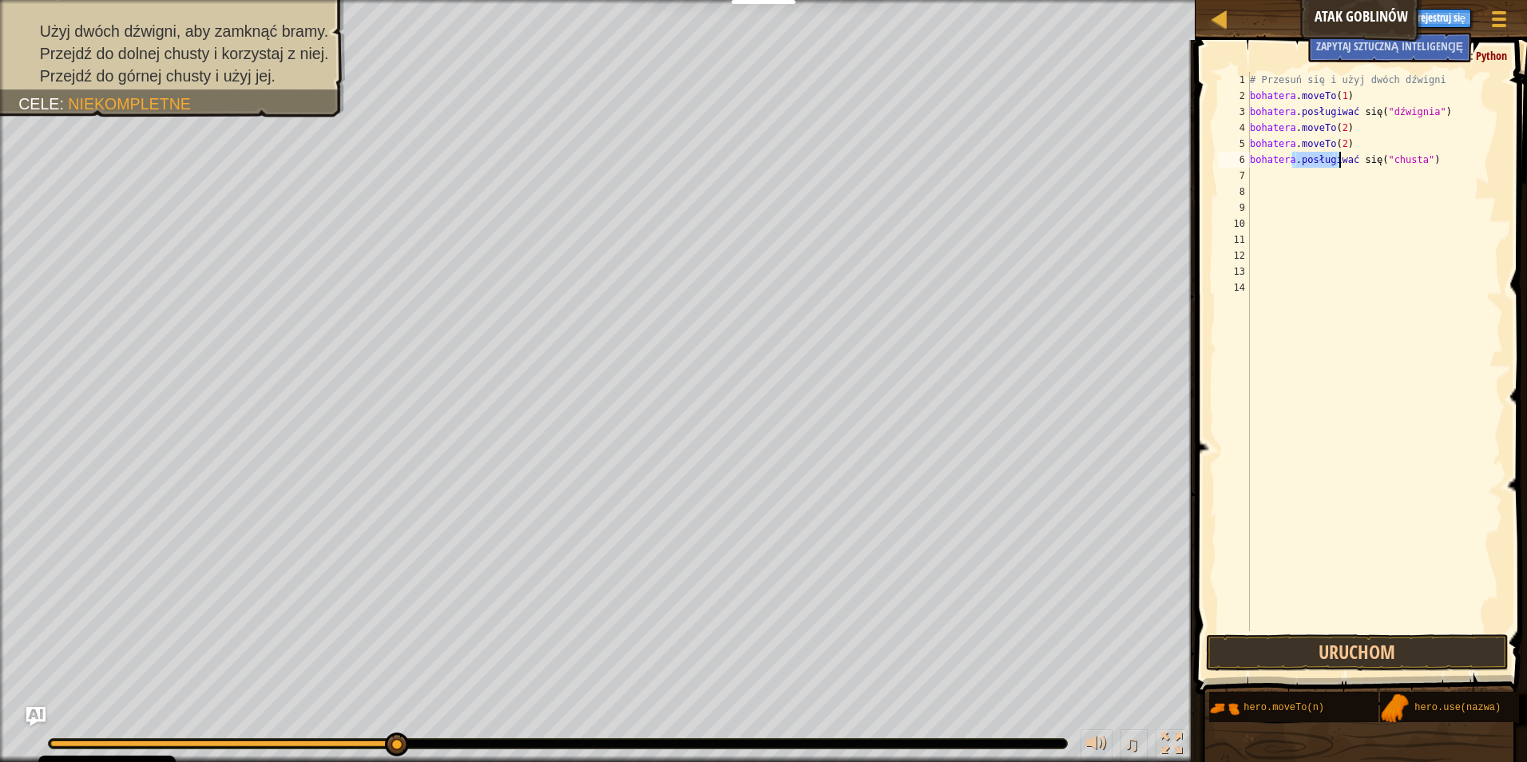
click at [1413, 163] on div "# Przesuń się i użyj dwóch dźwigni bohatera . moveTo ( 1 ) bohatera . posługiwa…" at bounding box center [1374, 367] width 256 height 591
drag, startPoint x: 1413, startPoint y: 162, endPoint x: 1437, endPoint y: 153, distance: 25.8
click at [1437, 153] on div "# Przesuń się i użyj dwóch dźwigni bohatera . moveTo ( 1 ) bohatera . posługiwa…" at bounding box center [1374, 367] width 256 height 591
click at [1413, 155] on div "# Przesuń się i użyj dwóch dźwigni bohatera . moveTo ( 1 ) bohatera . posługiwa…" at bounding box center [1374, 367] width 256 height 591
drag, startPoint x: 1422, startPoint y: 161, endPoint x: 1221, endPoint y: 164, distance: 201.2
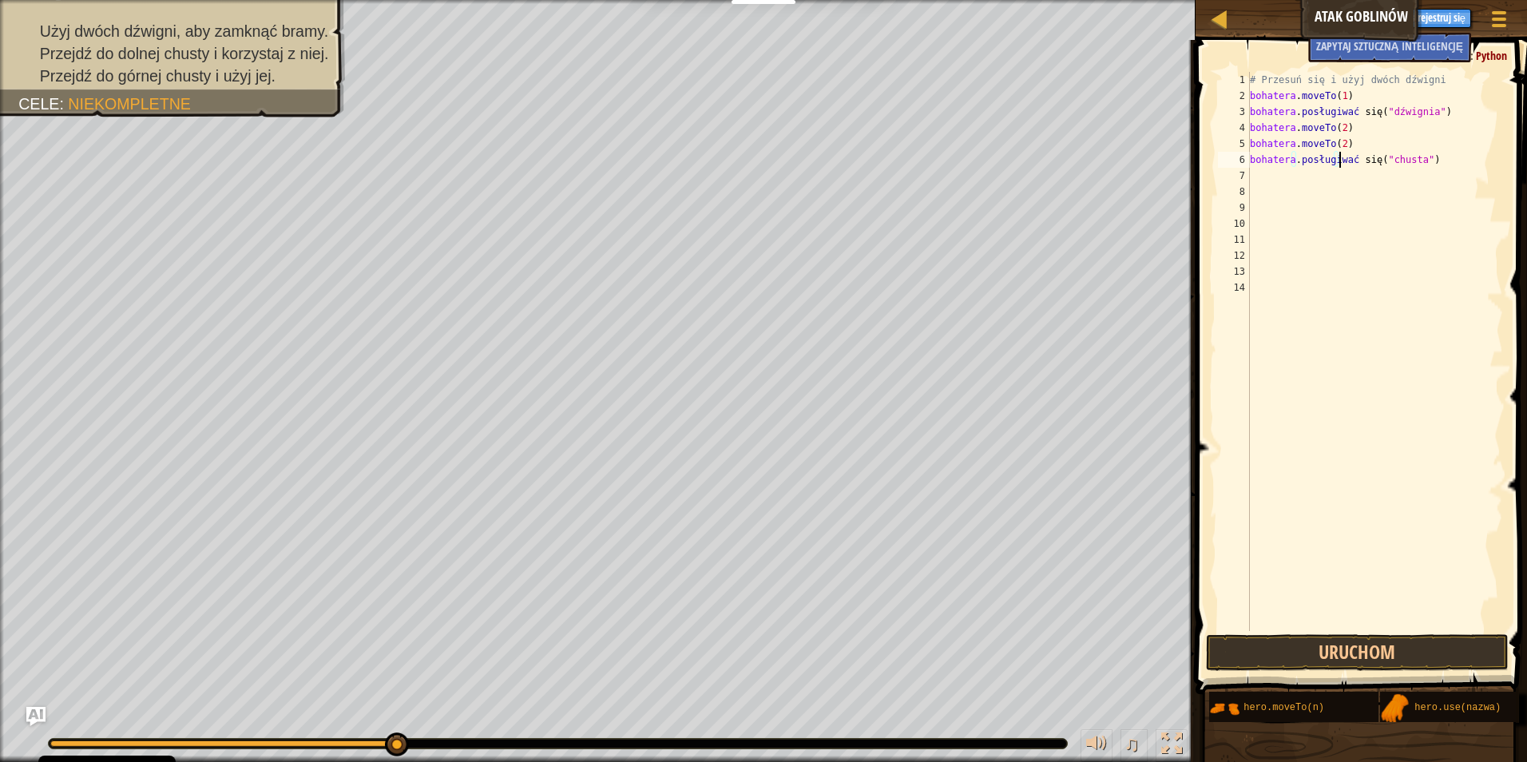
click at [1400, 162] on div "# Przesuń się i użyj dwóch dźwigni bohatera . moveTo ( 1 ) bohatera . posługiwa…" at bounding box center [1374, 367] width 256 height 591
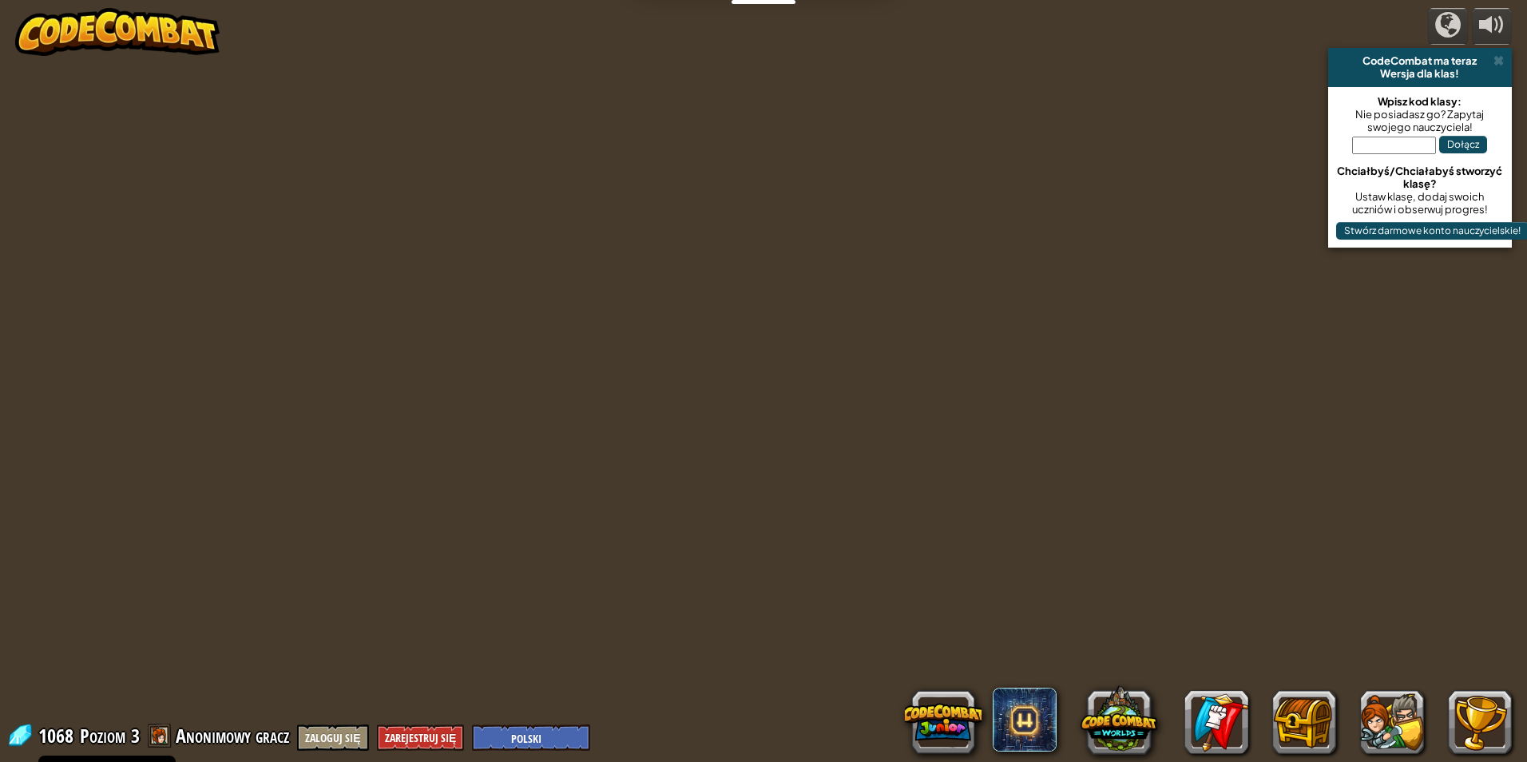
select select "pl"
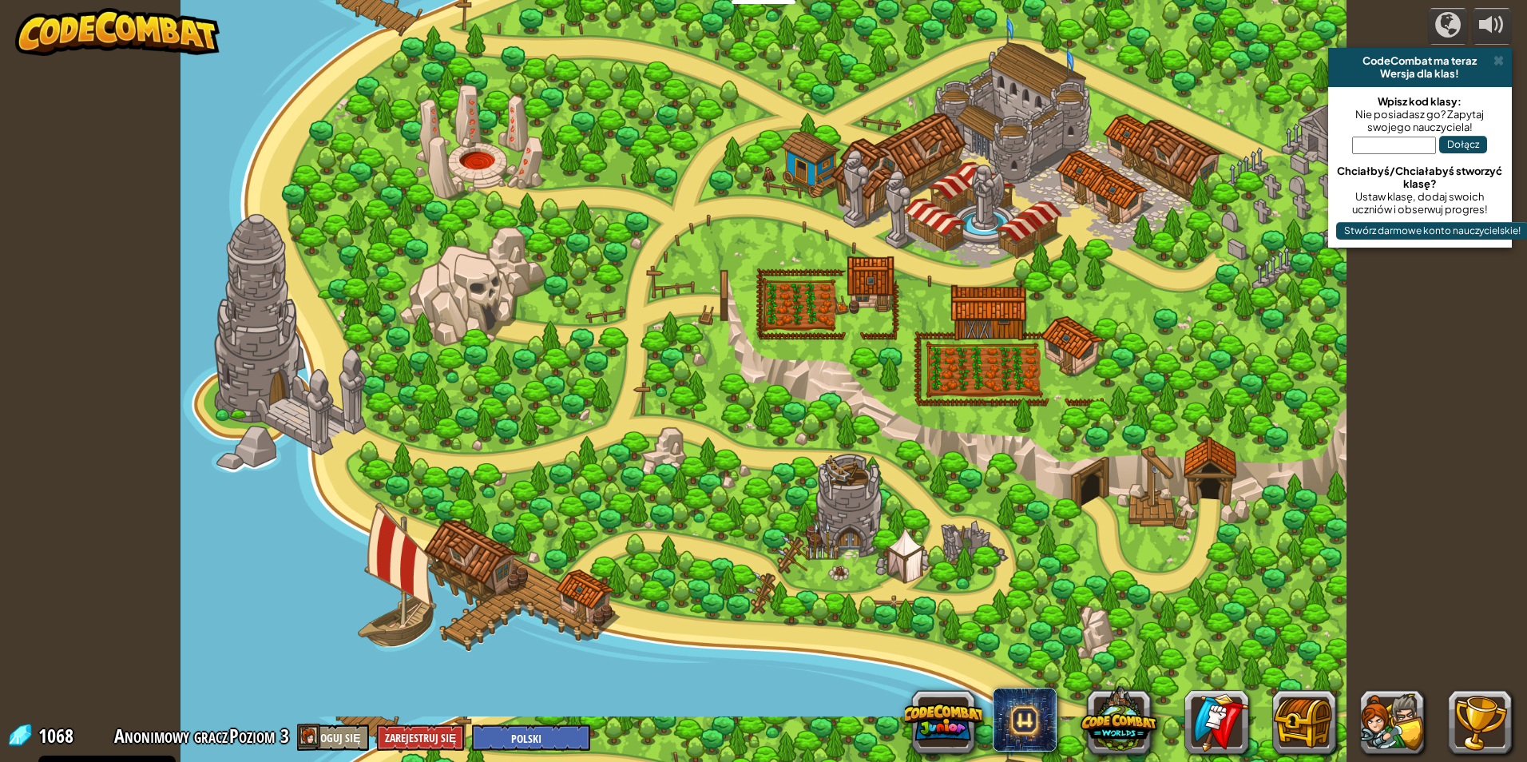
select select "pl"
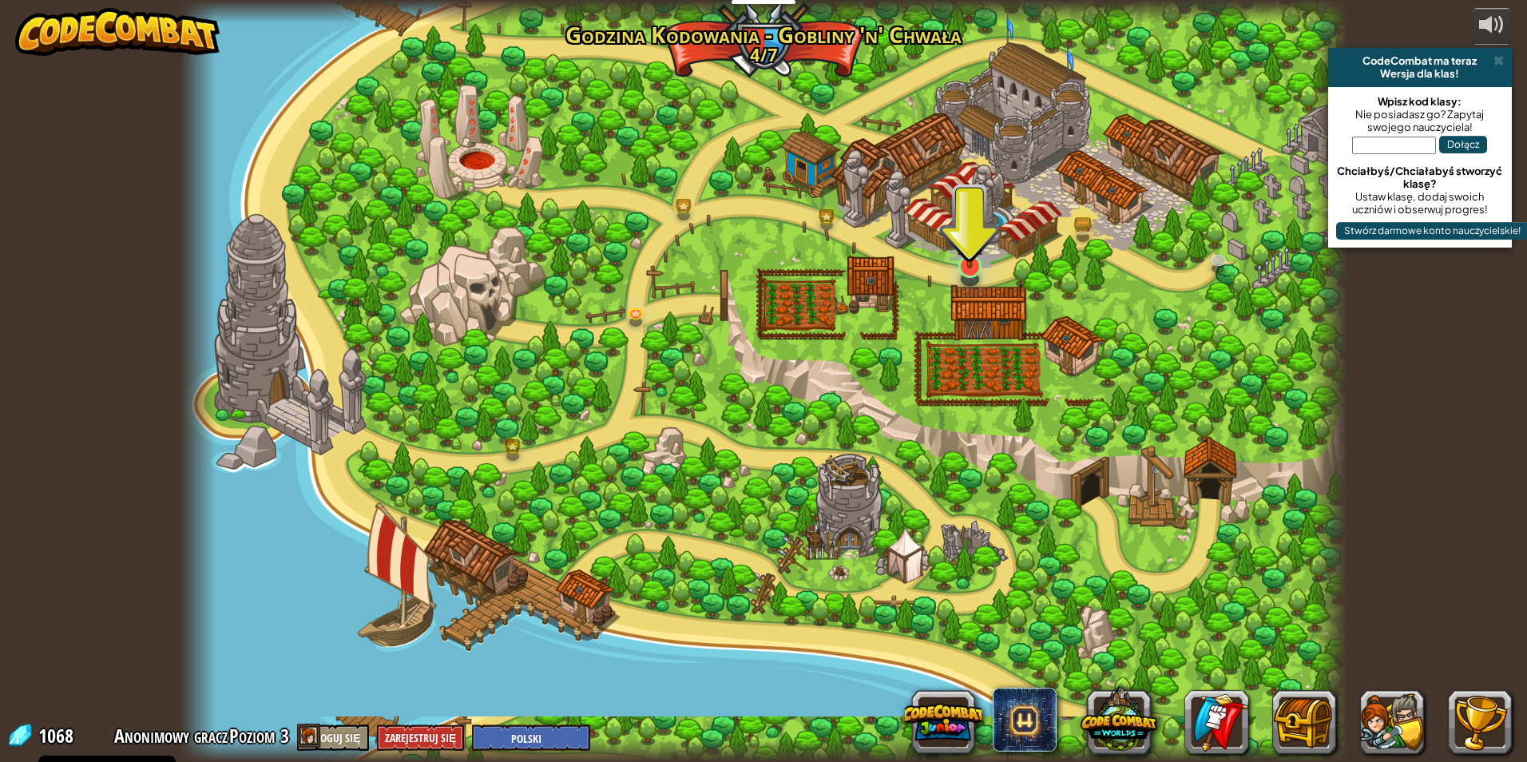
click at [970, 261] on img at bounding box center [969, 232] width 31 height 72
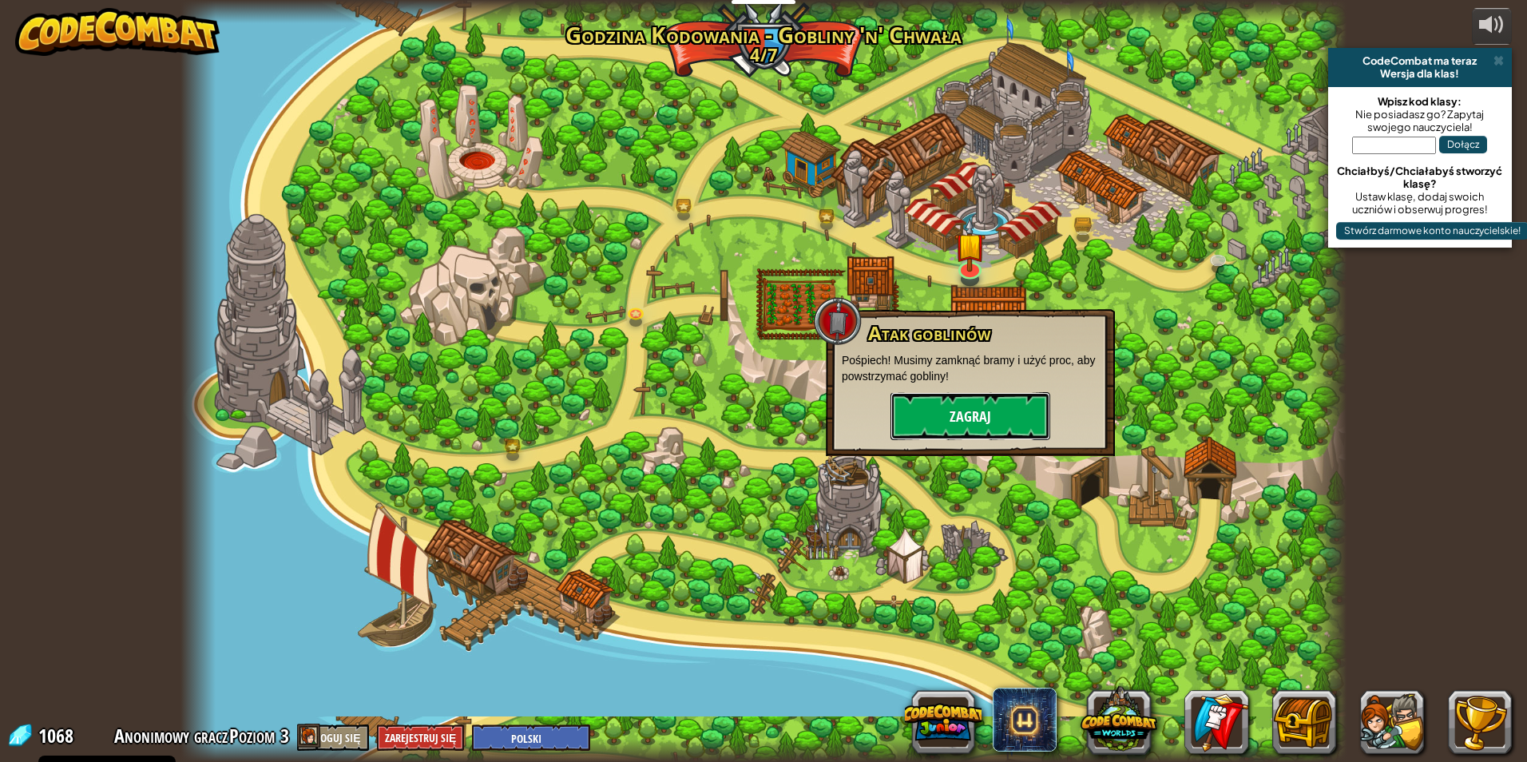
click at [993, 409] on button "Zagraj" at bounding box center [970, 416] width 160 height 48
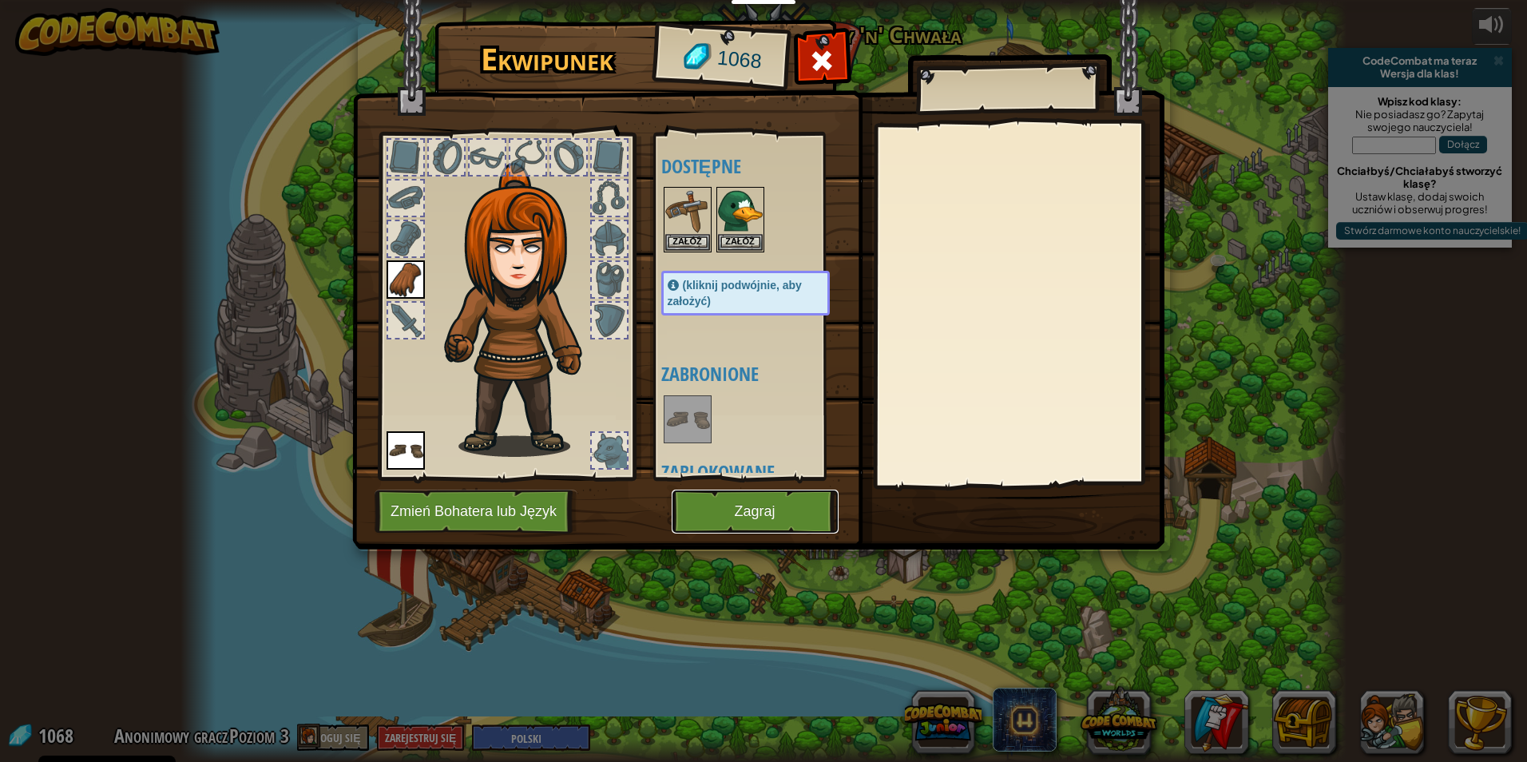
click at [785, 522] on button "Zagraj" at bounding box center [755, 511] width 167 height 44
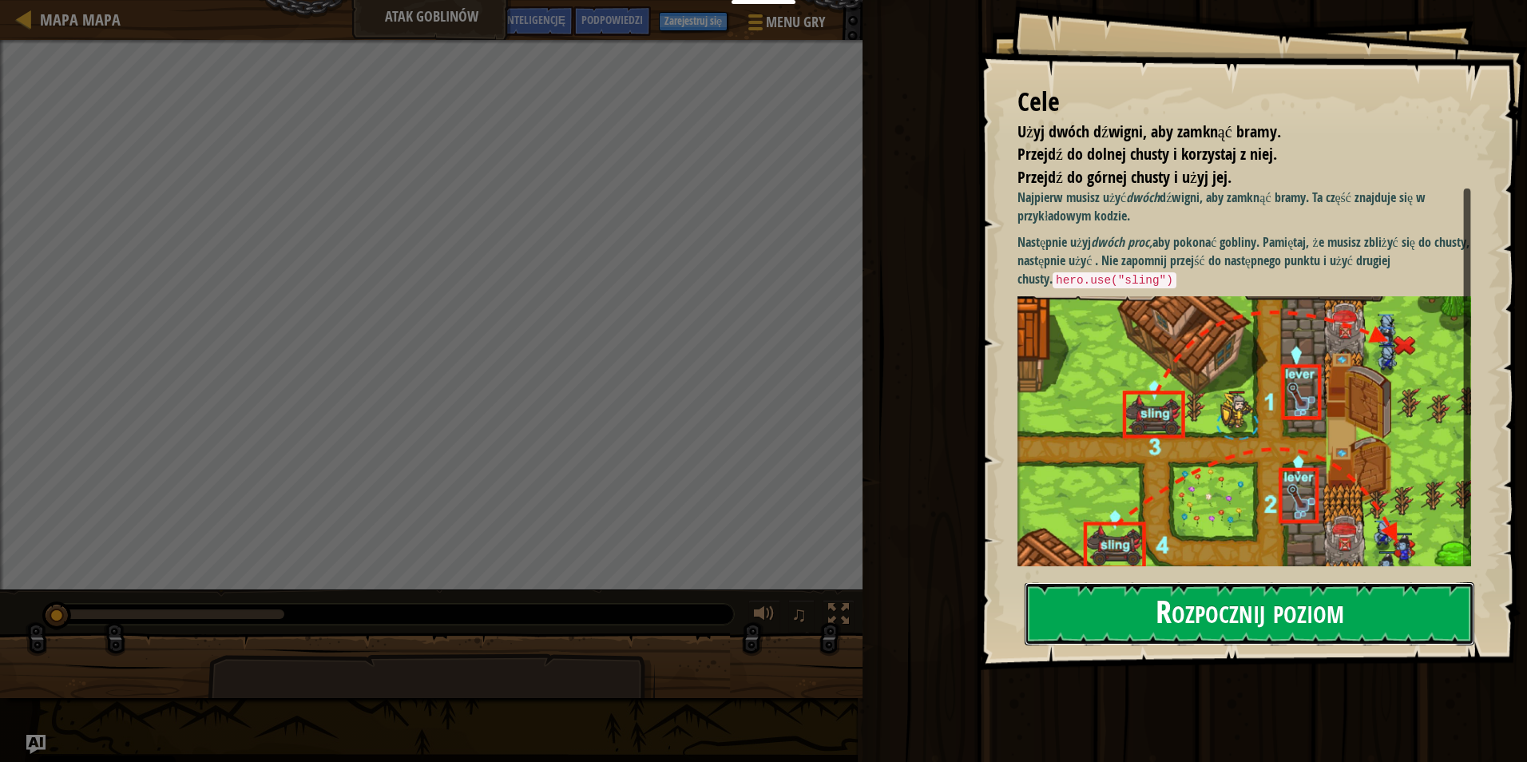
click at [1355, 628] on button "Rozpocznij poziom" at bounding box center [1249, 613] width 450 height 63
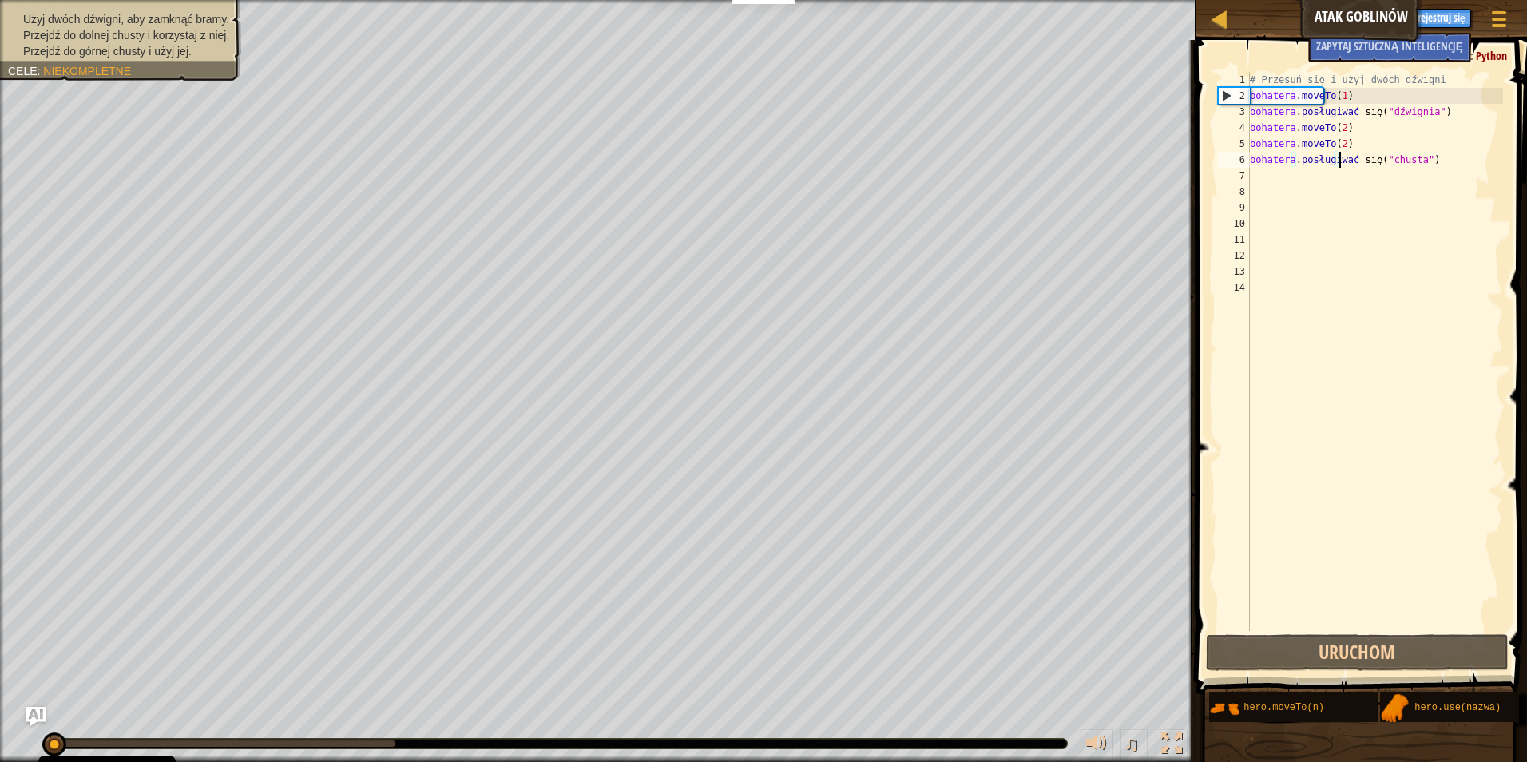
drag, startPoint x: 1422, startPoint y: 163, endPoint x: 1429, endPoint y: 149, distance: 15.4
click at [1429, 151] on div "# Przesuń się i użyj dwóch dźwigni bohatera . moveTo ( 1 ) bohatera . posługiwa…" at bounding box center [1374, 367] width 256 height 591
type textarea "hero.moveTo(2)"
click at [1416, 171] on div "# Przesuń się i użyj dwóch dźwigni bohatera . moveTo ( 1 ) bohatera . posługiwa…" at bounding box center [1374, 367] width 256 height 591
click at [1389, 160] on div "# Przesuń się i użyj dwóch dźwigni bohatera . moveTo ( 1 ) bohatera . posługiwa…" at bounding box center [1374, 367] width 256 height 591
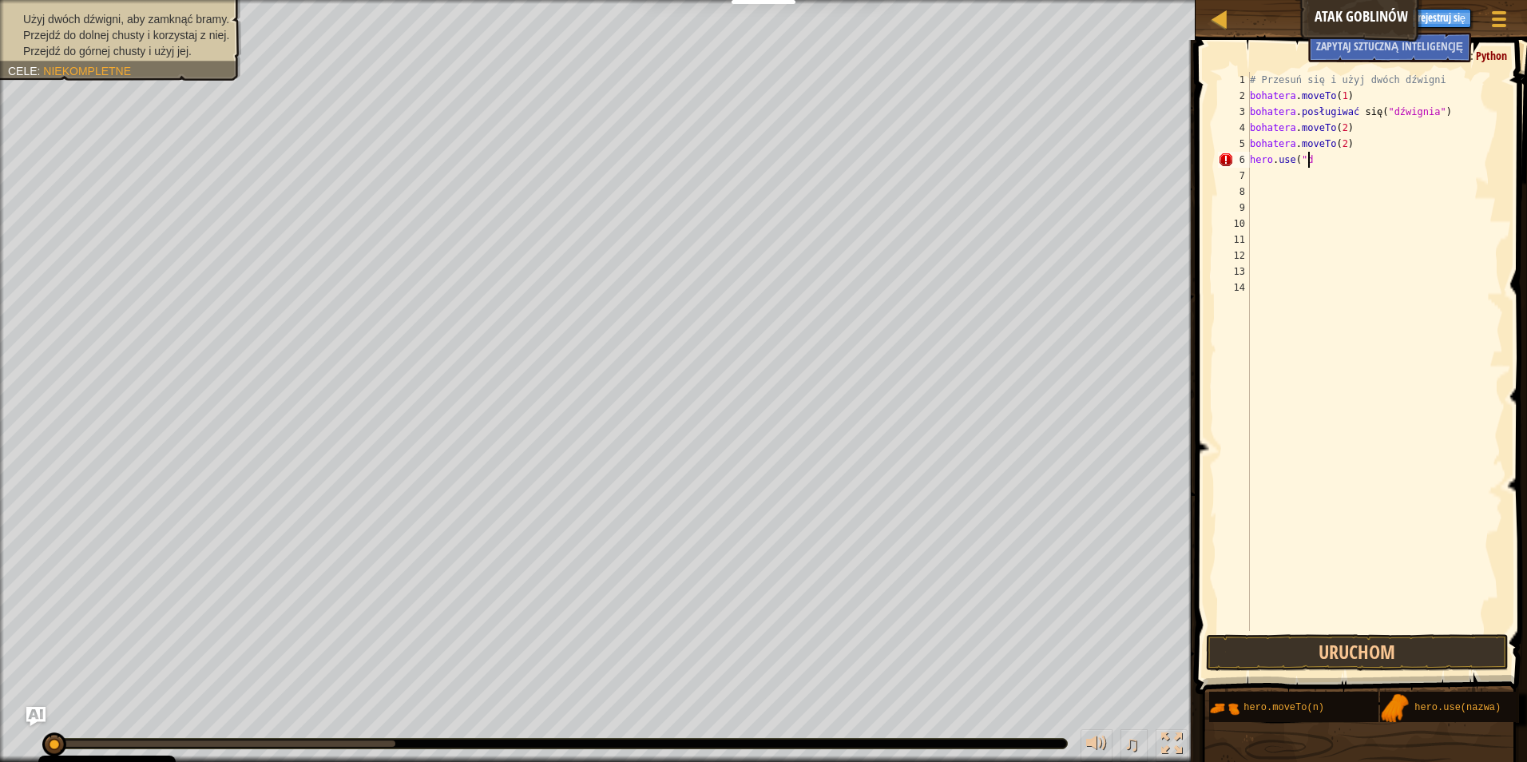
scroll to position [7, 4]
drag, startPoint x: 1370, startPoint y: 109, endPoint x: 1403, endPoint y: 113, distance: 33.0
click at [1403, 113] on div "# Przesuń się i użyj dwóch dźwigni bohatera . moveTo ( 1 ) bohatera . posługiwa…" at bounding box center [1374, 367] width 256 height 591
drag, startPoint x: 1370, startPoint y: 112, endPoint x: 1466, endPoint y: 121, distance: 96.2
click at [1466, 121] on div "# Przesuń się i użyj dwóch dźwigni bohatera . moveTo ( 1 ) bohatera . posługiwa…" at bounding box center [1374, 367] width 256 height 591
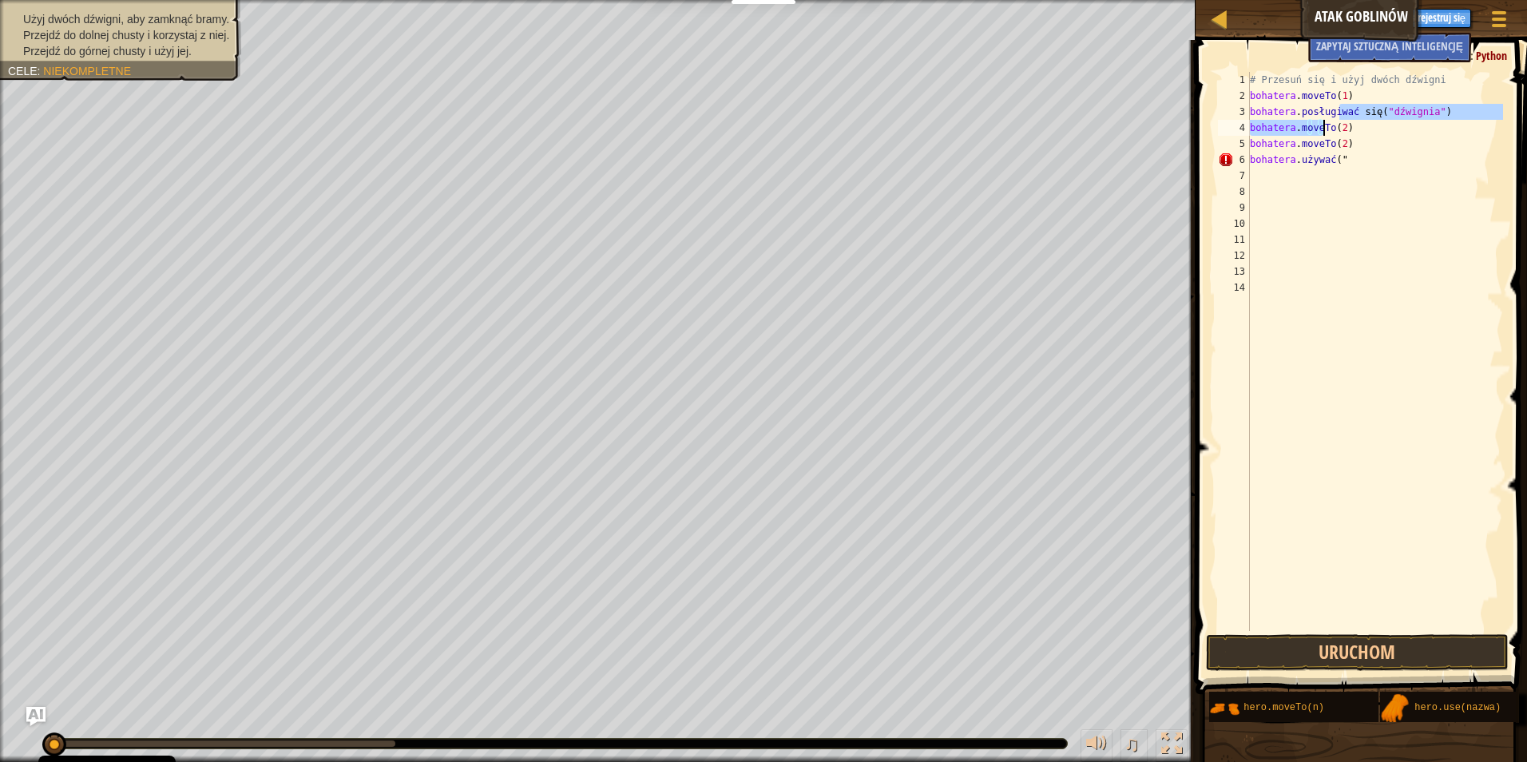
click at [1342, 164] on div "# Przesuń się i użyj dwóch dźwigni bohatera . moveTo ( 1 ) bohatera . posługiwa…" at bounding box center [1374, 367] width 256 height 591
type textarea "hero.use(""
click at [1352, 191] on div "# Przesuń się i użyj dwóch dźwigni bohatera . moveTo ( 1 ) bohatera . posługiwa…" at bounding box center [1374, 367] width 256 height 591
type textarea "h"
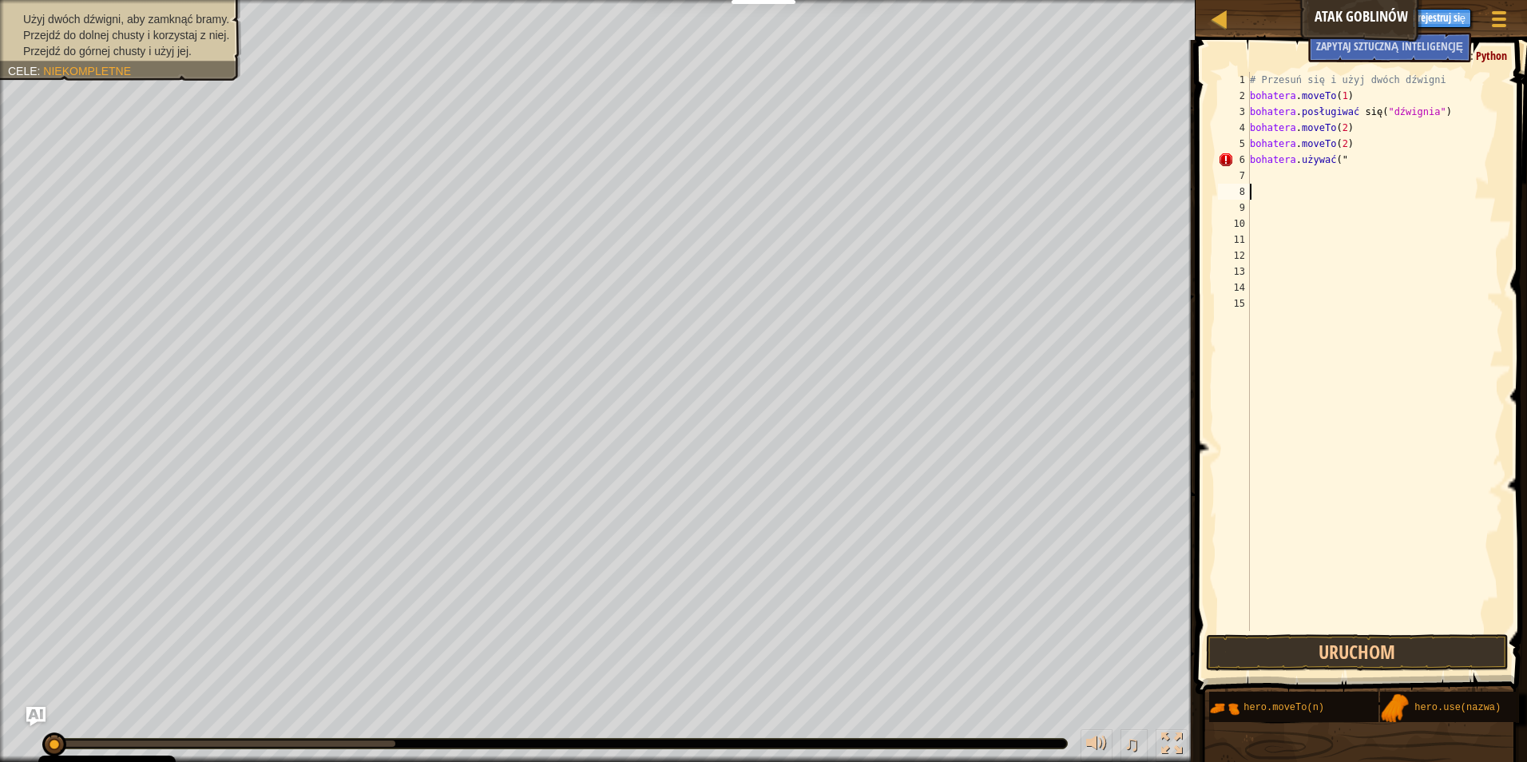
click at [1340, 158] on div "# Przesuń się i użyj dwóch dźwigni bohatera . moveTo ( 1 ) bohatera . posługiwa…" at bounding box center [1374, 367] width 256 height 591
type textarea "h"
click at [1346, 145] on div "# Przesuń się i użyj dwóch dźwigni bohatera . moveTo ( 1 ) bohatera . posługiwa…" at bounding box center [1374, 367] width 256 height 591
type textarea "h"
drag, startPoint x: 1250, startPoint y: 110, endPoint x: 1410, endPoint y: 113, distance: 160.5
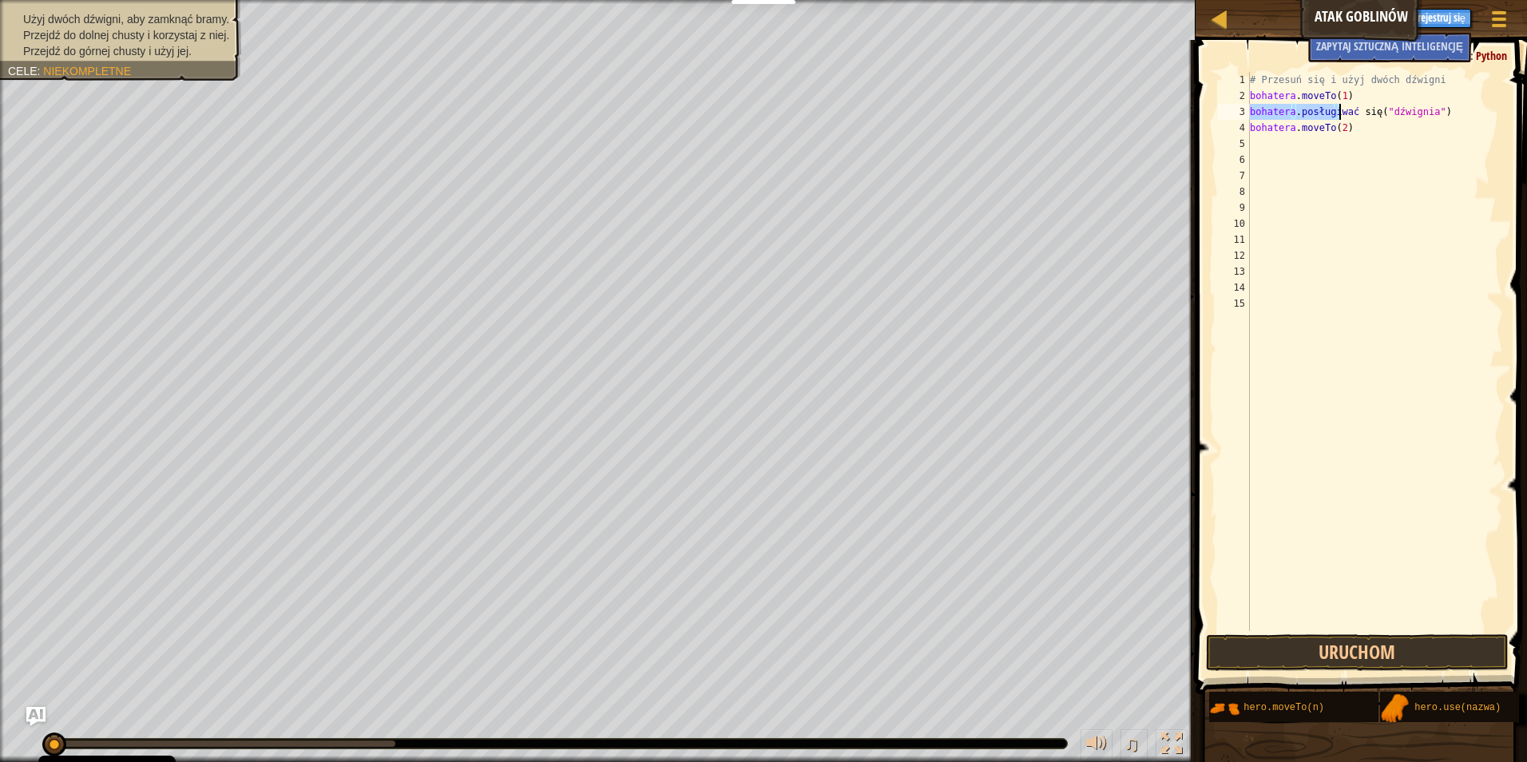
click at [1410, 113] on div "# Przesuń się i użyj dwóch dźwigni bohatera . moveTo ( 1 ) bohatera . posługiwa…" at bounding box center [1374, 367] width 256 height 591
type textarea "hero.use("lever")"
click at [1251, 147] on div "# Przesuń się i użyj dwóch dźwigni bohatera . moveTo ( 1 ) bohatera . posługiwa…" at bounding box center [1374, 367] width 256 height 591
click at [1254, 142] on div "# Przesuń się i użyj dwóch dźwigni bohatera . moveTo ( 1 ) bohatera . posługiwa…" at bounding box center [1374, 367] width 256 height 591
drag, startPoint x: 1337, startPoint y: 125, endPoint x: 1460, endPoint y: 133, distance: 124.0
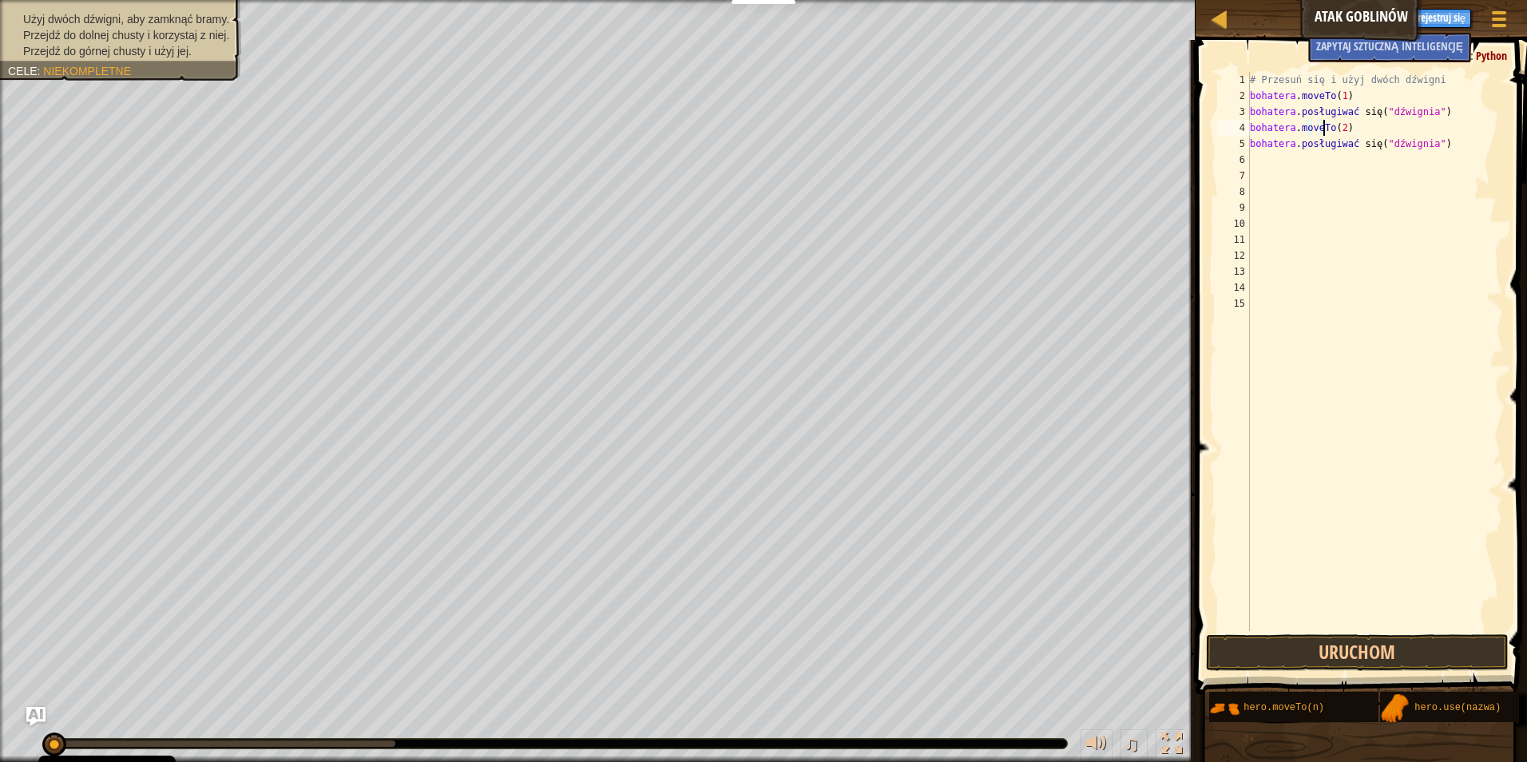
click at [1459, 133] on div "# Przesuń się i użyj dwóch dźwigni bohatera . moveTo ( 1 ) bohatera . posługiwa…" at bounding box center [1374, 367] width 256 height 591
type textarea "hero.moveTo(2)"
drag, startPoint x: 1332, startPoint y: 124, endPoint x: 1246, endPoint y: 346, distance: 237.9
drag, startPoint x: 1250, startPoint y: 128, endPoint x: 1388, endPoint y: 132, distance: 138.2
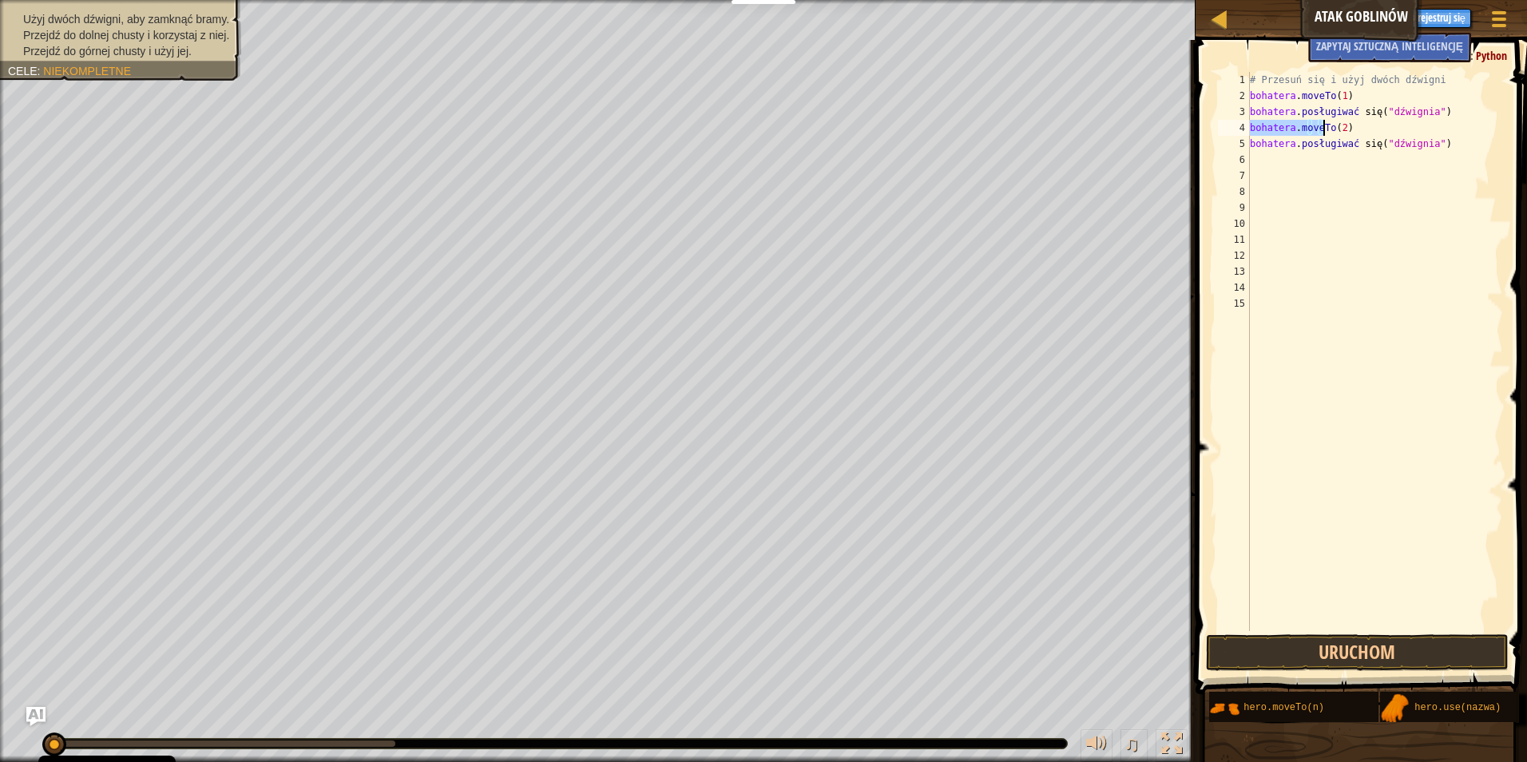
click at [1388, 132] on div "# Przesuń się i użyj dwóch dźwigni bohatera . moveTo ( 1 ) bohatera . posługiwa…" at bounding box center [1374, 367] width 256 height 591
drag, startPoint x: 1249, startPoint y: 128, endPoint x: 1323, endPoint y: 125, distance: 74.3
click at [1323, 125] on div "hero.moveTo(2) 1 2 3 4 5 6 7 8 9 10 11 12 13 14 15 # Przesuń się i użyj dwóch d…" at bounding box center [1359, 351] width 288 height 559
type textarea "hero.moveTo(2) hero.use("lever")"
click at [1250, 156] on div "# Przesuń się i użyj dwóch dźwigni bohatera . moveTo ( 1 ) bohatera . posługiwa…" at bounding box center [1374, 367] width 256 height 591
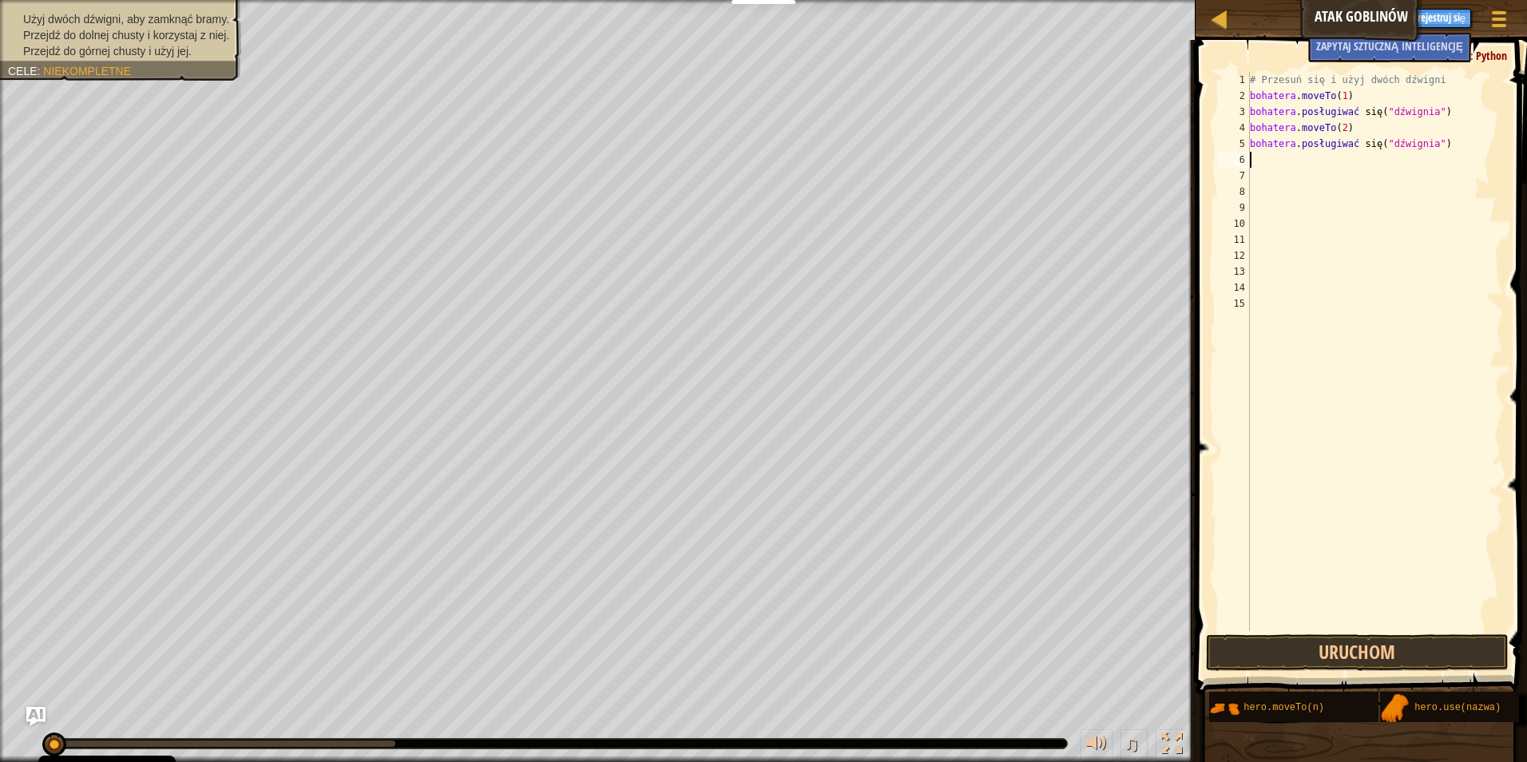
paste textarea "hero.moveTo(2)"
click at [1343, 161] on div "# Przesuń się i użyj dwóch dźwigni bohatera . moveTo ( 1 ) bohatera . posługiwa…" at bounding box center [1374, 367] width 256 height 591
drag, startPoint x: 1338, startPoint y: 126, endPoint x: 1359, endPoint y: 125, distance: 20.8
click at [1359, 125] on div "# Przesuń się i użyj dwóch dźwigni bohatera . moveTo ( 1 ) bohatera . posługiwa…" at bounding box center [1374, 367] width 256 height 591
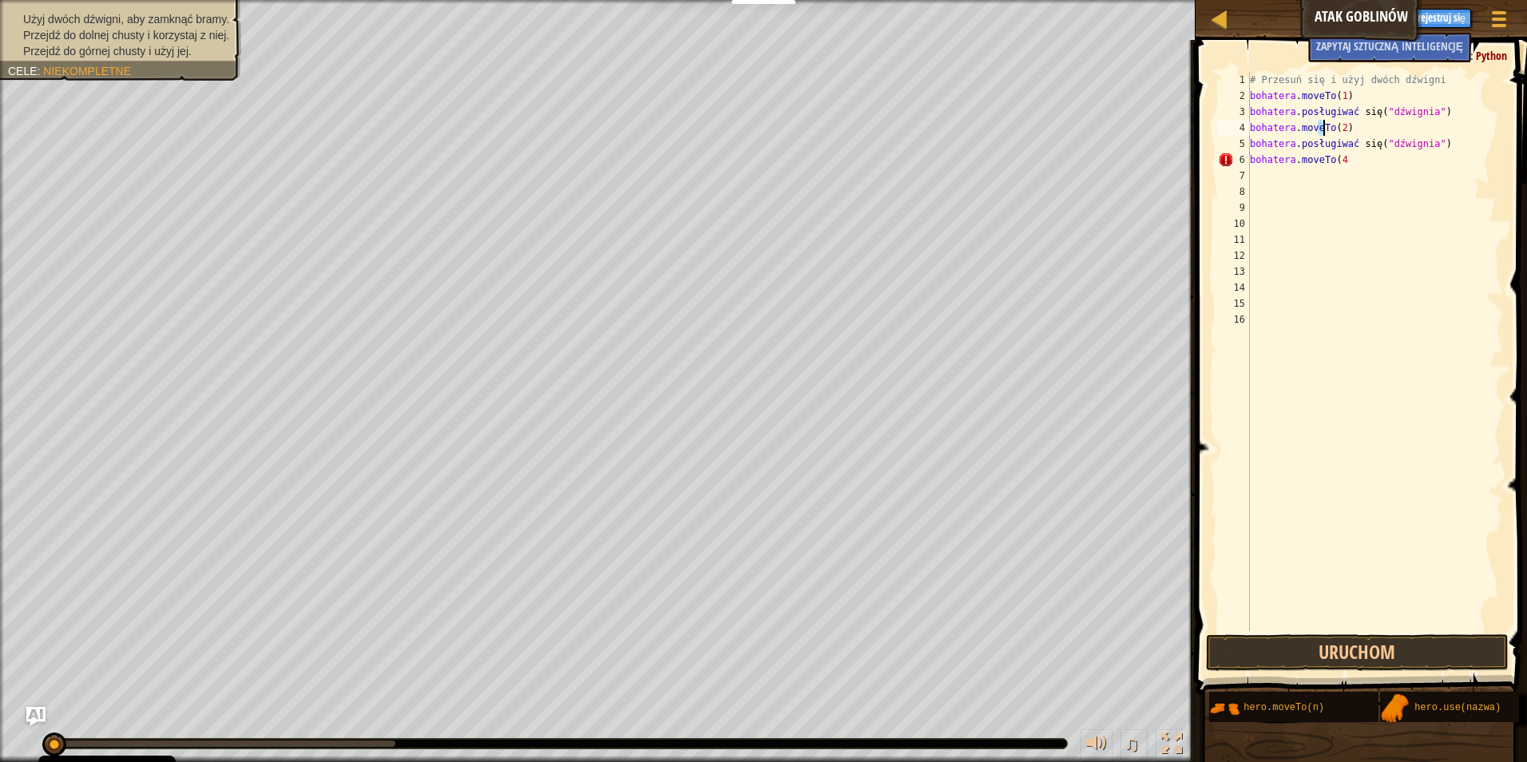
drag, startPoint x: 1318, startPoint y: 133, endPoint x: 1425, endPoint y: 129, distance: 107.1
click at [1419, 129] on div "# Przesuń się i użyj dwóch dźwigni bohatera . moveTo ( 1 ) bohatera . posługiwa…" at bounding box center [1374, 367] width 256 height 591
click at [1252, 122] on div "# Przesuń się i użyj dwóch dźwigni bohatera . moveTo ( 1 ) bohatera . posługiwa…" at bounding box center [1374, 367] width 256 height 591
drag, startPoint x: 1247, startPoint y: 124, endPoint x: 1341, endPoint y: 135, distance: 94.1
click at [1341, 135] on div "hero.moveTo(2) 1 2 3 4 5 6 7 8 9 10 11 12 13 14 15 16 # Przesuń się i użyj dwóc…" at bounding box center [1359, 351] width 288 height 559
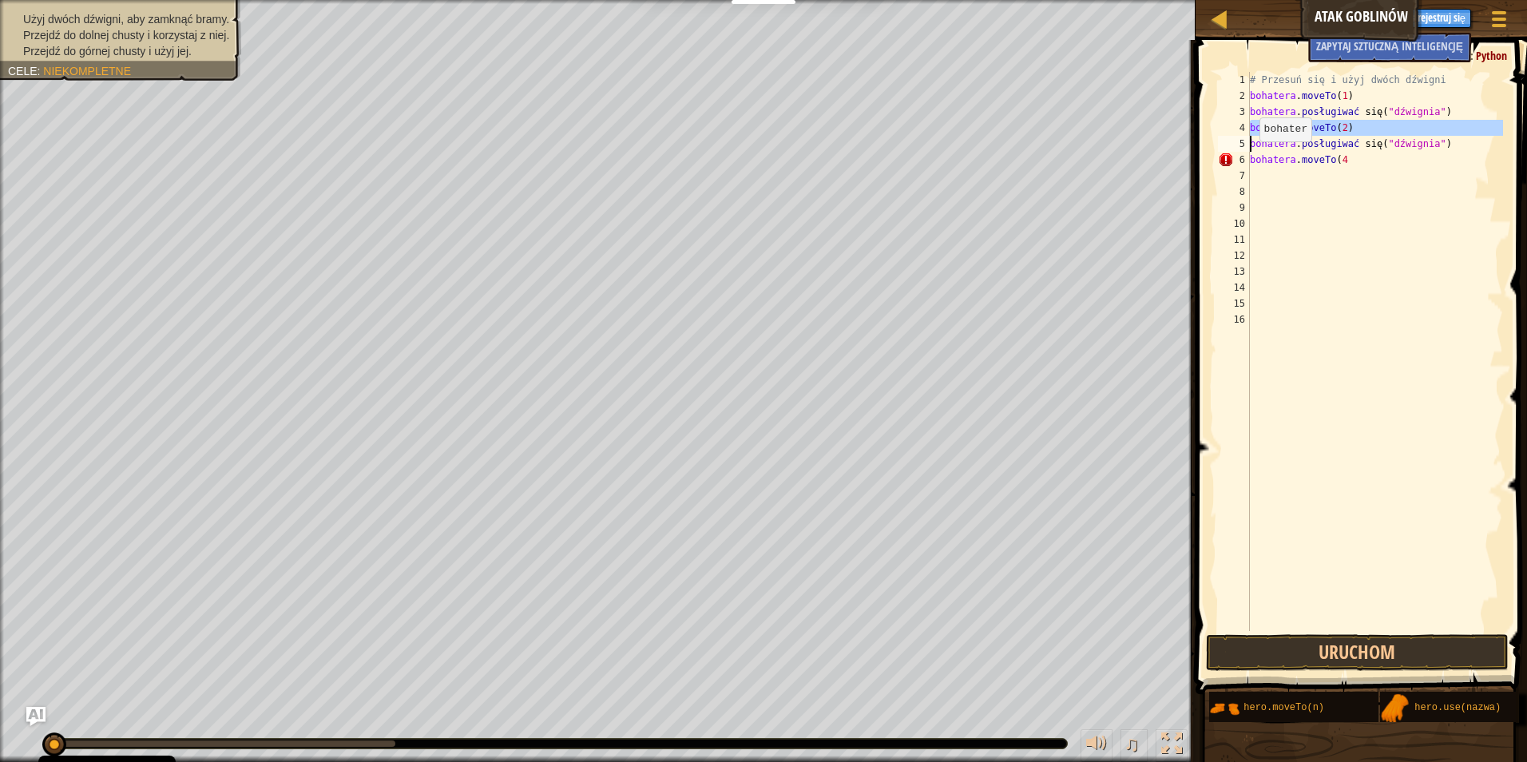
click at [1251, 157] on div "# Przesuń się i użyj dwóch dźwigni bohatera . moveTo ( 1 ) bohatera . posługiwa…" at bounding box center [1374, 367] width 256 height 591
type textarea "hero.moveTo(4"
click at [1354, 163] on div "# Przesuń się i użyj dwóch dźwigni bohatera . moveTo ( 1 ) bohatera . posługiwa…" at bounding box center [1374, 367] width 256 height 591
paste textarea
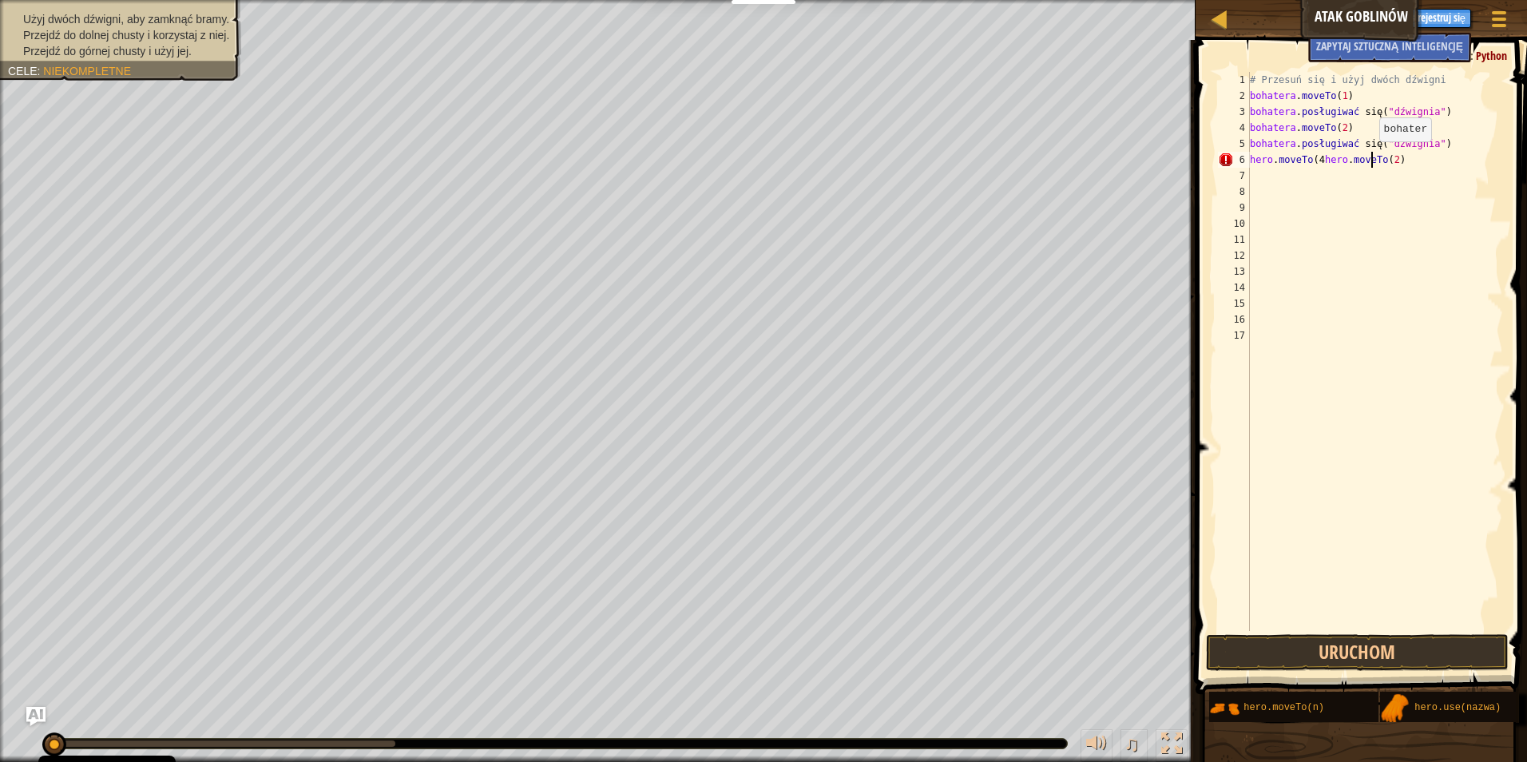
click at [1371, 157] on div "# Przesuń się i użyj dwóch dźwigni bohatera . moveTo ( 1 ) bohatera . posługiwa…" at bounding box center [1374, 367] width 256 height 591
type textarea "hero.moveTo(4hero.moveTo(2)"
drag, startPoint x: 1346, startPoint y: 161, endPoint x: 1270, endPoint y: 485, distance: 333.1
click at [1270, 485] on div "# Przesuń się i użyj dwóch dźwigni bohatera . moveTo ( 1 ) bohatera . posługiwa…" at bounding box center [1374, 367] width 256 height 591
click at [1349, 160] on div "# Przesuń się i użyj dwóch dźwigni bohatera . moveTo ( 1 ) bohatera . posługiwa…" at bounding box center [1374, 367] width 256 height 591
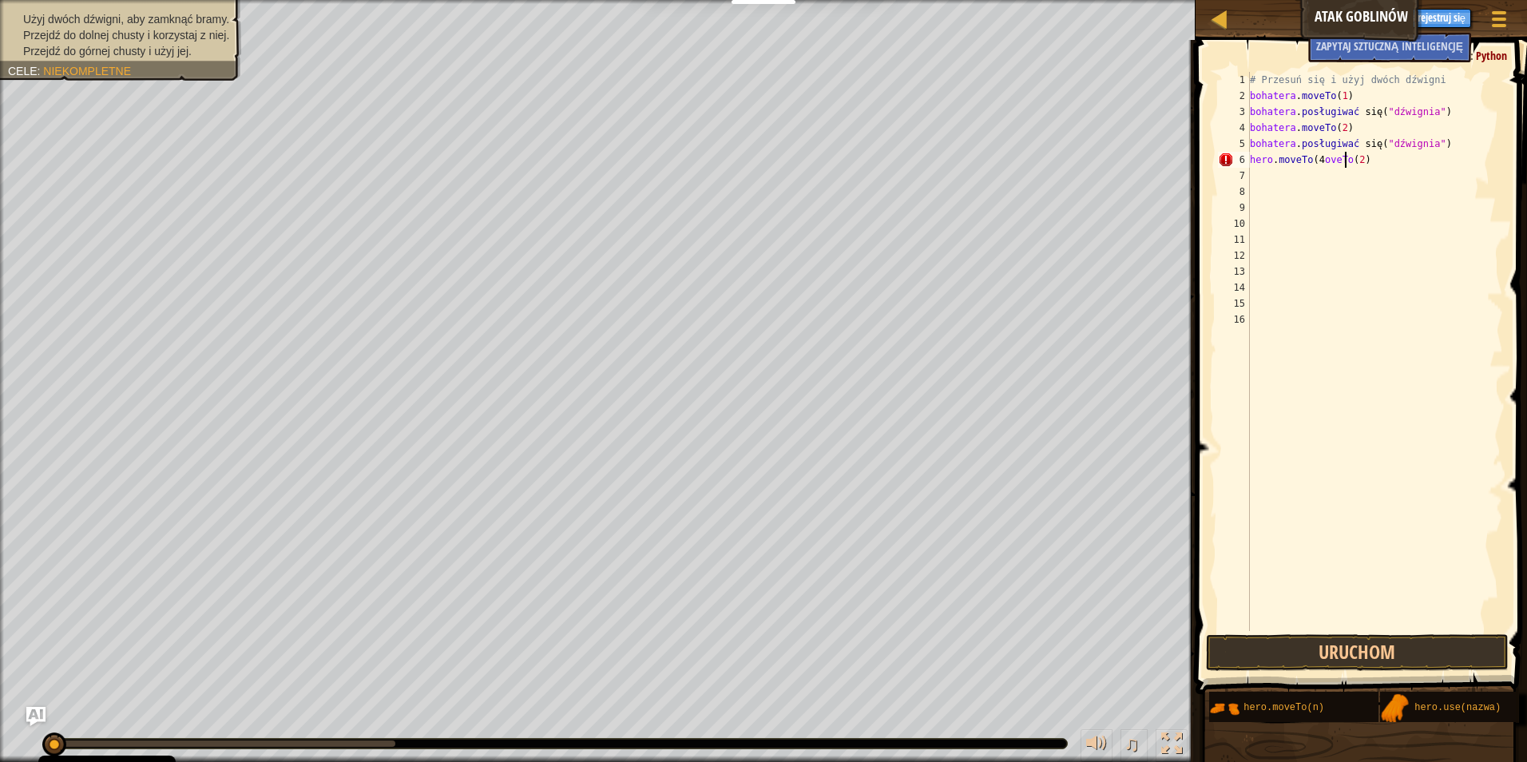
click at [1342, 157] on div "# Przesuń się i użyj dwóch dźwigni bohatera . moveTo ( 1 ) bohatera . posługiwa…" at bounding box center [1374, 367] width 256 height 591
click at [1326, 159] on div "# Przesuń się i użyj dwóch dźwigni bohatera . moveTo ( 1 ) bohatera . posługiwa…" at bounding box center [1374, 367] width 256 height 591
click at [1322, 157] on div "# Przesuń się i użyj dwóch dźwigni bohatera . moveTo ( 1 ) bohatera . posługiwa…" at bounding box center [1374, 367] width 256 height 591
type textarea "hero.moveTo(4)"
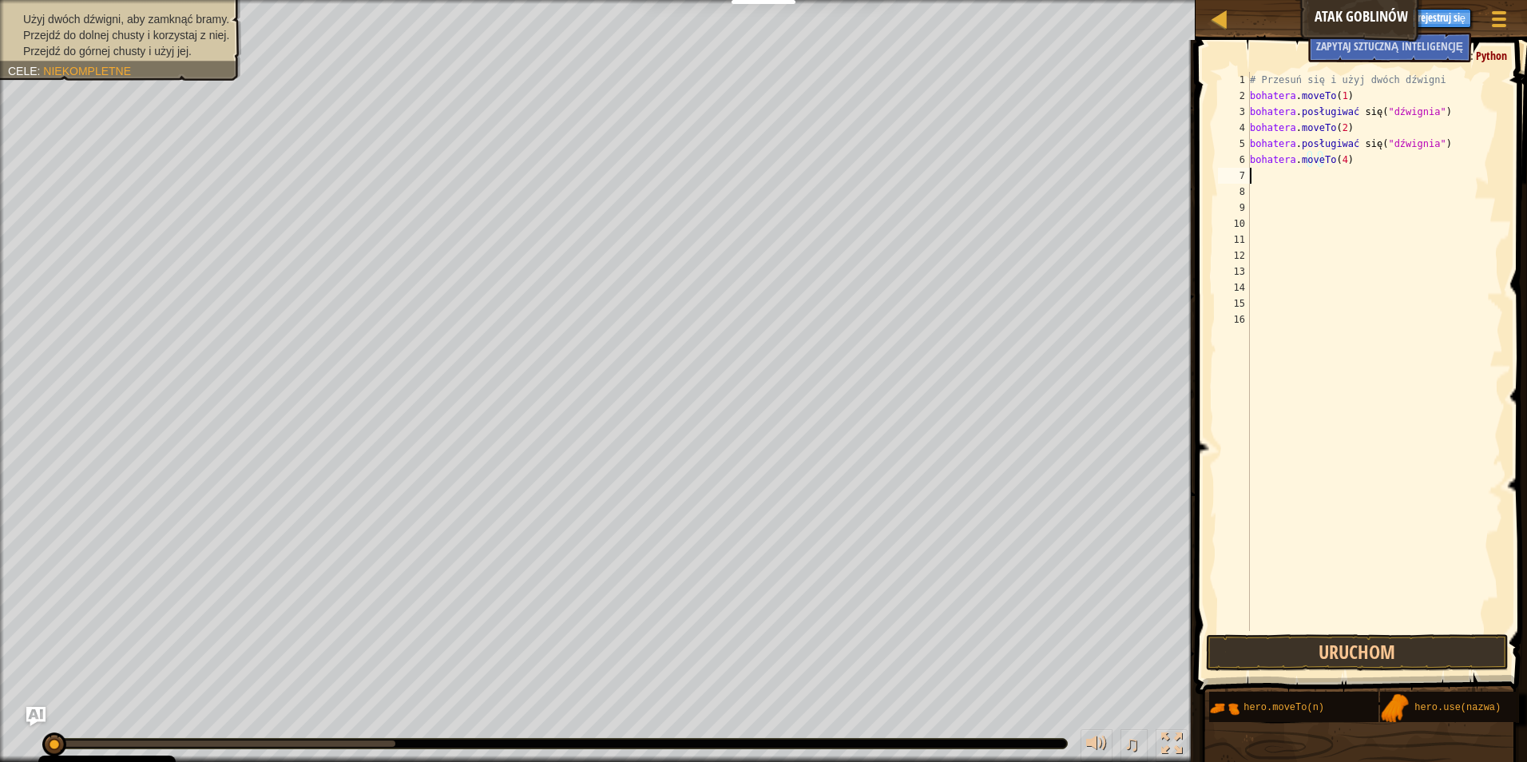
click at [1258, 176] on div "# Przesuń się i użyj dwóch dźwigni bohatera . moveTo ( 1 ) bohatera . posługiwa…" at bounding box center [1374, 367] width 256 height 591
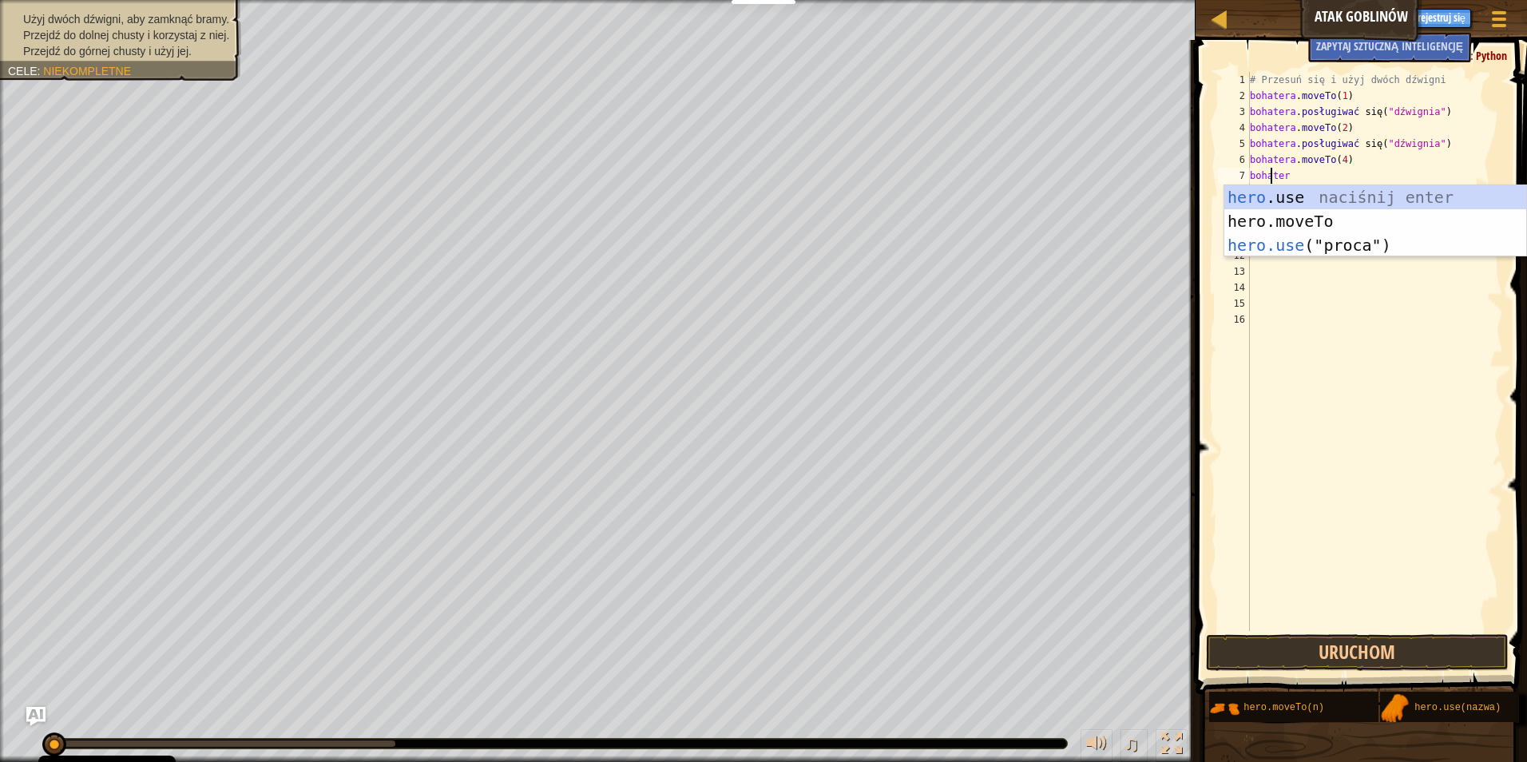
scroll to position [7, 1]
click at [1305, 237] on div "hero .use naciśnij enter hero.moveTo naciśnij enter hero.use ("proca") naciśnij…" at bounding box center [1375, 245] width 302 height 120
type textarea "hero.use("sling")"
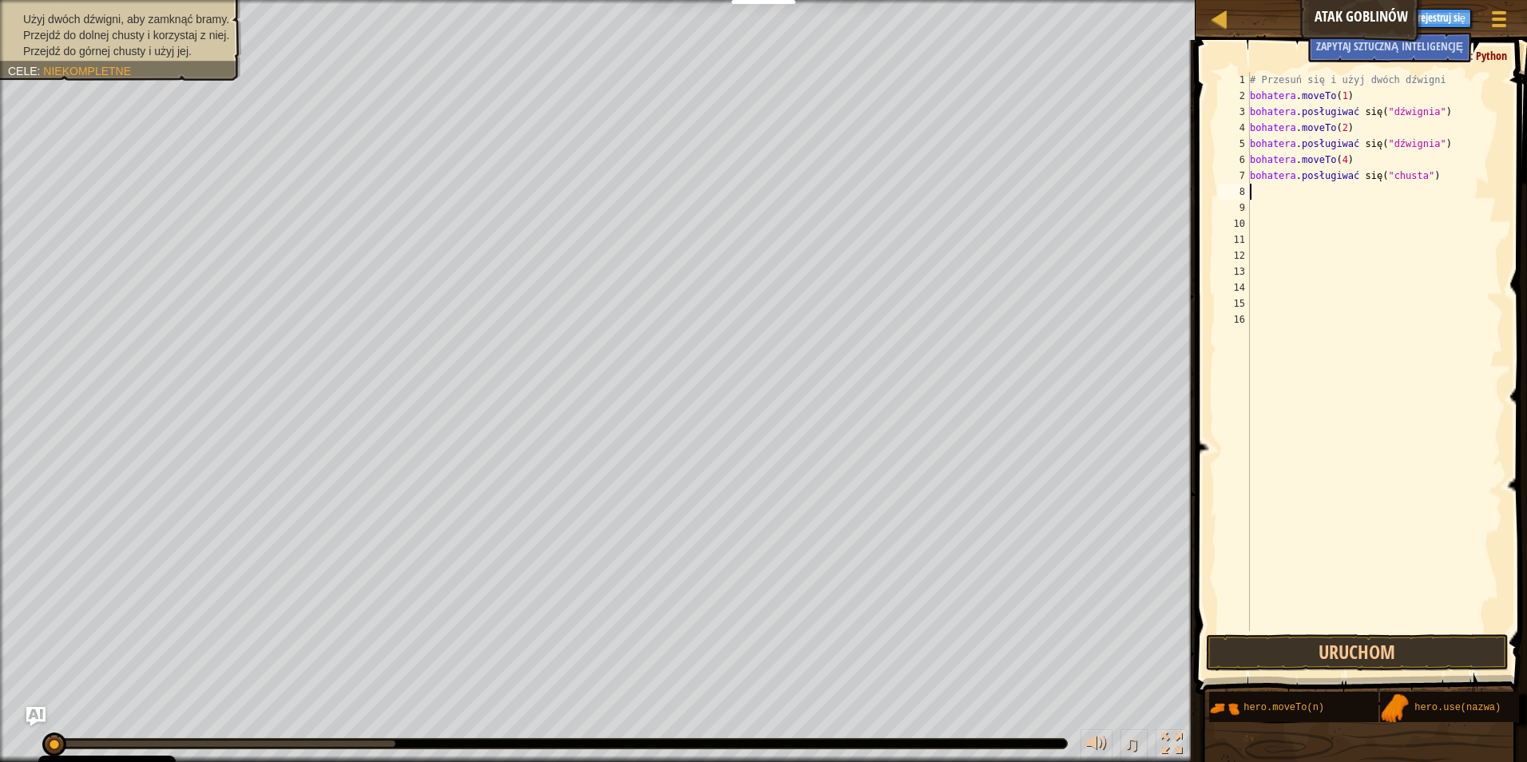
click at [1256, 198] on div "# Przesuń się i użyj dwóch dźwigni bohatera . moveTo ( 1 ) bohatera . posługiwa…" at bounding box center [1374, 367] width 256 height 591
click at [1249, 156] on div "6" at bounding box center [1234, 160] width 32 height 16
type textarea "hero.moveTo(4)"
drag, startPoint x: 1250, startPoint y: 158, endPoint x: 1357, endPoint y: 161, distance: 107.8
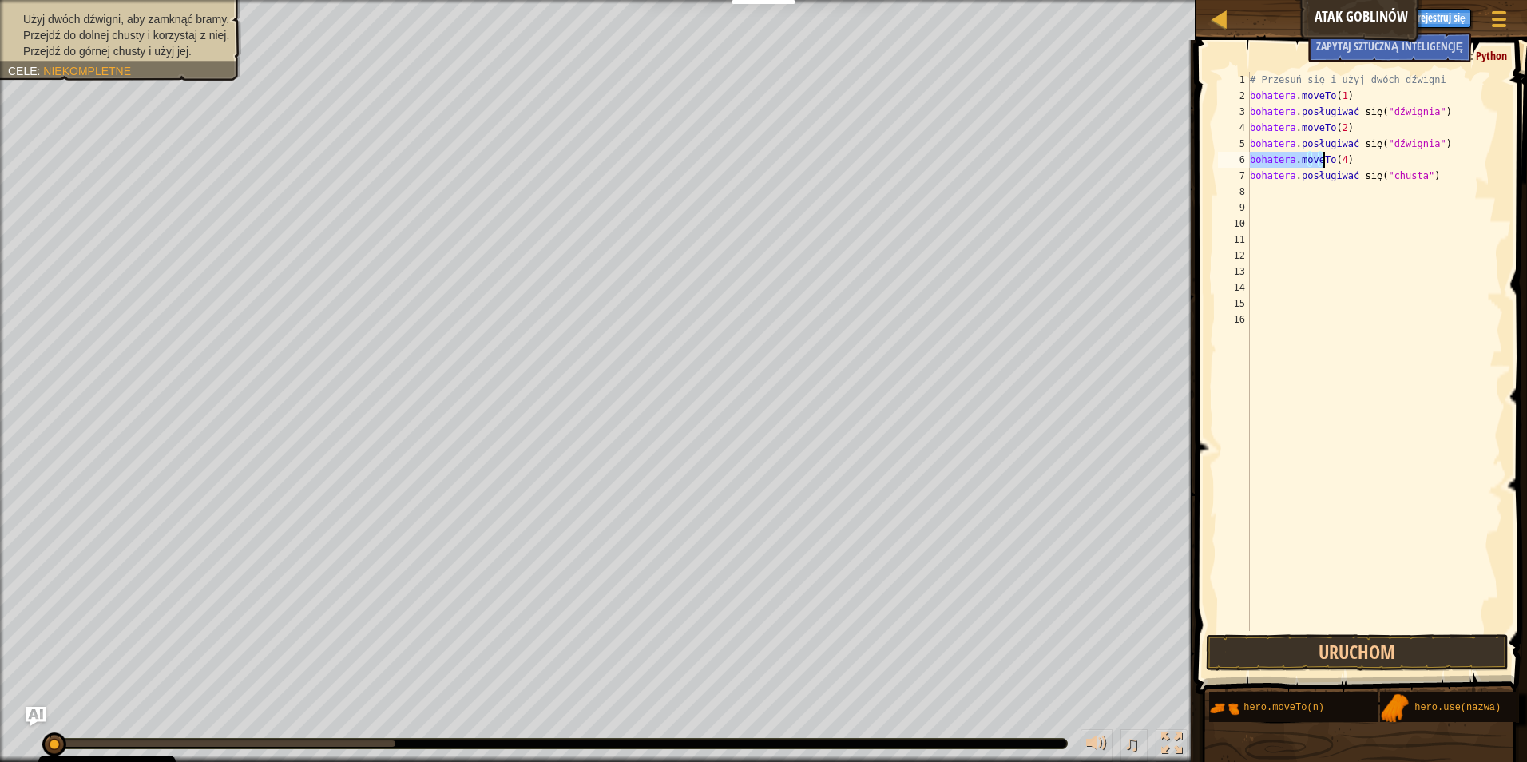
click at [1357, 161] on div "# Przesuń się i użyj dwóch dźwigni bohatera . moveTo ( 1 ) bohatera . posługiwa…" at bounding box center [1374, 367] width 256 height 591
click at [1253, 192] on div "# Przesuń się i użyj dwóch dźwigni bohatera . moveTo ( 1 ) bohatera . posługiwa…" at bounding box center [1374, 367] width 256 height 591
paste textarea "hero.moveTo(4)"
click at [1355, 188] on div "# Przesuń się i użyj dwóch dźwigni bohatera . moveTo ( 1 ) bohatera . posługiwa…" at bounding box center [1374, 367] width 256 height 591
click at [1453, 176] on div "# Przesuń się i użyj dwóch dźwigni bohatera . moveTo ( 1 ) bohatera . posługiwa…" at bounding box center [1374, 367] width 256 height 591
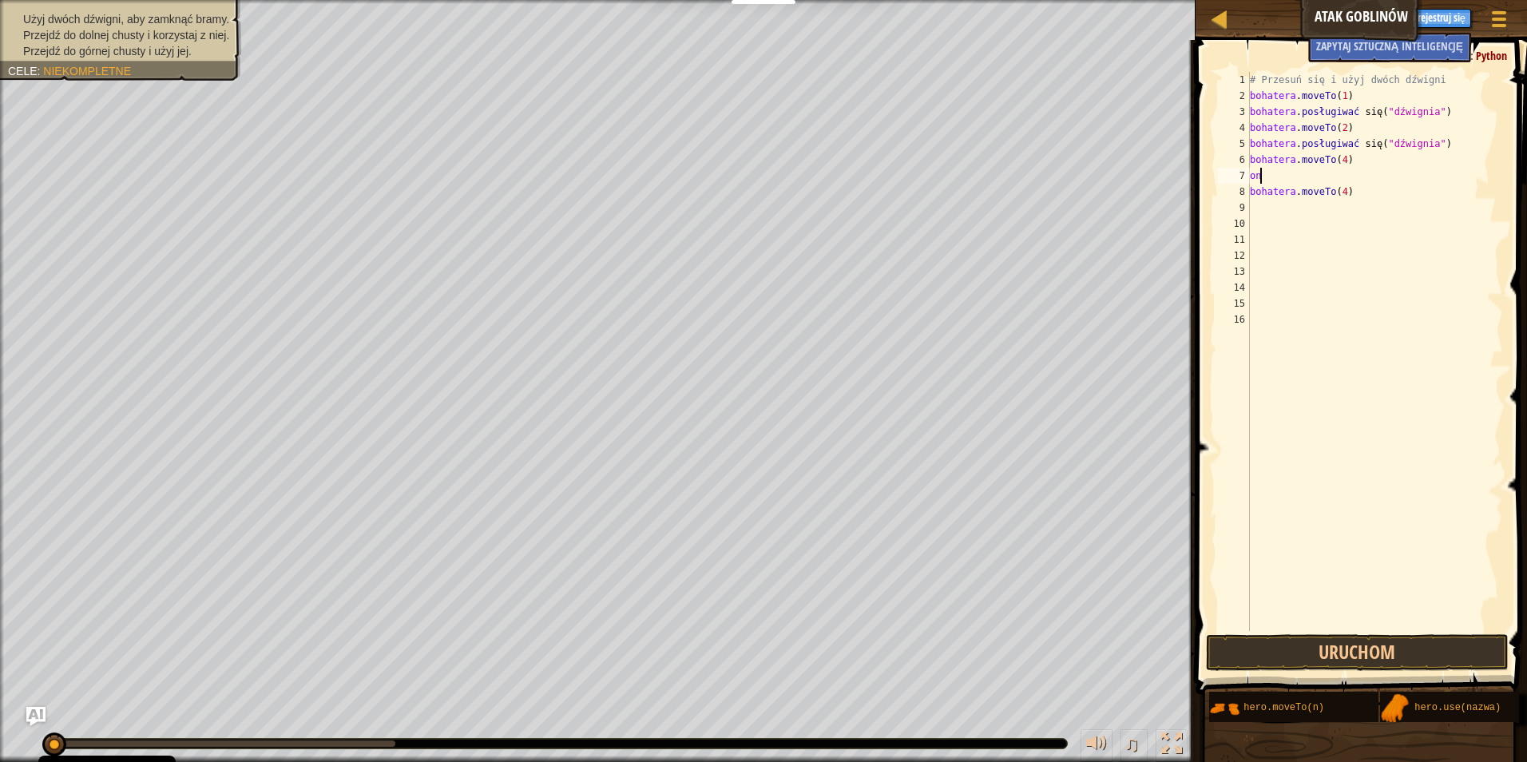
type textarea "h"
click at [1263, 203] on div "# Przesuń się i użyj dwóch dźwigni bohatera . moveTo ( 1 ) bohatera . posługiwa…" at bounding box center [1374, 367] width 256 height 591
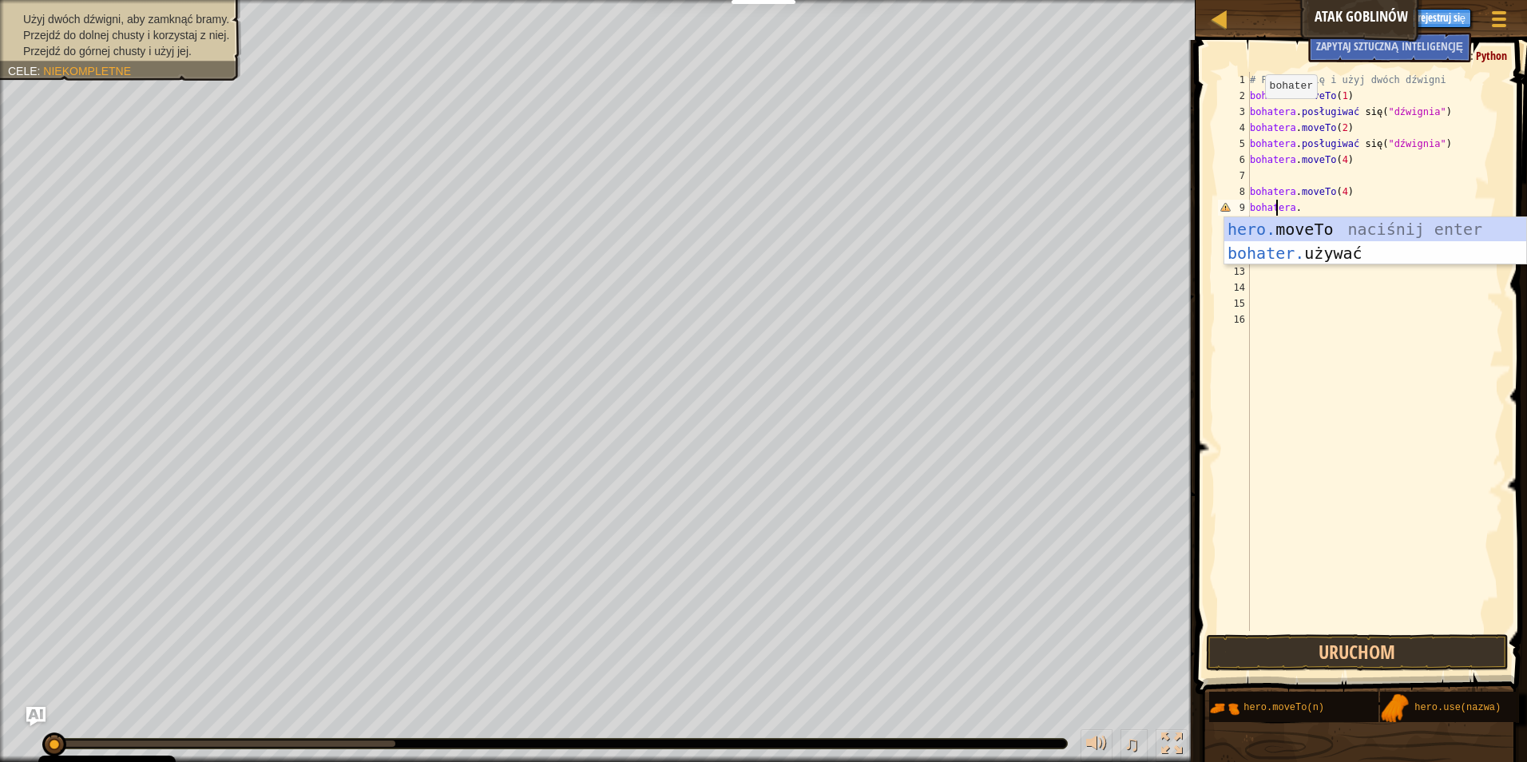
scroll to position [7, 1]
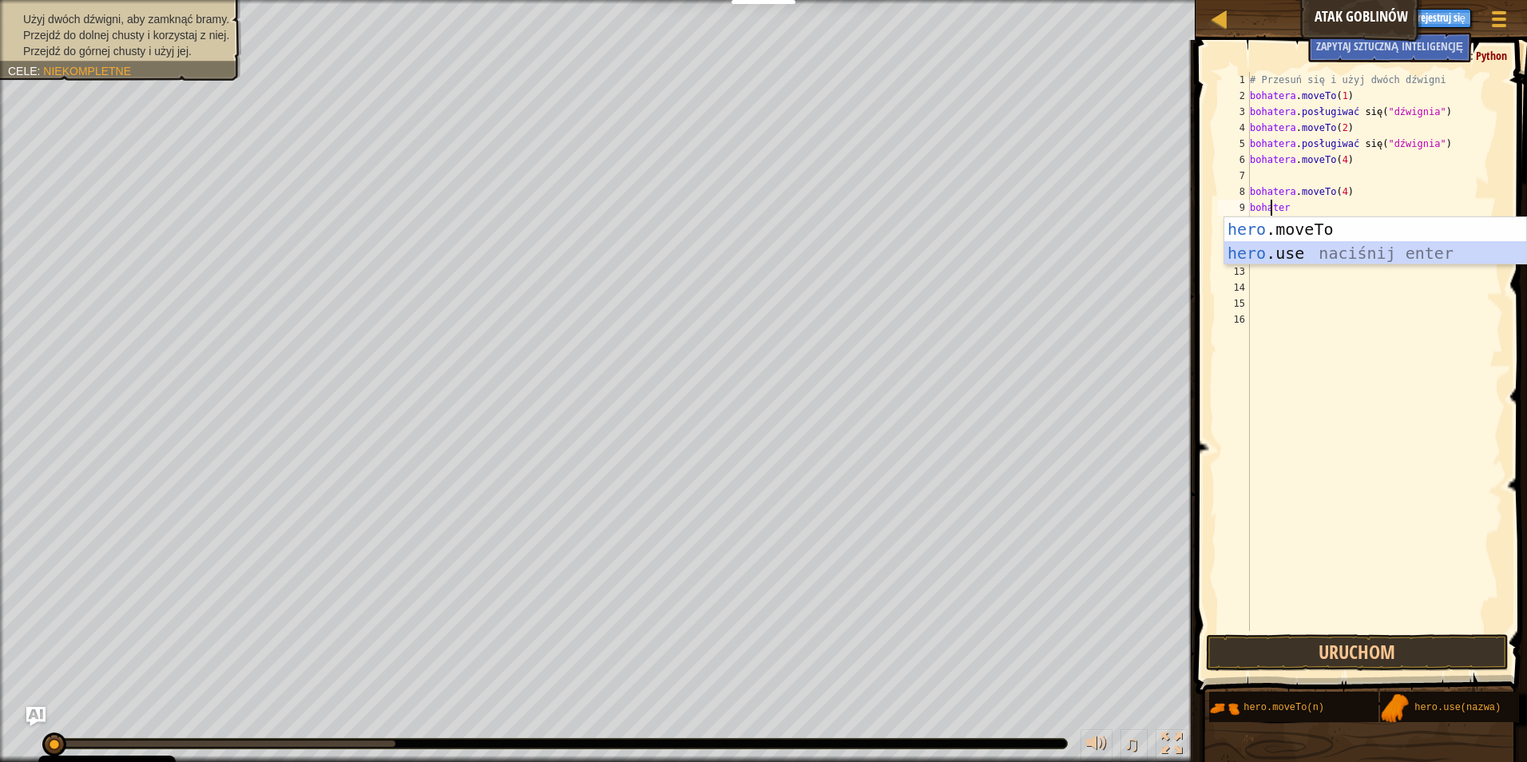
click at [1286, 248] on div "hero .moveTo naciśnij enter hero .use naciśnij enter" at bounding box center [1375, 265] width 302 height 96
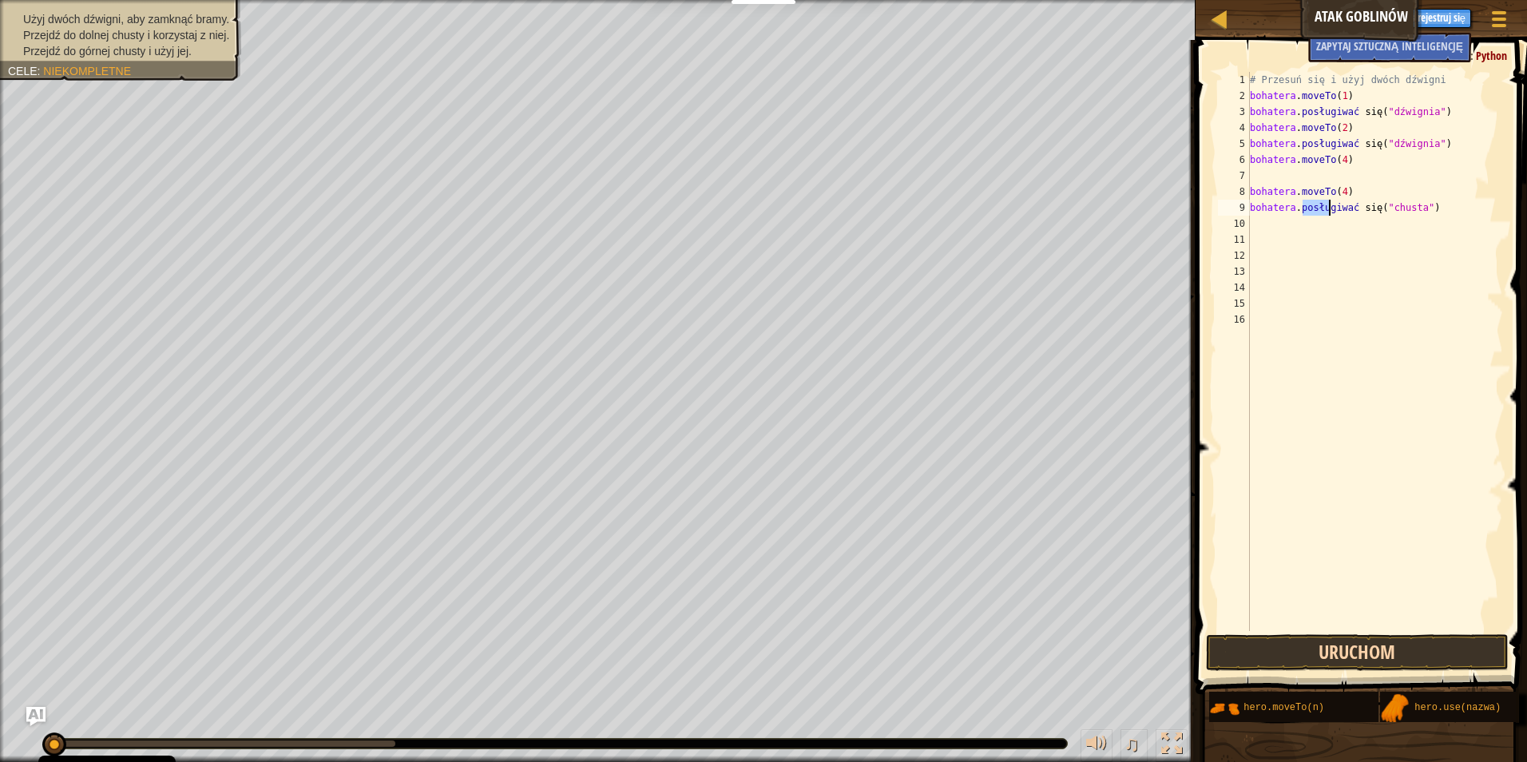
type textarea "hero.use("sling")"
click at [1377, 661] on button "Uruchom" at bounding box center [1357, 652] width 303 height 37
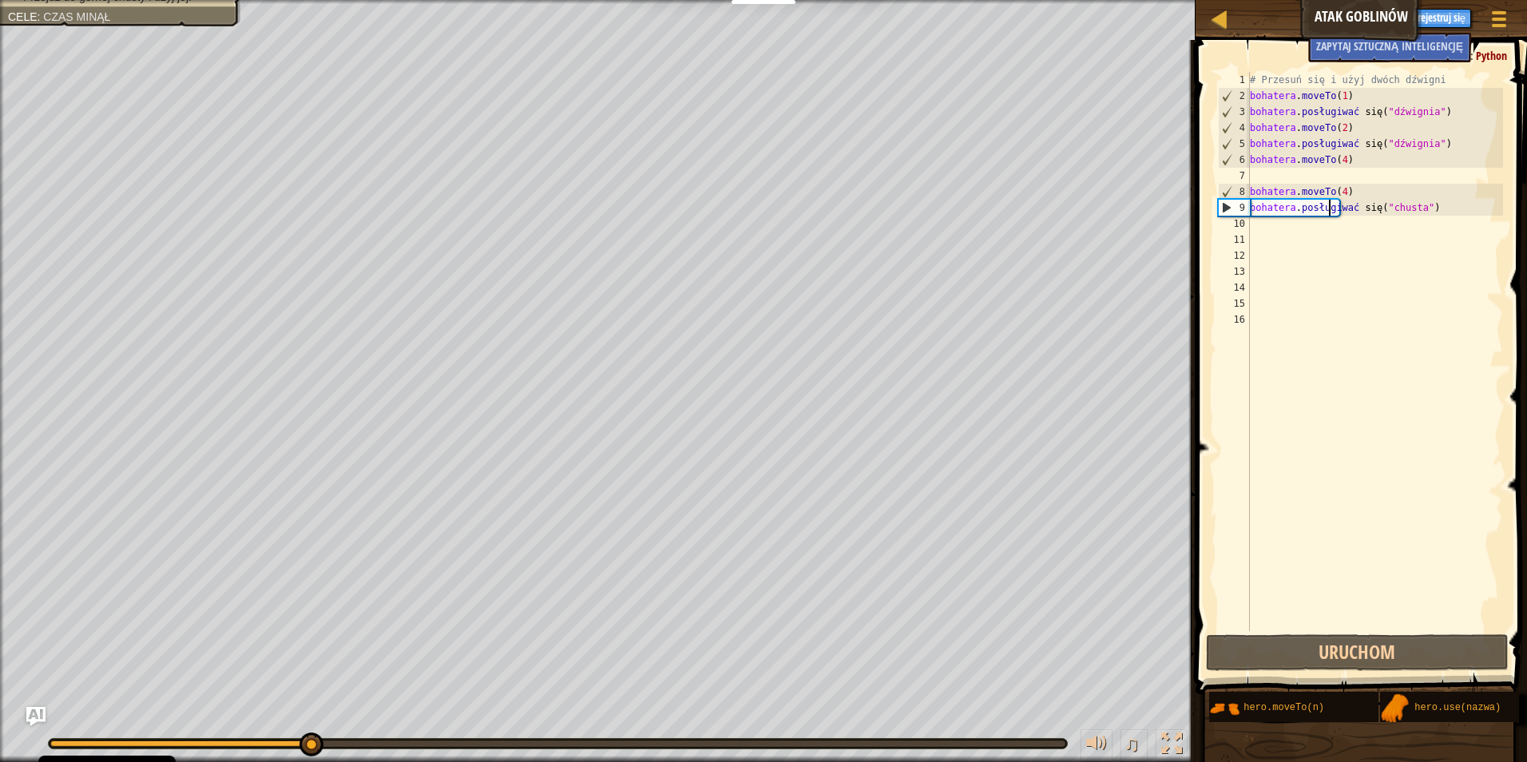
click at [204, 490] on div "Użyj dwóch dźwigni, aby zamknąć bramy. Przejdź do dolnej chusty i korzystaj z n…" at bounding box center [763, 381] width 1527 height 762
